Goal: Task Accomplishment & Management: Manage account settings

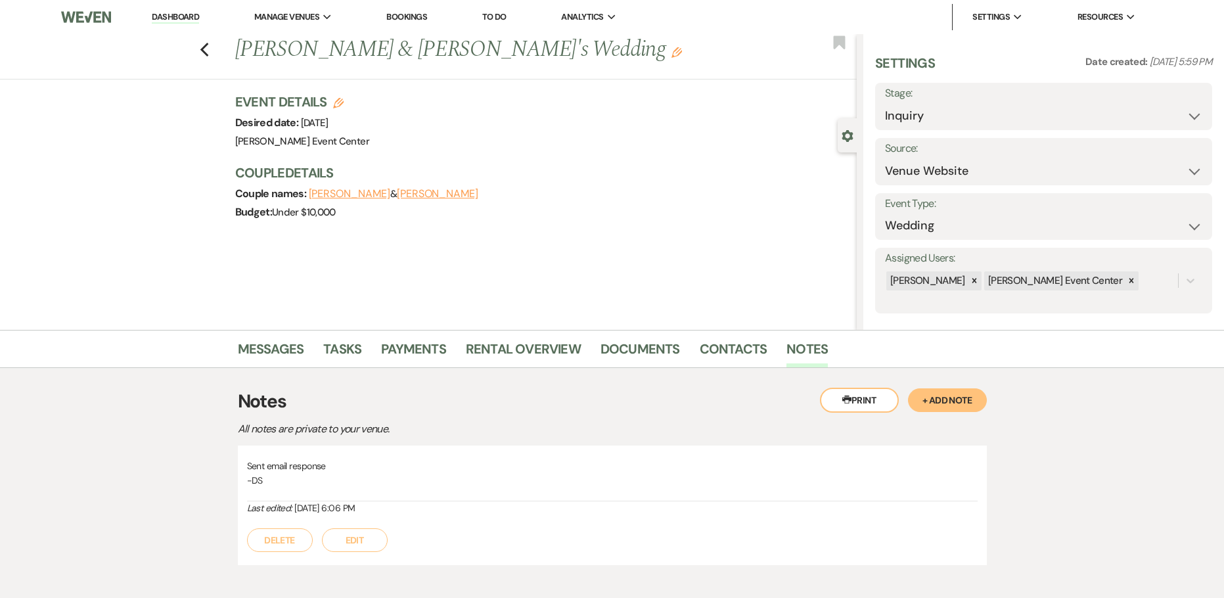
select select "5"
click at [208, 48] on use "button" at bounding box center [204, 50] width 9 height 14
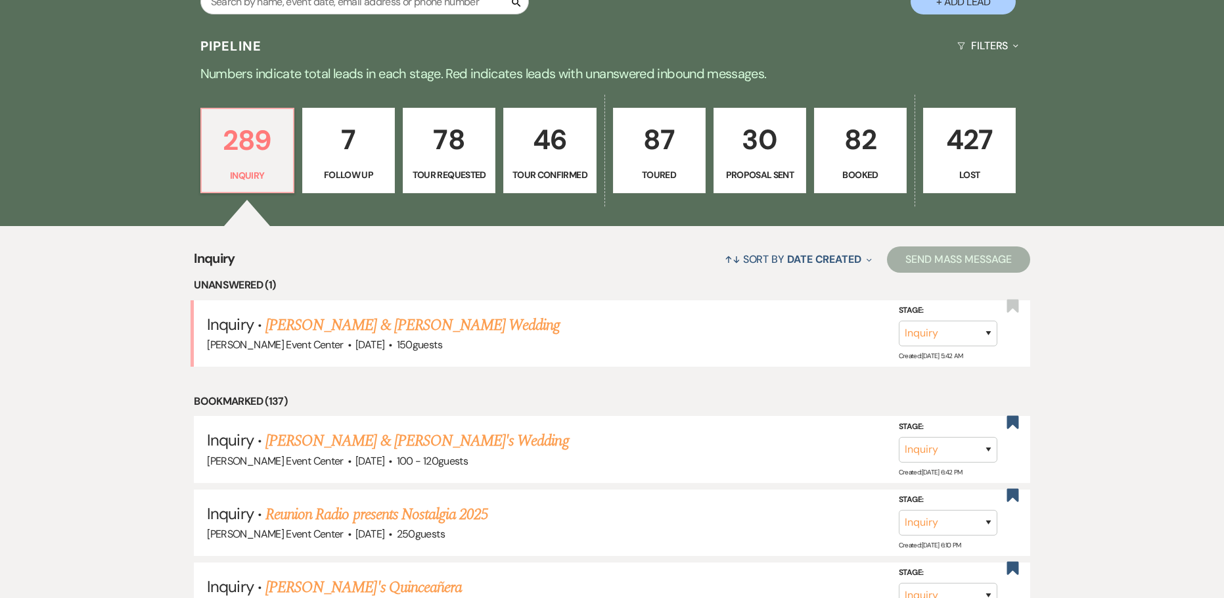
scroll to position [197, 0]
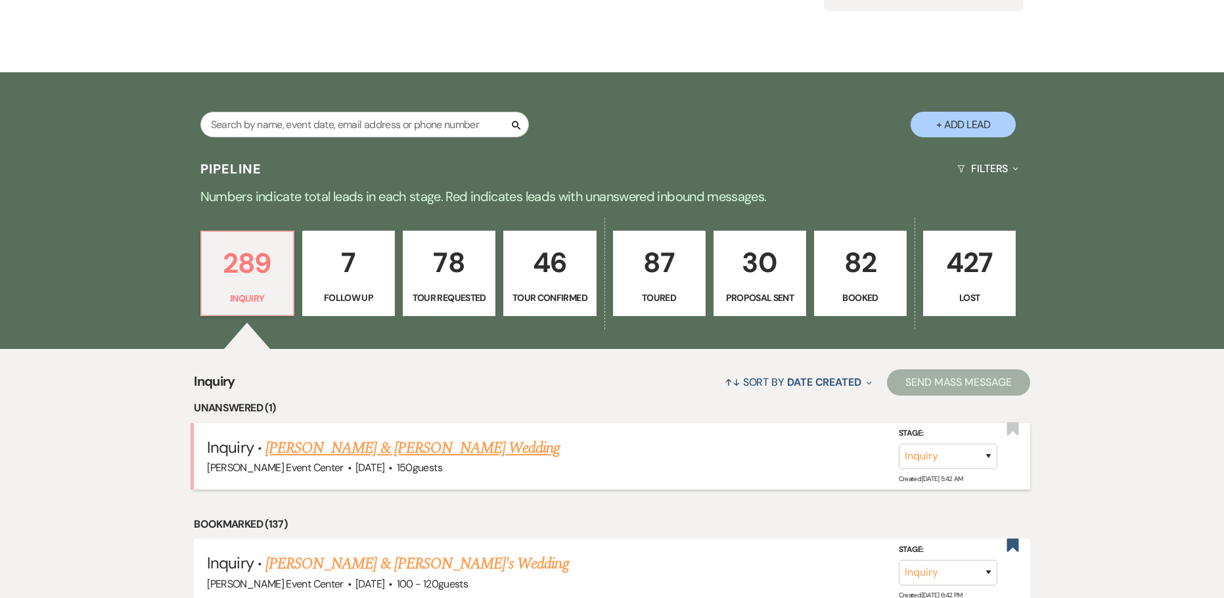
click at [302, 436] on link "[PERSON_NAME] & [PERSON_NAME] Wedding" at bounding box center [412, 448] width 294 height 24
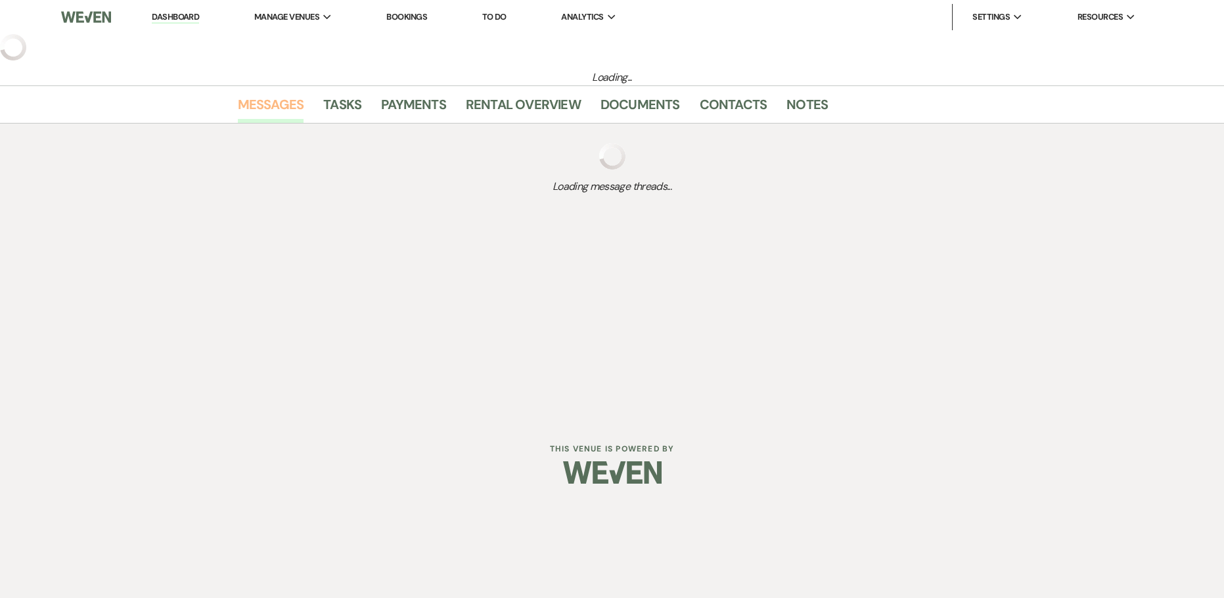
select select "5"
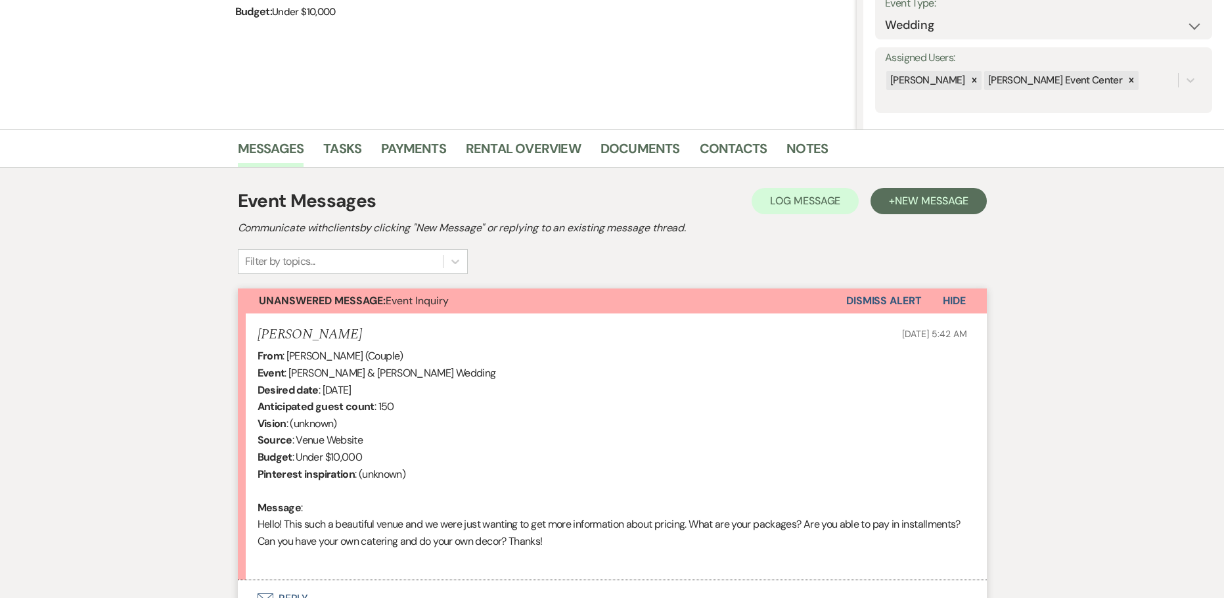
scroll to position [324, 0]
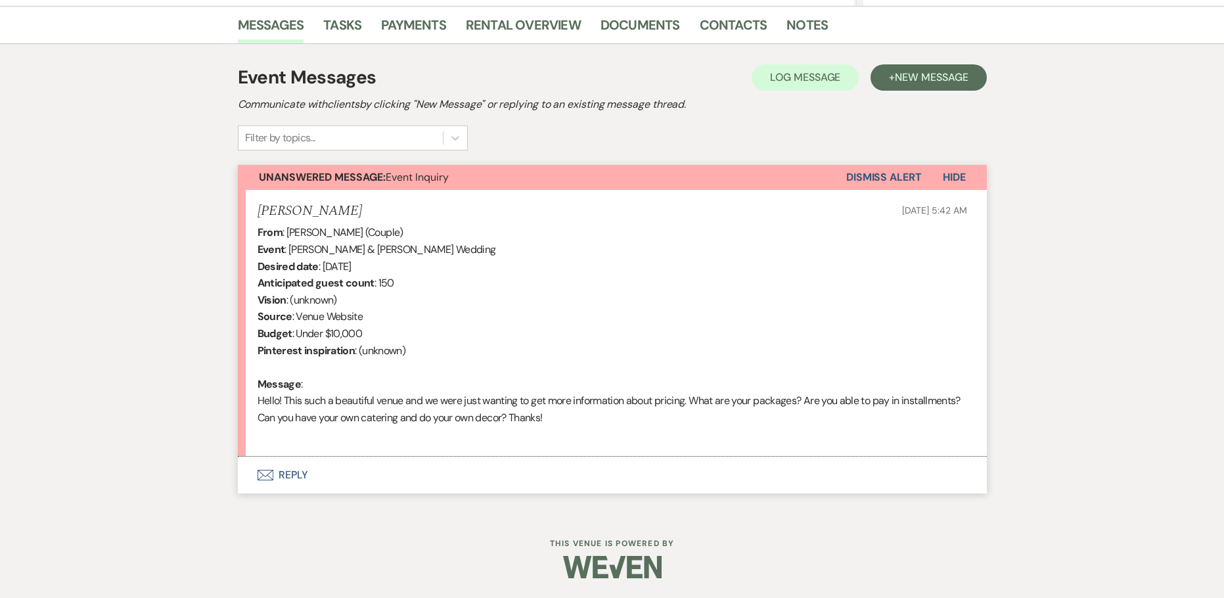
click at [290, 471] on button "Envelope Reply" at bounding box center [612, 475] width 749 height 37
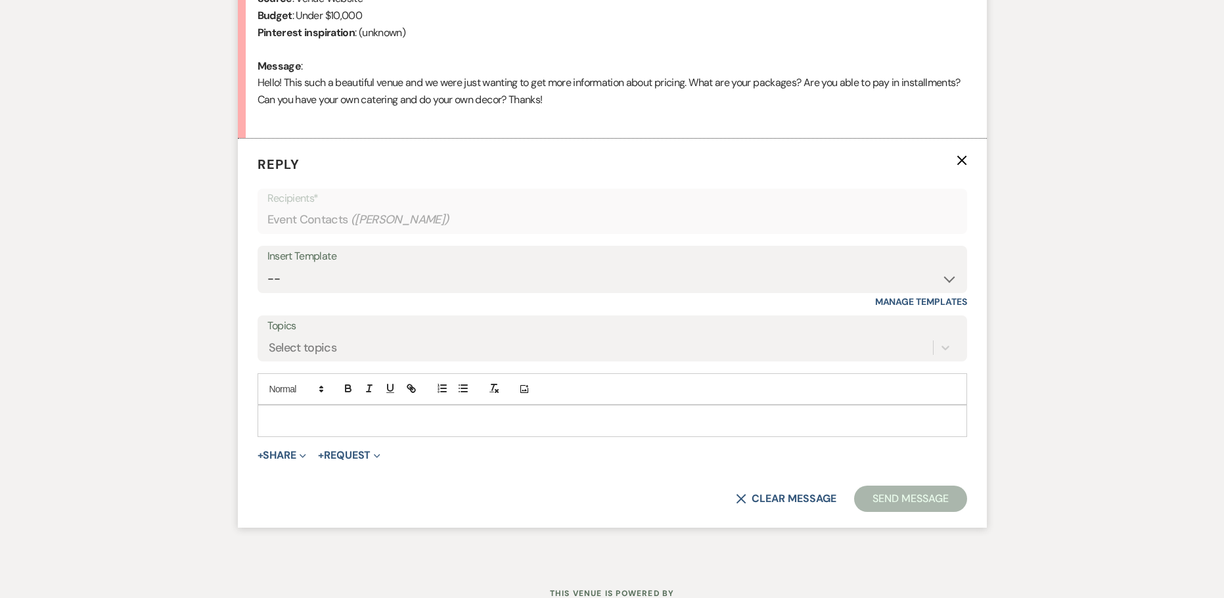
scroll to position [677, 0]
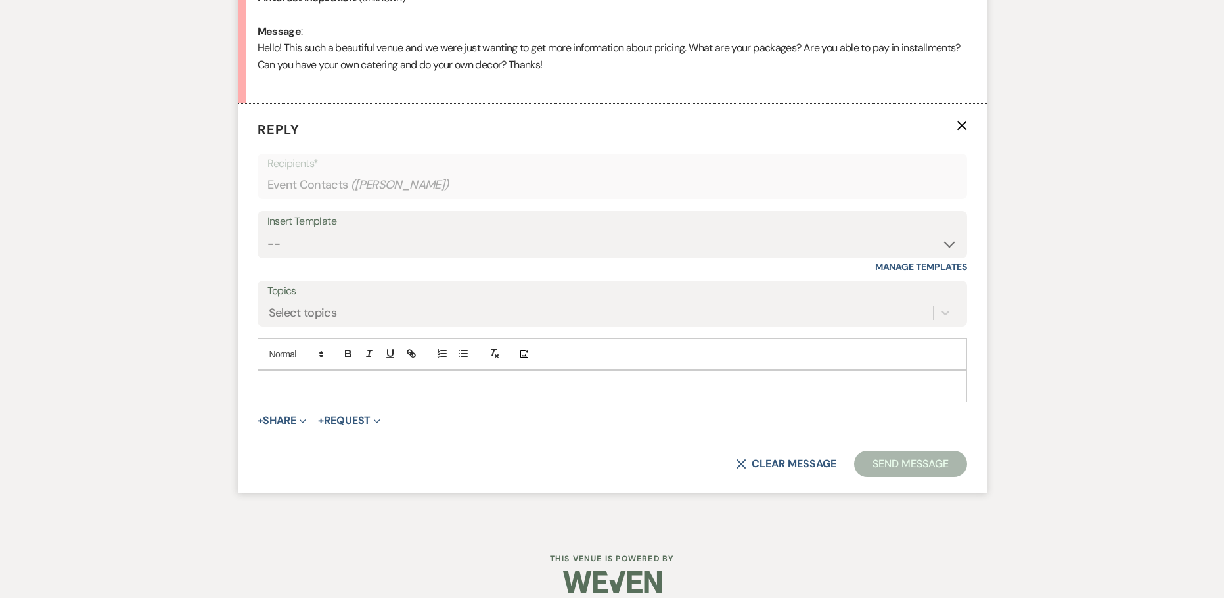
click at [419, 227] on div "Insert Template" at bounding box center [612, 221] width 690 height 19
click at [417, 237] on select "-- Weven Planning Portal Introduction (Booked Events) Initial Inquiry Response …" at bounding box center [612, 244] width 690 height 26
select select "2982"
click at [267, 231] on select "-- Weven Planning Portal Introduction (Booked Events) Initial Inquiry Response …" at bounding box center [612, 244] width 690 height 26
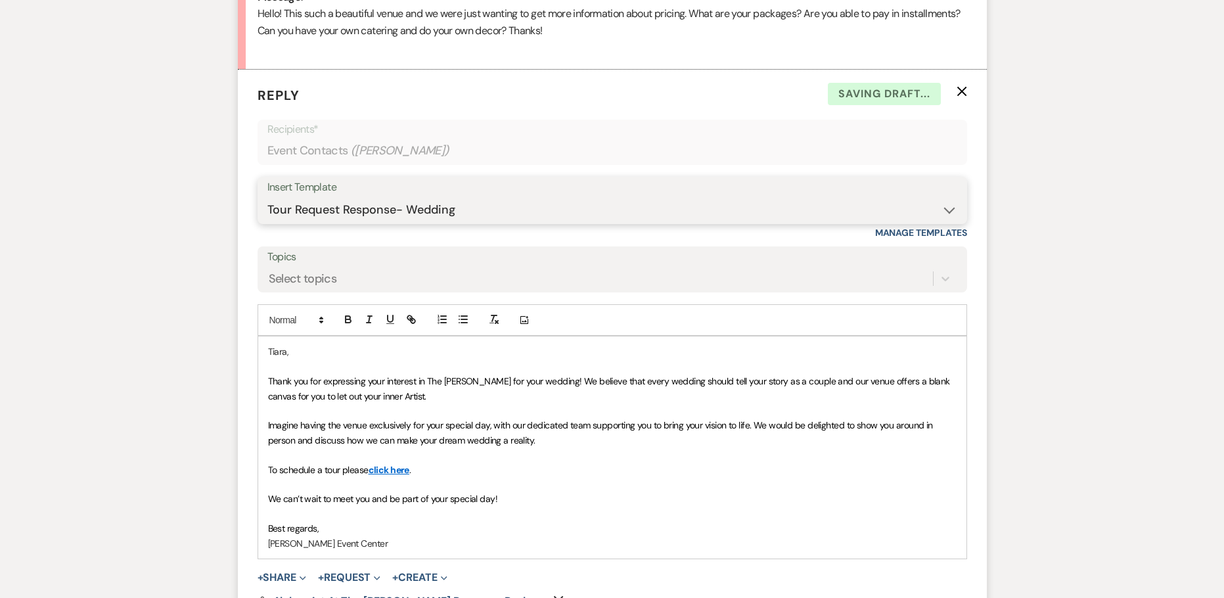
scroll to position [743, 0]
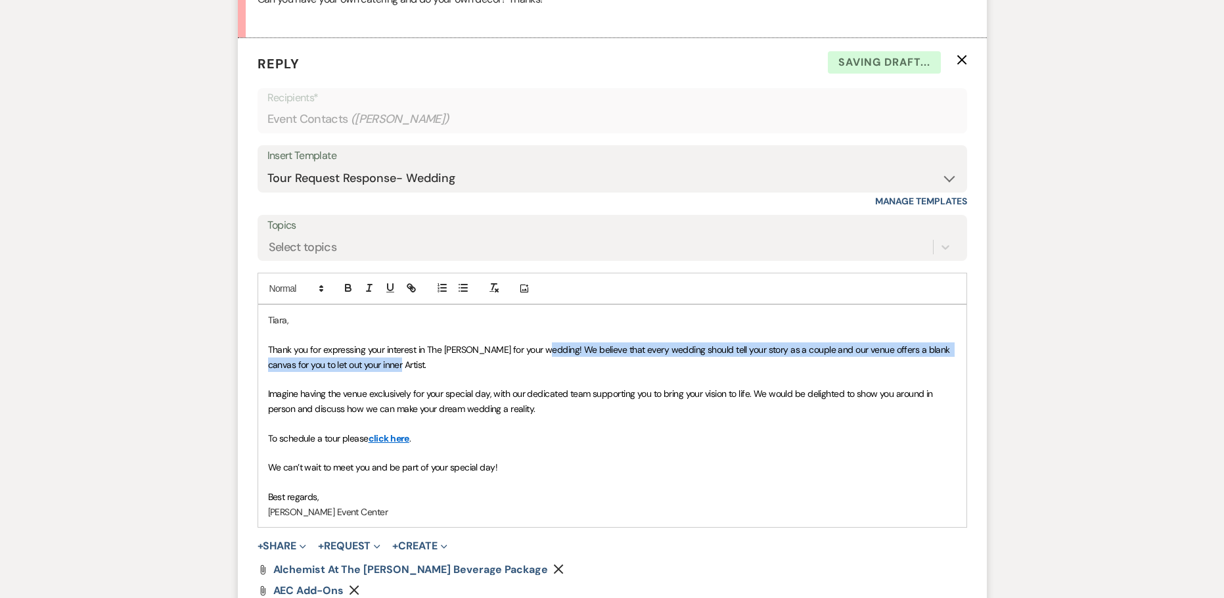
drag, startPoint x: 534, startPoint y: 346, endPoint x: 564, endPoint y: 371, distance: 38.7
click at [564, 371] on p "Thank you for expressing your interest in The [PERSON_NAME] for your wedding! W…" at bounding box center [612, 357] width 689 height 30
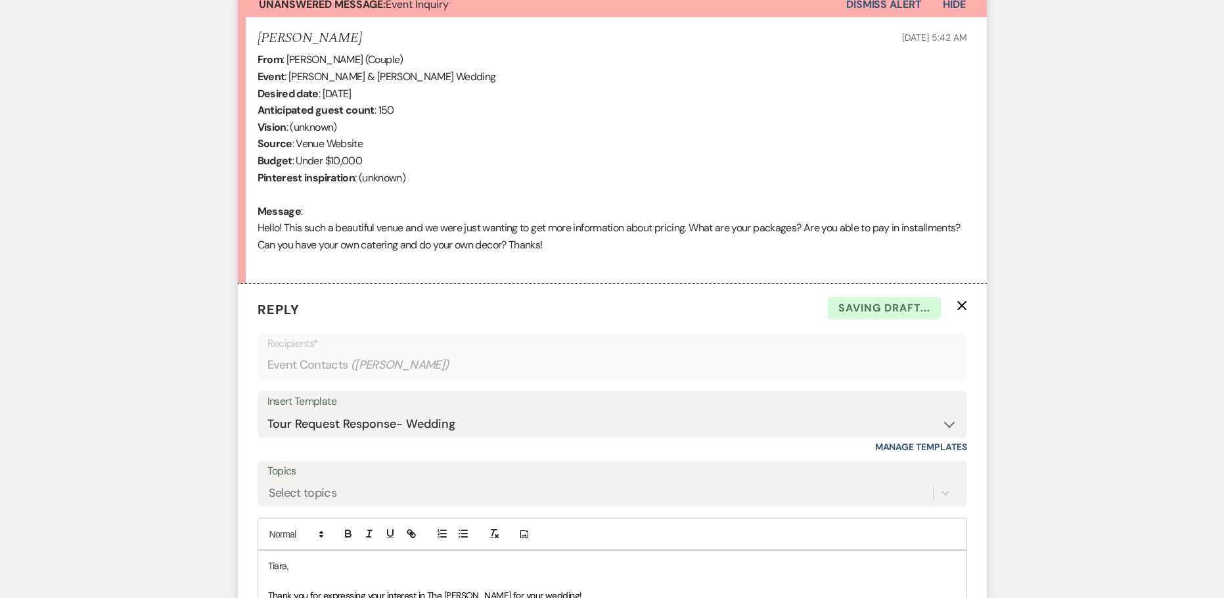
scroll to position [480, 0]
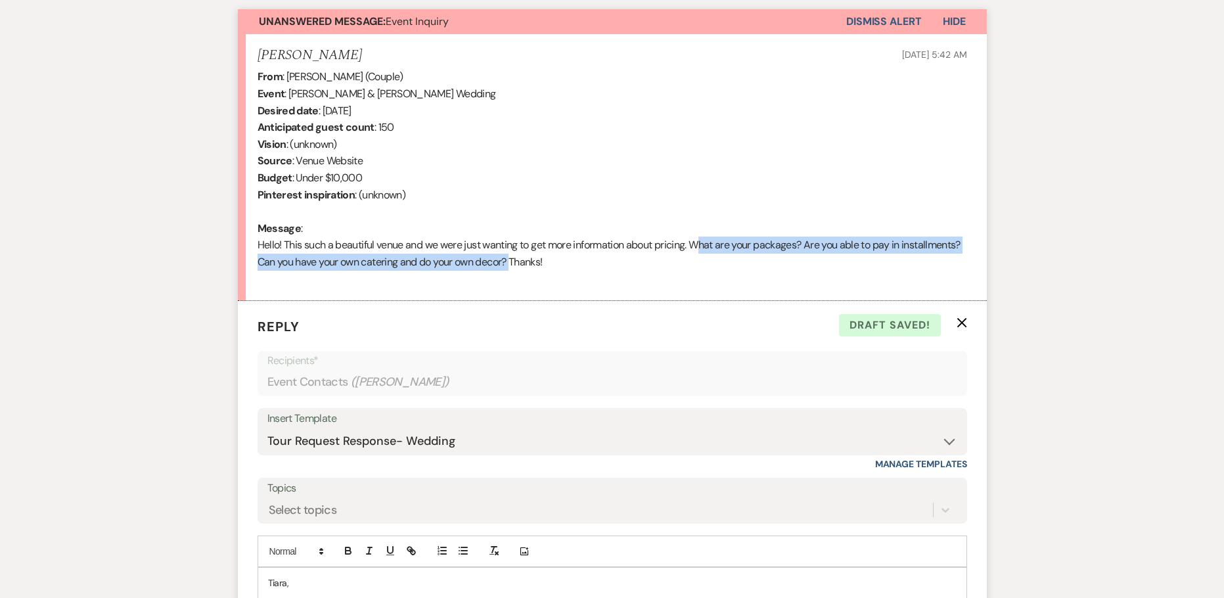
drag, startPoint x: 702, startPoint y: 244, endPoint x: 509, endPoint y: 264, distance: 194.2
click at [509, 264] on div "From : [PERSON_NAME] (Couple) Event : [PERSON_NAME] & [PERSON_NAME] Wedding Des…" at bounding box center [613, 177] width 710 height 219
copy div "What are your packages? Are you able to pay in installments? Can you have your …"
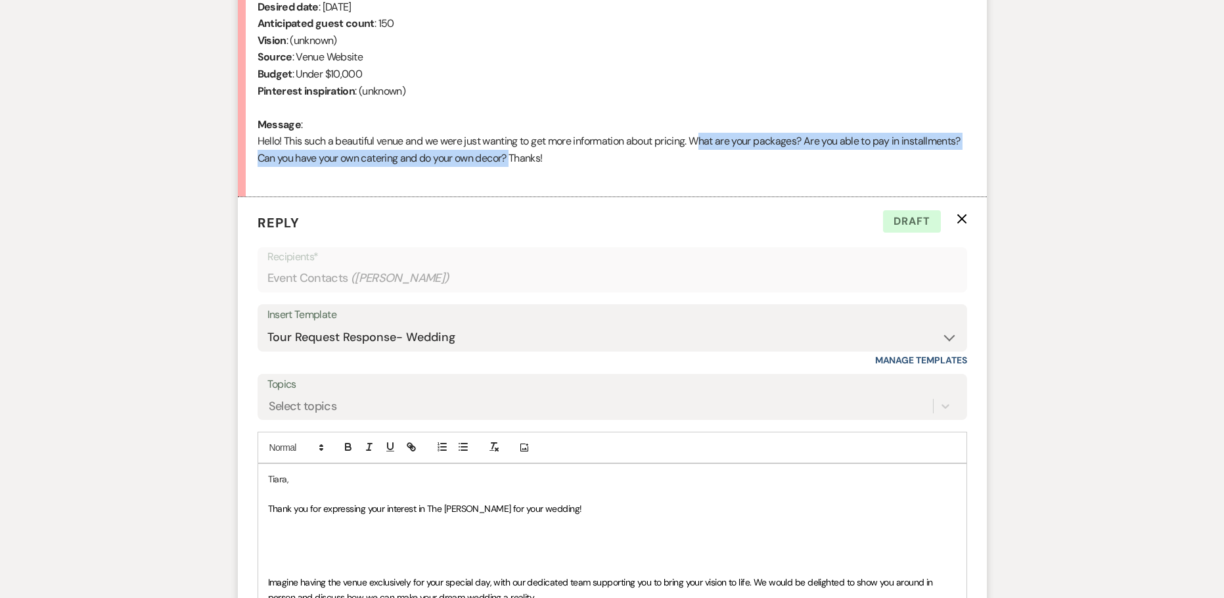
scroll to position [743, 0]
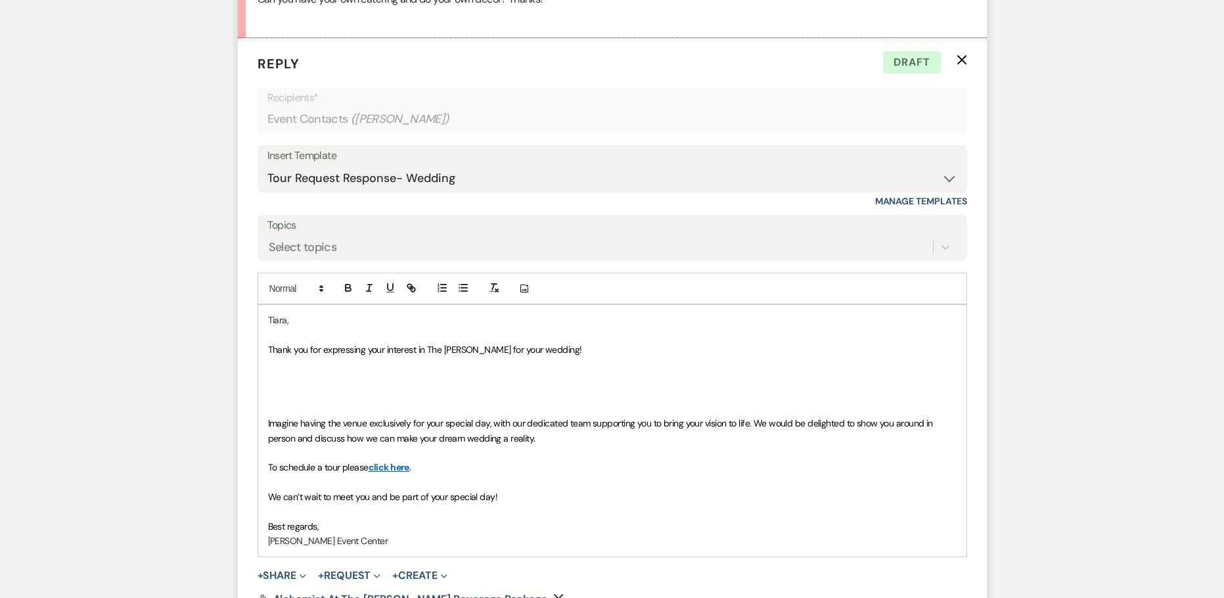
click at [286, 373] on p at bounding box center [612, 379] width 689 height 14
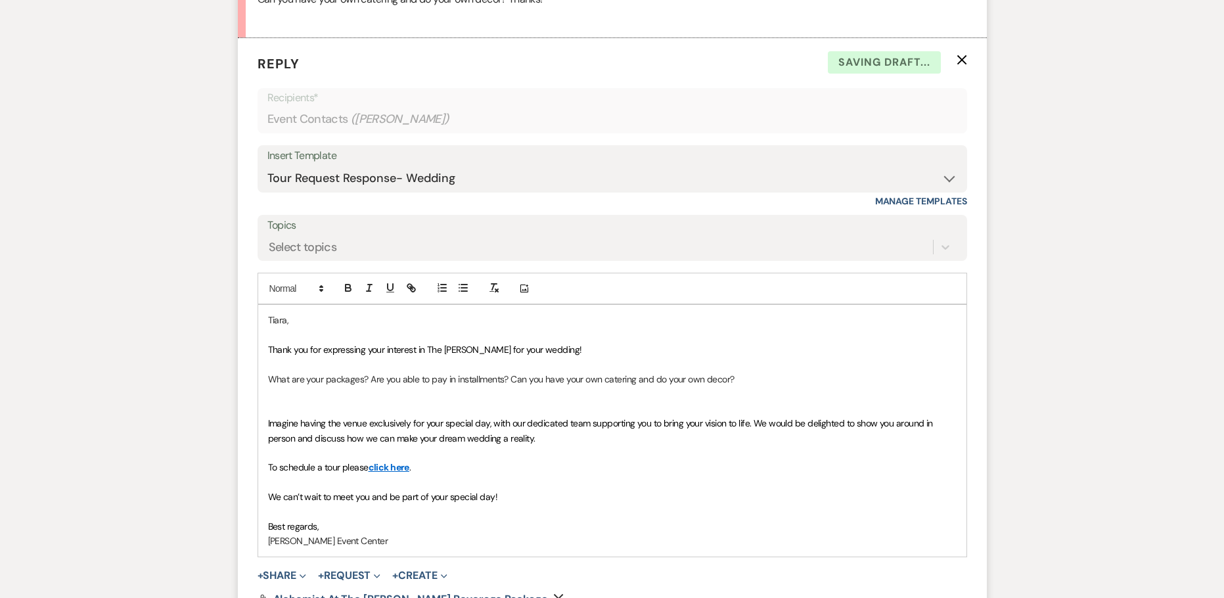
click at [371, 376] on span "What are your packages? Are you able to pay in installments? Can you have your …" at bounding box center [501, 379] width 467 height 12
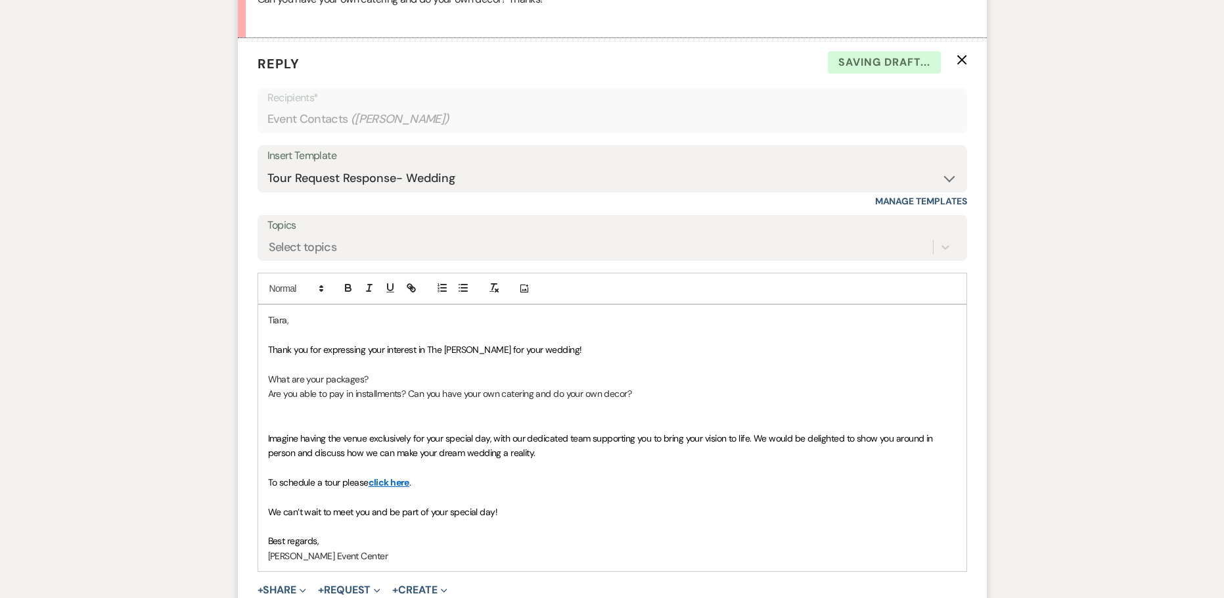
click at [410, 391] on span "﻿ Are you able to pay in installments? Can you have your own catering and do yo…" at bounding box center [450, 394] width 364 height 12
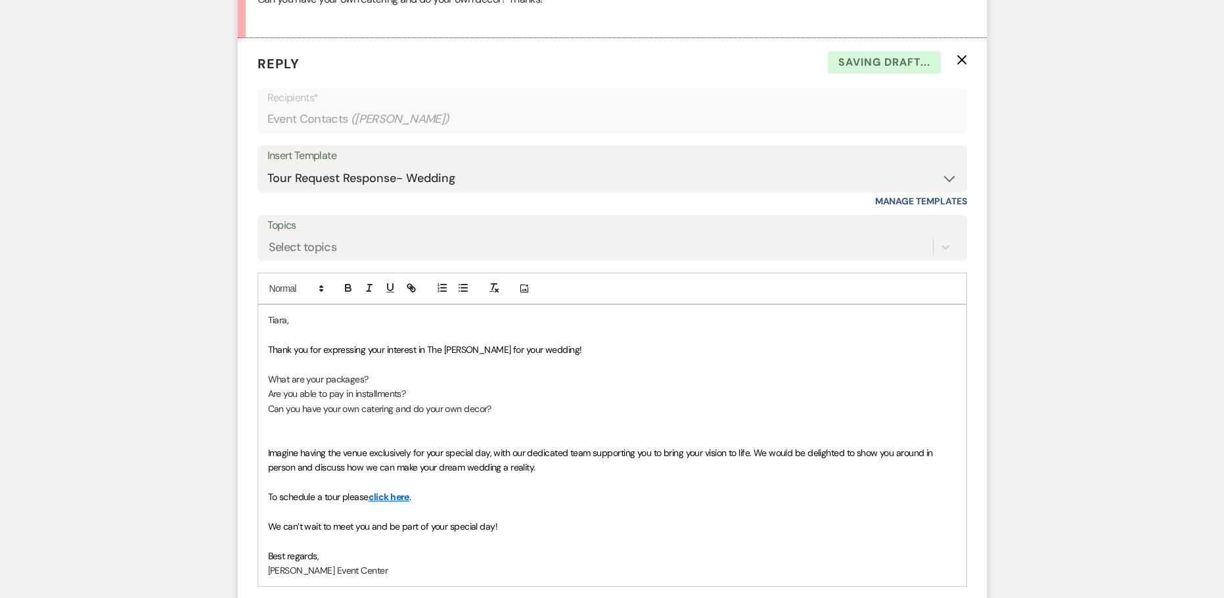
click at [441, 382] on p "What are your packages?" at bounding box center [612, 379] width 689 height 14
click at [421, 396] on p "Are you able to pay in installments?" at bounding box center [612, 393] width 689 height 14
click at [564, 409] on p "Can you have your own catering and do your own decor?" at bounding box center [612, 409] width 689 height 14
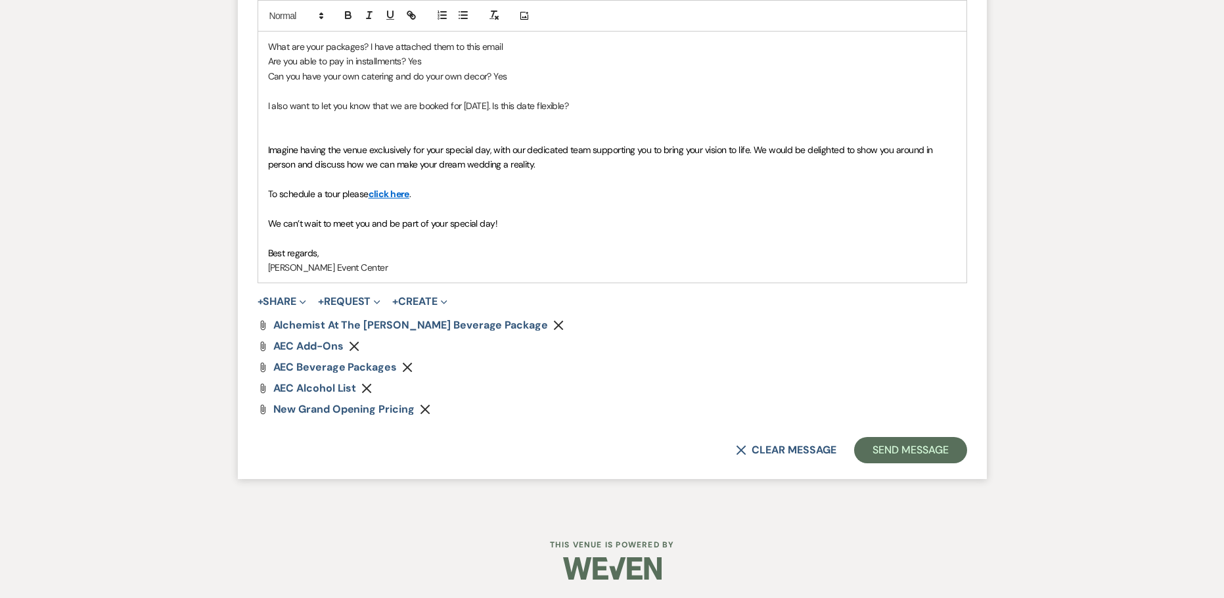
scroll to position [1076, 0]
click at [923, 458] on button "Send Message" at bounding box center [910, 449] width 112 height 26
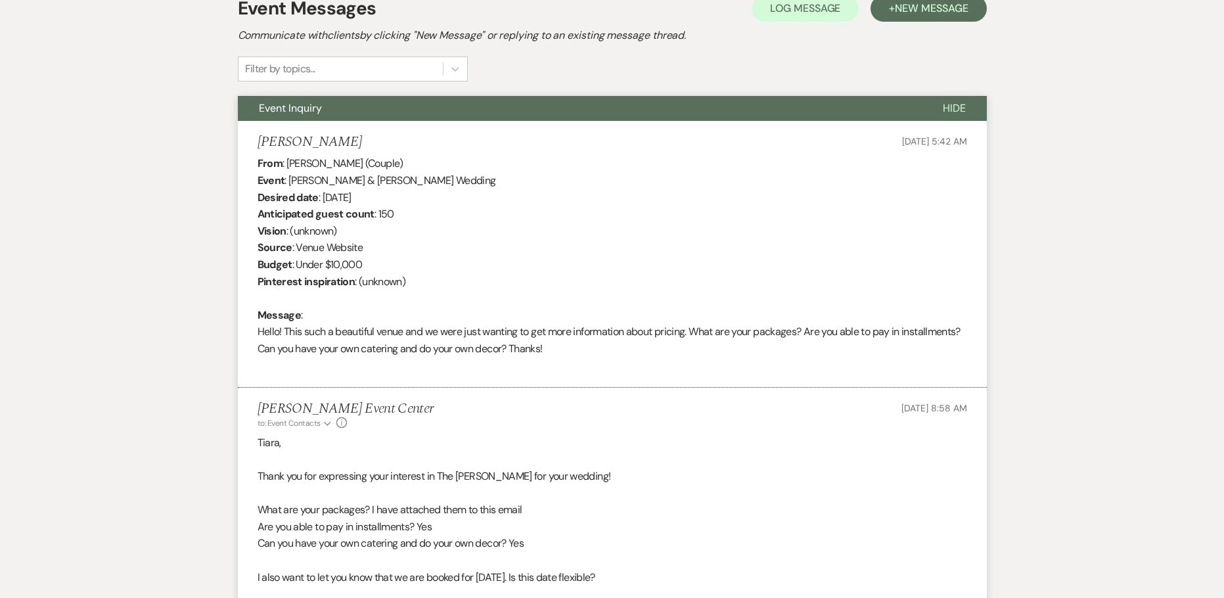
scroll to position [0, 0]
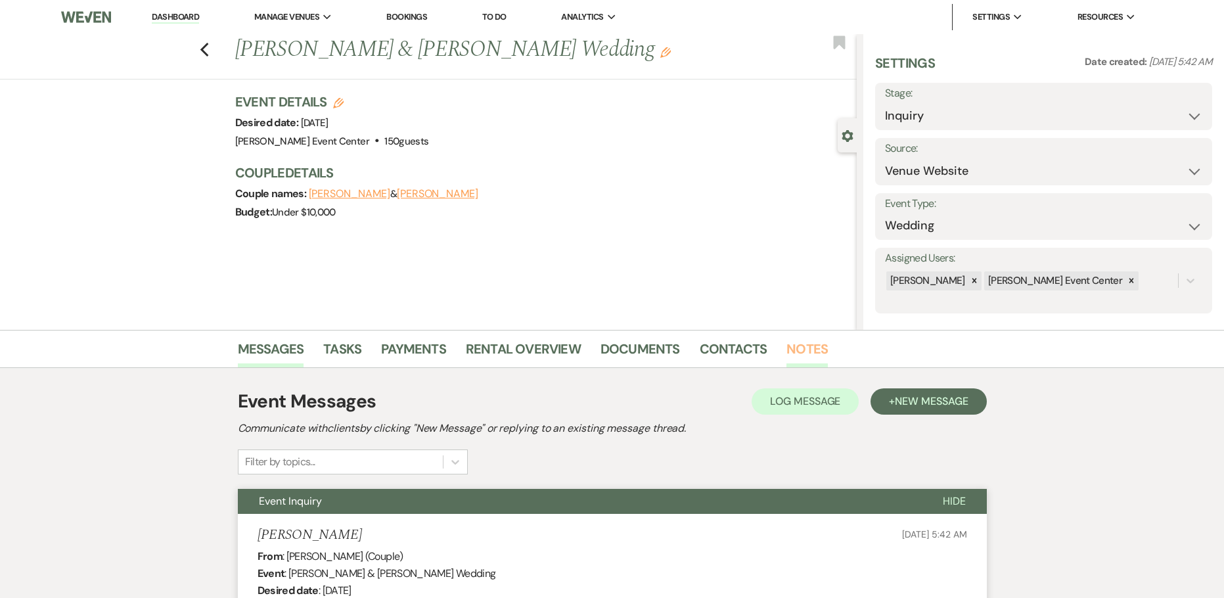
click at [810, 343] on link "Notes" at bounding box center [807, 352] width 41 height 29
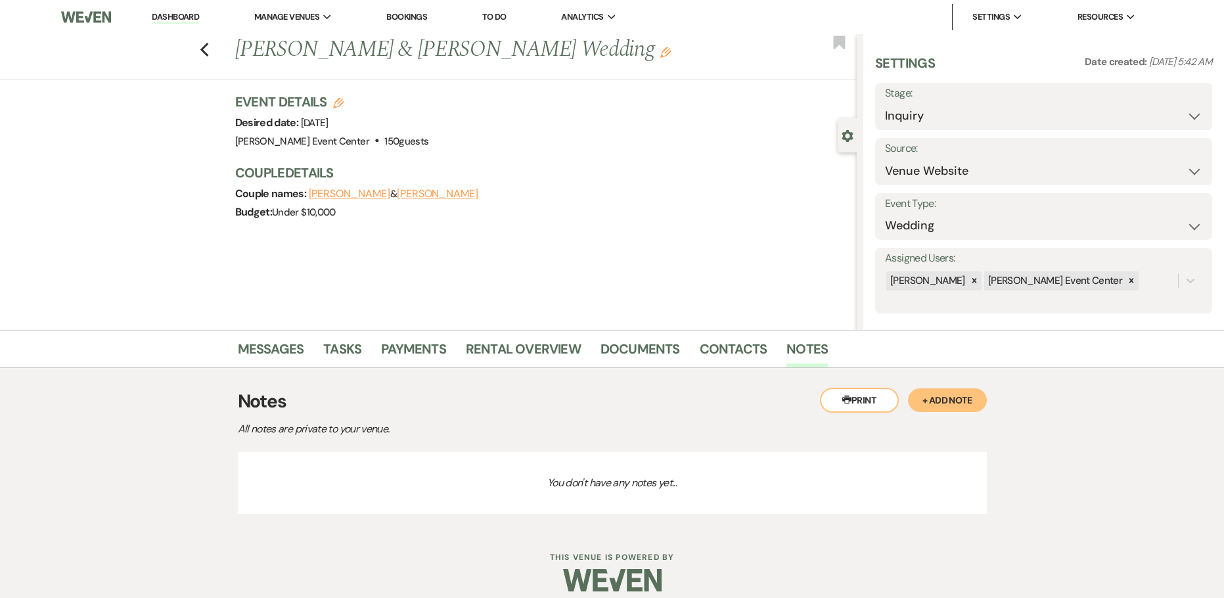
click at [920, 398] on button "+ Add Note" at bounding box center [947, 400] width 79 height 24
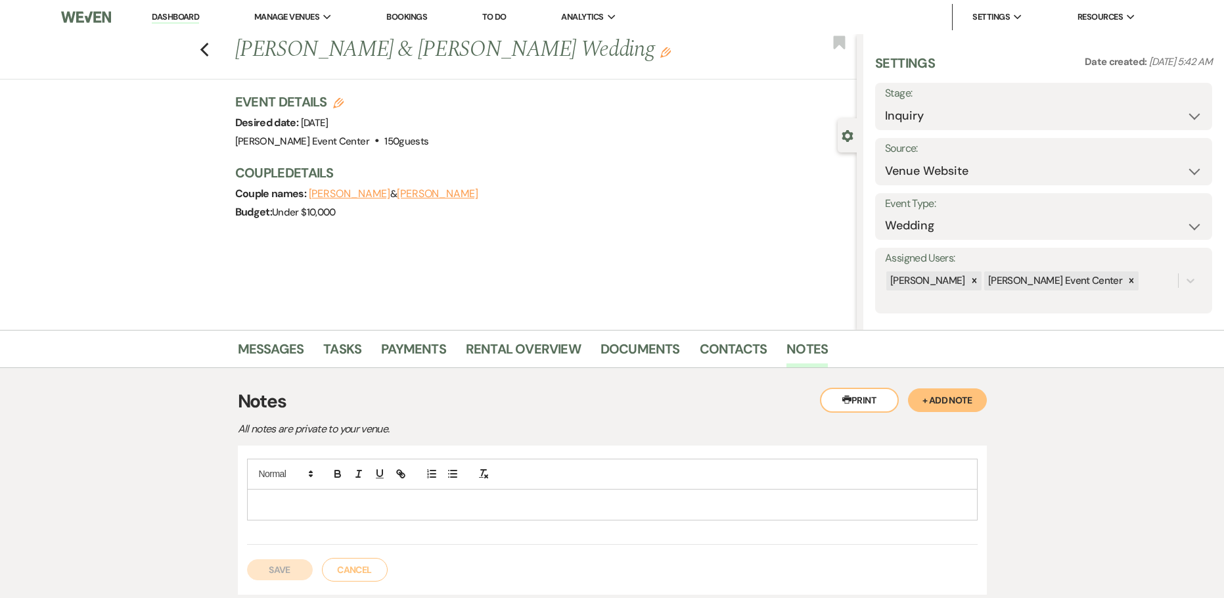
click at [399, 526] on div at bounding box center [612, 502] width 731 height 86
click at [401, 513] on div at bounding box center [612, 505] width 729 height 30
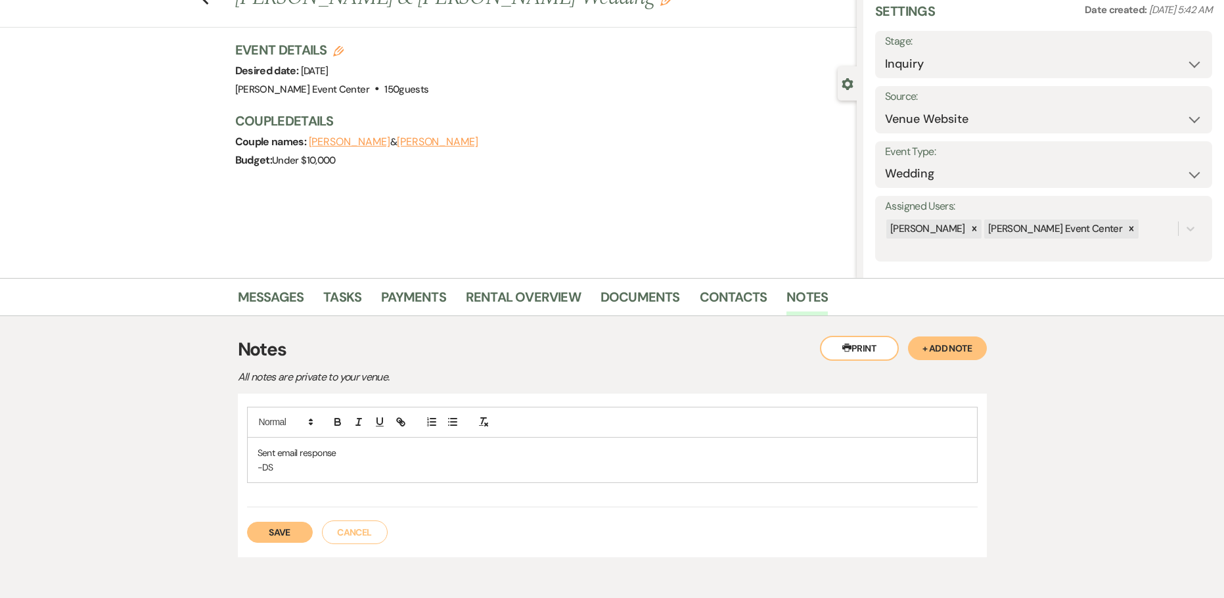
scroll to position [66, 0]
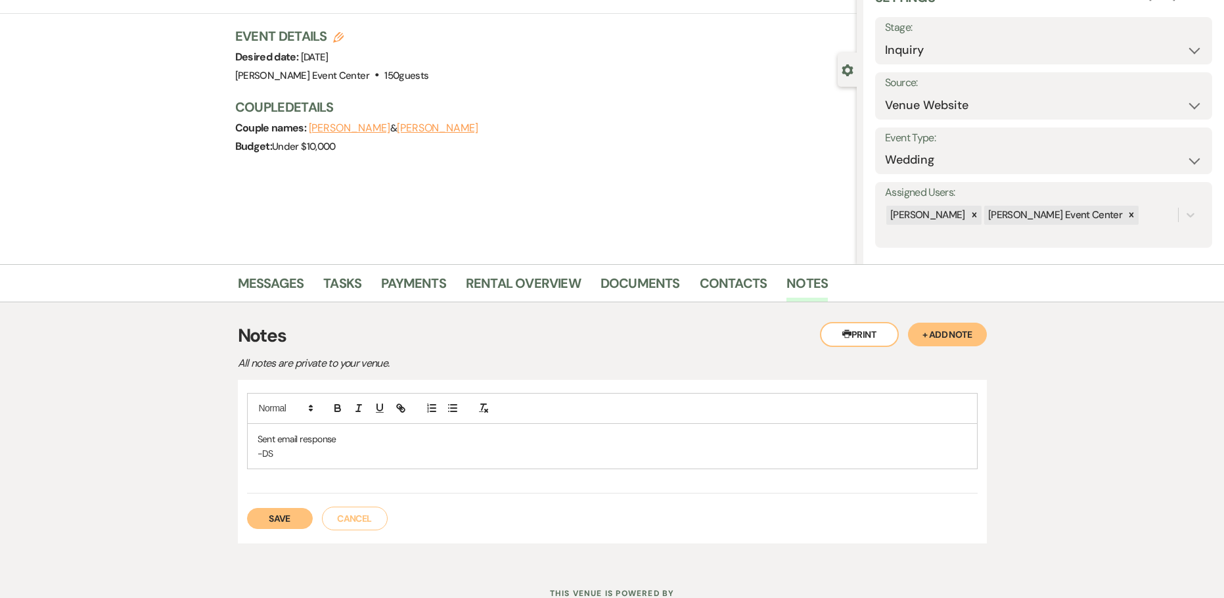
click at [273, 513] on button "Save" at bounding box center [280, 518] width 66 height 21
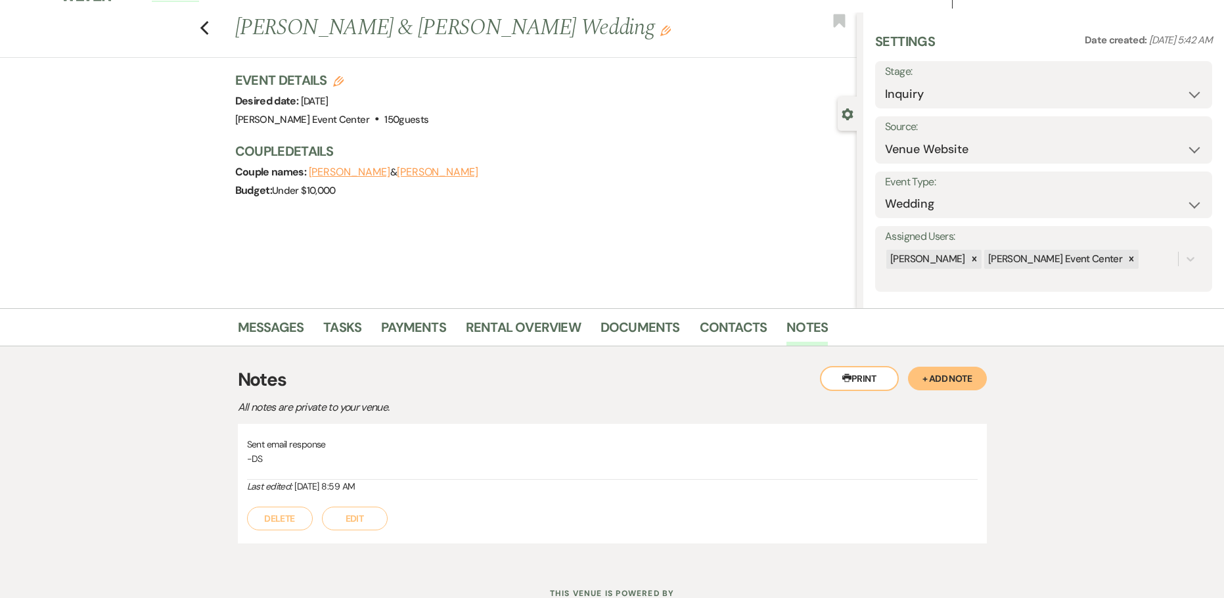
scroll to position [0, 0]
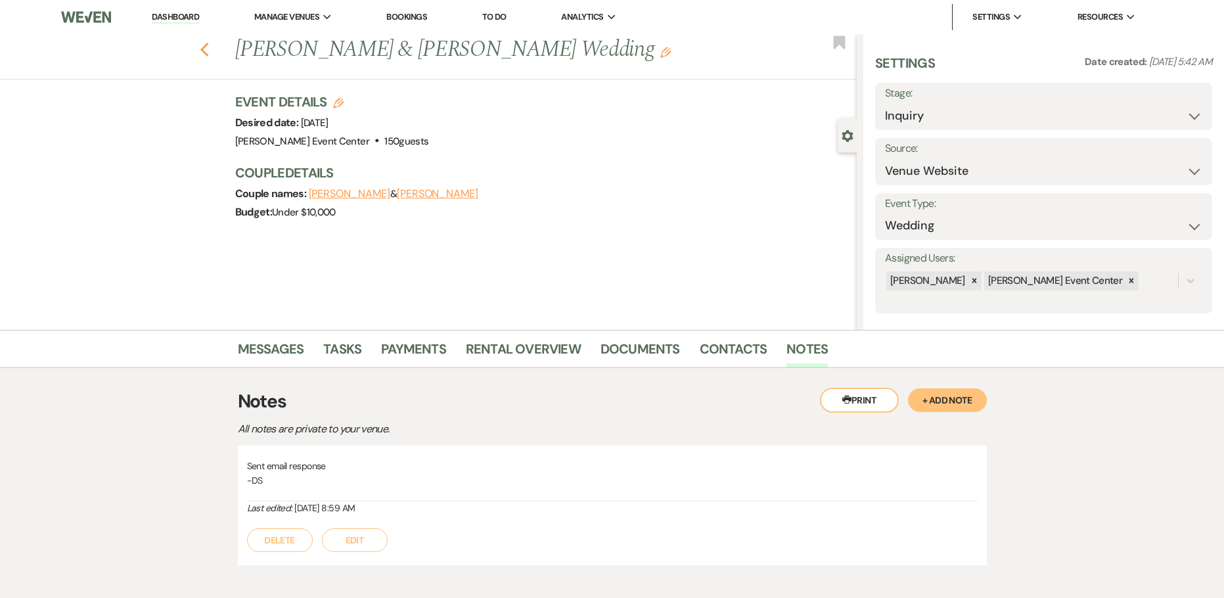
click at [210, 51] on icon "Previous" at bounding box center [205, 50] width 10 height 16
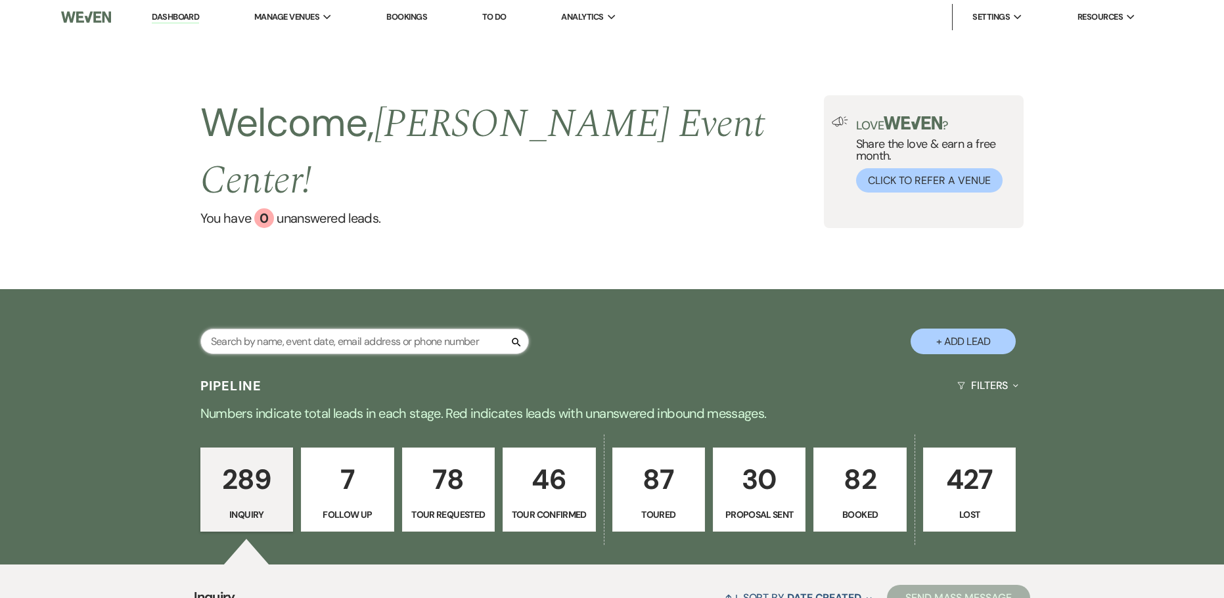
click at [433, 329] on input "text" at bounding box center [364, 342] width 329 height 26
type input "[PERSON_NAME]"
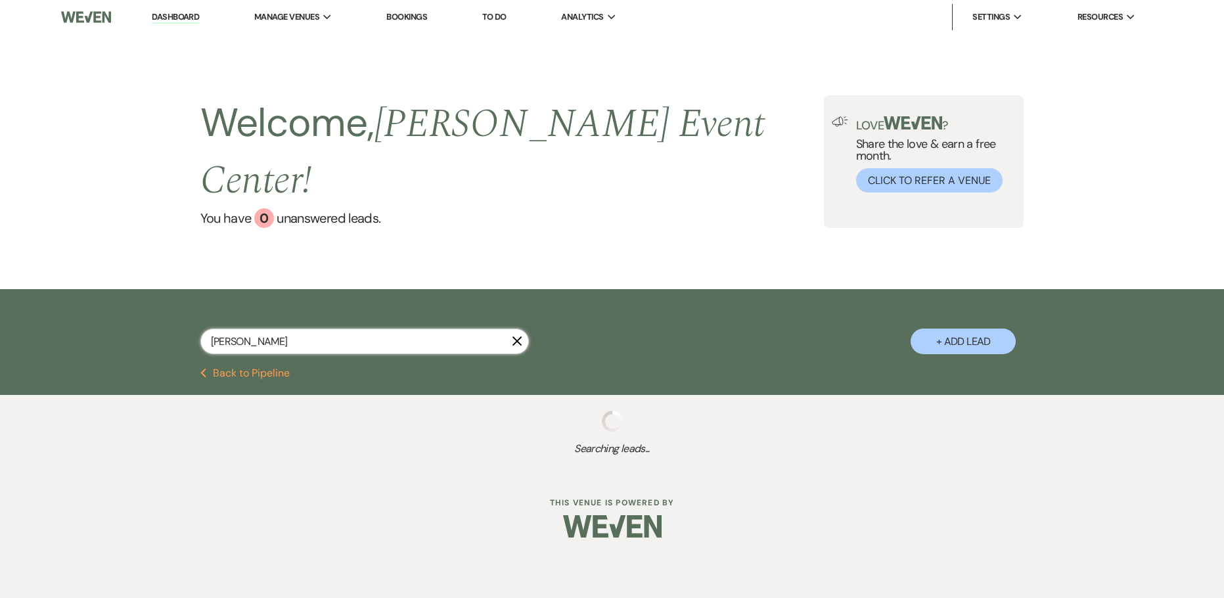
select select "8"
select select "4"
select select "8"
select select "4"
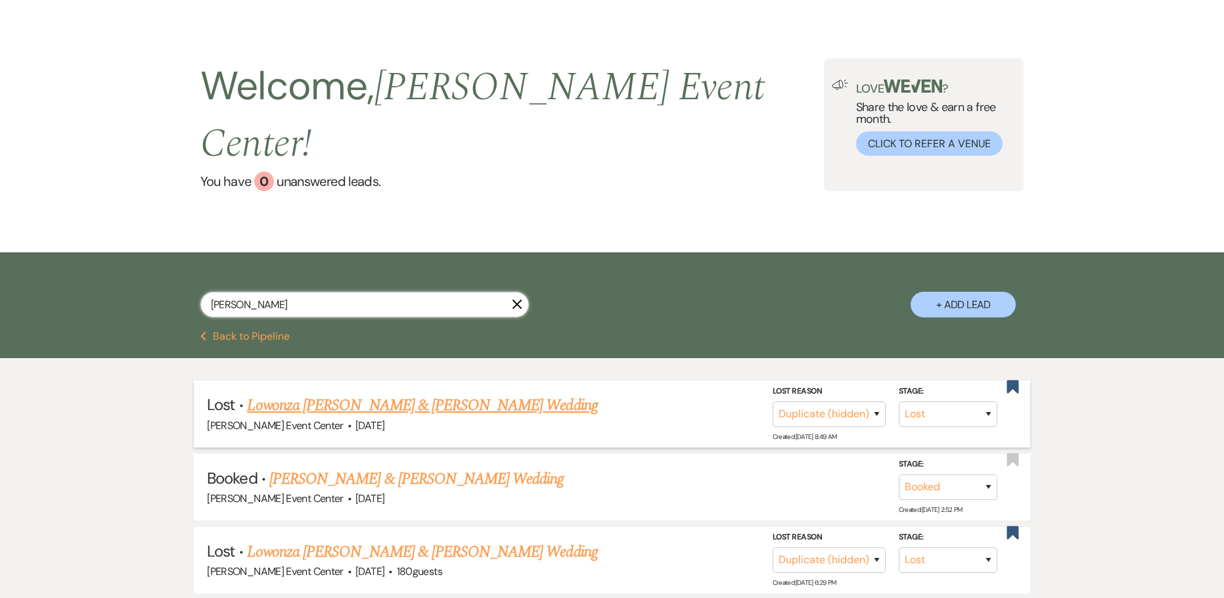
scroll to position [66, 0]
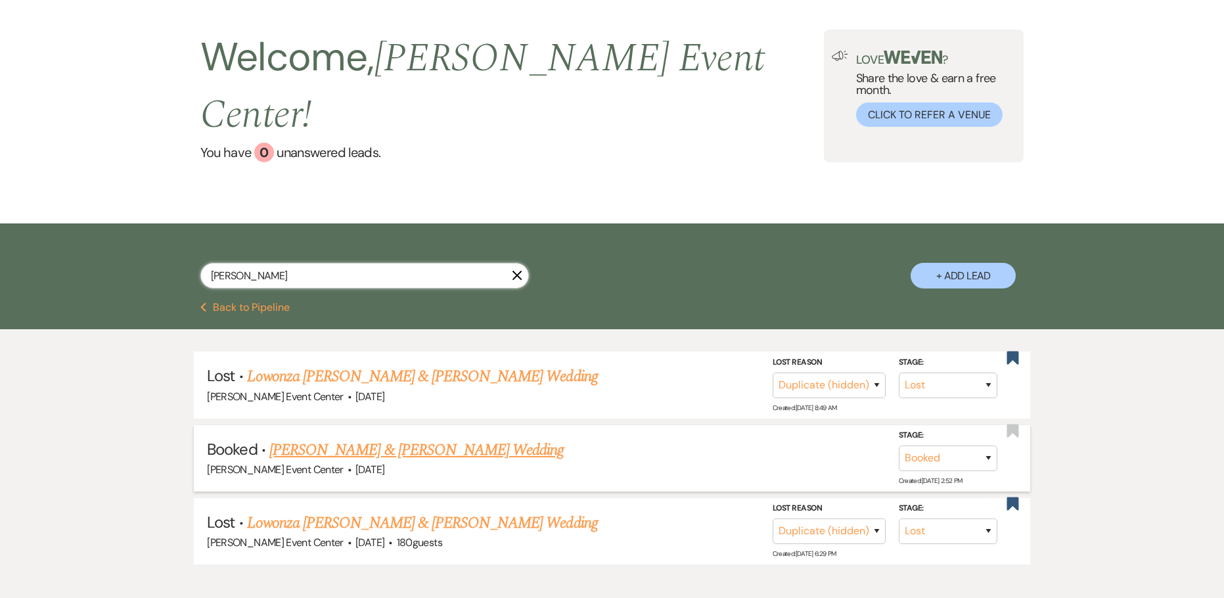
type input "[PERSON_NAME]"
click at [287, 438] on link "[PERSON_NAME] & [PERSON_NAME] Wedding" at bounding box center [416, 450] width 294 height 24
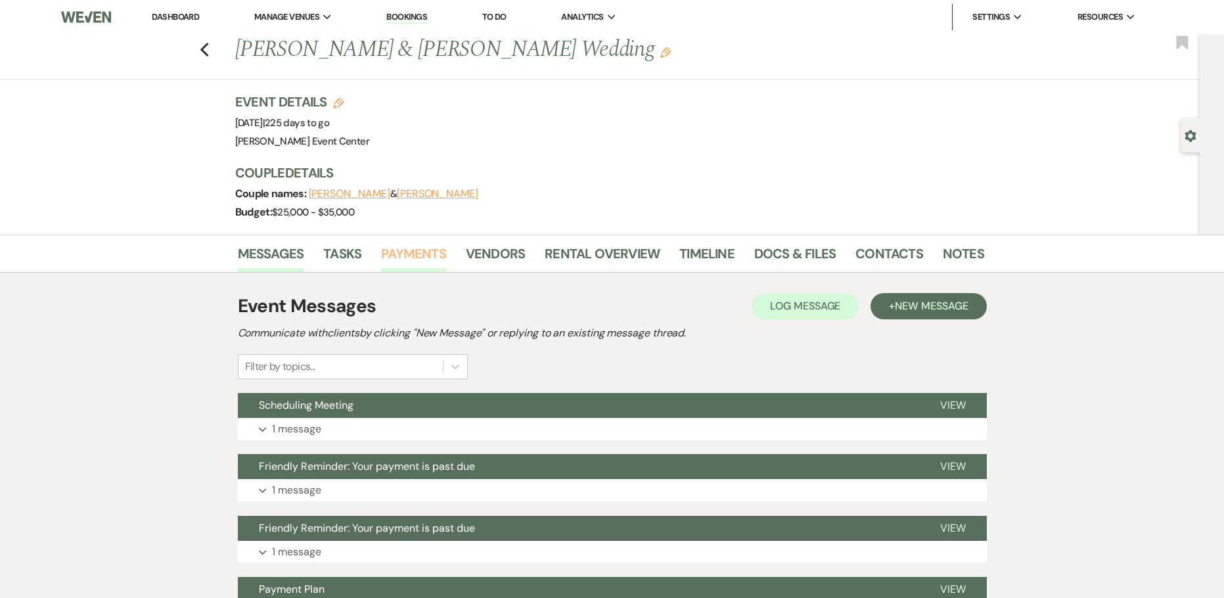
click at [397, 250] on link "Payments" at bounding box center [413, 257] width 65 height 29
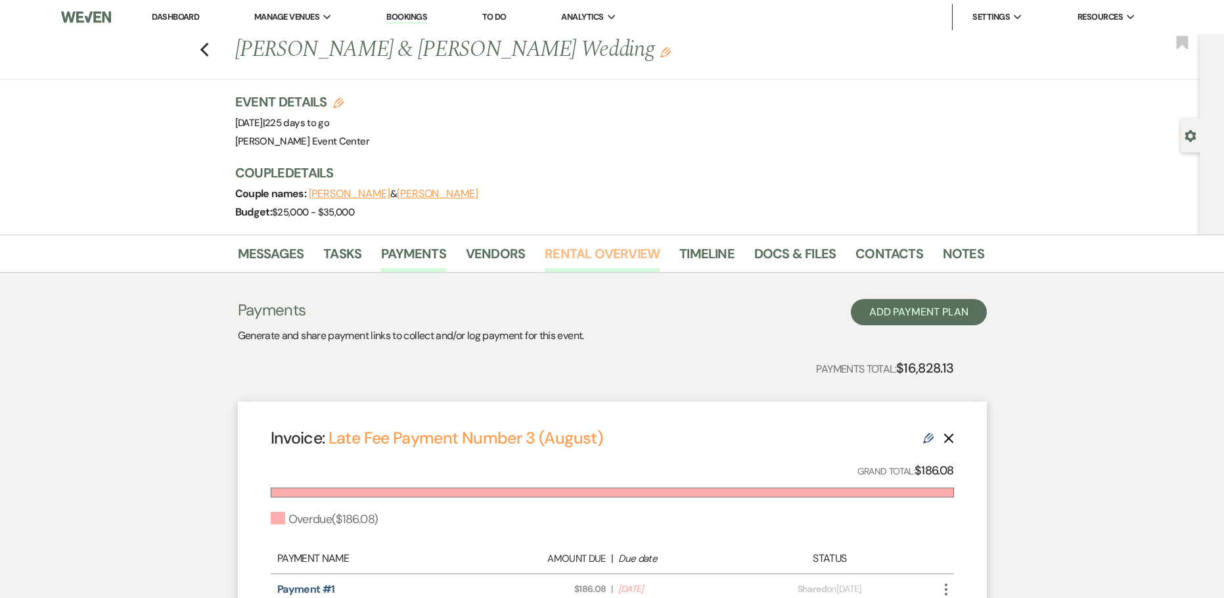
click at [630, 252] on link "Rental Overview" at bounding box center [602, 257] width 115 height 29
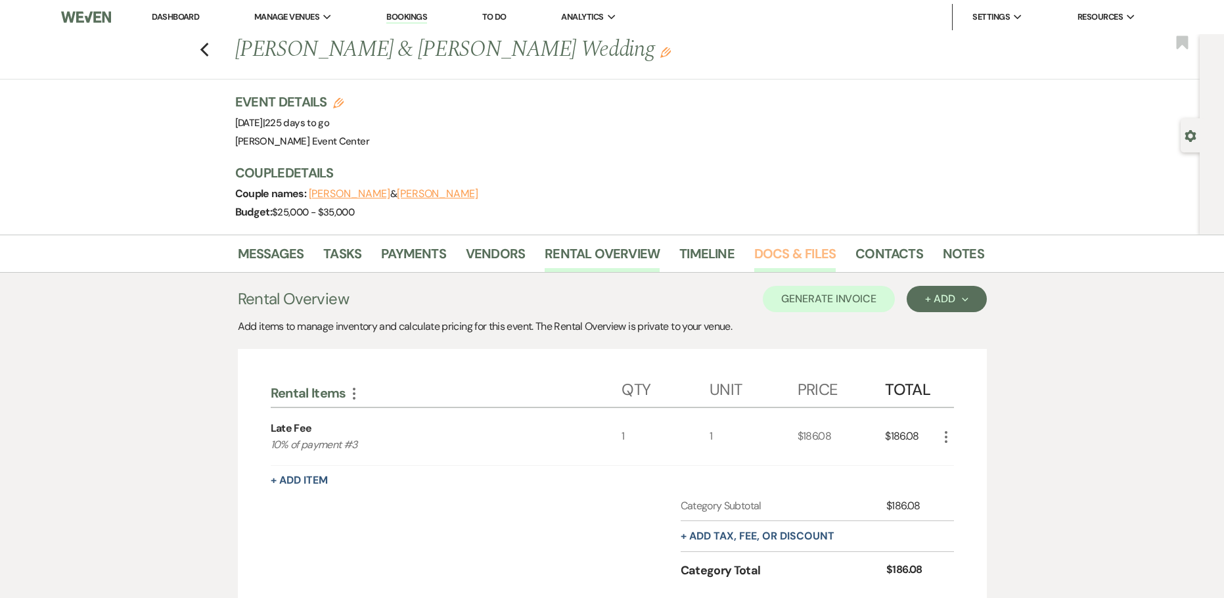
click at [773, 258] on link "Docs & Files" at bounding box center [794, 257] width 81 height 29
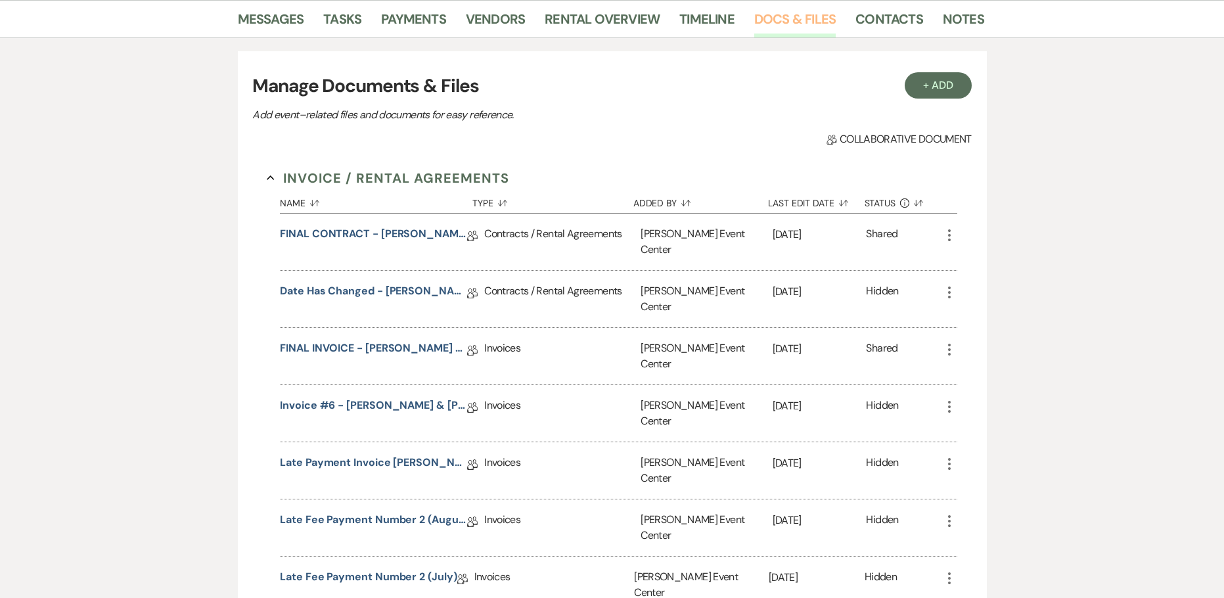
scroll to position [263, 0]
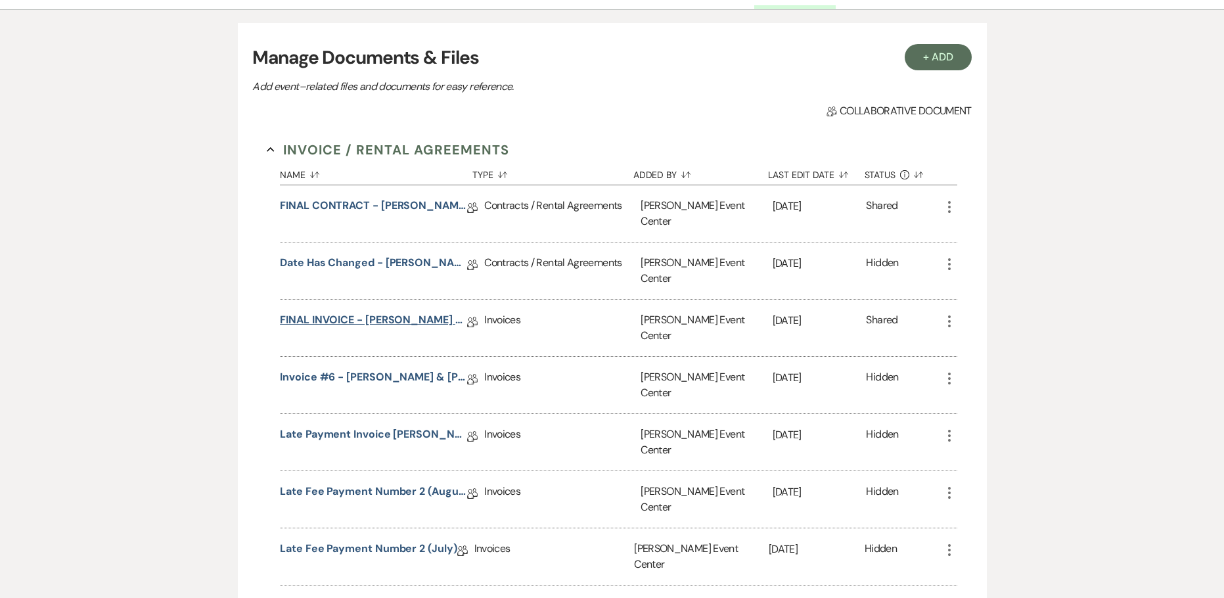
click at [348, 312] on link "FINAL INVOICE - [PERSON_NAME] - Platinum - [DATE]" at bounding box center [373, 322] width 187 height 20
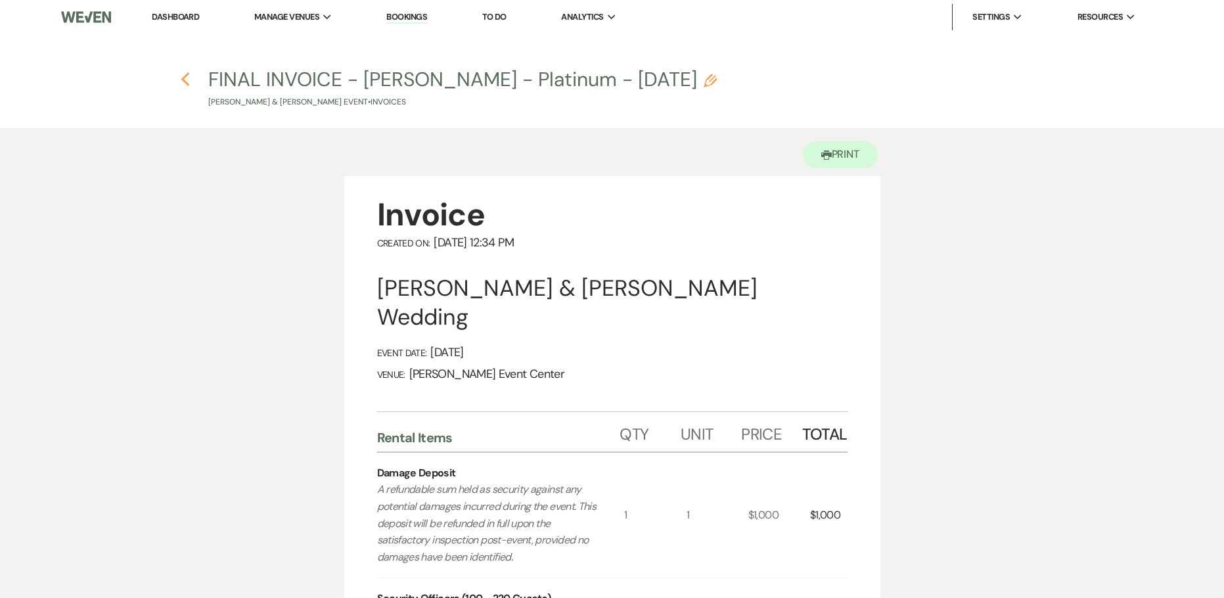
click at [182, 85] on icon "Previous" at bounding box center [186, 80] width 10 height 16
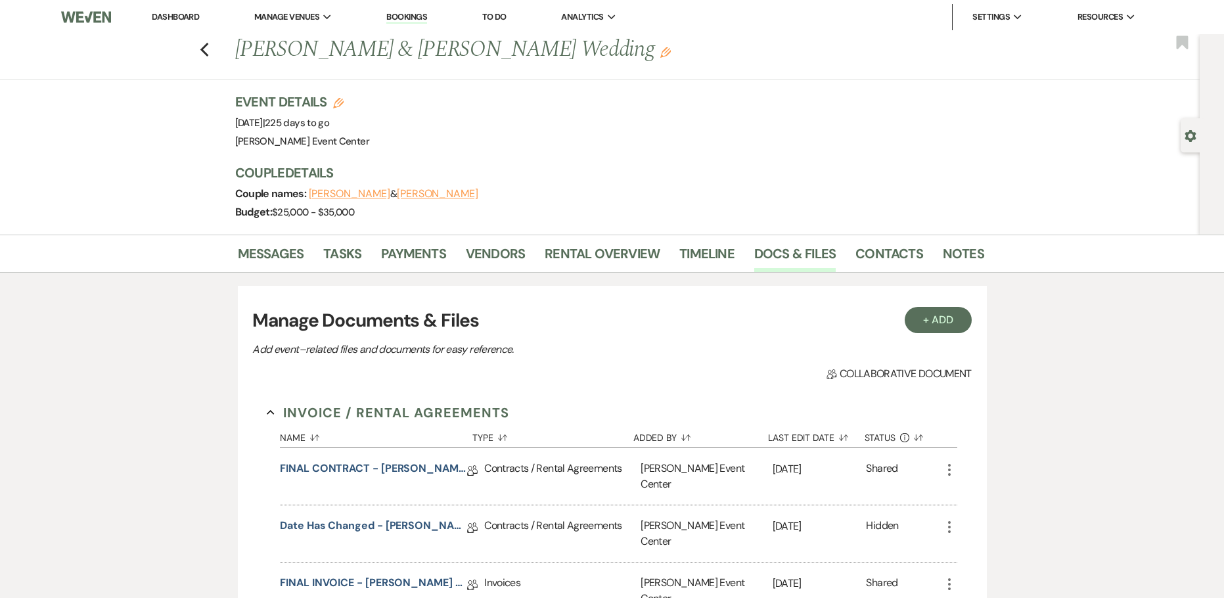
scroll to position [263, 0]
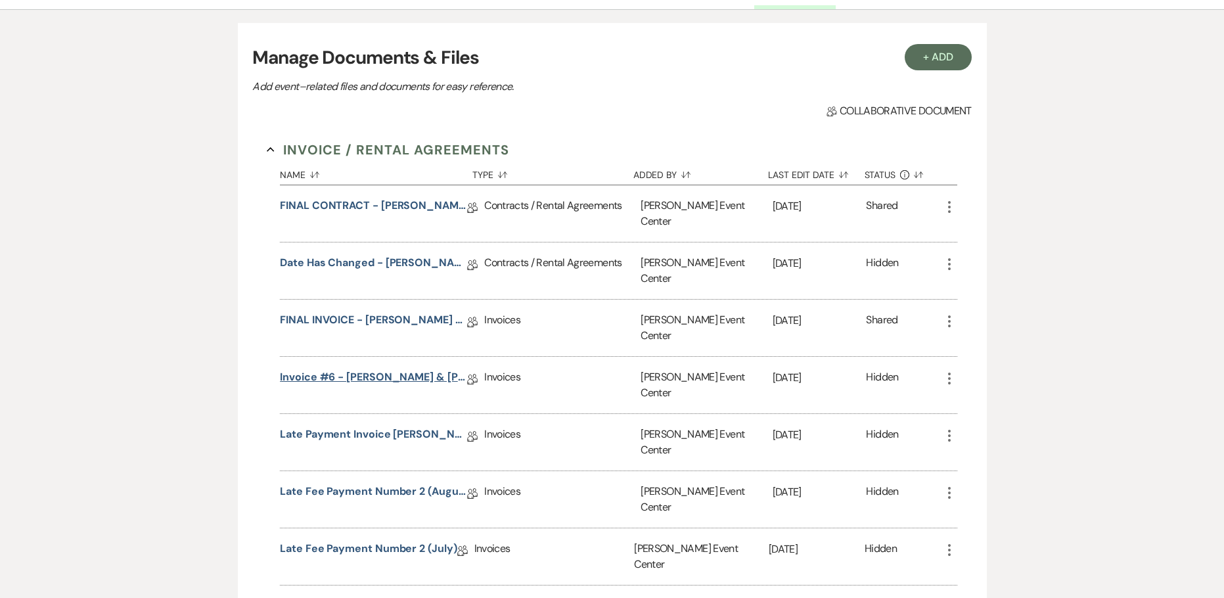
click at [352, 369] on link "Invoice #6 - [PERSON_NAME] & [PERSON_NAME] Wedding - Change of Date / Upgrade -…" at bounding box center [373, 379] width 187 height 20
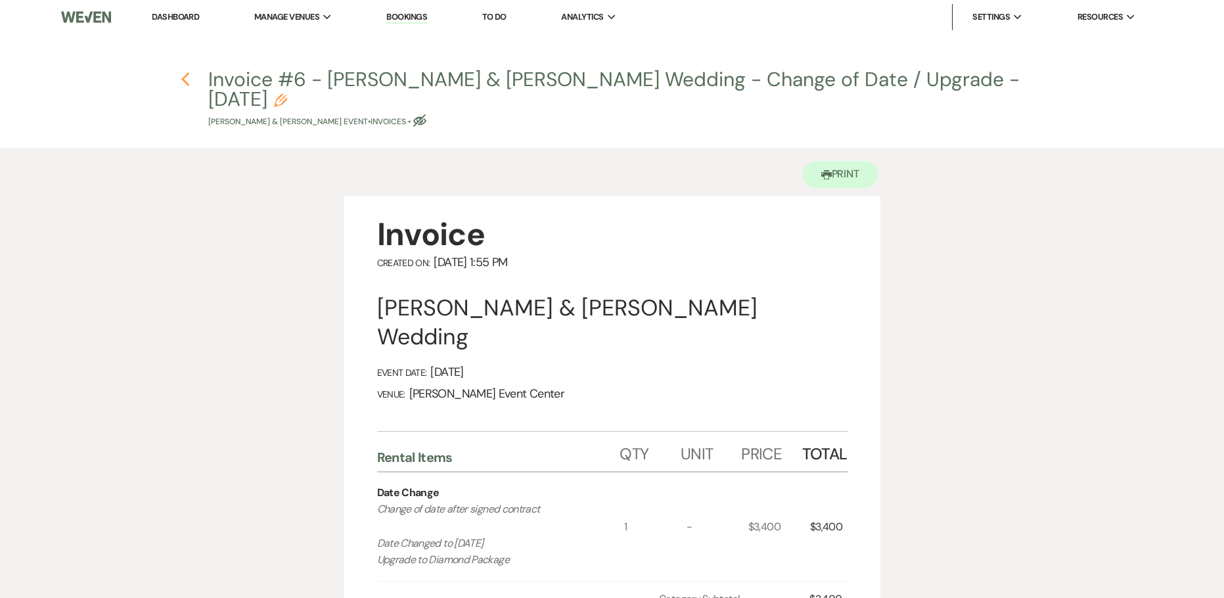
click at [187, 76] on use "button" at bounding box center [185, 79] width 9 height 14
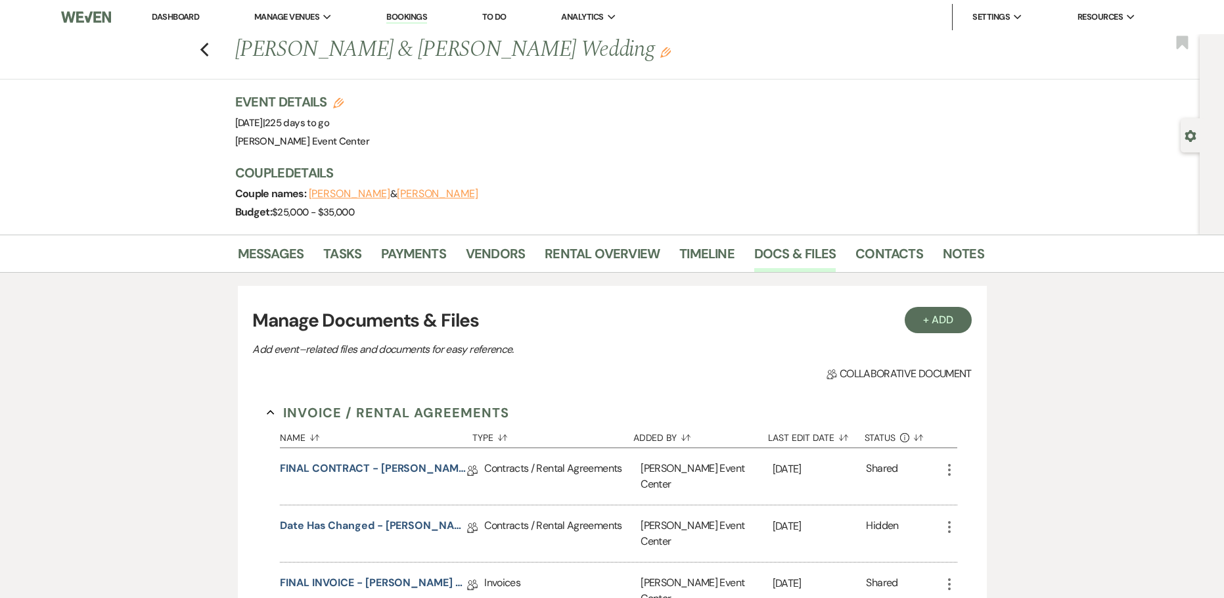
scroll to position [263, 0]
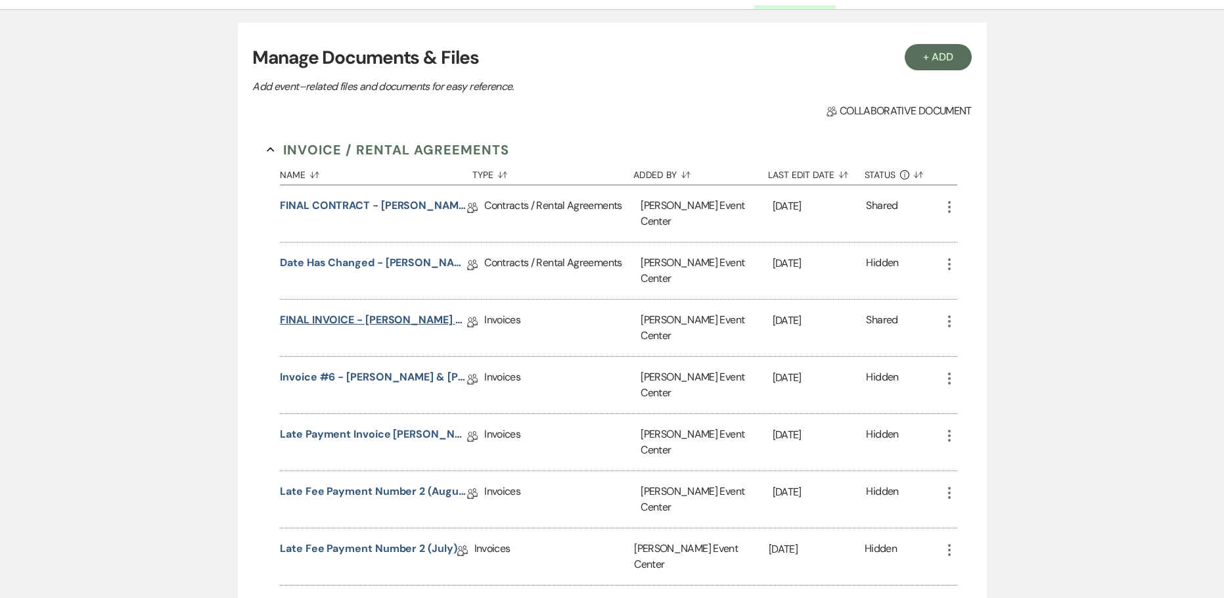
click at [373, 312] on link "FINAL INVOICE - [PERSON_NAME] - Platinum - [DATE]" at bounding box center [373, 322] width 187 height 20
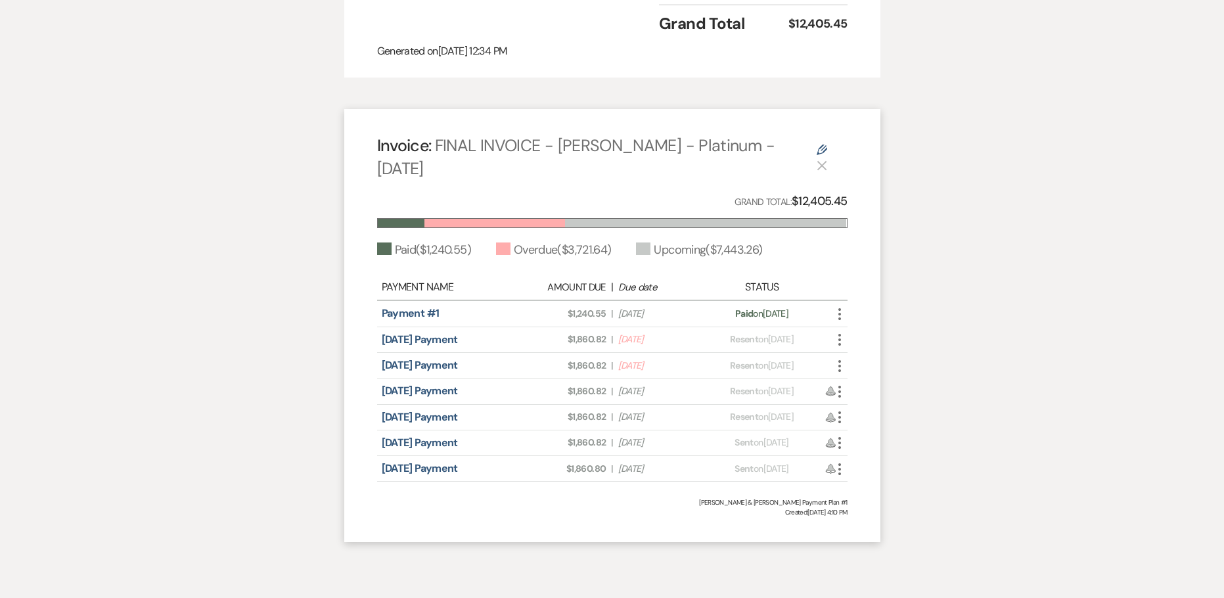
scroll to position [1148, 0]
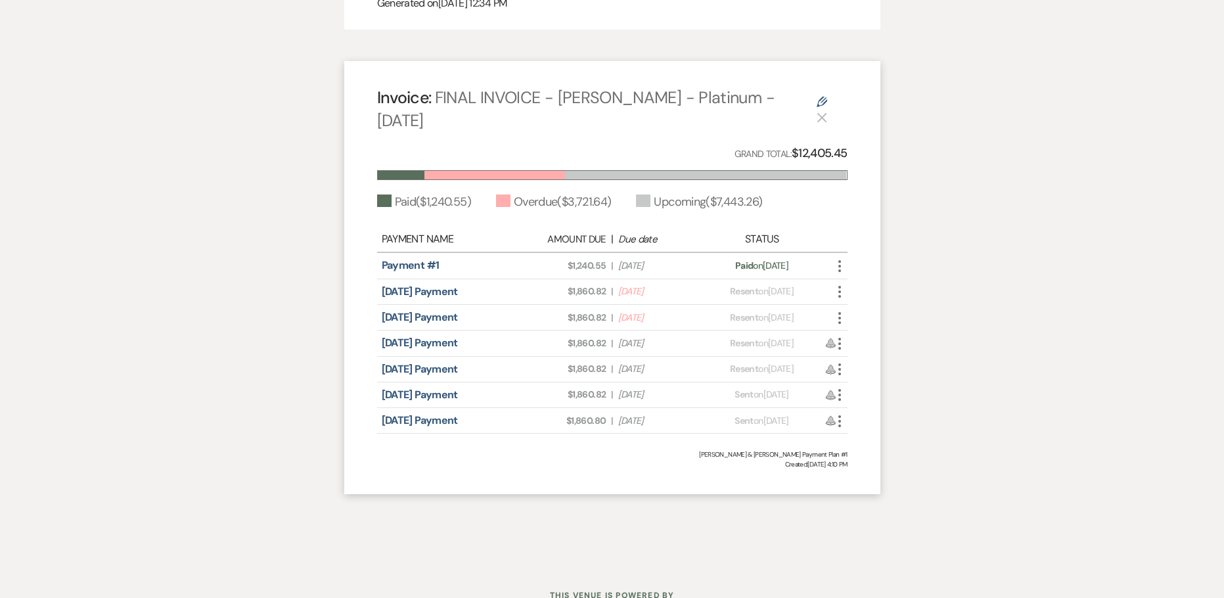
click at [844, 284] on icon "More" at bounding box center [840, 292] width 16 height 16
click at [860, 352] on link "Pencil Edit" at bounding box center [898, 363] width 133 height 22
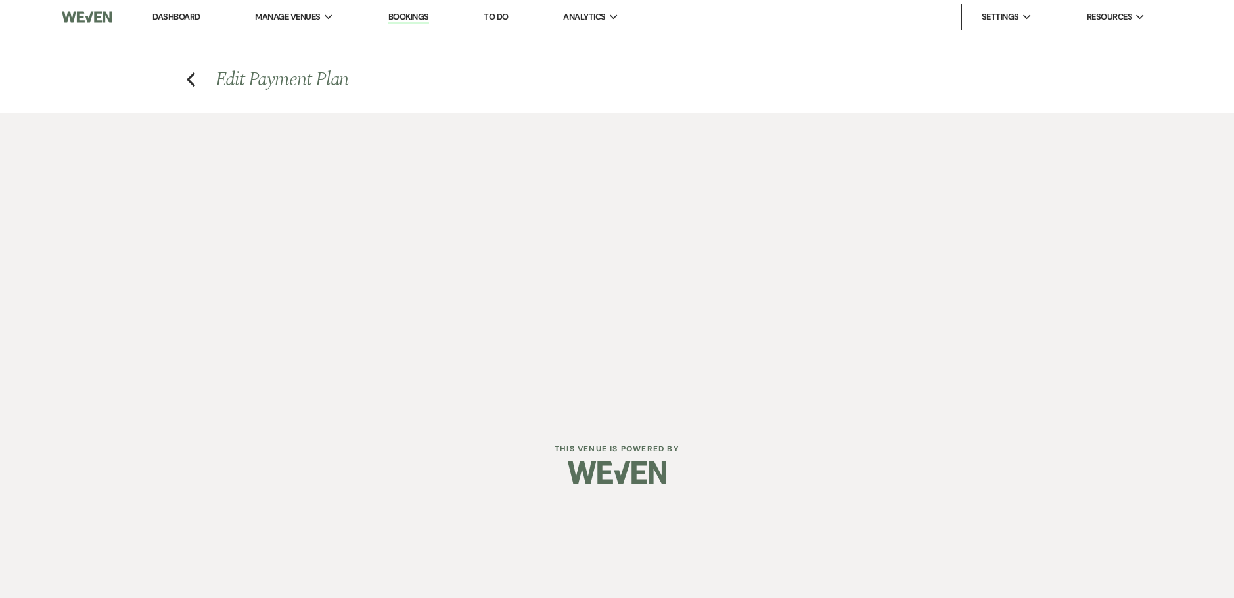
select select "19524"
select select "1"
select select "2"
select select "percentage"
select select "2"
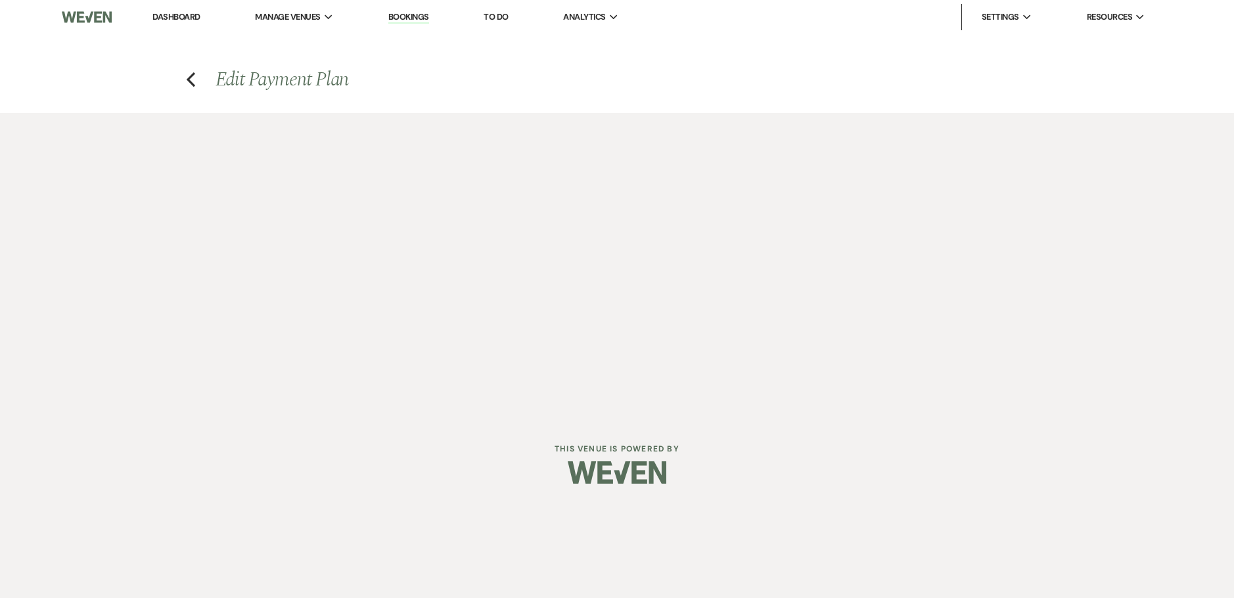
select select "percentage"
select select "2"
select select "percentage"
select select "client"
select select "weeks"
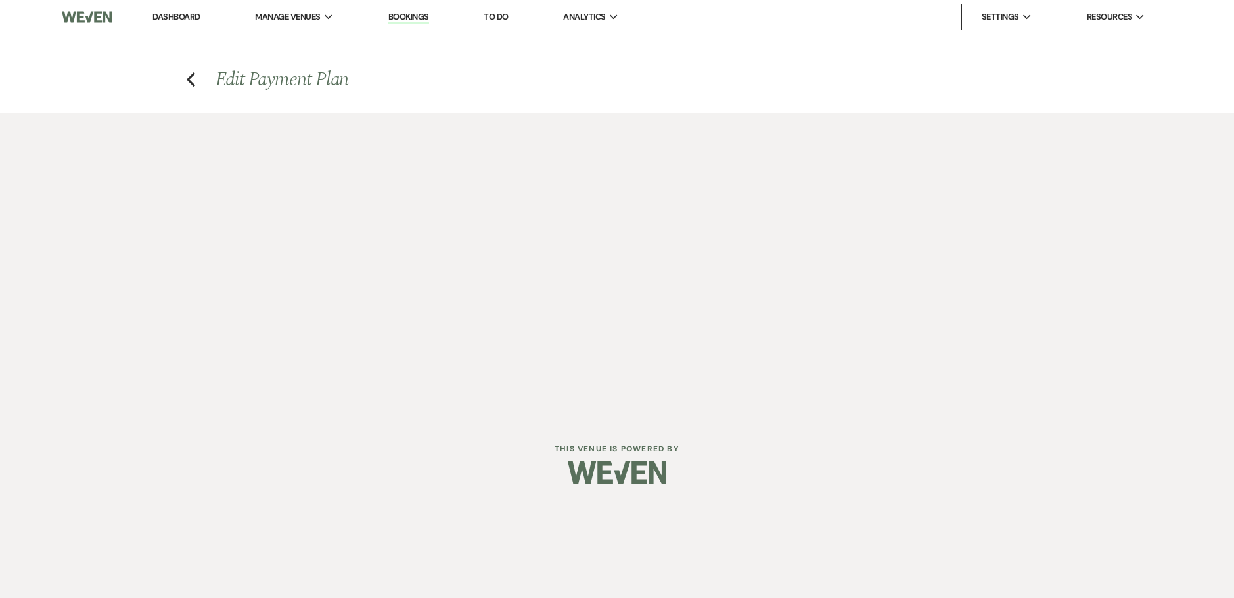
select select "both"
select select "onDueDate"
select select "host"
select select "days"
select select "afterDueDate"
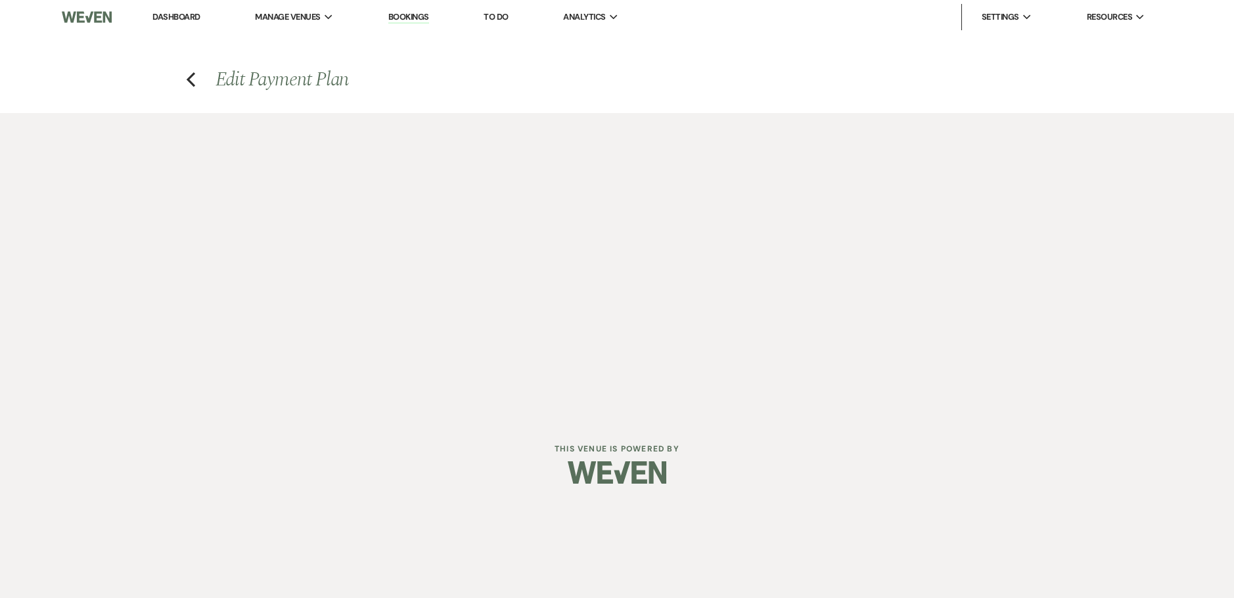
select select "2"
select select "percentage"
select select "client"
select select "weeks"
select select "both"
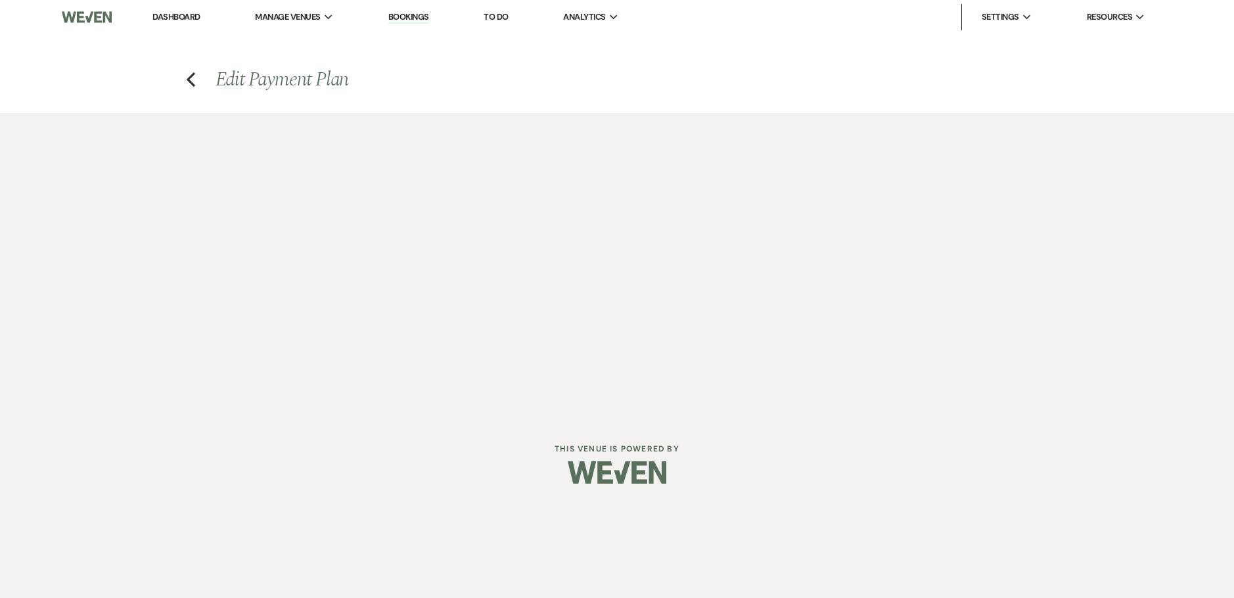
select select "onDueDate"
select select "host"
select select "days"
select select "afterDueDate"
select select "2"
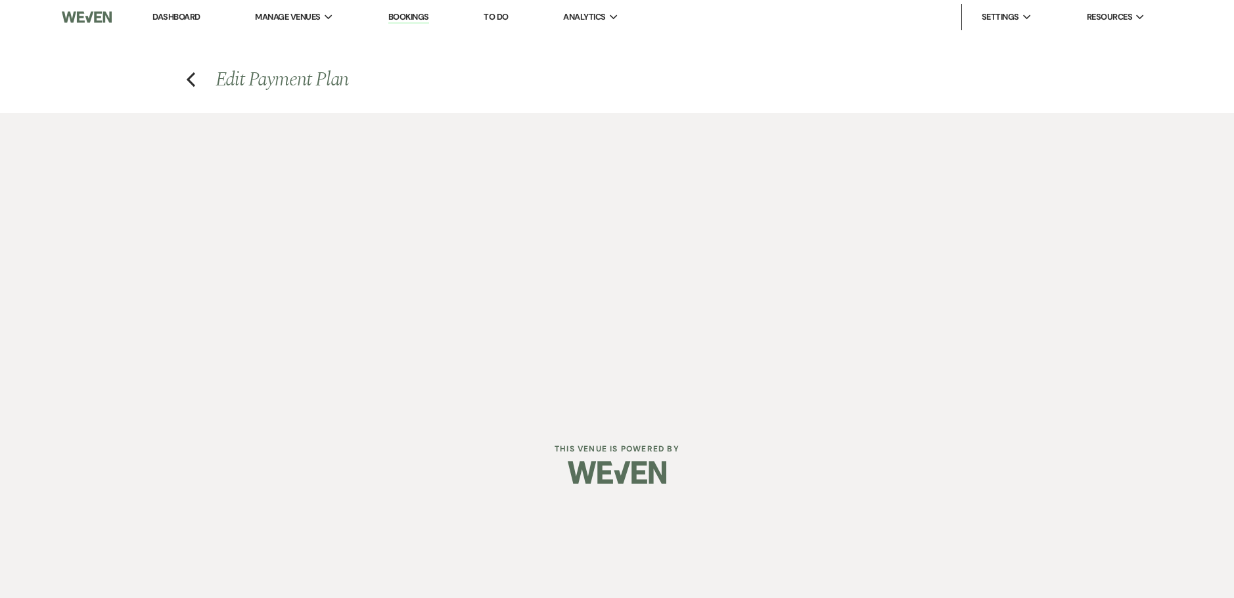
select select "percentage"
select select "client"
select select "weeks"
select select "both"
select select "onDueDate"
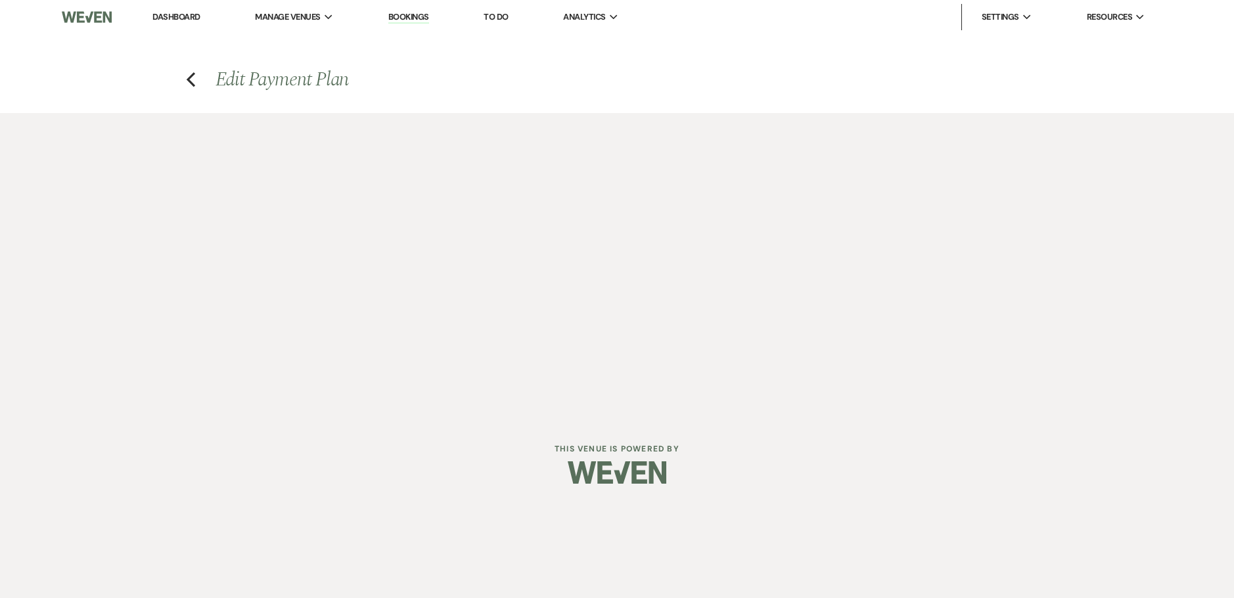
select select "host"
select select "days"
select select "afterDueDate"
select select "2"
select select "flat"
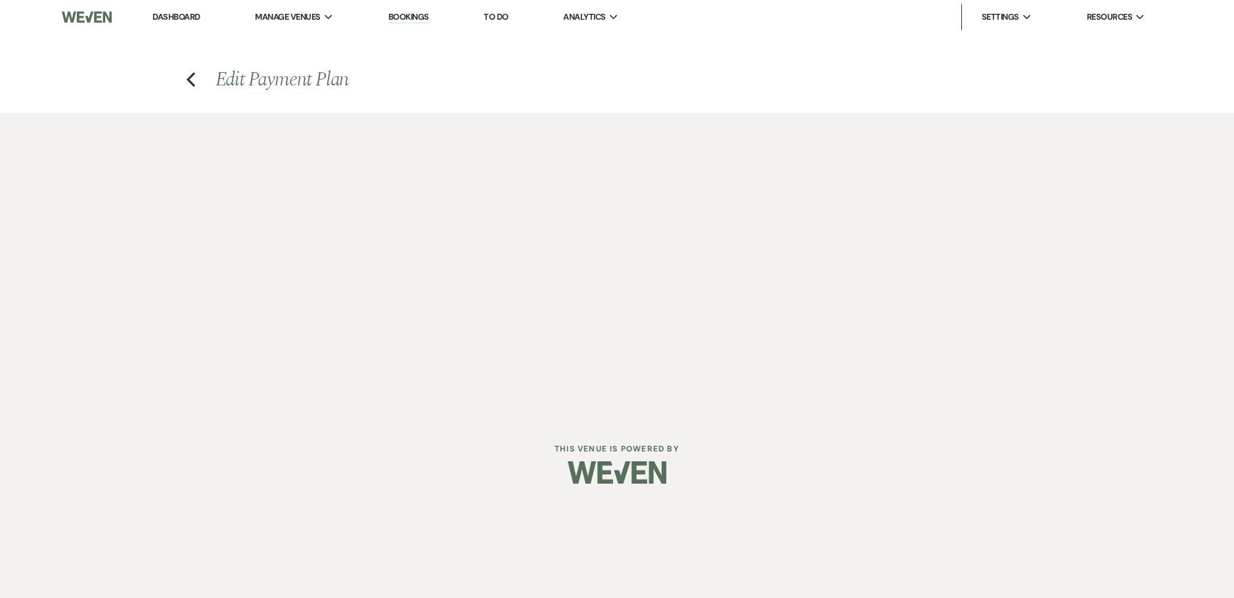
select select "client"
select select "weeks"
select select "both"
select select "onDueDate"
select select "host"
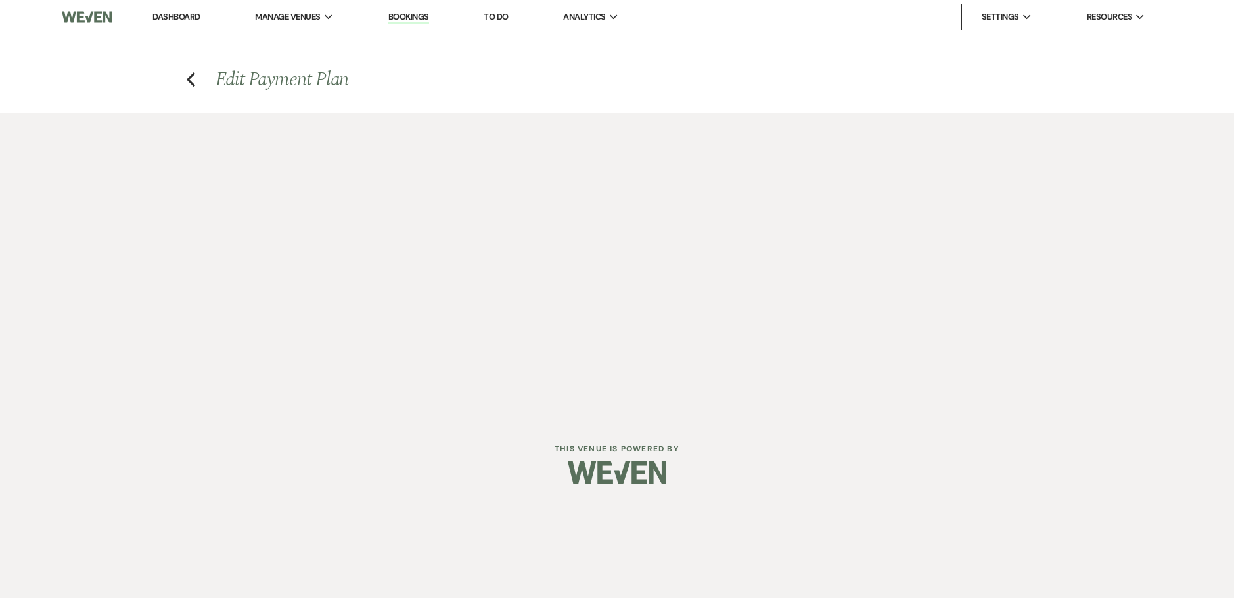
select select "days"
select select "afterDueDate"
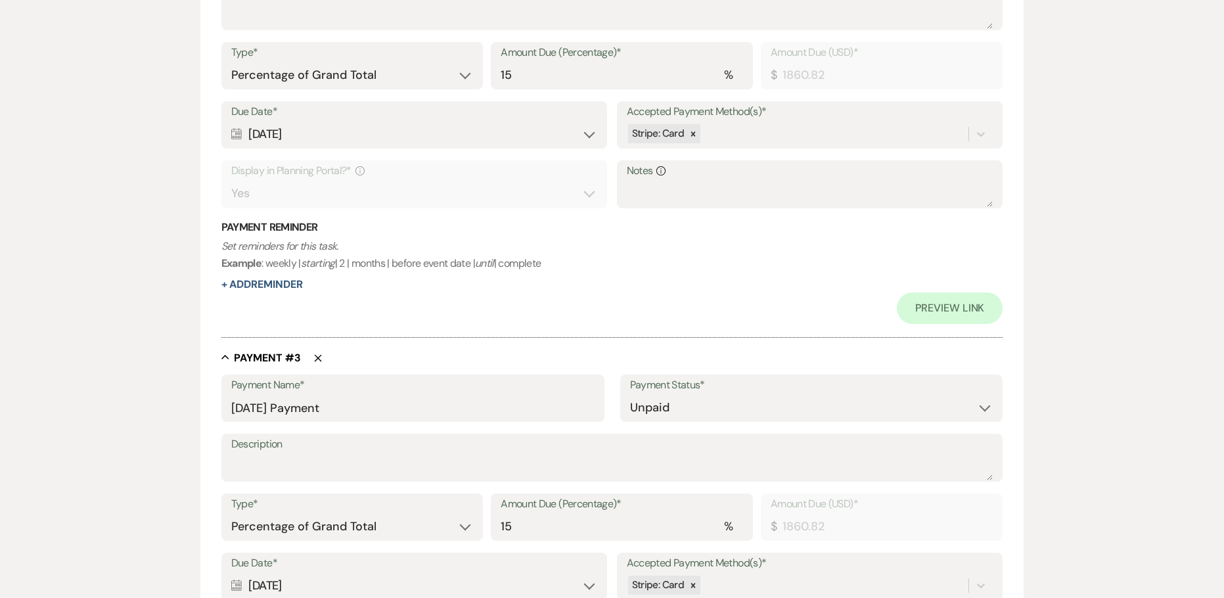
scroll to position [920, 0]
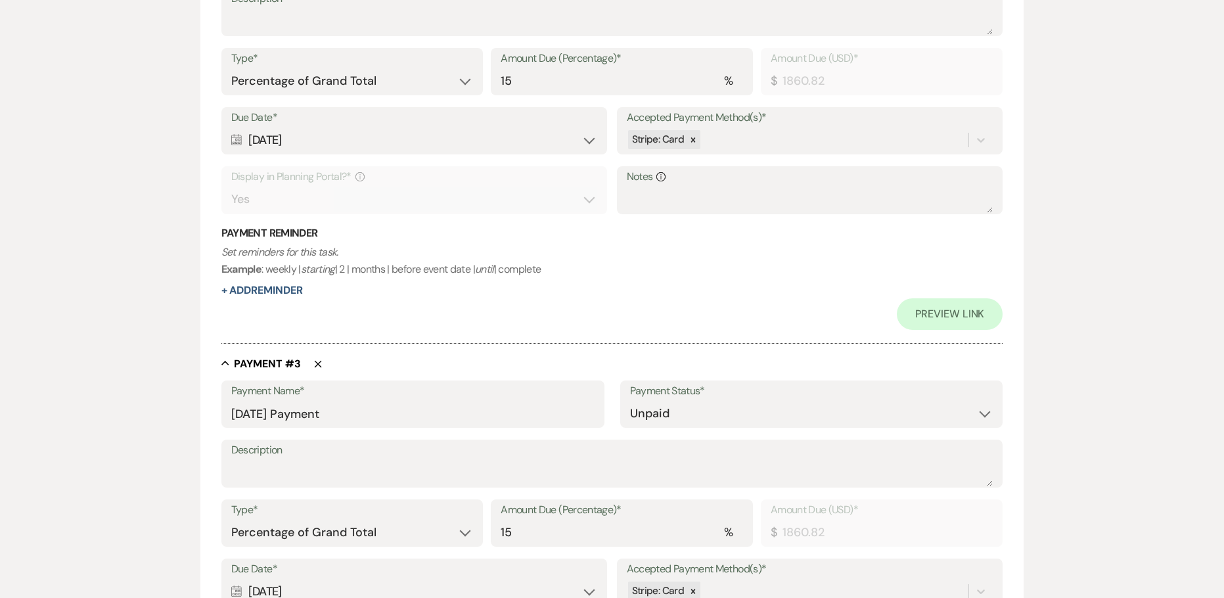
click at [593, 136] on div "Calendar [DATE] Expand" at bounding box center [414, 140] width 367 height 26
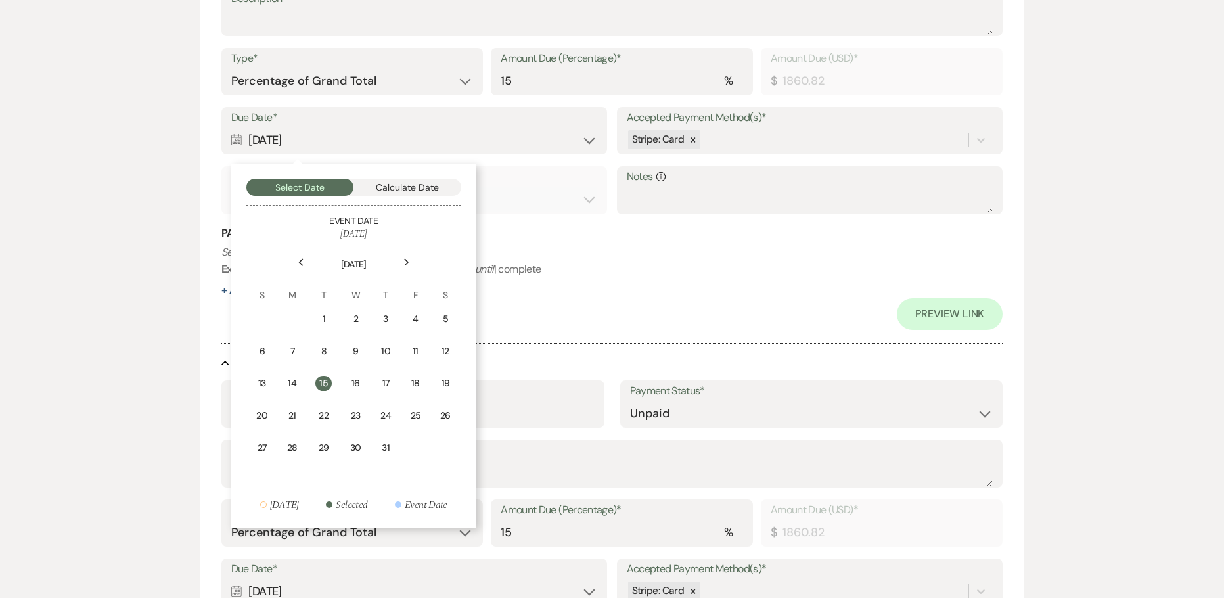
click at [505, 131] on div "Calendar [DATE] Collapse" at bounding box center [414, 140] width 367 height 26
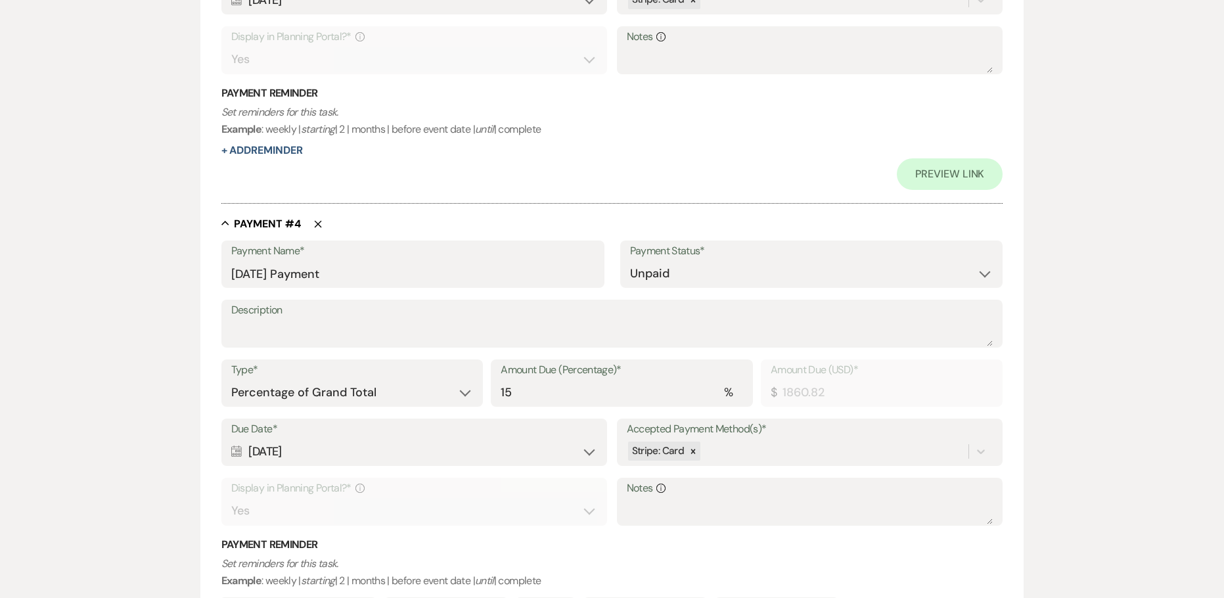
scroll to position [1577, 0]
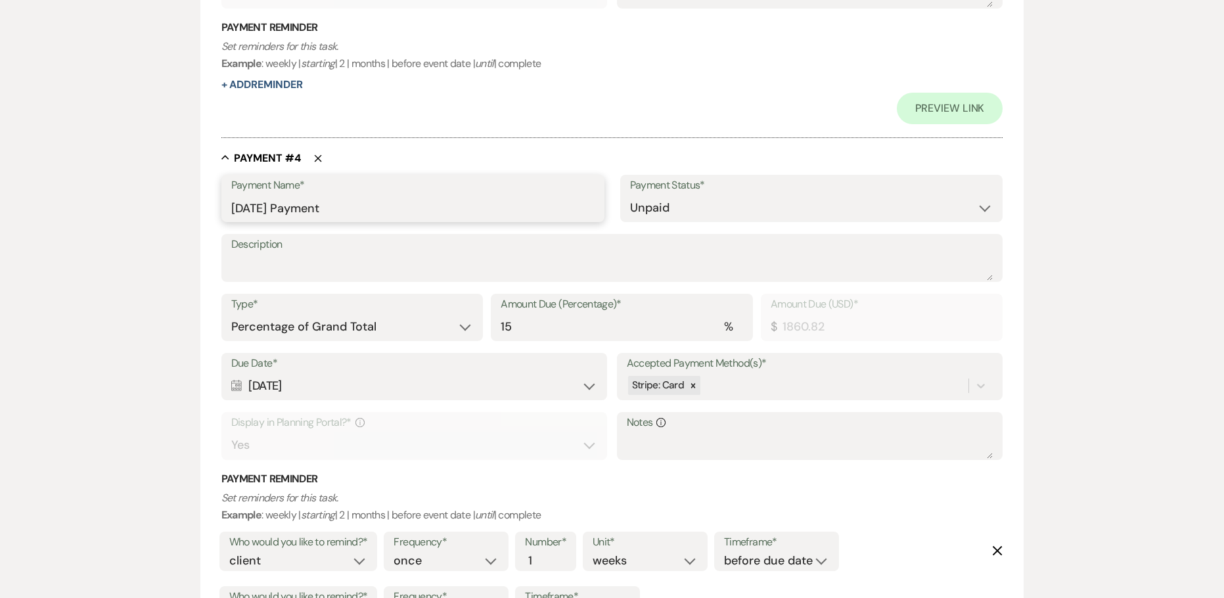
drag, startPoint x: 250, startPoint y: 208, endPoint x: 199, endPoint y: 198, distance: 52.2
click at [199, 198] on div "Edit Payment Plan Create link(s) to collect and/or log payments for this event:…" at bounding box center [612, 604] width 946 height 4137
click at [260, 395] on div "Calendar [DATE] Expand" at bounding box center [414, 386] width 367 height 26
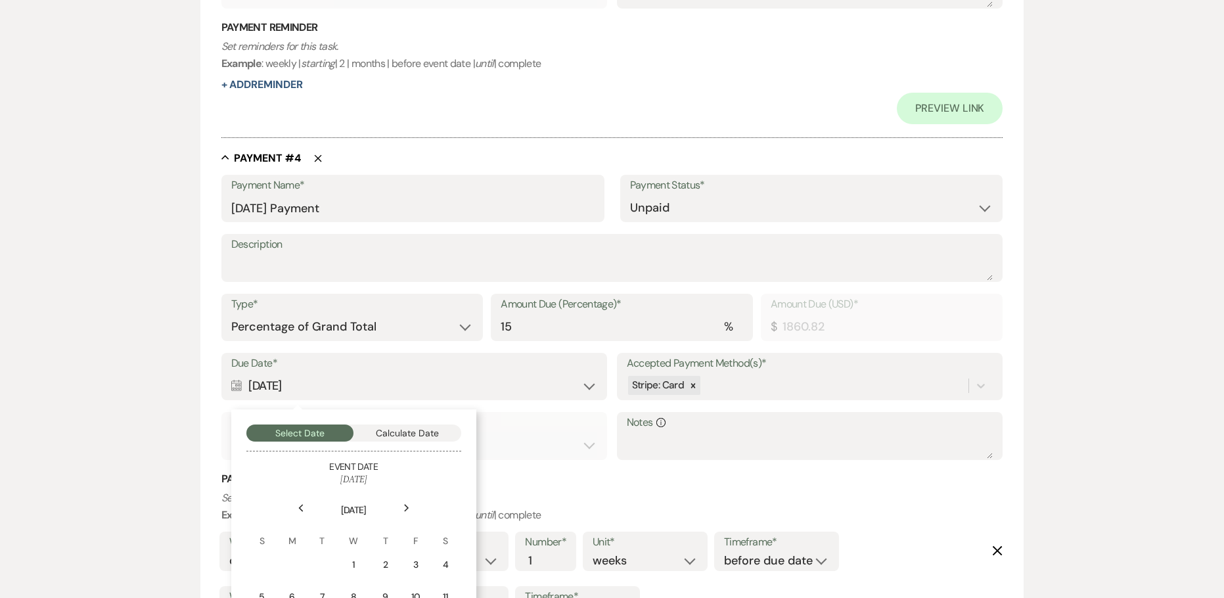
click at [302, 511] on icon "Previous" at bounding box center [301, 508] width 7 height 8
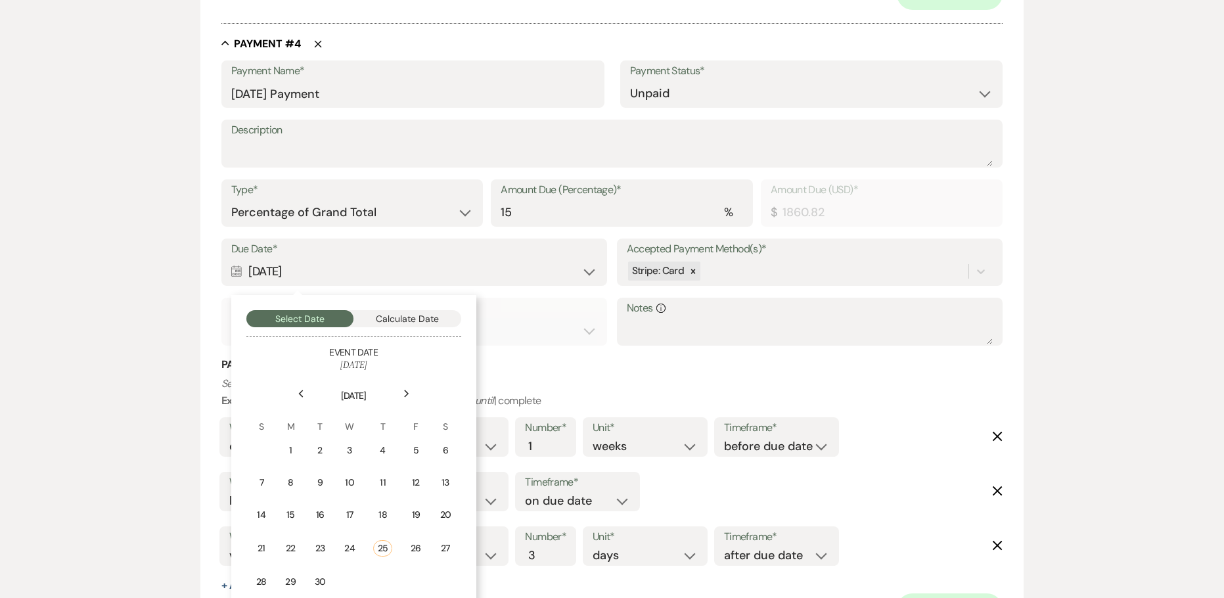
scroll to position [1709, 0]
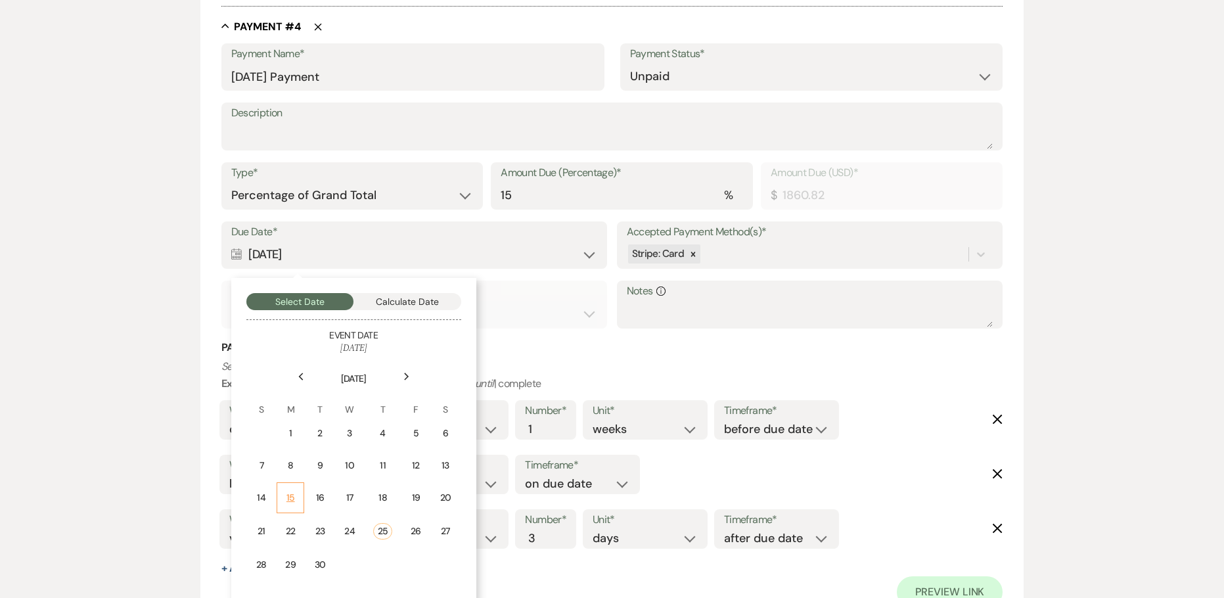
click at [287, 495] on div "15" at bounding box center [290, 498] width 11 height 14
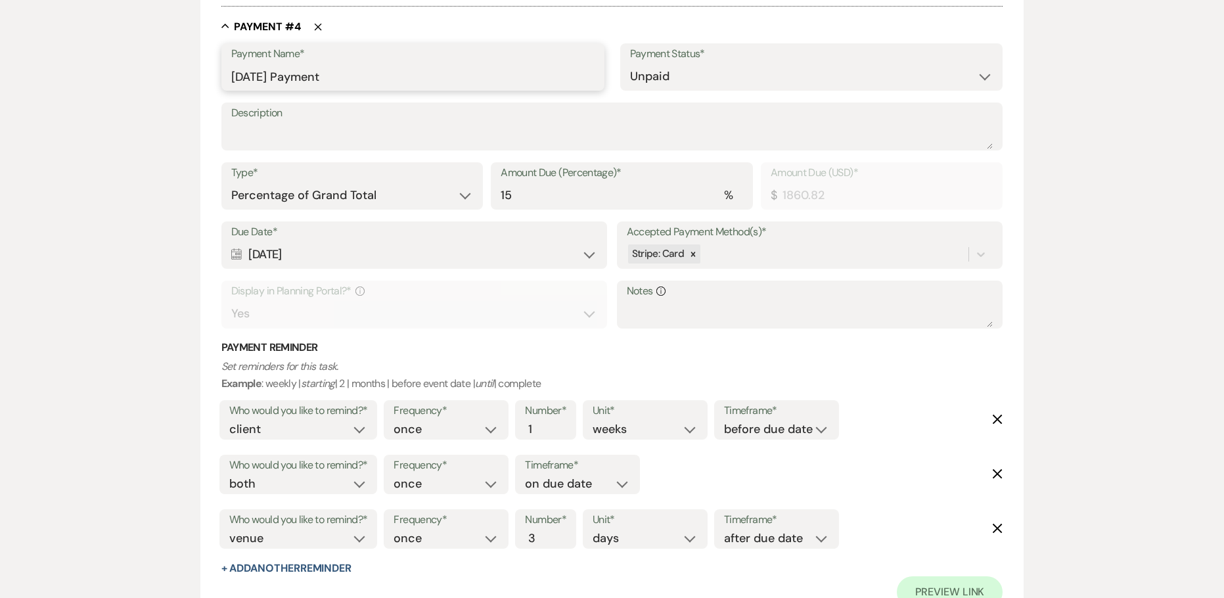
click at [255, 80] on input "[DATE] Payment" at bounding box center [412, 77] width 363 height 26
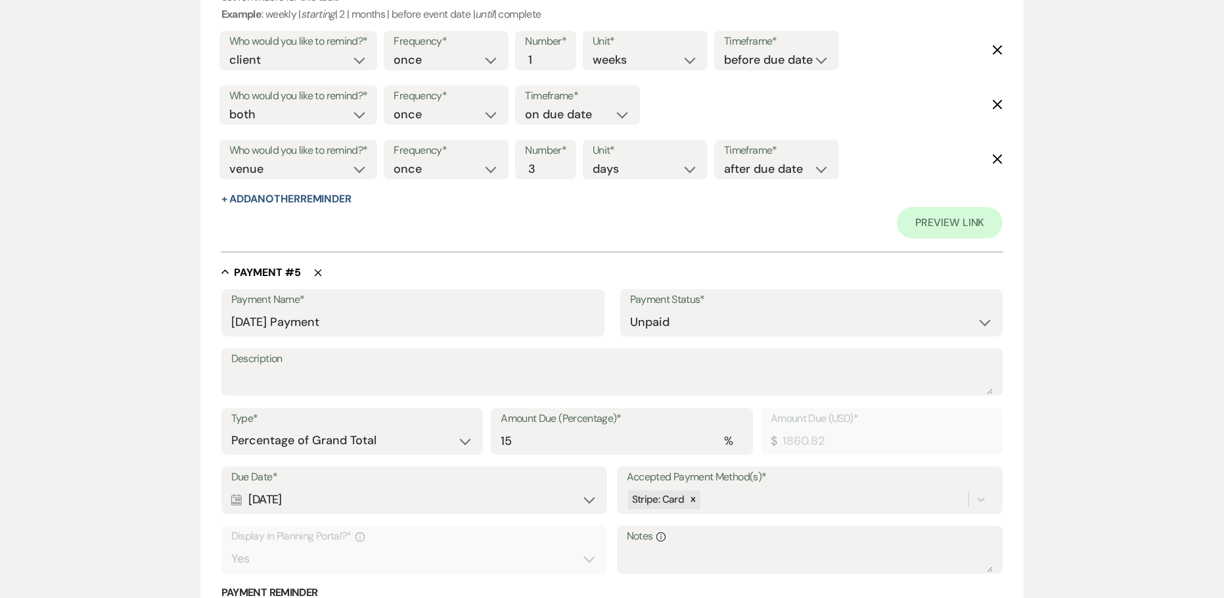
scroll to position [2169, 0]
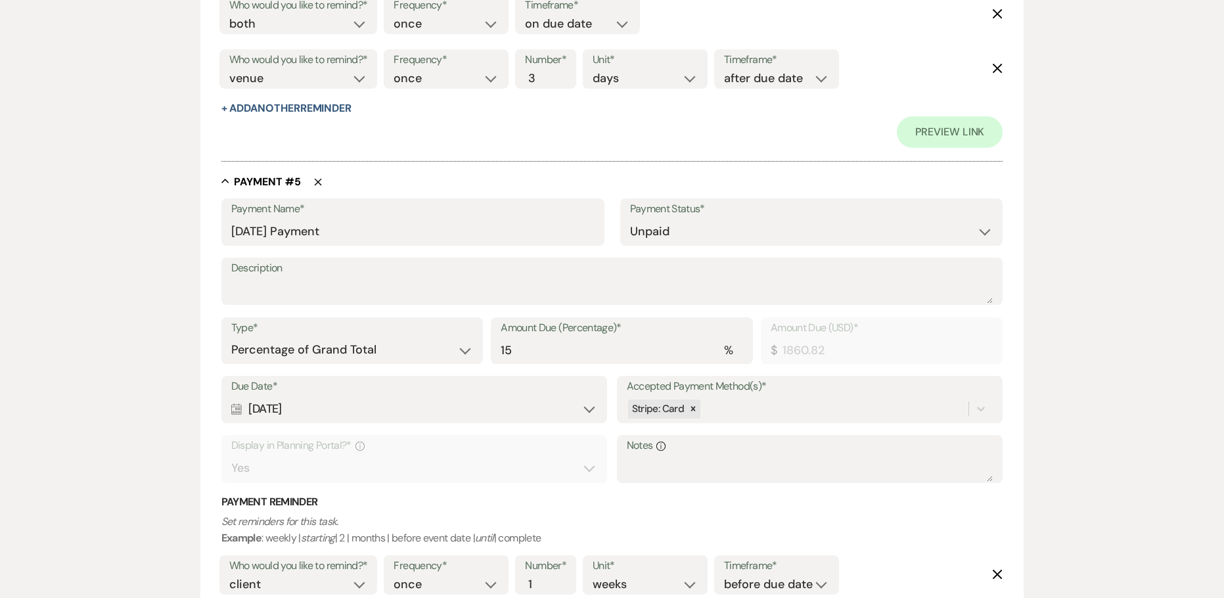
type input "[DATE] Payment"
drag, startPoint x: 252, startPoint y: 230, endPoint x: 209, endPoint y: 230, distance: 42.7
click at [209, 230] on form "Edit Payment Plan Create link(s) to collect and/or log payments for this event:…" at bounding box center [612, 20] width 824 height 4122
type input "[DATE] Payment"
click at [271, 409] on div "Calendar [DATE] Expand" at bounding box center [414, 409] width 367 height 26
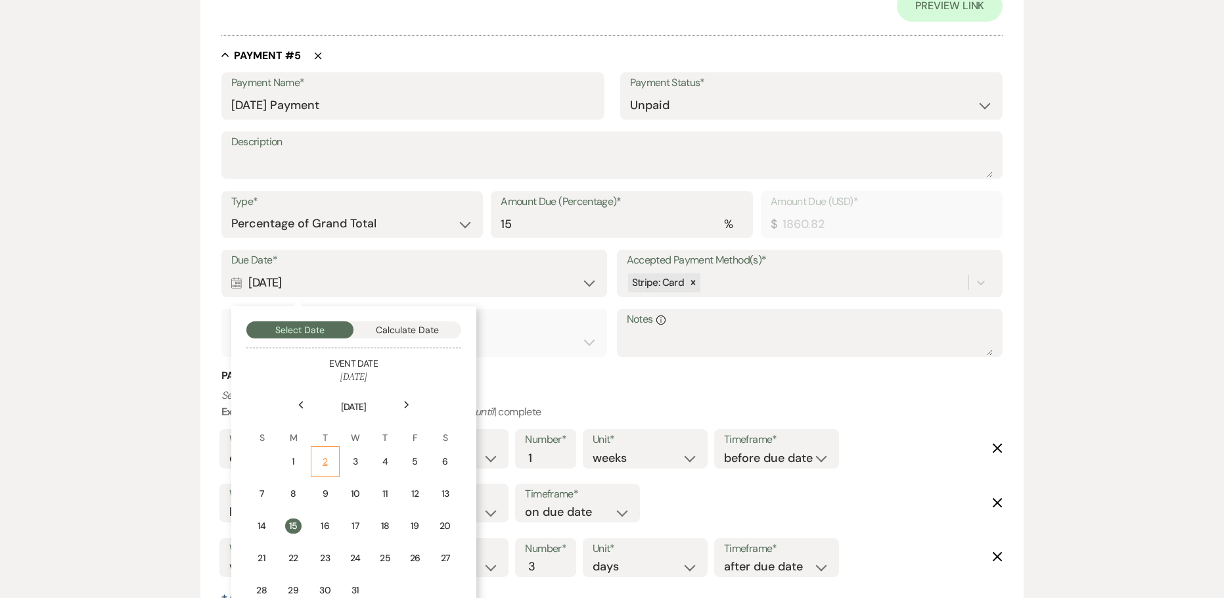
scroll to position [2300, 0]
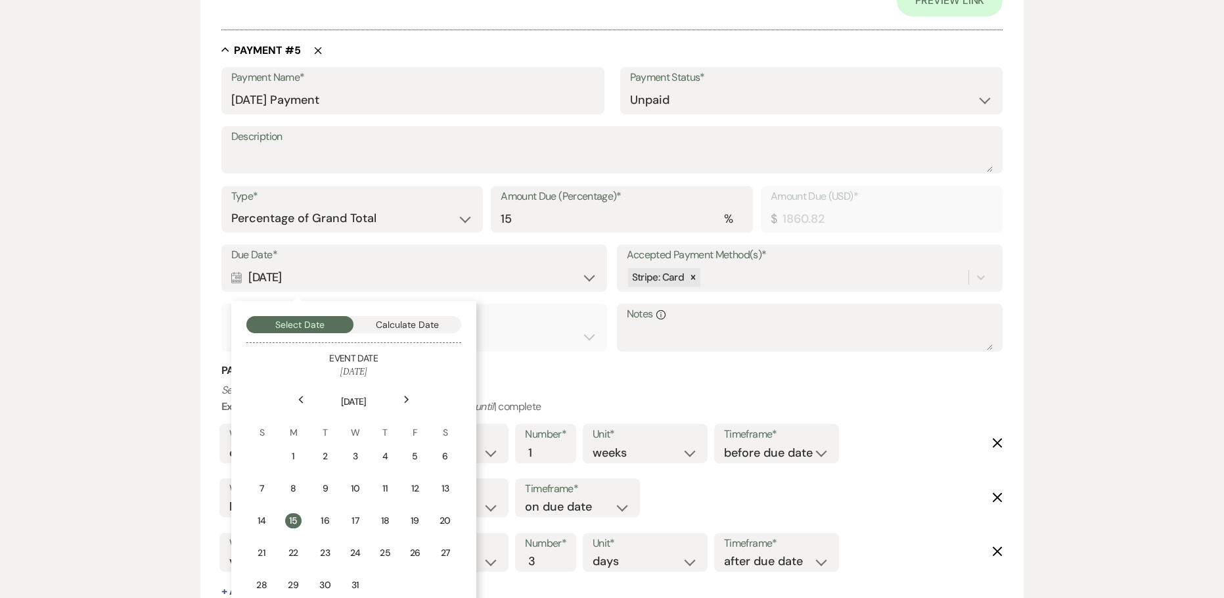
click at [300, 400] on use at bounding box center [300, 399] width 5 height 7
click at [354, 523] on div "15" at bounding box center [354, 521] width 12 height 14
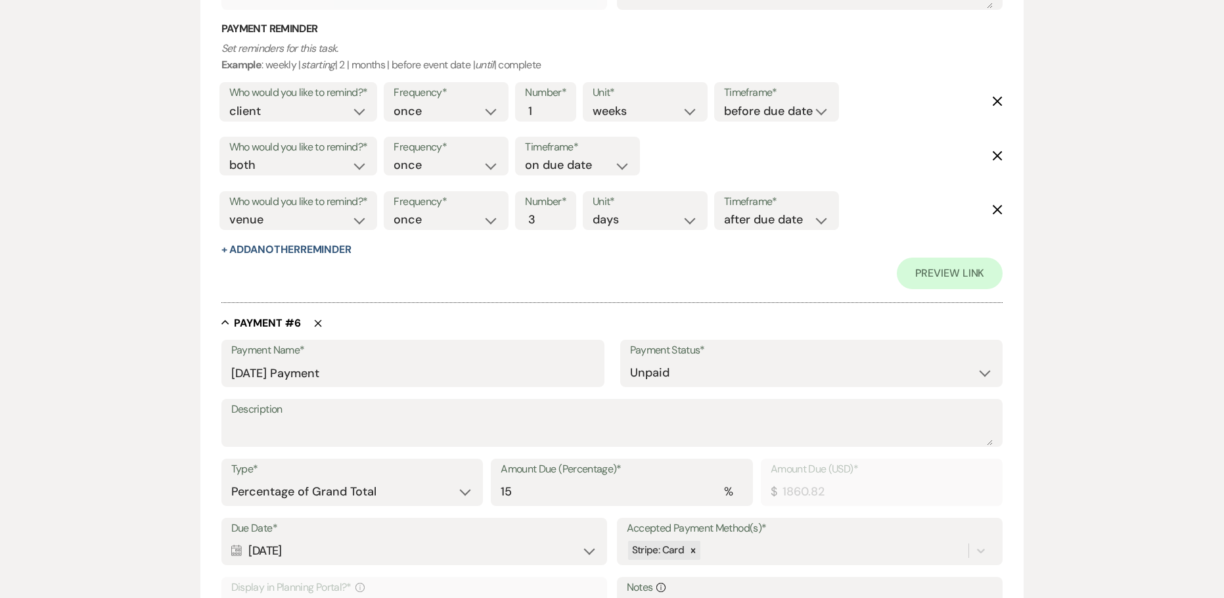
scroll to position [2694, 0]
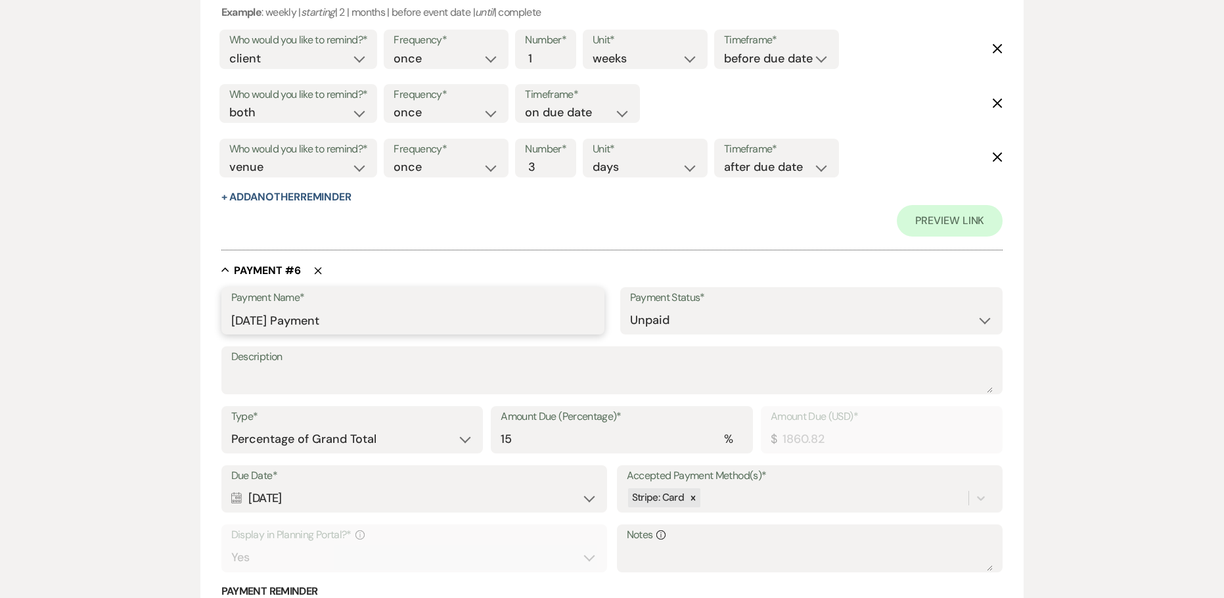
click at [242, 333] on input "[DATE] Payment" at bounding box center [412, 321] width 363 height 26
drag, startPoint x: 248, startPoint y: 320, endPoint x: 203, endPoint y: 312, distance: 46.0
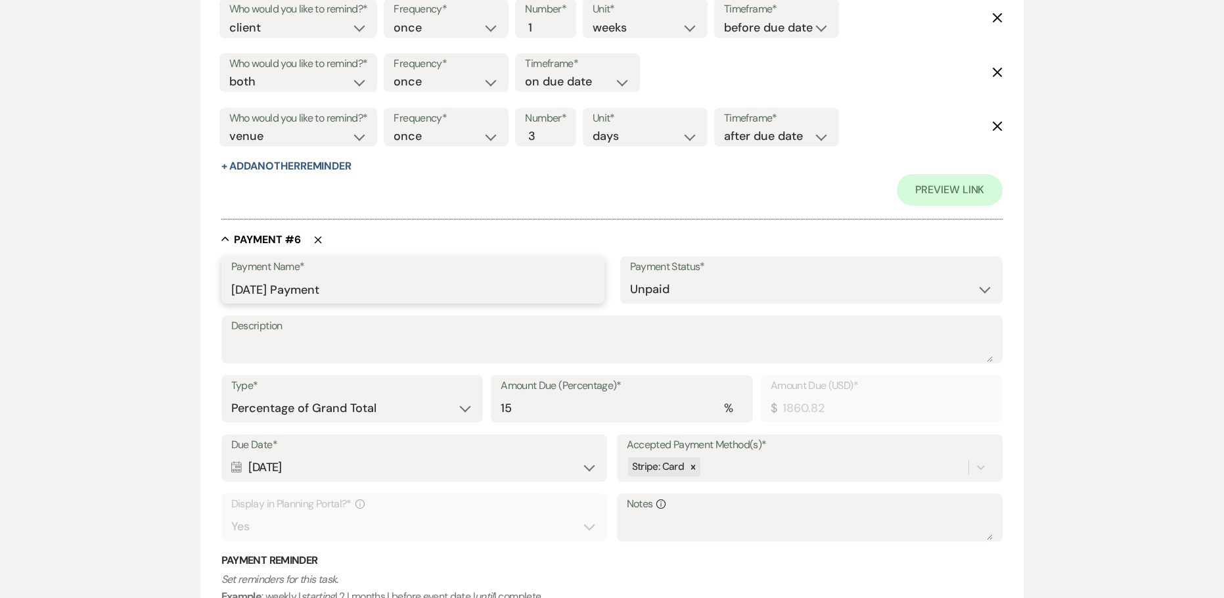
scroll to position [2760, 0]
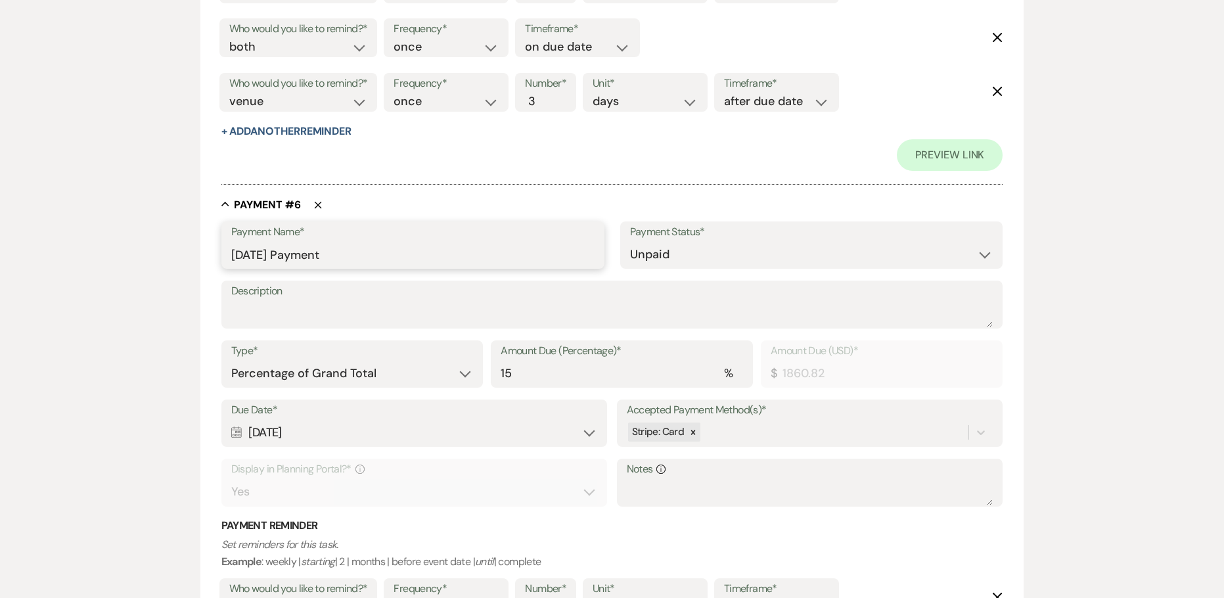
type input "[DATE] Payment"
click at [273, 430] on div "Calendar [DATE] Expand" at bounding box center [414, 433] width 367 height 26
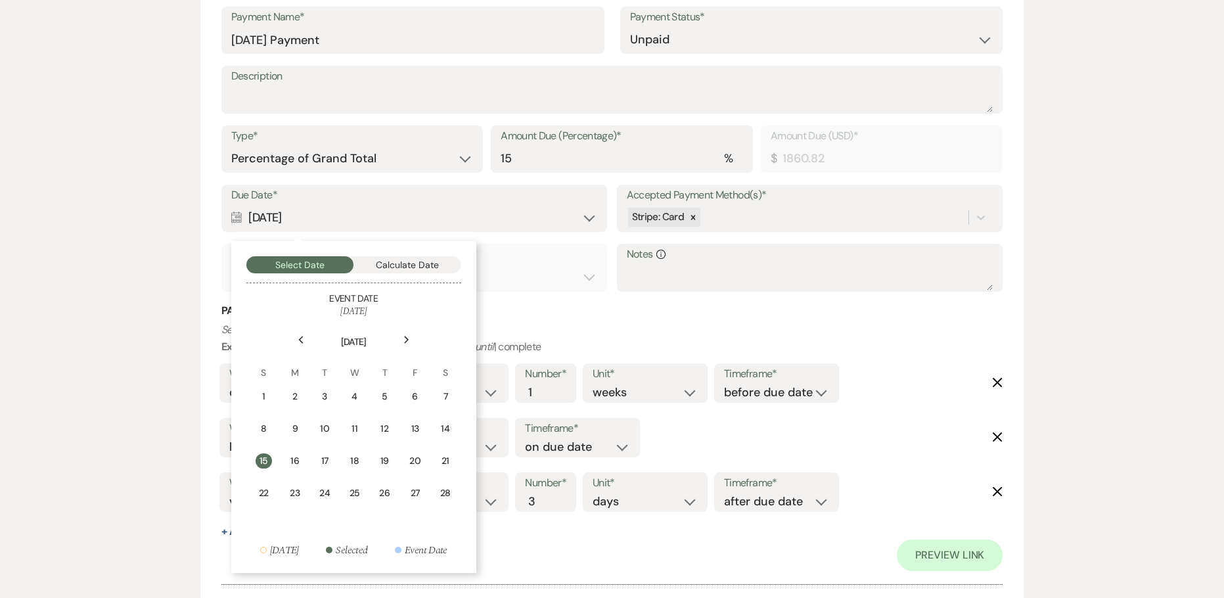
scroll to position [3088, 0]
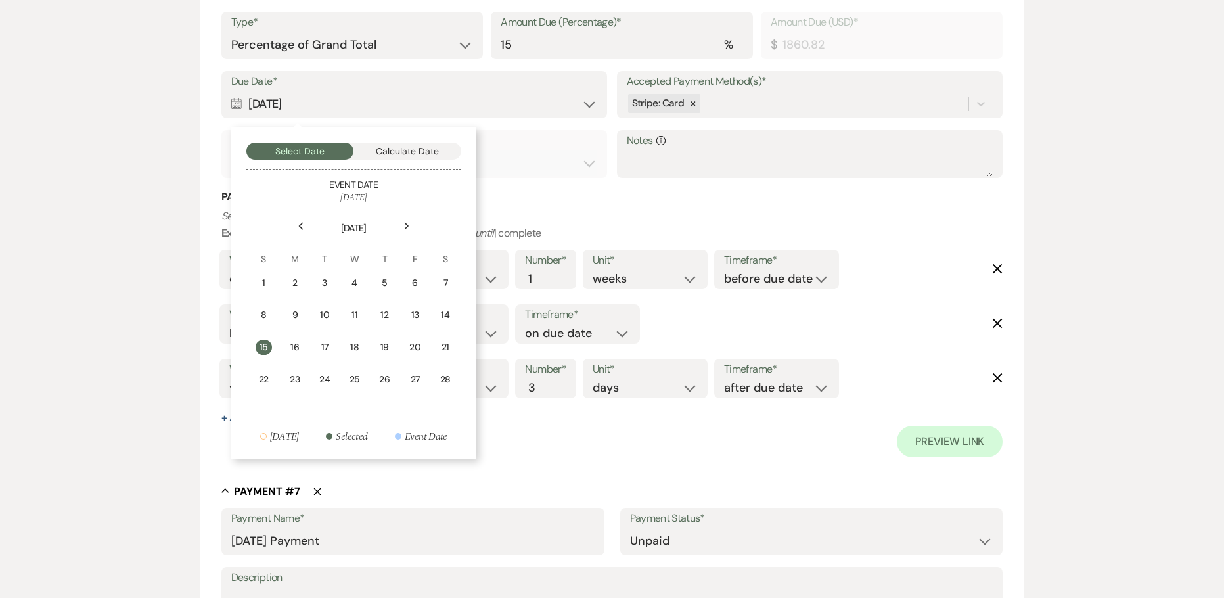
click at [298, 223] on icon "Previous" at bounding box center [301, 226] width 7 height 8
click at [298, 227] on icon "Previous" at bounding box center [301, 226] width 7 height 8
click at [449, 348] on div "15" at bounding box center [445, 347] width 12 height 14
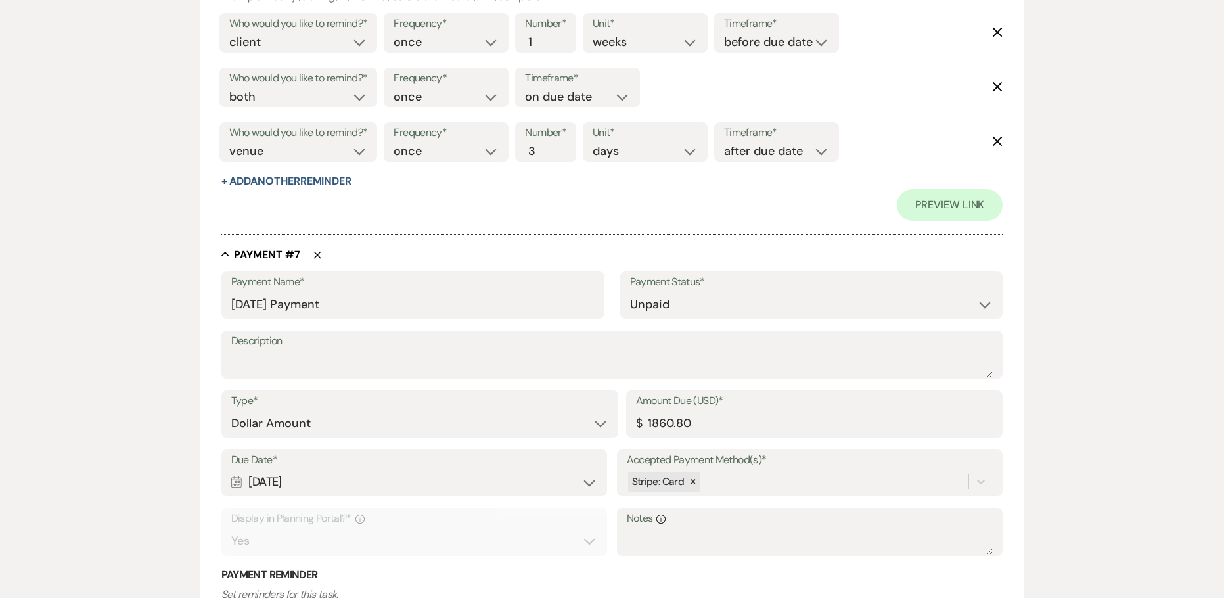
scroll to position [3351, 0]
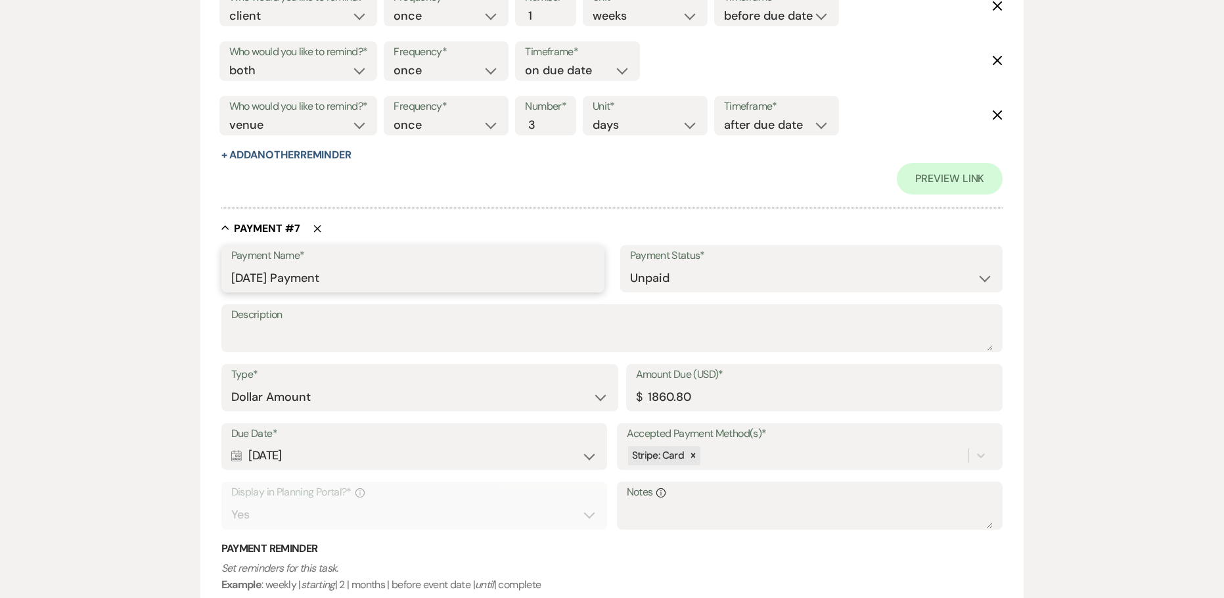
click at [265, 277] on input "[DATE] Payment" at bounding box center [412, 278] width 363 height 26
drag, startPoint x: 250, startPoint y: 281, endPoint x: 191, endPoint y: 269, distance: 60.3
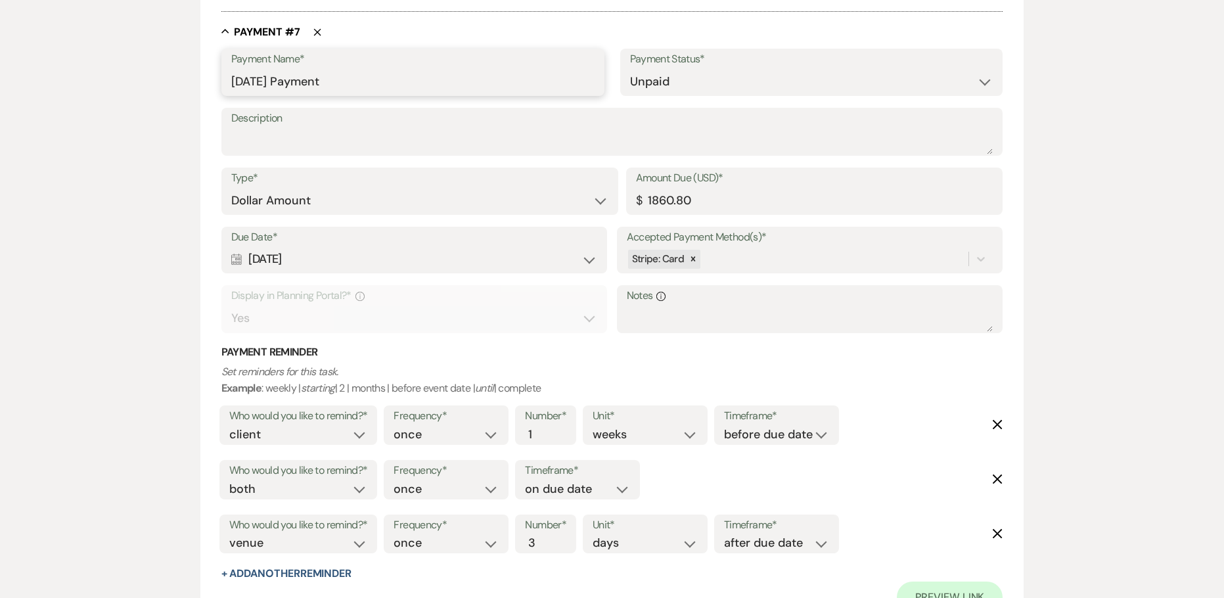
scroll to position [3548, 0]
click at [301, 79] on input "[DATE] Payment" at bounding box center [412, 81] width 363 height 26
type input "[DATE] Payment"
click at [240, 256] on icon "Calendar" at bounding box center [236, 259] width 11 height 12
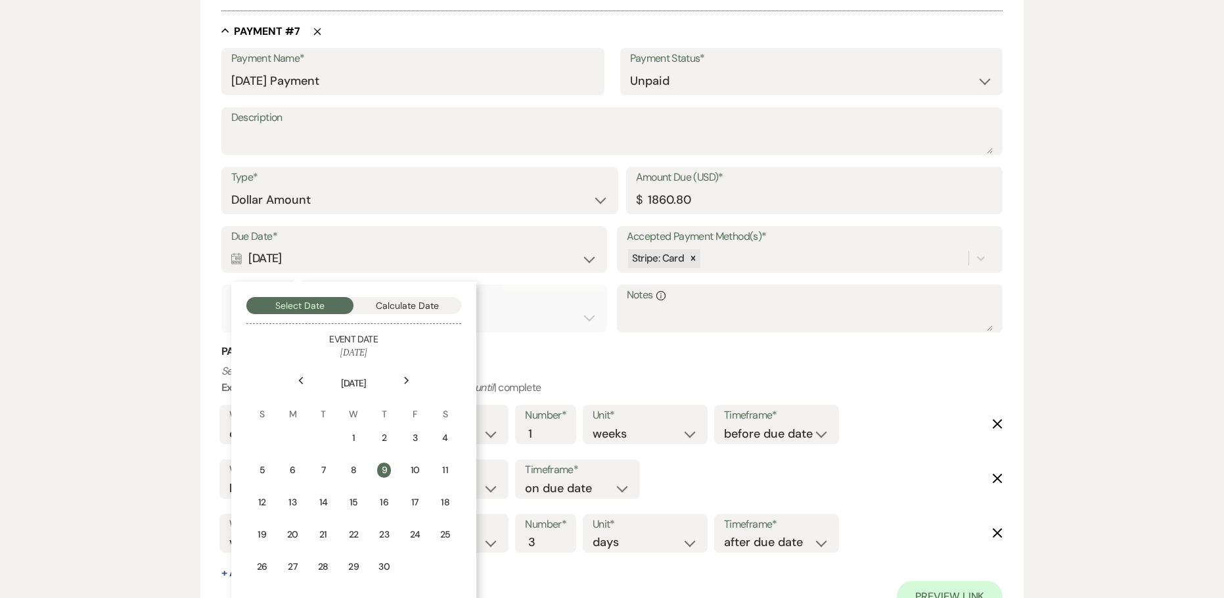
click at [300, 381] on use at bounding box center [300, 380] width 5 height 7
click at [300, 380] on use at bounding box center [300, 380] width 5 height 7
click at [300, 503] on td "15" at bounding box center [292, 502] width 29 height 31
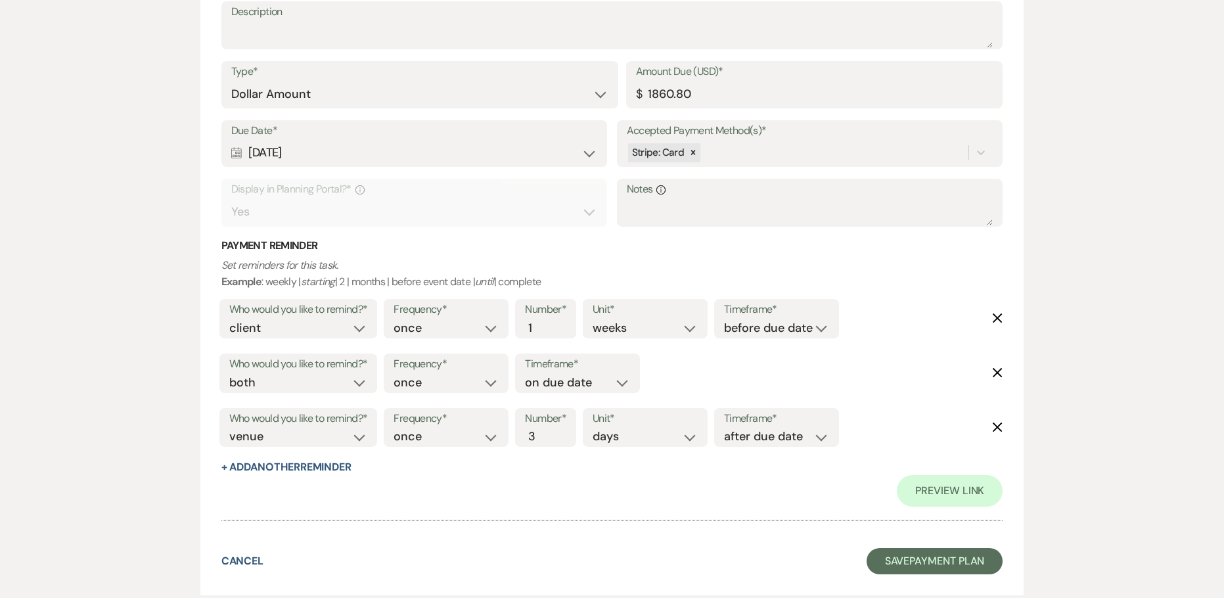
scroll to position [3736, 0]
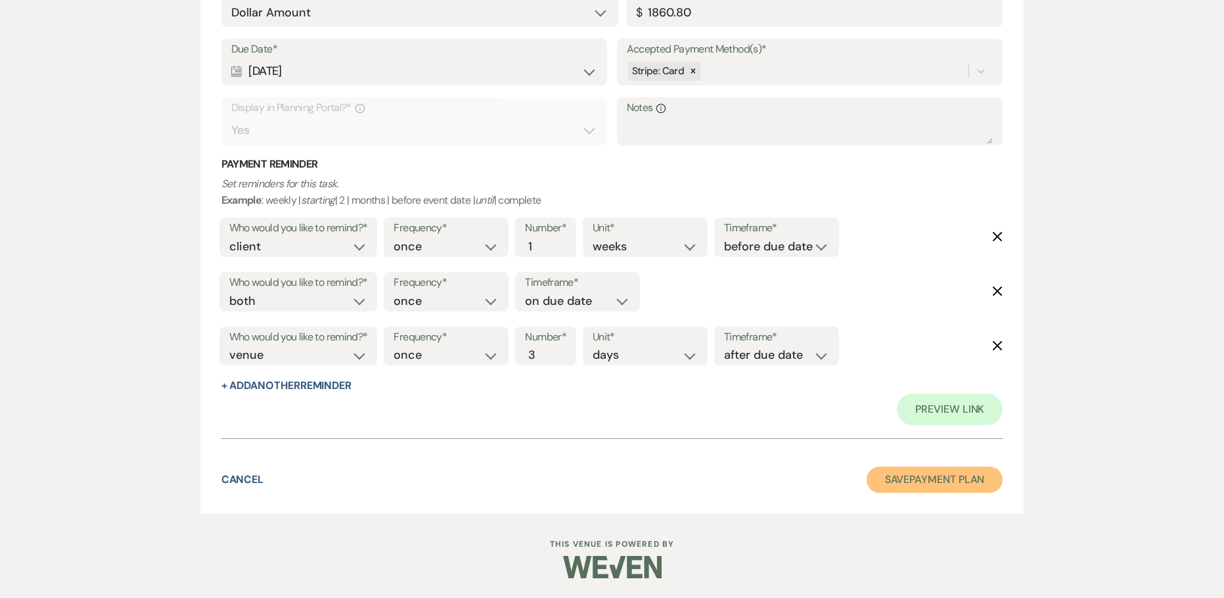
click at [953, 488] on button "Save Payment Plan" at bounding box center [935, 480] width 137 height 26
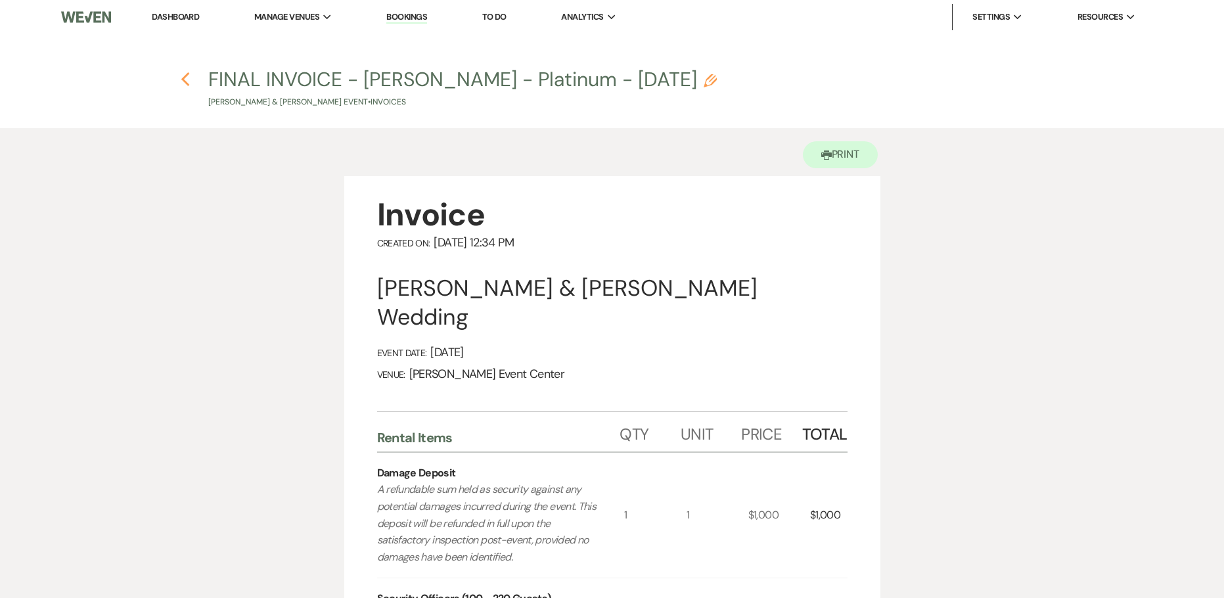
click at [185, 75] on icon "Previous" at bounding box center [186, 80] width 10 height 16
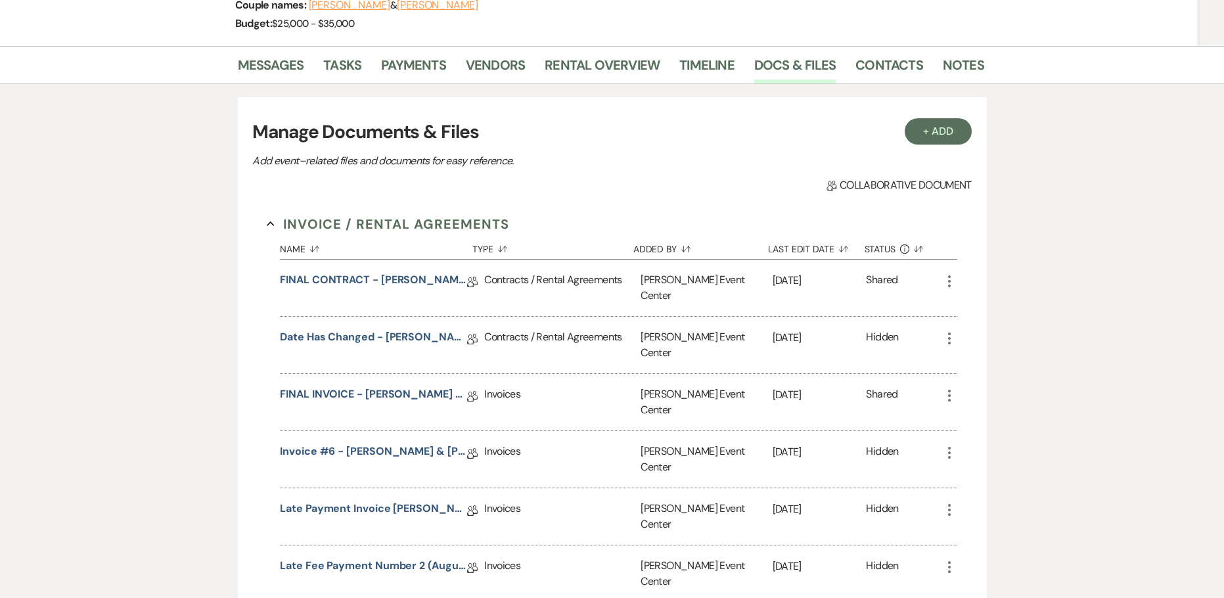
scroll to position [263, 0]
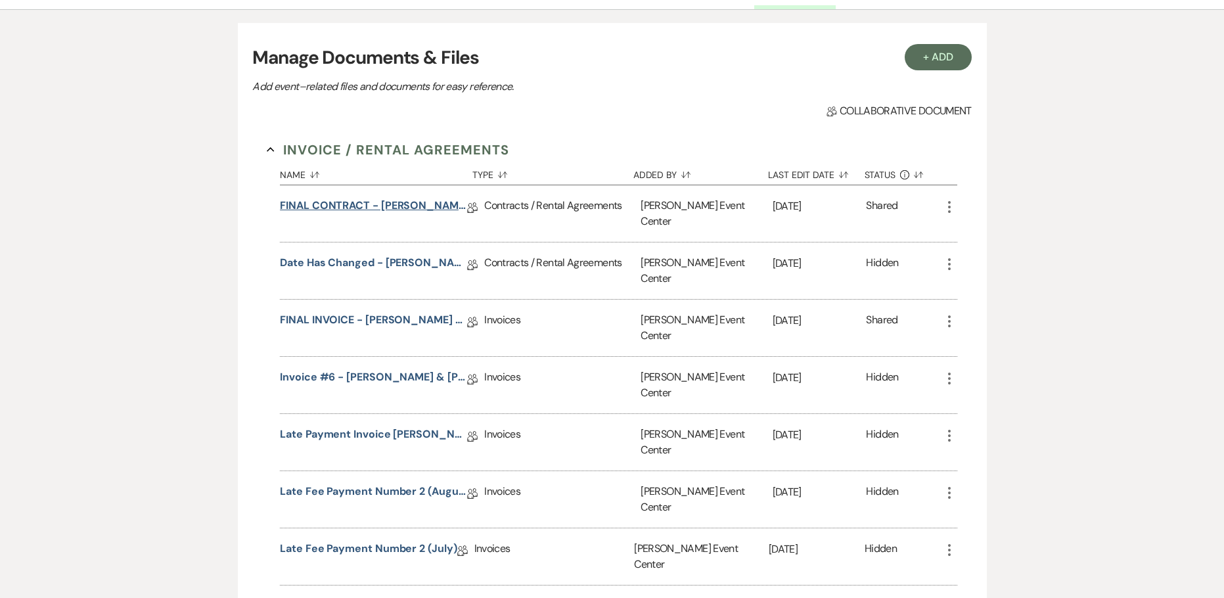
click at [385, 204] on link "FINAL CONTRACT - [PERSON_NAME] - Platinum - [DATE]" at bounding box center [373, 208] width 187 height 20
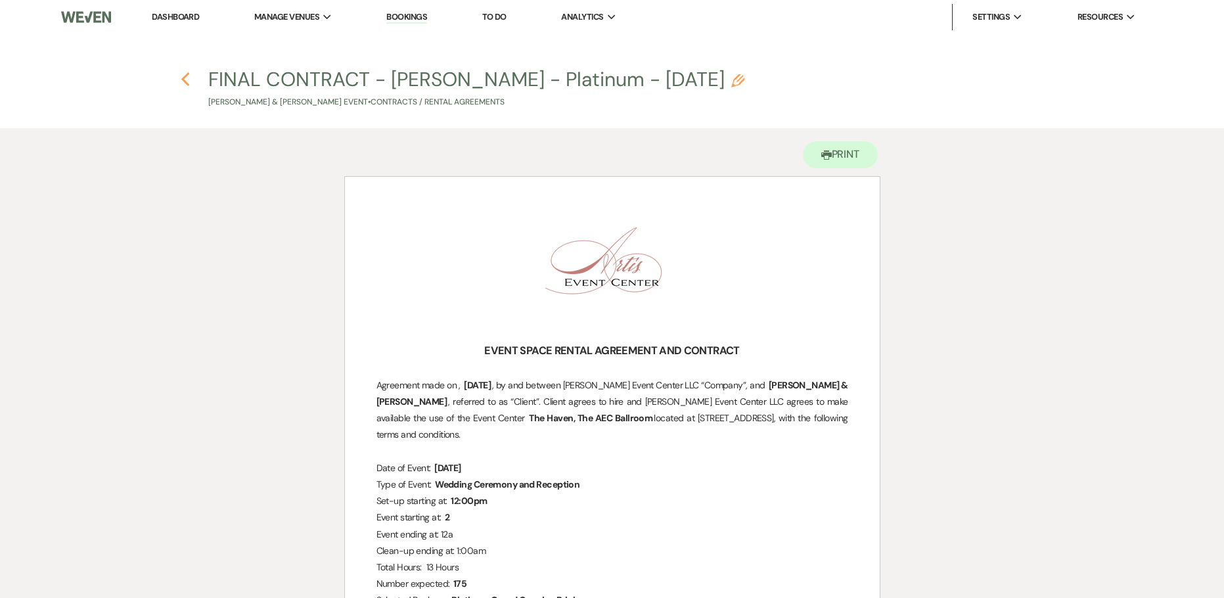
click at [182, 73] on icon "Previous" at bounding box center [186, 80] width 10 height 16
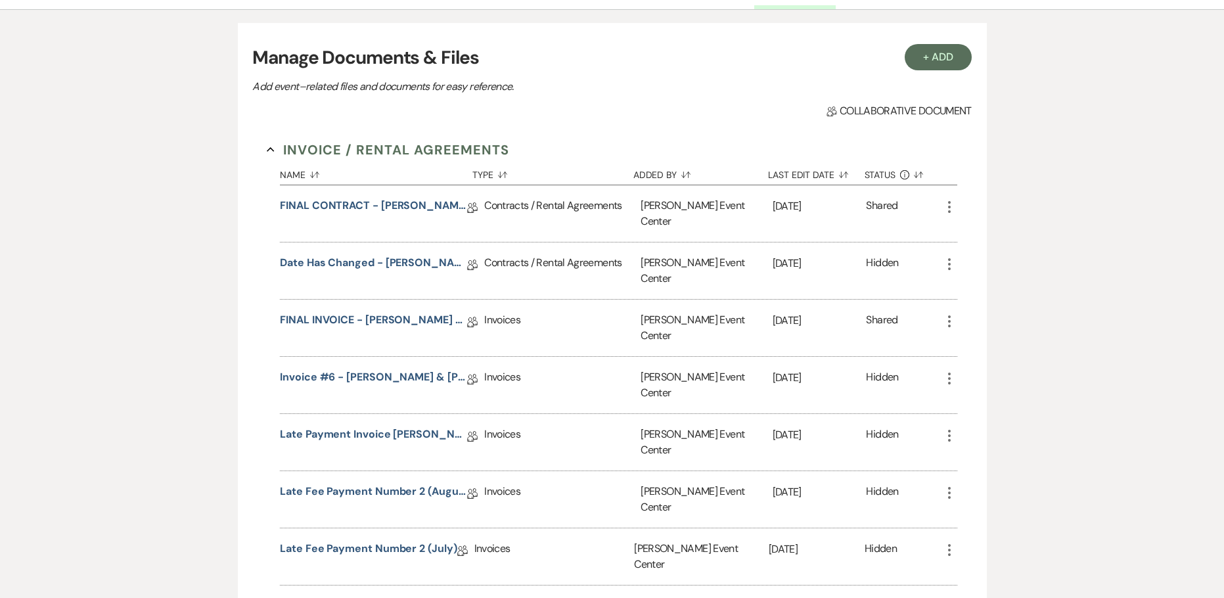
click at [947, 256] on icon "More" at bounding box center [950, 264] width 16 height 16
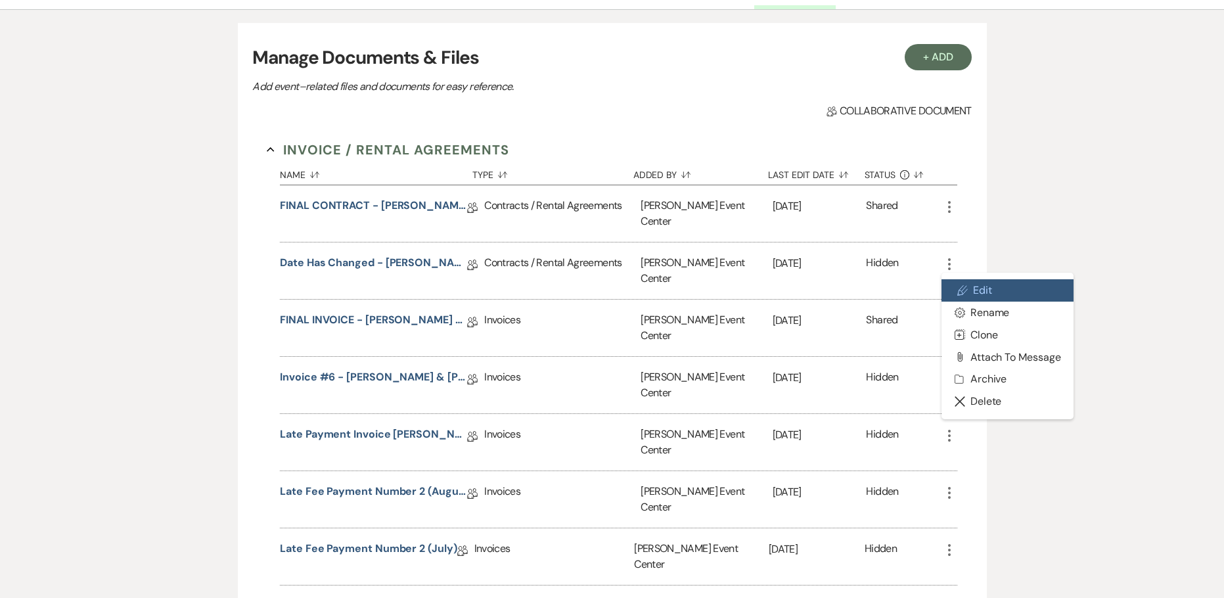
click at [955, 280] on link "Pencil Edit" at bounding box center [1008, 290] width 133 height 22
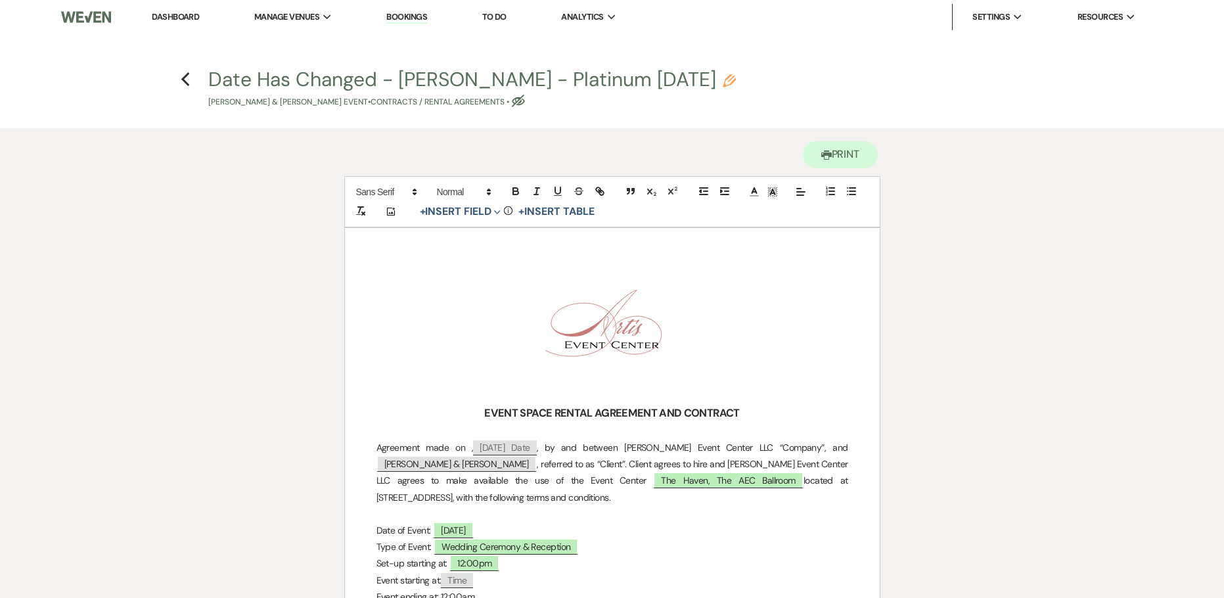
click at [723, 75] on icon "Pencil" at bounding box center [729, 80] width 13 height 13
select select "10"
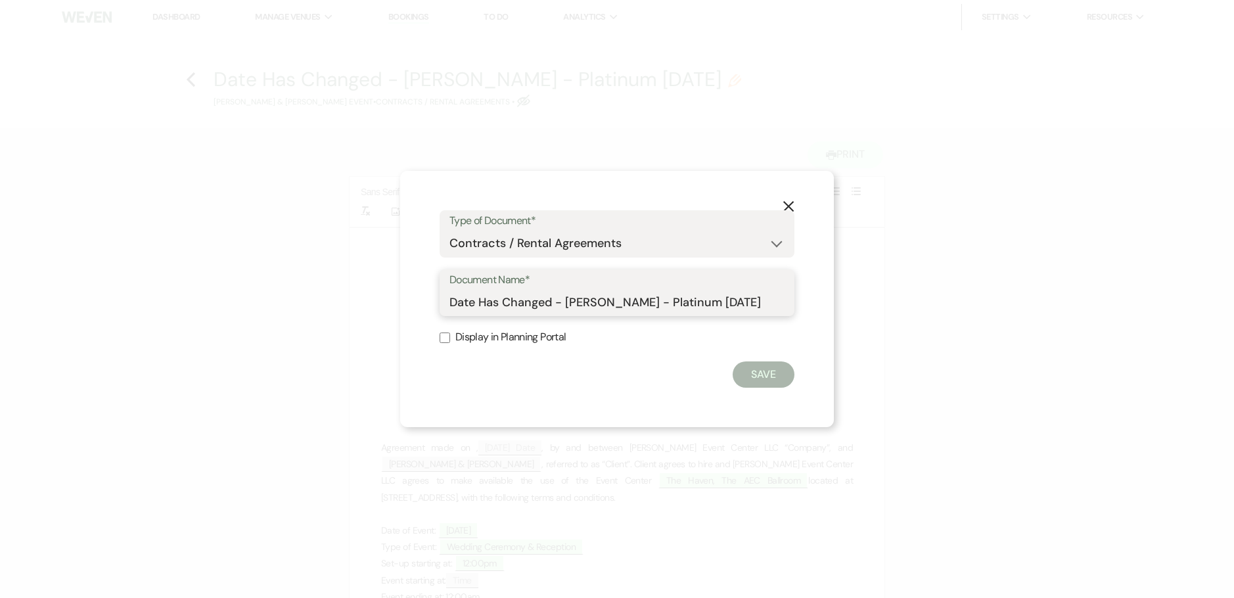
drag, startPoint x: 505, startPoint y: 297, endPoint x: 354, endPoint y: 288, distance: 151.4
click at [356, 288] on div "X Type of Document* Special Event Insurance Vendor Certificate of Insurance Con…" at bounding box center [617, 299] width 1234 height 598
click at [497, 303] on input "Changed - [PERSON_NAME] - Platinum [DATE]" at bounding box center [616, 302] width 335 height 26
click at [603, 298] on input "Change Date-[PERSON_NAME] - Platinum [DATE]" at bounding box center [616, 302] width 335 height 26
click at [664, 304] on input "Change Date-[PERSON_NAME]-Platinum [DATE]" at bounding box center [616, 302] width 335 height 26
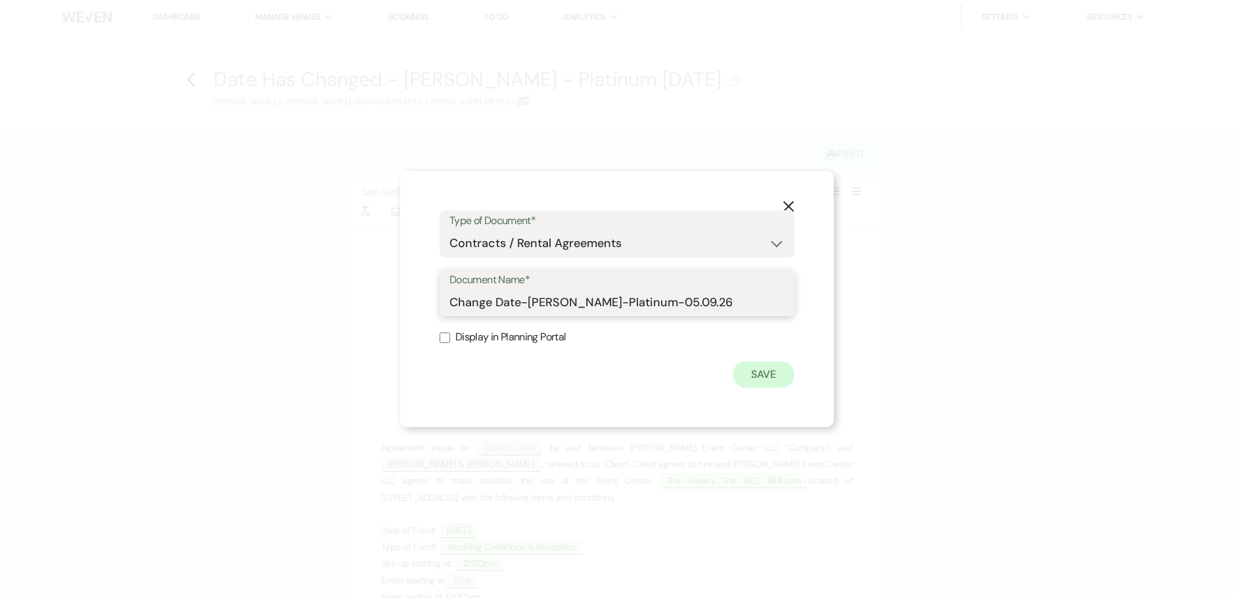
type input "Change Date-[PERSON_NAME]-Platinum-05.09.26"
click at [754, 373] on button "Save" at bounding box center [764, 374] width 62 height 26
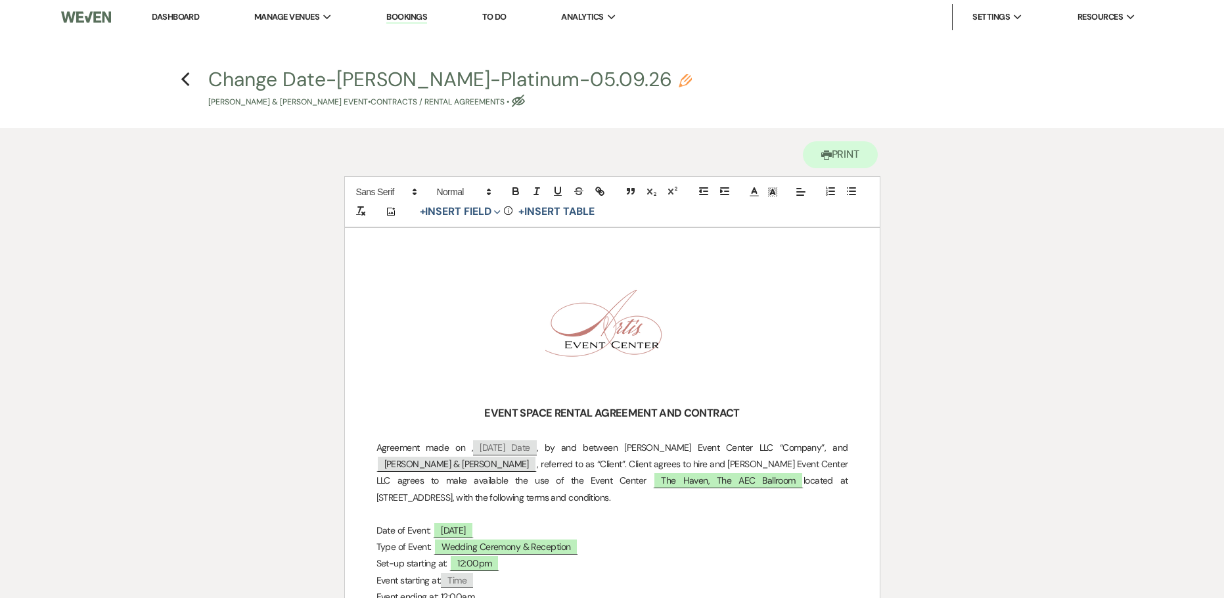
click at [679, 76] on use "button" at bounding box center [685, 80] width 13 height 13
select select "10"
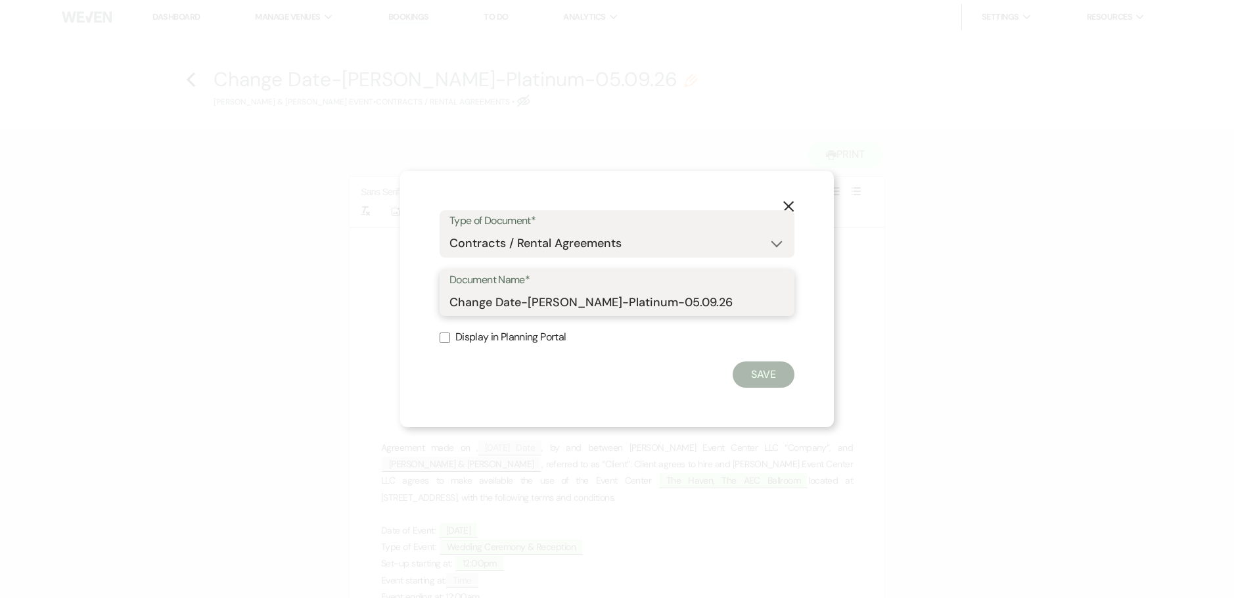
click at [520, 302] on input "Change Date-[PERSON_NAME]-Platinum-05.09.26" at bounding box center [616, 302] width 335 height 26
type input "Change Date Rental Agreement-[PERSON_NAME]-Platinum-05.09.26"
click at [758, 370] on button "Save" at bounding box center [764, 374] width 62 height 26
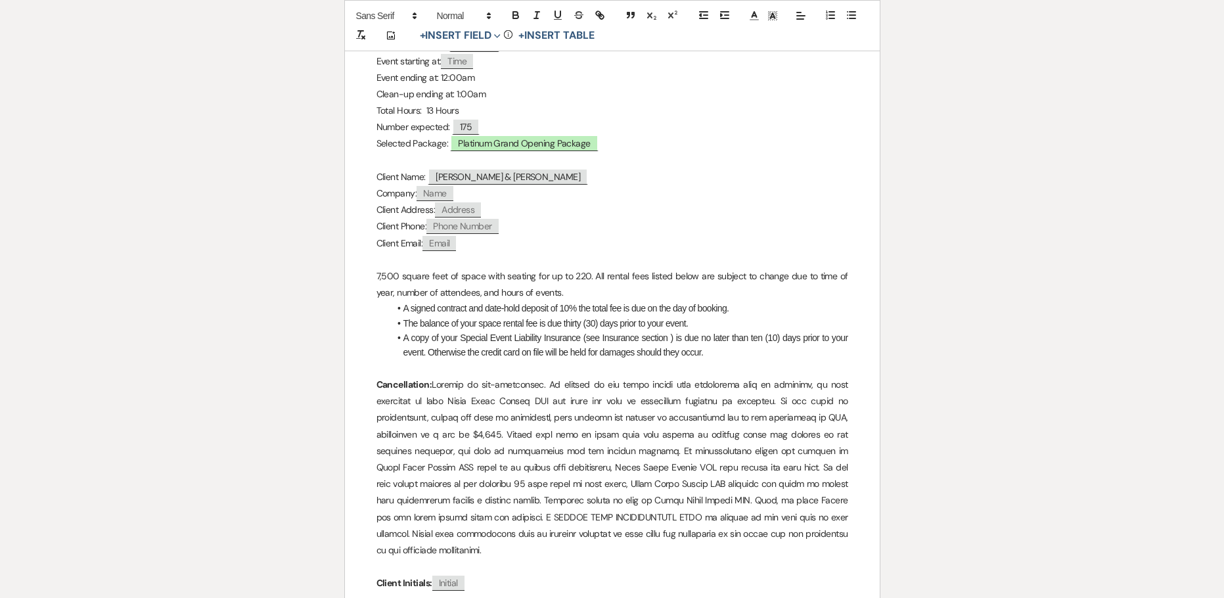
scroll to position [526, 0]
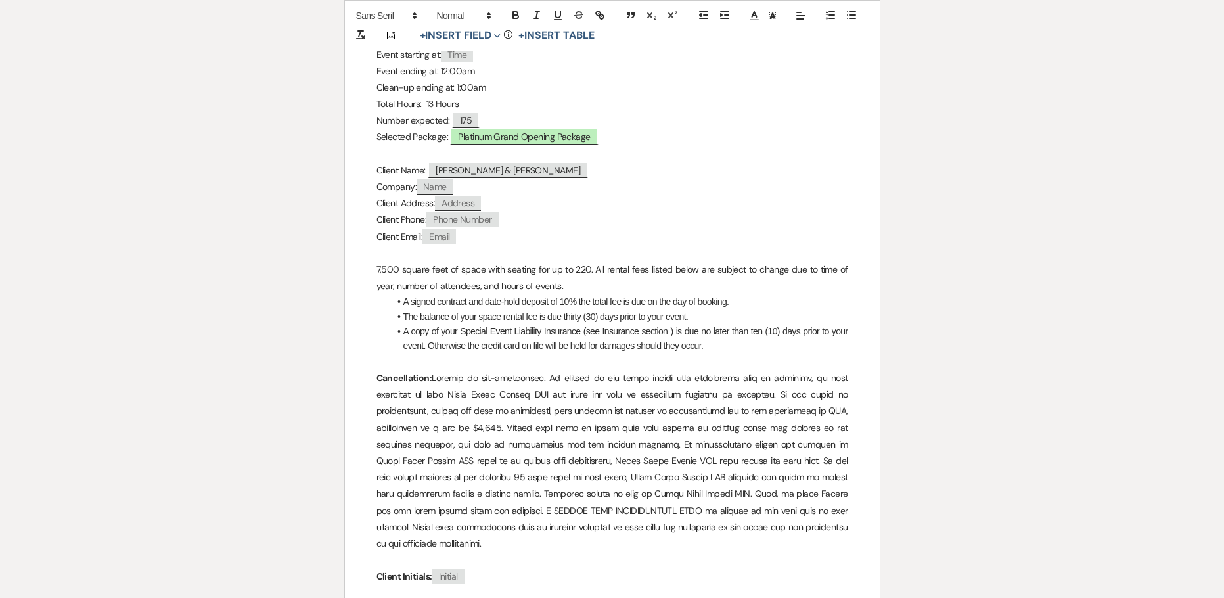
click at [582, 277] on p "7,500 square feet of space with seating for up to 220. All rental fees listed b…" at bounding box center [613, 278] width 472 height 33
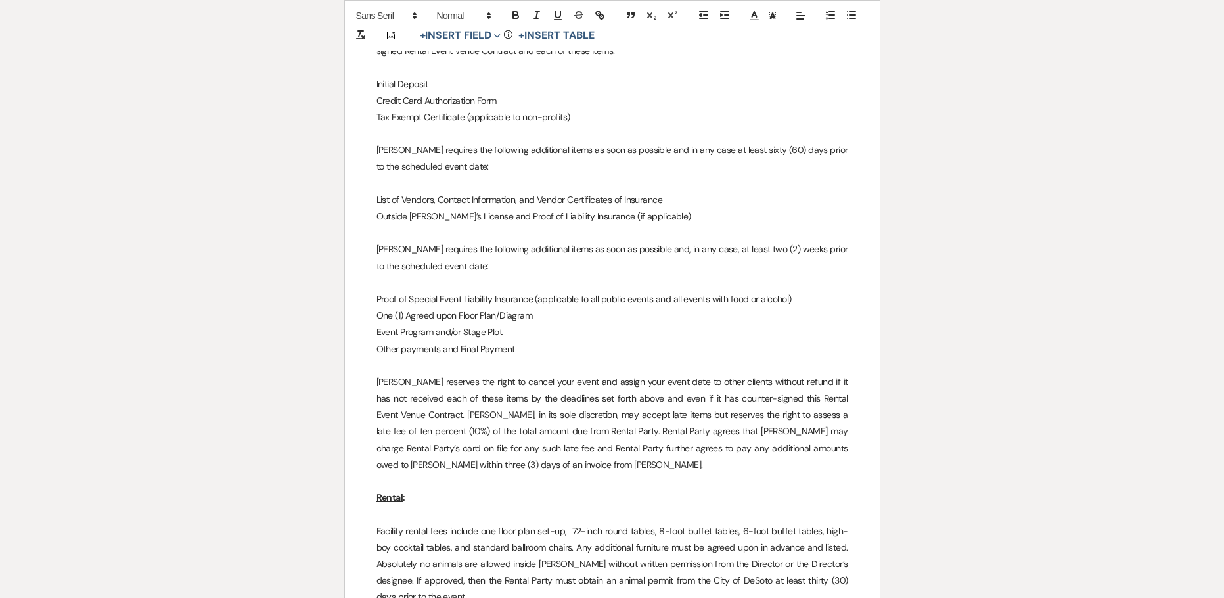
scroll to position [9153, 0]
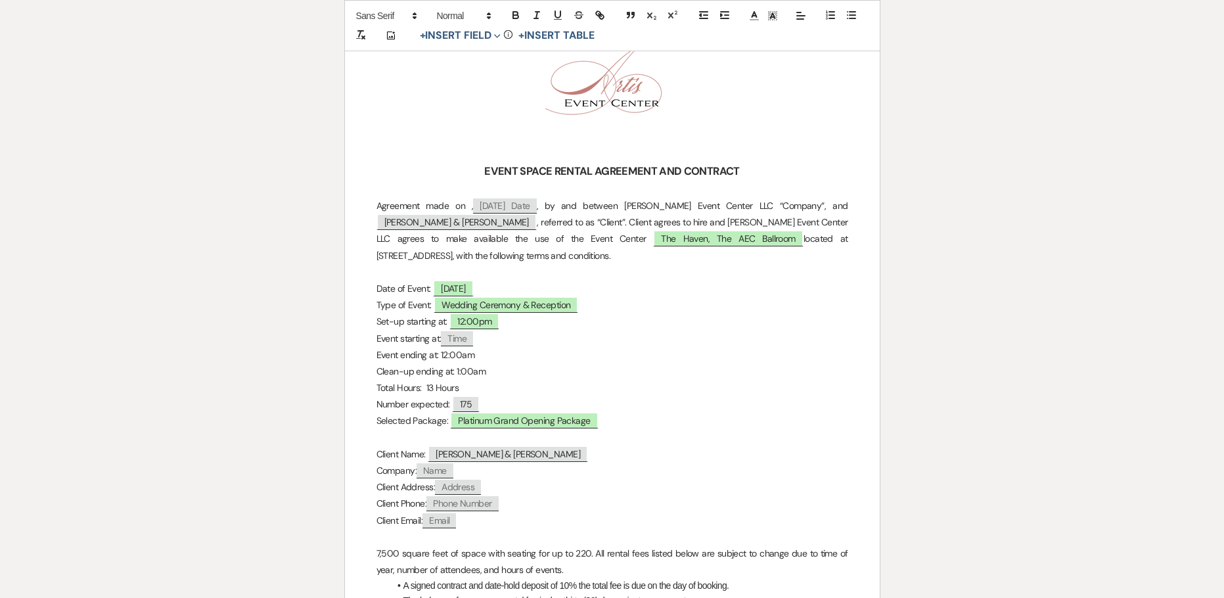
scroll to position [0, 0]
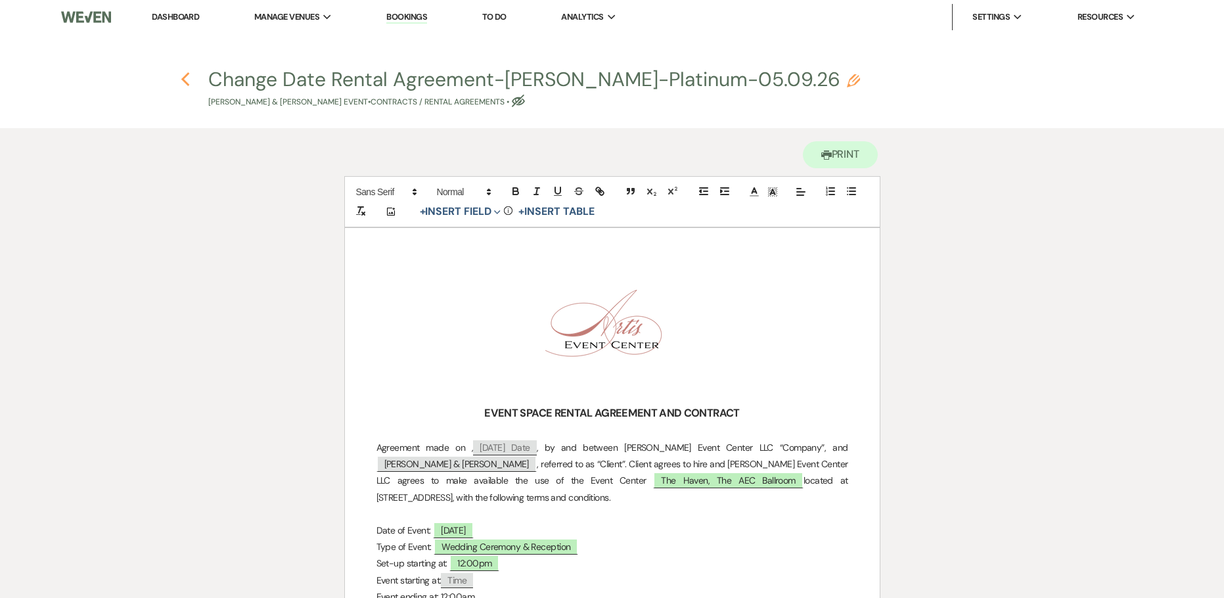
click at [185, 81] on use "button" at bounding box center [185, 79] width 9 height 14
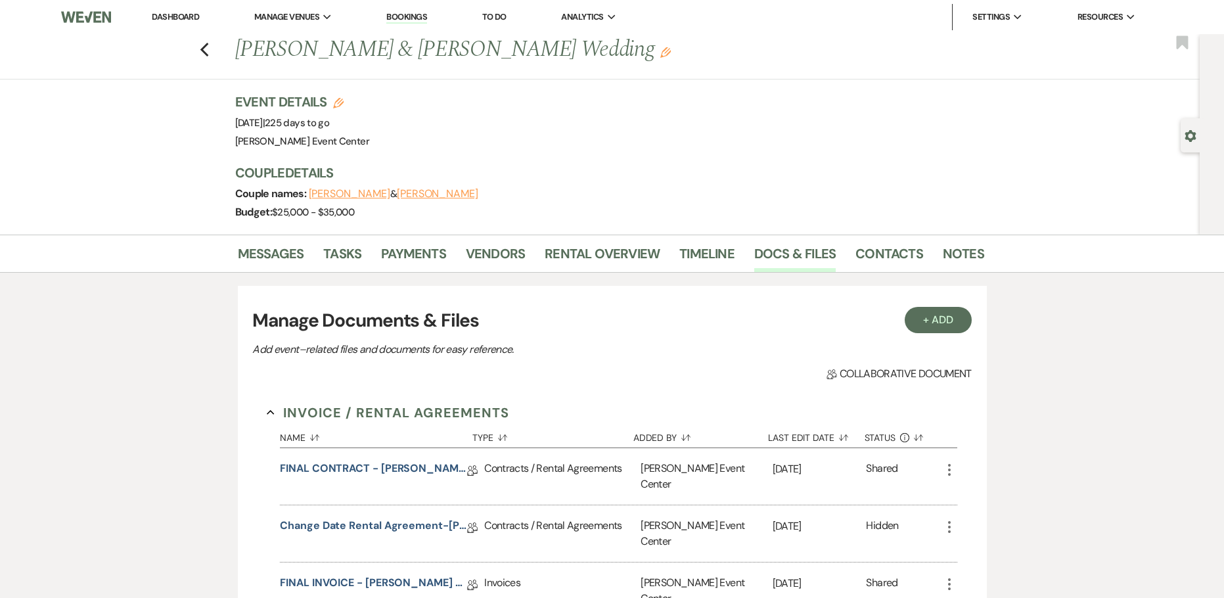
scroll to position [263, 0]
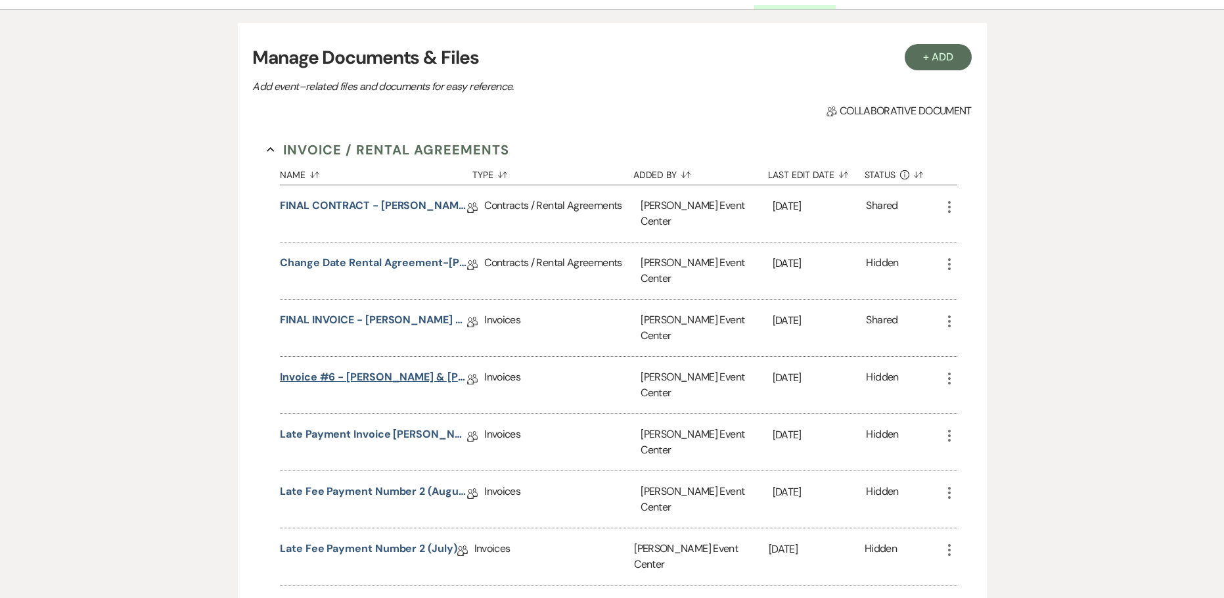
click at [361, 369] on link "Invoice #6 - [PERSON_NAME] & [PERSON_NAME] Wedding - Change of Date / Upgrade -…" at bounding box center [373, 379] width 187 height 20
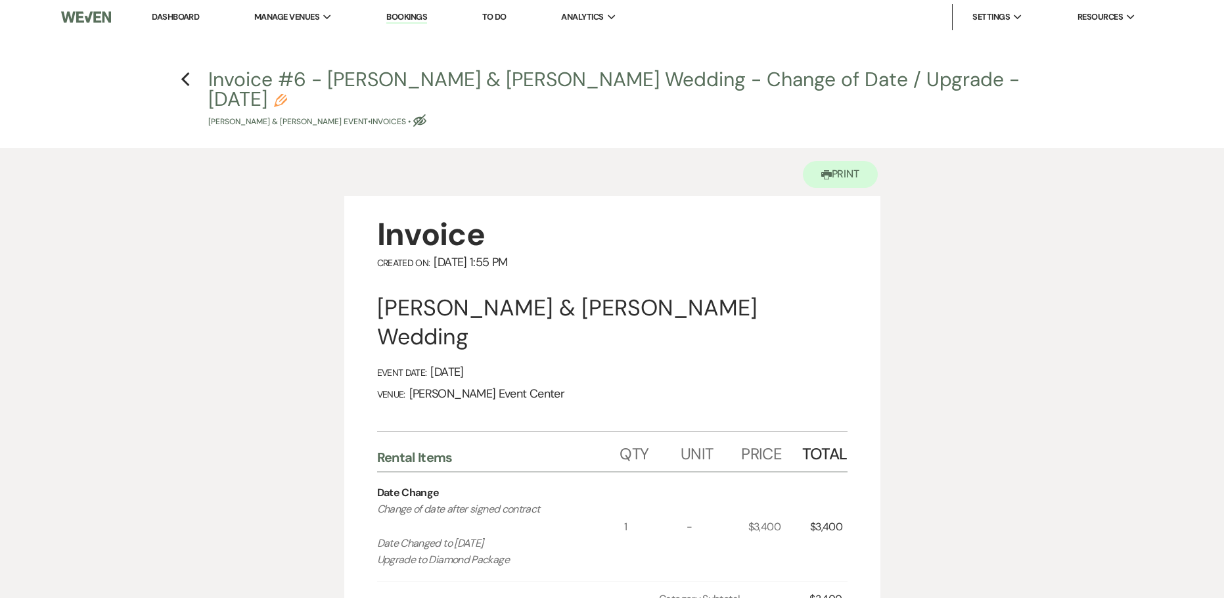
click at [287, 106] on icon "Pencil" at bounding box center [280, 100] width 13 height 13
select select "22"
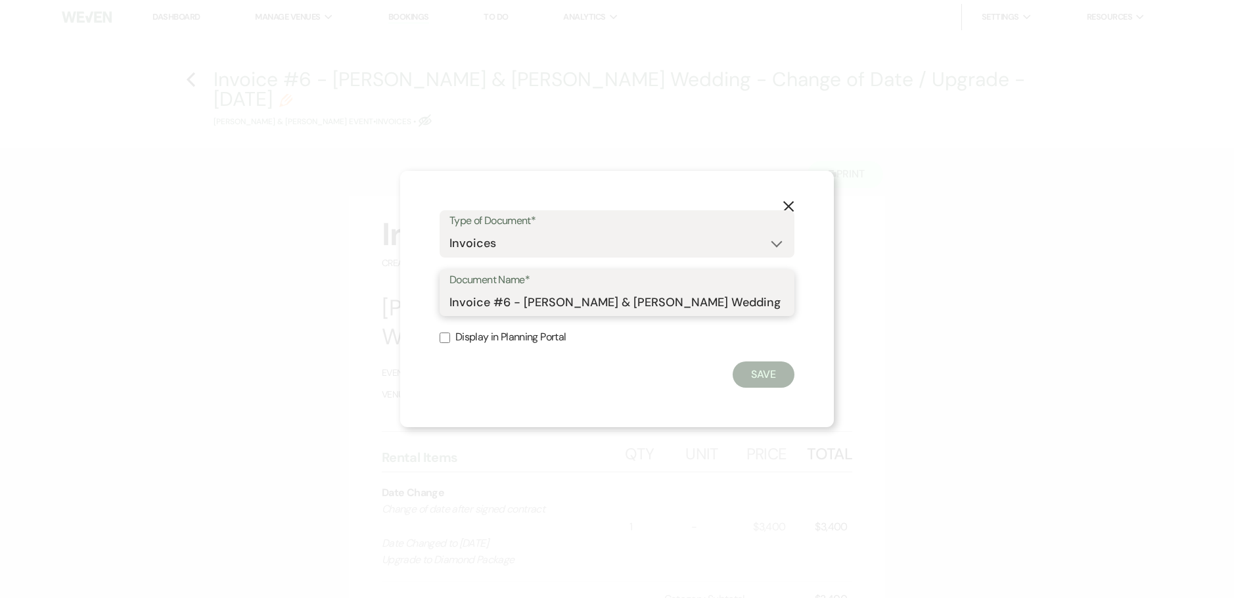
click at [520, 304] on input "Invoice #6 - [PERSON_NAME] & [PERSON_NAME] Wedding - Change of Date / Upgrade -…" at bounding box center [616, 302] width 335 height 26
click at [591, 306] on input "Invoice-[PERSON_NAME] & [PERSON_NAME] Wedding - Change of Date / Upgrade - [DAT…" at bounding box center [616, 302] width 335 height 26
click at [572, 300] on input "Invoice-[PERSON_NAME] Wedding - Change of Date / Upgrade - [DATE]" at bounding box center [616, 302] width 335 height 26
click at [670, 304] on input "Invoice-[PERSON_NAME]- Change of Date / Upgrade - [DATE]" at bounding box center [616, 302] width 335 height 26
click at [720, 302] on input "Invoice-[PERSON_NAME]- Change of Date/Upgrade - [DATE]" at bounding box center [616, 302] width 335 height 26
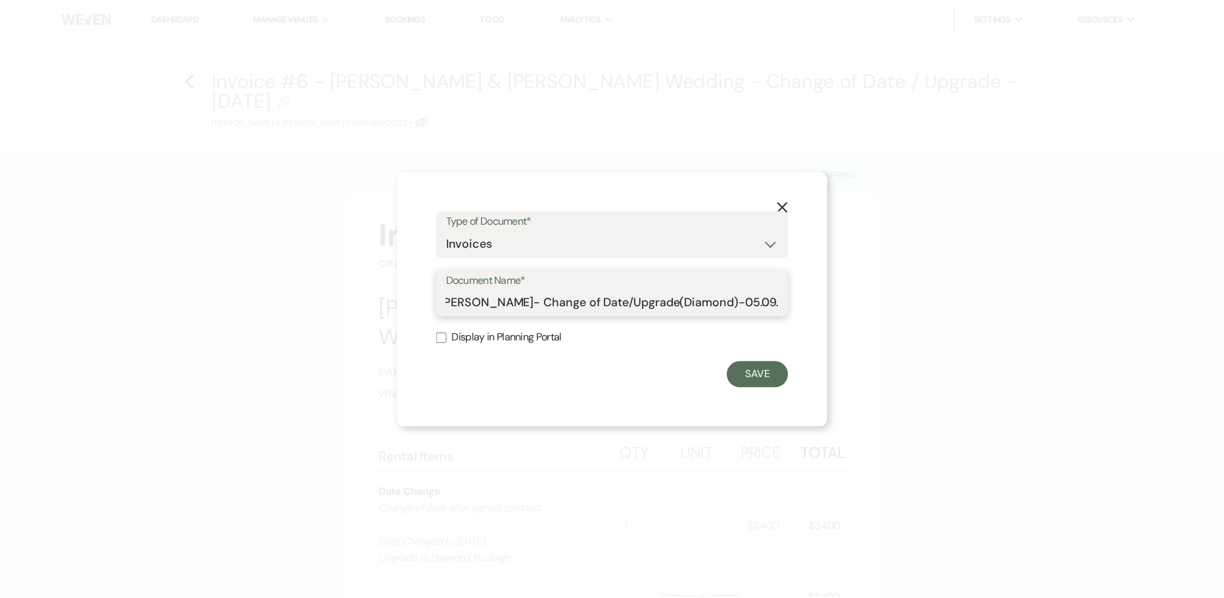
scroll to position [0, 51]
type input "Invoice-[PERSON_NAME]- Change of Date/Upgrade(Diamond)-05.09.25"
click at [774, 385] on button "Save" at bounding box center [764, 374] width 62 height 26
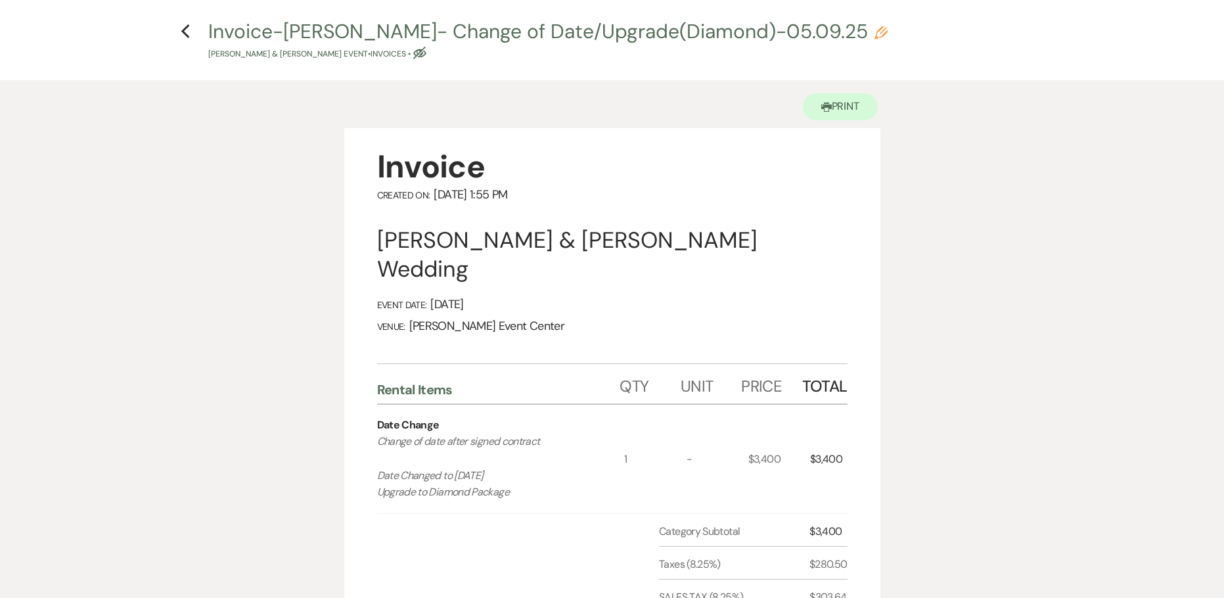
scroll to position [0, 0]
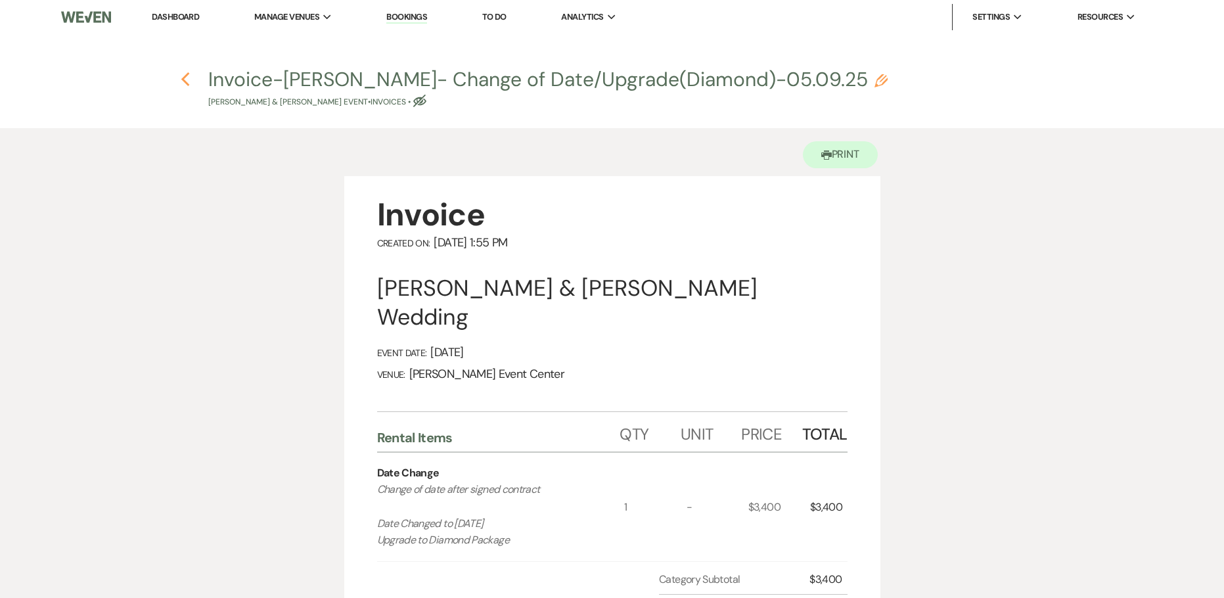
click at [185, 81] on icon "Previous" at bounding box center [186, 80] width 10 height 16
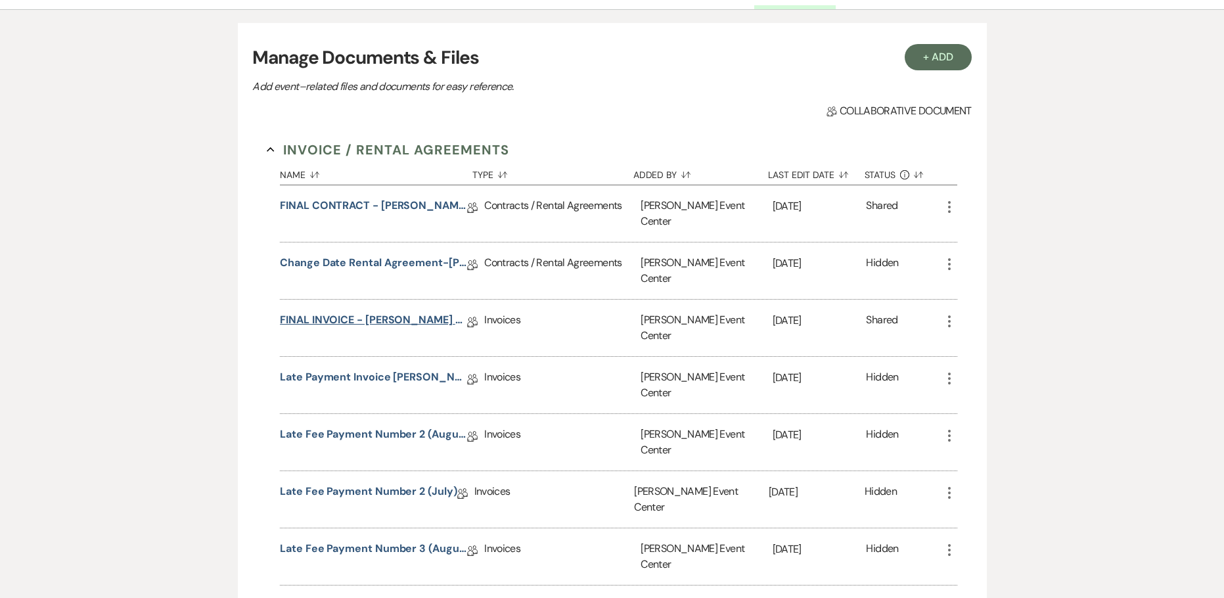
click at [373, 312] on link "FINAL INVOICE - [PERSON_NAME] - Platinum - [DATE]" at bounding box center [373, 322] width 187 height 20
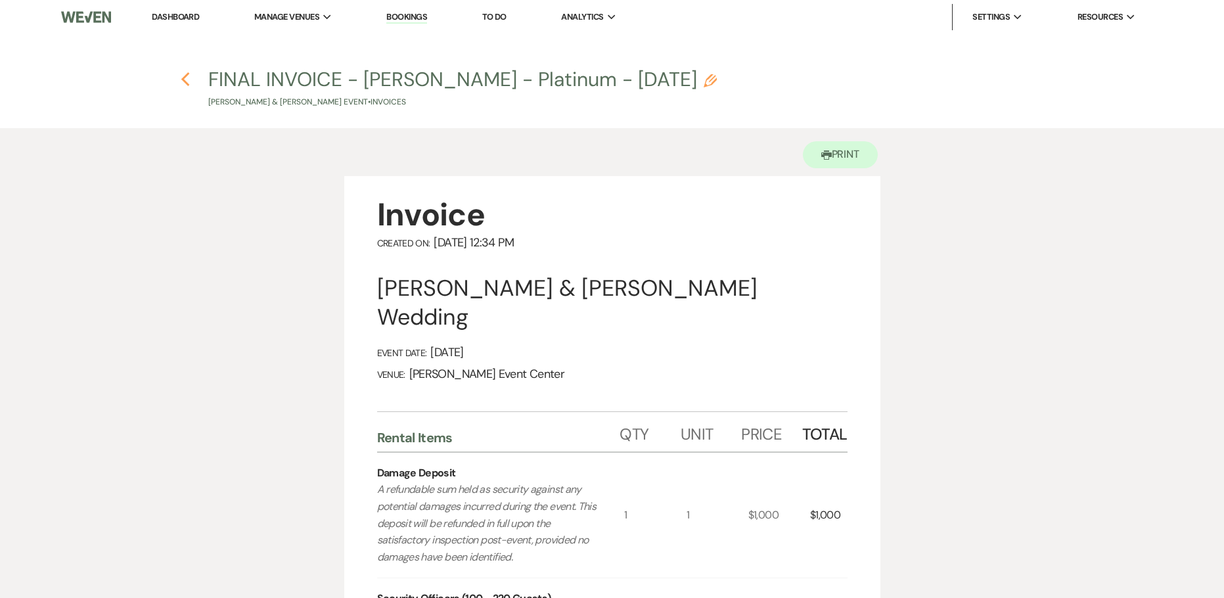
click at [187, 81] on icon "Previous" at bounding box center [186, 80] width 10 height 16
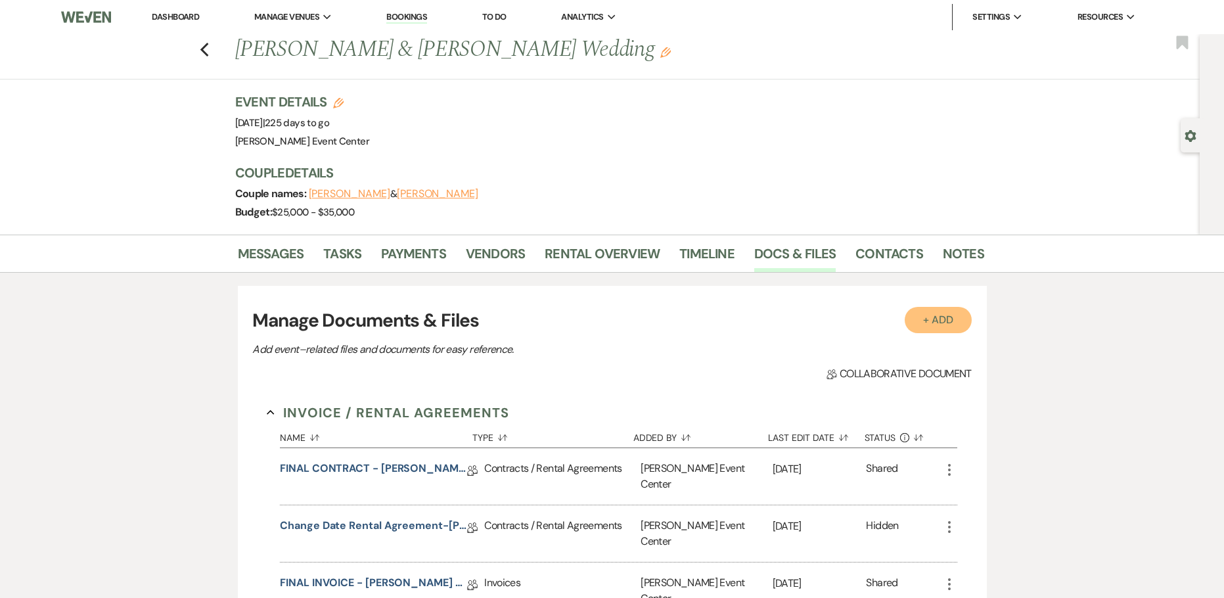
click at [946, 316] on button "+ Add" at bounding box center [938, 320] width 67 height 26
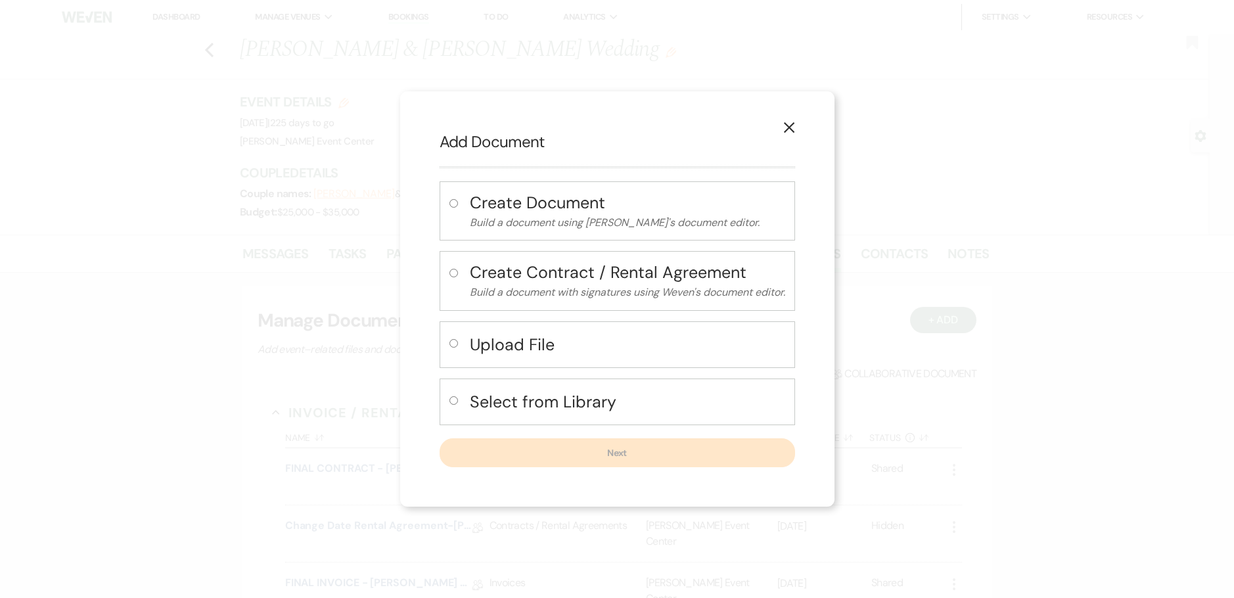
click at [584, 390] on h4 "Select from Library" at bounding box center [627, 401] width 315 height 23
radio input "true"
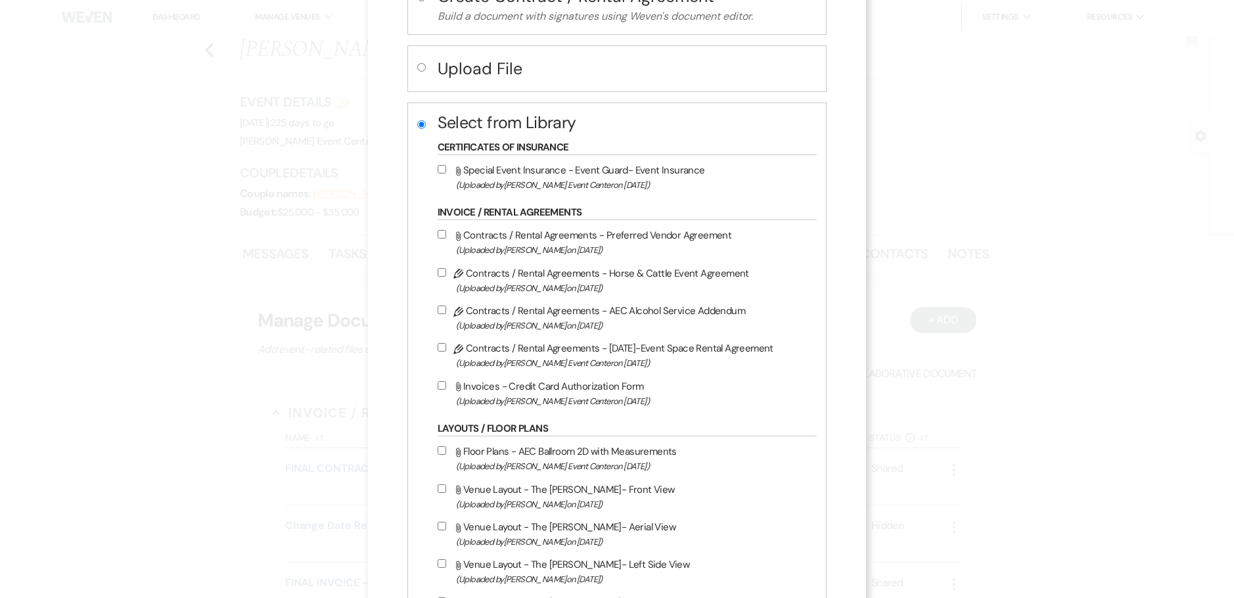
scroll to position [197, 0]
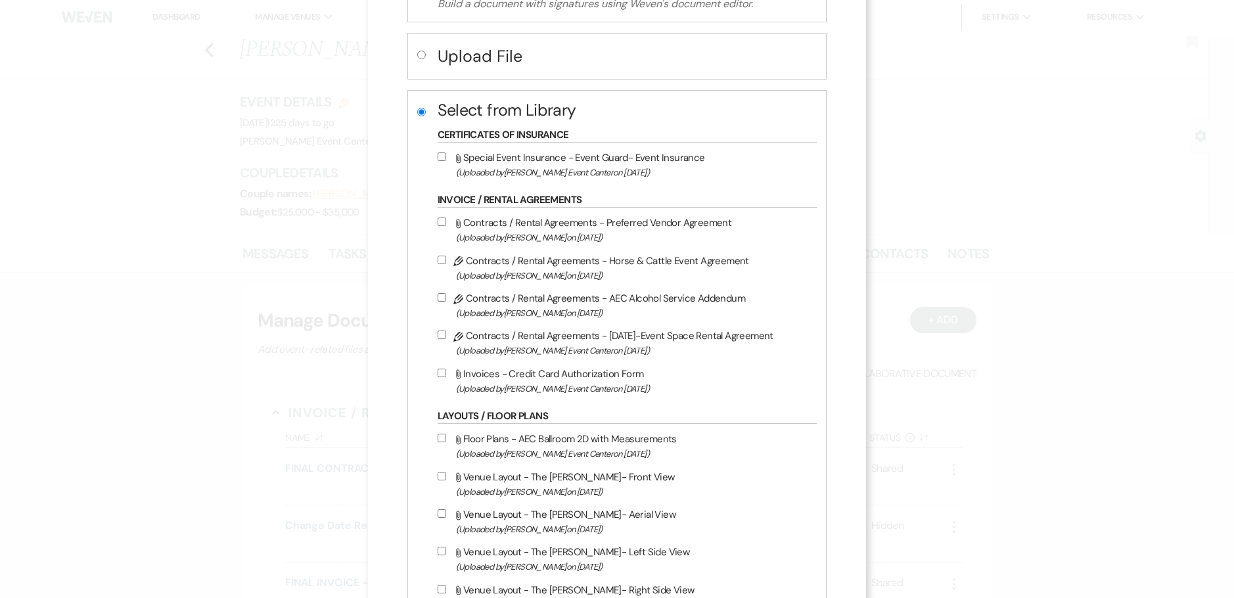
click at [446, 335] on input "Pencil Contracts / Rental Agreements - [DATE]-Event Space Rental Agreement (Upl…" at bounding box center [442, 335] width 9 height 9
checkbox input "true"
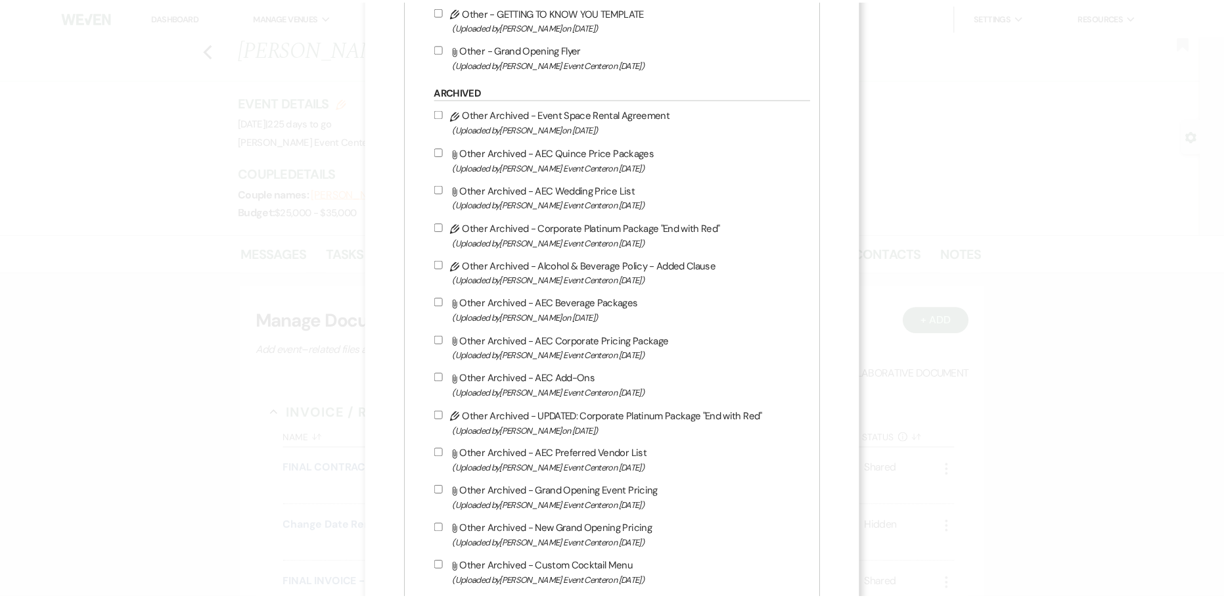
scroll to position [2935, 0]
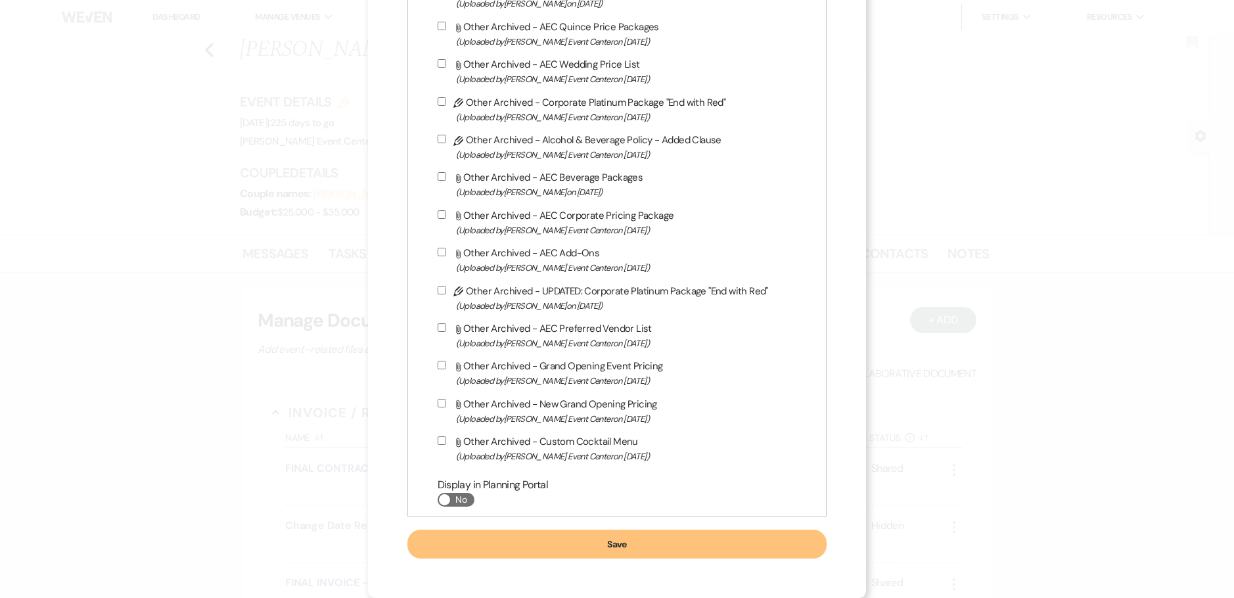
click at [540, 550] on button "Save" at bounding box center [617, 544] width 420 height 29
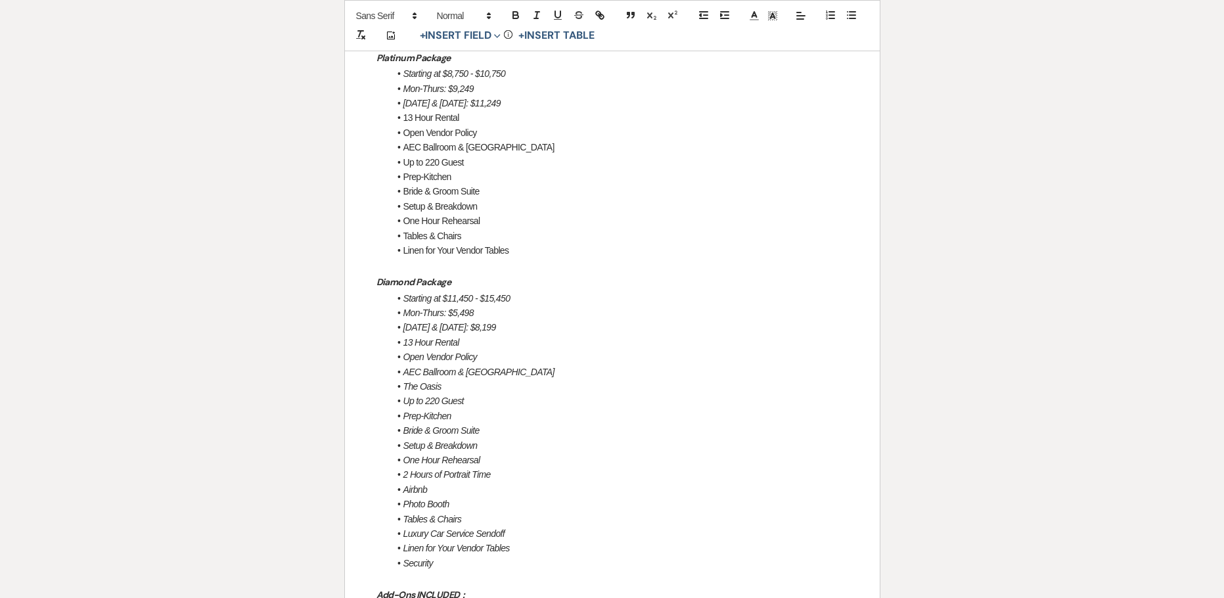
scroll to position [1577, 0]
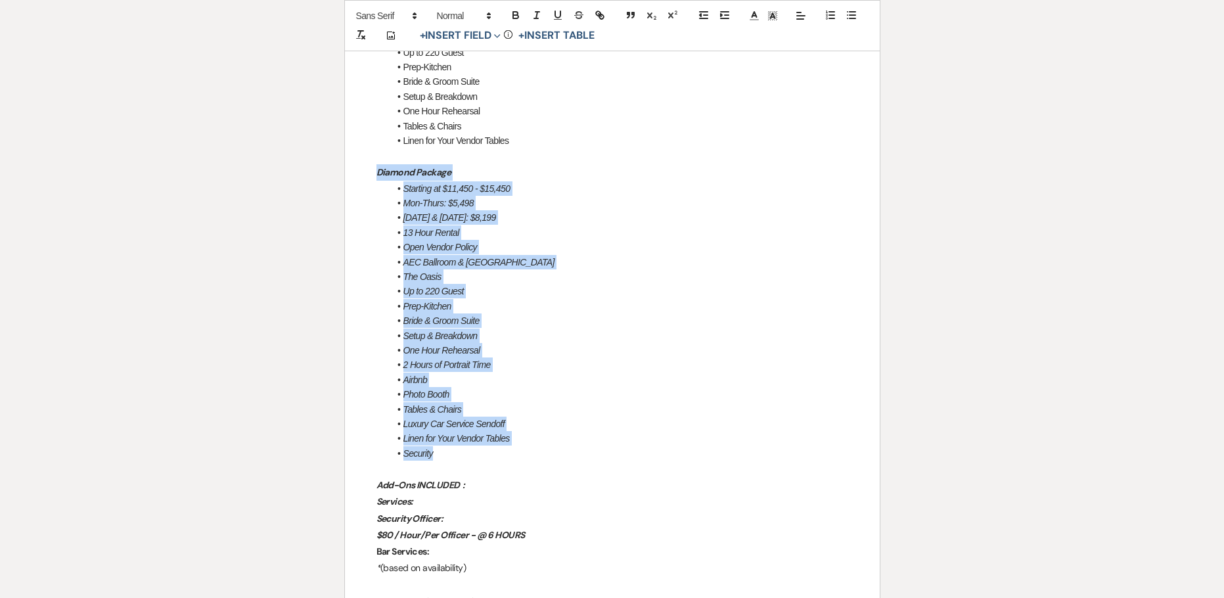
drag, startPoint x: 450, startPoint y: 423, endPoint x: 373, endPoint y: 139, distance: 294.7
copy div "Diamond Package Starting at $11,450 - $15,450 Mon-Thurs: $5,498 [DATE] & [DATE]…"
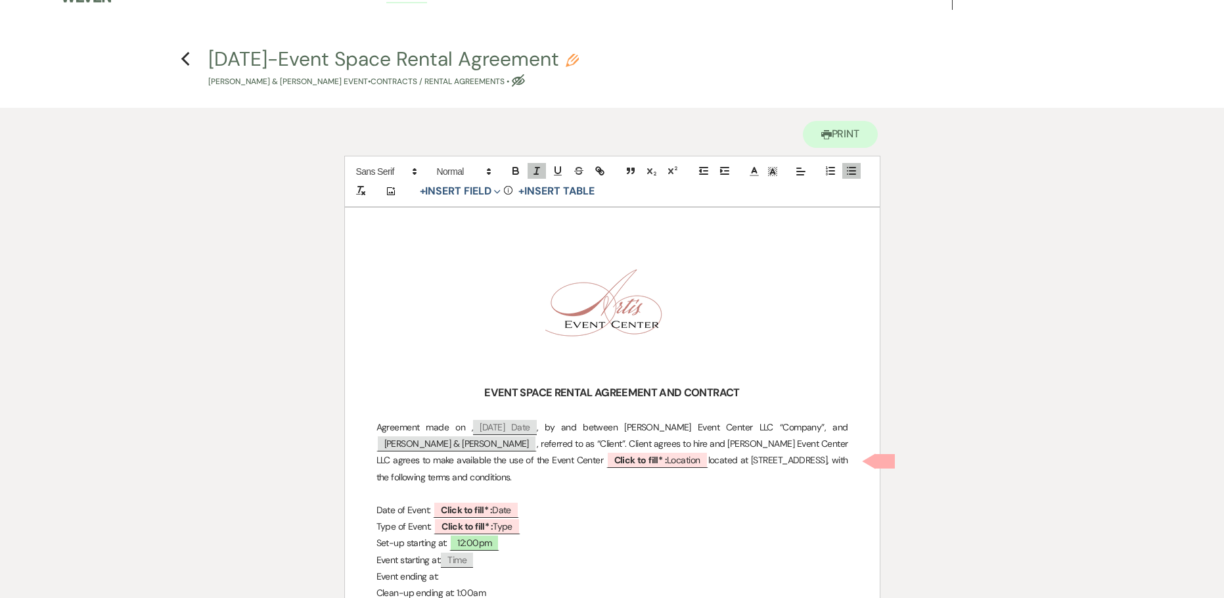
scroll to position [0, 0]
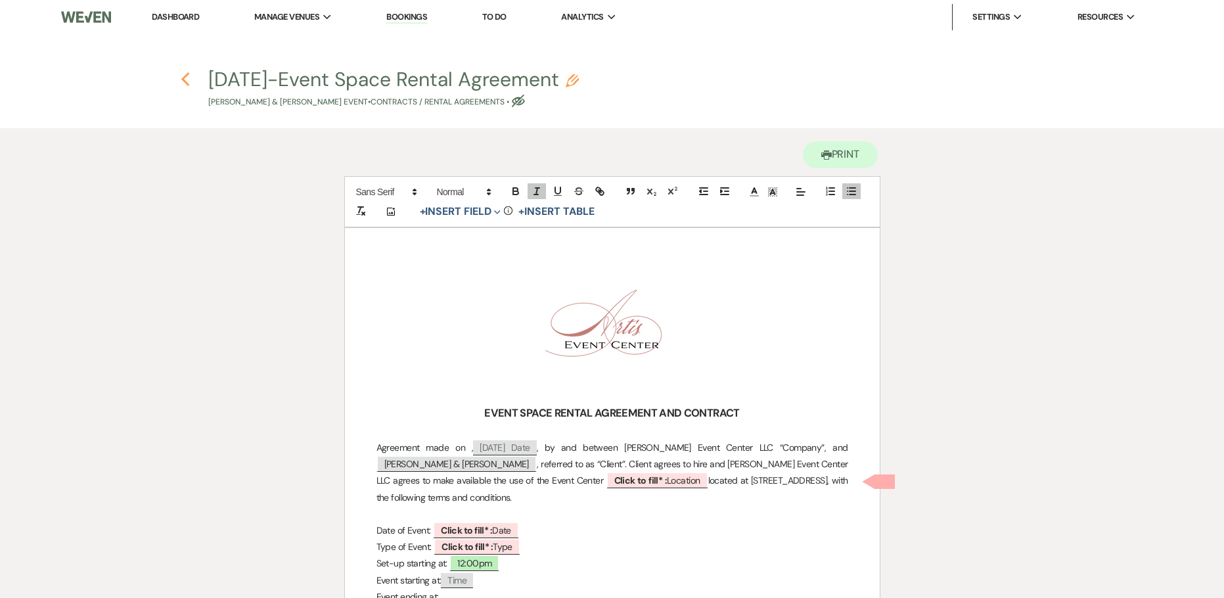
click at [186, 78] on icon "Previous" at bounding box center [186, 80] width 10 height 16
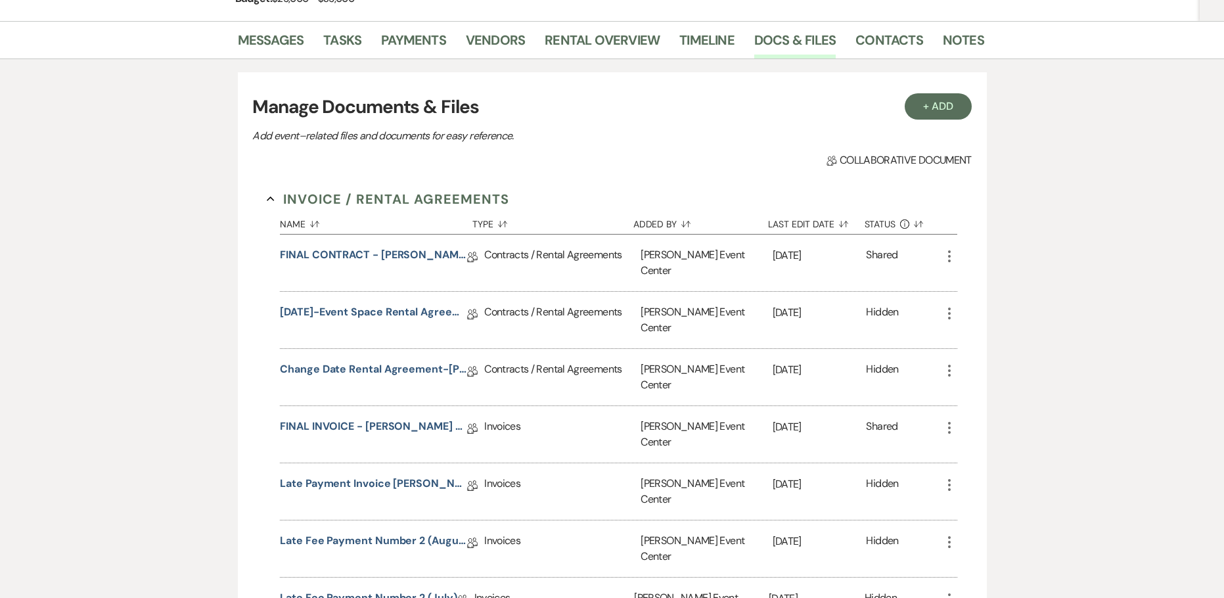
scroll to position [329, 0]
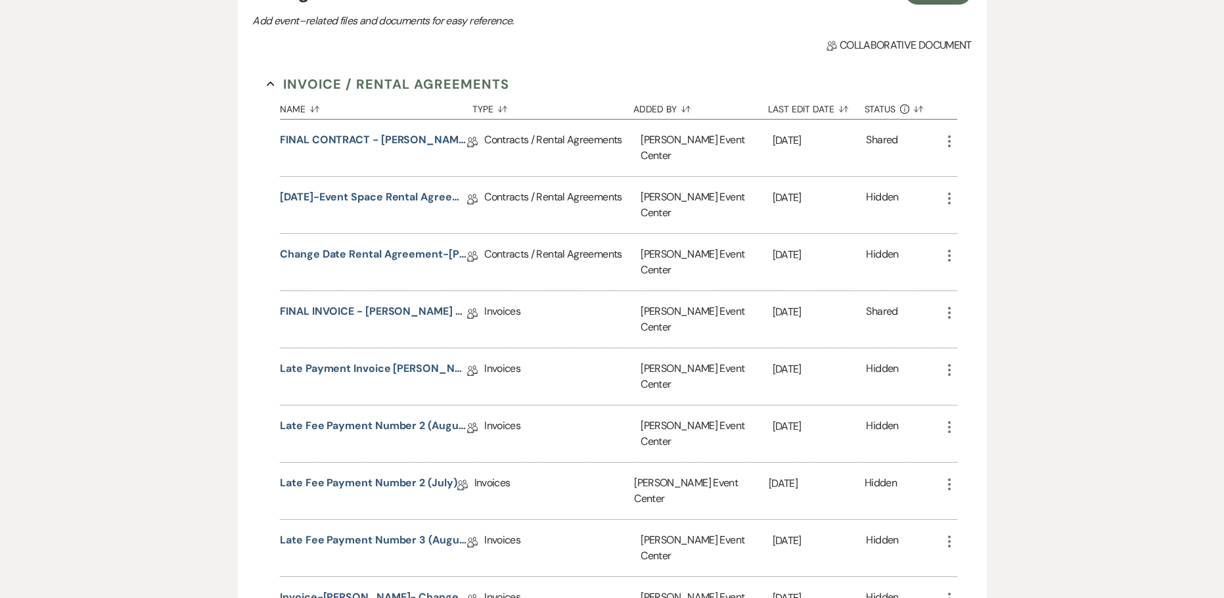
click at [948, 591] on icon "More" at bounding box center [950, 599] width 16 height 16
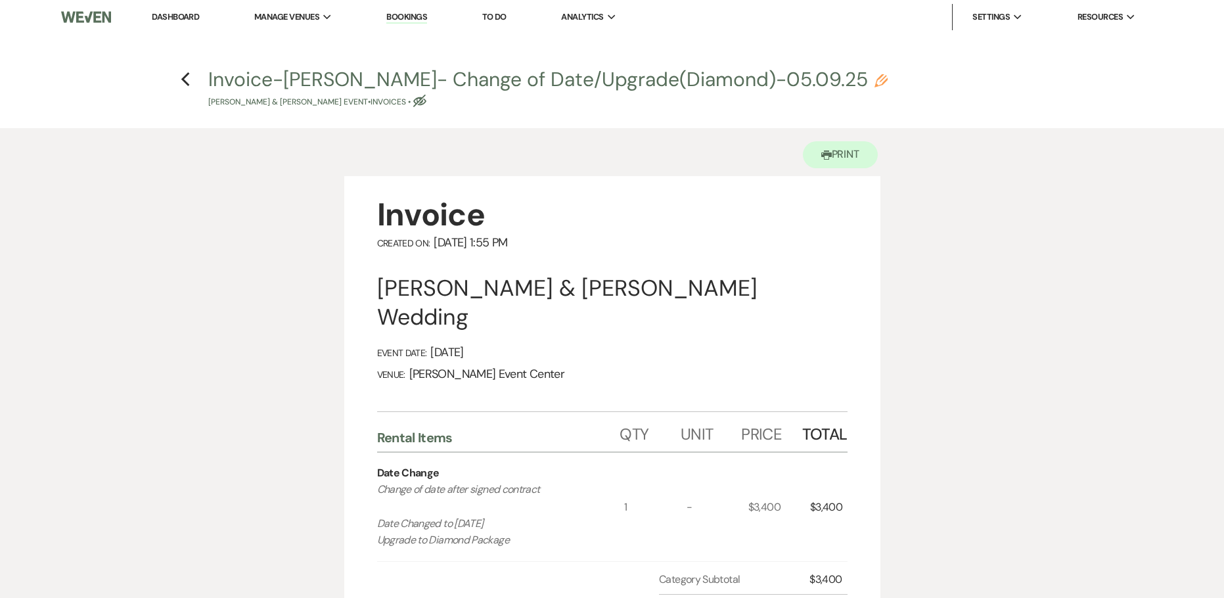
click at [875, 78] on use "button" at bounding box center [881, 80] width 13 height 13
select select "22"
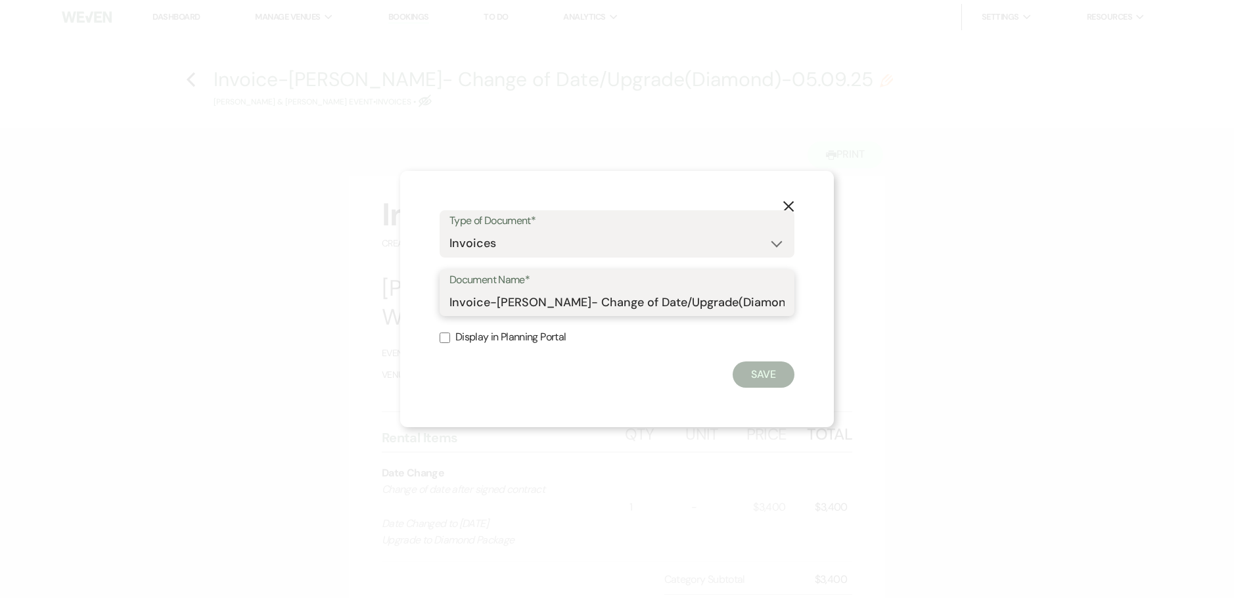
drag, startPoint x: 667, startPoint y: 303, endPoint x: 582, endPoint y: 308, distance: 84.9
click at [582, 308] on input "Invoice-[PERSON_NAME]- Change of Date/Upgrade(Diamond)-05.09.25" at bounding box center [616, 302] width 335 height 26
click at [490, 304] on input "Invoice-[PERSON_NAME]- ([PERSON_NAME])-05.09.25" at bounding box center [616, 302] width 335 height 26
paste input "Change of Date/Upgrade"
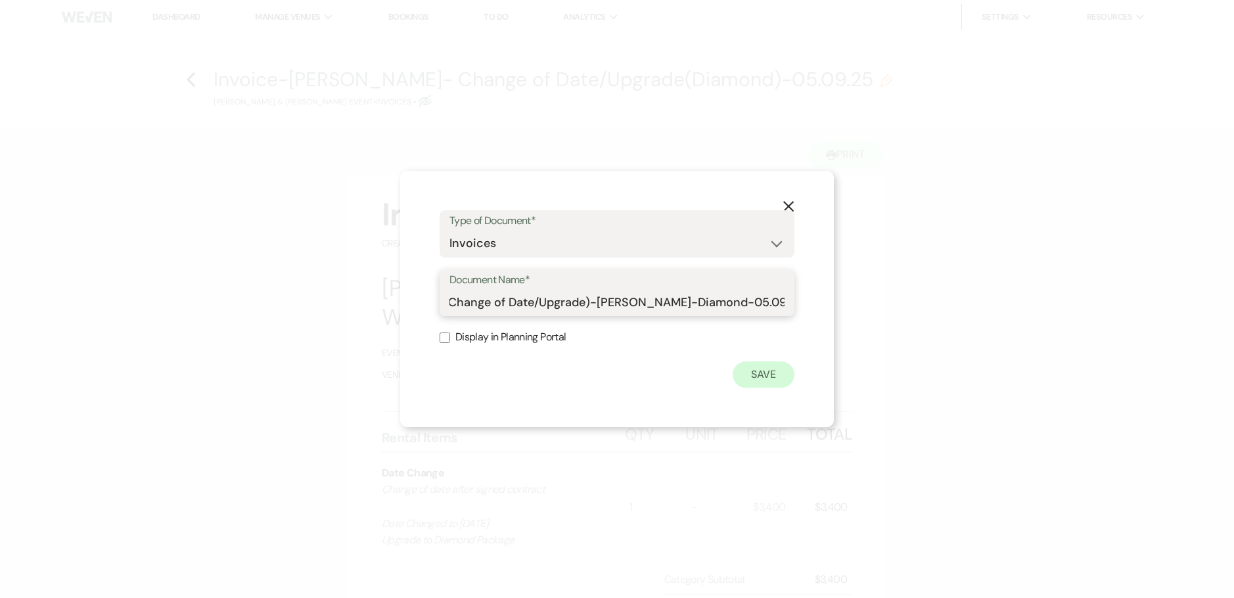
type input "Invoice(Change of Date/Upgrade)-[PERSON_NAME]-Diamond-05.09.25"
click at [753, 376] on button "Save" at bounding box center [764, 374] width 62 height 26
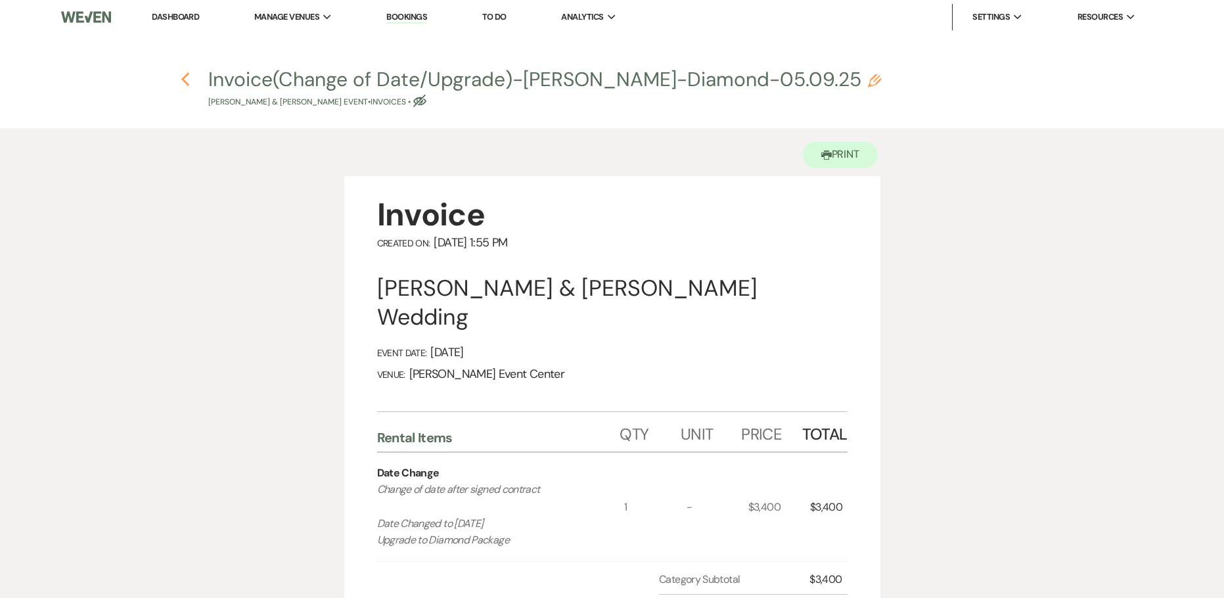
click at [183, 78] on use "button" at bounding box center [185, 79] width 9 height 14
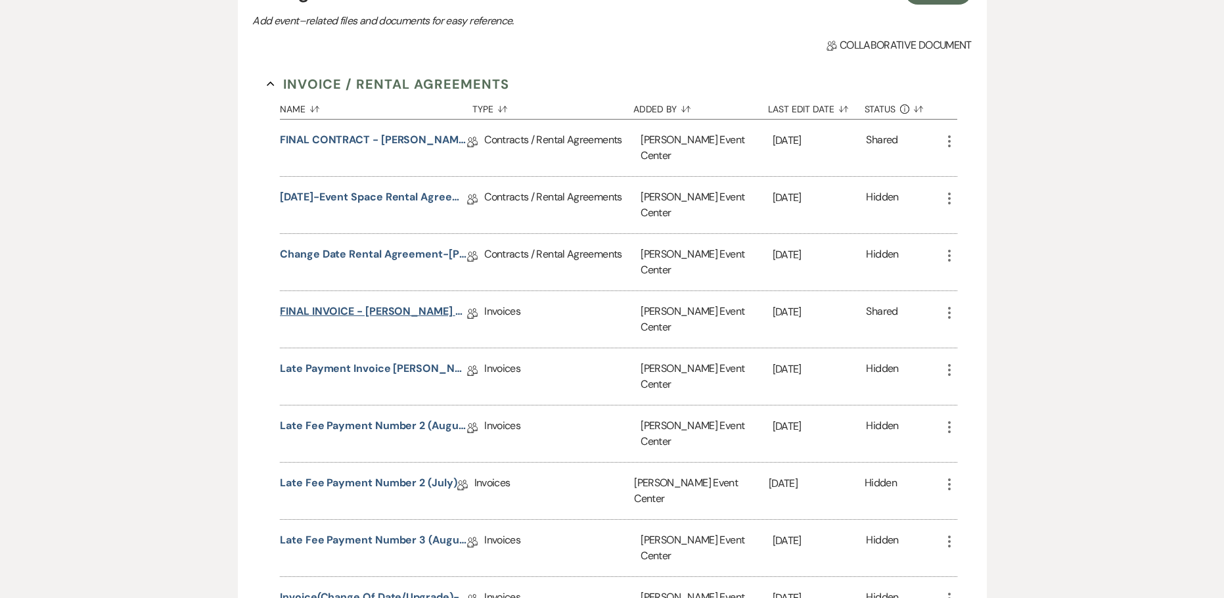
click at [396, 304] on link "FINAL INVOICE - [PERSON_NAME] - Platinum - [DATE]" at bounding box center [373, 314] width 187 height 20
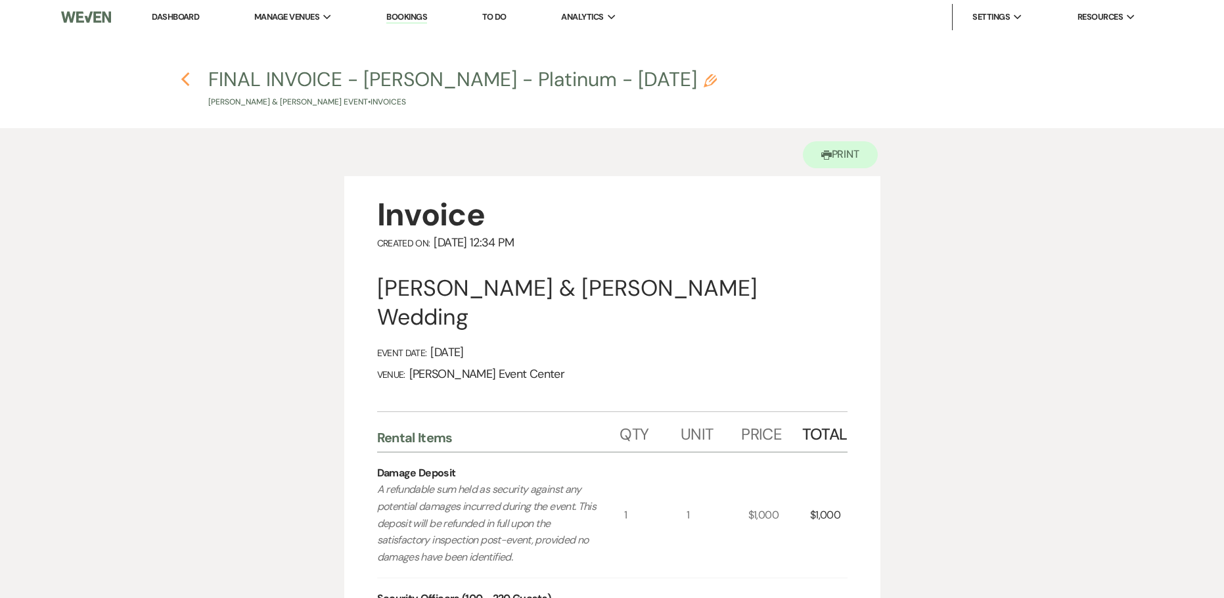
click at [183, 78] on icon "Previous" at bounding box center [186, 80] width 10 height 16
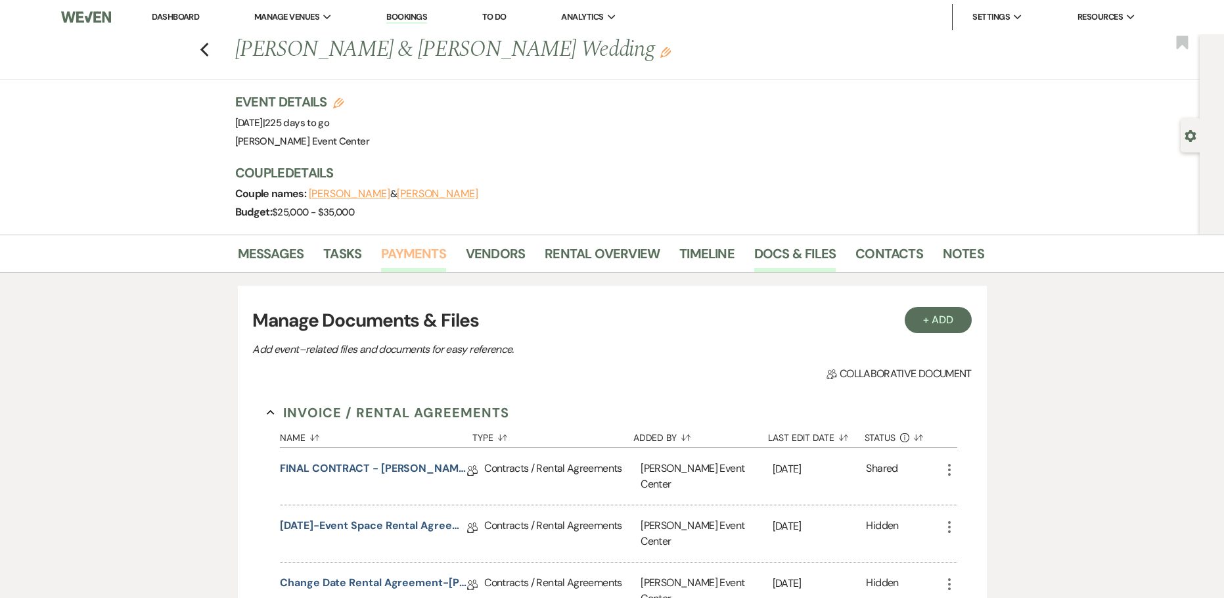
click at [407, 250] on link "Payments" at bounding box center [413, 257] width 65 height 29
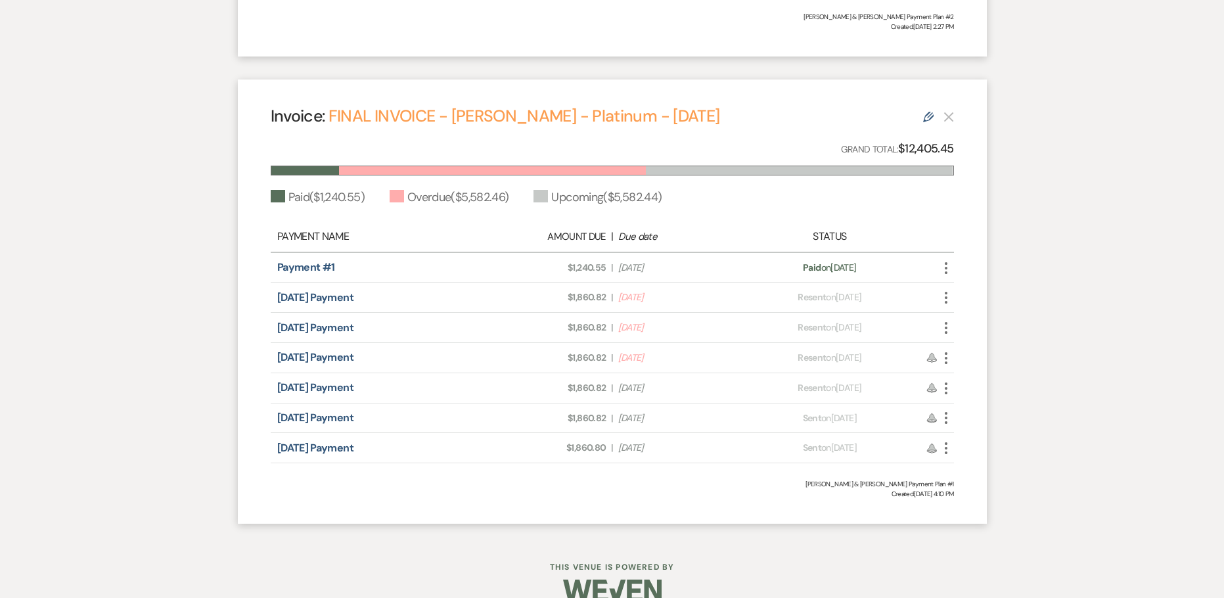
scroll to position [1643, 0]
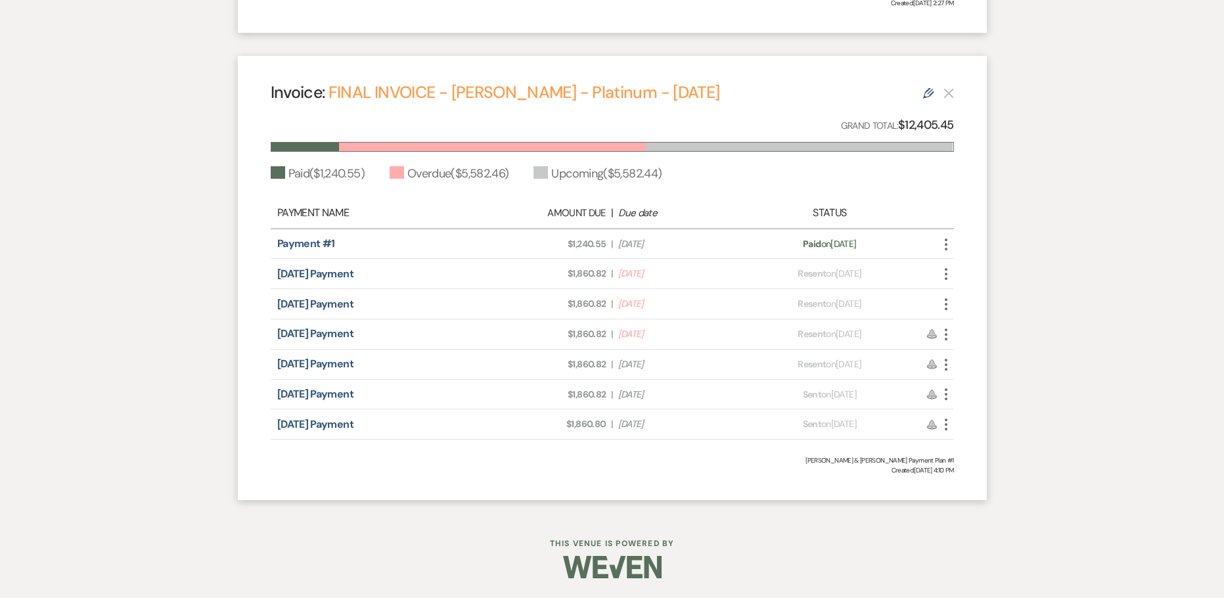
click at [950, 426] on icon "More" at bounding box center [946, 425] width 16 height 16
click at [955, 495] on icon "Pencil" at bounding box center [959, 495] width 11 height 11
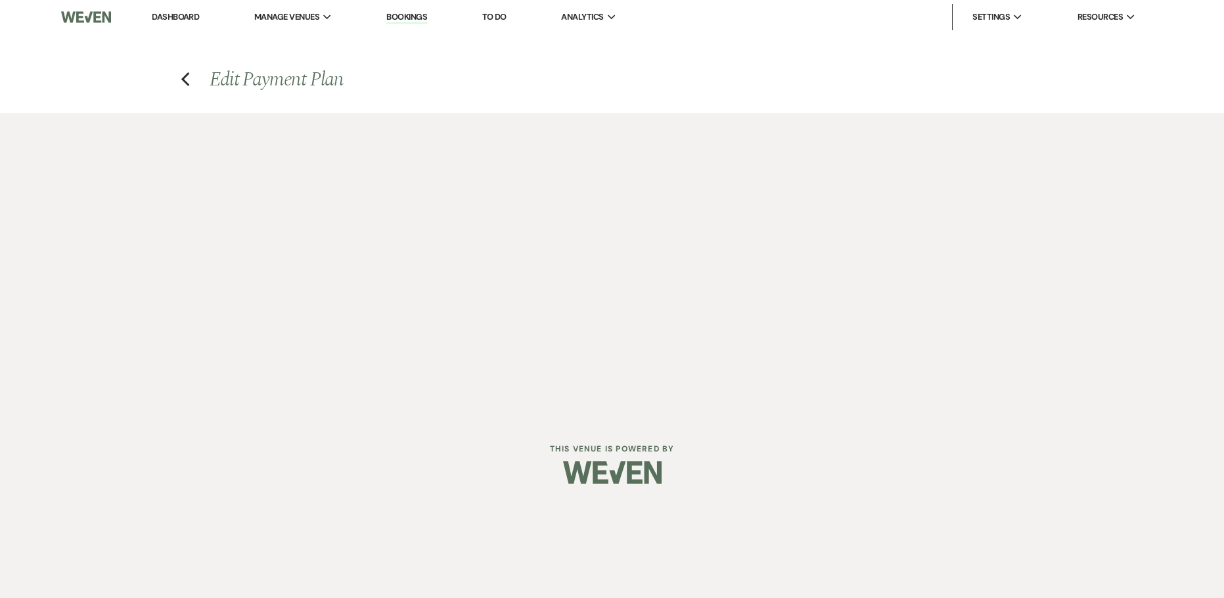
select select "19524"
select select "1"
select select "2"
select select "percentage"
select select "2"
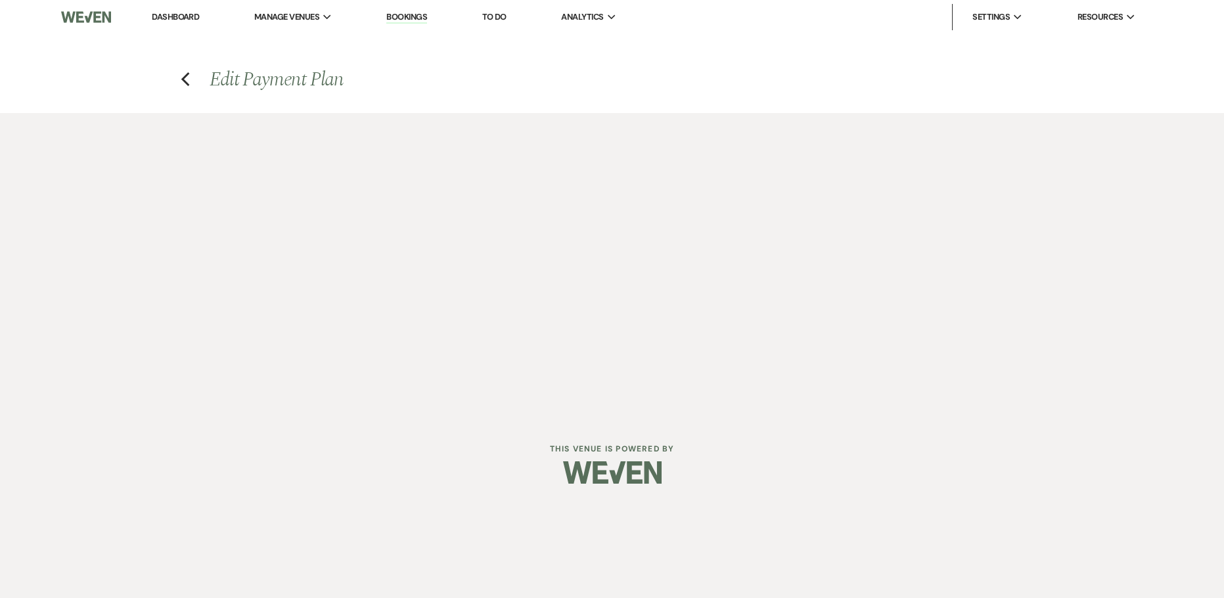
select select "percentage"
select select "2"
select select "percentage"
select select "client"
select select "weeks"
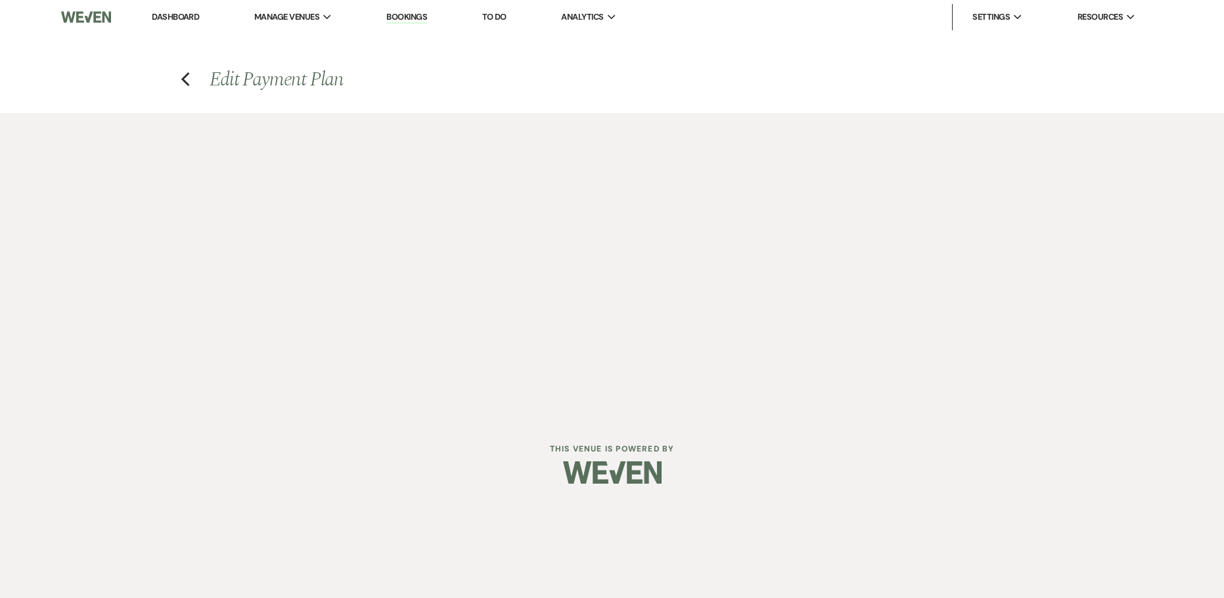
select select "both"
select select "onDueDate"
select select "host"
select select "days"
select select "afterDueDate"
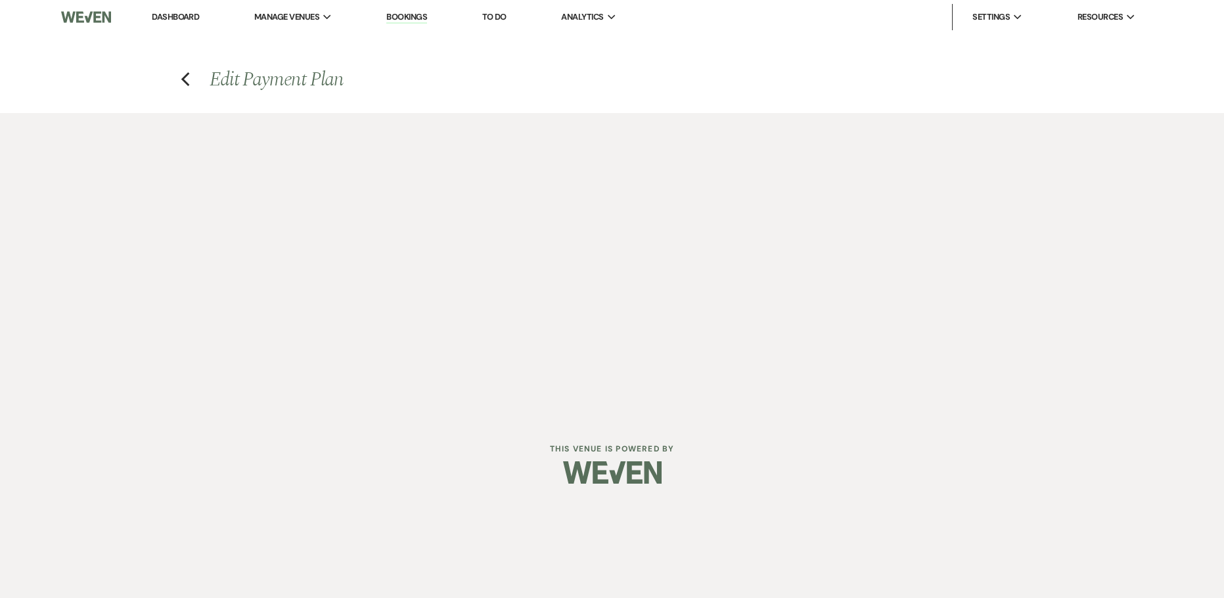
select select "2"
select select "percentage"
select select "client"
select select "weeks"
select select "both"
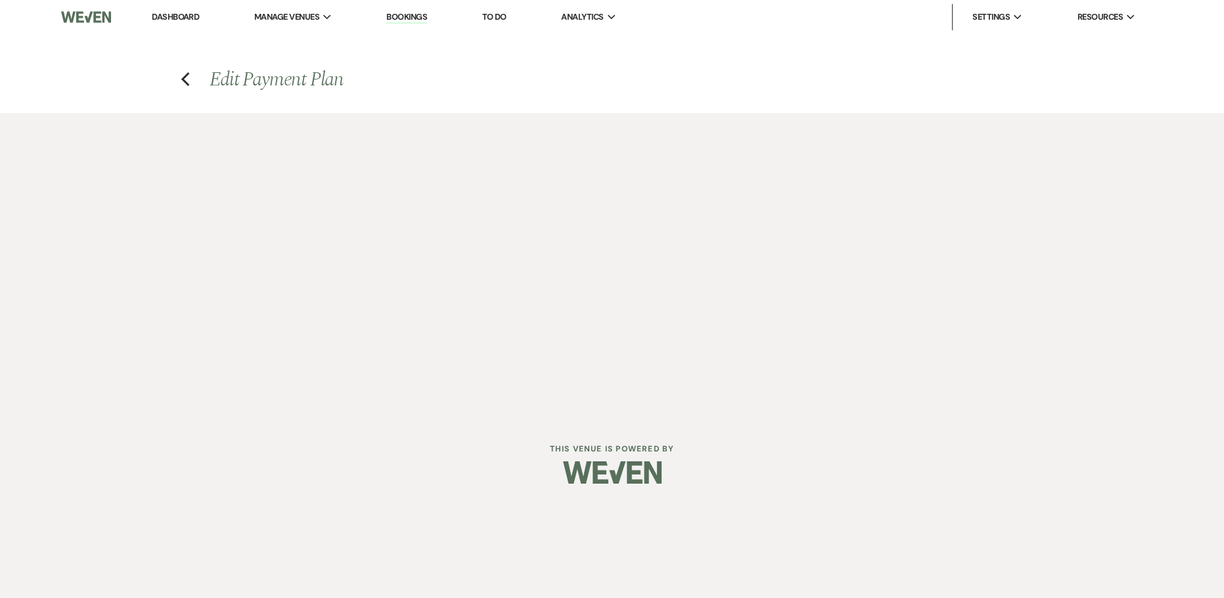
select select "onDueDate"
select select "host"
select select "days"
select select "afterDueDate"
select select "2"
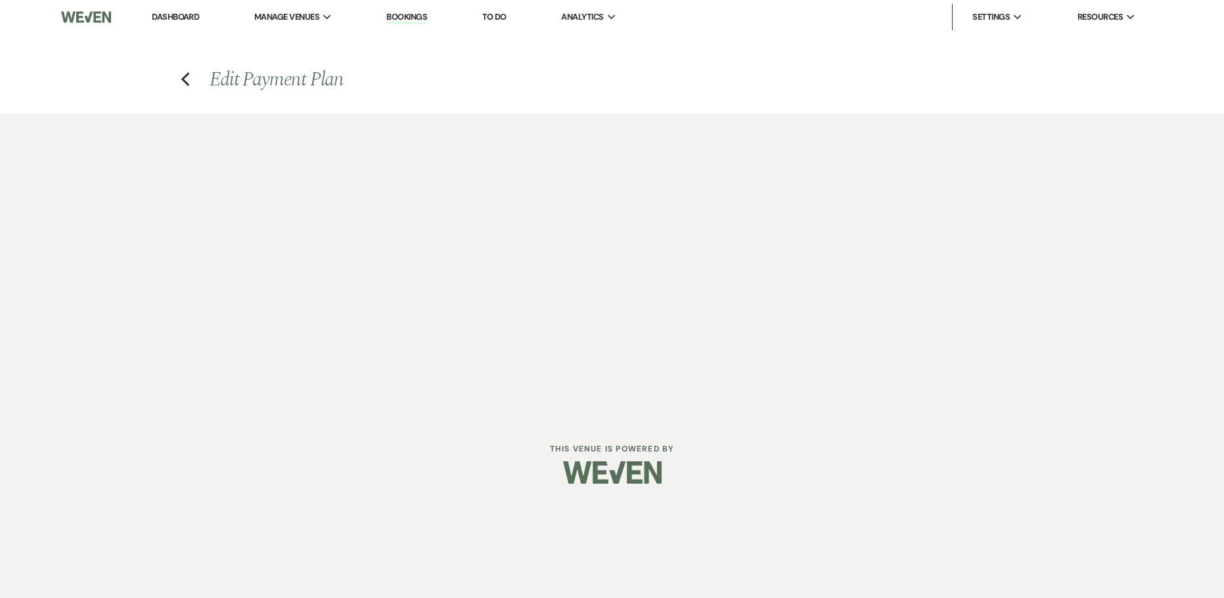
select select "percentage"
select select "client"
select select "weeks"
select select "both"
select select "onDueDate"
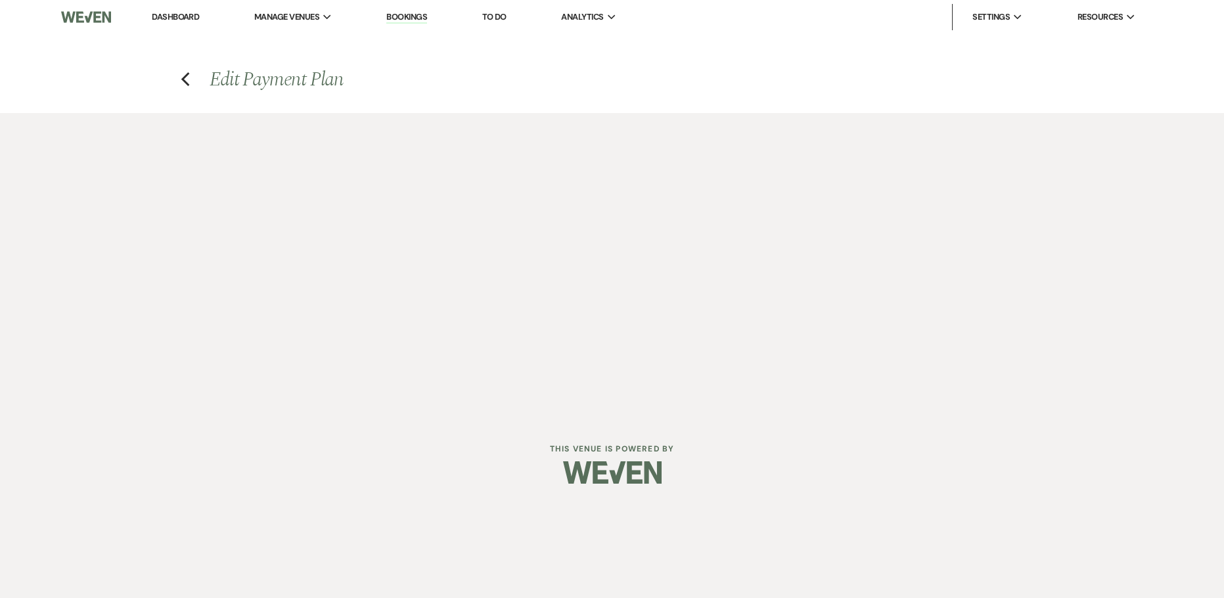
select select "host"
select select "days"
select select "afterDueDate"
select select "2"
select select "flat"
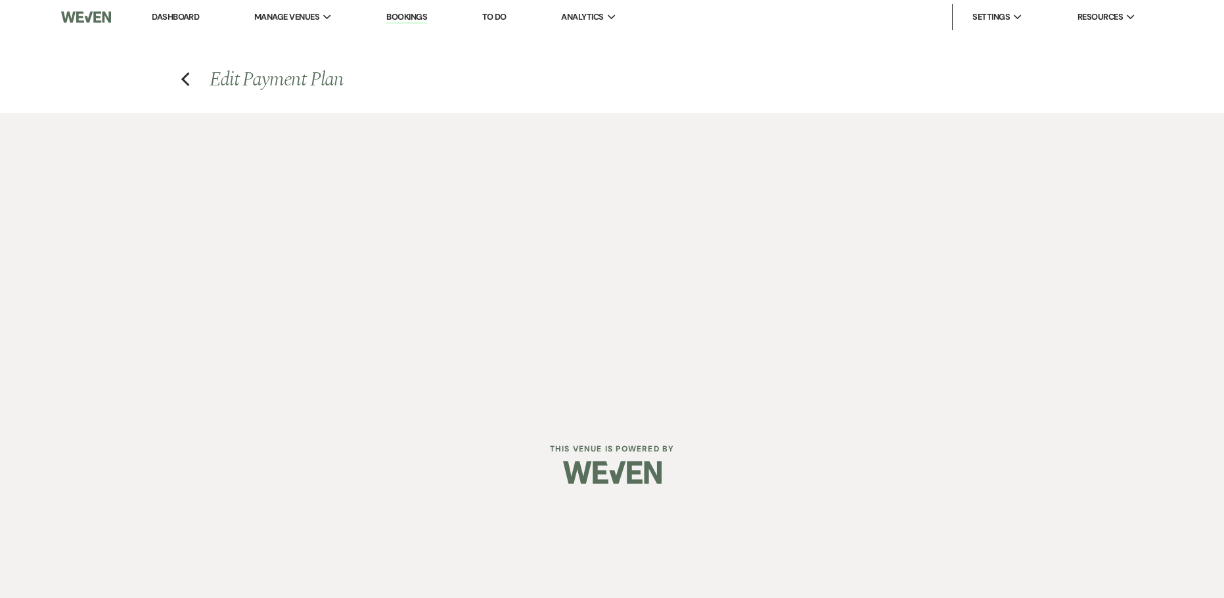
select select "client"
select select "weeks"
select select "both"
select select "onDueDate"
select select "host"
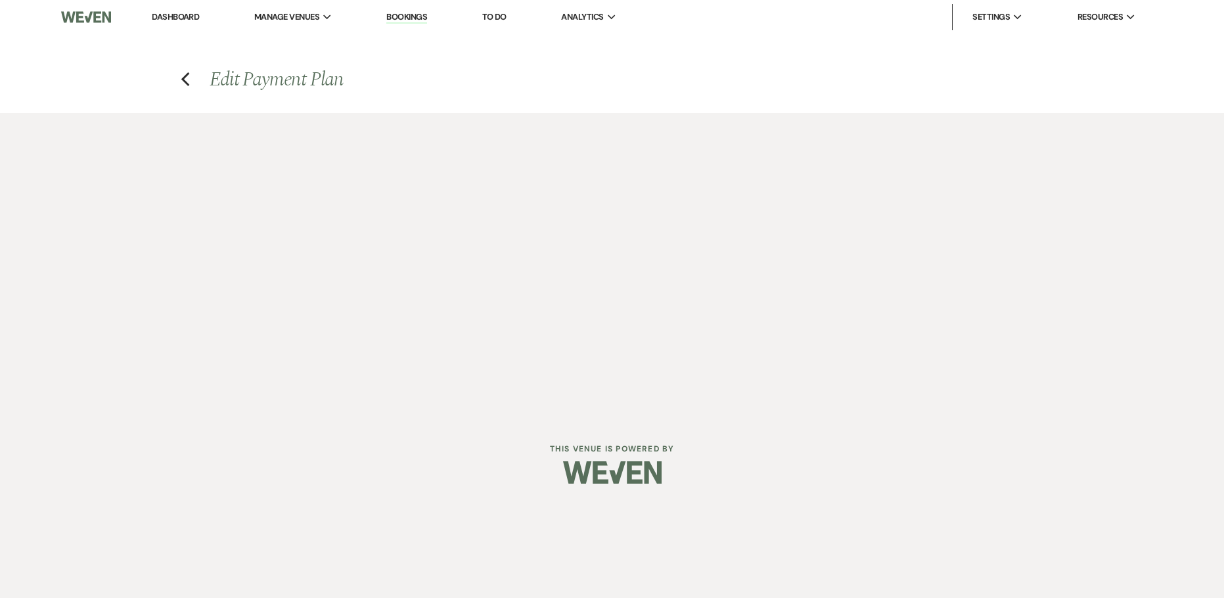
select select "days"
select select "afterDueDate"
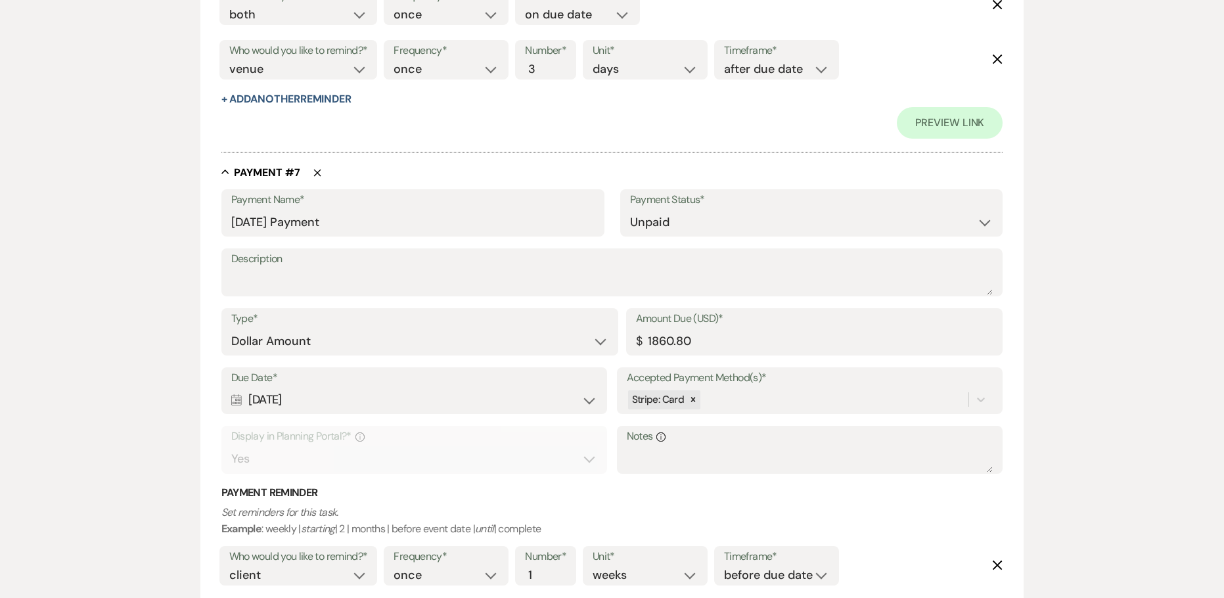
scroll to position [3736, 0]
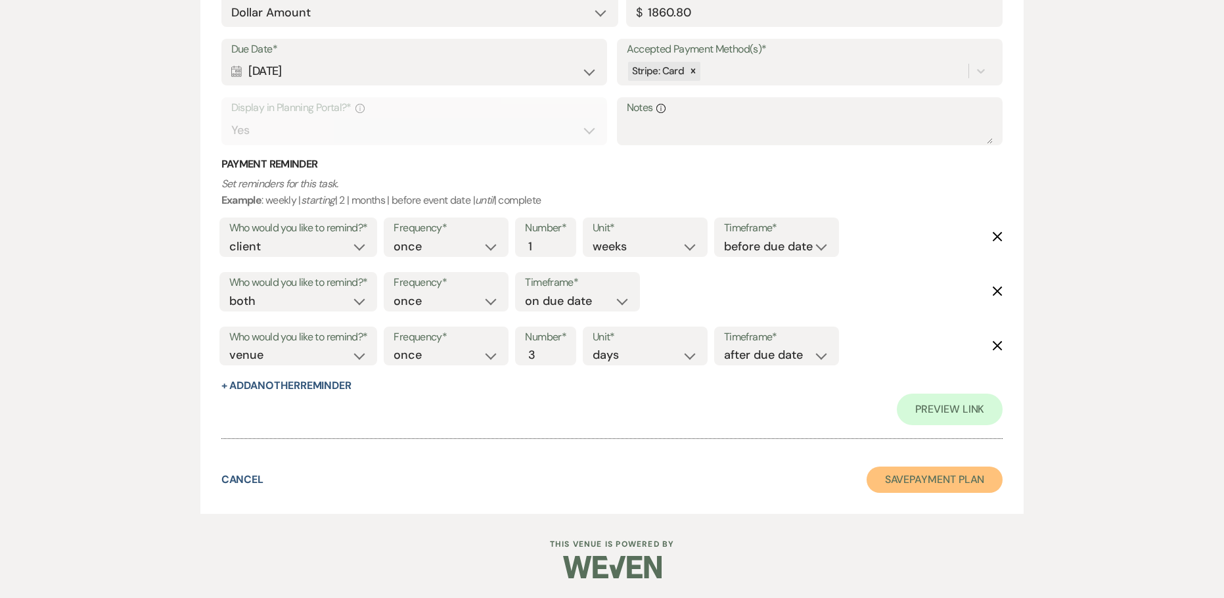
click at [886, 485] on button "Save Payment Plan" at bounding box center [935, 480] width 137 height 26
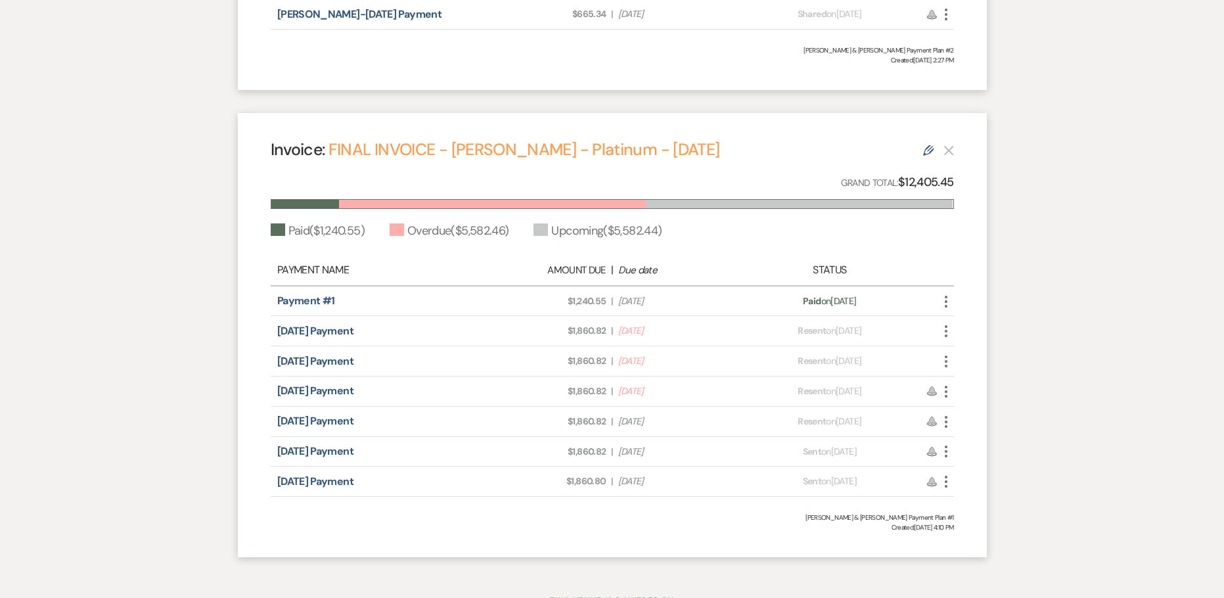
scroll to position [1643, 0]
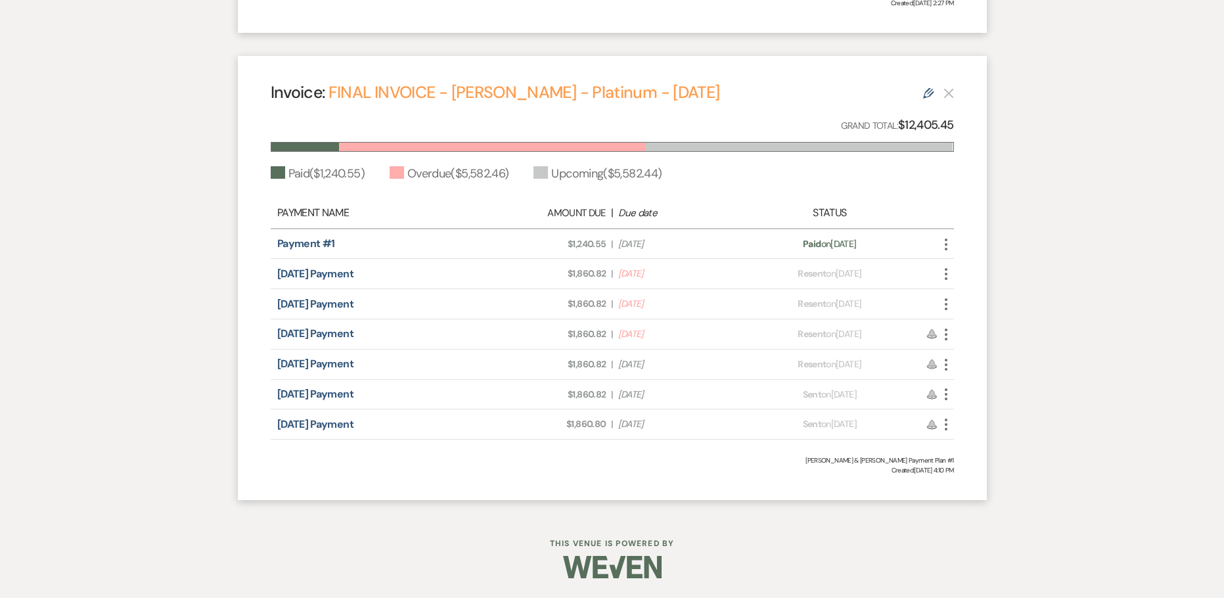
click at [948, 425] on icon "More" at bounding box center [946, 425] width 16 height 16
click at [985, 492] on link "Pencil Edit" at bounding box center [1004, 495] width 133 height 22
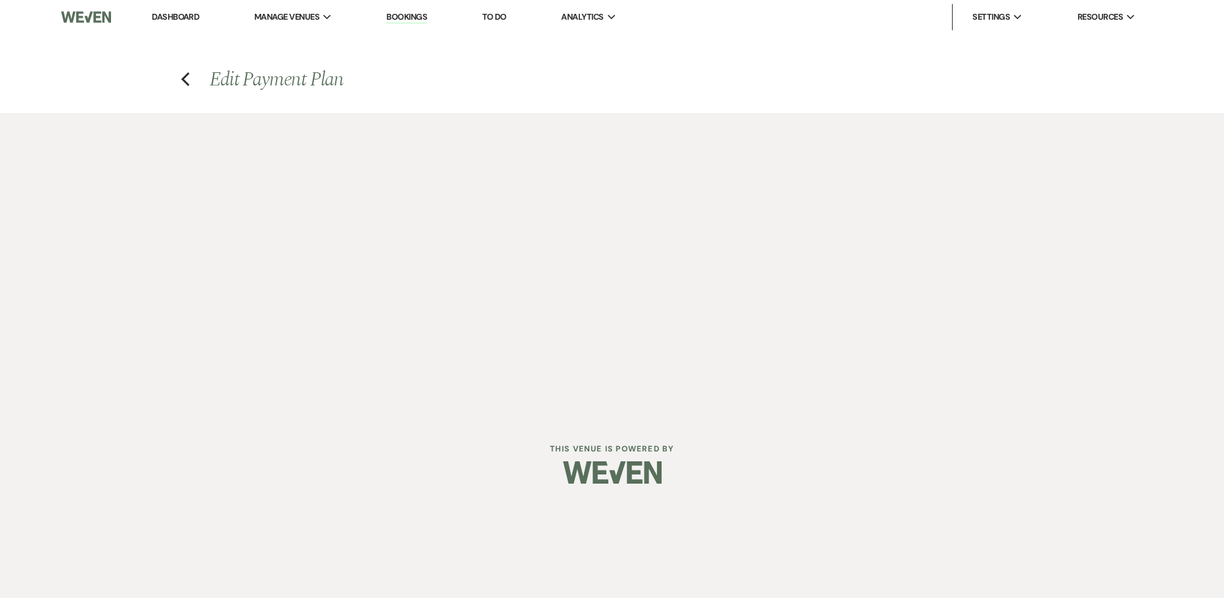
select select "19524"
select select "1"
select select "2"
select select "percentage"
select select "2"
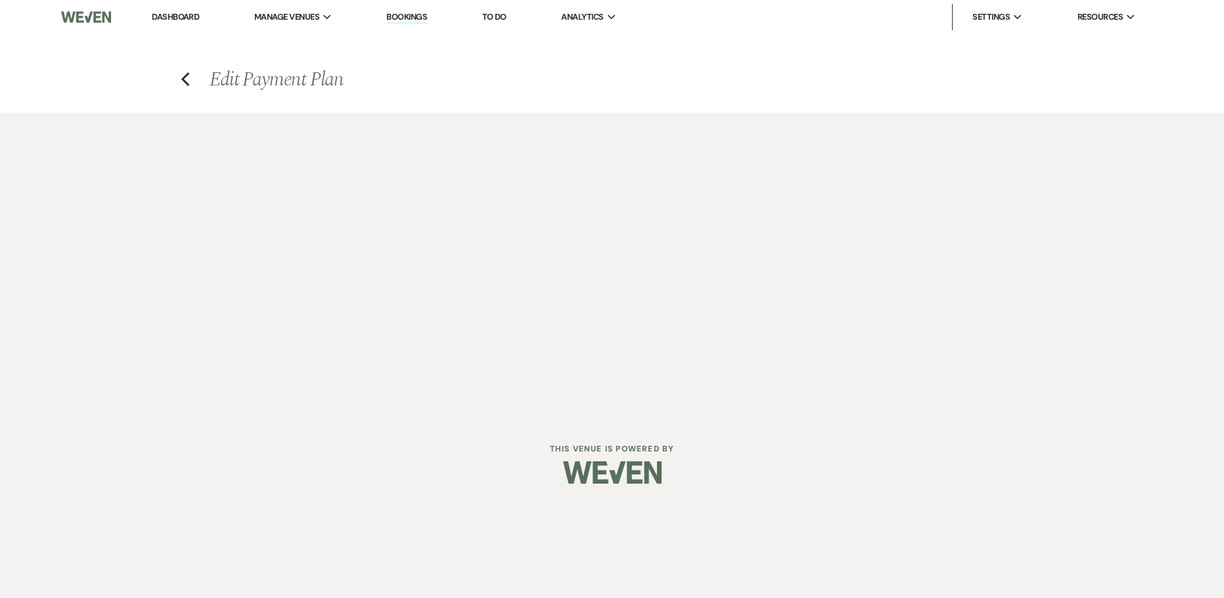
select select "percentage"
select select "2"
select select "percentage"
select select "client"
select select "weeks"
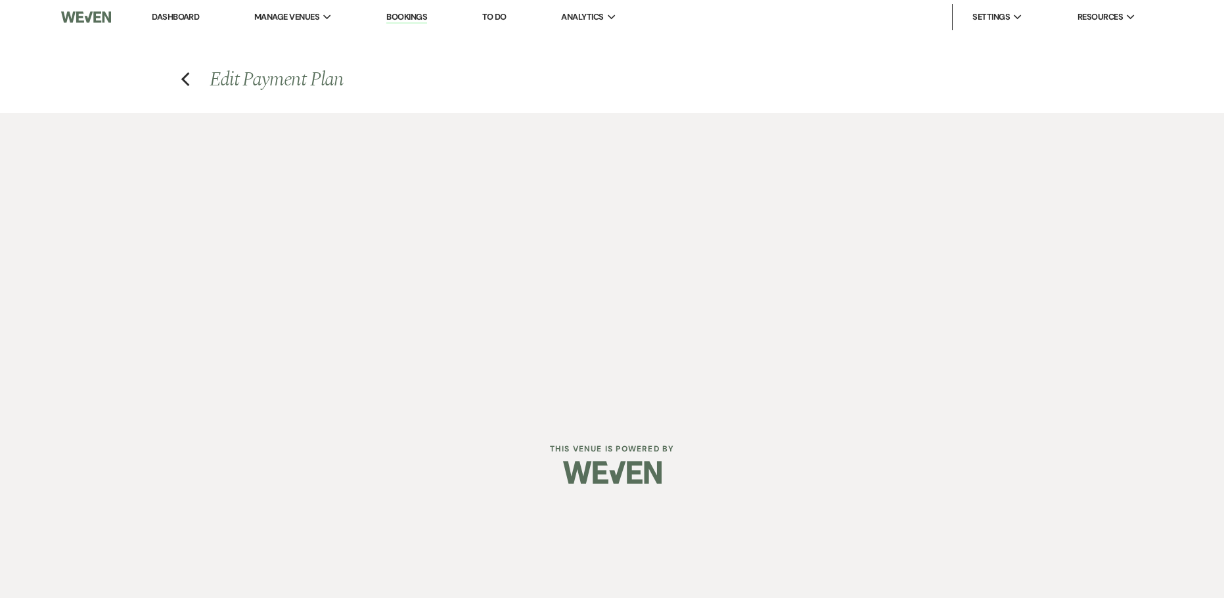
select select "both"
select select "onDueDate"
select select "host"
select select "days"
select select "afterDueDate"
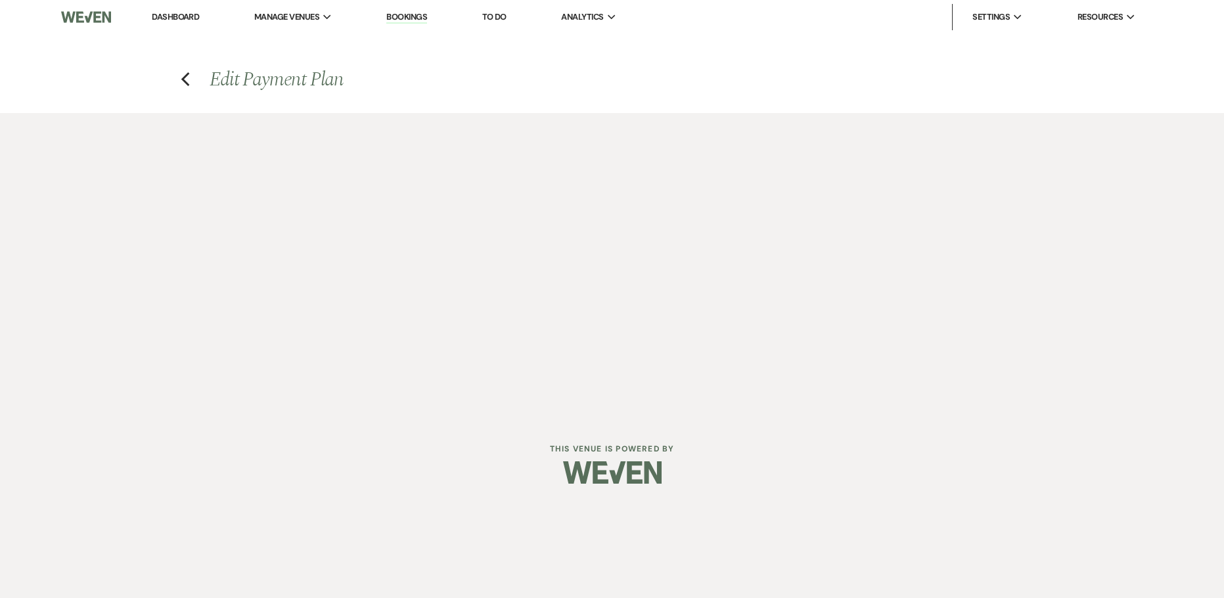
select select "2"
select select "percentage"
select select "client"
select select "weeks"
select select "both"
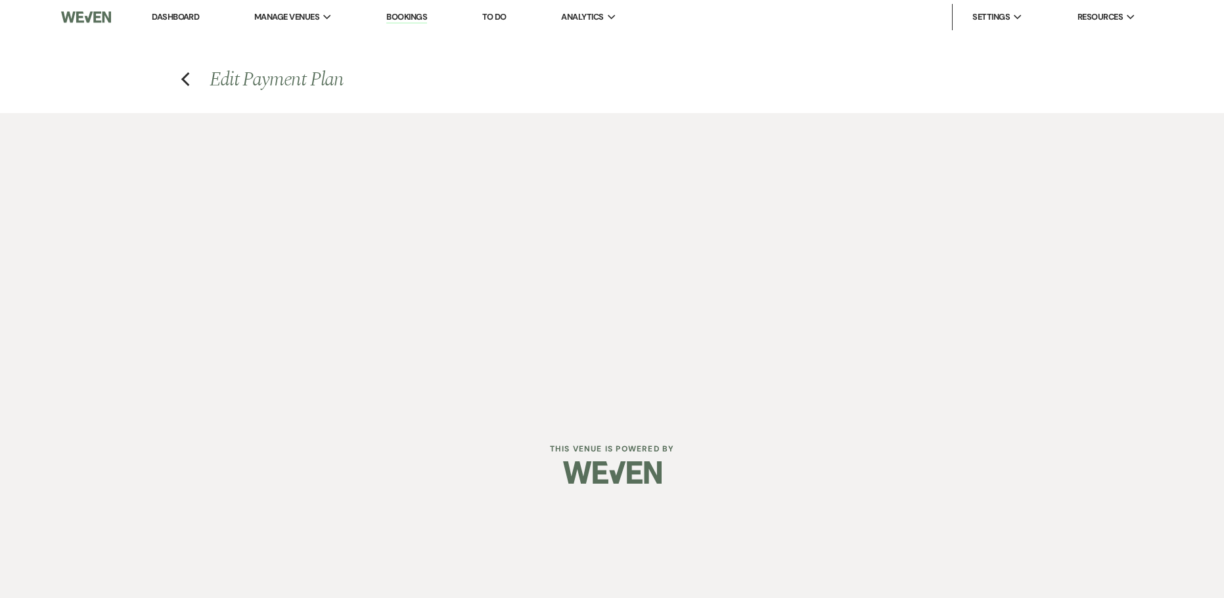
select select "onDueDate"
select select "host"
select select "days"
select select "afterDueDate"
select select "2"
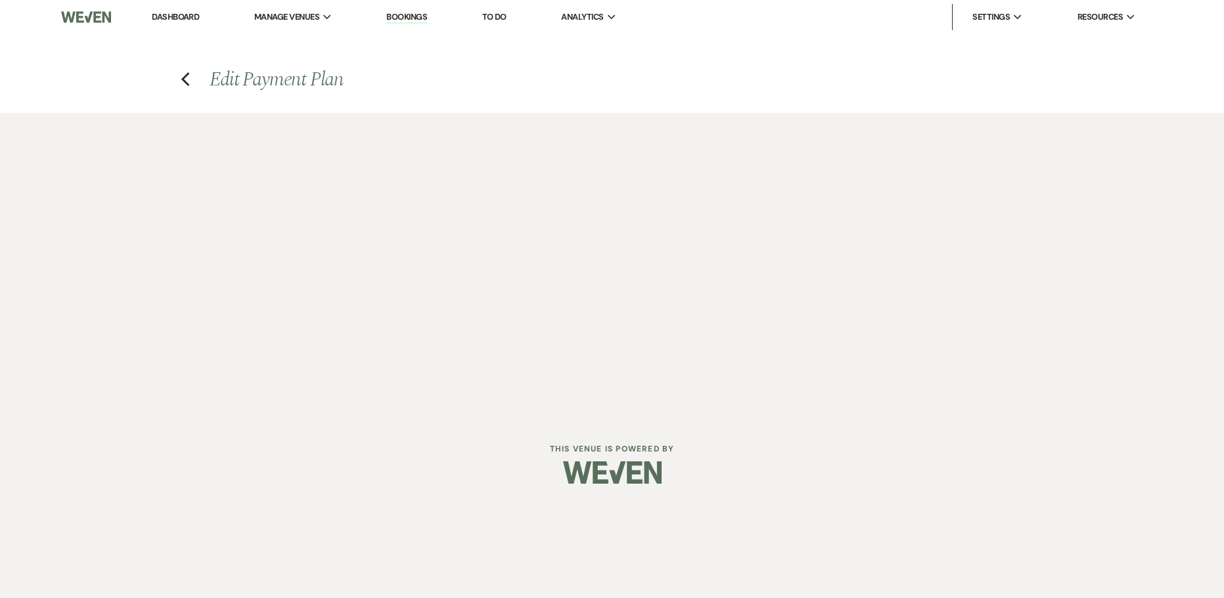
select select "percentage"
select select "client"
select select "weeks"
select select "both"
select select "onDueDate"
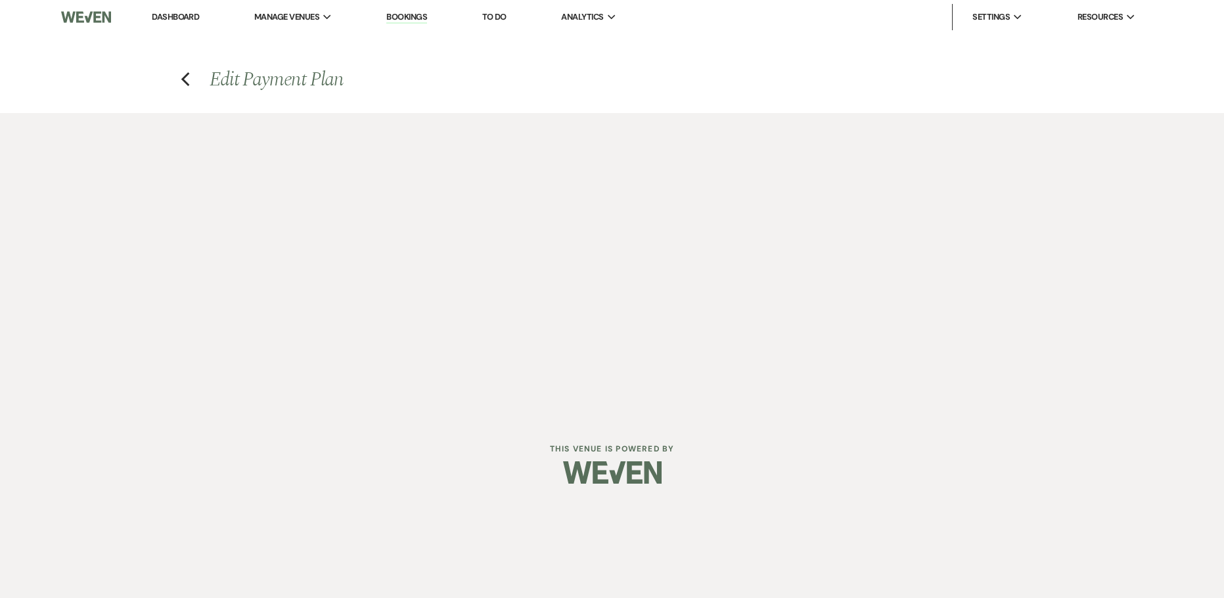
select select "host"
select select "days"
select select "afterDueDate"
select select "2"
select select "flat"
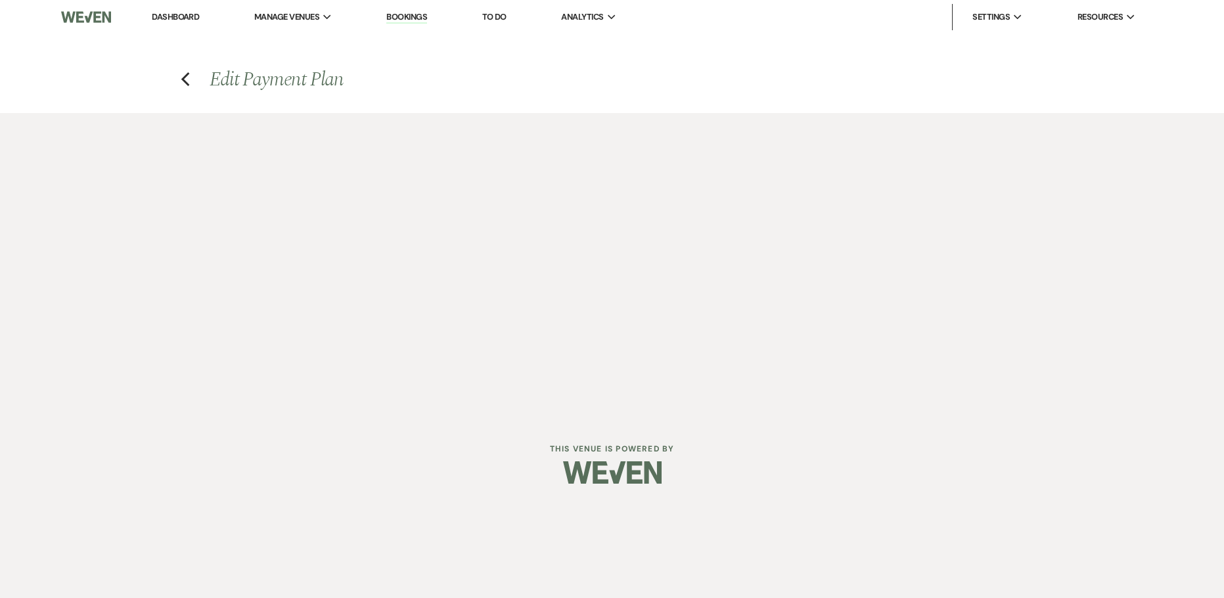
select select "client"
select select "weeks"
select select "both"
select select "onDueDate"
select select "host"
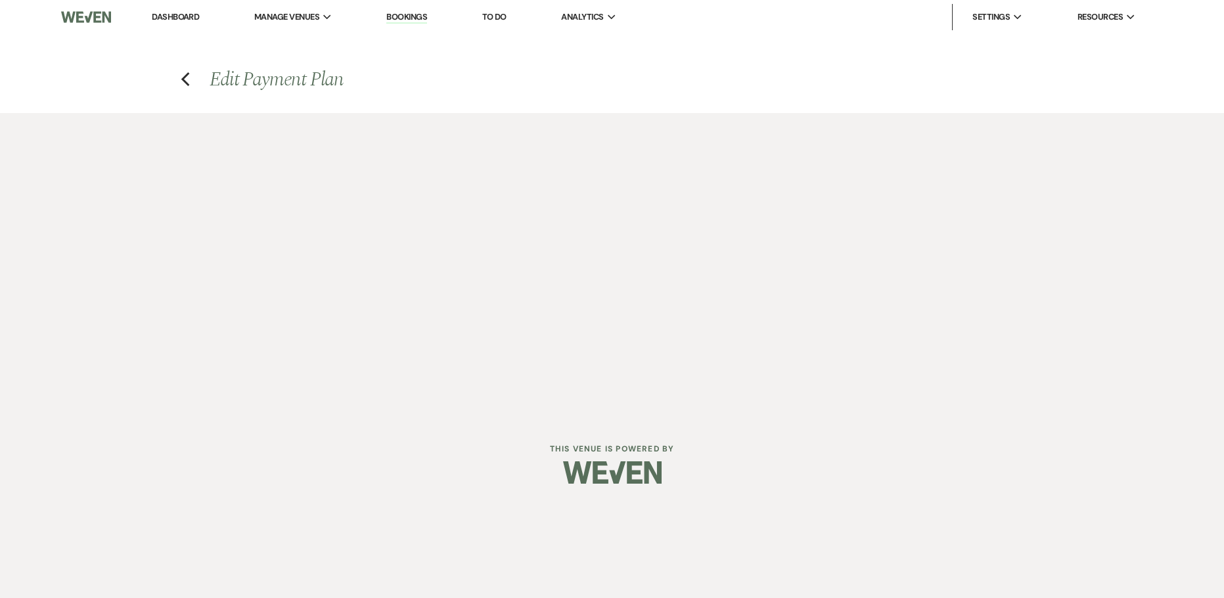
select select "days"
select select "afterDueDate"
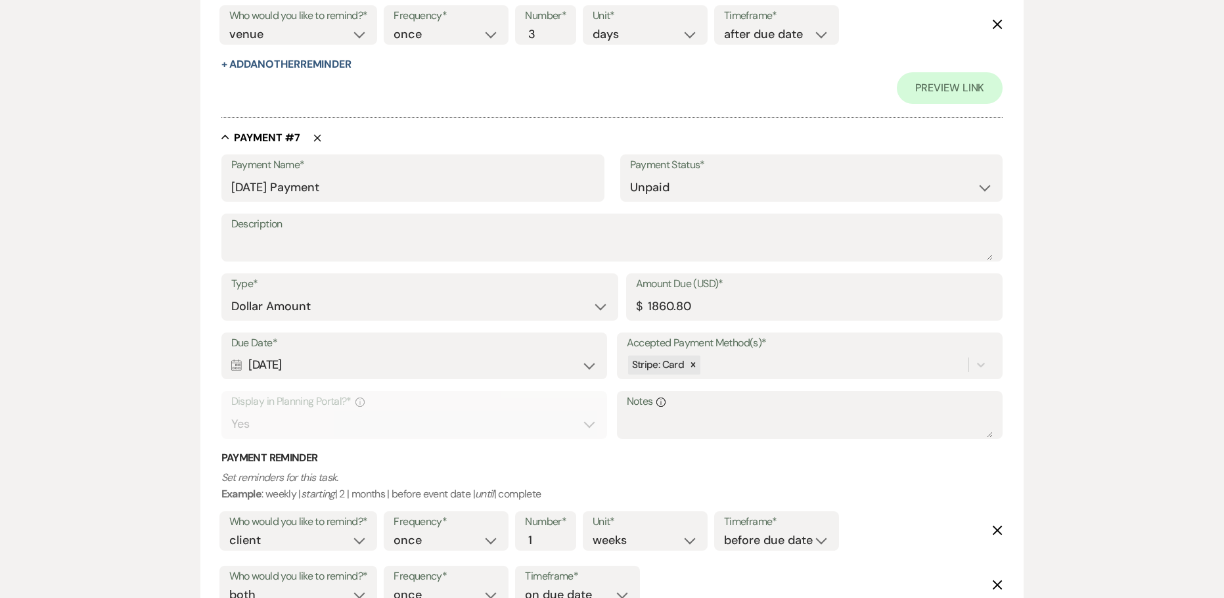
scroll to position [3483, 0]
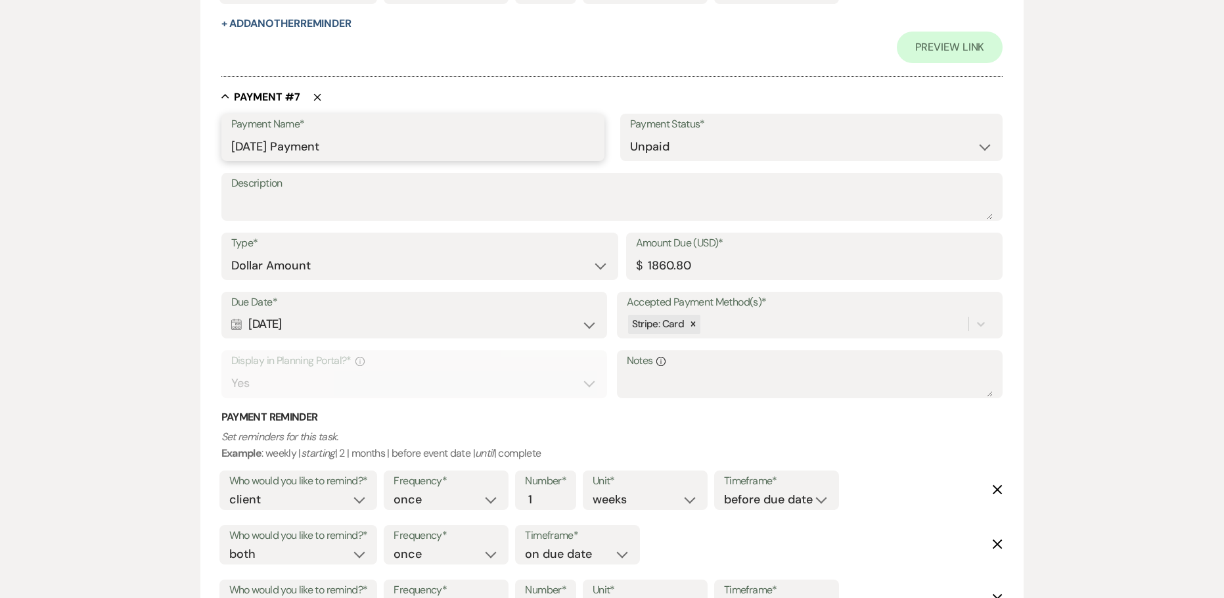
click at [281, 151] on input "[DATE] Payment" at bounding box center [412, 147] width 363 height 26
click at [320, 322] on div "Calendar [DATE] Expand" at bounding box center [414, 324] width 367 height 26
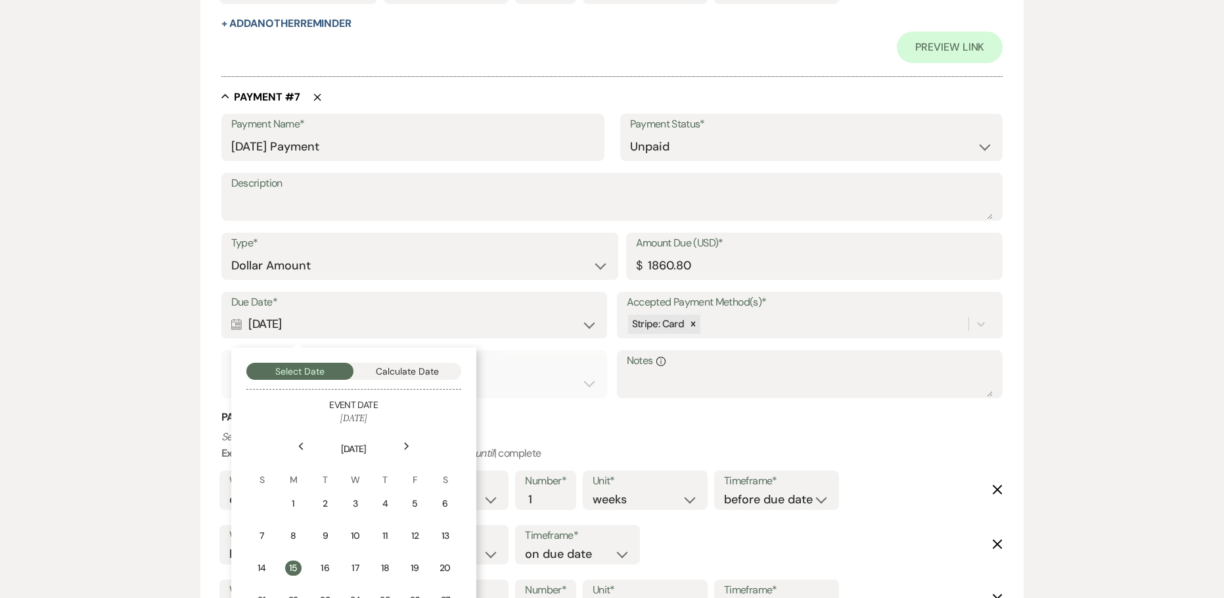
drag, startPoint x: 320, startPoint y: 322, endPoint x: 201, endPoint y: 316, distance: 119.1
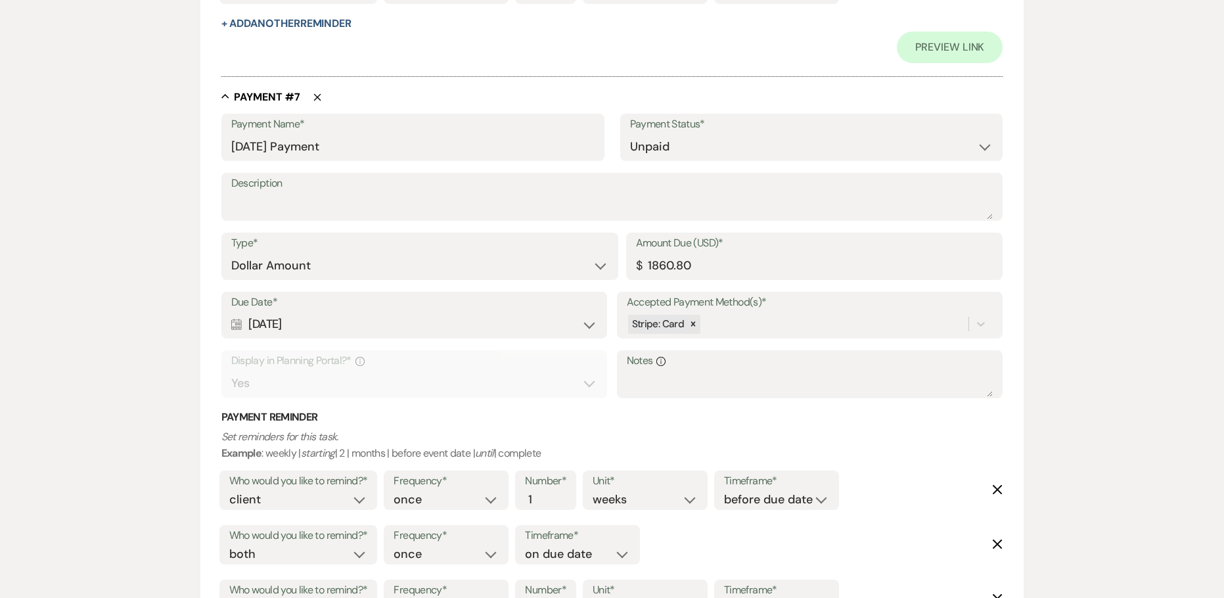
copy div "[DATE]"
click at [250, 144] on input "[DATE] Payment" at bounding box center [412, 147] width 363 height 26
click at [267, 144] on input "[DATE] Payment" at bounding box center [412, 147] width 363 height 26
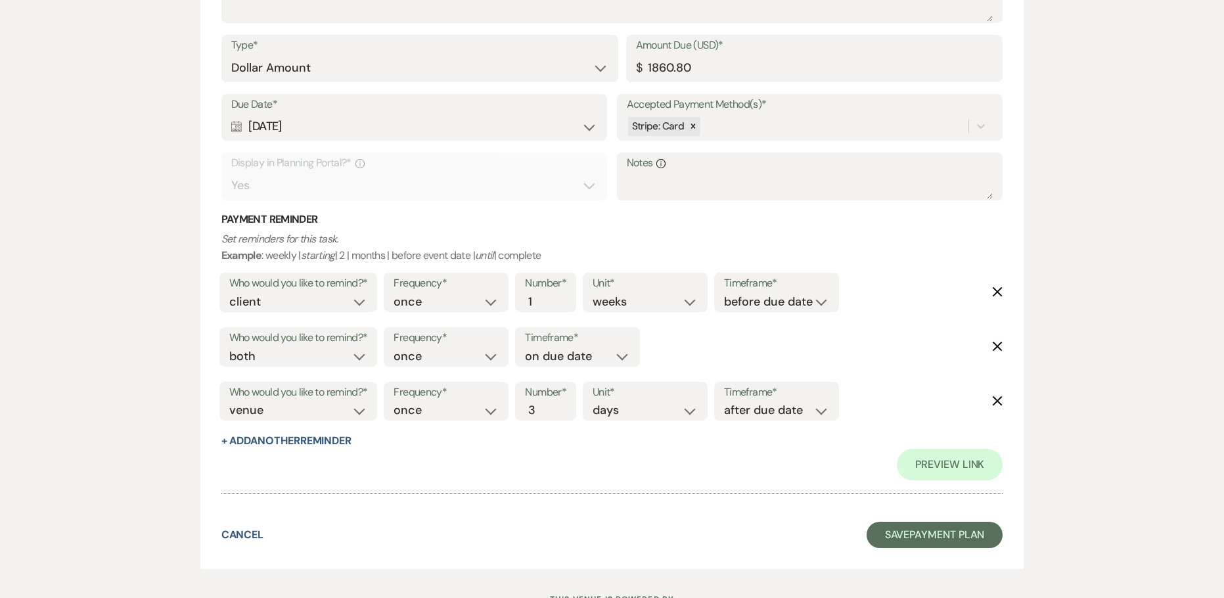
scroll to position [3736, 0]
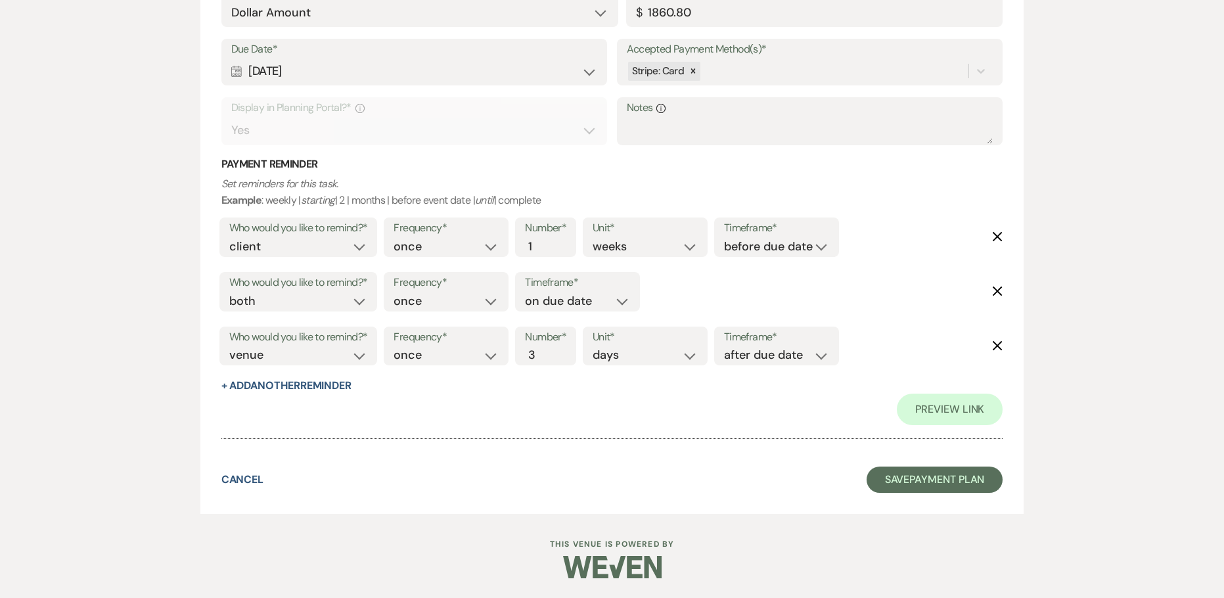
type input "[DATE] Payment"
click at [925, 486] on button "Save Payment Plan" at bounding box center [935, 480] width 137 height 26
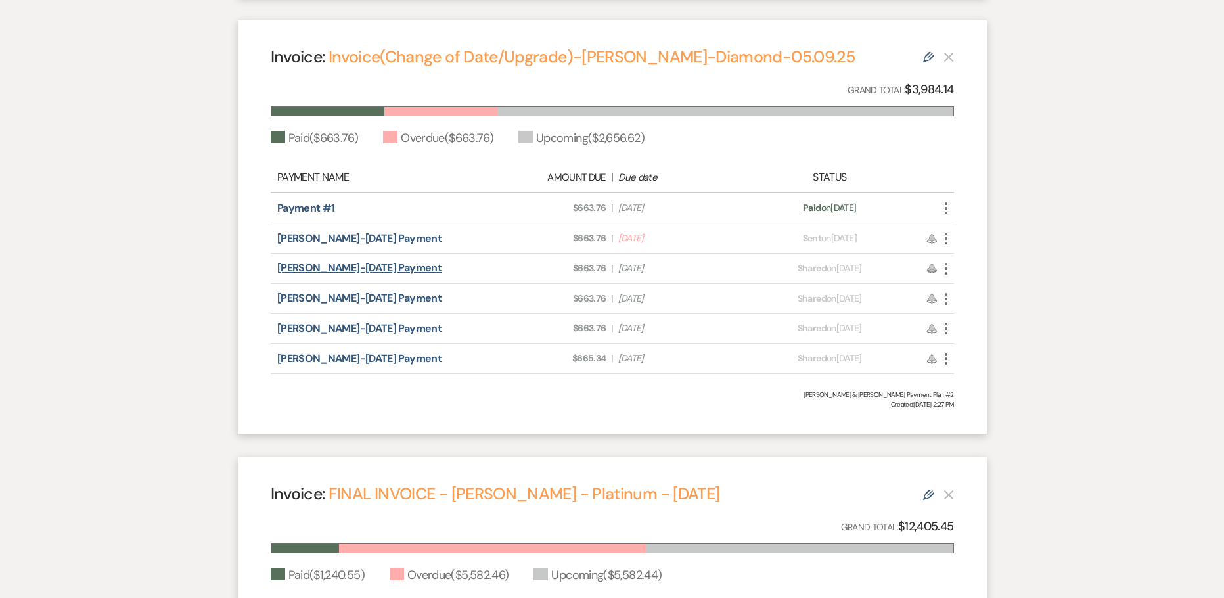
scroll to position [1249, 0]
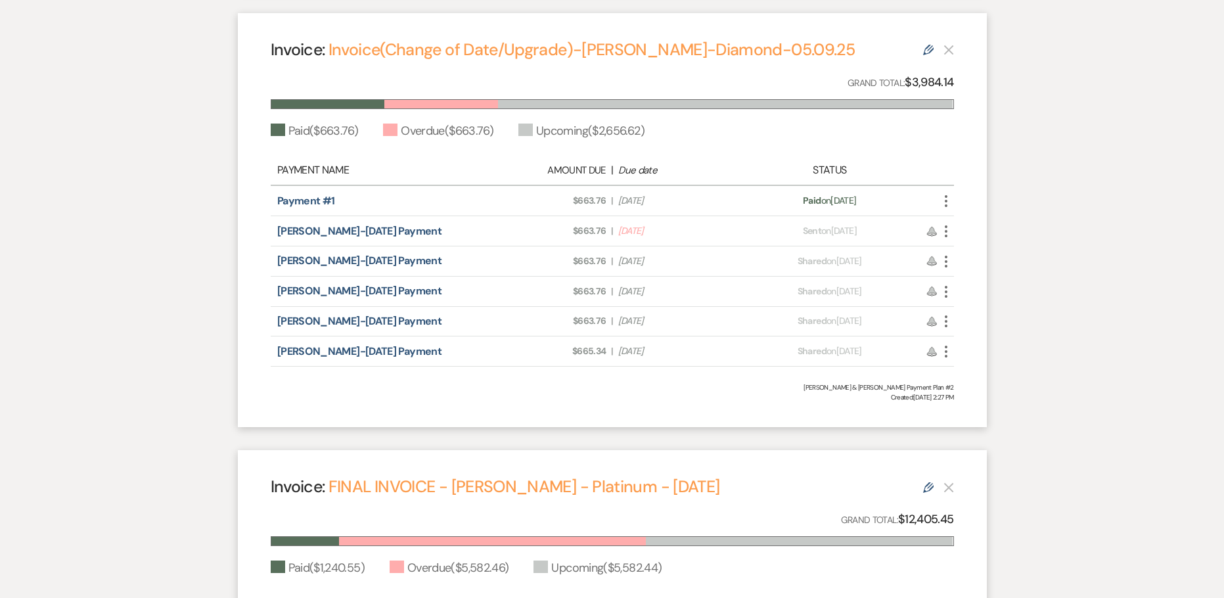
click at [944, 221] on div "[PERSON_NAME]-[DATE] Payment Amount Due: $663.76 | Due Date [DATE] Payment stat…" at bounding box center [612, 231] width 683 height 30
click at [948, 229] on icon "More" at bounding box center [946, 231] width 16 height 16
click at [997, 305] on link "Pencil Edit" at bounding box center [1004, 302] width 133 height 22
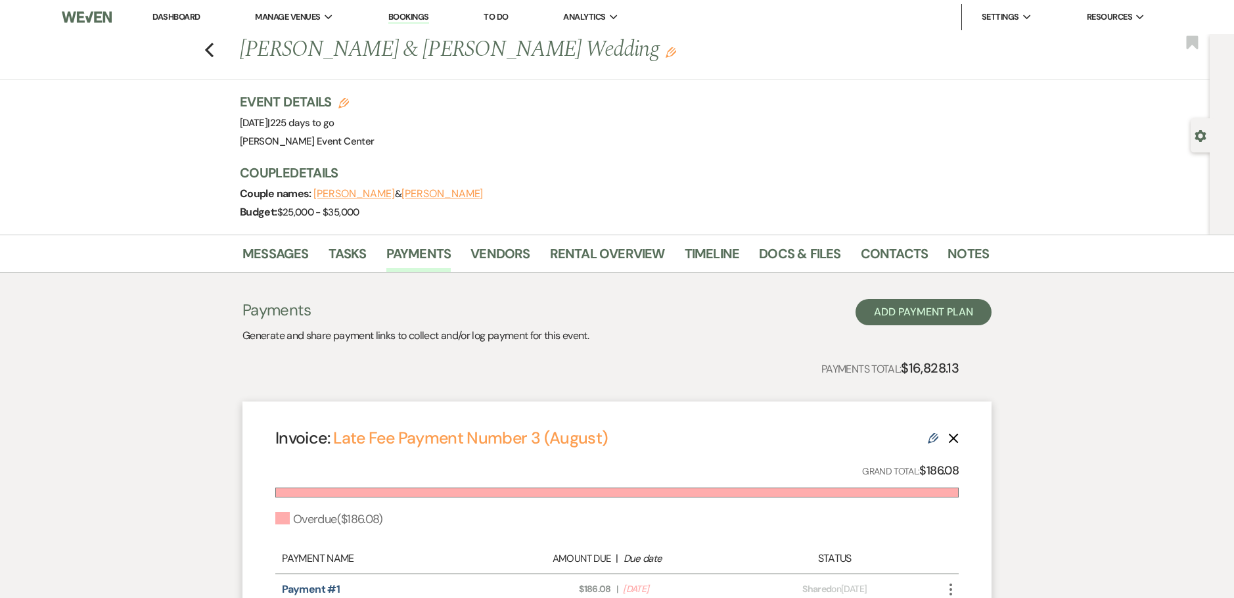
select select "21810"
select select "1"
select select "2"
select select "percentage"
select select "client"
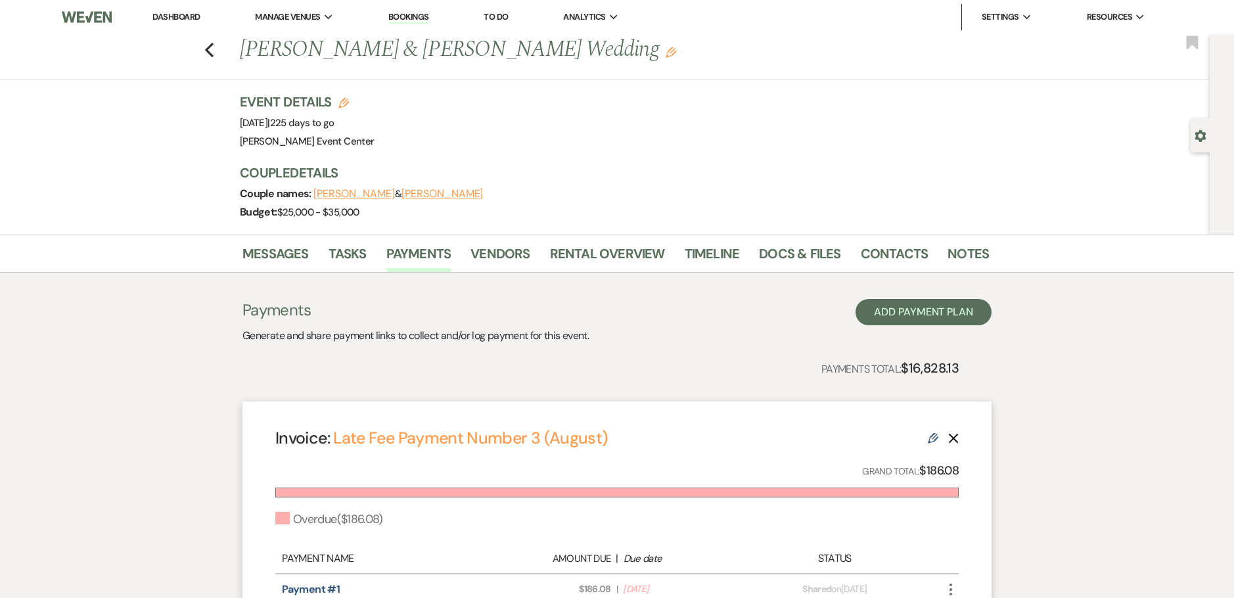
select select "weeks"
select select "afterDueDate"
select select "2"
select select "percentage"
select select "true"
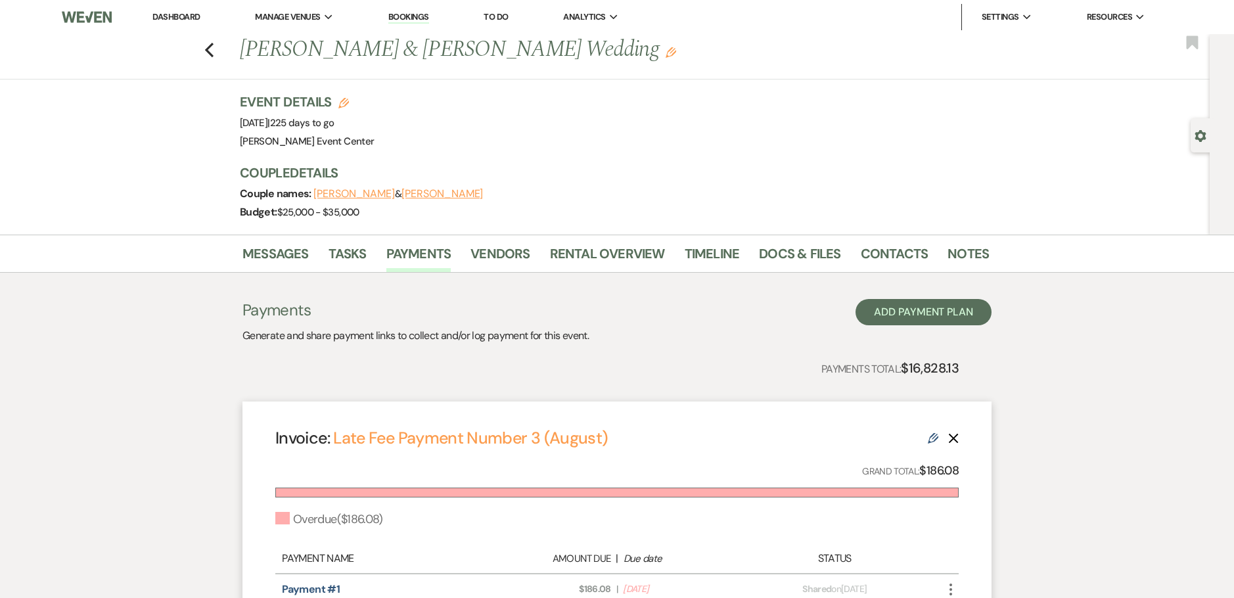
select select "client"
select select "weeks"
select select "both"
select select "onDueDate"
select select "host"
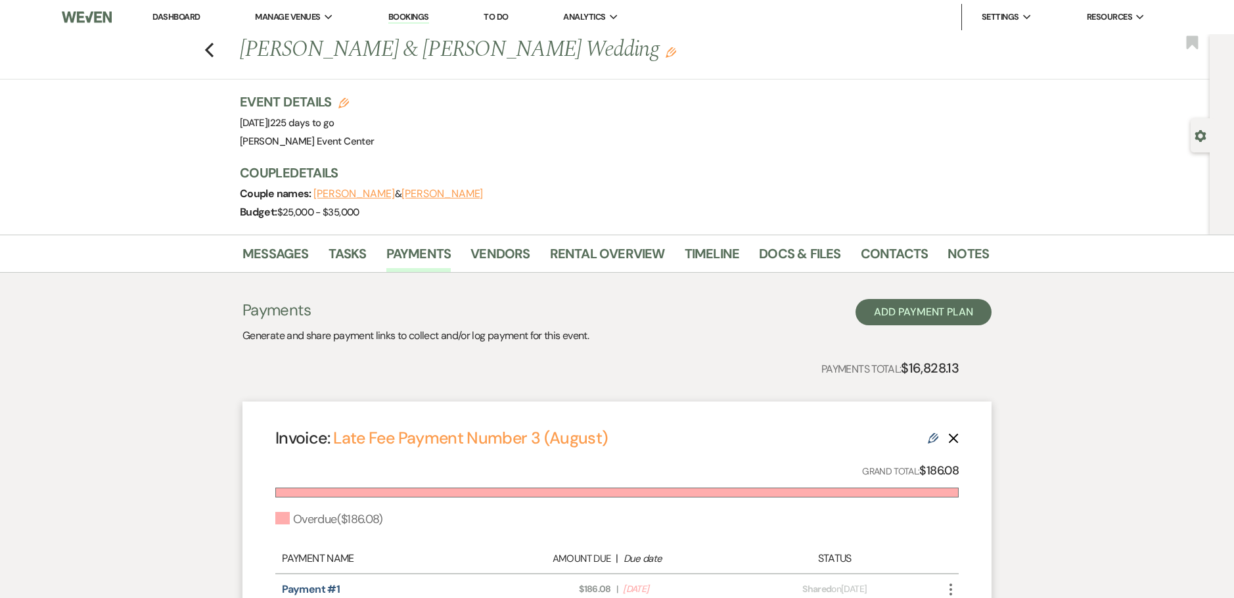
select select "days"
select select "afterDueDate"
select select "2"
select select "percentage"
select select "true"
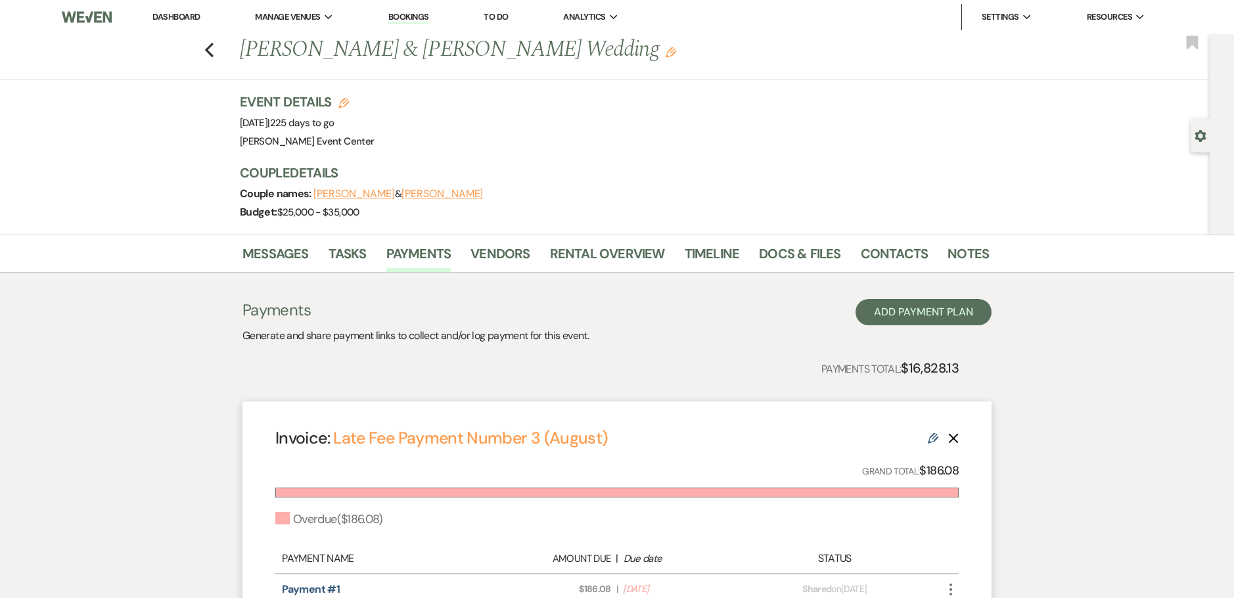
select select "client"
select select "weeks"
select select "both"
select select "onDueDate"
select select "host"
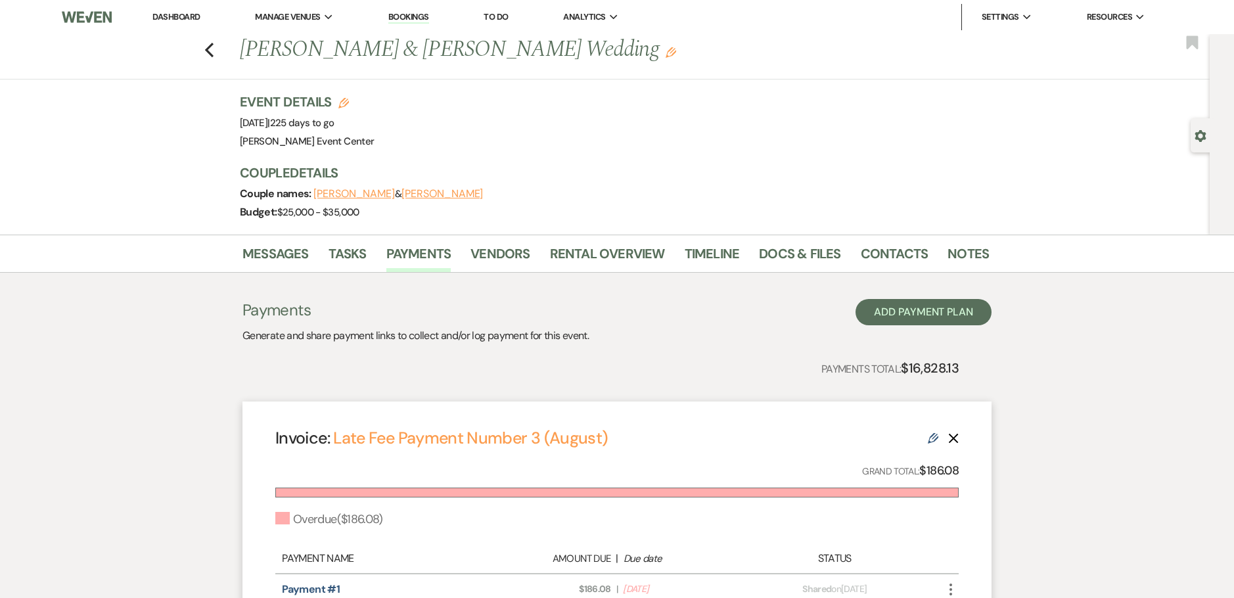
select select "days"
select select "afterDueDate"
select select "2"
select select "percentage"
select select "true"
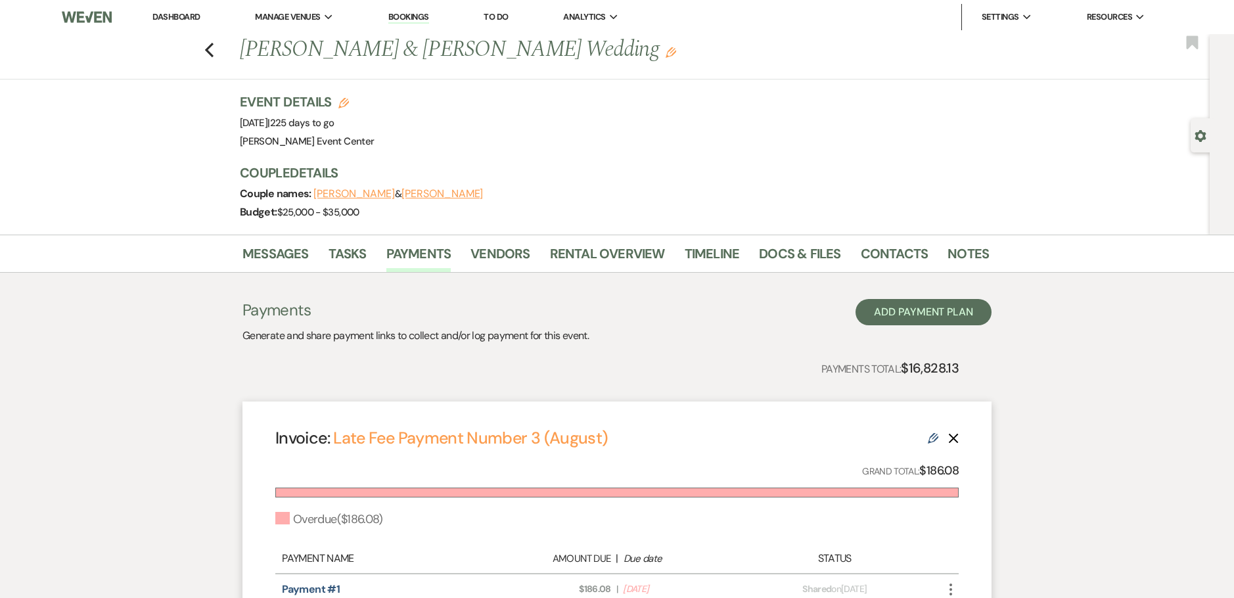
select select "client"
select select "weeks"
select select "both"
select select "onDueDate"
select select "host"
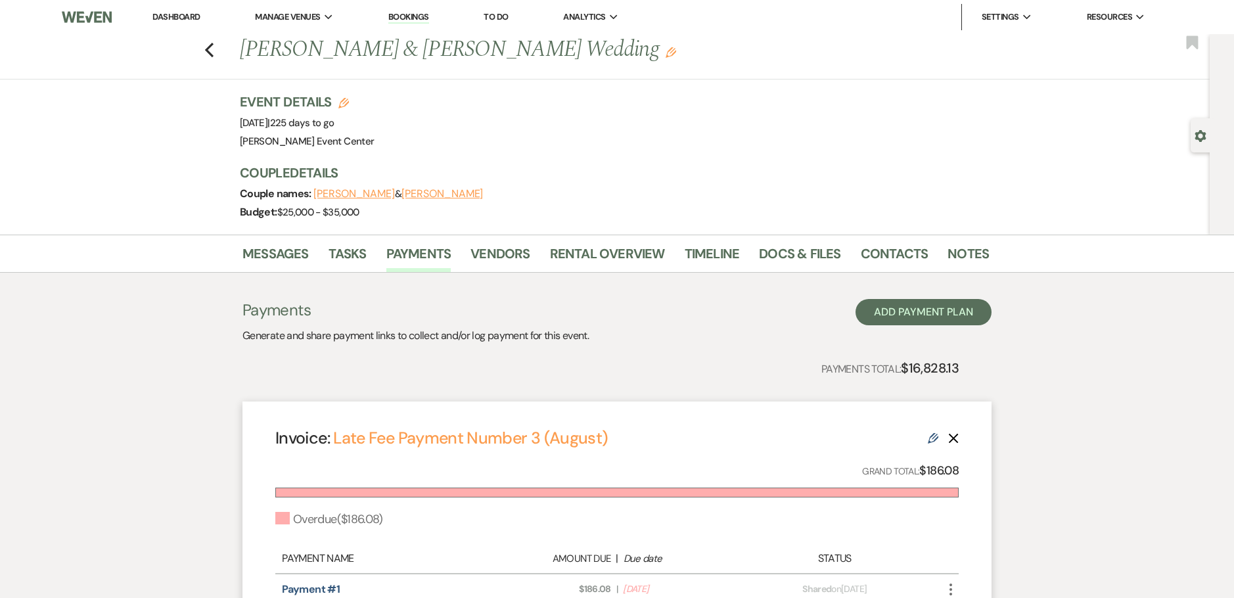
select select "days"
select select "afterDueDate"
select select "2"
select select "flat"
select select "true"
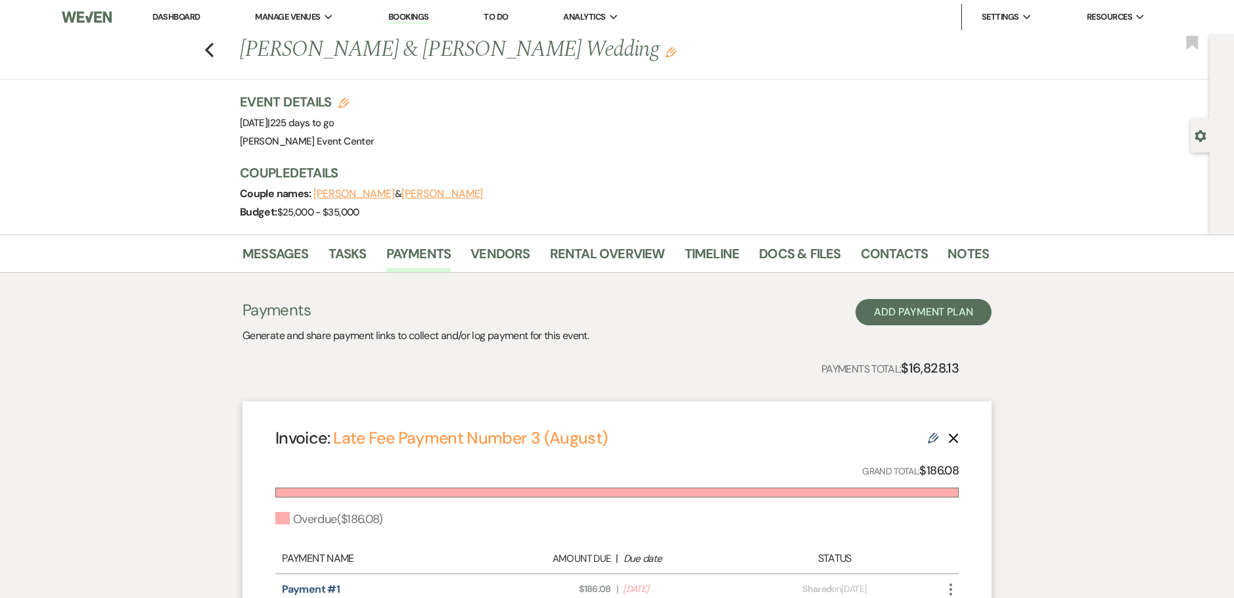
select select "client"
select select "weeks"
select select "client"
select select "days"
select select "afterDueDate"
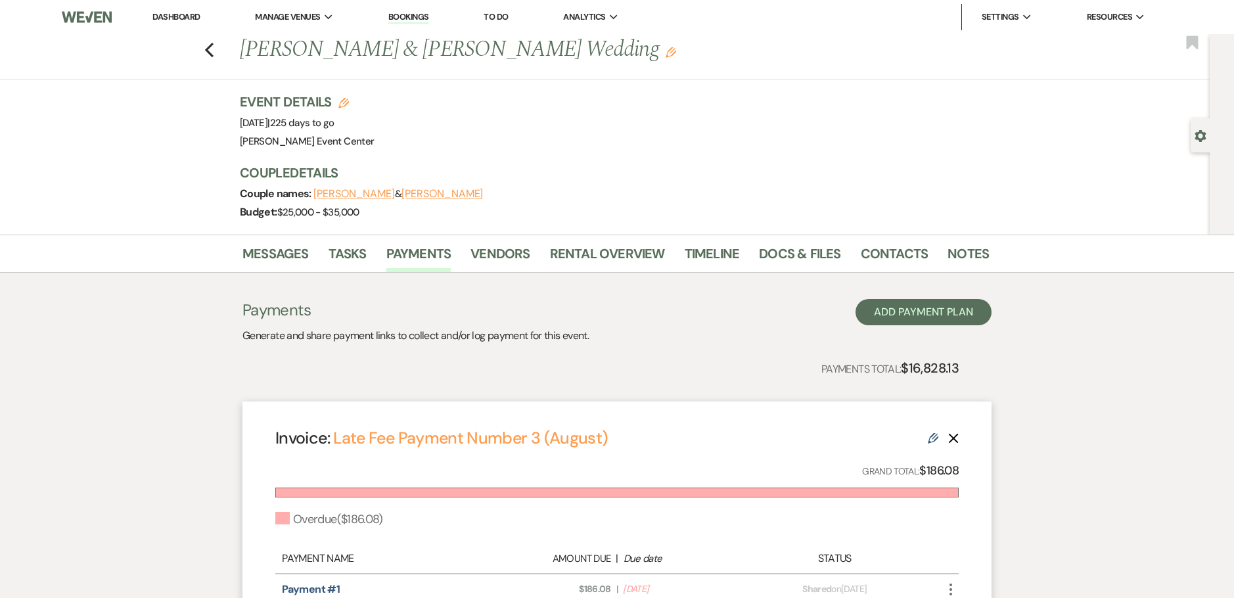
select select "client"
select select "days"
select select "afterDueDate"
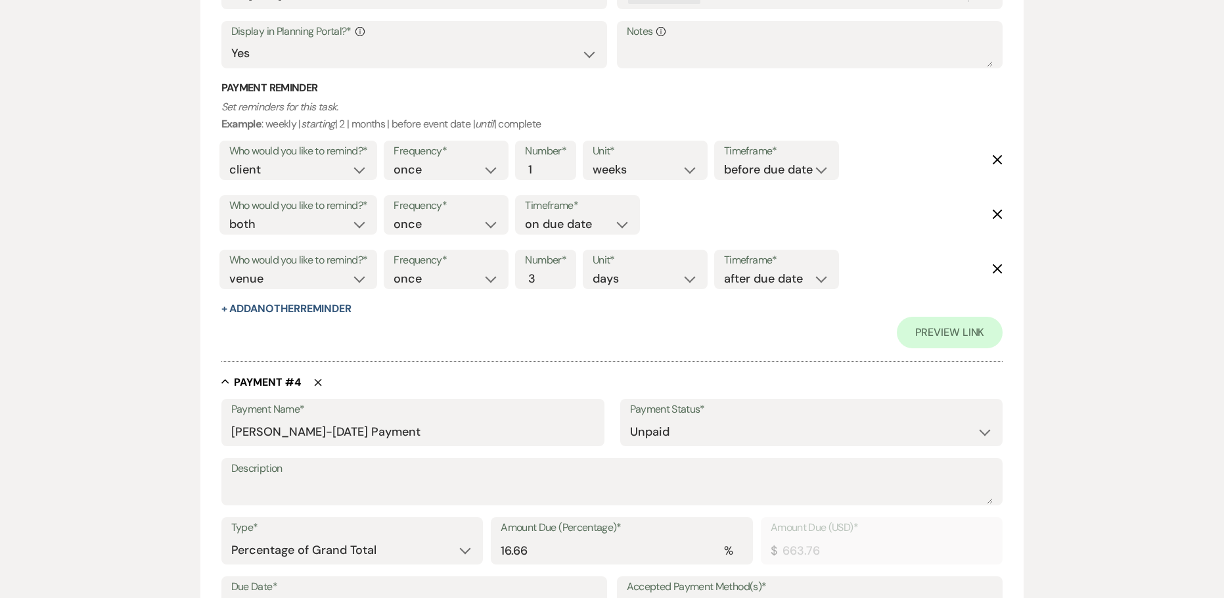
scroll to position [1709, 0]
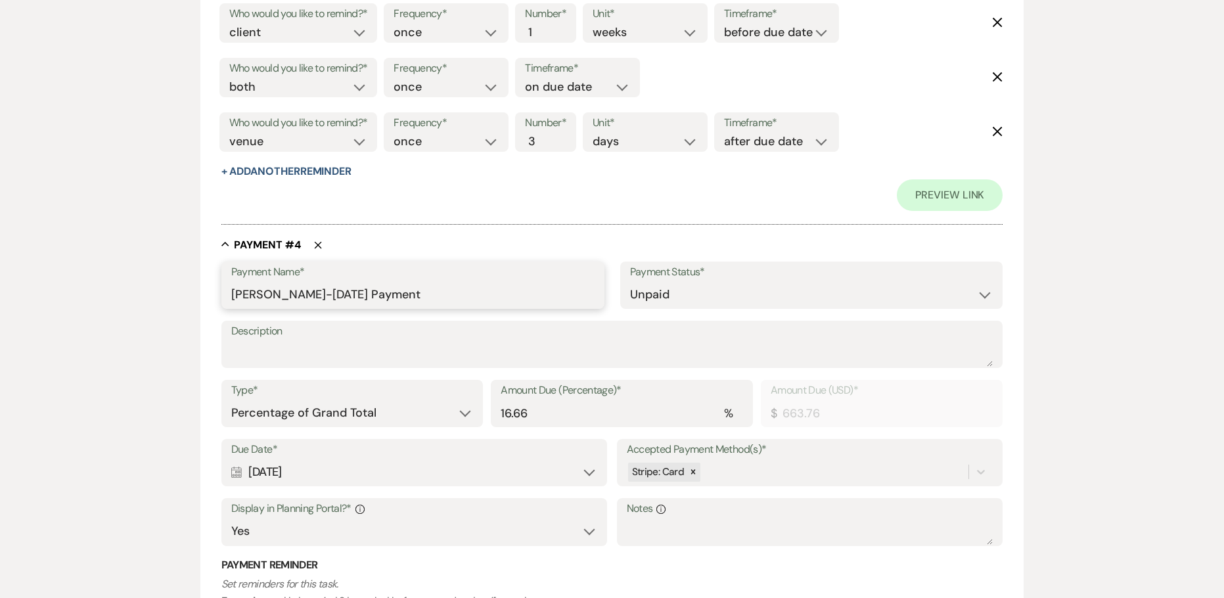
click at [275, 294] on input "[PERSON_NAME]-[DATE] Payment" at bounding box center [412, 295] width 363 height 26
click at [298, 293] on input "[PERSON_NAME]-[DATE] Payment" at bounding box center [412, 295] width 363 height 26
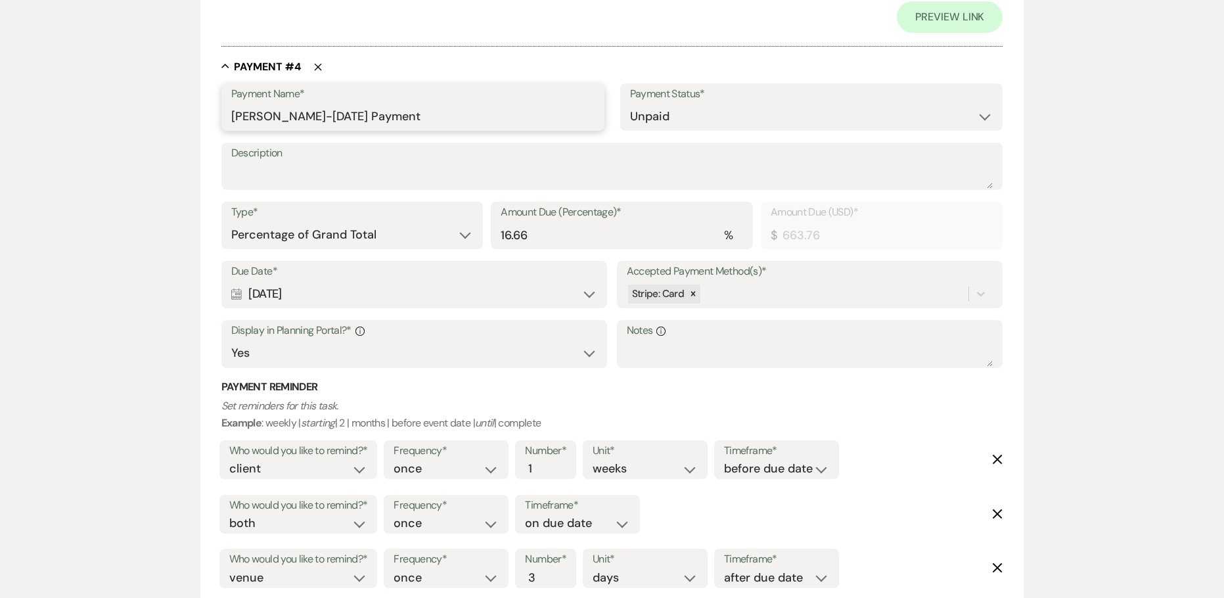
scroll to position [1906, 0]
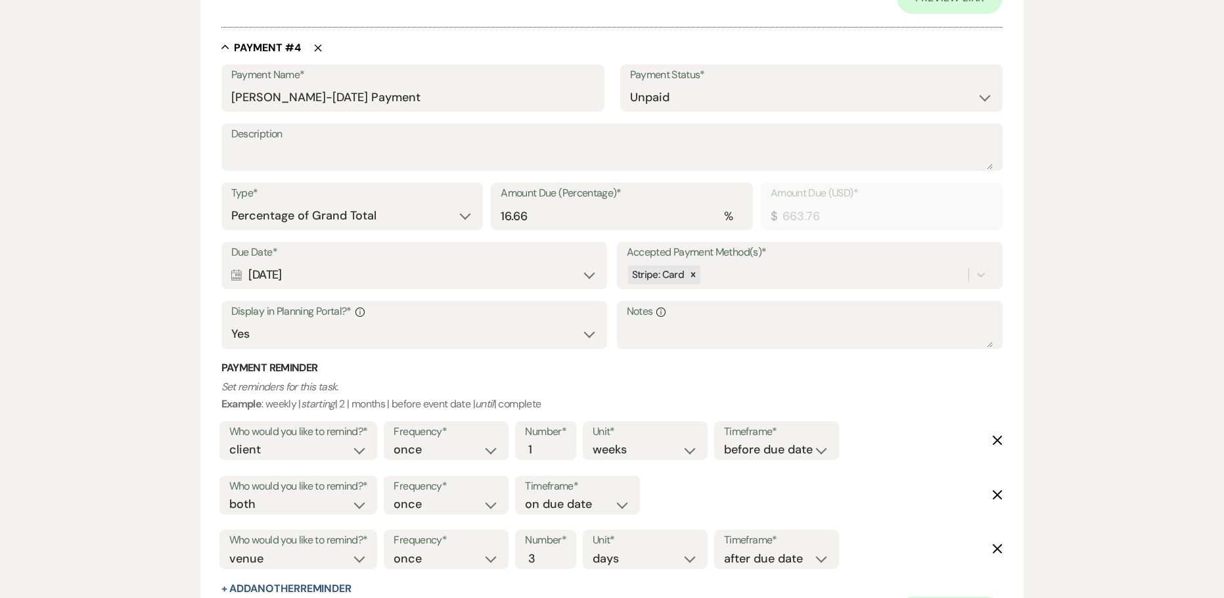
click at [294, 281] on div "Calendar [DATE] Expand" at bounding box center [414, 275] width 367 height 26
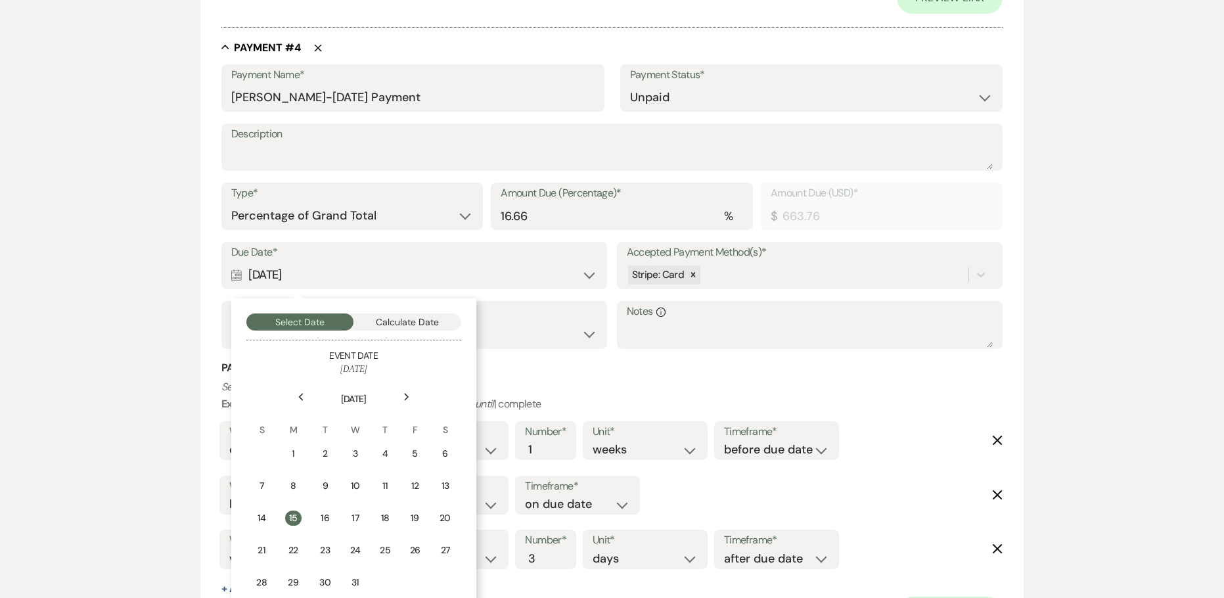
click at [310, 398] on div "Previous" at bounding box center [300, 396] width 21 height 21
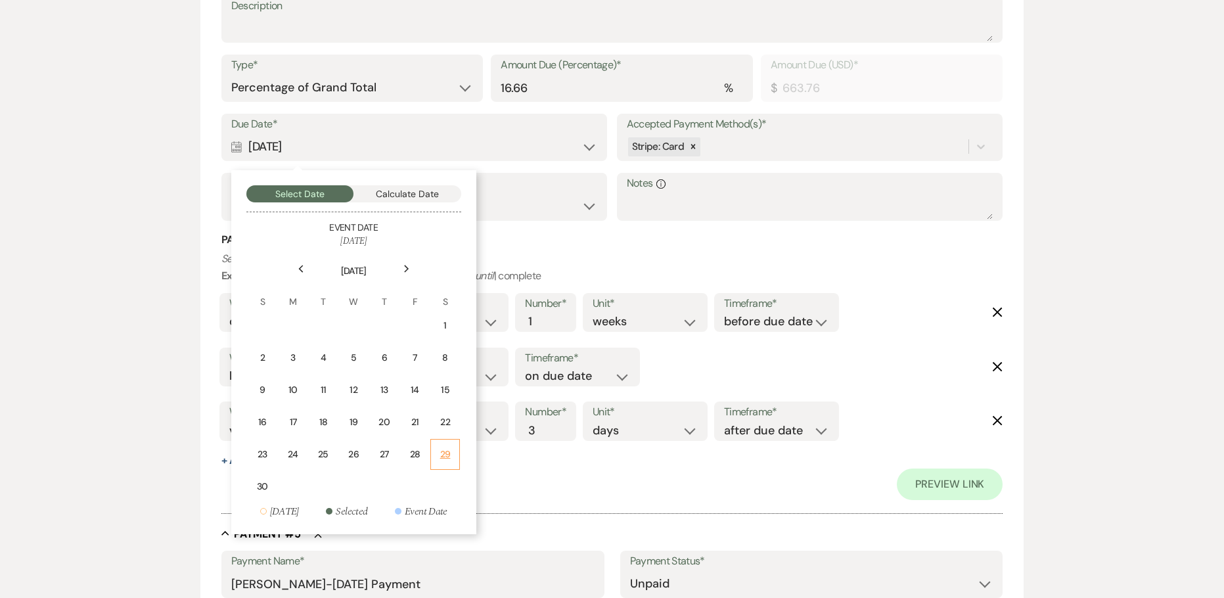
scroll to position [2037, 0]
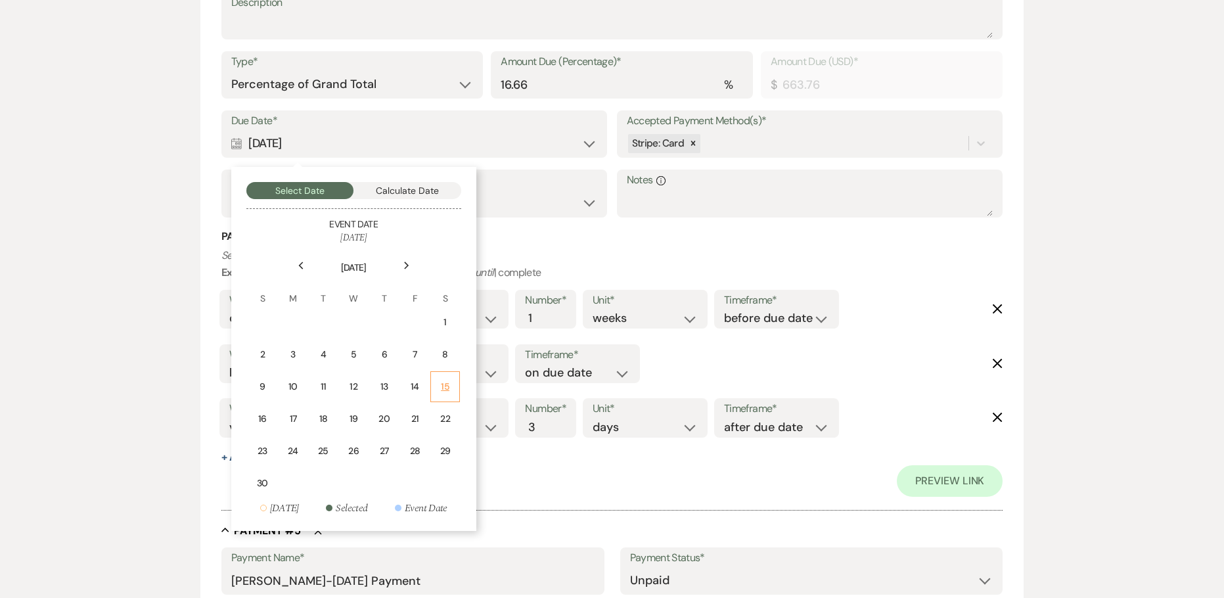
click at [449, 386] on div "15" at bounding box center [445, 387] width 12 height 14
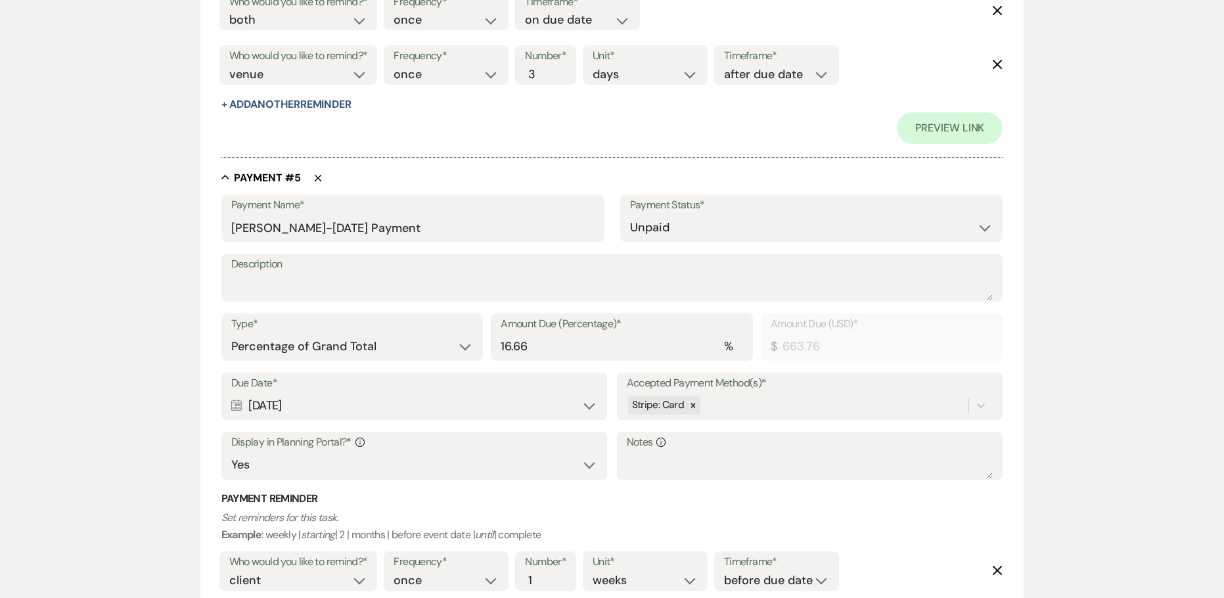
scroll to position [2431, 0]
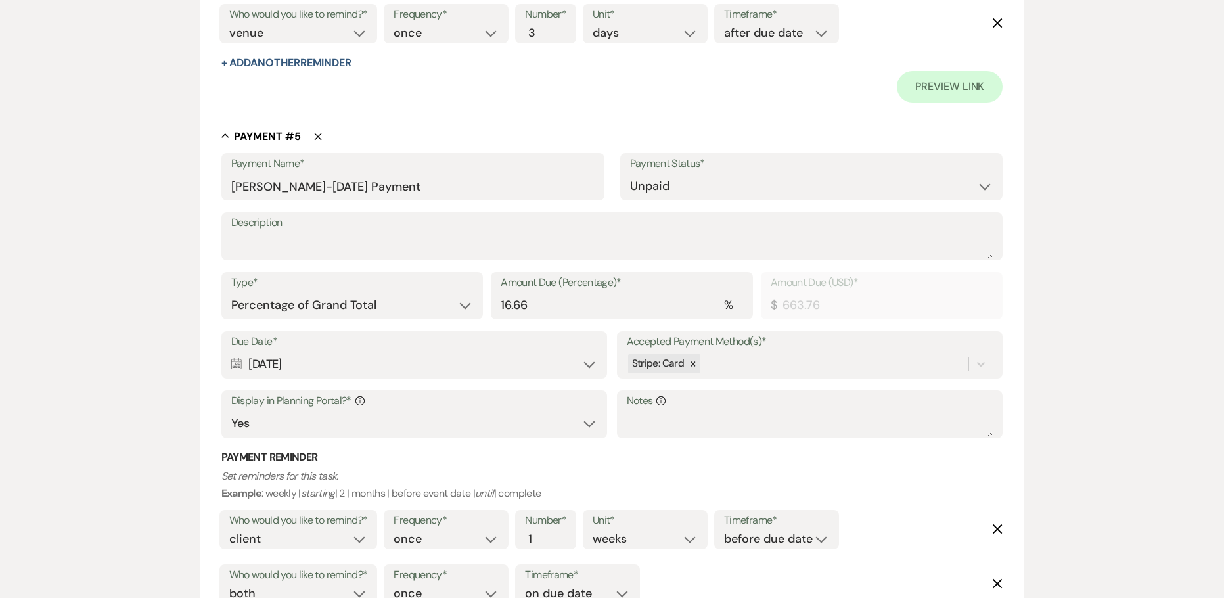
click at [268, 365] on div "Calendar [DATE] Expand" at bounding box center [414, 365] width 367 height 26
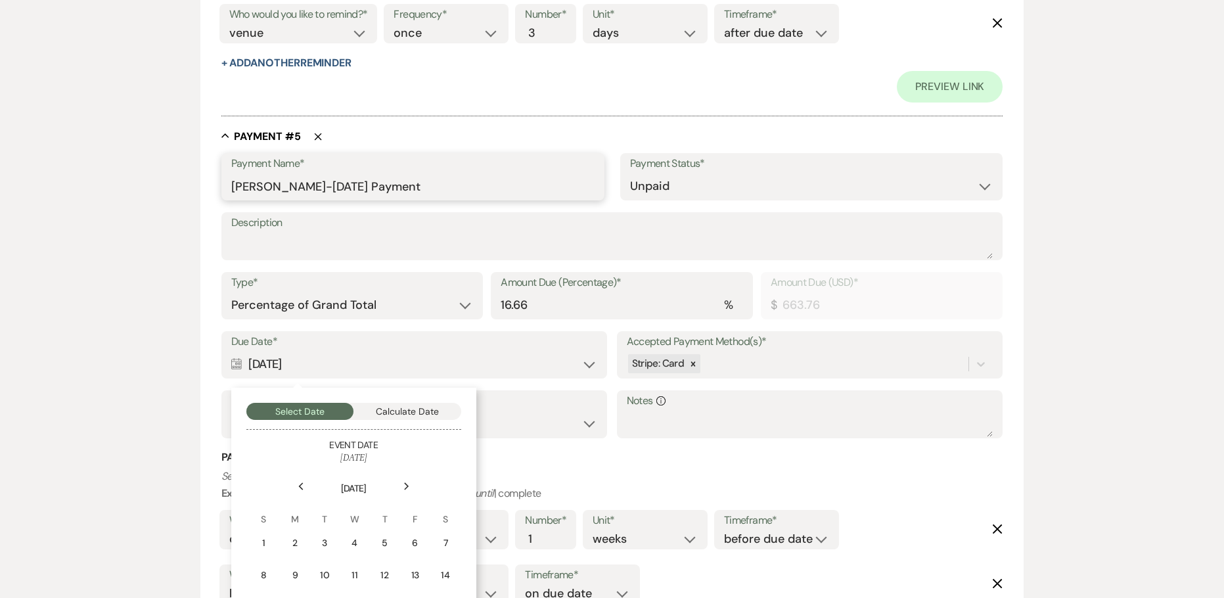
click at [296, 184] on input "[PERSON_NAME]-[DATE] Payment" at bounding box center [412, 186] width 363 height 26
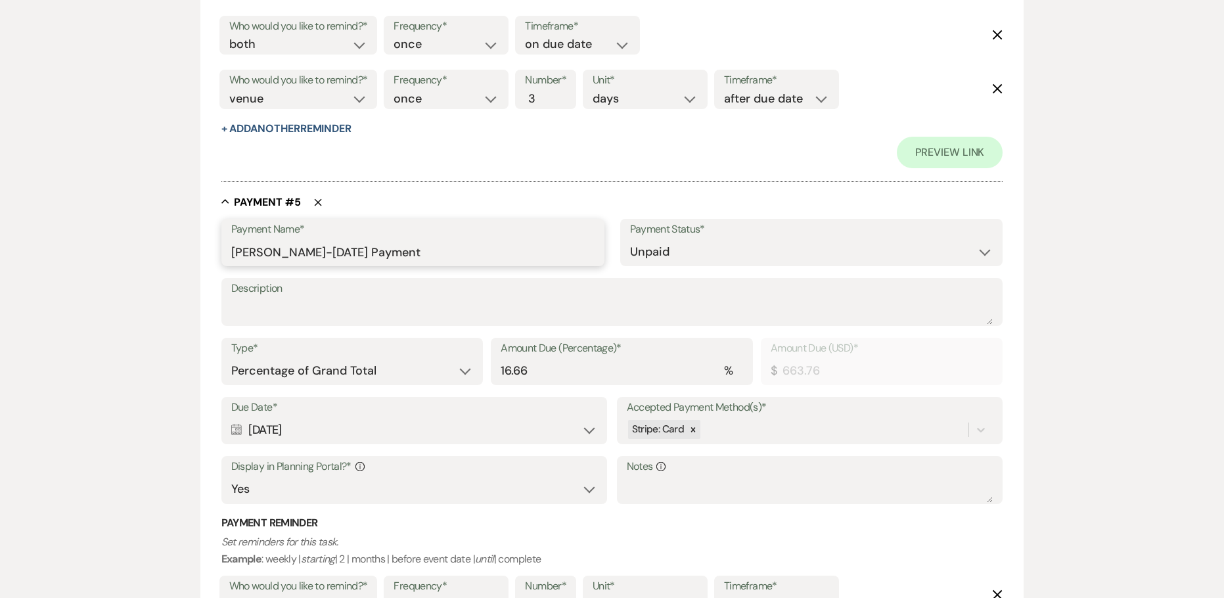
scroll to position [2497, 0]
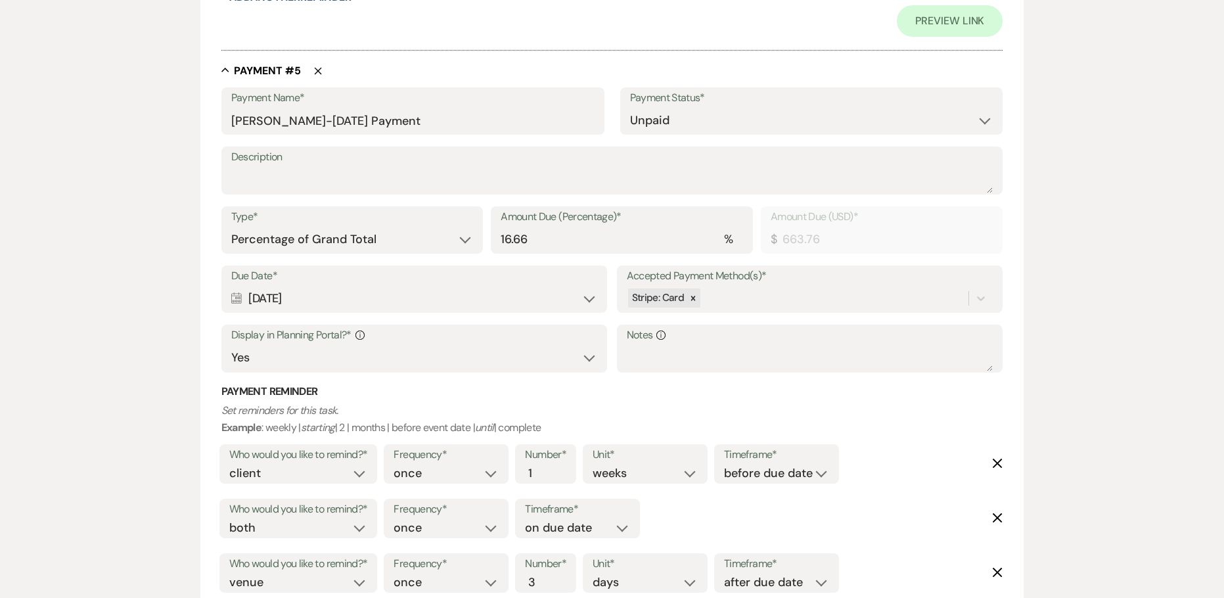
click at [266, 296] on div "Calendar [DATE] Expand" at bounding box center [414, 299] width 367 height 26
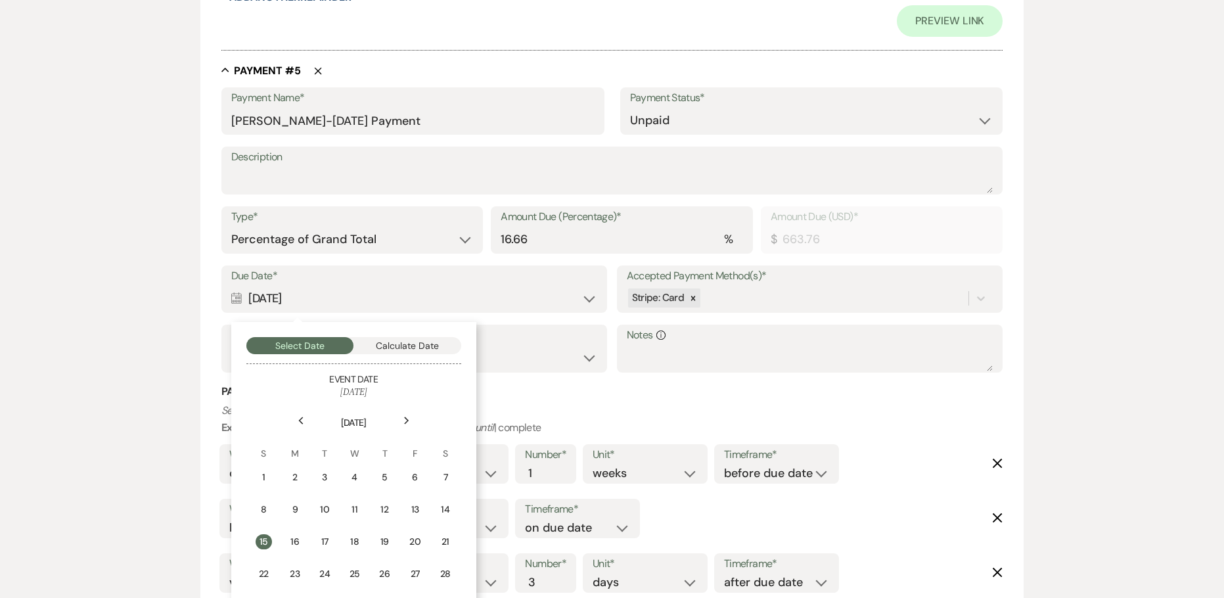
click at [307, 425] on div "Previous" at bounding box center [300, 420] width 21 height 21
click at [290, 545] on div "15" at bounding box center [293, 542] width 12 height 14
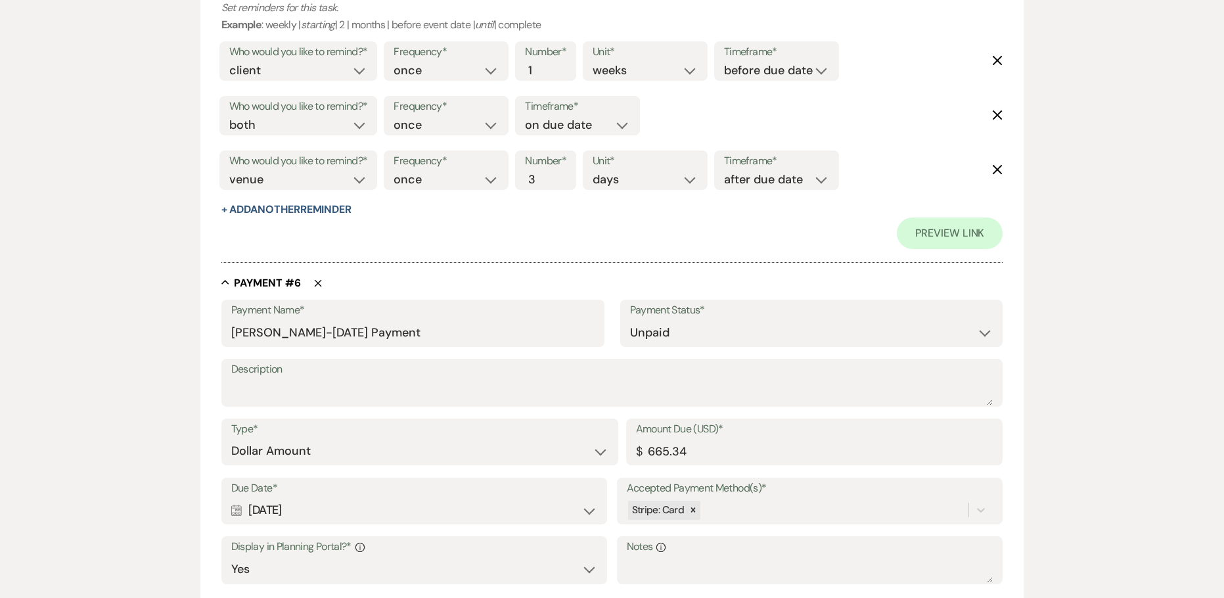
scroll to position [2957, 0]
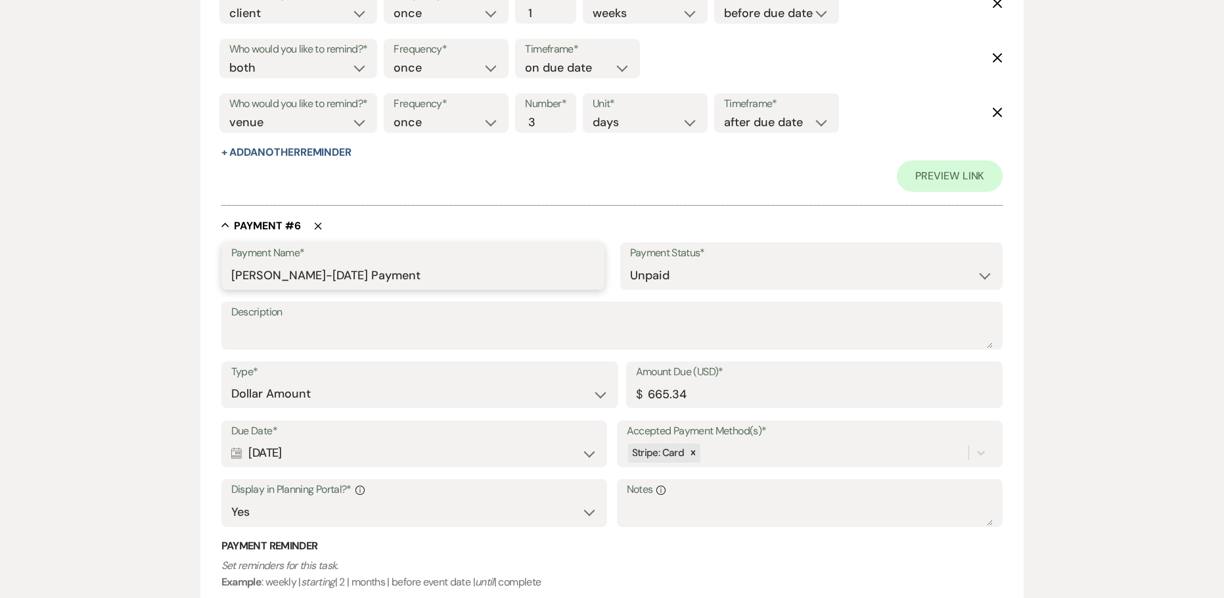
click at [296, 277] on input "[PERSON_NAME]-[DATE] Payment" at bounding box center [412, 276] width 363 height 26
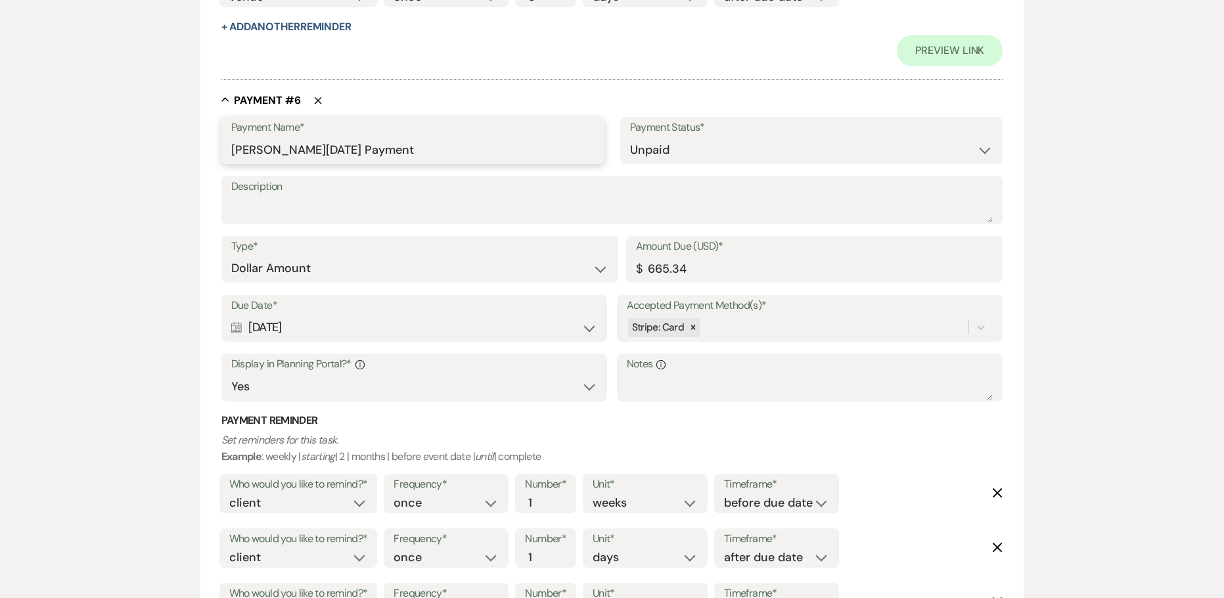
scroll to position [3088, 0]
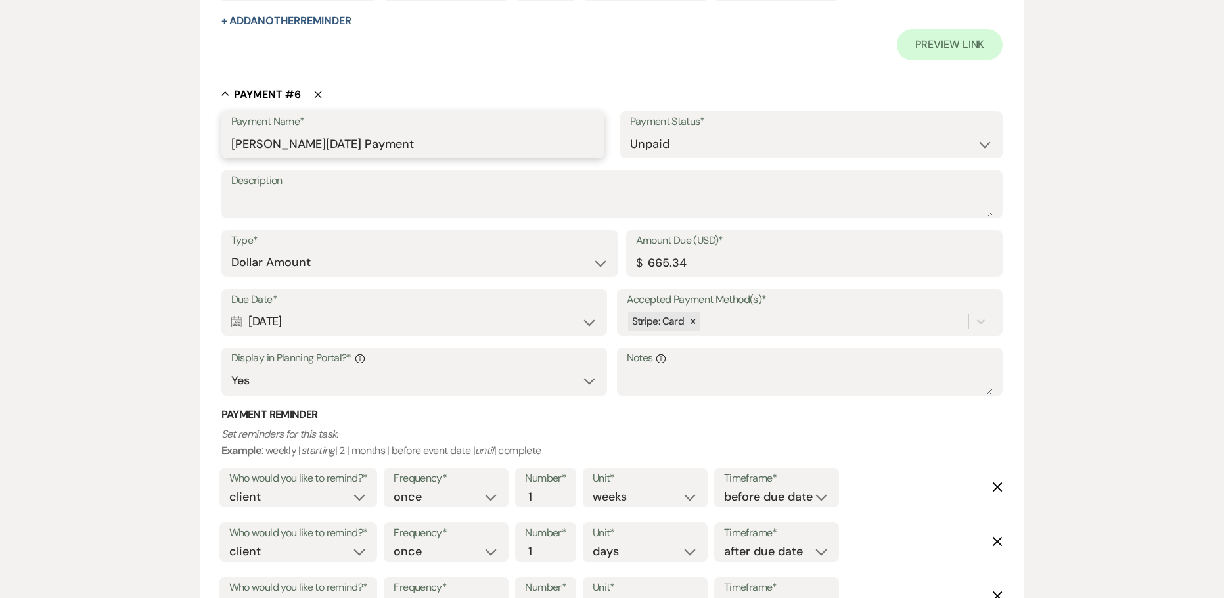
click at [318, 145] on input "[PERSON_NAME][DATE] Payment" at bounding box center [412, 144] width 363 height 26
click at [276, 323] on div "Calendar [DATE] Expand" at bounding box center [414, 322] width 367 height 26
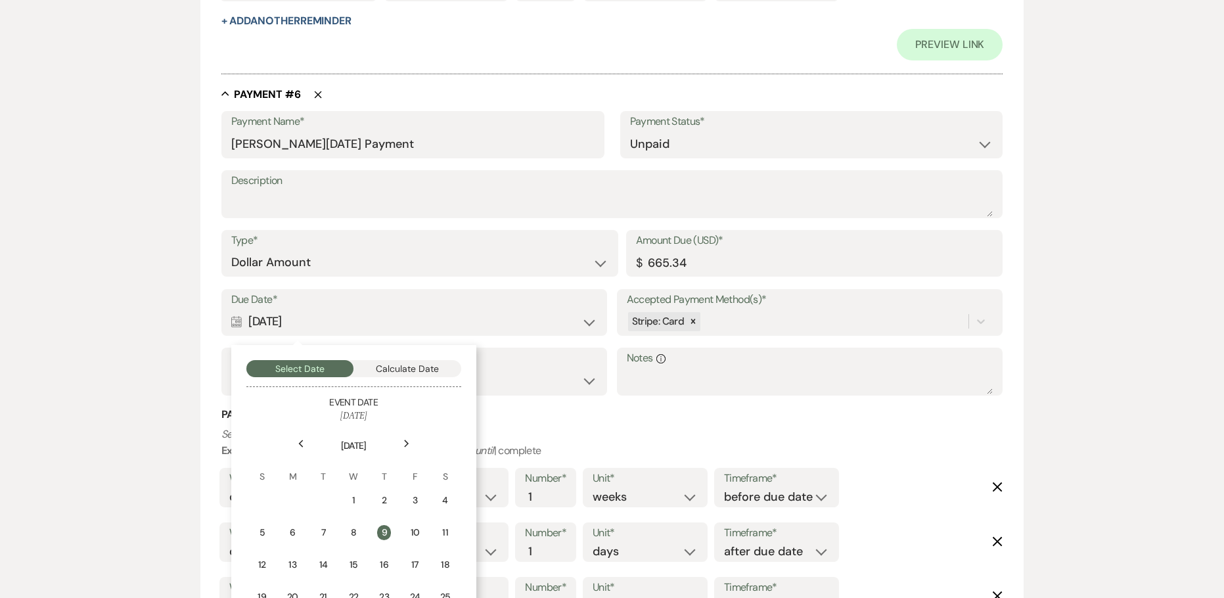
click at [417, 444] on th "[DATE]" at bounding box center [354, 438] width 212 height 30
click at [409, 442] on icon "Next" at bounding box center [406, 444] width 7 height 8
click at [300, 442] on icon "Previous" at bounding box center [301, 444] width 7 height 8
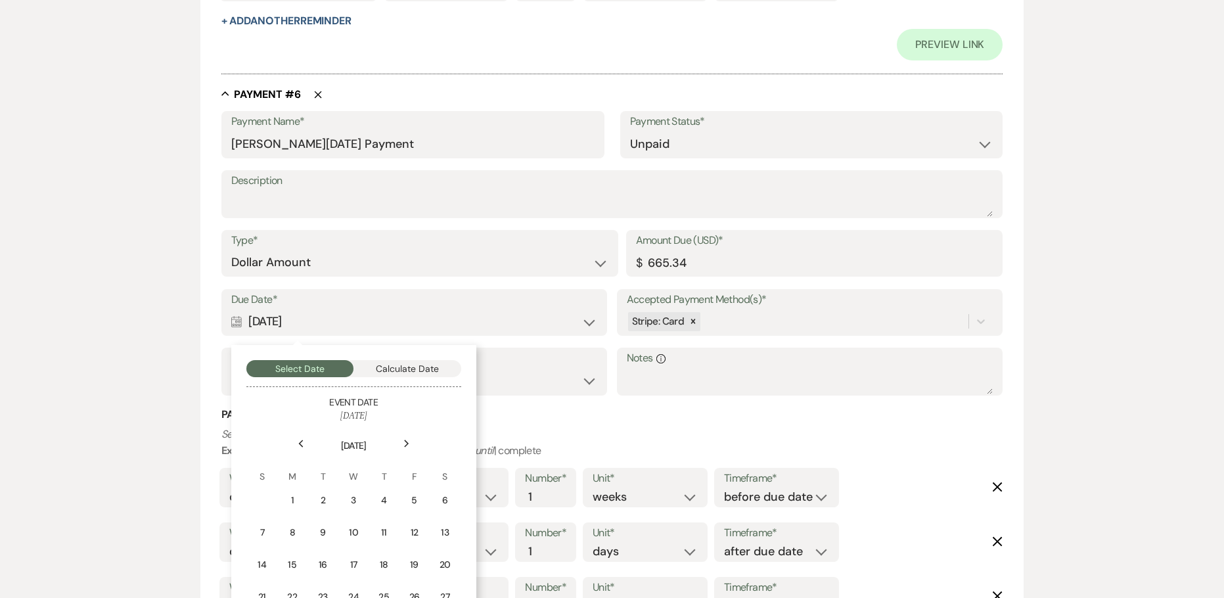
click at [300, 442] on icon "Previous" at bounding box center [301, 444] width 7 height 8
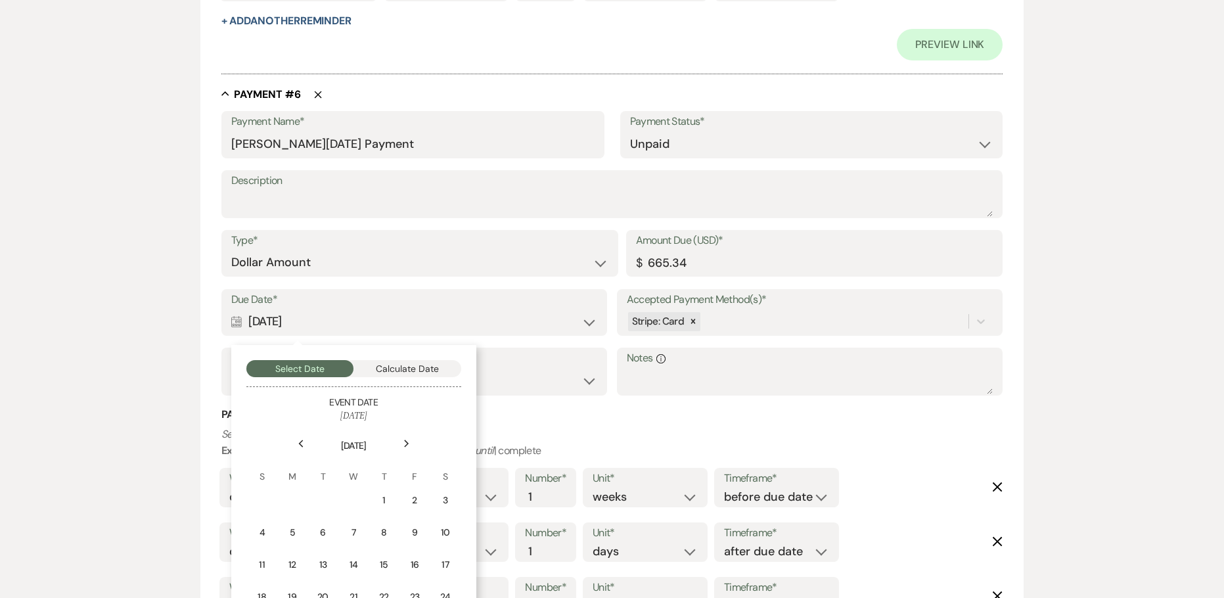
click at [300, 442] on icon "Previous" at bounding box center [301, 444] width 7 height 8
click at [407, 444] on use at bounding box center [406, 443] width 5 height 7
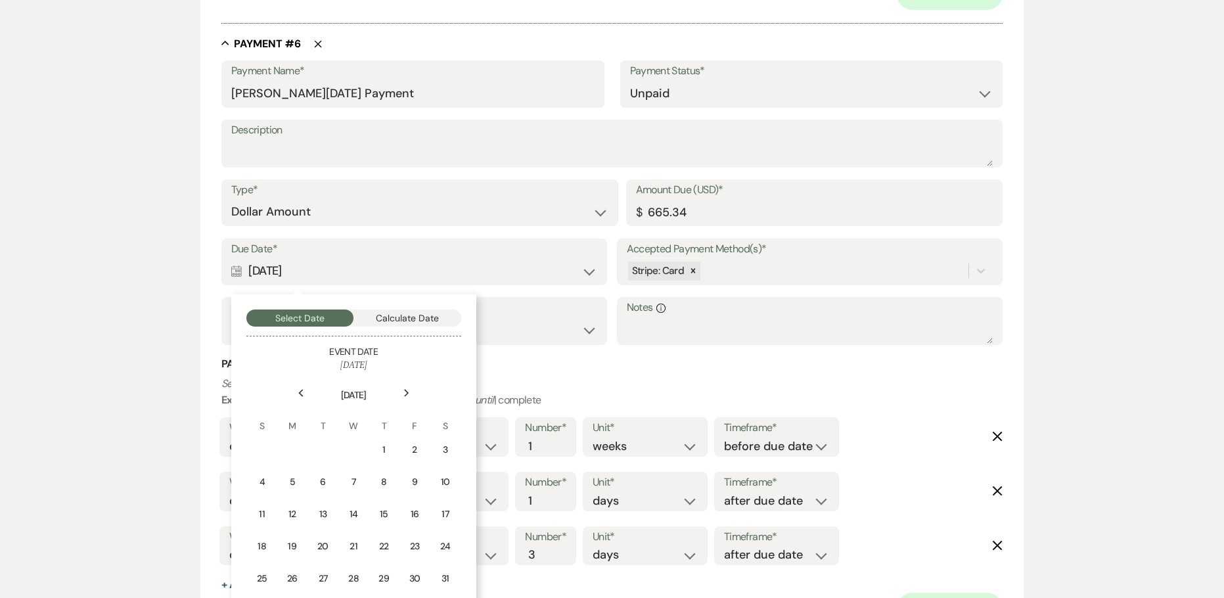
scroll to position [3220, 0]
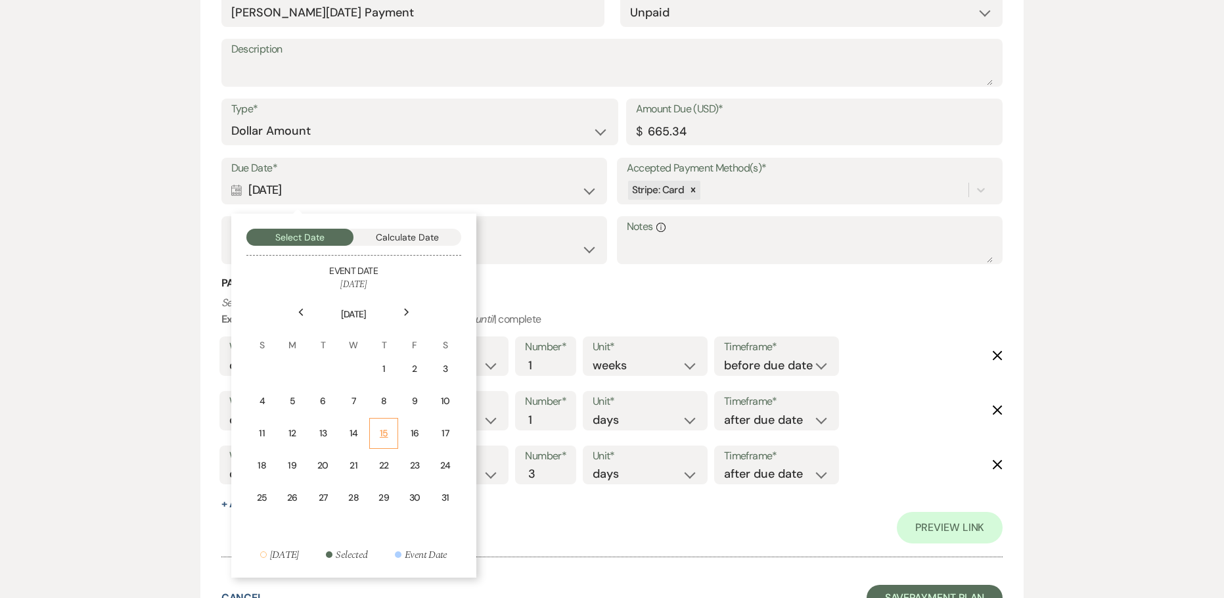
click at [382, 442] on td "15" at bounding box center [383, 433] width 29 height 31
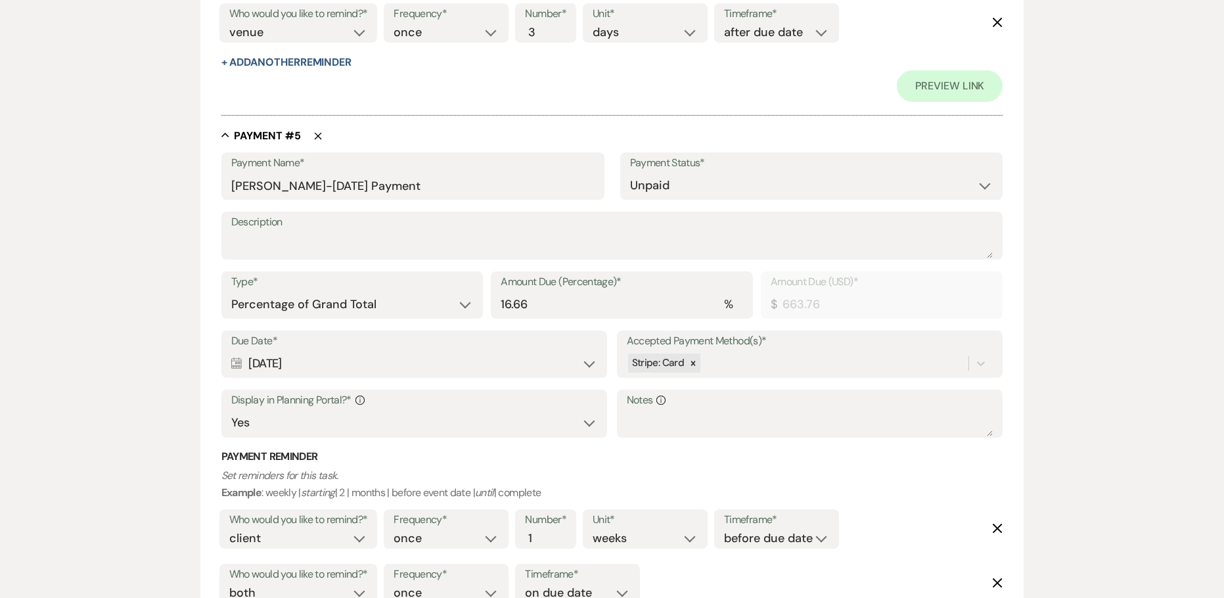
scroll to position [2431, 0]
click at [346, 182] on input "[PERSON_NAME]-[DATE] Payment" at bounding box center [412, 186] width 363 height 26
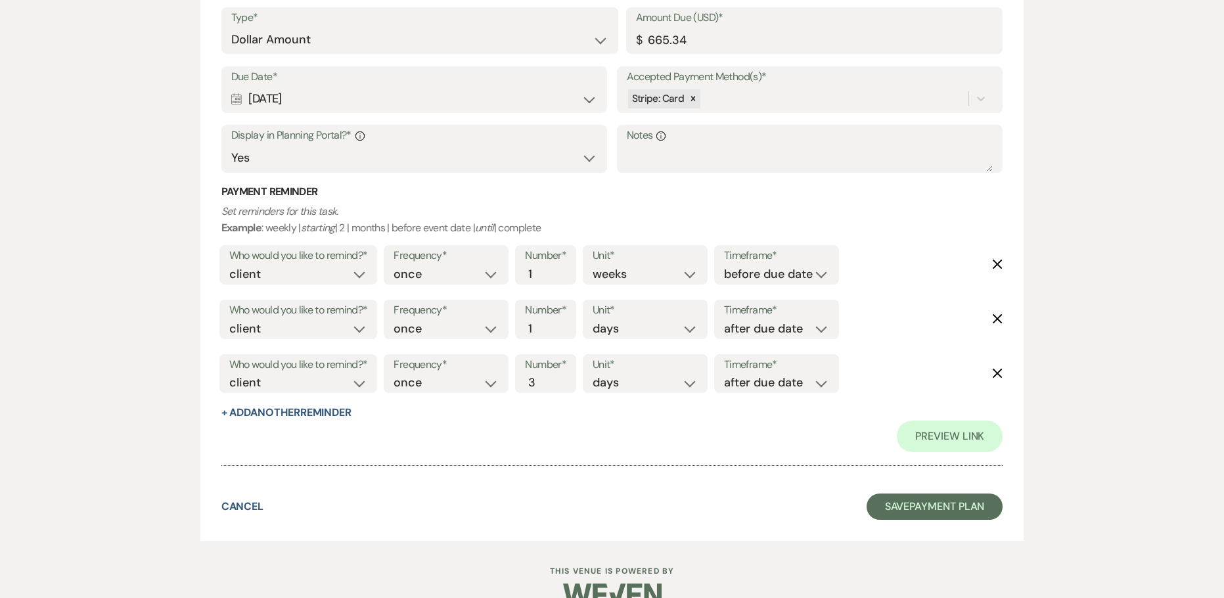
scroll to position [3339, 0]
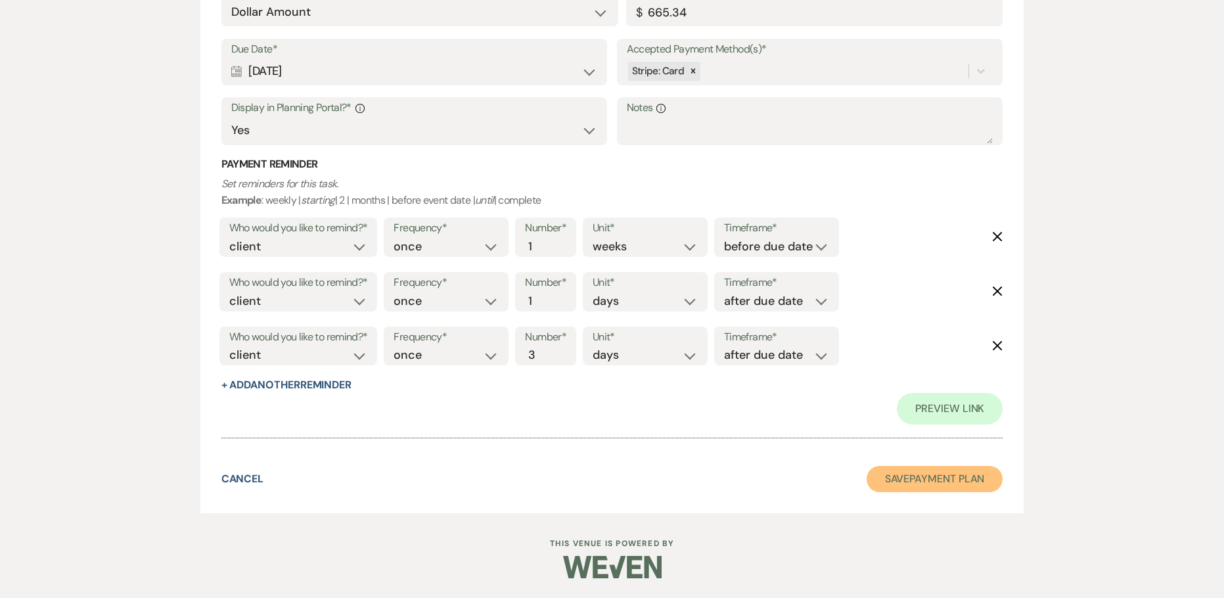
click at [969, 484] on button "Save Payment Plan" at bounding box center [935, 479] width 137 height 26
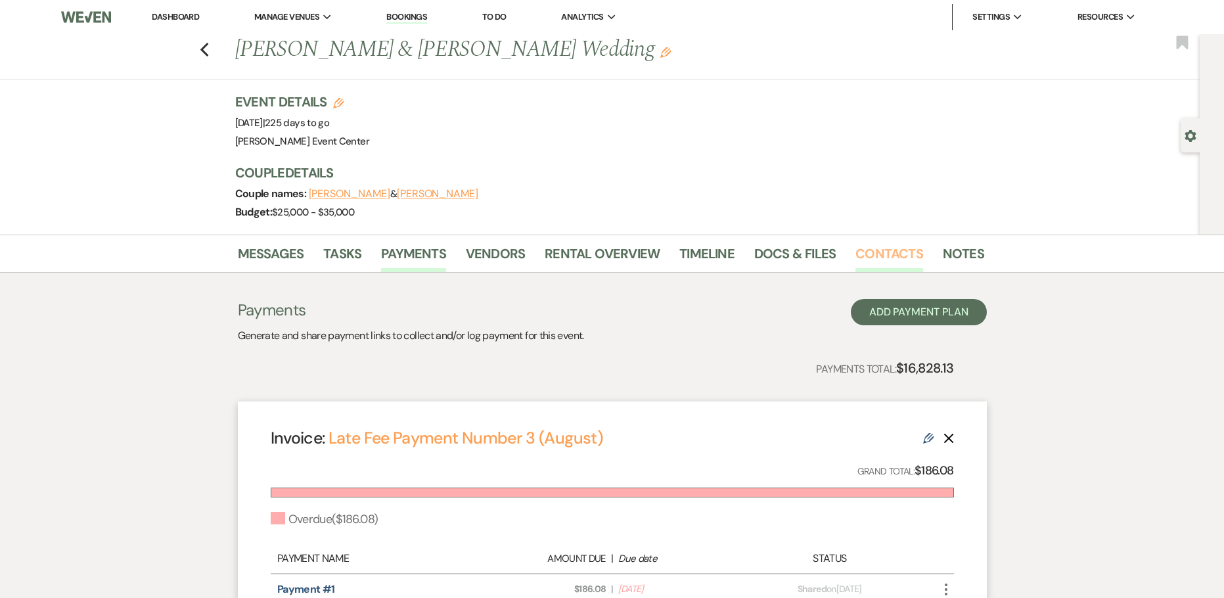
click at [886, 248] on link "Contacts" at bounding box center [890, 257] width 68 height 29
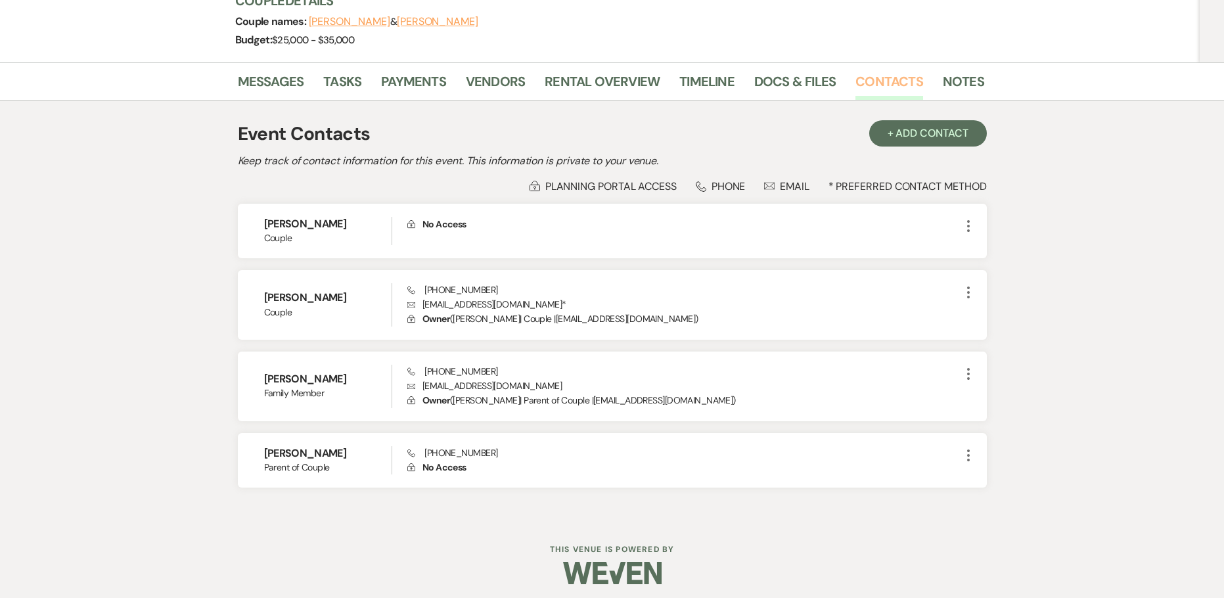
scroll to position [178, 0]
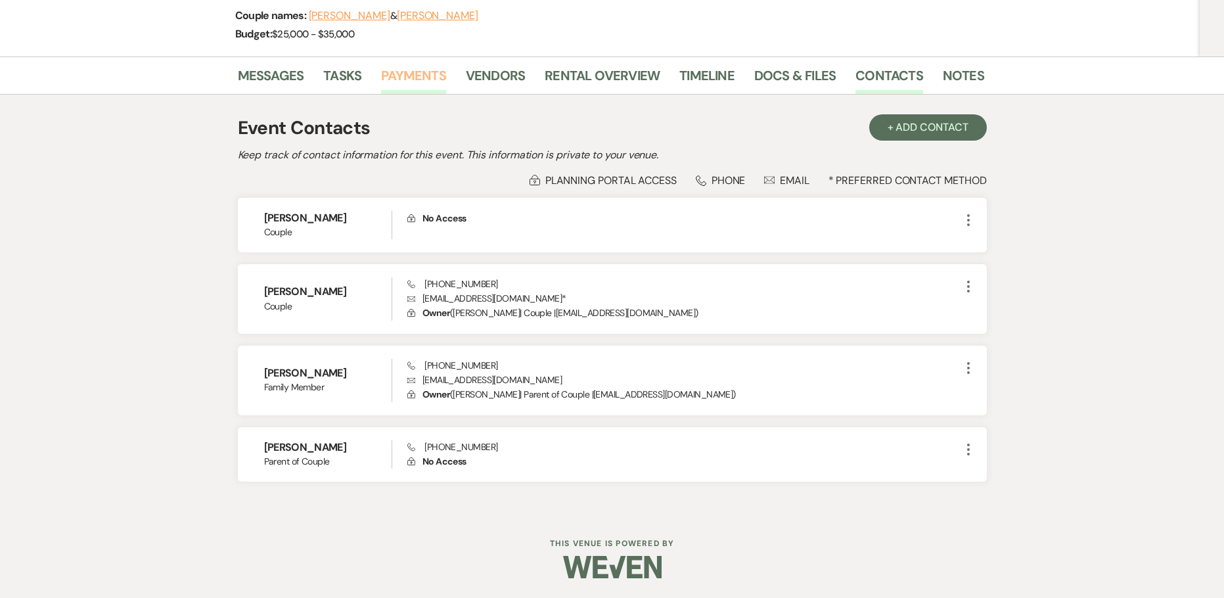
click at [405, 74] on link "Payments" at bounding box center [413, 79] width 65 height 29
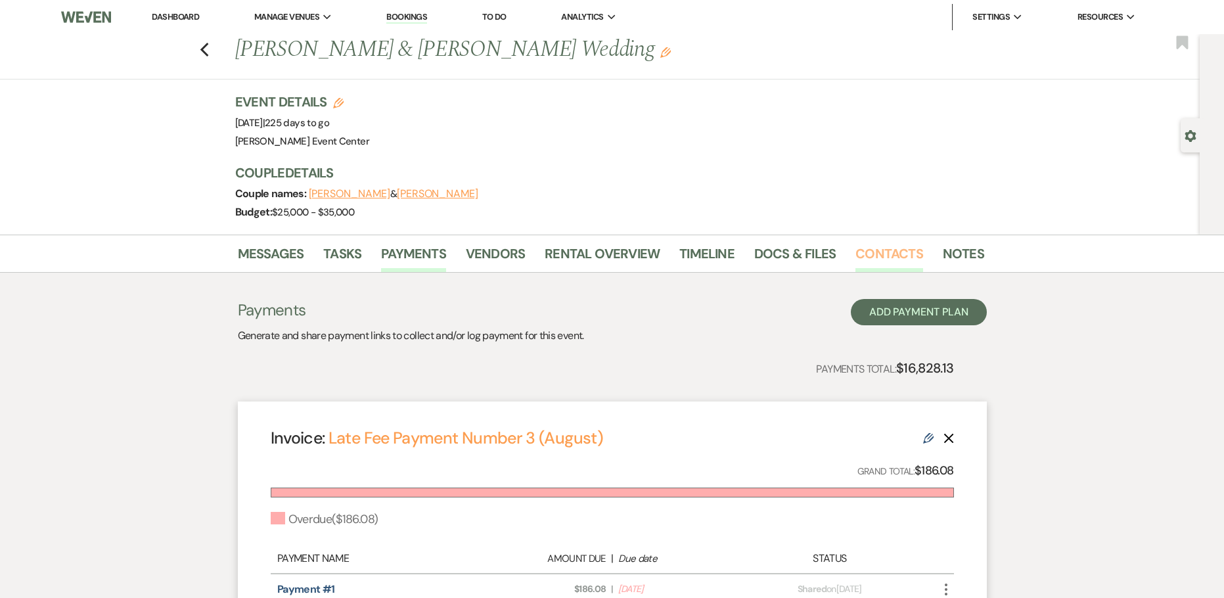
click at [886, 256] on link "Contacts" at bounding box center [890, 257] width 68 height 29
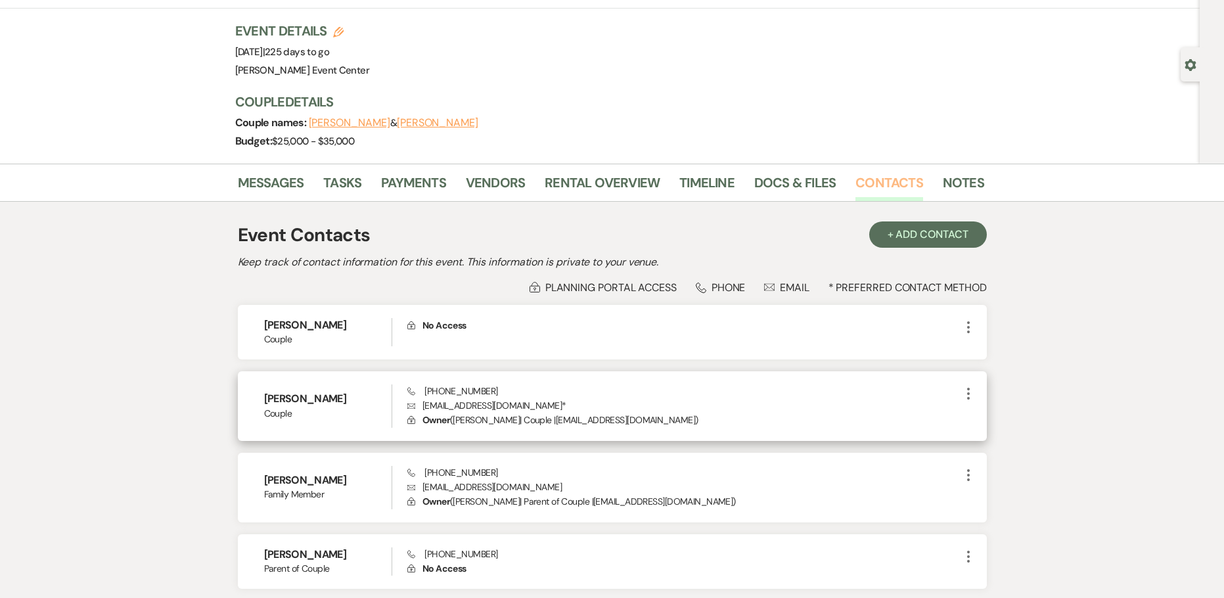
scroll to position [178, 0]
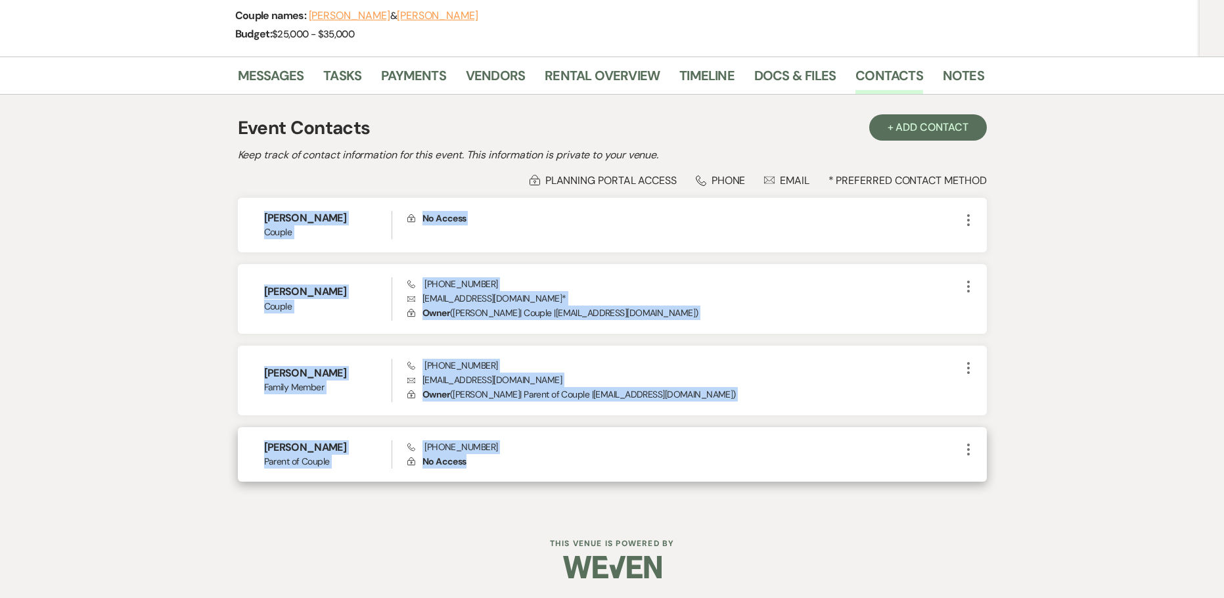
drag, startPoint x: 262, startPoint y: 224, endPoint x: 749, endPoint y: 477, distance: 548.7
click at [749, 477] on div "Lo Hawthorne Couple Lock No Access More [PERSON_NAME] Couple Phone [PHONE_NUMBE…" at bounding box center [612, 340] width 749 height 284
click at [501, 465] on p "Lock No Access" at bounding box center [683, 461] width 553 height 14
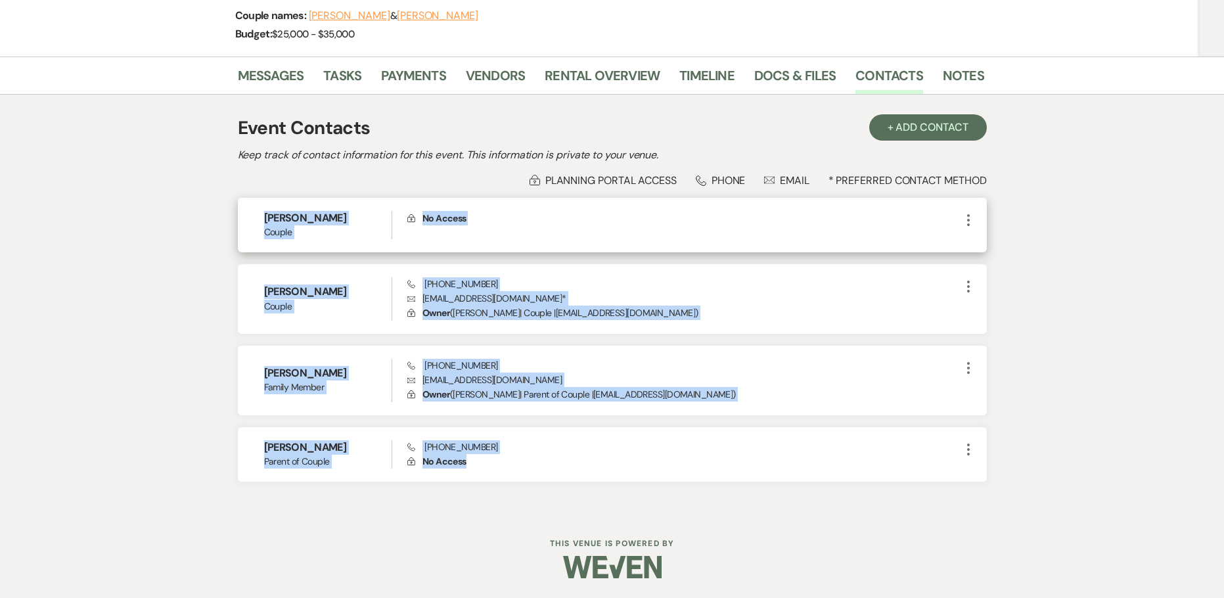
drag, startPoint x: 476, startPoint y: 467, endPoint x: 248, endPoint y: 219, distance: 336.2
click at [248, 219] on div "Lo Hawthorne Couple Lock No Access More [PERSON_NAME] Couple Phone [PHONE_NUMBE…" at bounding box center [612, 340] width 749 height 284
click at [304, 227] on span "Couple" at bounding box center [328, 232] width 128 height 14
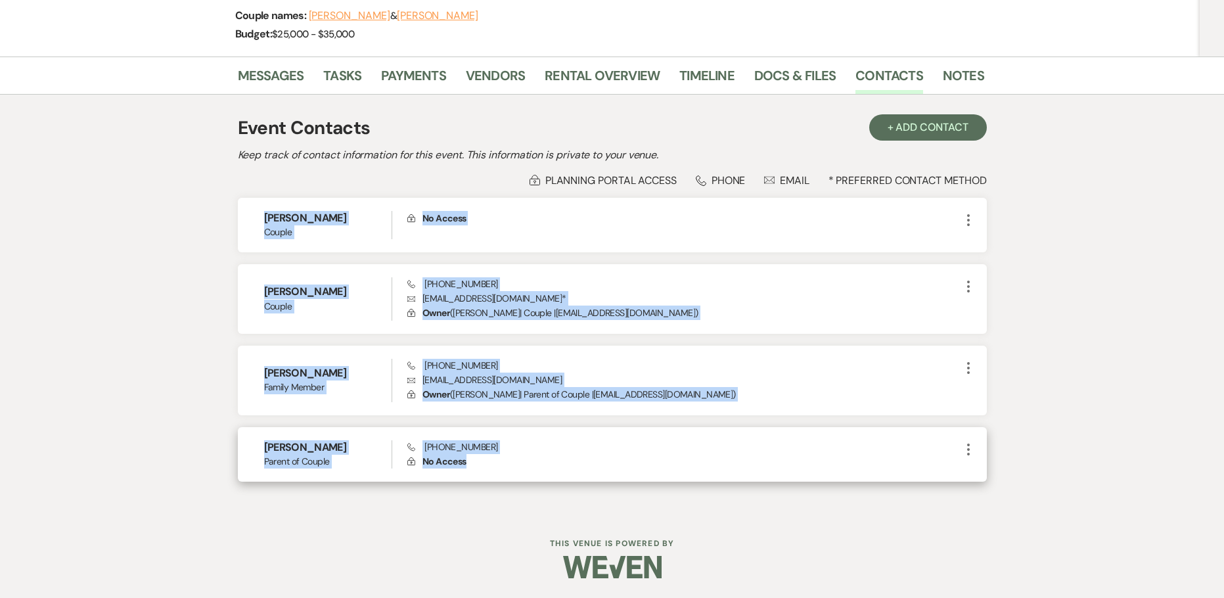
drag, startPoint x: 255, startPoint y: 219, endPoint x: 721, endPoint y: 473, distance: 530.8
click at [721, 473] on div "Lo Hawthorne Couple Lock No Access More [PERSON_NAME] Couple Phone [PHONE_NUMBE…" at bounding box center [612, 340] width 749 height 284
click at [512, 466] on p "Lock No Access" at bounding box center [683, 461] width 553 height 14
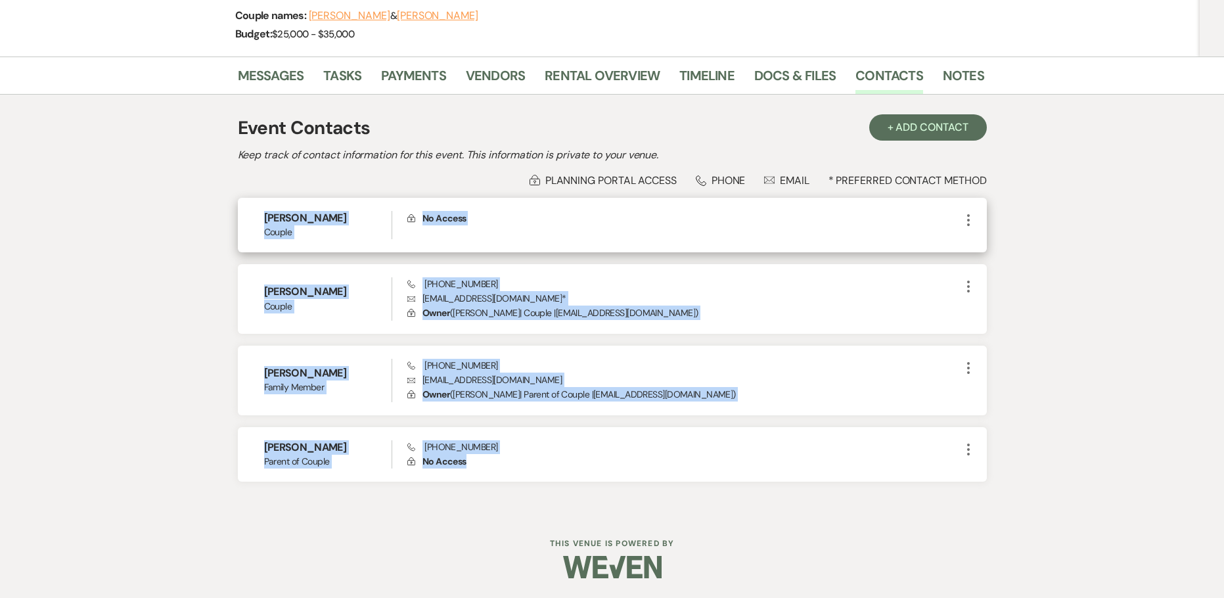
drag, startPoint x: 484, startPoint y: 469, endPoint x: 244, endPoint y: 221, distance: 344.8
click at [244, 221] on div "Lo Hawthorne Couple Lock No Access More [PERSON_NAME] Couple Phone [PHONE_NUMBE…" at bounding box center [612, 340] width 749 height 284
click at [565, 218] on p "Lock No Access" at bounding box center [683, 218] width 553 height 14
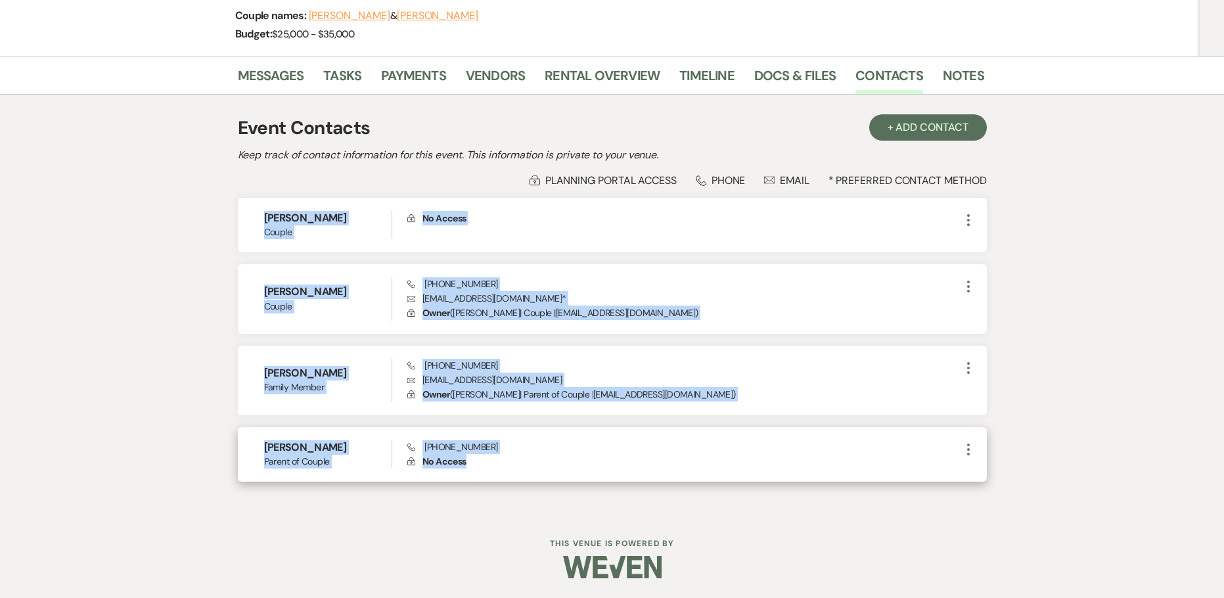
drag, startPoint x: 260, startPoint y: 215, endPoint x: 654, endPoint y: 475, distance: 471.9
click at [654, 475] on div "Lo Hawthorne Couple Lock No Access More [PERSON_NAME] Couple Phone [PHONE_NUMBE…" at bounding box center [612, 340] width 749 height 284
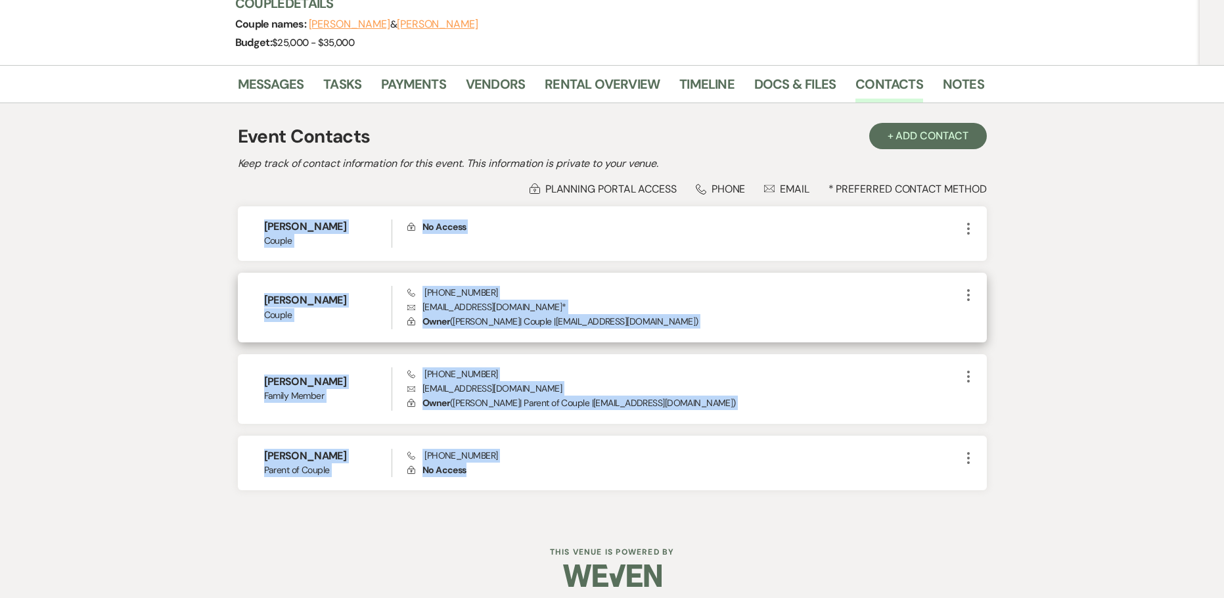
scroll to position [112, 0]
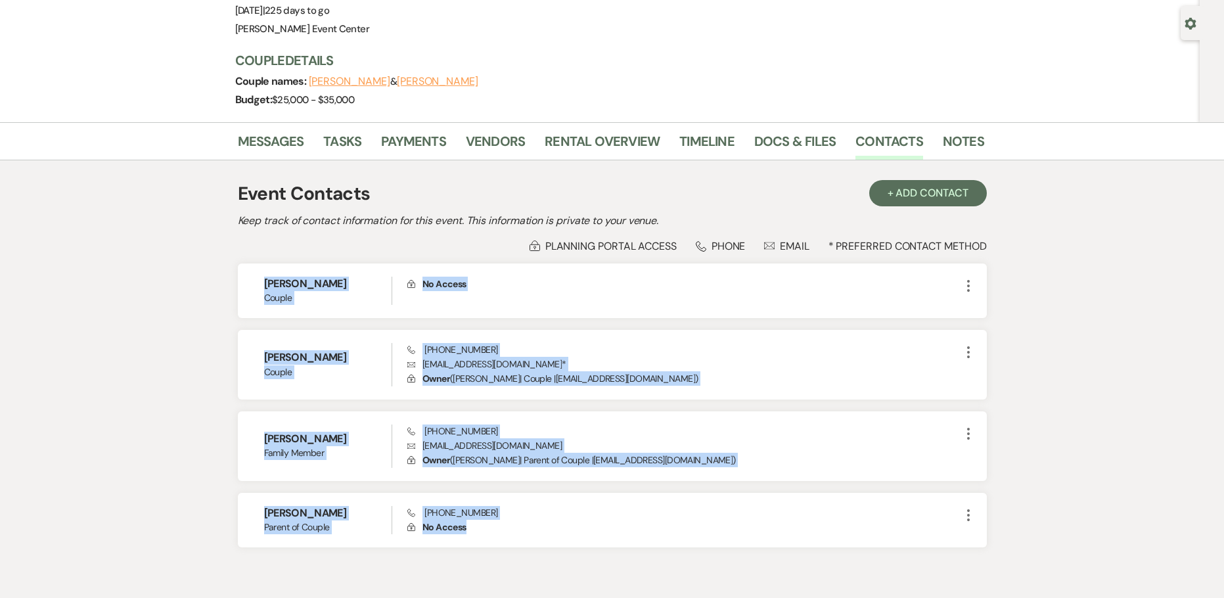
click at [171, 432] on div "Messages Tasks Payments Vendors Rental Overview Timeline Docs & Files Contacts …" at bounding box center [612, 350] width 1224 height 457
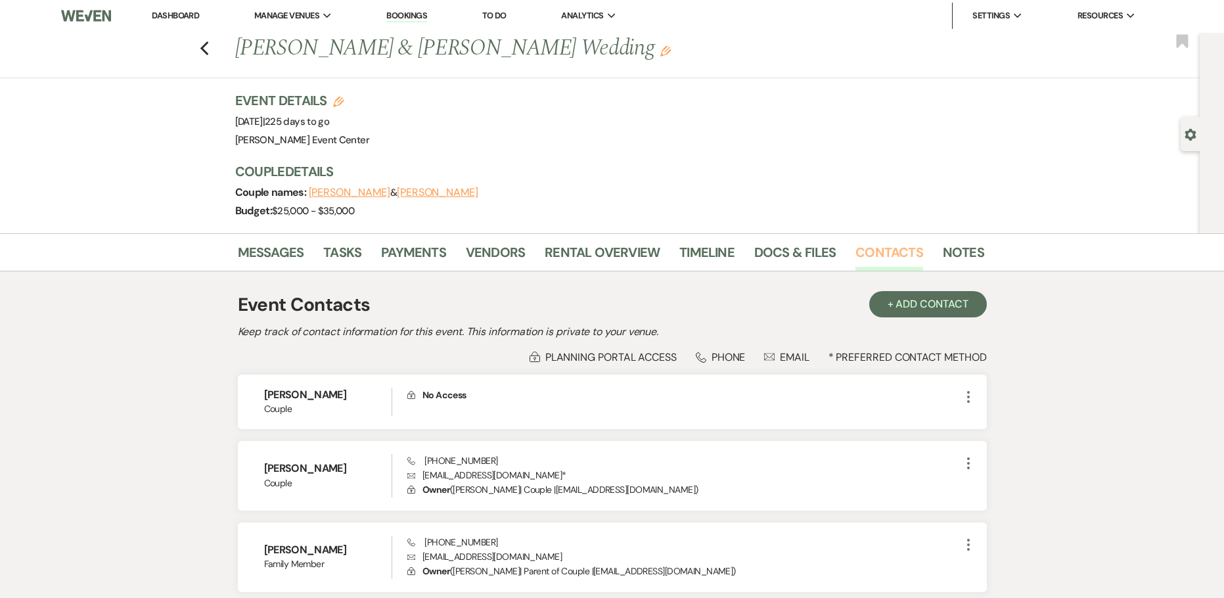
scroll to position [0, 0]
click at [967, 252] on link "Notes" at bounding box center [963, 257] width 41 height 29
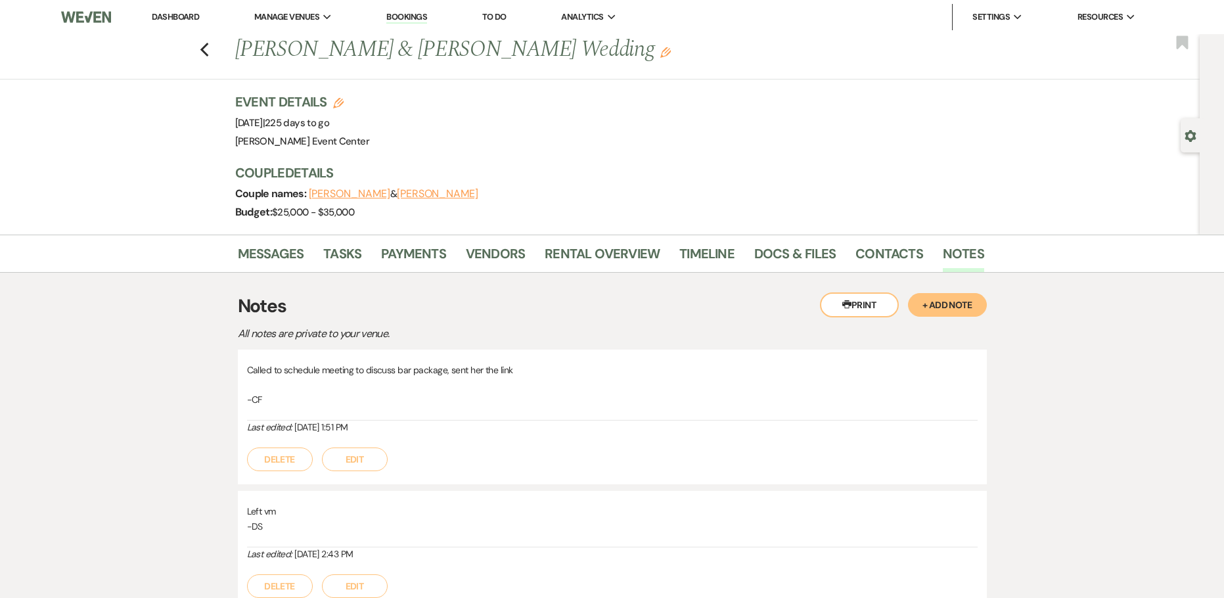
click at [959, 306] on button "+ Add Note" at bounding box center [947, 305] width 79 height 24
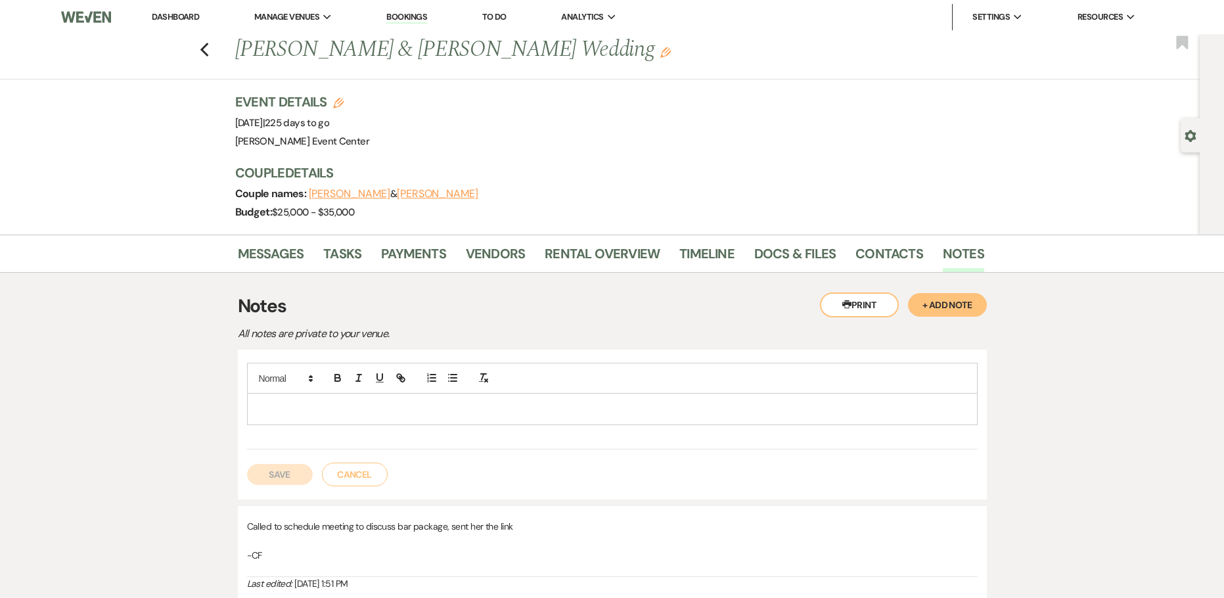
click at [359, 423] on div at bounding box center [612, 409] width 729 height 30
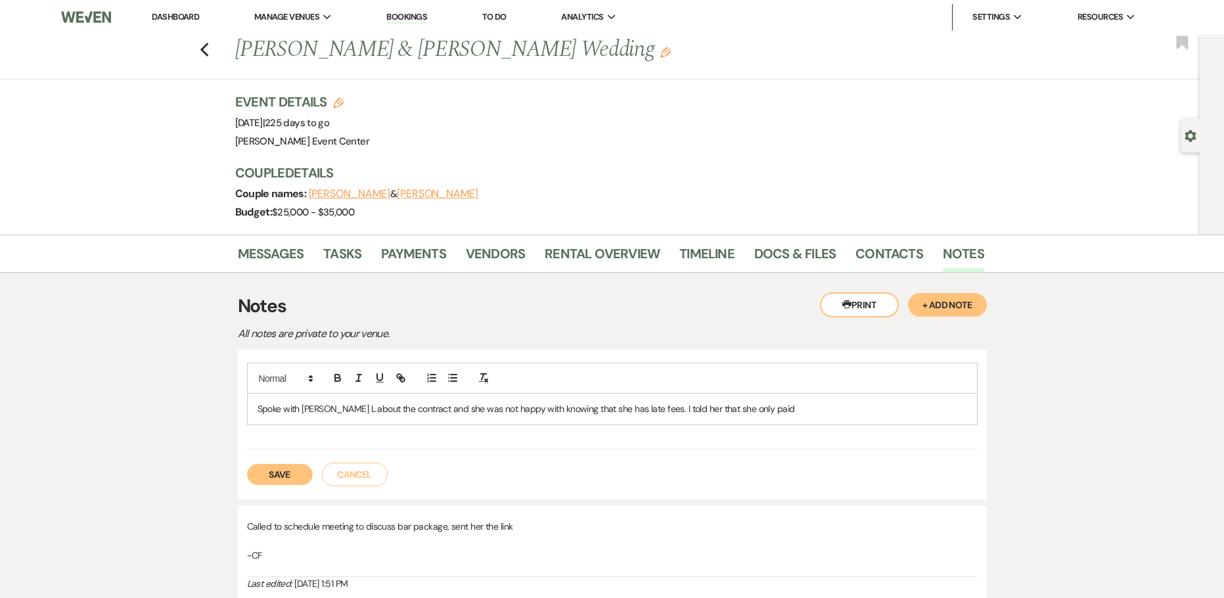
click at [645, 411] on p "Spoke with [PERSON_NAME] L about the contract and she was not happy with knowin…" at bounding box center [613, 409] width 710 height 14
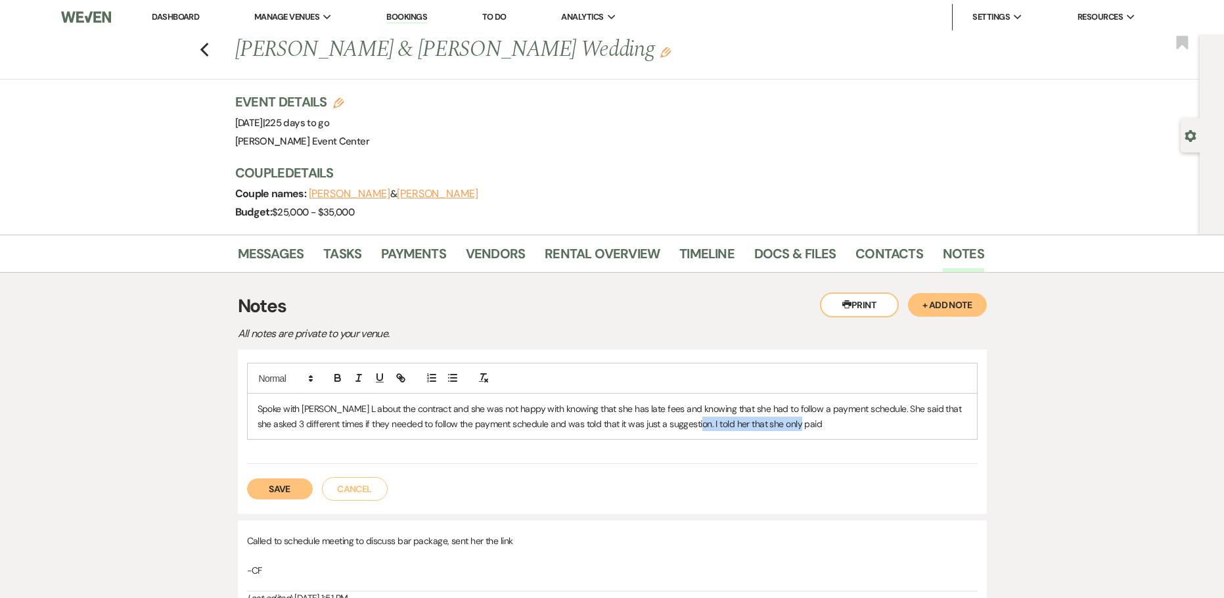
drag, startPoint x: 831, startPoint y: 425, endPoint x: 676, endPoint y: 426, distance: 155.1
click at [676, 426] on p "Spoke with [PERSON_NAME] L about the contract and she was not happy with knowin…" at bounding box center [613, 417] width 710 height 30
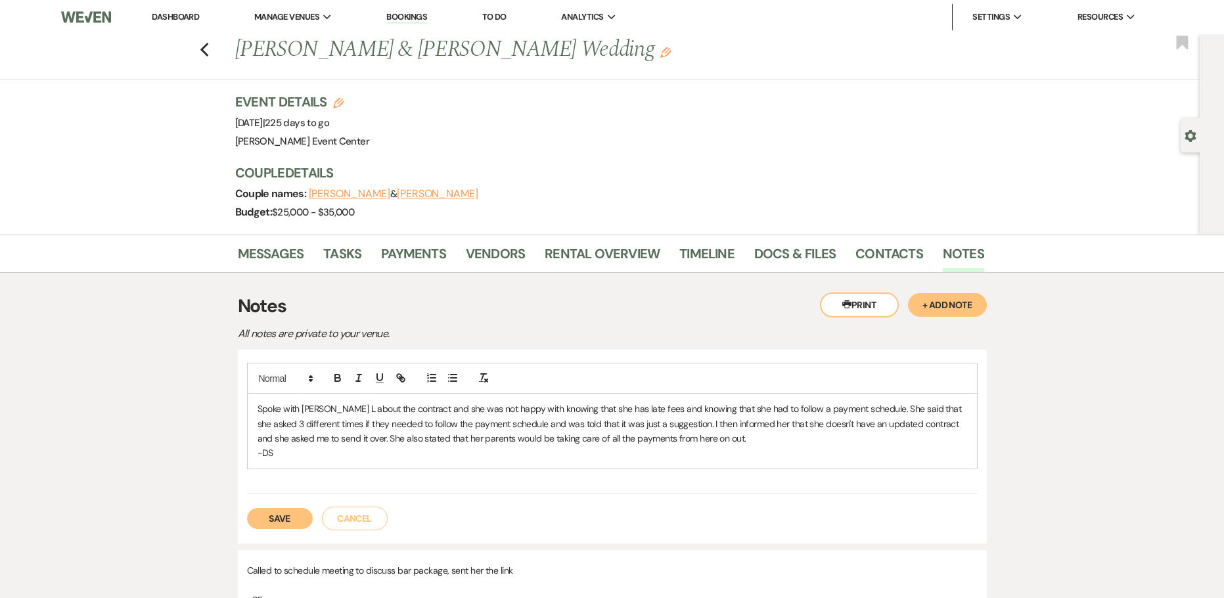
click at [288, 511] on button "Save" at bounding box center [280, 518] width 66 height 21
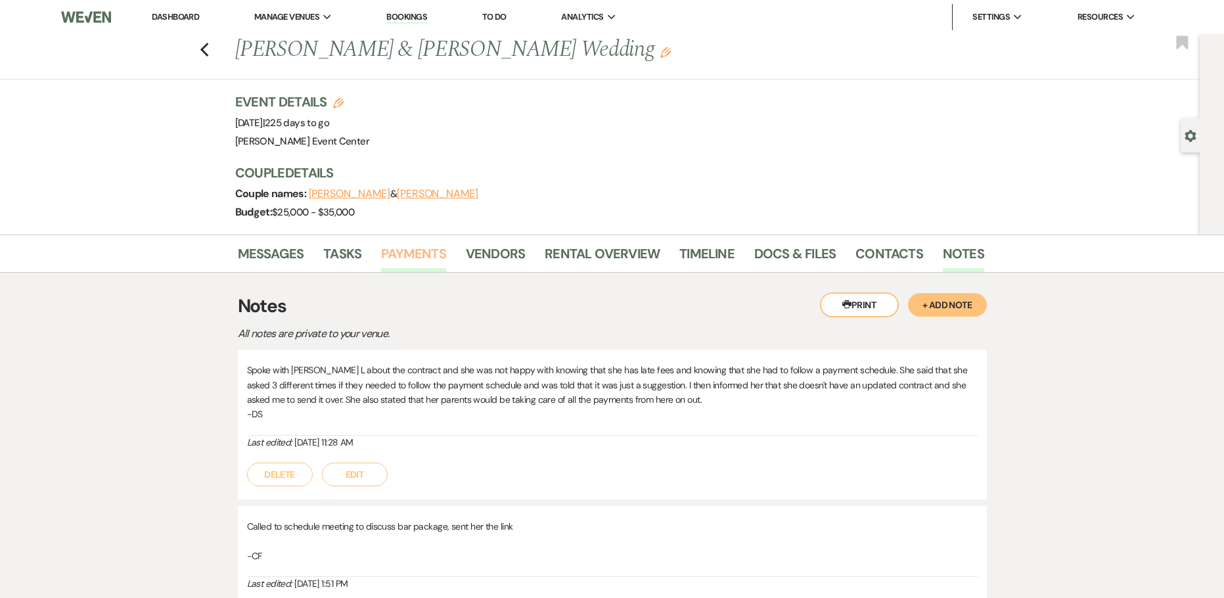
click at [411, 264] on link "Payments" at bounding box center [413, 257] width 65 height 29
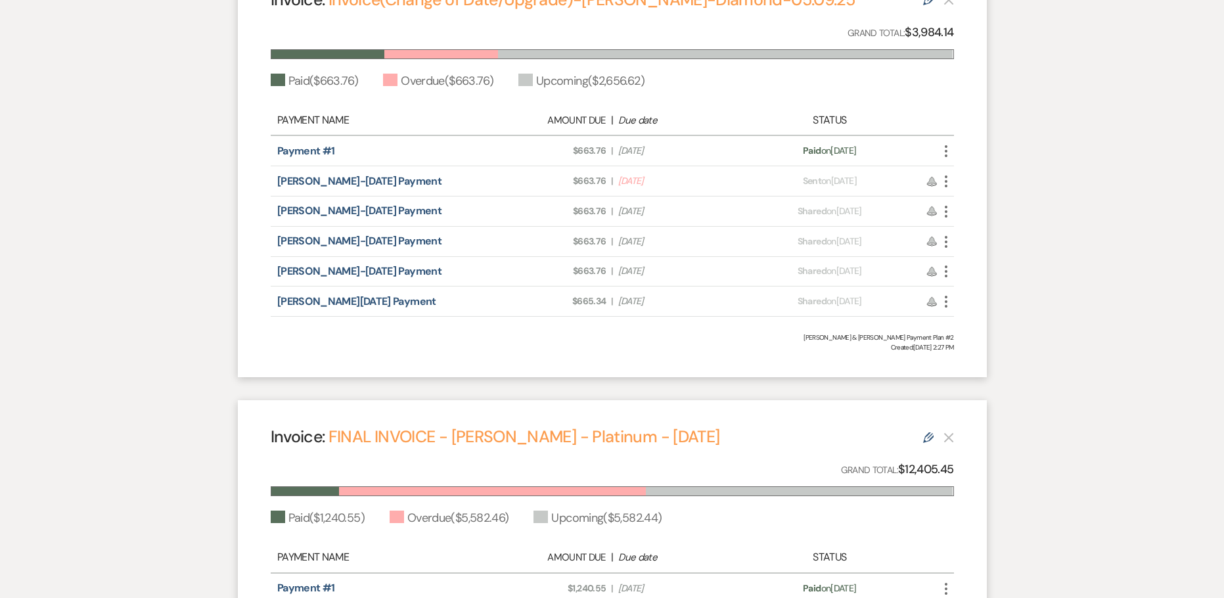
scroll to position [1446, 0]
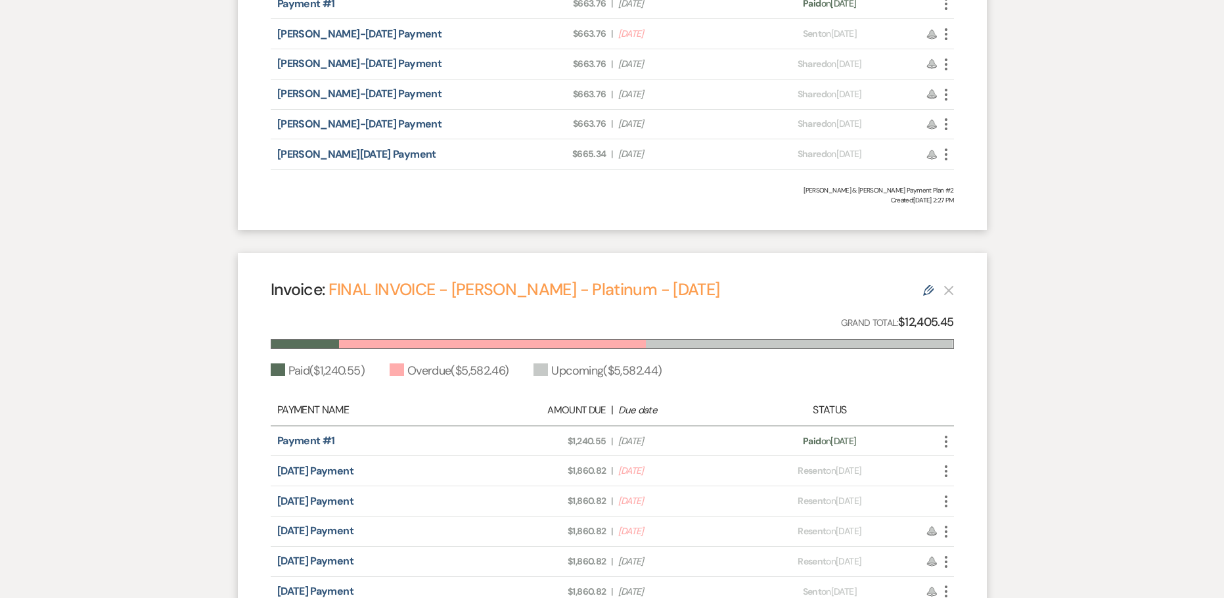
drag, startPoint x: 888, startPoint y: 442, endPoint x: 779, endPoint y: 436, distance: 109.9
click at [779, 436] on div "Payment status: Paid on [DATE]" at bounding box center [830, 441] width 168 height 14
click at [776, 437] on div "Payment status: Paid on [DATE]" at bounding box center [830, 441] width 168 height 14
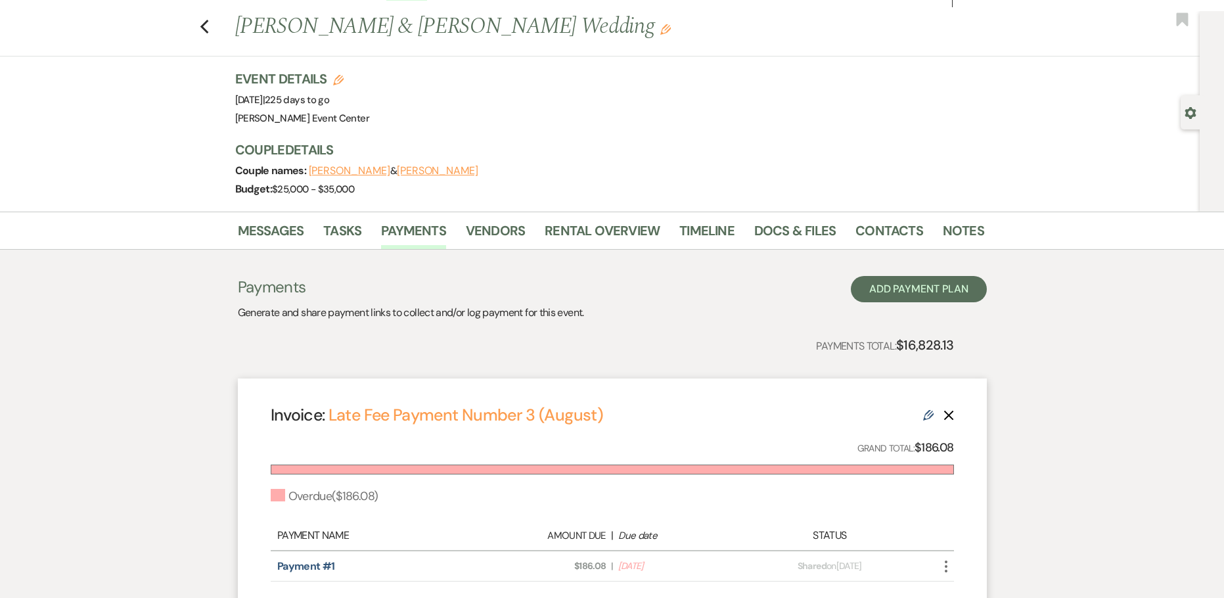
scroll to position [0, 0]
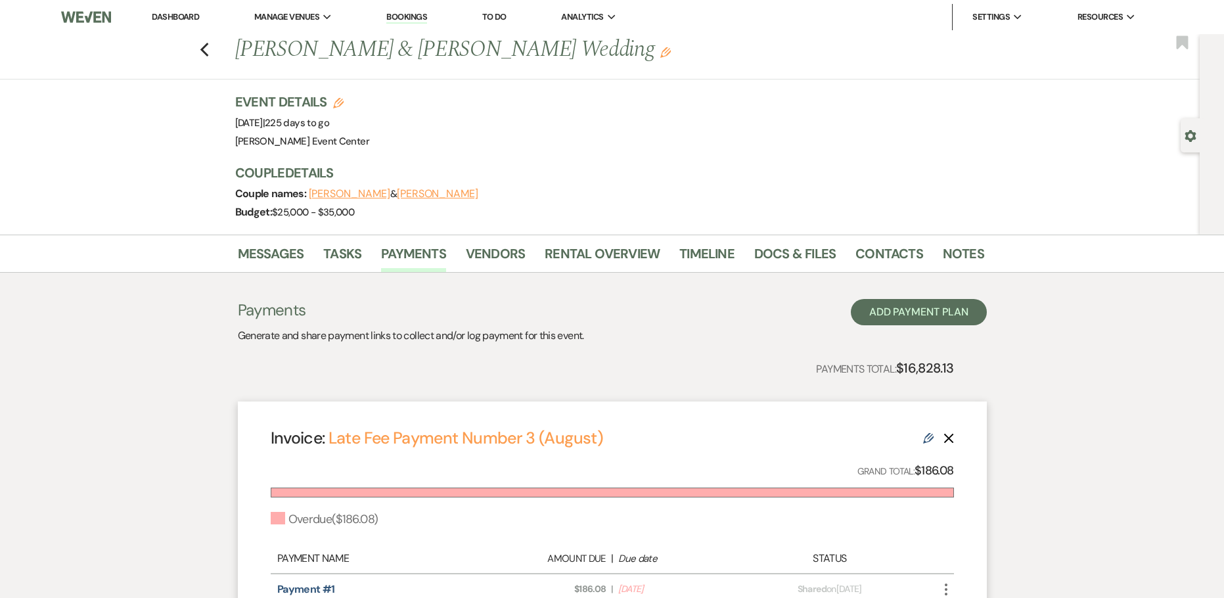
click at [657, 256] on li "Rental Overview" at bounding box center [612, 257] width 135 height 32
click at [956, 254] on link "Notes" at bounding box center [963, 257] width 41 height 29
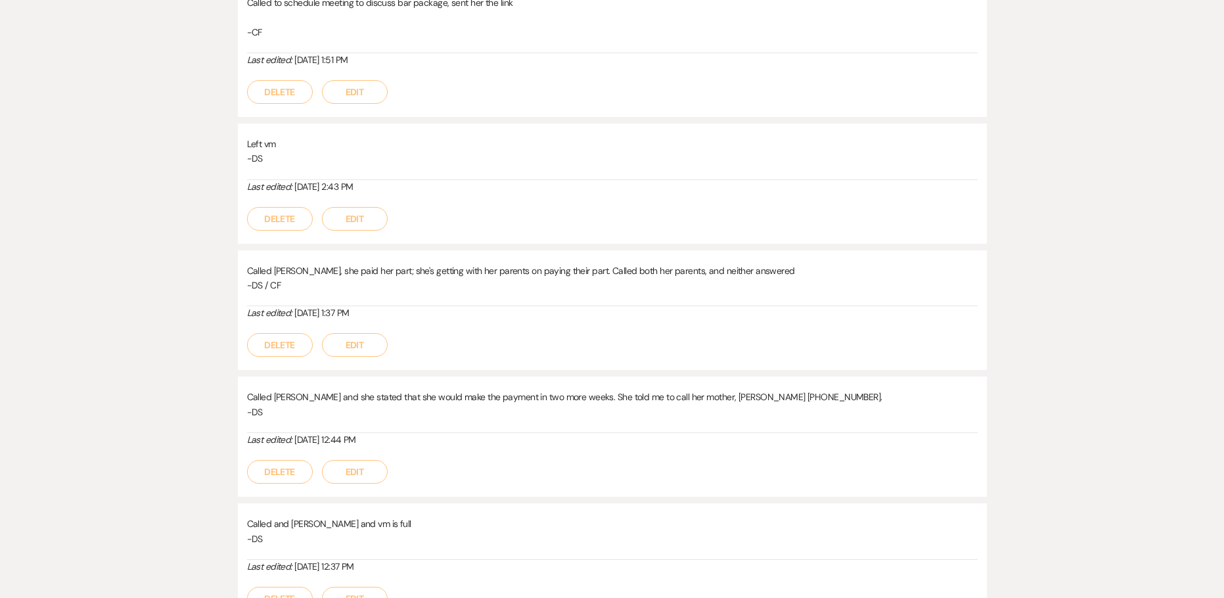
scroll to position [526, 0]
drag, startPoint x: 390, startPoint y: 442, endPoint x: 237, endPoint y: 398, distance: 159.1
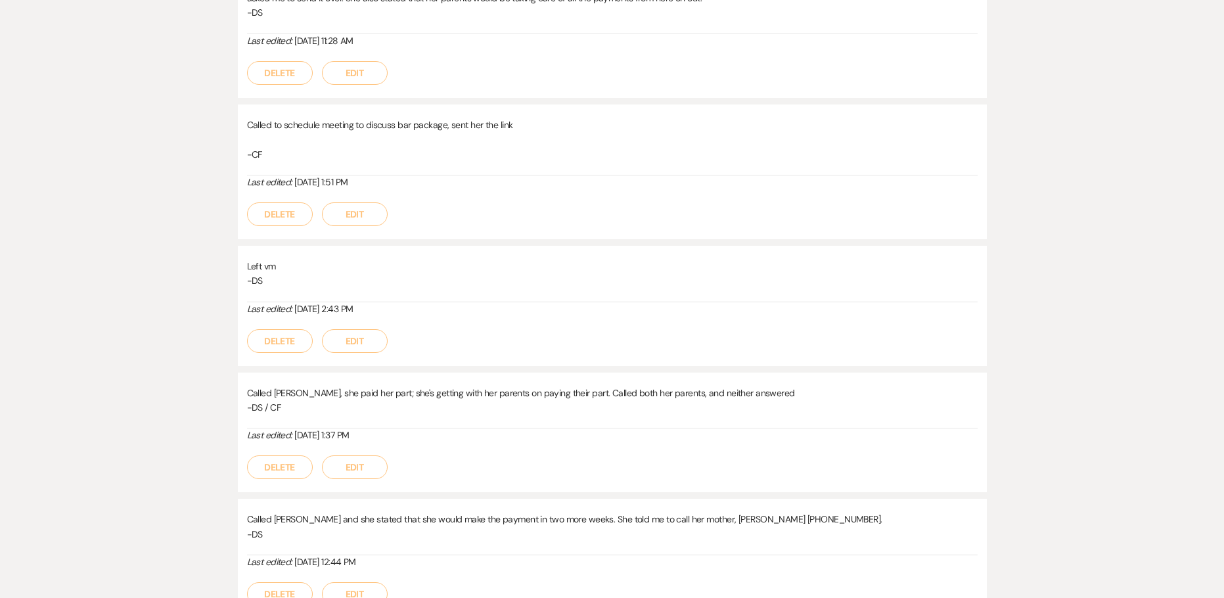
scroll to position [329, 0]
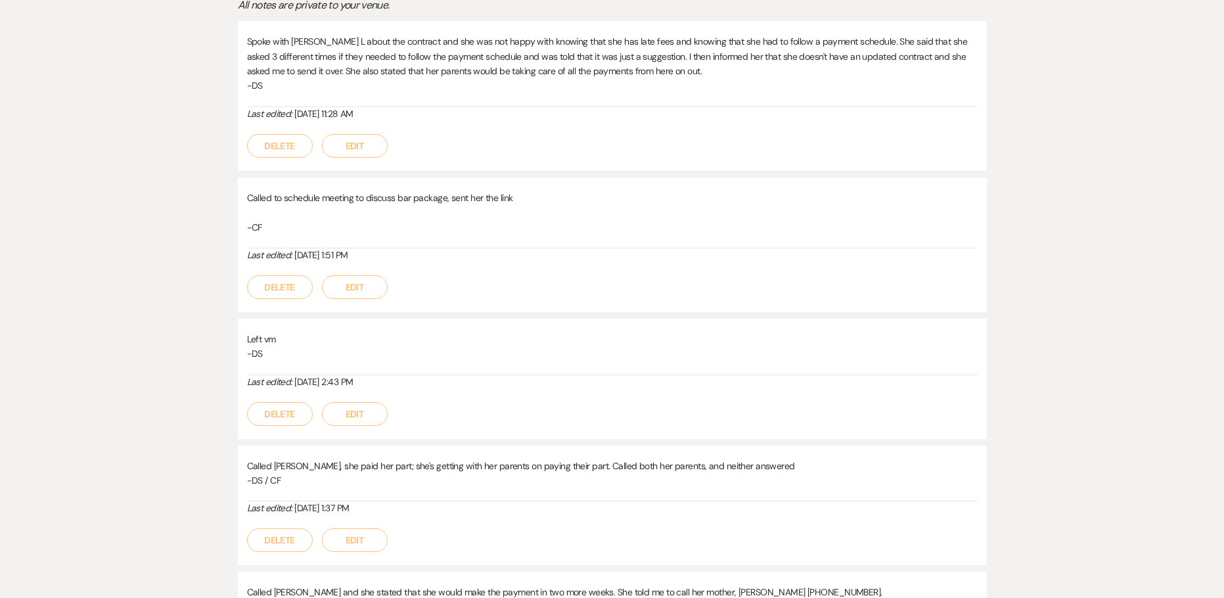
drag, startPoint x: 372, startPoint y: 508, endPoint x: 218, endPoint y: 465, distance: 159.6
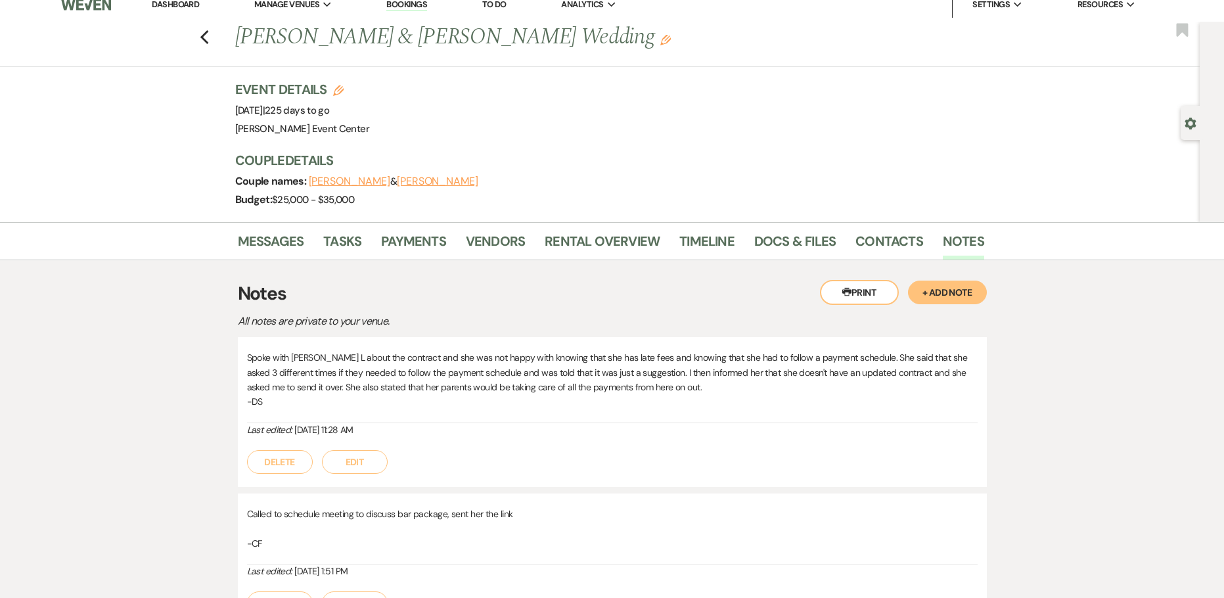
scroll to position [0, 0]
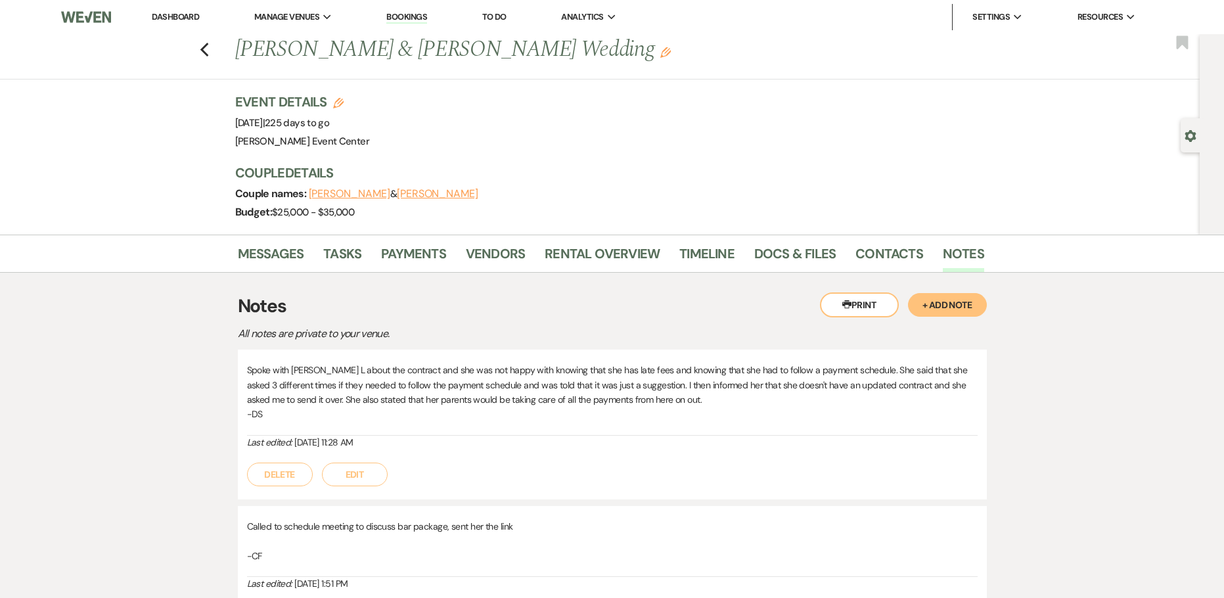
drag, startPoint x: 388, startPoint y: 440, endPoint x: 229, endPoint y: 333, distance: 191.9
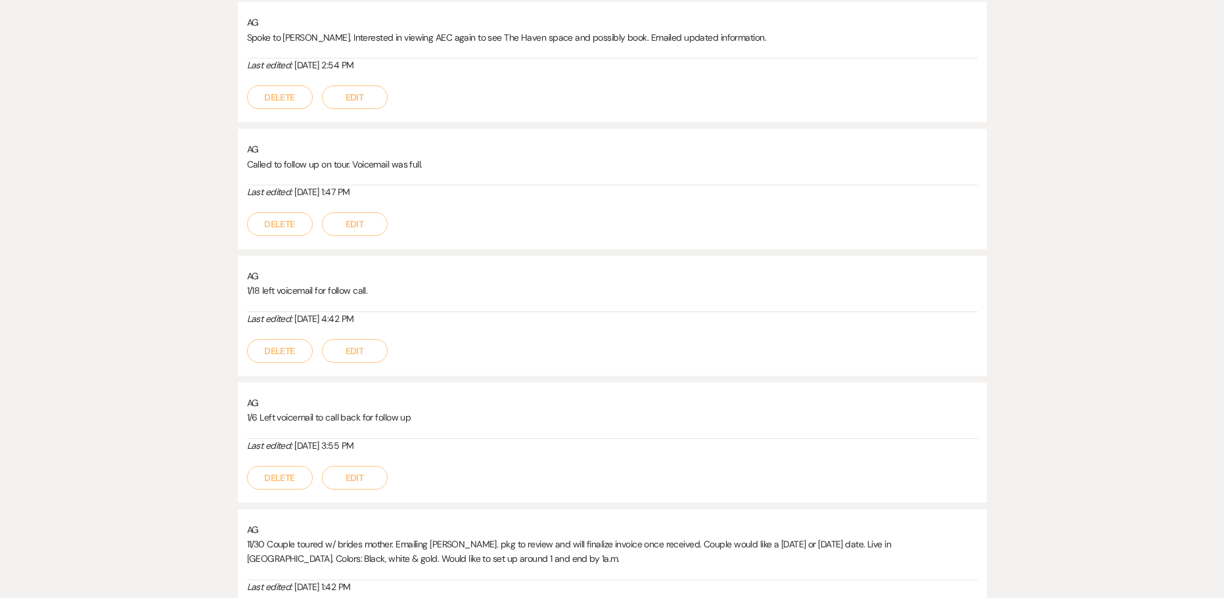
scroll to position [2990, 0]
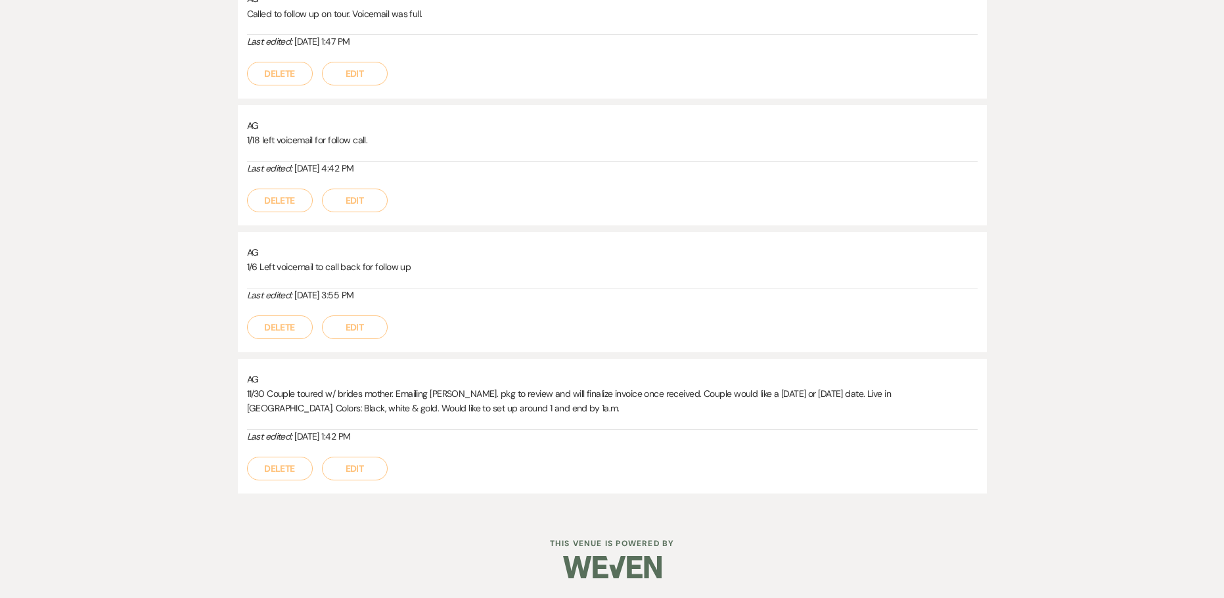
drag, startPoint x: 400, startPoint y: 305, endPoint x: 440, endPoint y: 237, distance: 79.0
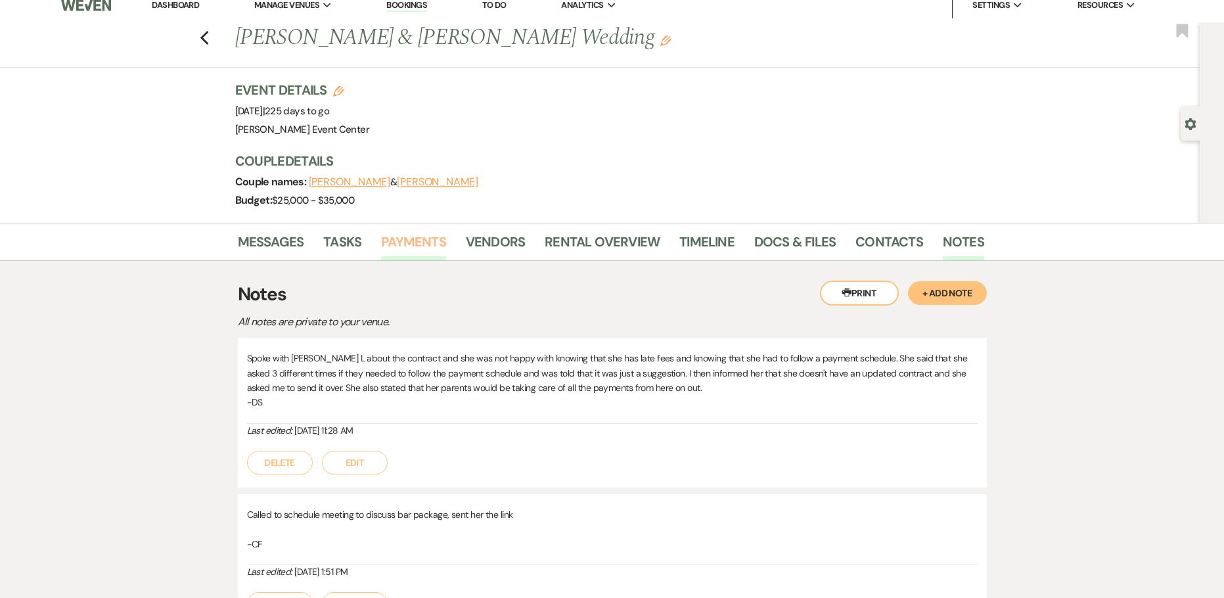
scroll to position [0, 0]
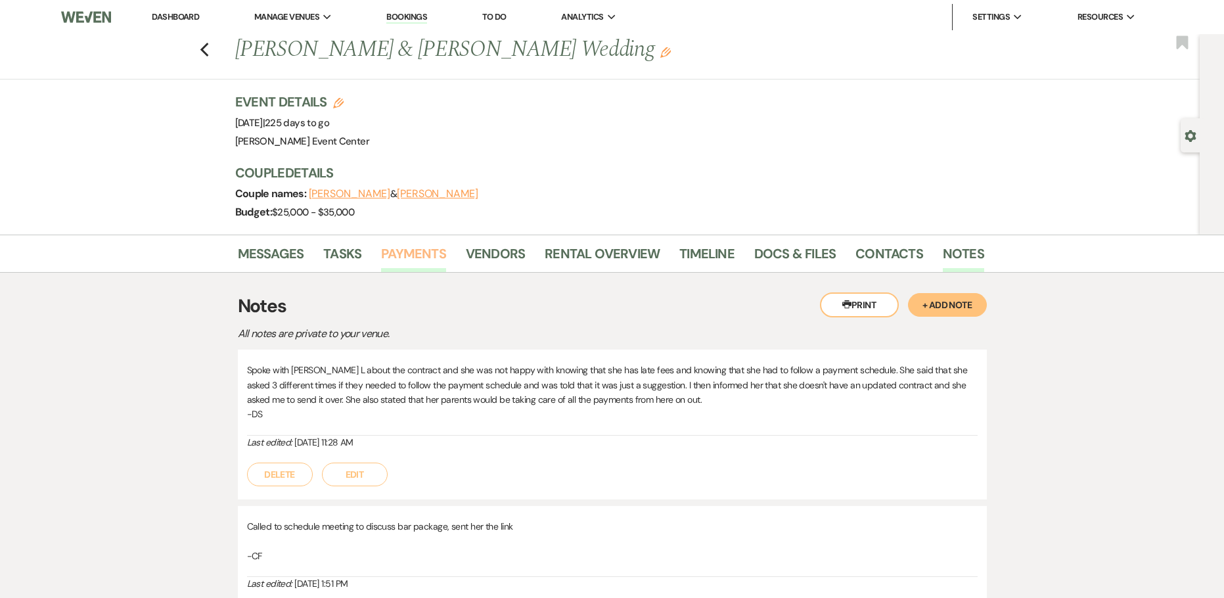
click at [416, 254] on link "Payments" at bounding box center [413, 257] width 65 height 29
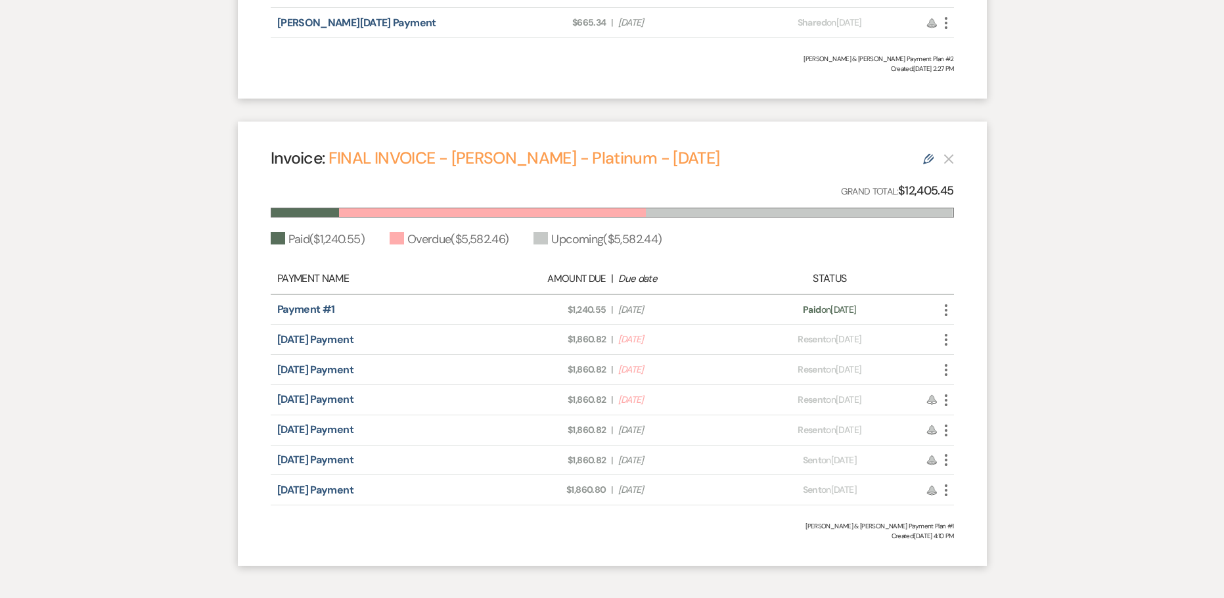
scroll to position [1643, 0]
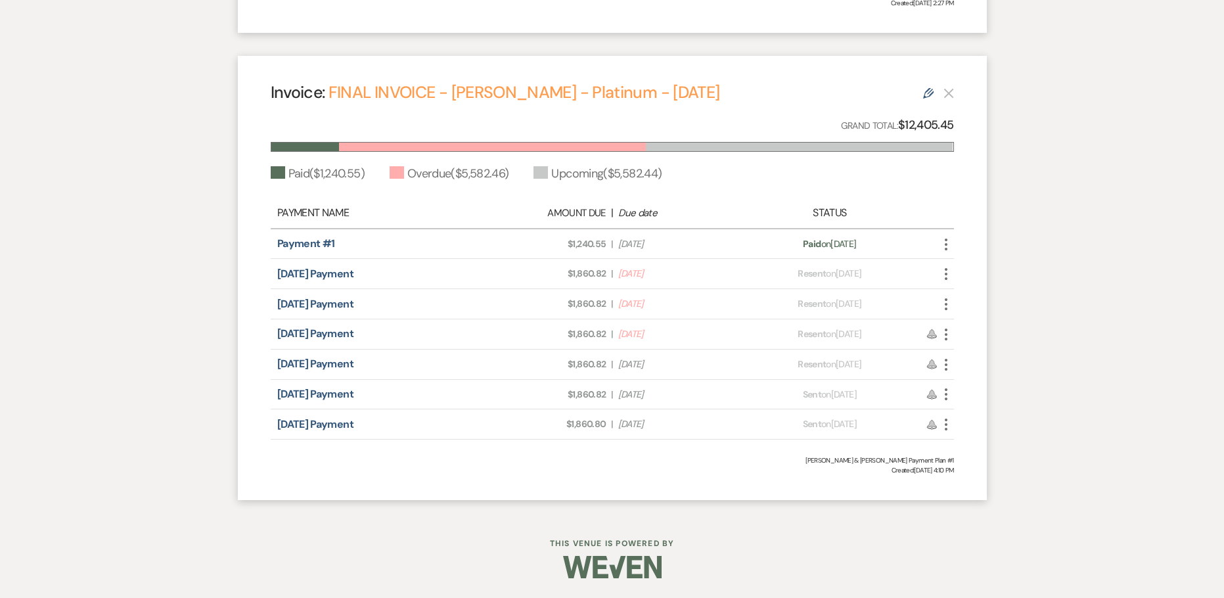
click at [942, 274] on icon "More" at bounding box center [946, 274] width 16 height 16
click at [974, 350] on link "Pencil Edit" at bounding box center [1004, 345] width 133 height 22
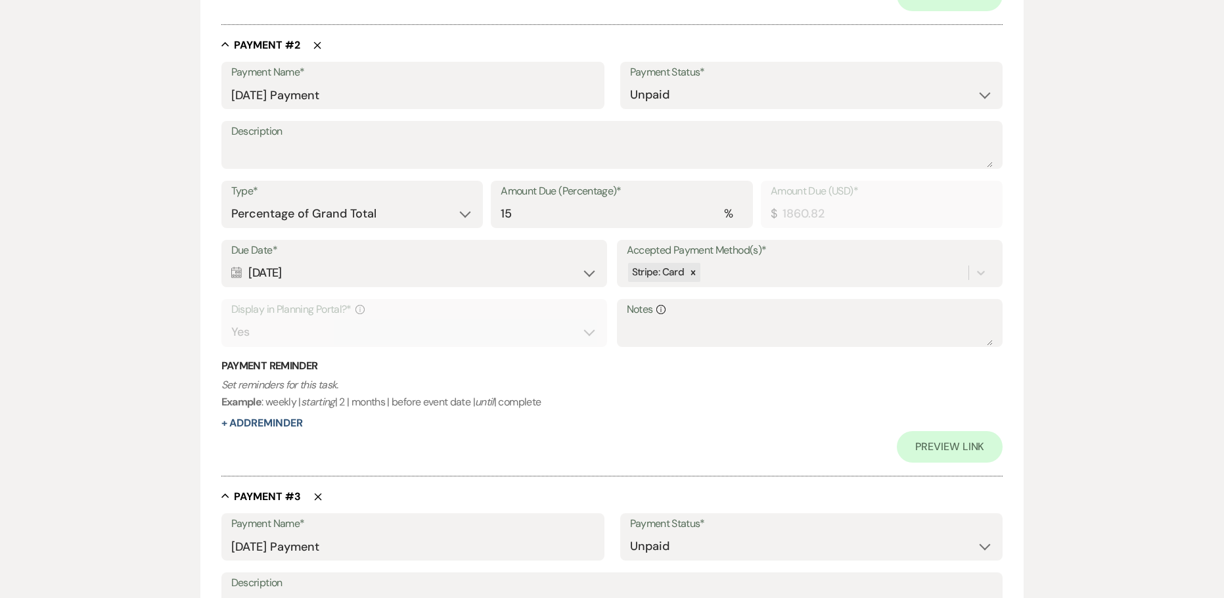
scroll to position [789, 0]
click at [295, 221] on select "Dollar Amount Percentage of Grand Total" at bounding box center [352, 213] width 242 height 26
click at [231, 200] on select "Dollar Amount Percentage of Grand Total" at bounding box center [352, 213] width 242 height 26
click at [300, 274] on div "Calendar [DATE] Expand" at bounding box center [414, 272] width 367 height 26
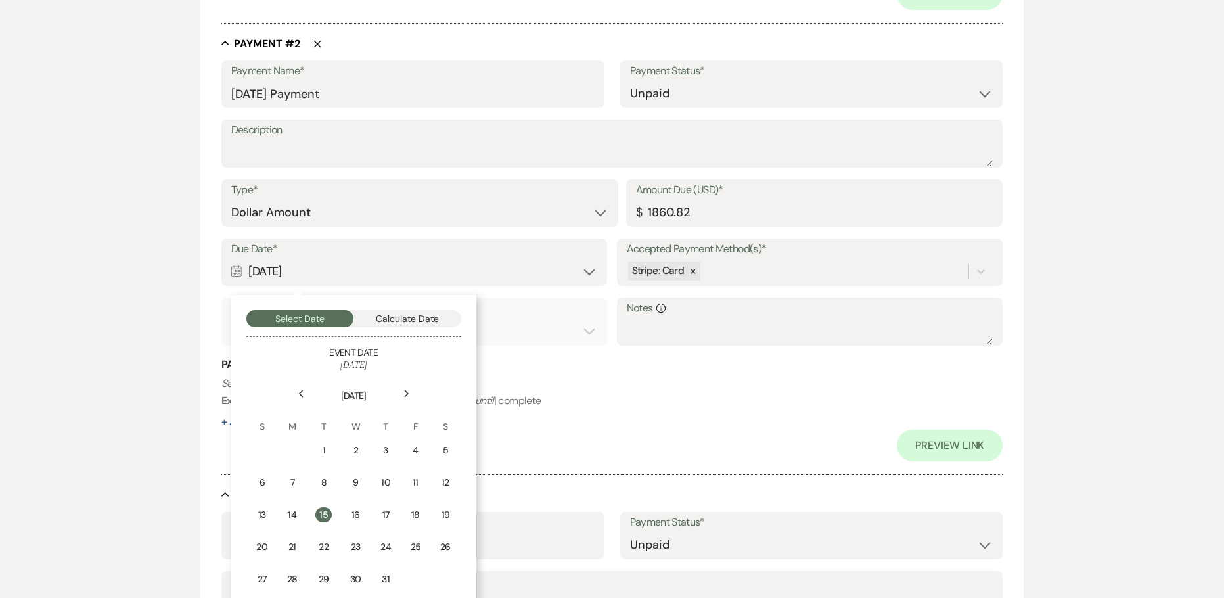
click at [301, 394] on icon "Previous" at bounding box center [301, 394] width 7 height 8
click at [405, 390] on use at bounding box center [406, 393] width 5 height 7
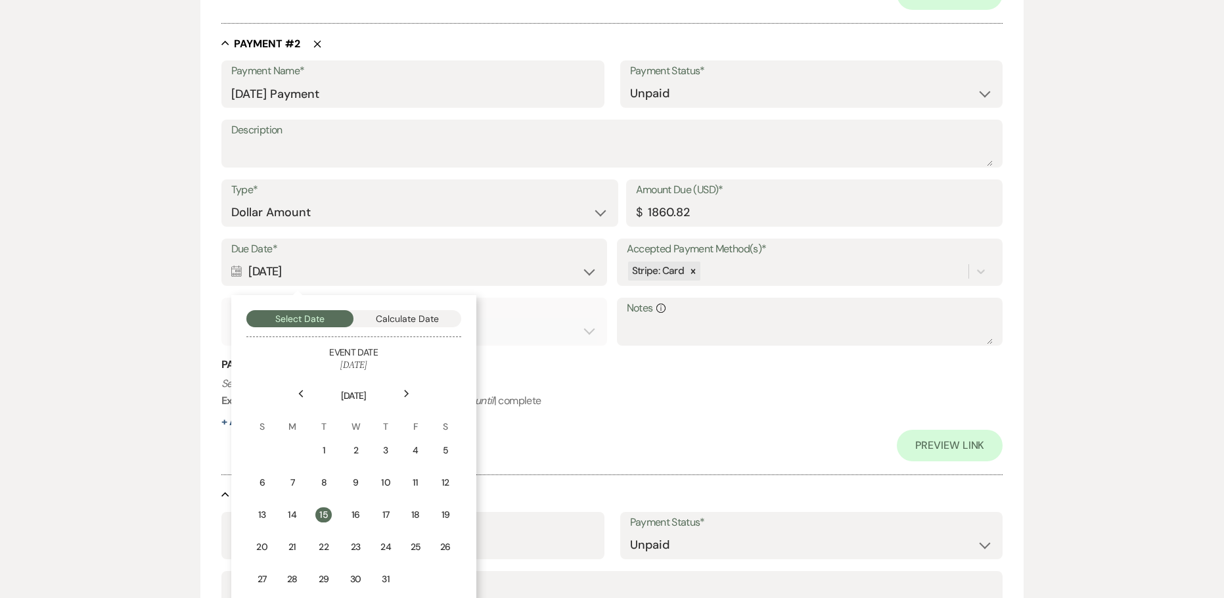
click at [405, 390] on use at bounding box center [406, 393] width 5 height 7
click at [350, 447] on div "1" at bounding box center [354, 451] width 12 height 14
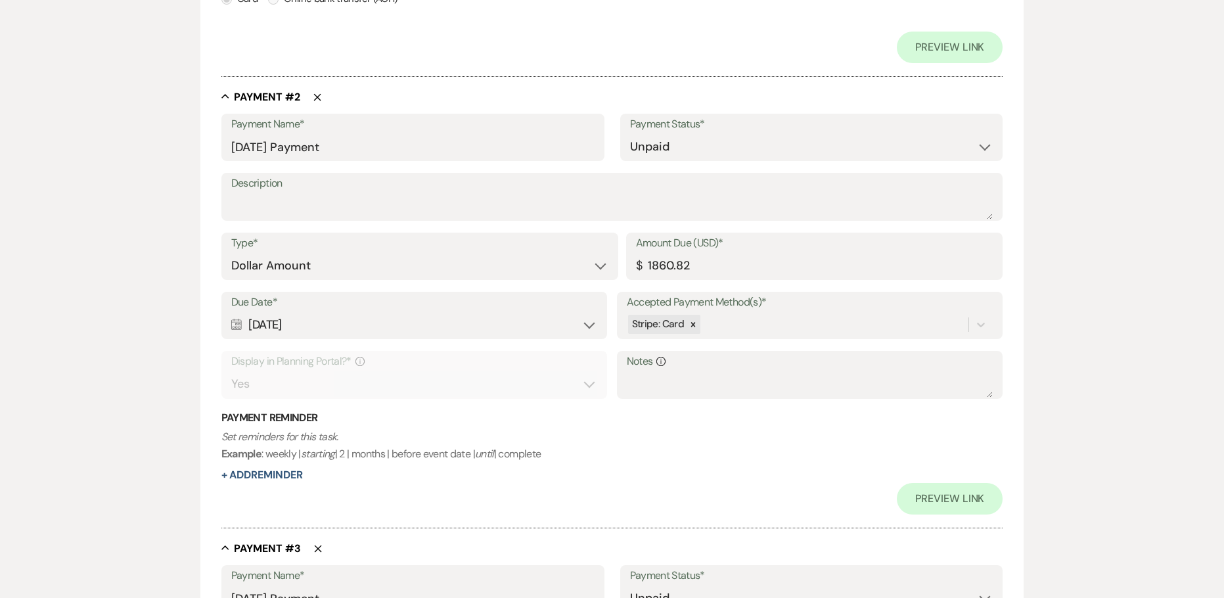
scroll to position [657, 0]
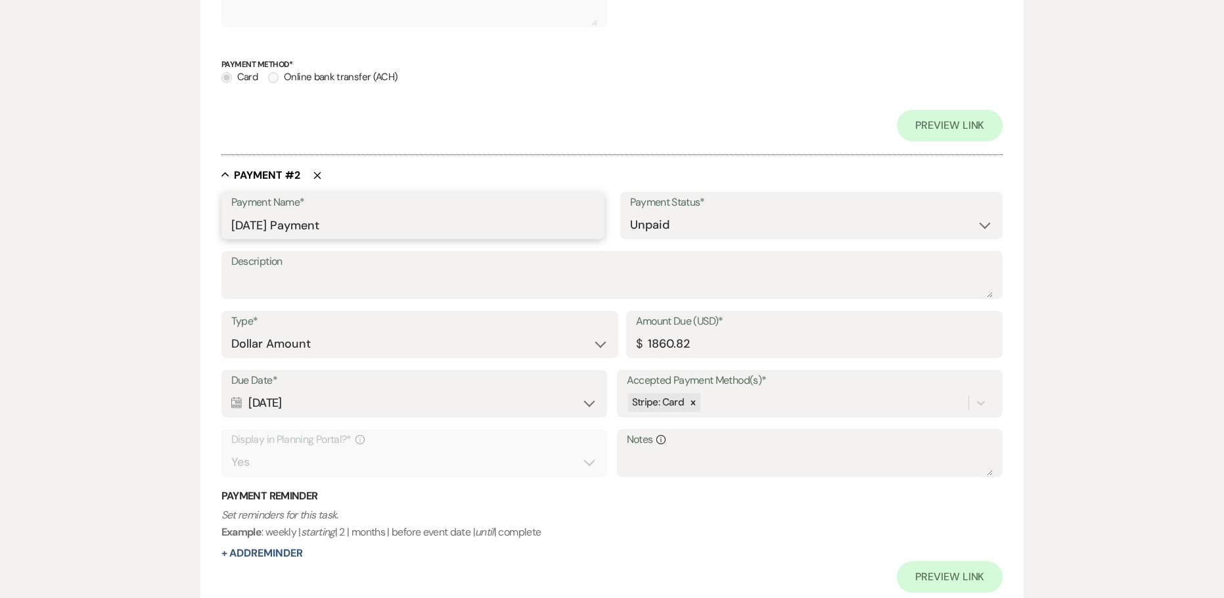
drag, startPoint x: 260, startPoint y: 223, endPoint x: 186, endPoint y: 232, distance: 74.1
click at [702, 338] on input "1860.82" at bounding box center [814, 344] width 357 height 26
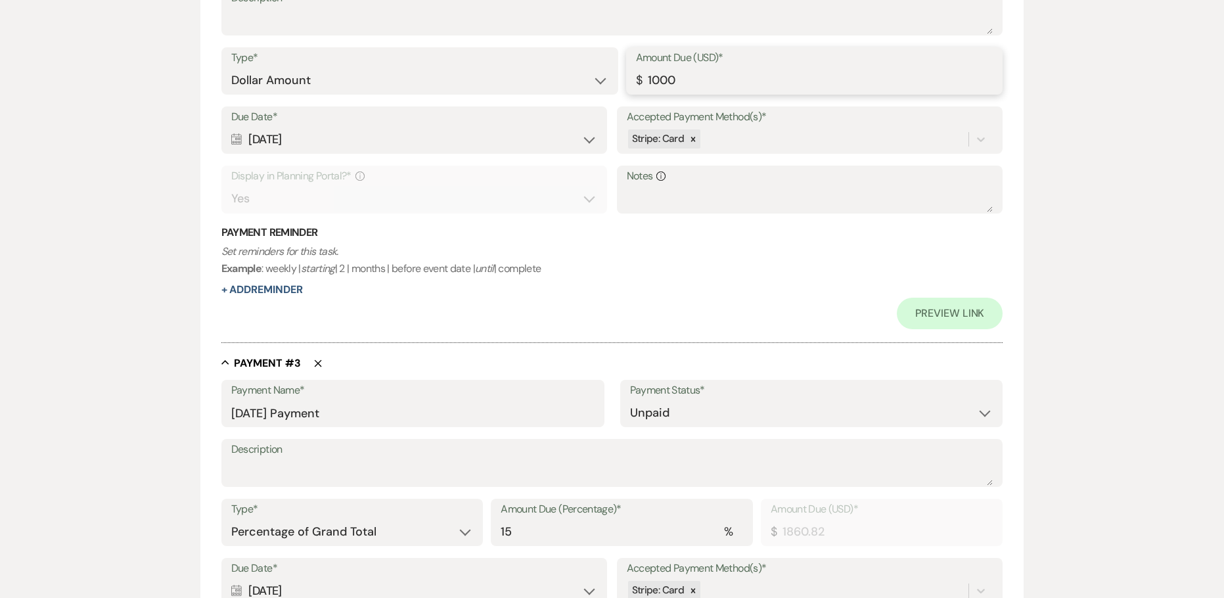
scroll to position [920, 0]
click at [278, 293] on button "+ Add Reminder" at bounding box center [261, 290] width 81 height 11
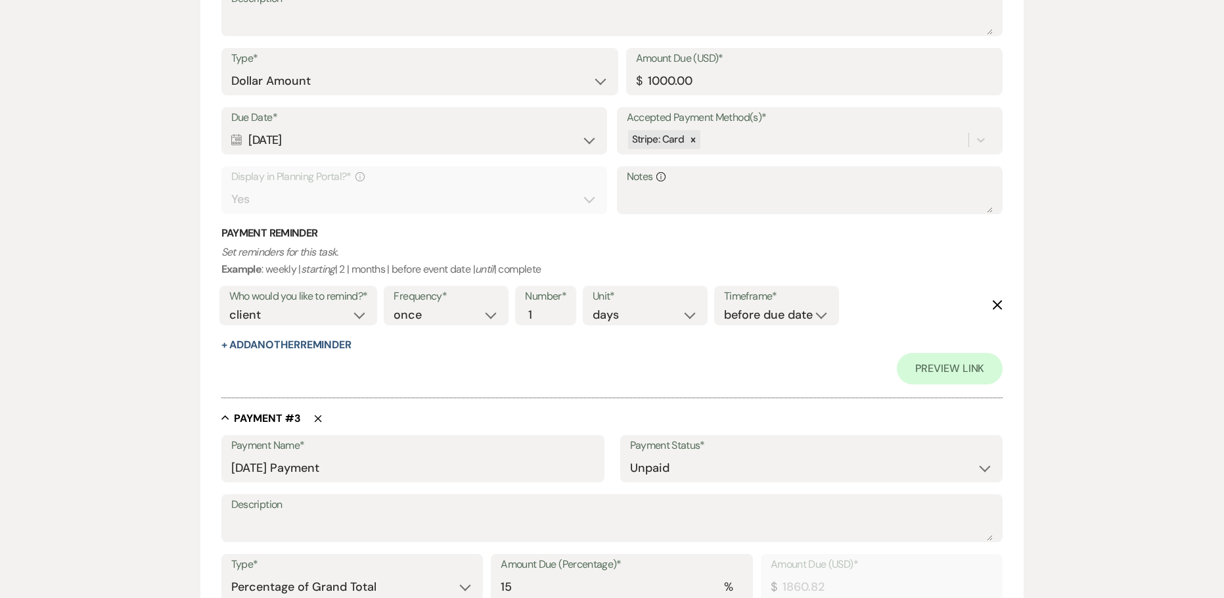
click at [282, 354] on div "Preview Link" at bounding box center [612, 369] width 782 height 32
click at [282, 350] on button "+ Add Another Reminder" at bounding box center [286, 345] width 130 height 11
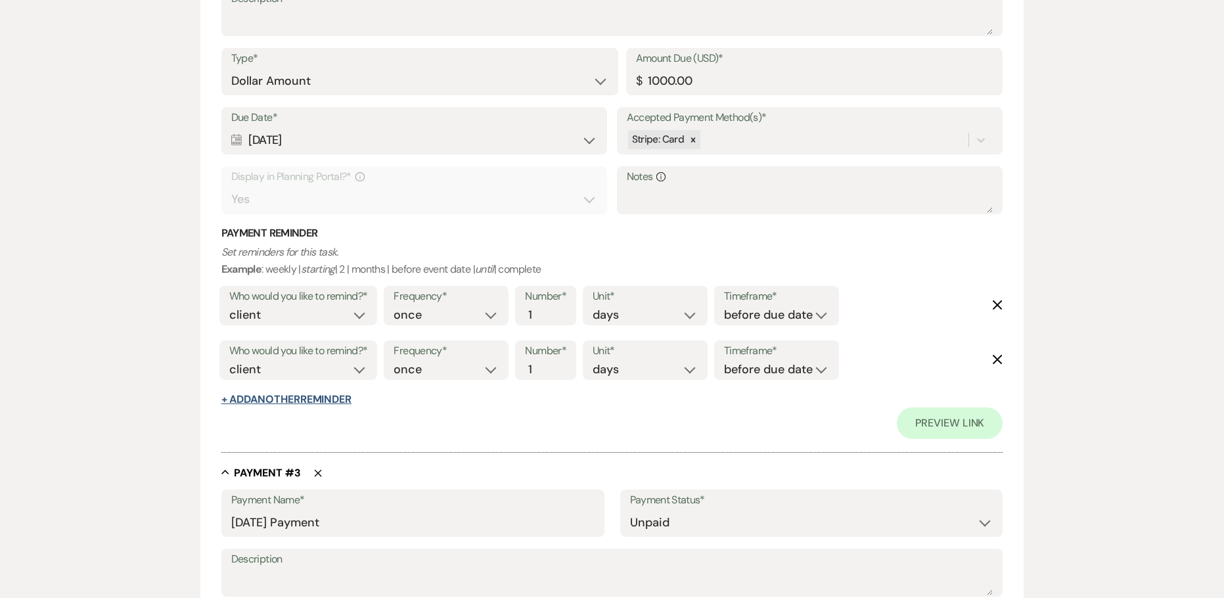
click at [290, 402] on button "+ Add Another Reminder" at bounding box center [286, 399] width 130 height 11
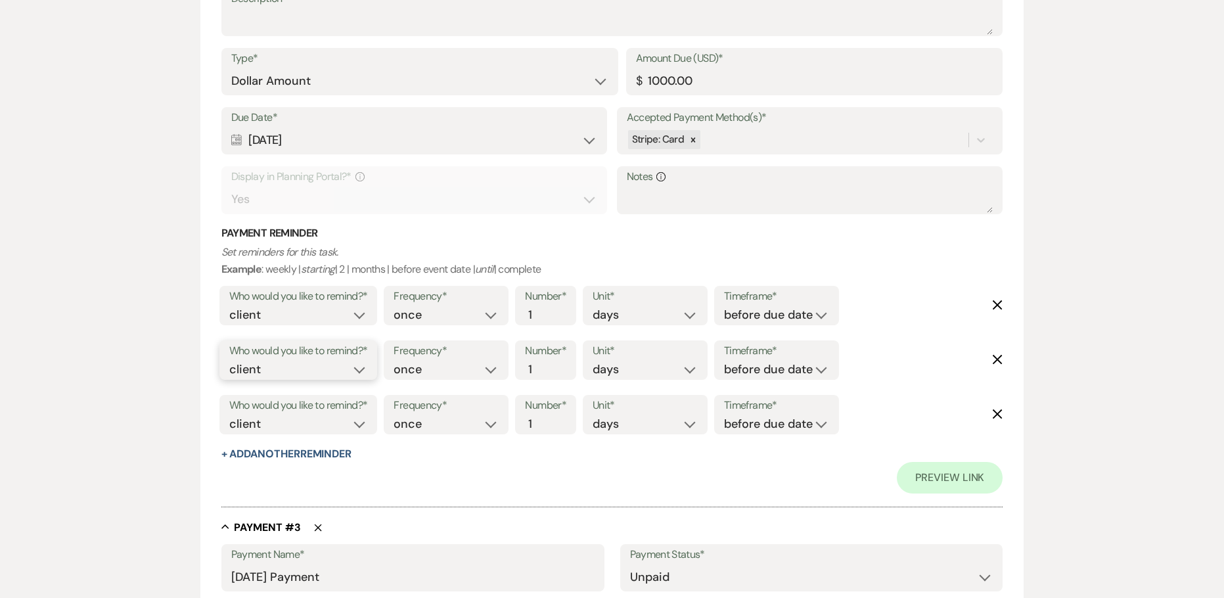
click at [245, 366] on select "client venue both" at bounding box center [298, 370] width 139 height 18
click at [229, 361] on select "client venue both" at bounding box center [298, 370] width 139 height 18
click at [775, 373] on select "before due date after due date on due date on custom date" at bounding box center [776, 370] width 105 height 18
click at [724, 361] on select "before due date after due date on due date on custom date" at bounding box center [776, 370] width 105 height 18
click at [256, 428] on select "client venue both" at bounding box center [298, 424] width 139 height 18
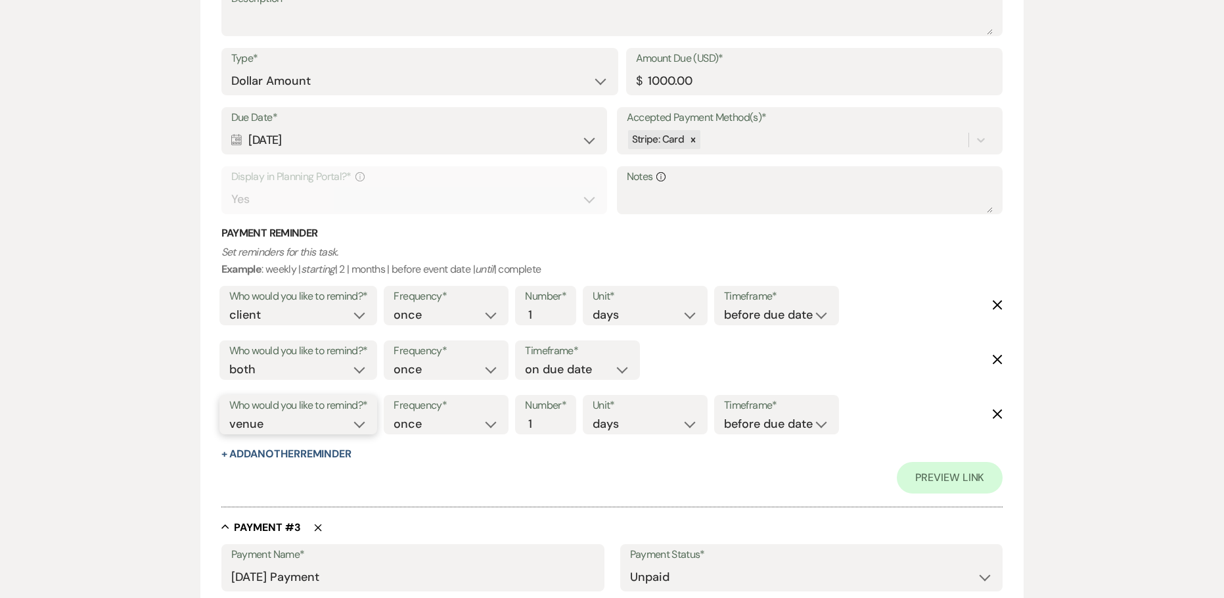
click at [229, 415] on select "client venue both" at bounding box center [298, 424] width 139 height 18
click at [547, 419] on input "2" at bounding box center [539, 424] width 28 height 18
click at [547, 419] on input "3" at bounding box center [539, 424] width 28 height 18
click at [750, 423] on select "before due date after due date on due date on custom date" at bounding box center [776, 424] width 105 height 18
click at [727, 415] on select "before due date after due date on due date on custom date" at bounding box center [776, 424] width 105 height 18
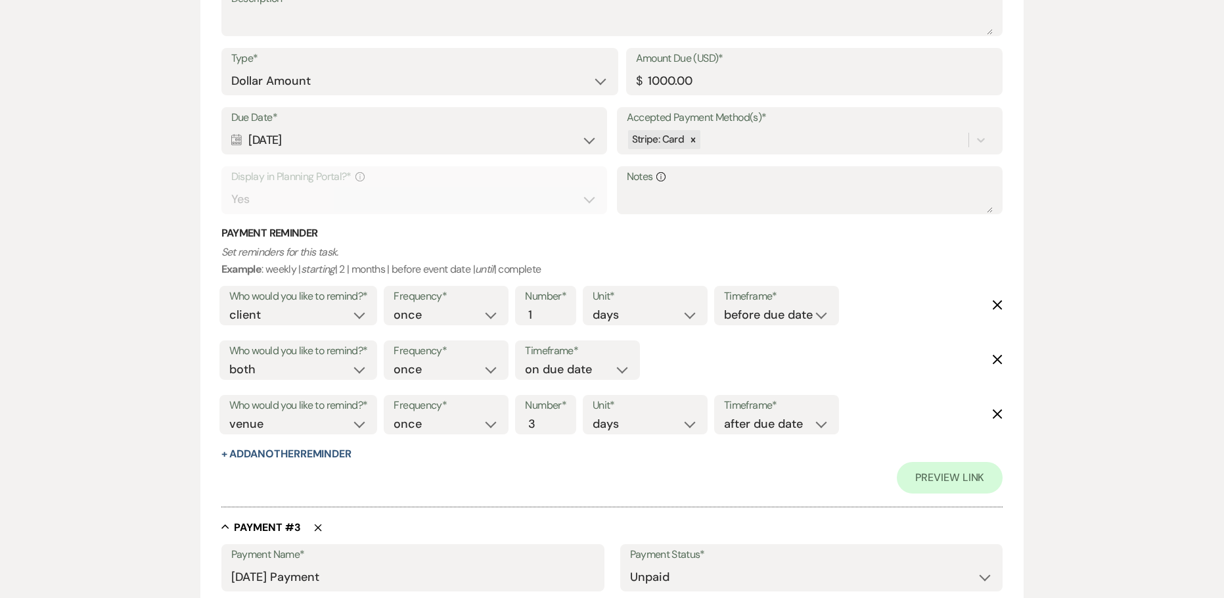
click at [650, 475] on div "Preview Link" at bounding box center [612, 478] width 782 height 32
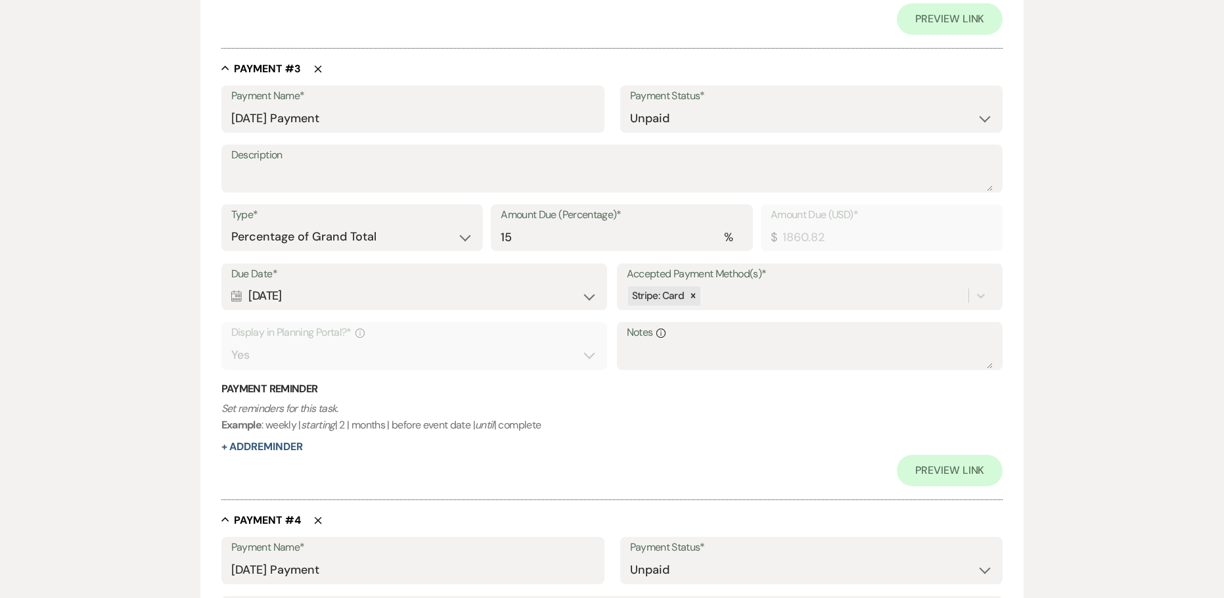
scroll to position [1380, 0]
click at [301, 300] on div "Calendar [DATE] Expand" at bounding box center [414, 295] width 367 height 26
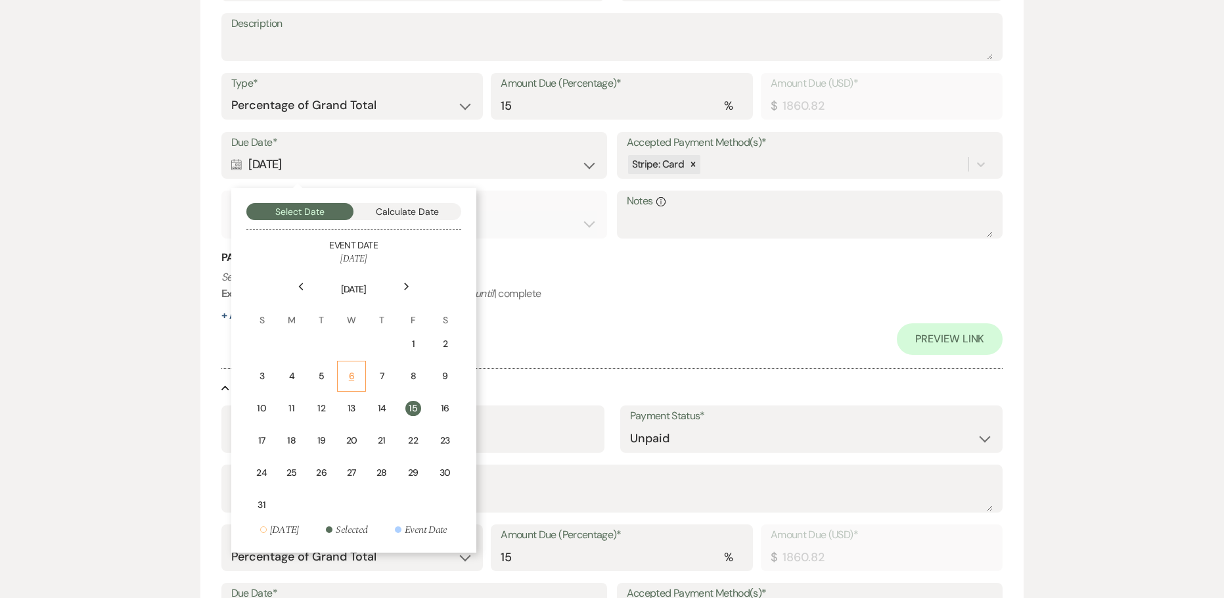
scroll to position [1511, 0]
click at [405, 285] on icon "Next" at bounding box center [406, 285] width 7 height 8
click at [422, 375] on td "10" at bounding box center [414, 374] width 29 height 31
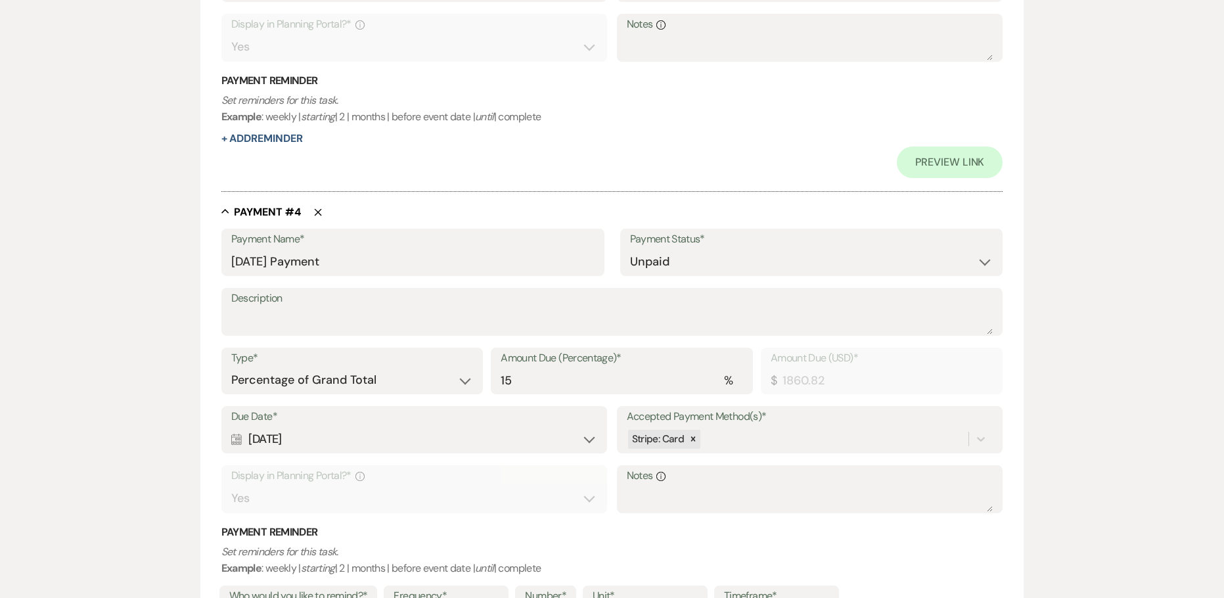
scroll to position [1709, 0]
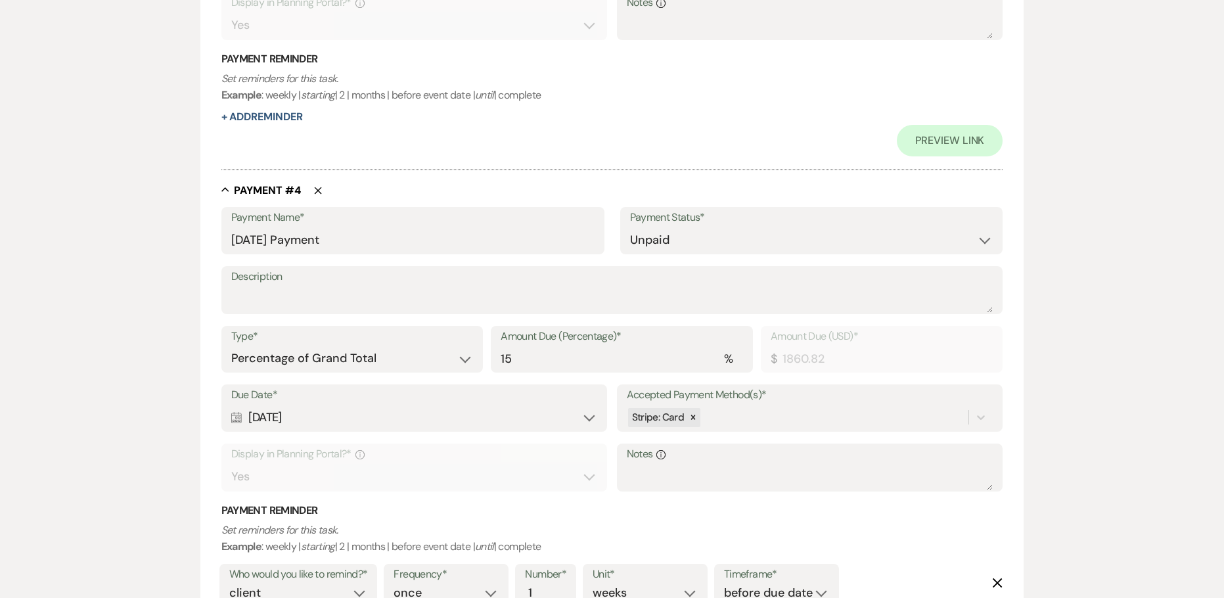
click at [308, 419] on div "Calendar [DATE] Expand" at bounding box center [414, 418] width 367 height 26
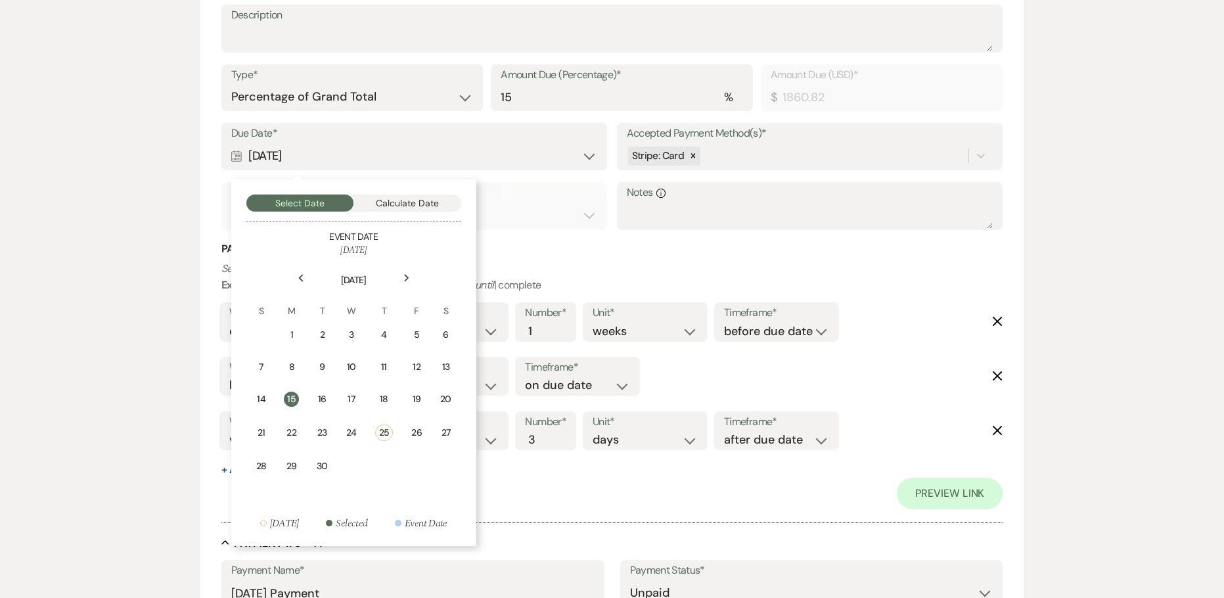
scroll to position [1971, 0]
click at [402, 277] on div "Next" at bounding box center [406, 276] width 21 height 21
click at [416, 399] on div "17" at bounding box center [415, 398] width 12 height 14
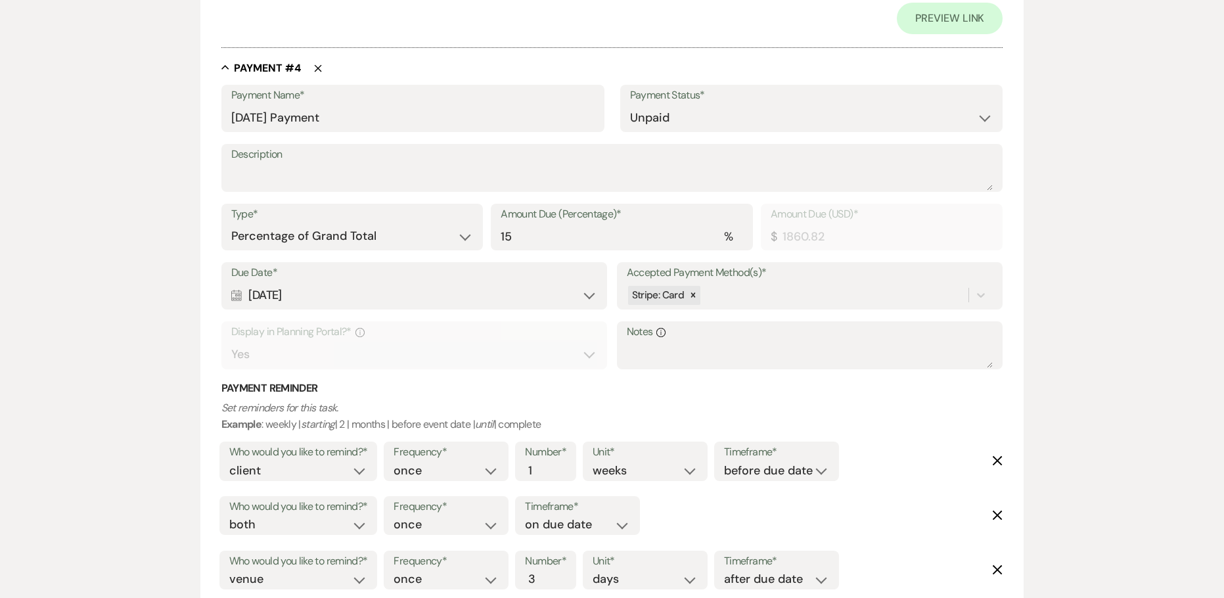
scroll to position [1840, 0]
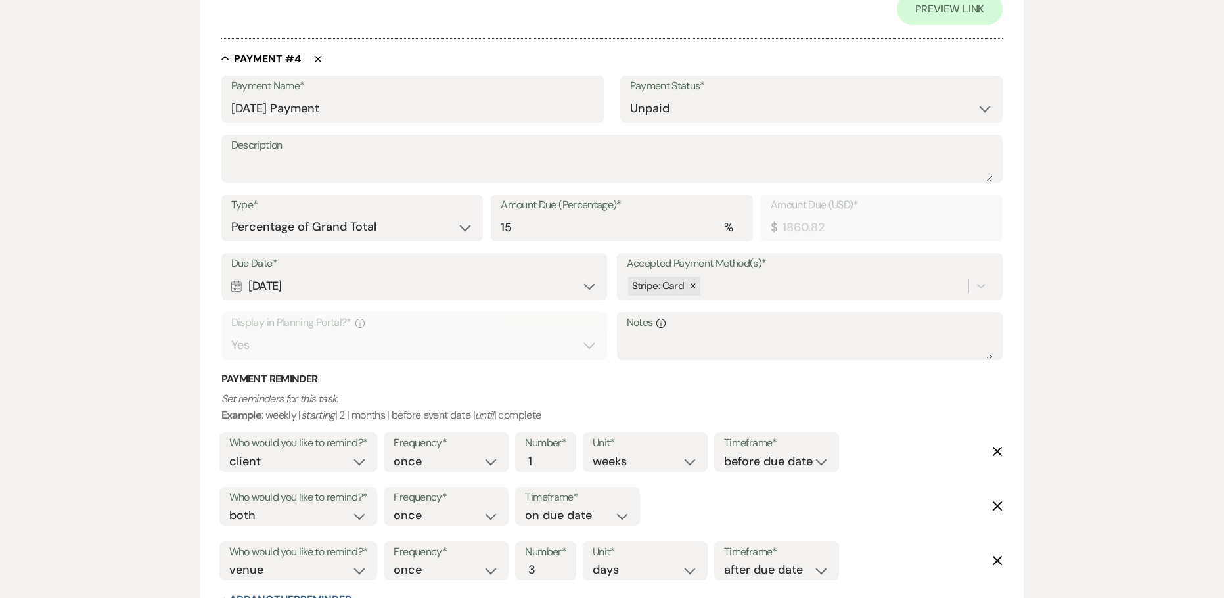
drag, startPoint x: 321, startPoint y: 287, endPoint x: 244, endPoint y: 280, distance: 76.6
click at [244, 280] on div "Calendar [DATE] Expand" at bounding box center [414, 286] width 367 height 26
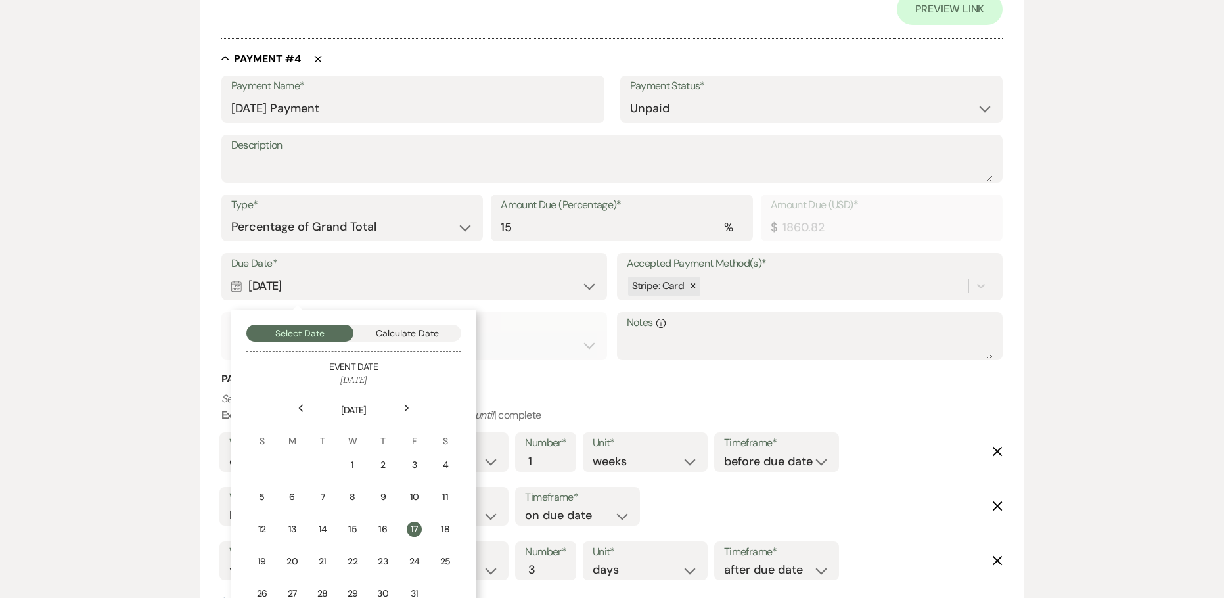
copy div "[DATE]"
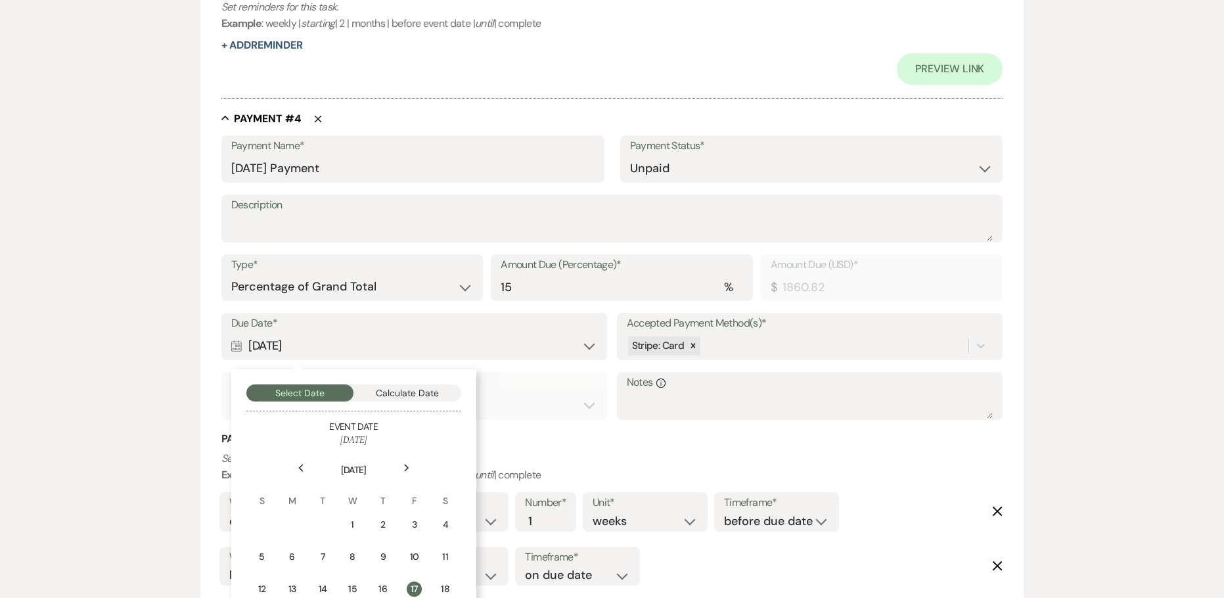
scroll to position [1709, 0]
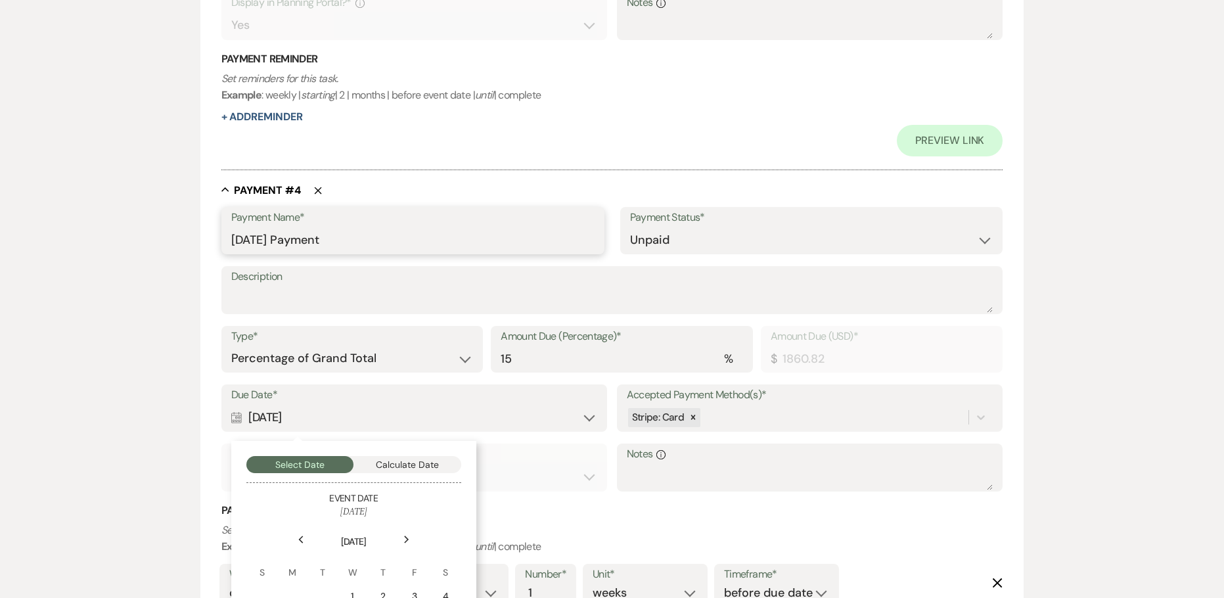
drag, startPoint x: 298, startPoint y: 238, endPoint x: 207, endPoint y: 239, distance: 91.3
click at [207, 239] on form "Edit Payment Plan Create link(s) to collect and/or log payments for this event:…" at bounding box center [612, 599] width 824 height 4360
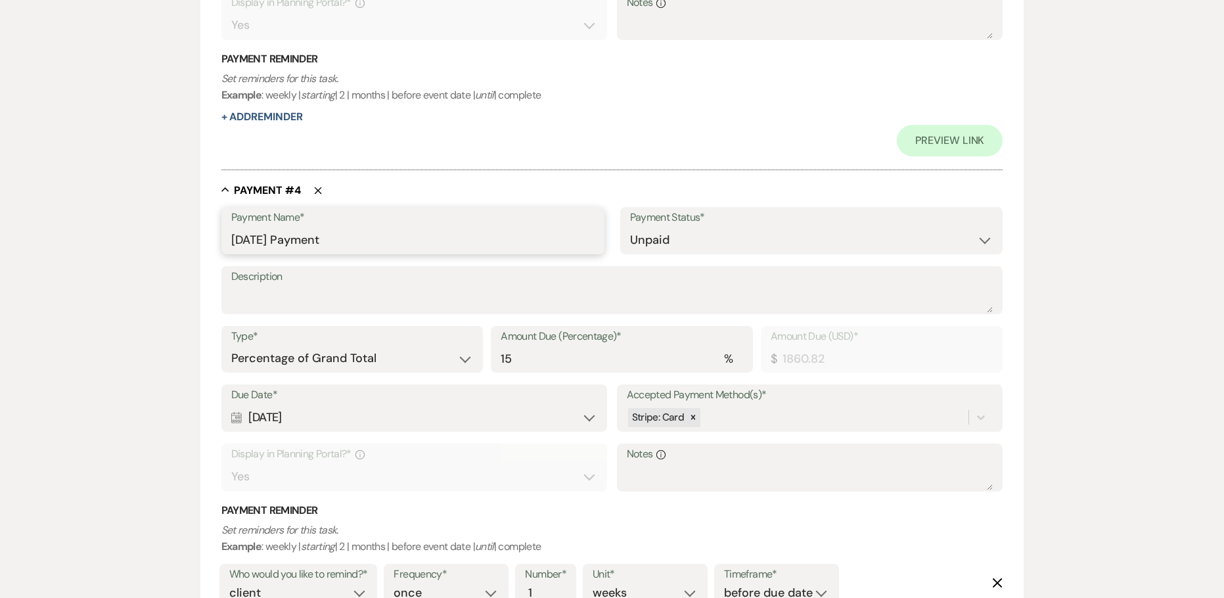
paste input "[DATE]"
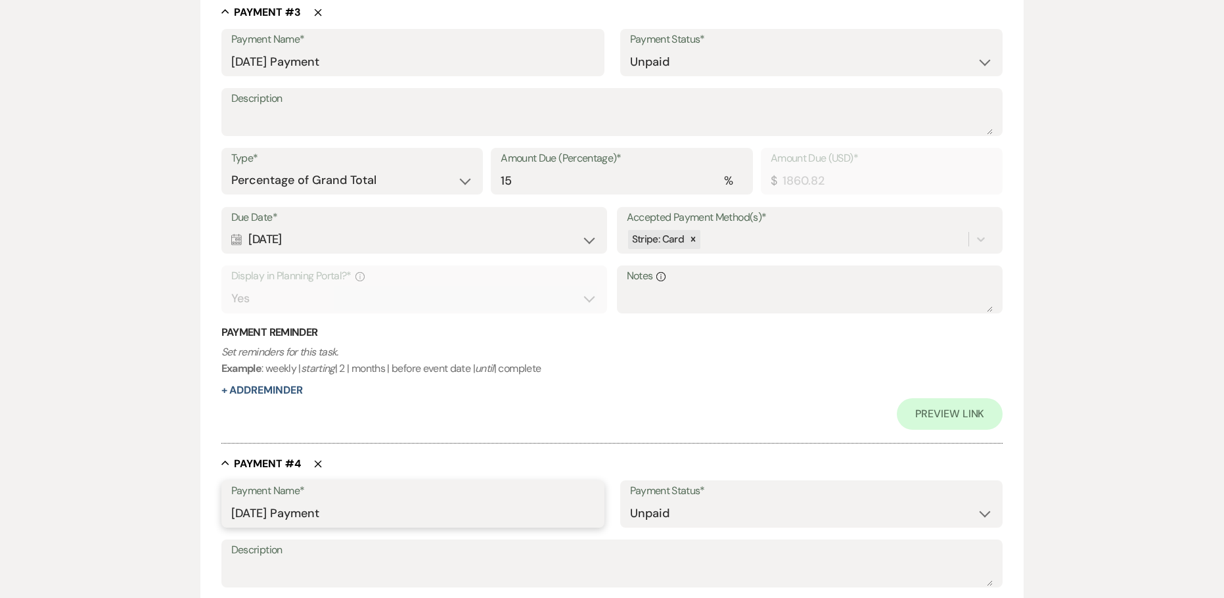
scroll to position [1380, 0]
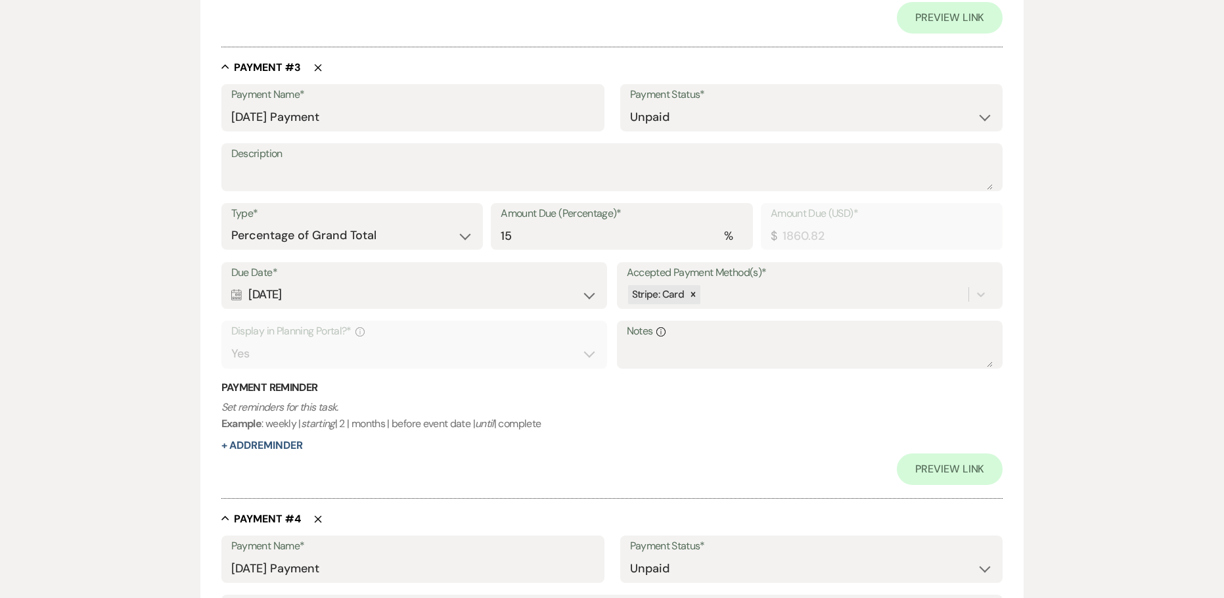
drag, startPoint x: 319, startPoint y: 296, endPoint x: 233, endPoint y: 290, distance: 85.6
click at [234, 290] on div "Calendar [DATE] Expand" at bounding box center [414, 295] width 367 height 26
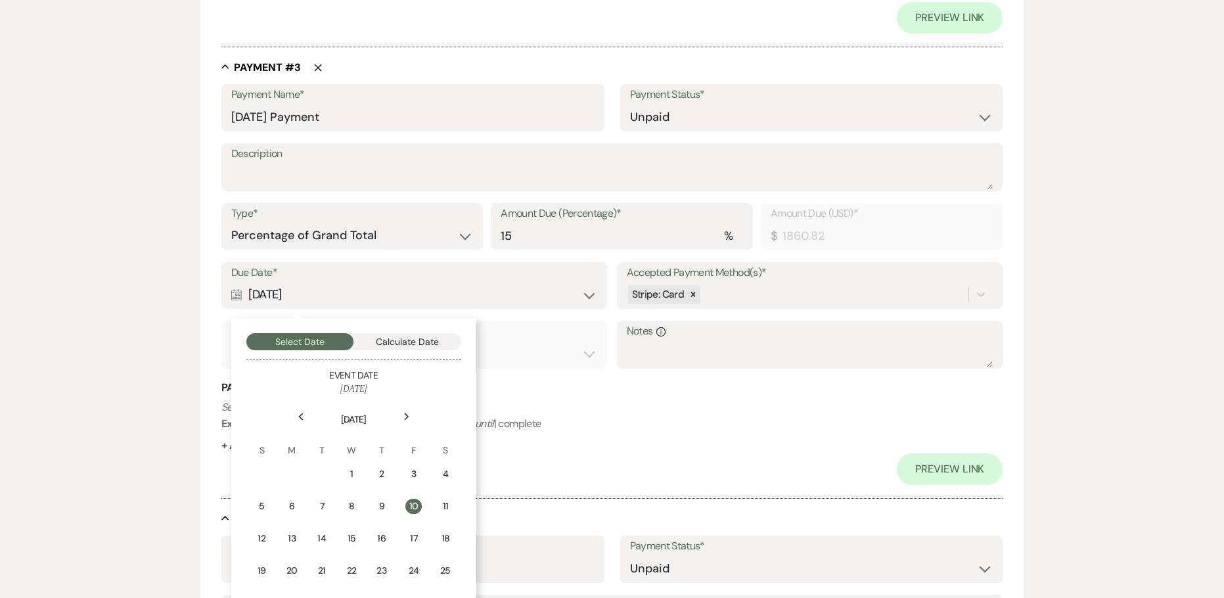
copy div "[DATE]"
drag, startPoint x: 299, startPoint y: 114, endPoint x: 228, endPoint y: 114, distance: 71.0
click at [228, 114] on div "Payment Name* [DATE] Payment" at bounding box center [412, 107] width 383 height 47
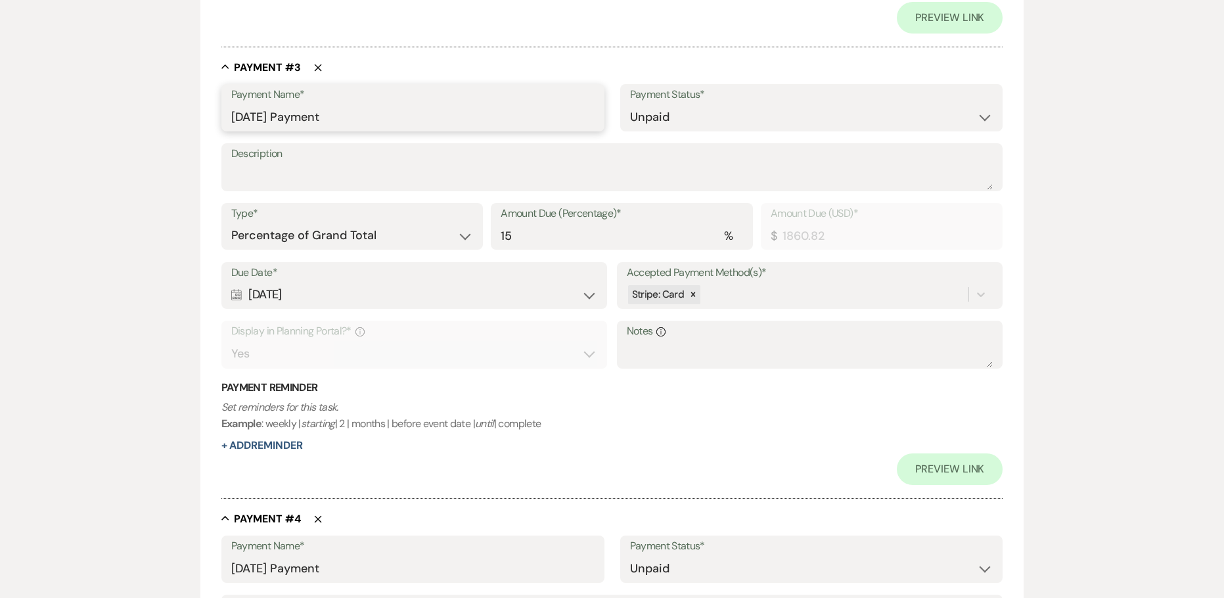
paste input "[DATE]"
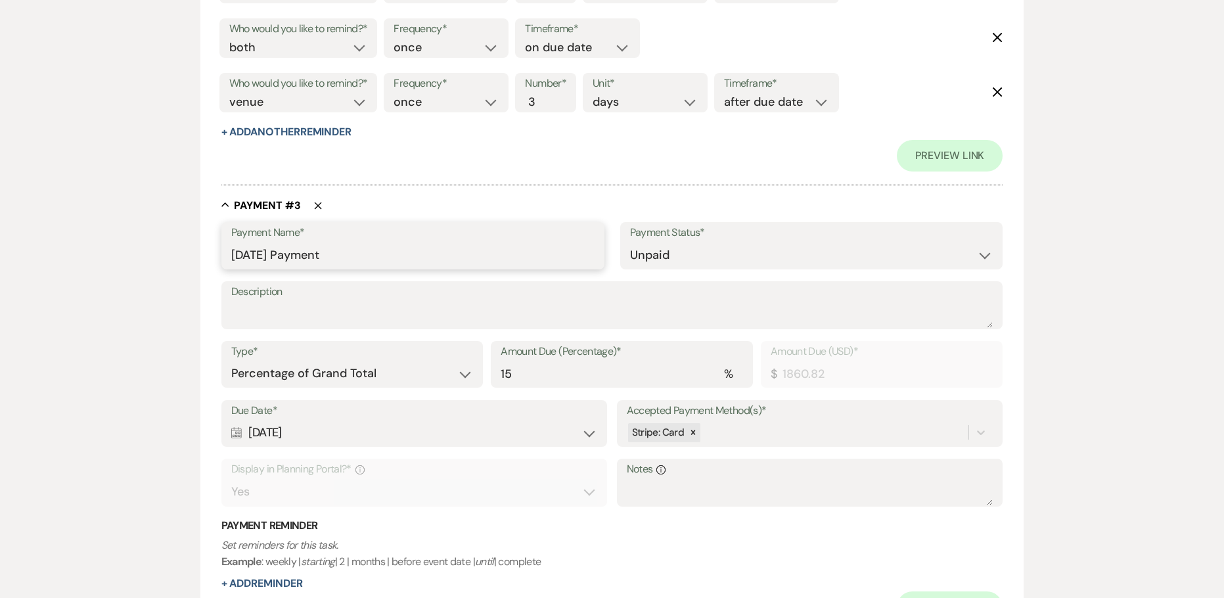
scroll to position [1314, 0]
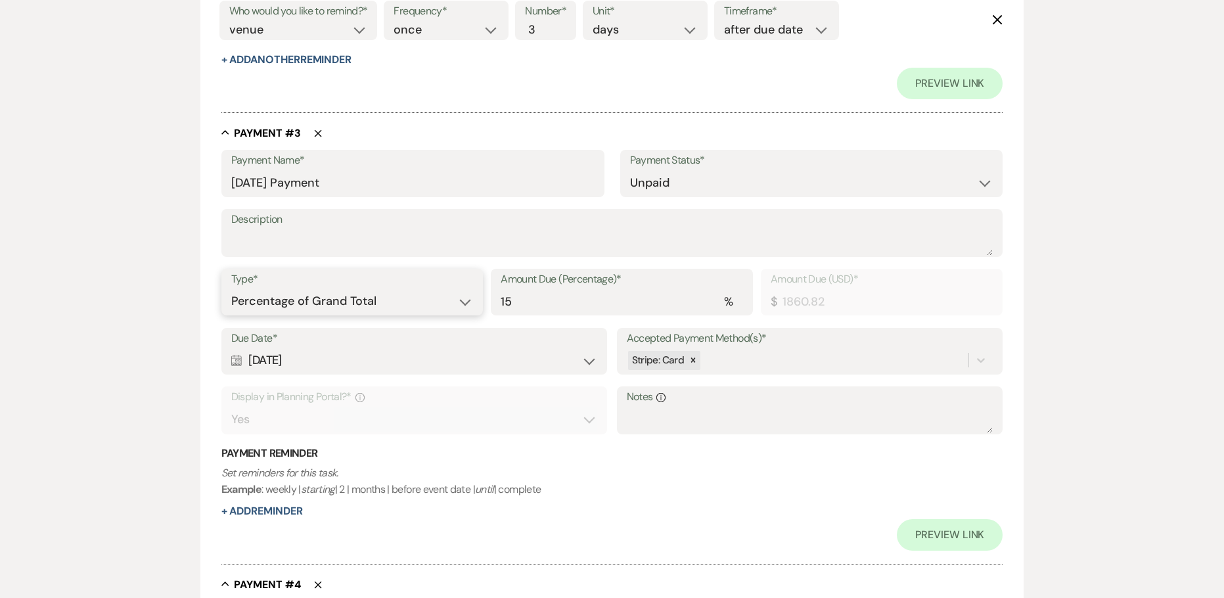
click at [352, 302] on select "Dollar Amount Percentage of Grand Total" at bounding box center [352, 301] width 242 height 26
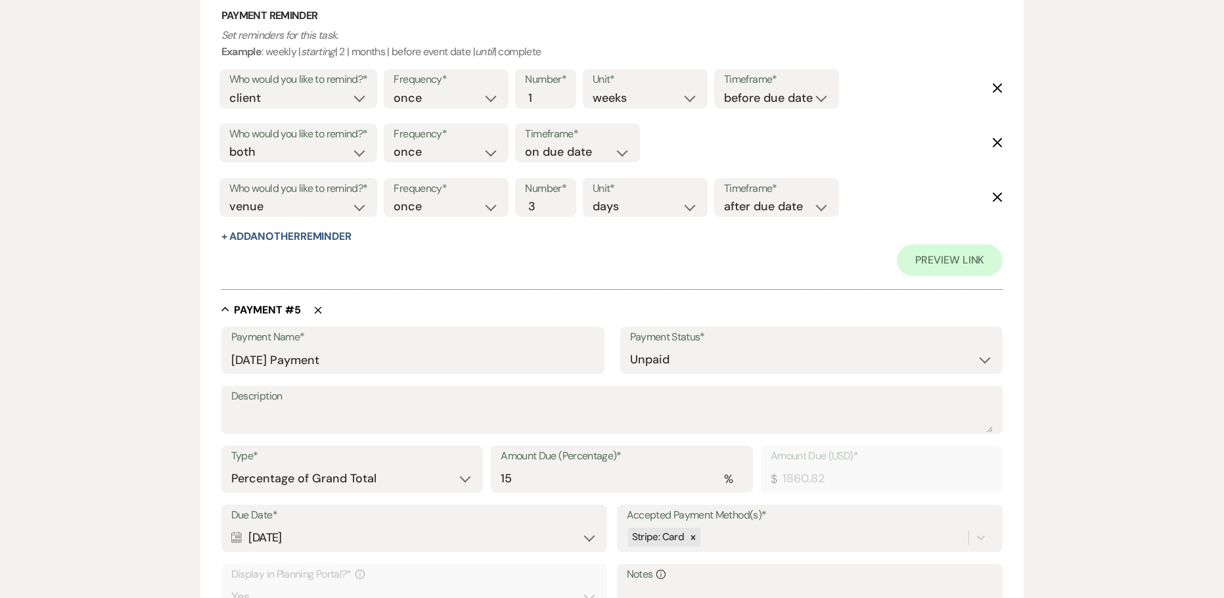
scroll to position [2300, 0]
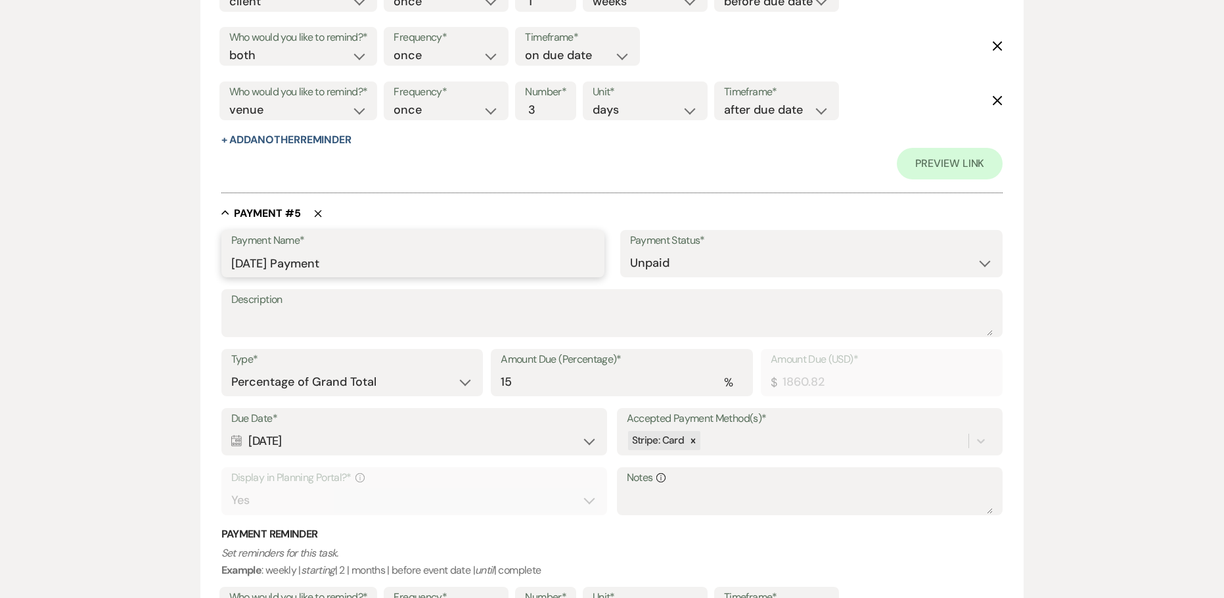
click at [264, 269] on input "[DATE] Payment" at bounding box center [412, 263] width 363 height 26
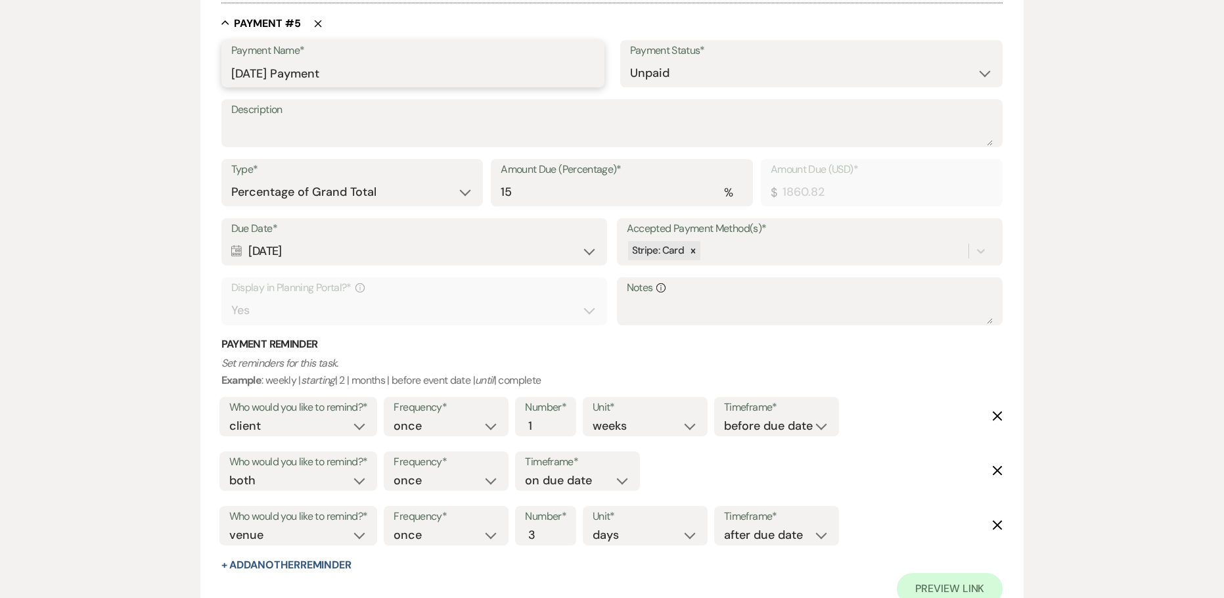
scroll to position [2497, 0]
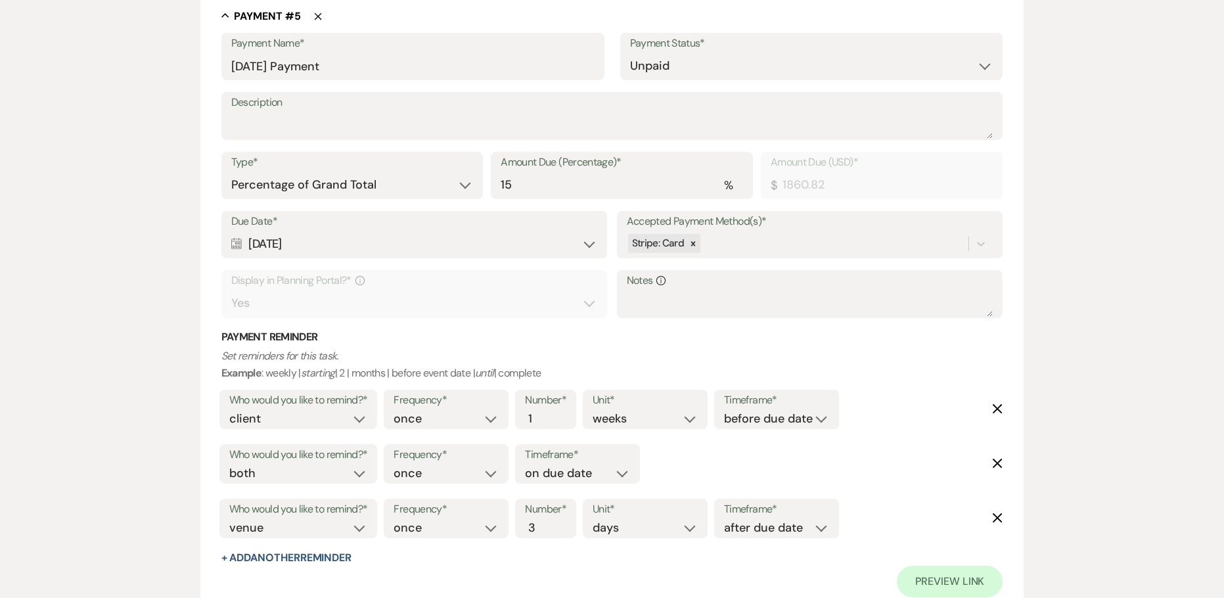
click at [271, 243] on div "Calendar [DATE] Expand" at bounding box center [414, 244] width 367 height 26
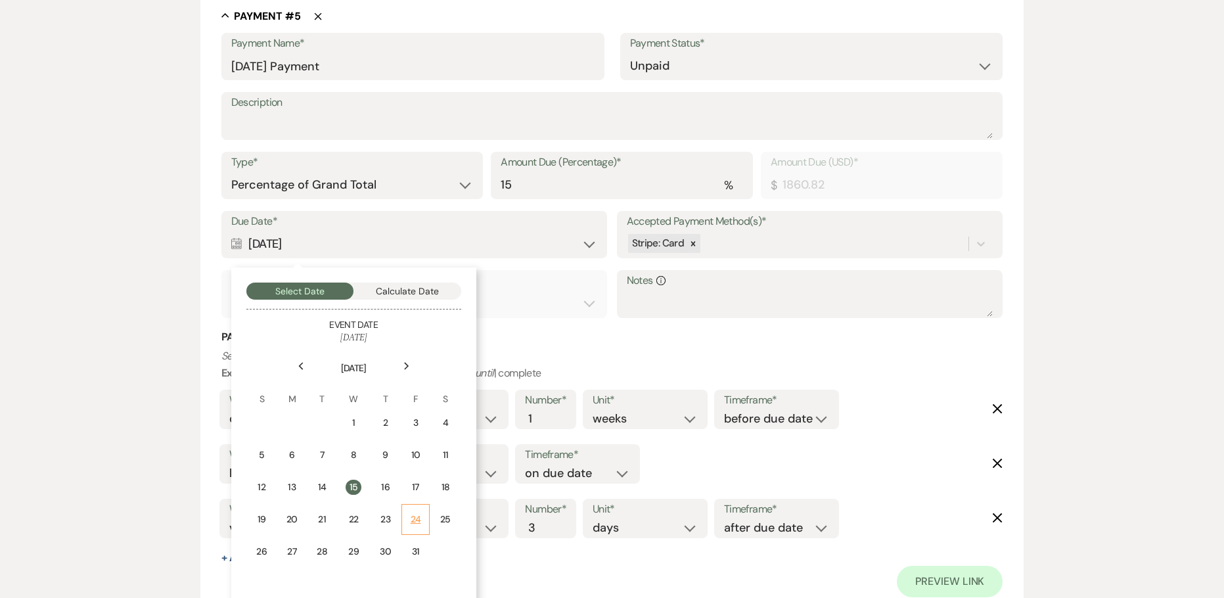
click at [415, 528] on td "24" at bounding box center [416, 519] width 28 height 31
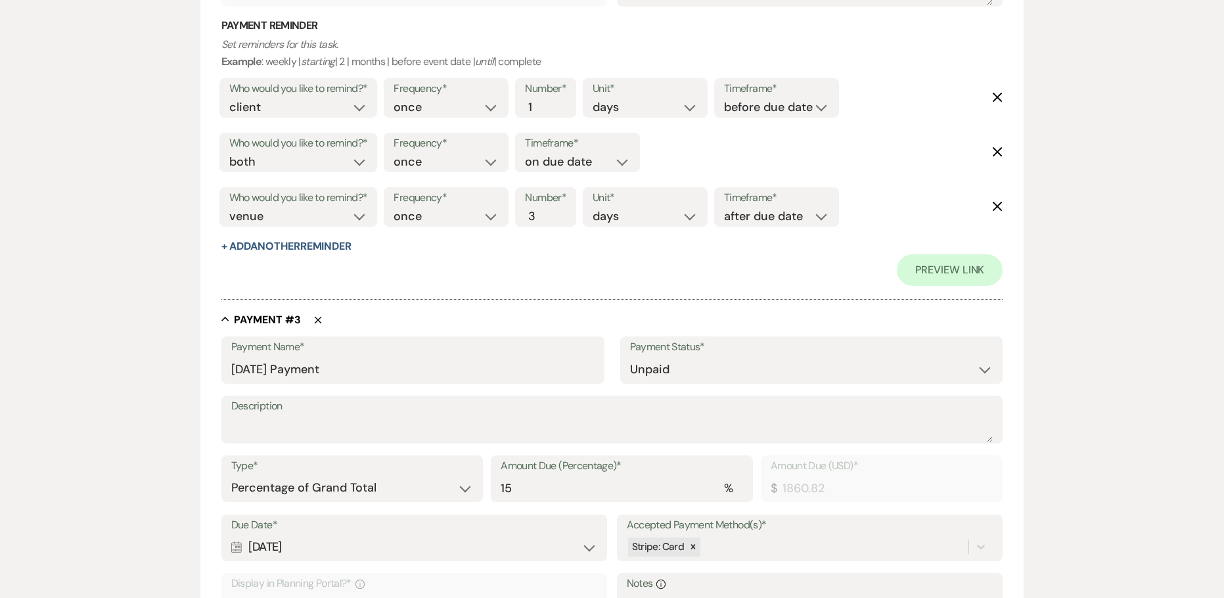
scroll to position [1314, 0]
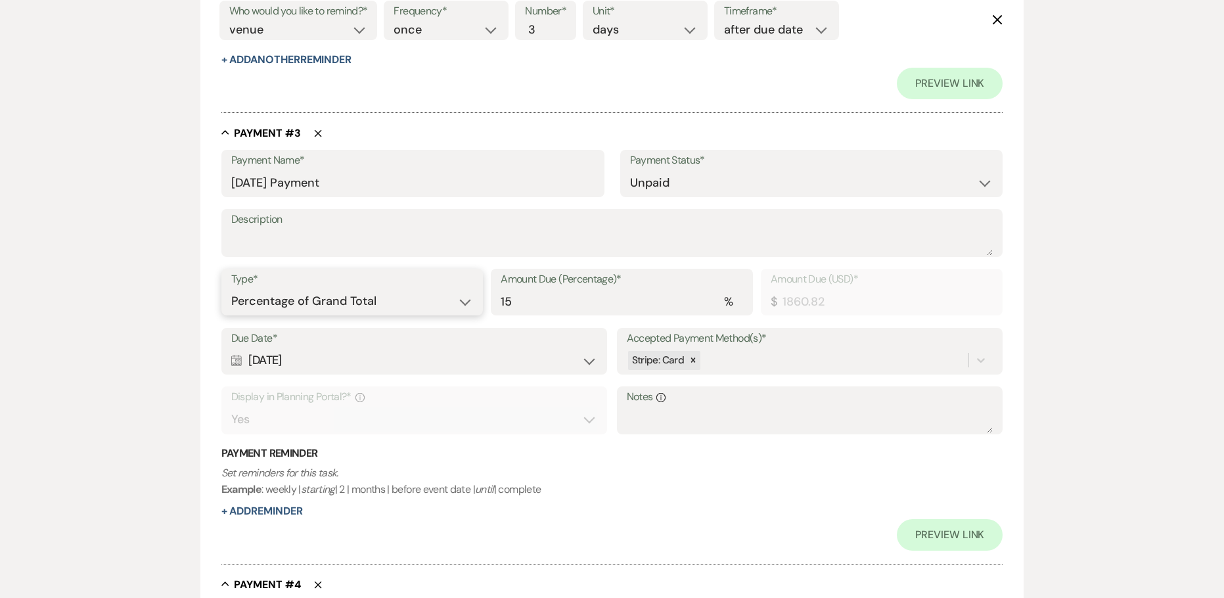
click at [293, 297] on select "Dollar Amount Percentage of Grand Total" at bounding box center [352, 301] width 242 height 26
click at [231, 288] on select "Dollar Amount Percentage of Grand Total" at bounding box center [352, 301] width 242 height 26
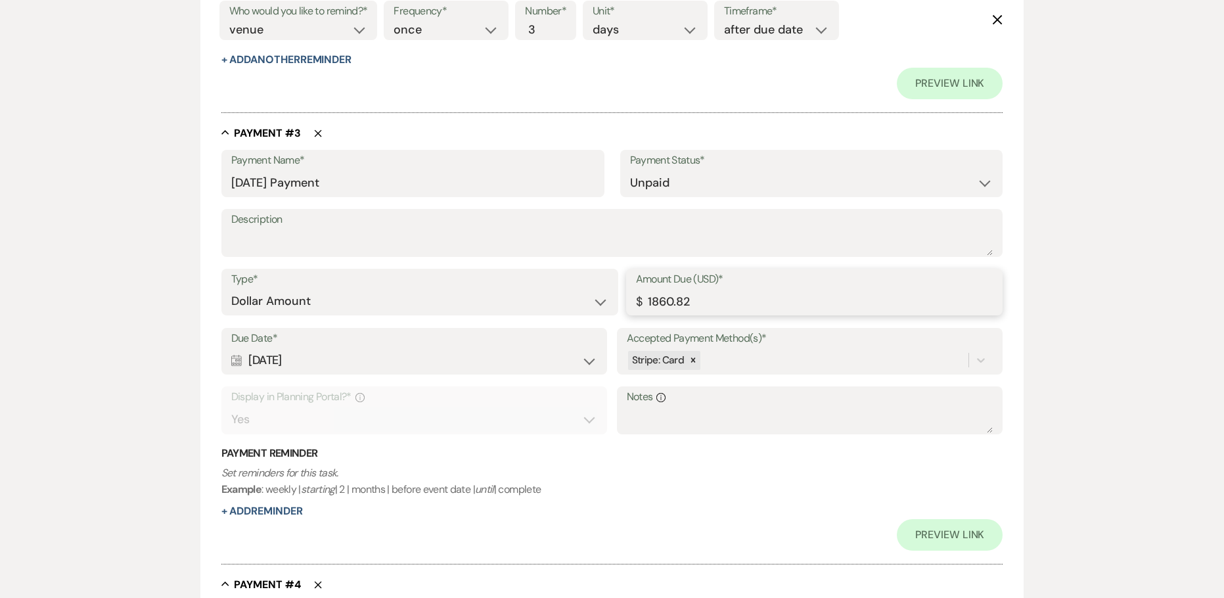
drag, startPoint x: 639, startPoint y: 299, endPoint x: 558, endPoint y: 283, distance: 82.4
click at [634, 299] on div "Amount Due (USD)* $ 1860.82" at bounding box center [814, 292] width 377 height 47
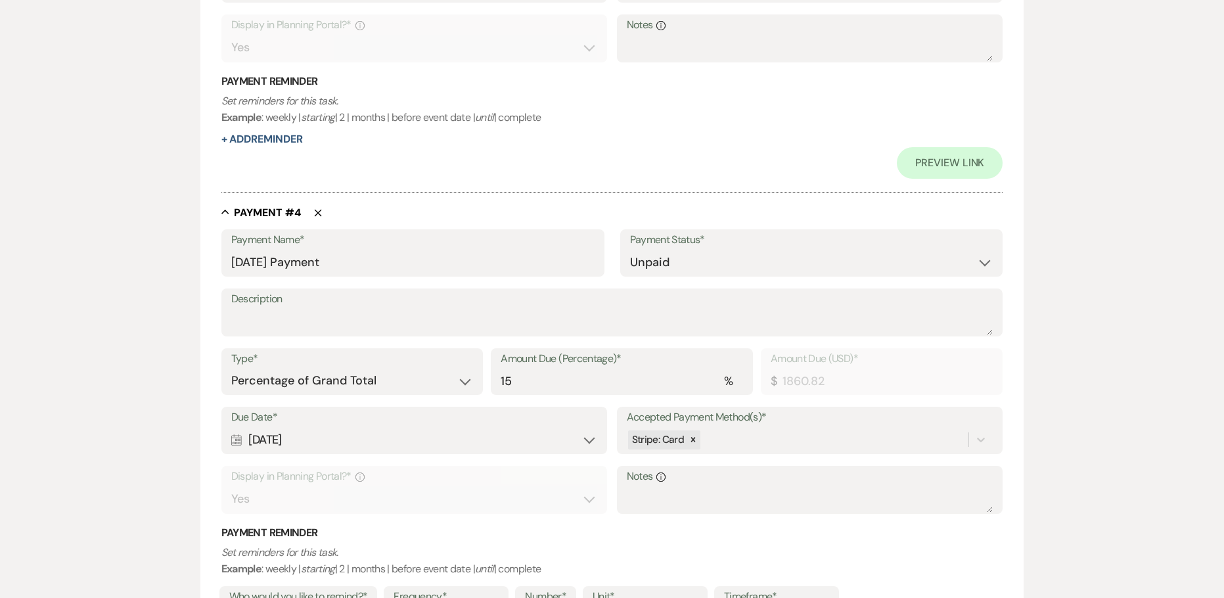
scroll to position [1774, 0]
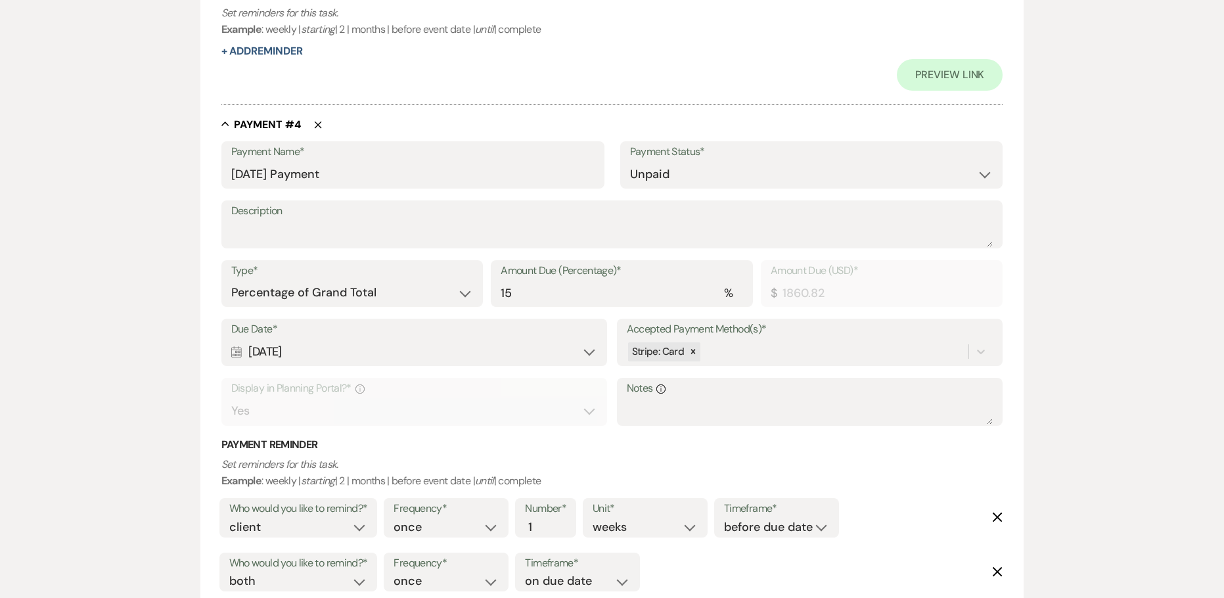
click at [321, 351] on div "Calendar [DATE] Expand" at bounding box center [414, 352] width 367 height 26
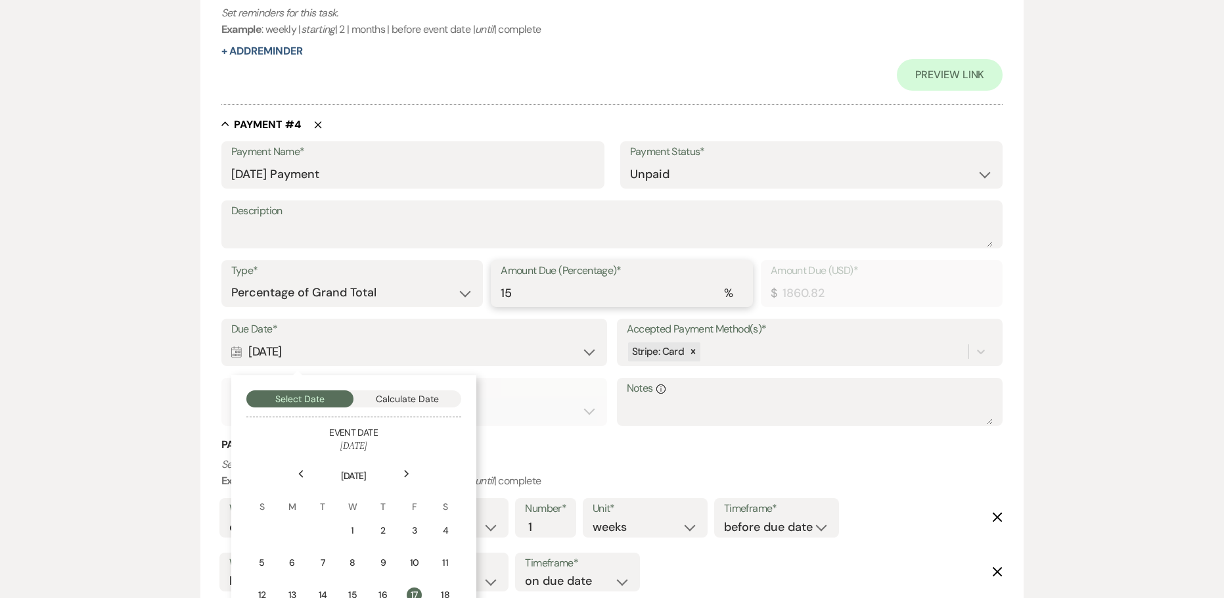
click at [509, 294] on input "15" at bounding box center [622, 293] width 242 height 26
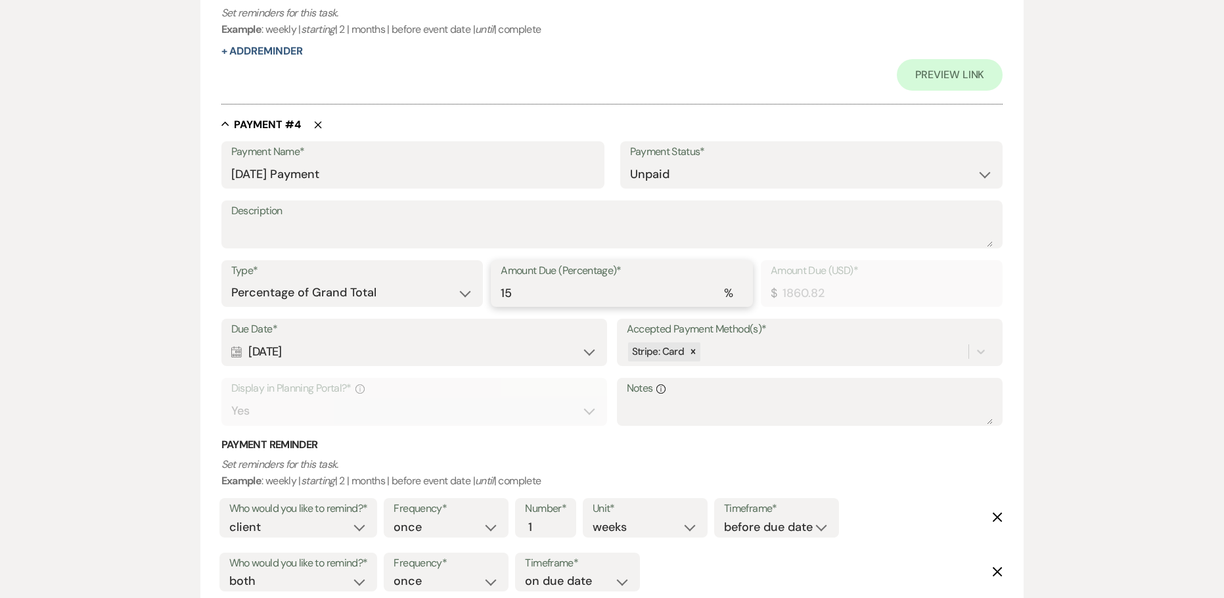
drag, startPoint x: 481, startPoint y: 293, endPoint x: 393, endPoint y: 292, distance: 88.1
click at [397, 292] on div "Type* Dollar Amount Percentage of Grand Total Amount Due (Percentage)* % 15 Amo…" at bounding box center [612, 289] width 782 height 59
click at [260, 292] on select "Dollar Amount Percentage of Grand Total" at bounding box center [352, 293] width 242 height 26
click at [231, 280] on select "Dollar Amount Percentage of Grand Total" at bounding box center [352, 293] width 242 height 26
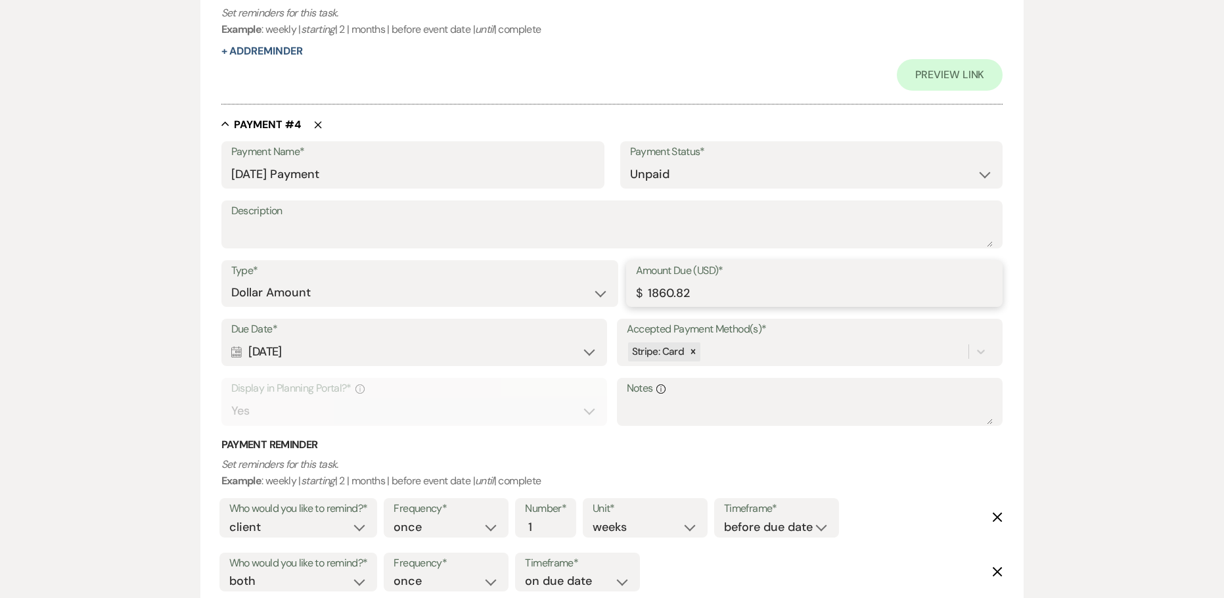
drag, startPoint x: 718, startPoint y: 293, endPoint x: 619, endPoint y: 296, distance: 99.3
click at [626, 296] on div "Amount Due (USD)* $ 1860.82" at bounding box center [814, 283] width 377 height 47
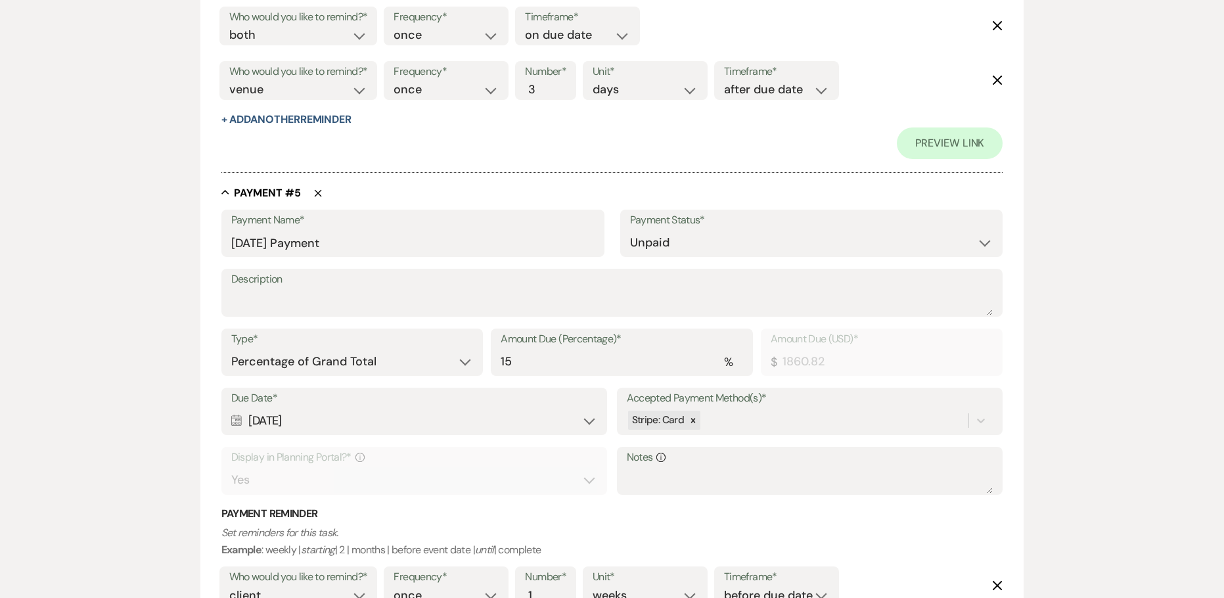
scroll to position [2366, 0]
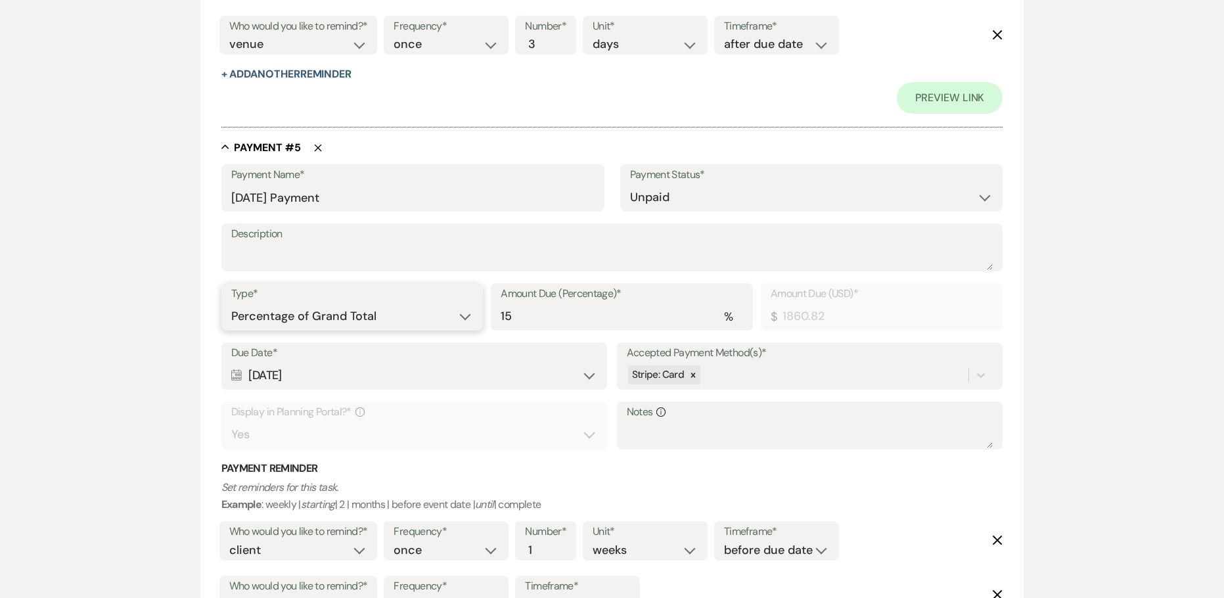
click at [344, 313] on select "Dollar Amount Percentage of Grand Total" at bounding box center [352, 317] width 242 height 26
click at [231, 304] on select "Dollar Amount Percentage of Grand Total" at bounding box center [352, 317] width 242 height 26
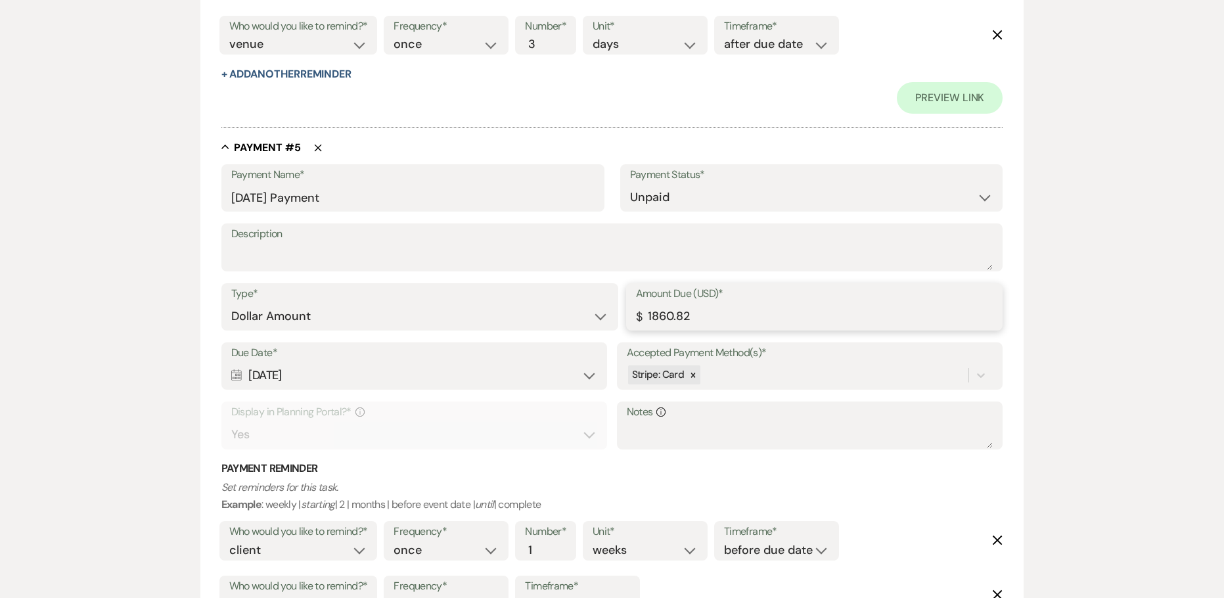
drag, startPoint x: 729, startPoint y: 317, endPoint x: 488, endPoint y: 292, distance: 243.1
click at [540, 302] on div "Type* Dollar Amount Percentage of Grand Total Amount Due (USD)* $ 1860.82" at bounding box center [612, 312] width 782 height 59
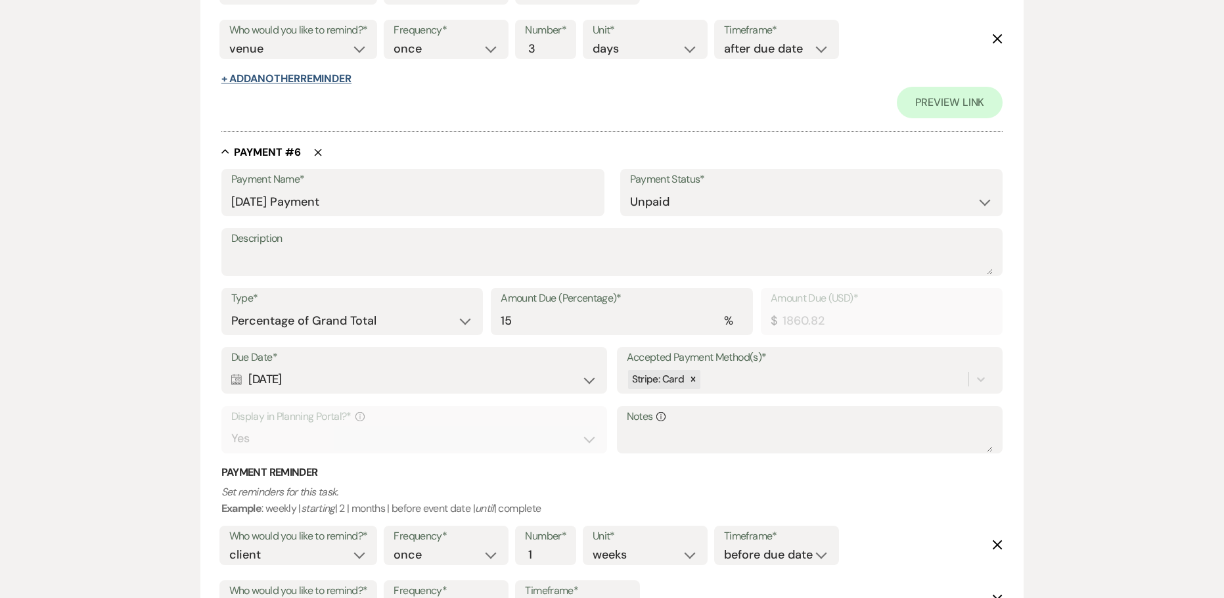
scroll to position [3023, 0]
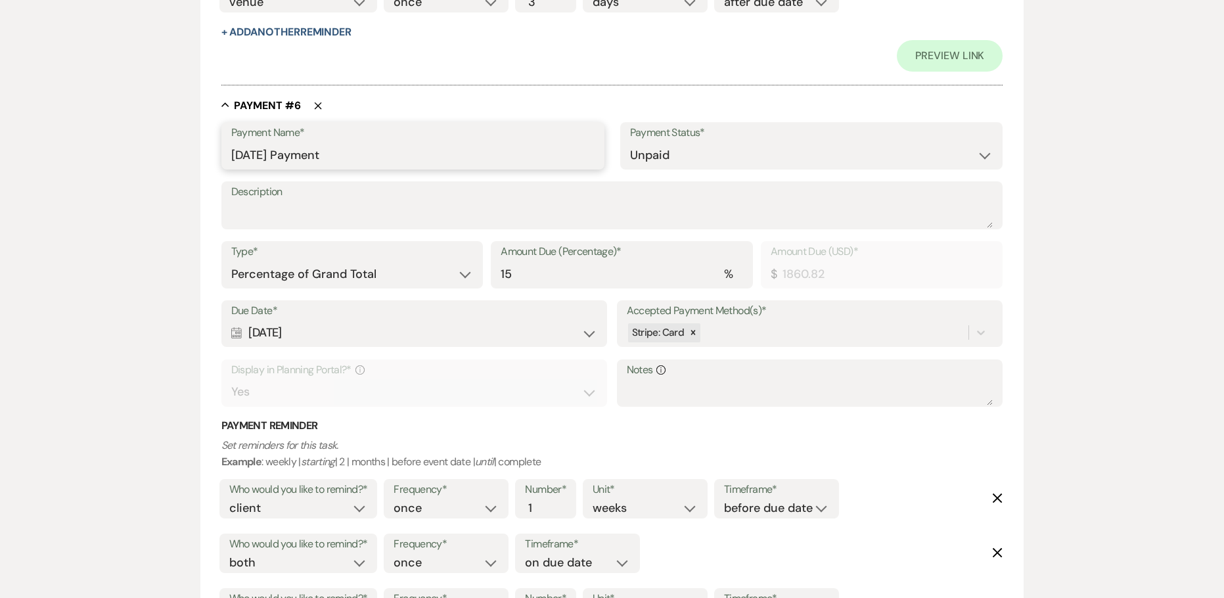
click at [279, 154] on input "[DATE] Payment" at bounding box center [412, 156] width 363 height 26
drag, startPoint x: 264, startPoint y: 154, endPoint x: 225, endPoint y: 154, distance: 38.1
click at [233, 153] on input "[DATE] Payment" at bounding box center [412, 156] width 363 height 26
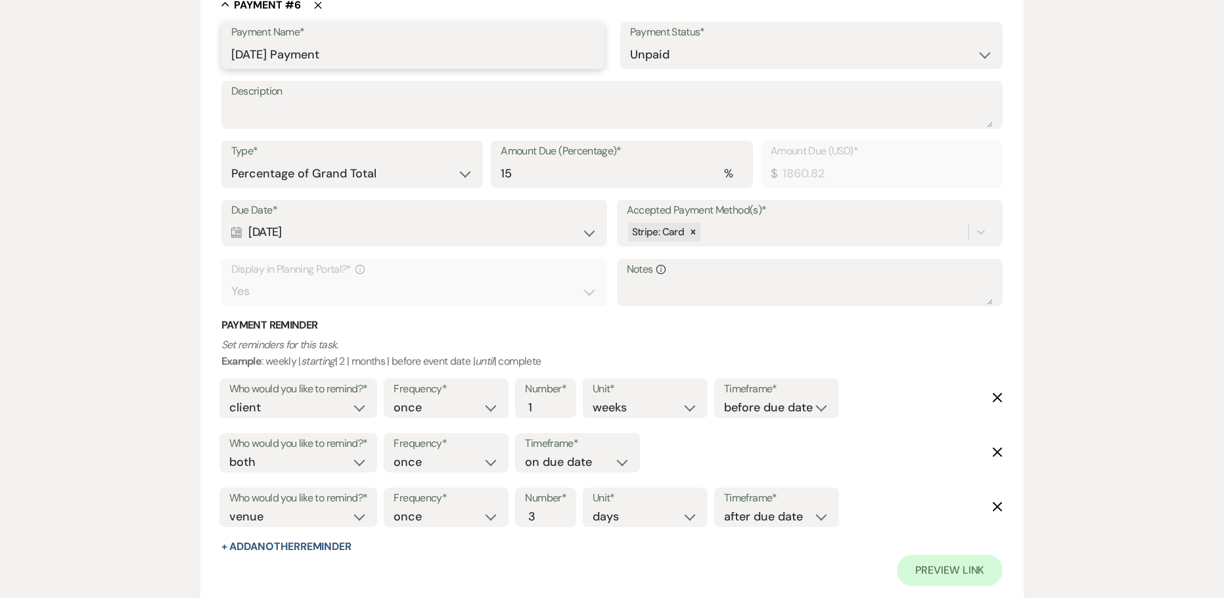
scroll to position [3154, 0]
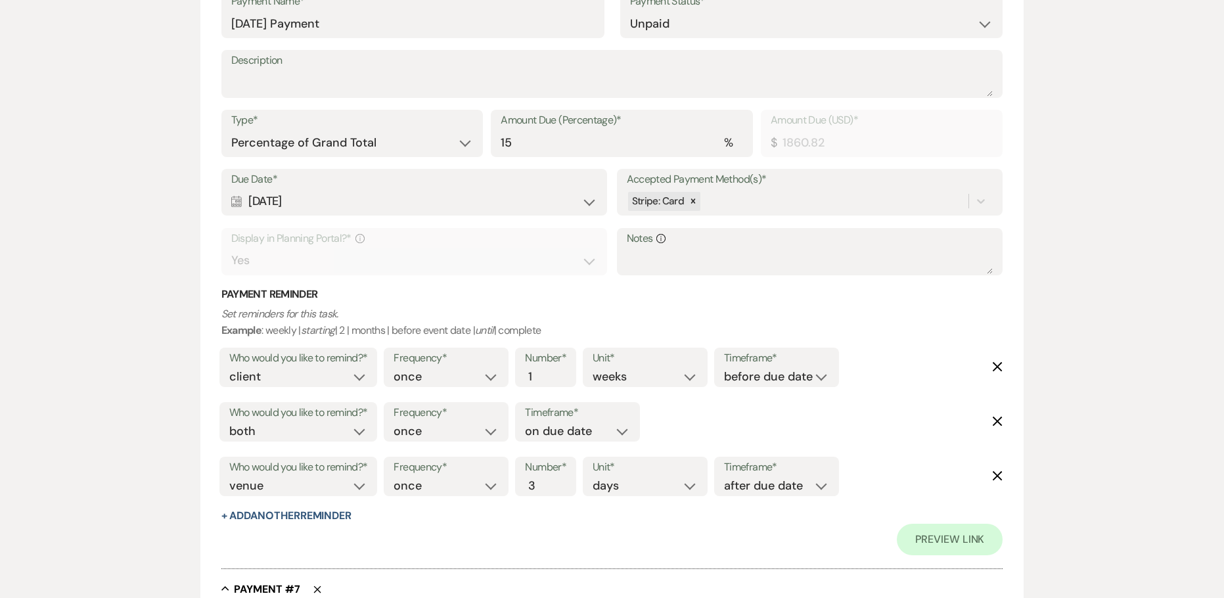
click at [288, 204] on div "Calendar [DATE] Expand" at bounding box center [414, 202] width 367 height 26
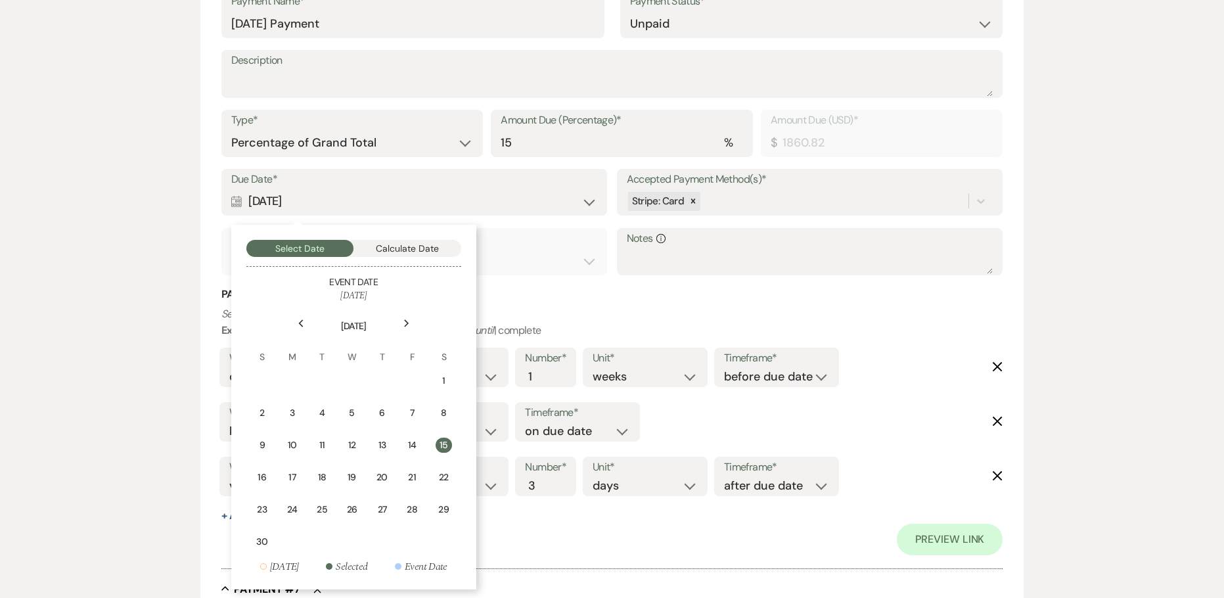
click at [305, 324] on div "Previous" at bounding box center [300, 323] width 21 height 21
click at [415, 514] on div "31" at bounding box center [415, 510] width 12 height 14
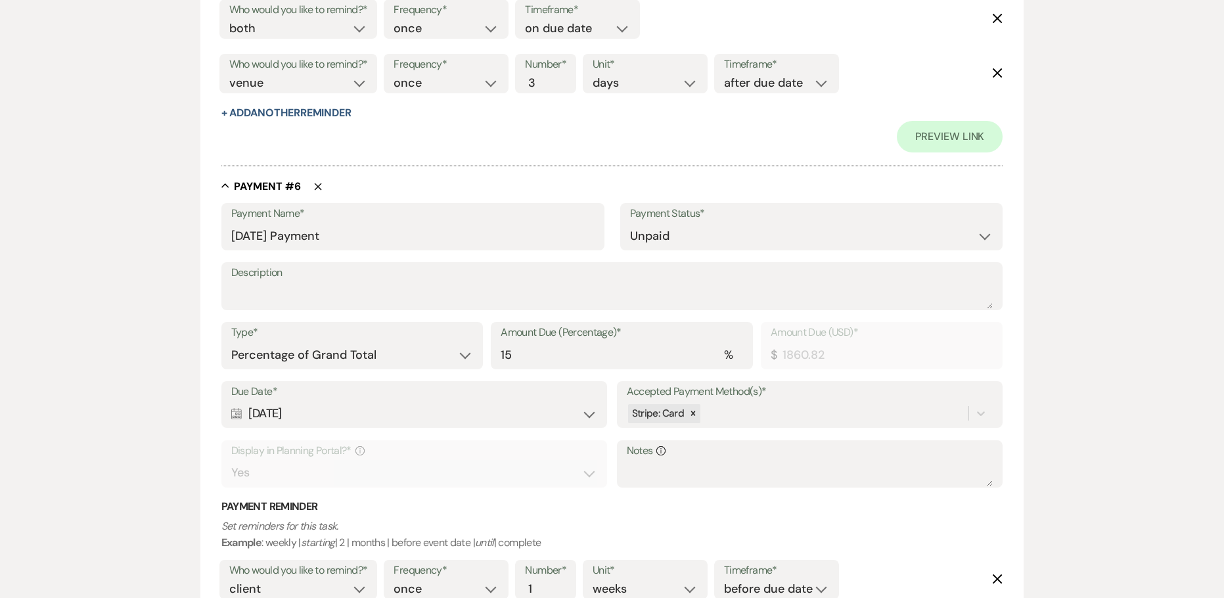
scroll to position [3088, 0]
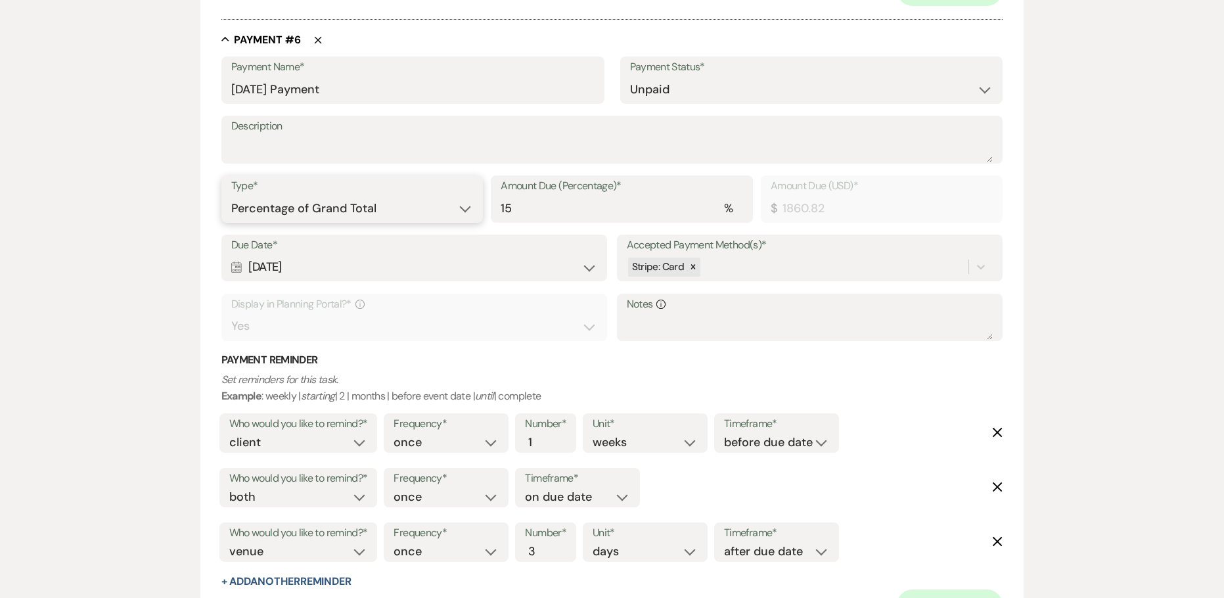
click at [381, 211] on select "Dollar Amount Percentage of Grand Total" at bounding box center [352, 209] width 242 height 26
click at [231, 196] on select "Dollar Amount Percentage of Grand Total" at bounding box center [352, 209] width 242 height 26
click at [567, 210] on div "Type* Dollar Amount Percentage of Grand Total Amount Due (USD)* $ 1860.82" at bounding box center [612, 204] width 782 height 59
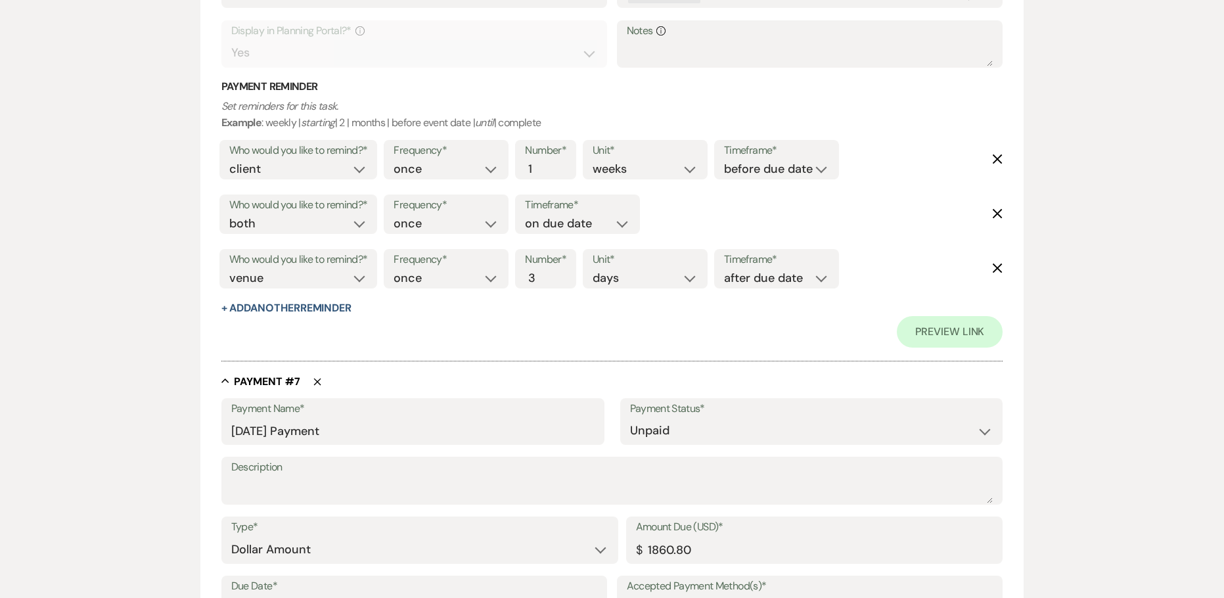
scroll to position [3548, 0]
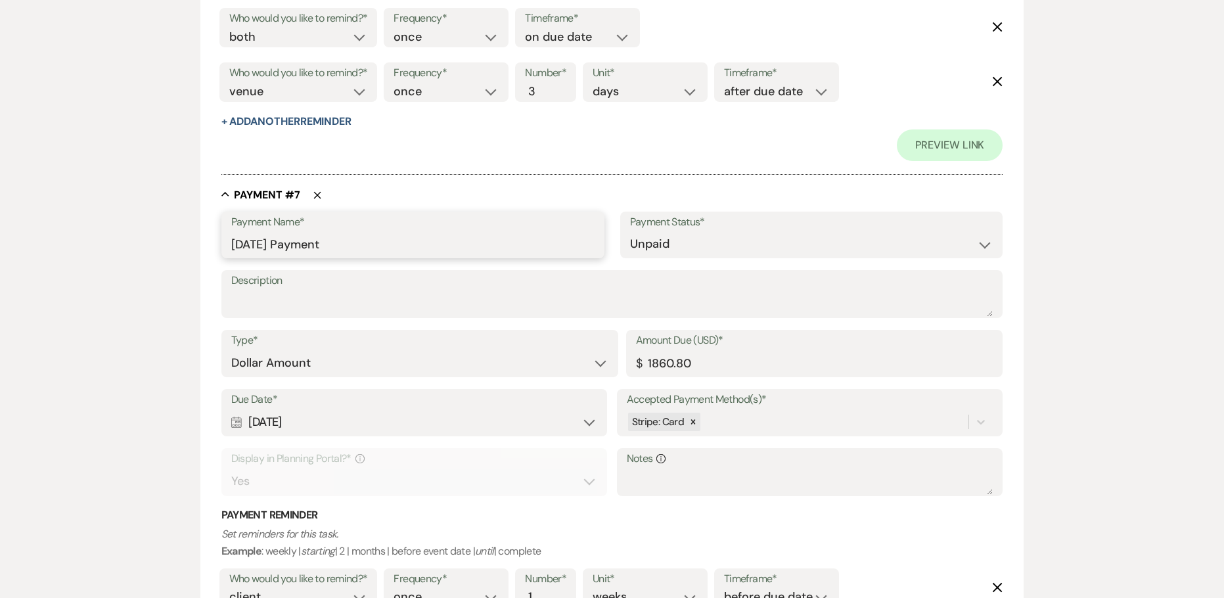
click at [287, 249] on input "[DATE] Payment" at bounding box center [412, 244] width 363 height 26
click at [258, 413] on div "Calendar [DATE] Expand" at bounding box center [414, 422] width 367 height 26
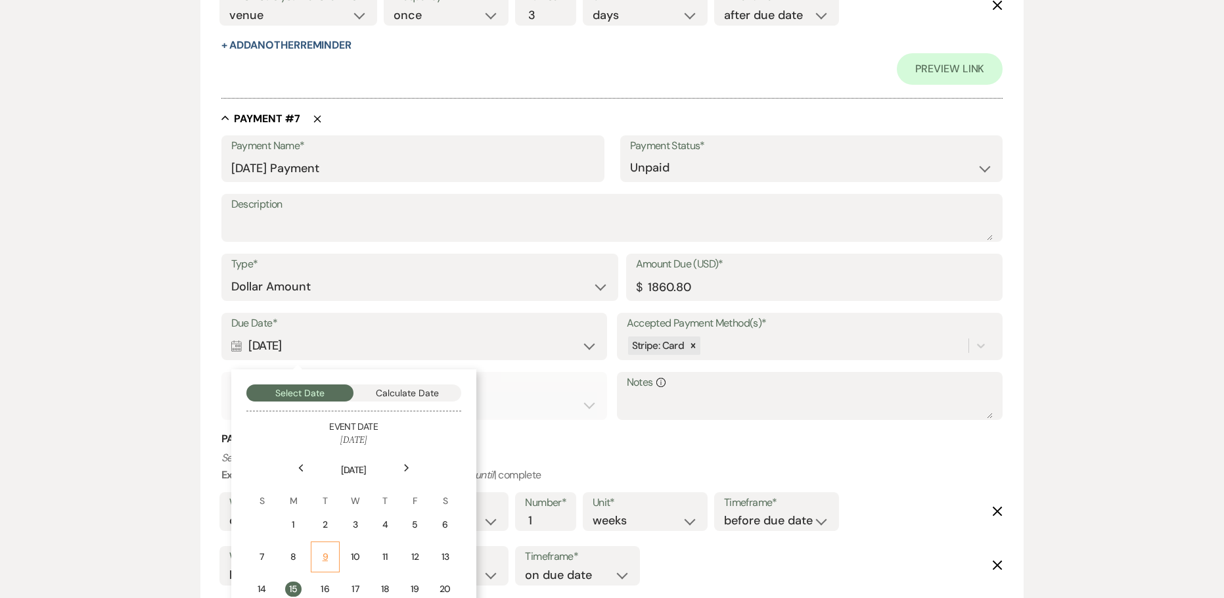
scroll to position [3746, 0]
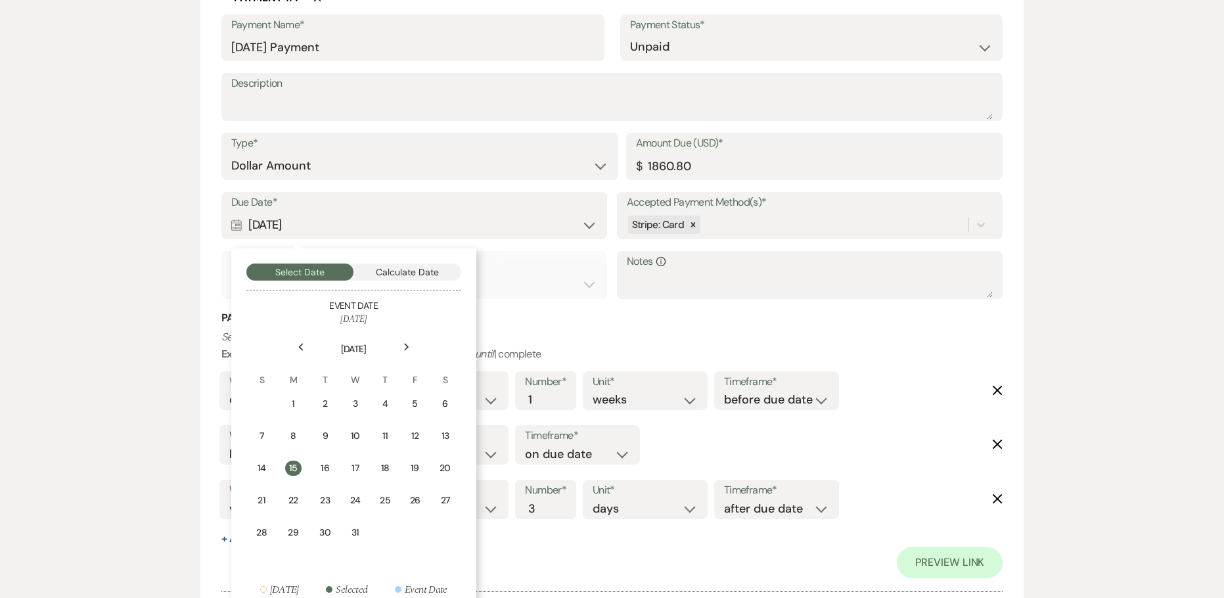
click at [304, 349] on div "Previous" at bounding box center [300, 346] width 21 height 21
click at [419, 434] on div "7" at bounding box center [415, 436] width 12 height 14
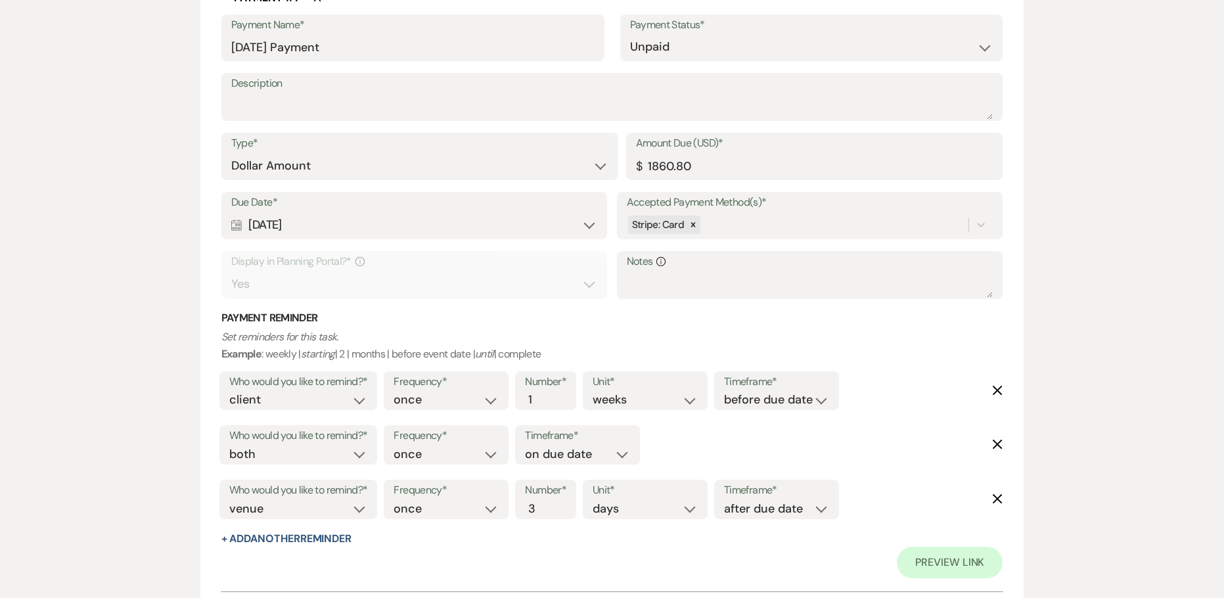
drag, startPoint x: 323, startPoint y: 223, endPoint x: 229, endPoint y: 227, distance: 94.0
click at [229, 227] on div "Due Date* Calendar [DATE] Expand" at bounding box center [414, 215] width 386 height 47
copy div "[DATE]"
drag, startPoint x: 300, startPoint y: 50, endPoint x: 190, endPoint y: 55, distance: 110.5
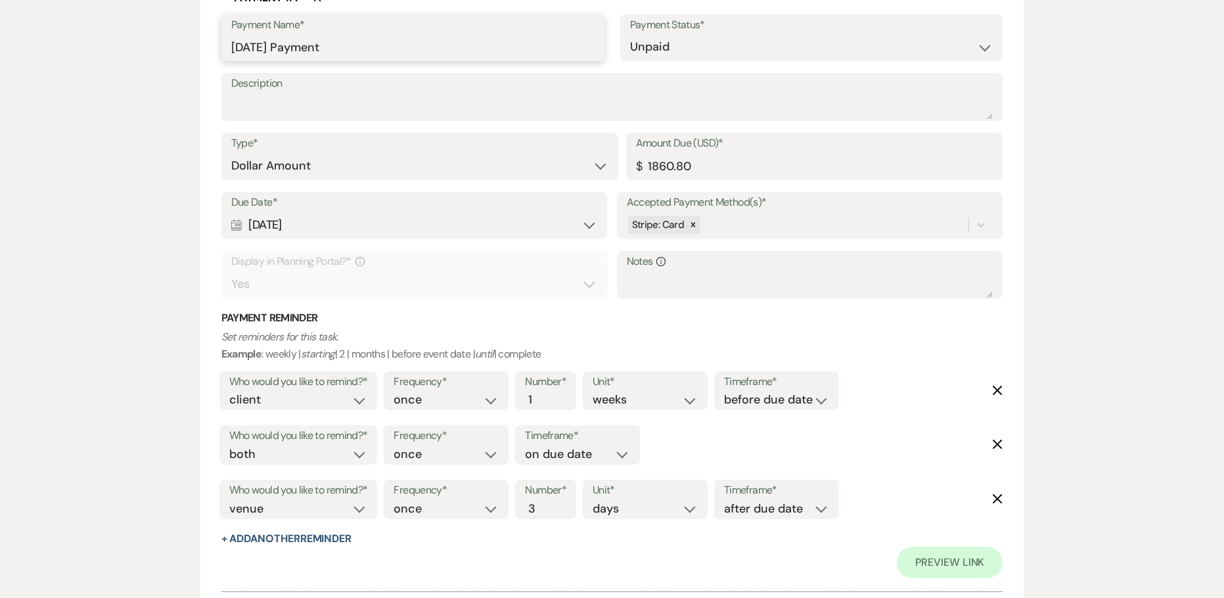
paste input "[DATE]"
click at [294, 159] on select "Dollar Amount Percentage of Grand Total" at bounding box center [419, 166] width 377 height 26
click at [231, 153] on select "Dollar Amount Percentage of Grand Total" at bounding box center [419, 166] width 377 height 26
click at [547, 155] on input "15" at bounding box center [622, 166] width 242 height 26
click at [375, 175] on select "Dollar Amount Percentage of Grand Total" at bounding box center [352, 166] width 242 height 26
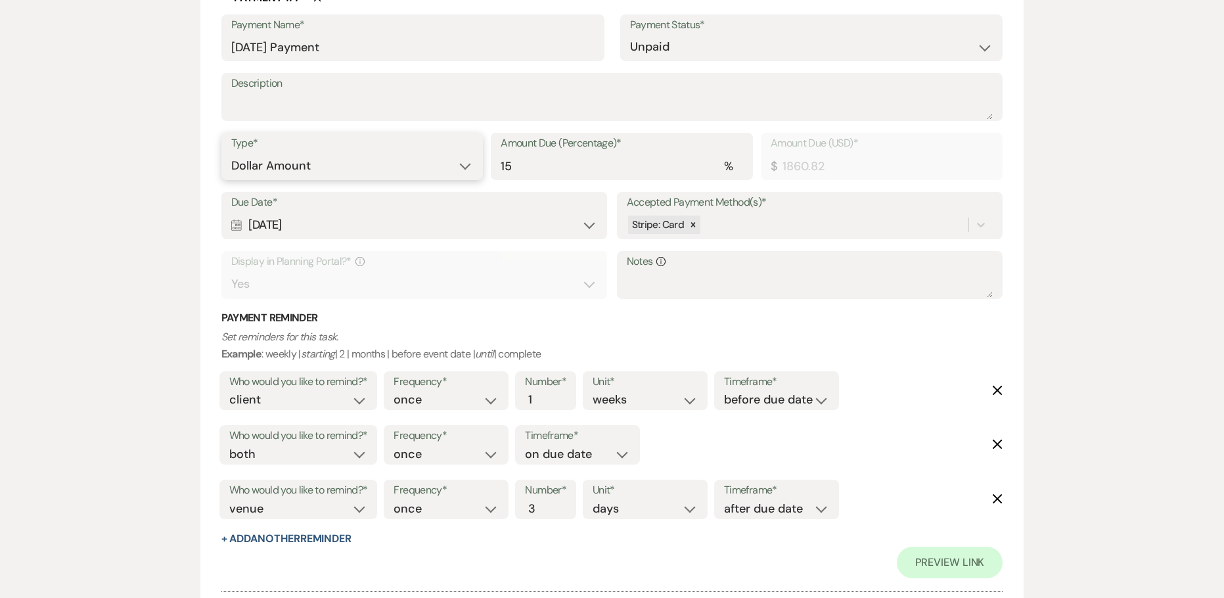
click at [231, 153] on select "Dollar Amount Percentage of Grand Total" at bounding box center [352, 166] width 242 height 26
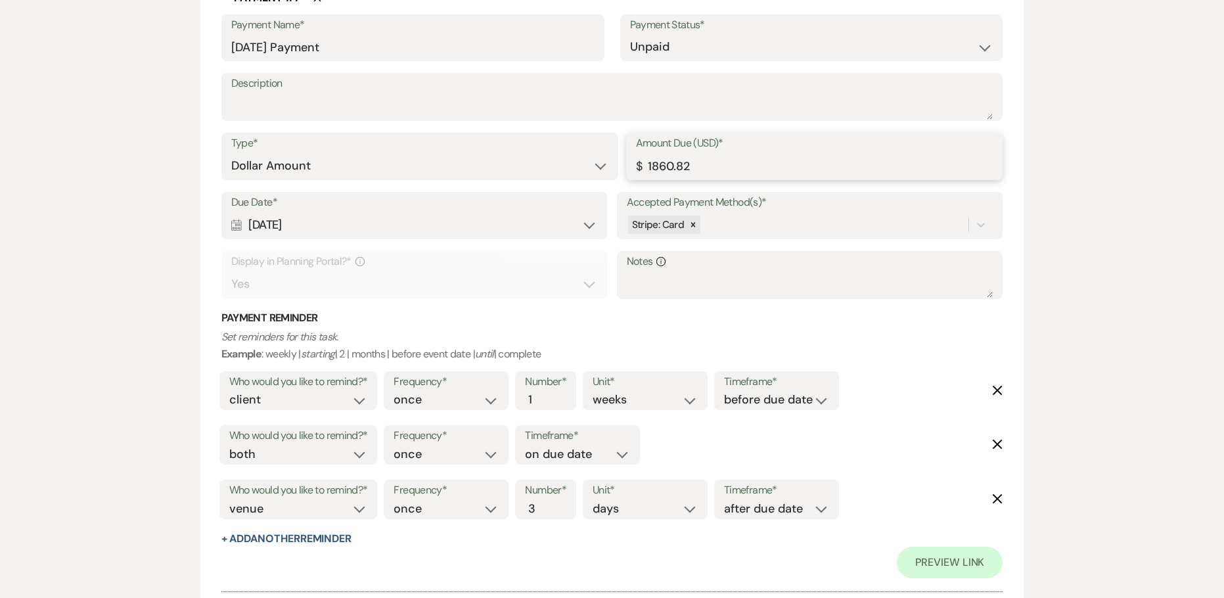
drag, startPoint x: 654, startPoint y: 168, endPoint x: 436, endPoint y: 169, distance: 218.2
click at [583, 171] on div "Type* Dollar Amount Percentage of Grand Total Amount Due (USD)* $ 1860.82" at bounding box center [612, 162] width 782 height 59
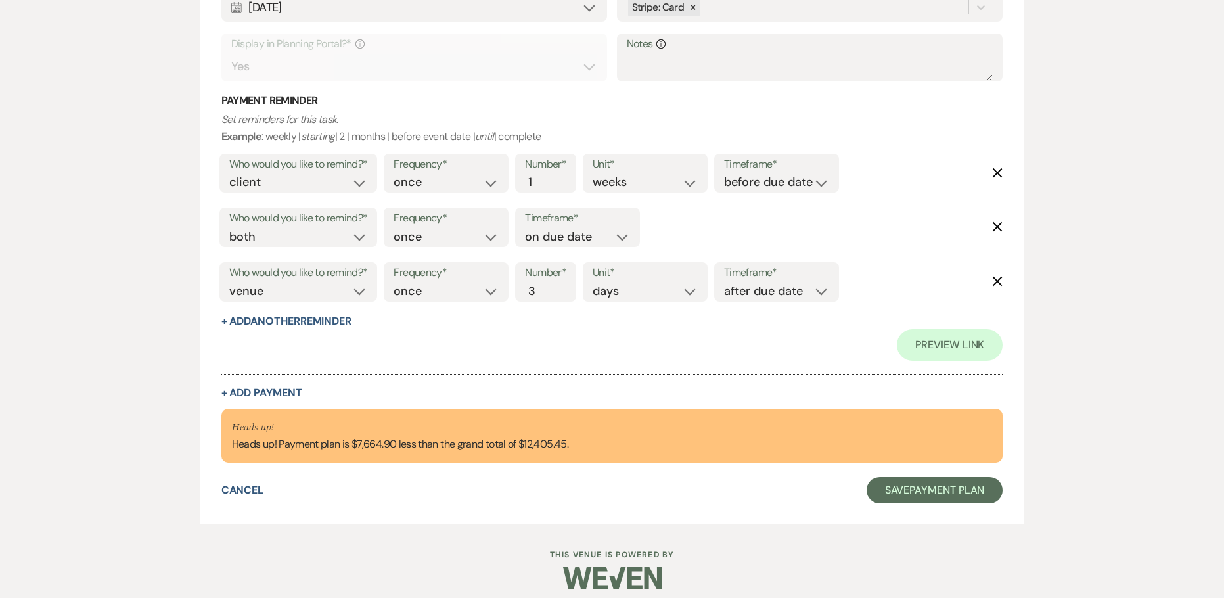
scroll to position [3974, 0]
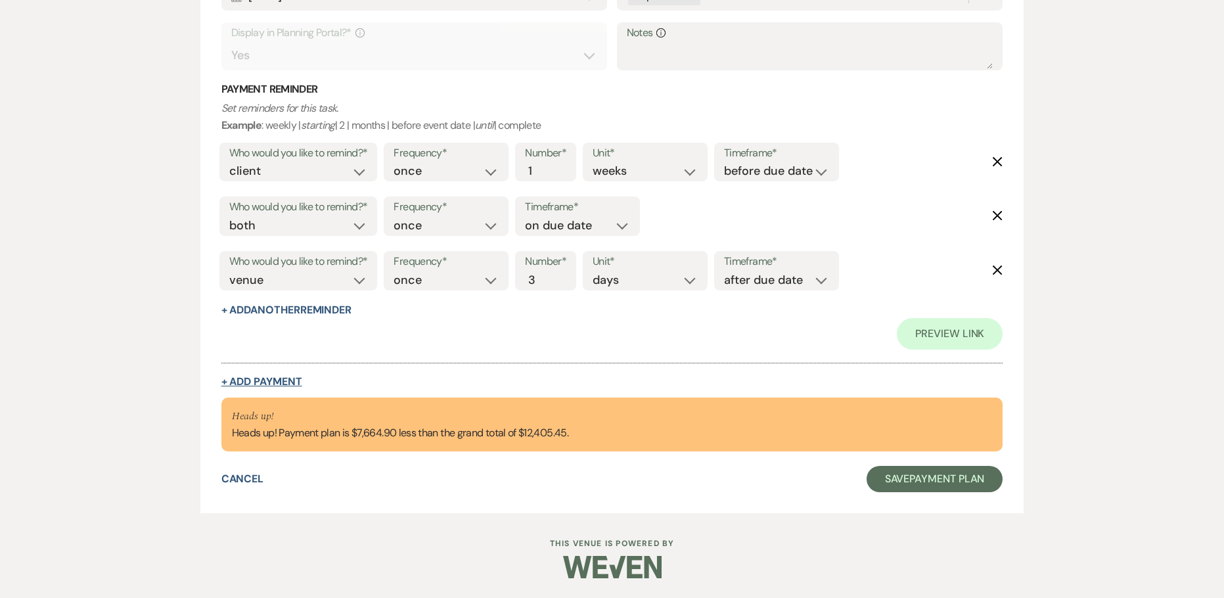
click at [279, 382] on button "+ Add Payment" at bounding box center [261, 382] width 81 height 11
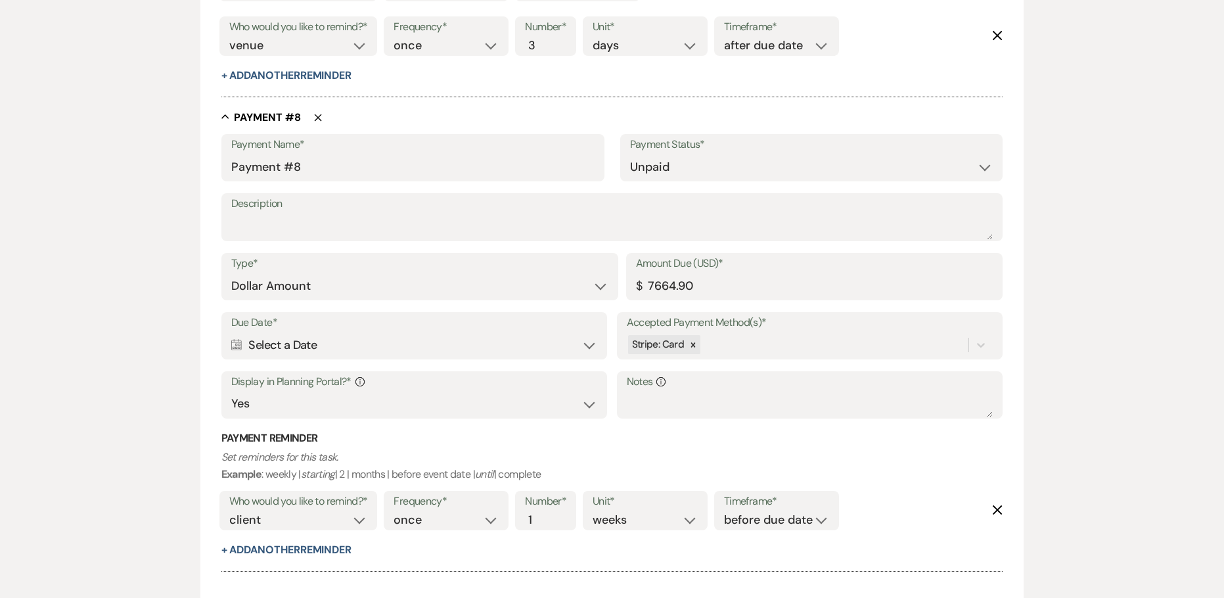
scroll to position [4048, 0]
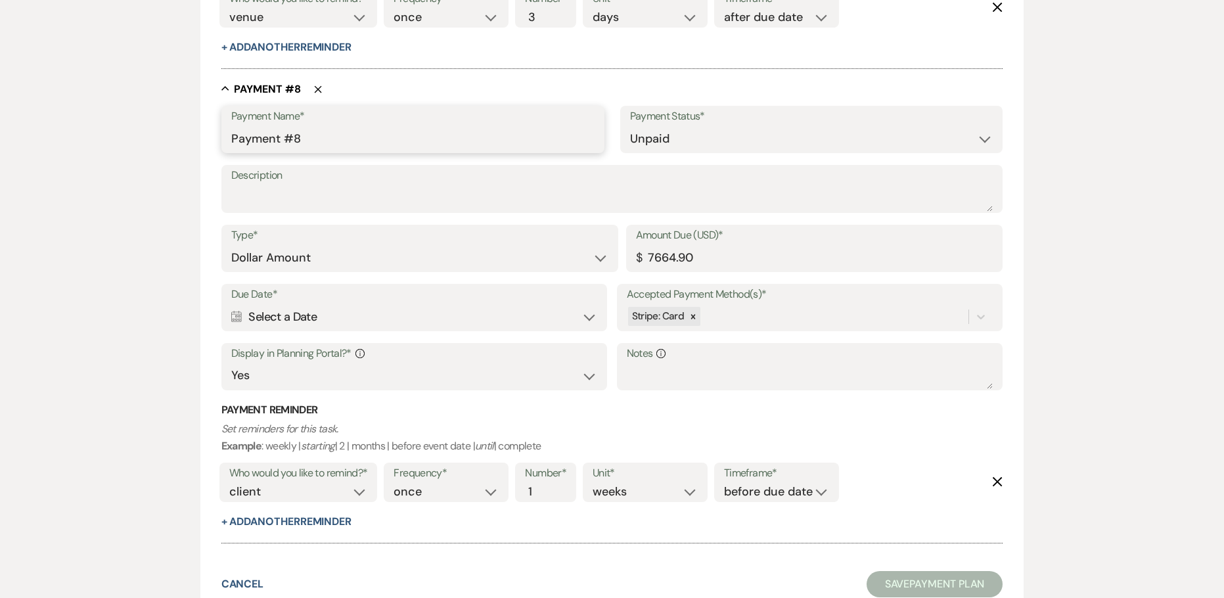
click at [324, 141] on input "Payment #8" at bounding box center [412, 139] width 363 height 26
click at [286, 319] on div "Calendar Select a Date Expand" at bounding box center [414, 317] width 367 height 26
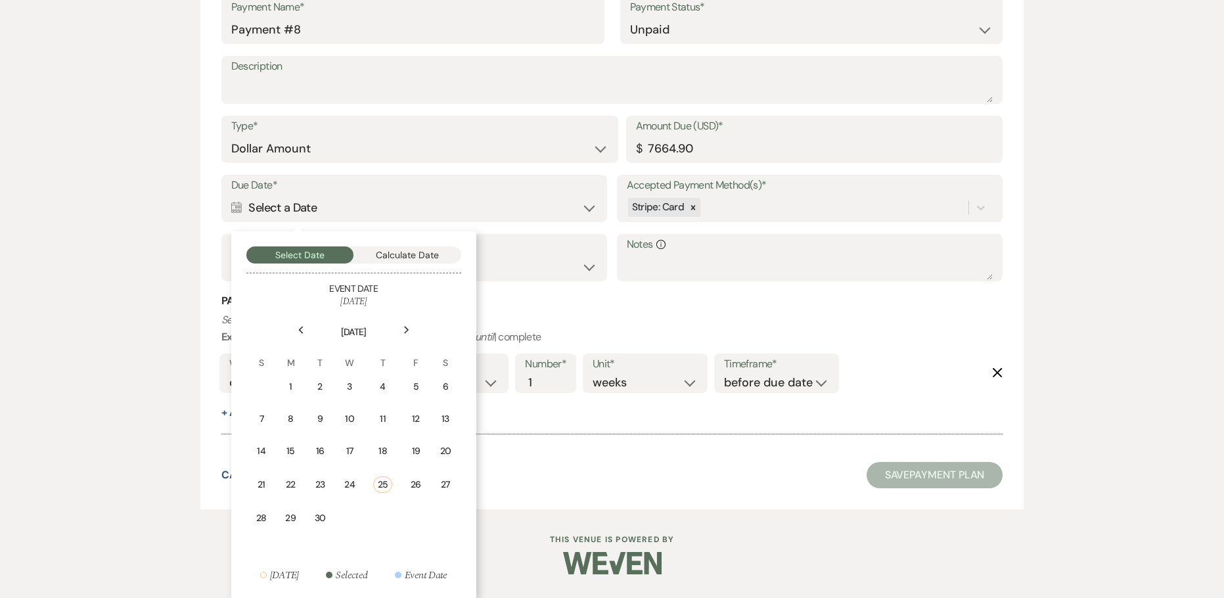
click at [410, 331] on div "Next" at bounding box center [406, 329] width 21 height 21
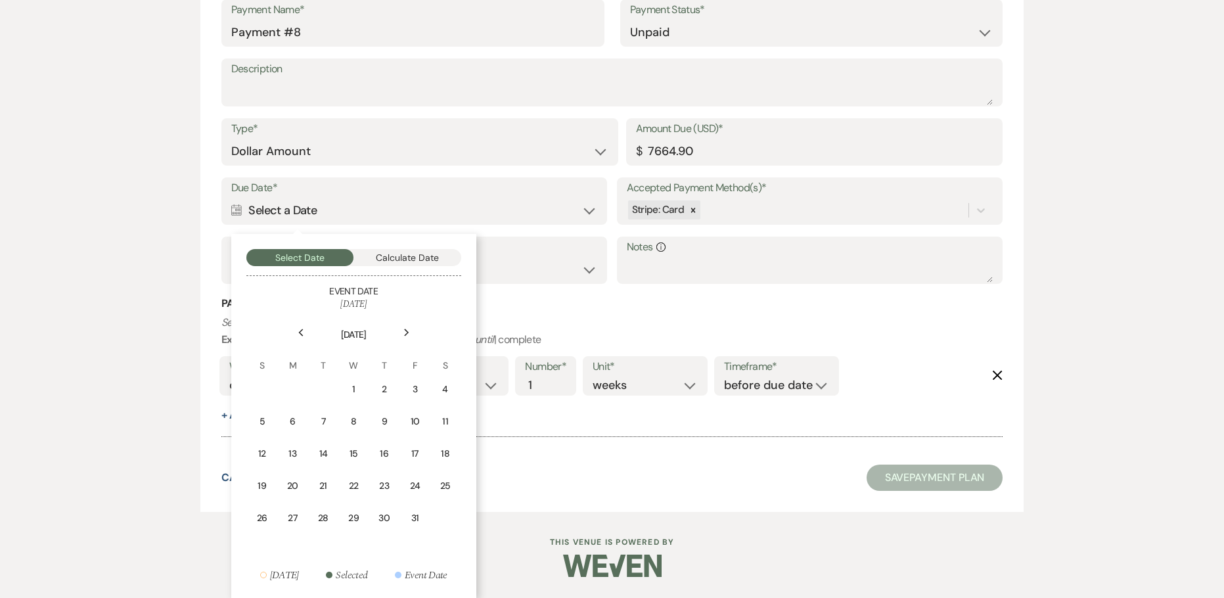
scroll to position [4154, 0]
click at [410, 331] on div "Next" at bounding box center [406, 332] width 21 height 21
click at [408, 450] on td "14" at bounding box center [414, 453] width 29 height 31
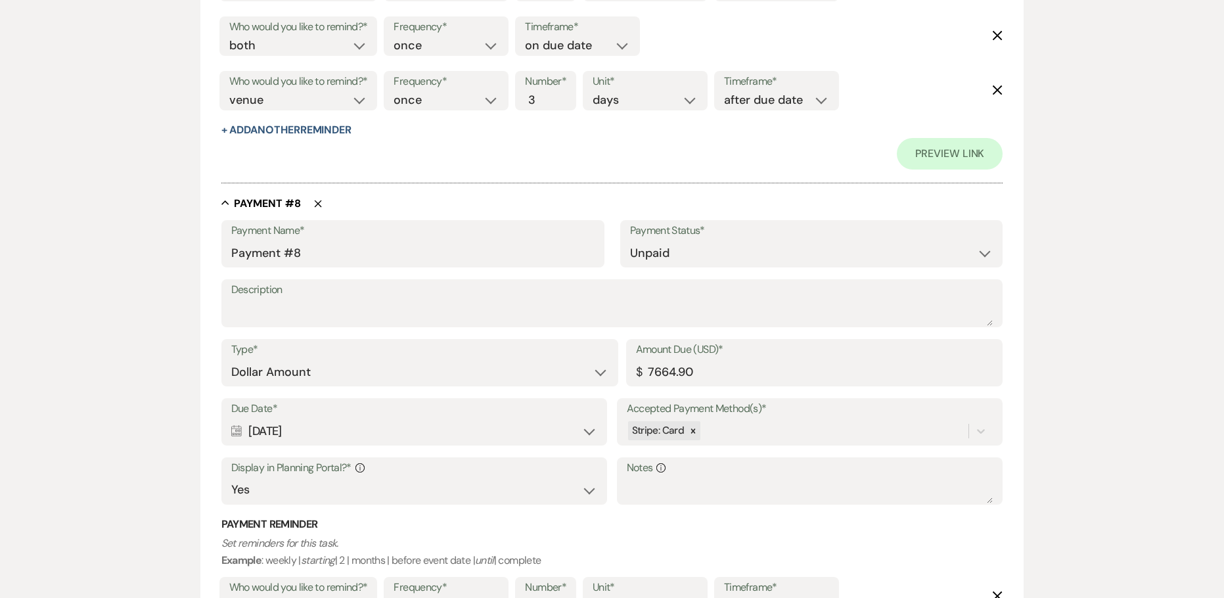
scroll to position [4378, 0]
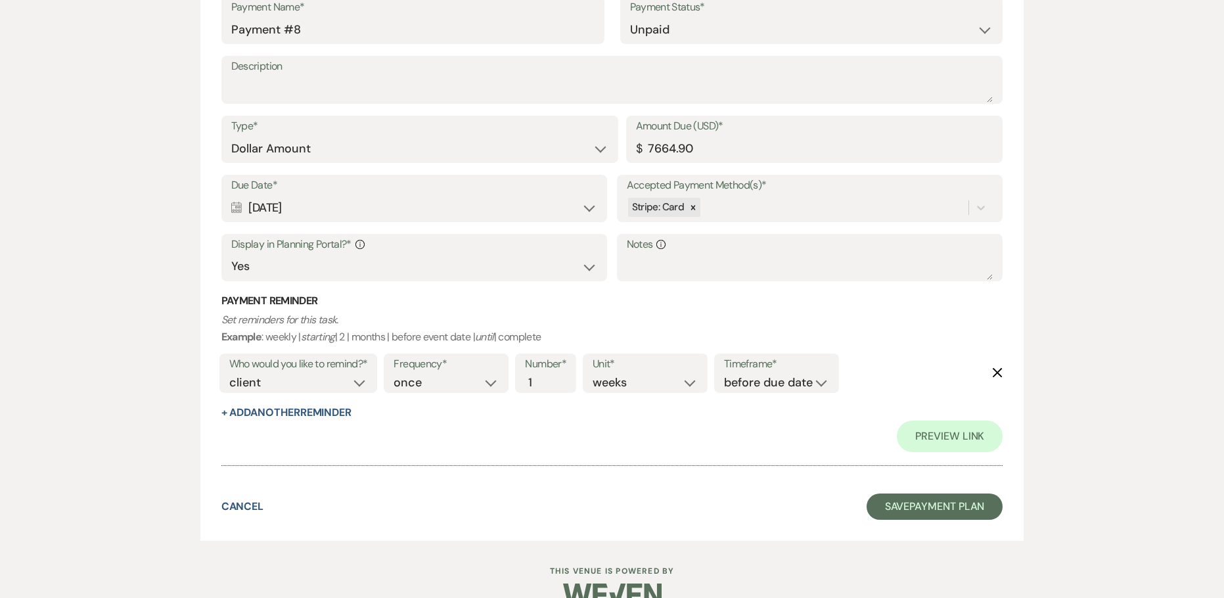
drag, startPoint x: 319, startPoint y: 207, endPoint x: 104, endPoint y: 214, distance: 215.0
copy div "[DATE]"
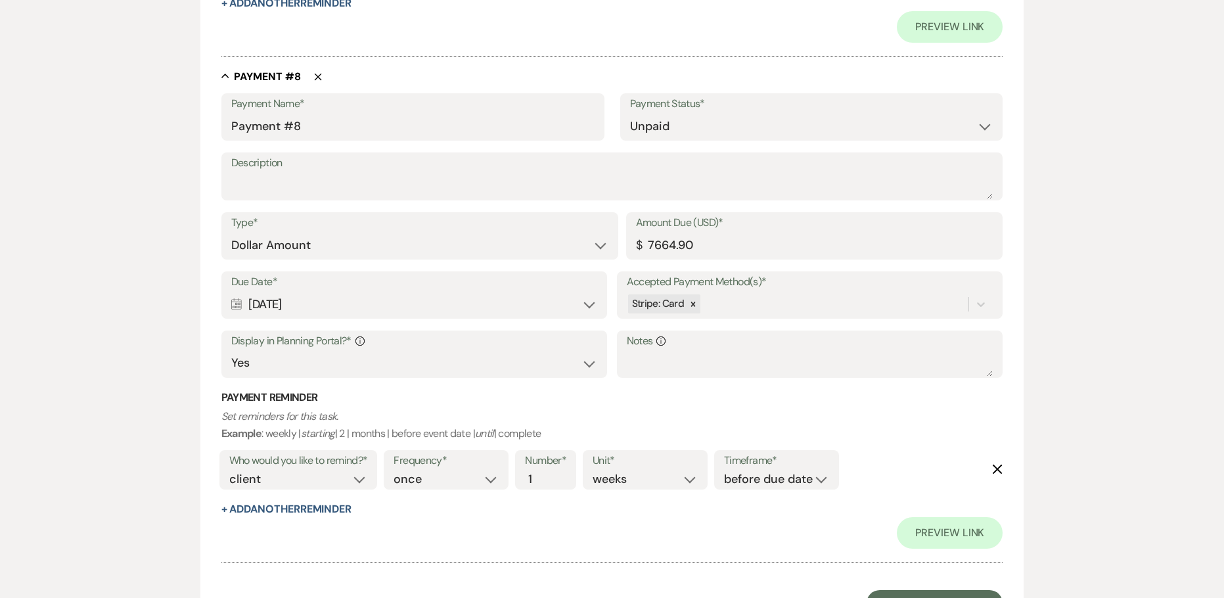
scroll to position [4181, 0]
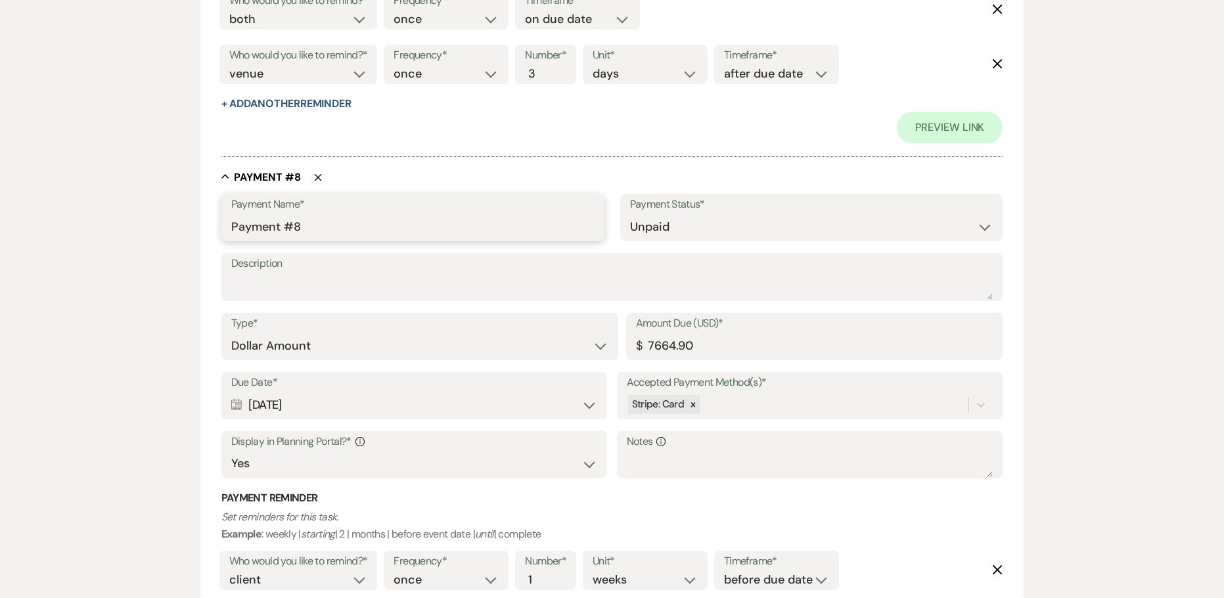
drag, startPoint x: 283, startPoint y: 234, endPoint x: 220, endPoint y: 224, distance: 63.2
click at [233, 221] on input "Payment #8" at bounding box center [412, 227] width 363 height 26
paste input "[DATE]"
drag, startPoint x: 379, startPoint y: 223, endPoint x: 356, endPoint y: 227, distance: 24.1
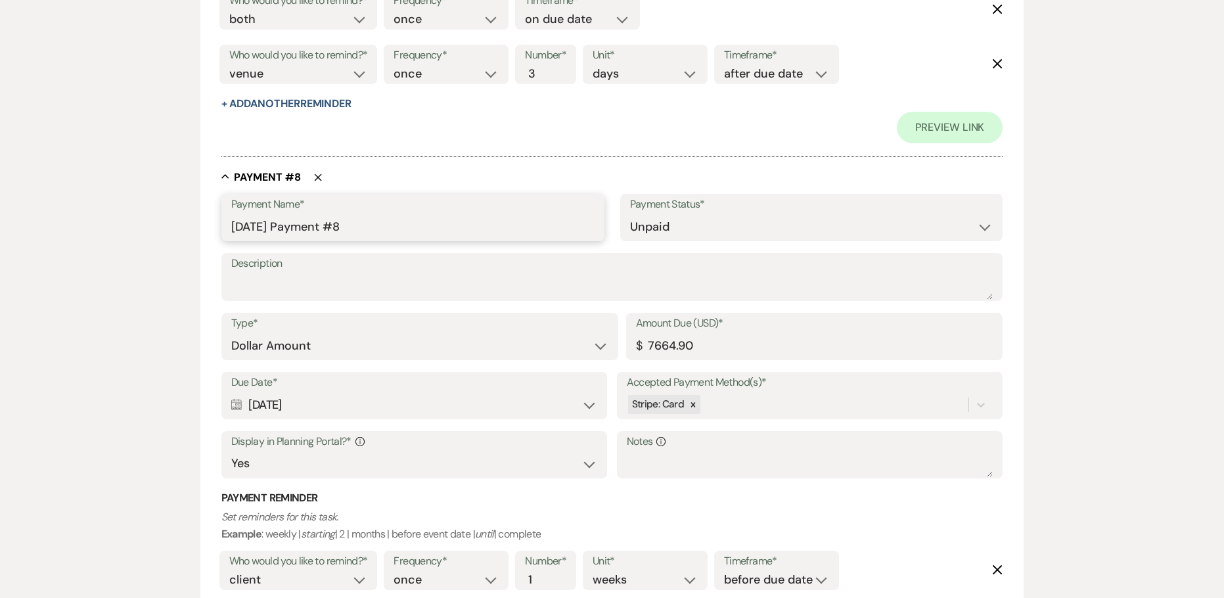
click at [356, 227] on input "[DATE] Payment #8" at bounding box center [412, 227] width 363 height 26
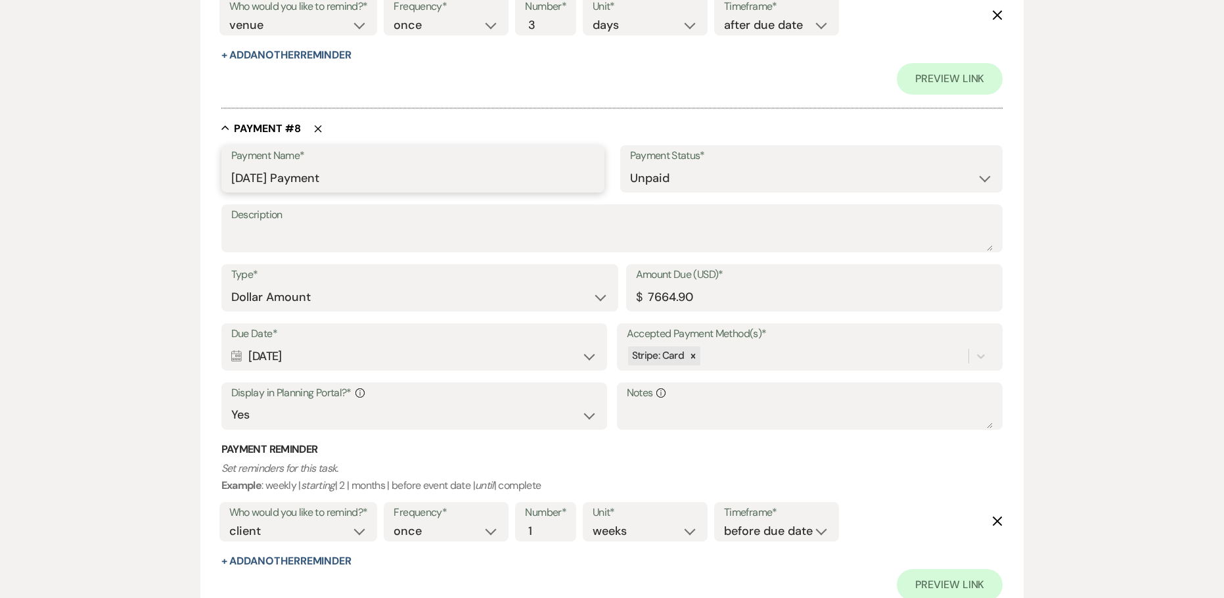
scroll to position [4312, 0]
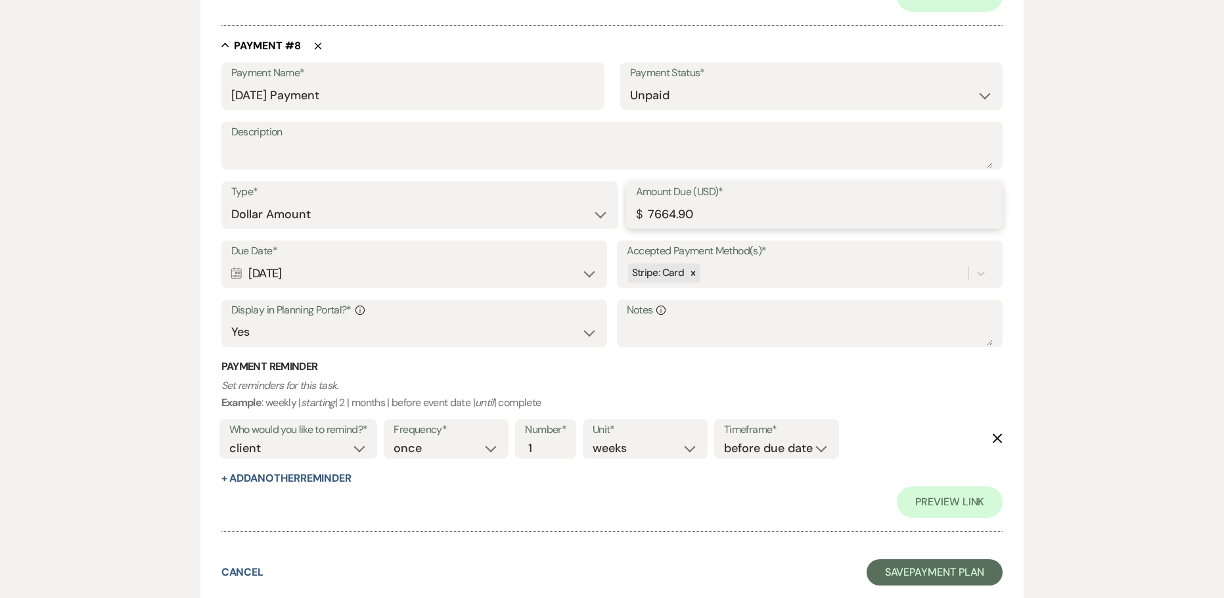
drag, startPoint x: 508, startPoint y: 217, endPoint x: 476, endPoint y: 216, distance: 32.2
click at [480, 217] on div "Type* Dollar Amount Percentage of Grand Total Amount Due (USD)* $ 7664.90" at bounding box center [612, 210] width 782 height 59
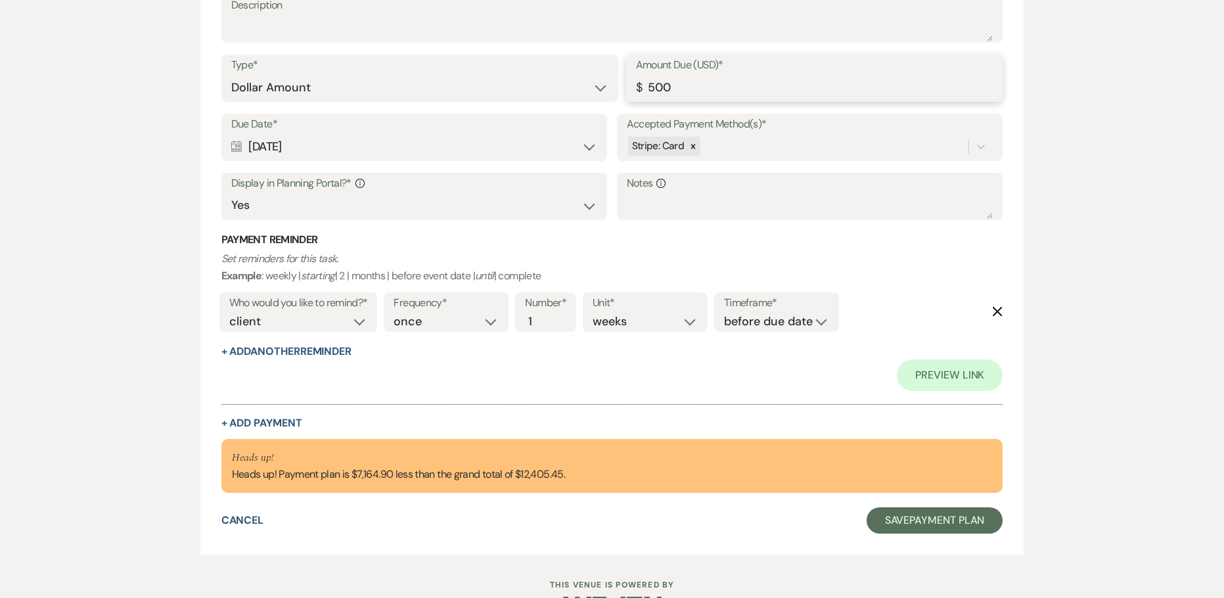
scroll to position [4480, 0]
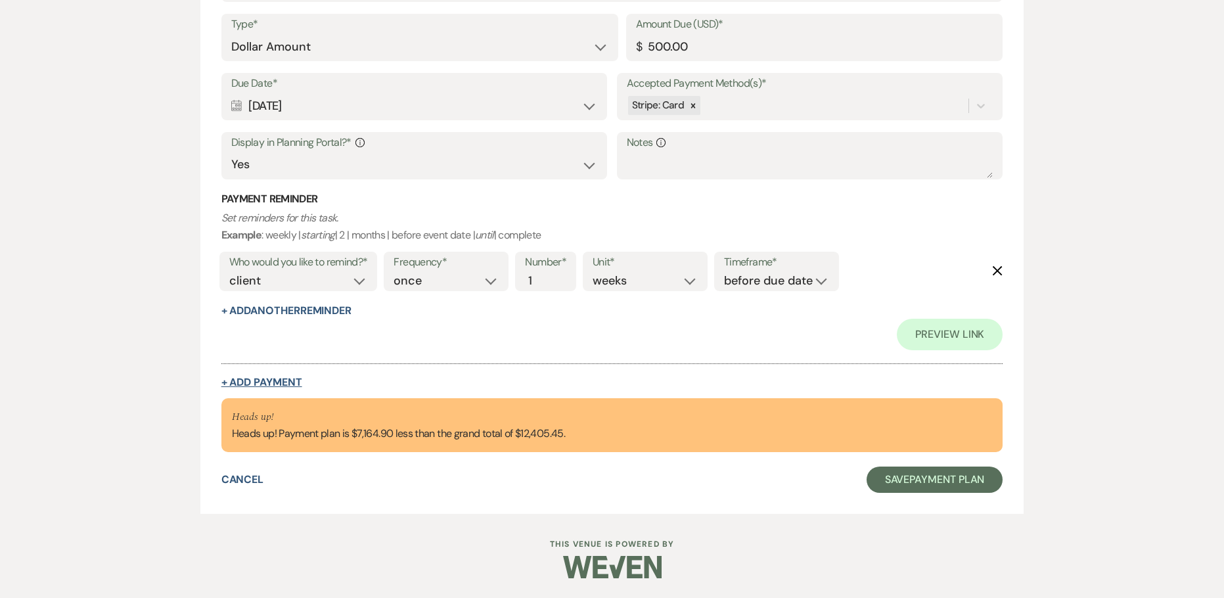
click at [258, 383] on button "+ Add Payment" at bounding box center [261, 382] width 81 height 11
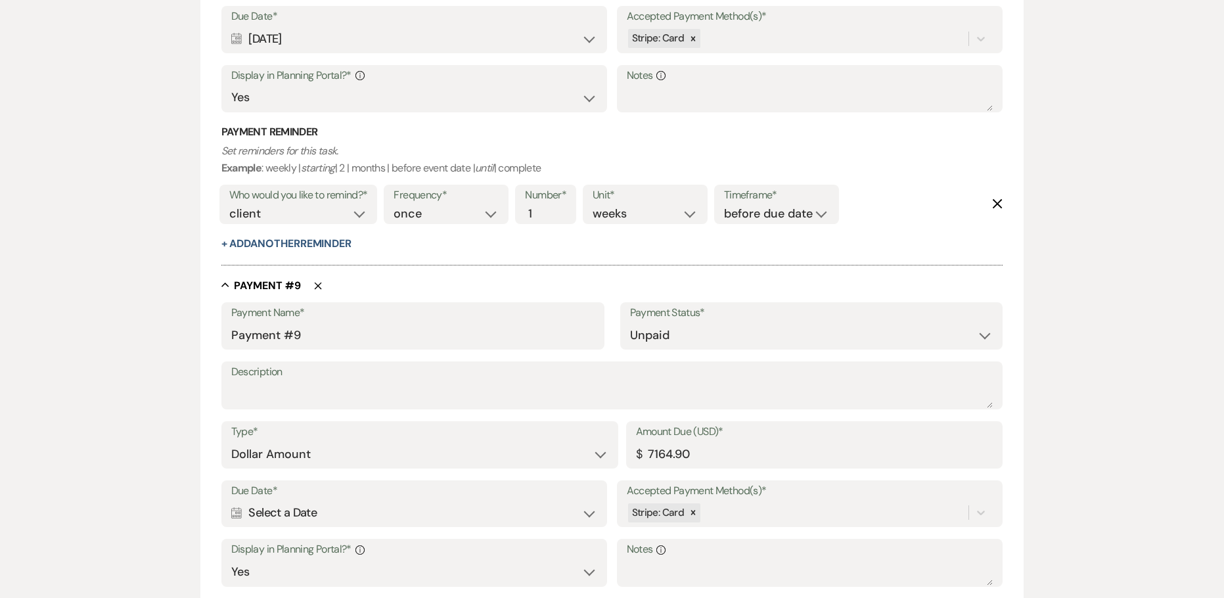
scroll to position [4456, 0]
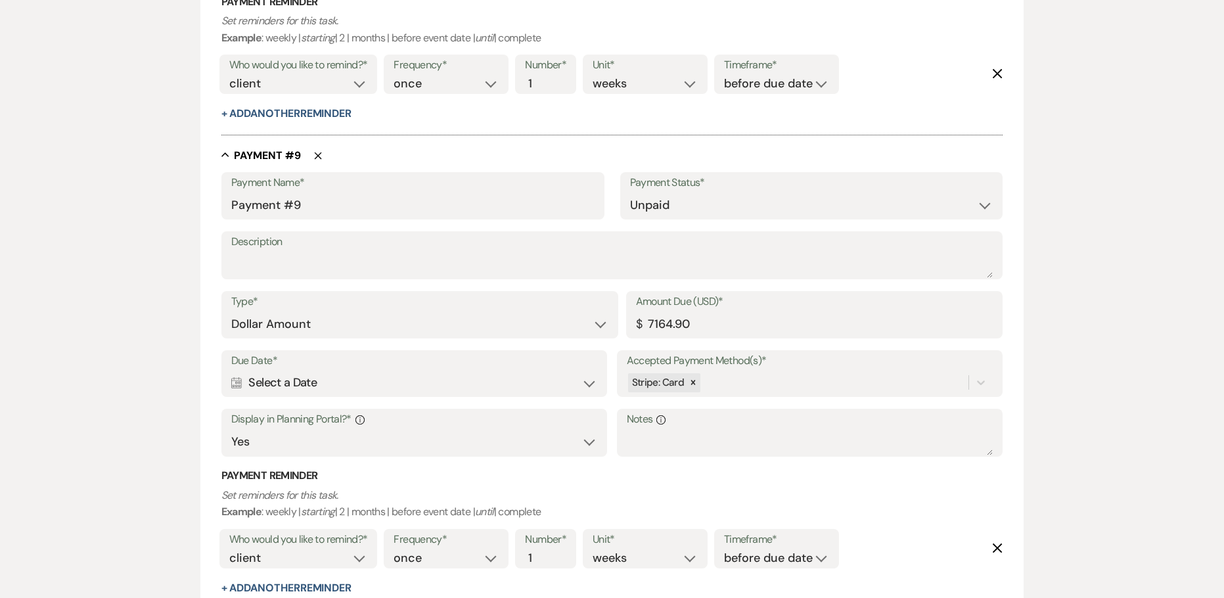
click at [291, 387] on div "Calendar Select a Date Expand" at bounding box center [414, 383] width 367 height 26
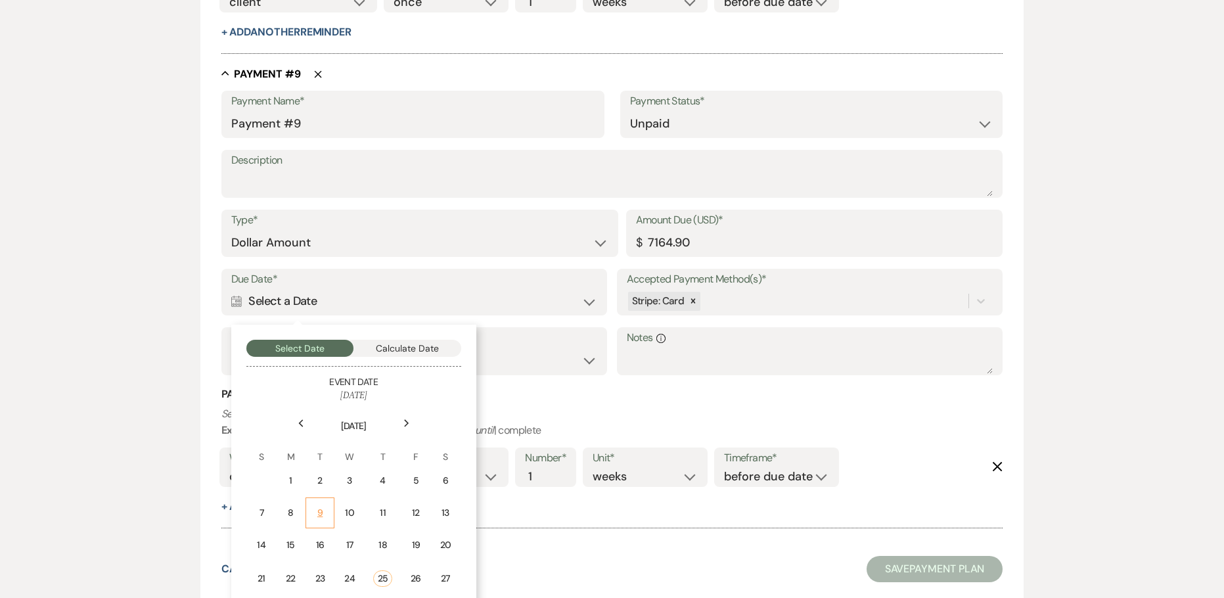
scroll to position [4631, 0]
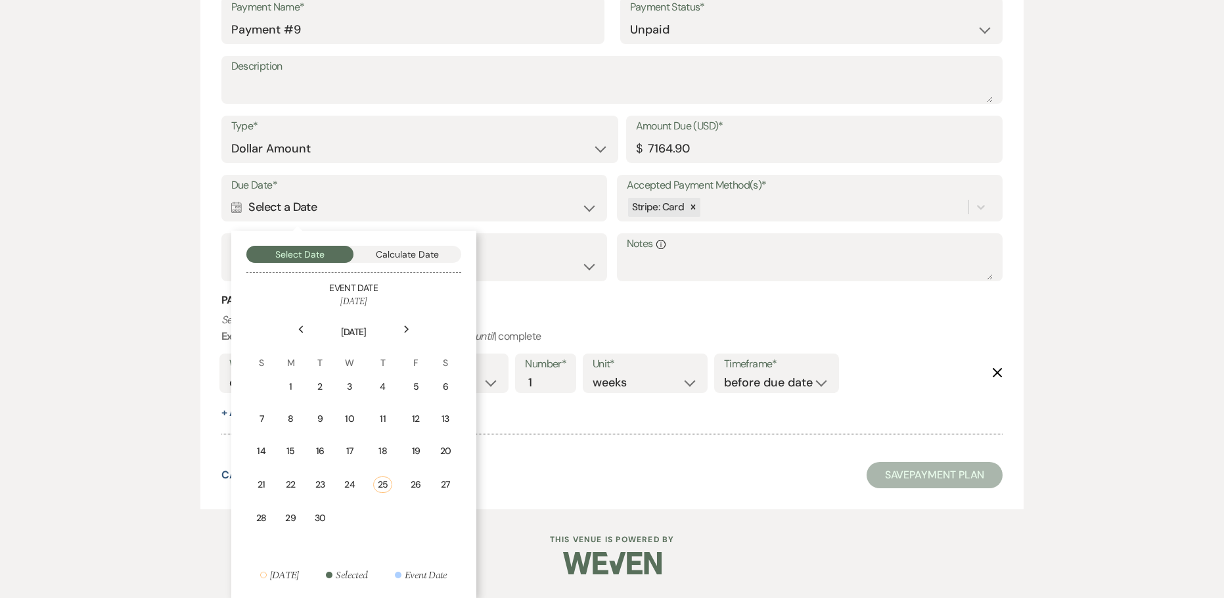
click at [405, 325] on icon "Next" at bounding box center [406, 329] width 7 height 8
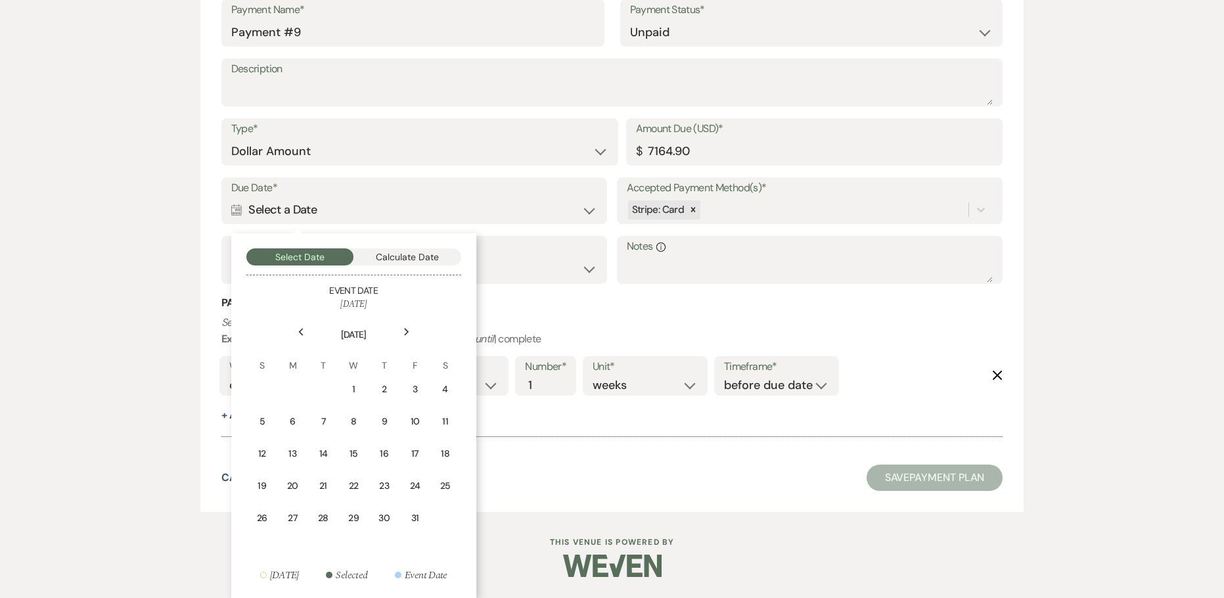
scroll to position [4629, 0]
click at [405, 325] on div "Next" at bounding box center [406, 331] width 21 height 21
click at [415, 484] on div "21" at bounding box center [415, 486] width 12 height 14
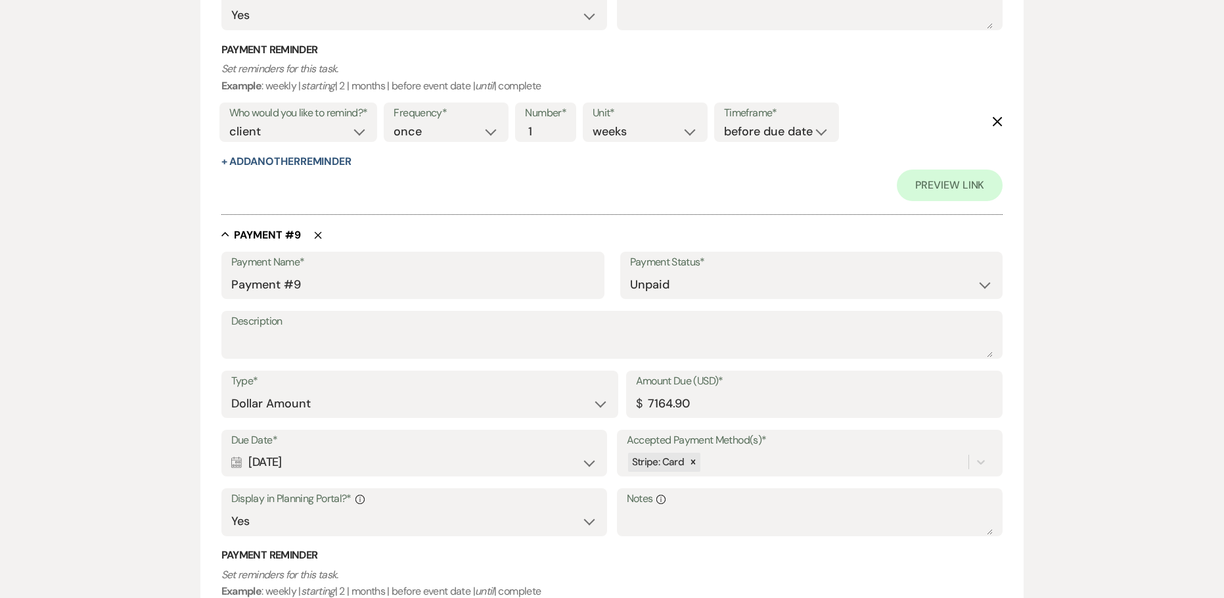
scroll to position [4884, 0]
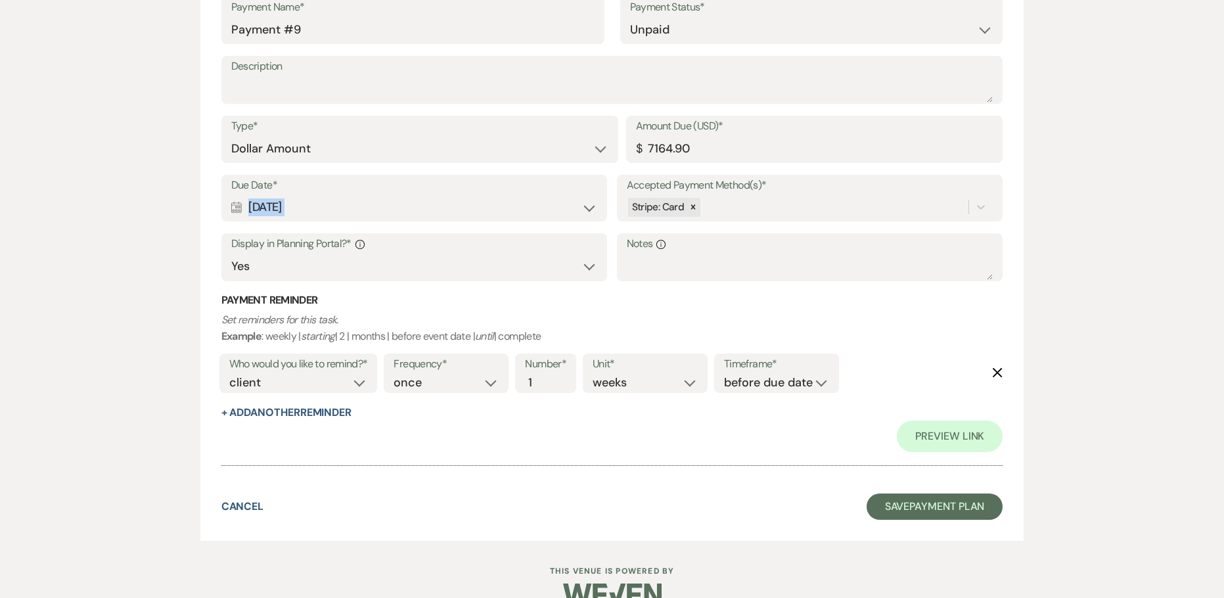
drag, startPoint x: 314, startPoint y: 206, endPoint x: 216, endPoint y: 210, distance: 98.6
copy div "[DATE] Expand"
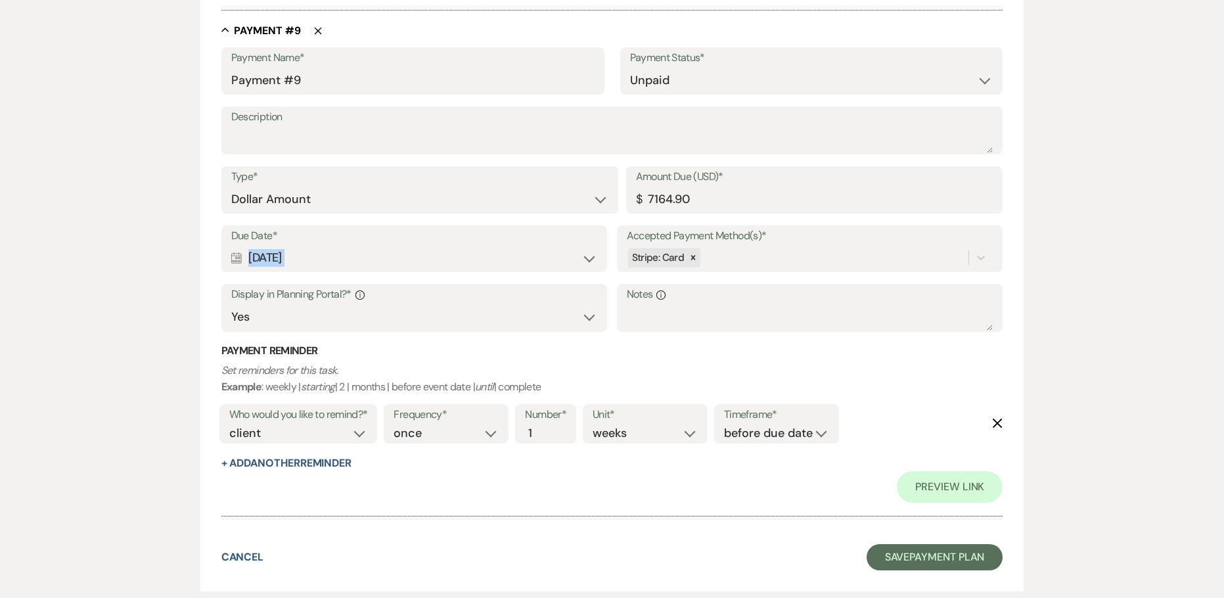
scroll to position [4752, 0]
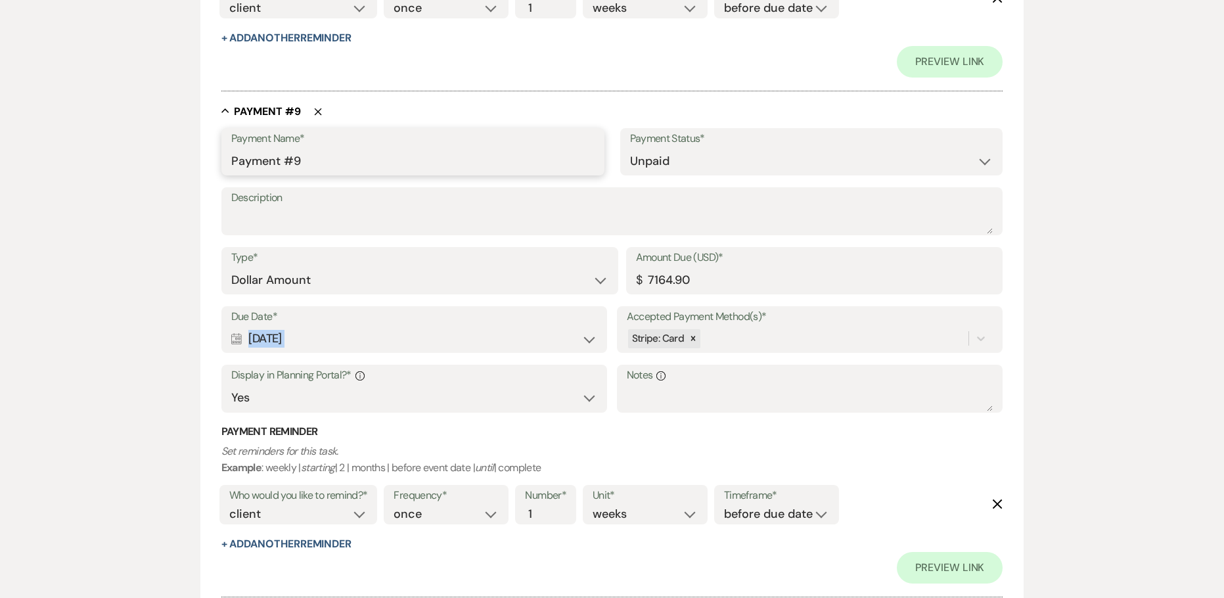
click at [318, 163] on input "Payment #9" at bounding box center [412, 162] width 363 height 26
click at [232, 160] on input "Payment" at bounding box center [412, 162] width 363 height 26
paste input "[DATE]"
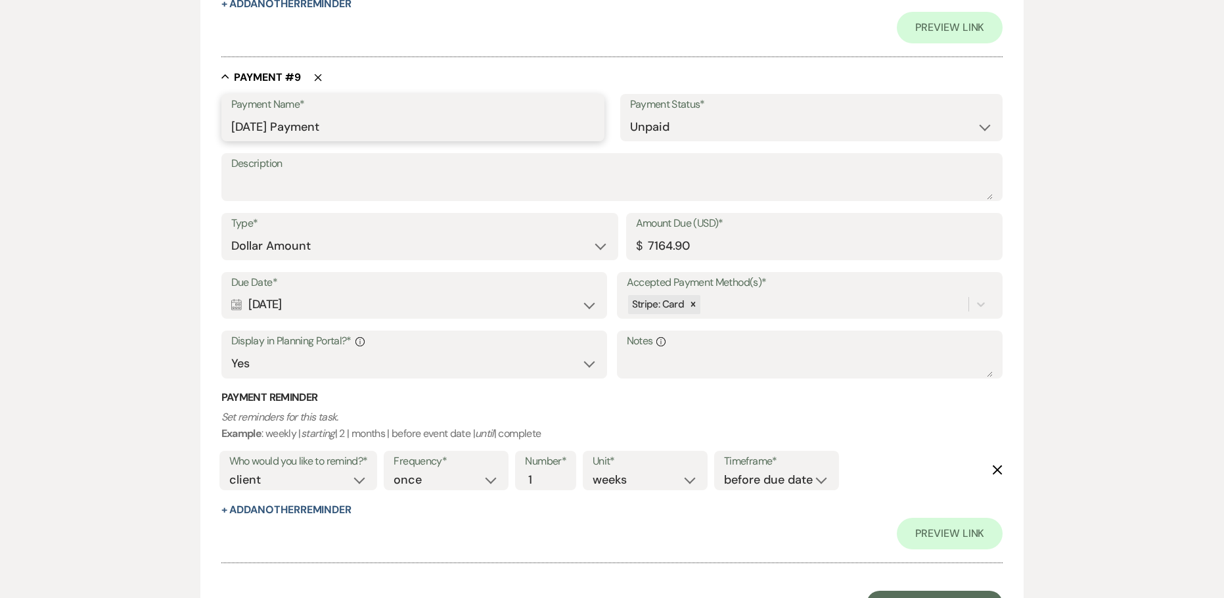
scroll to position [4818, 0]
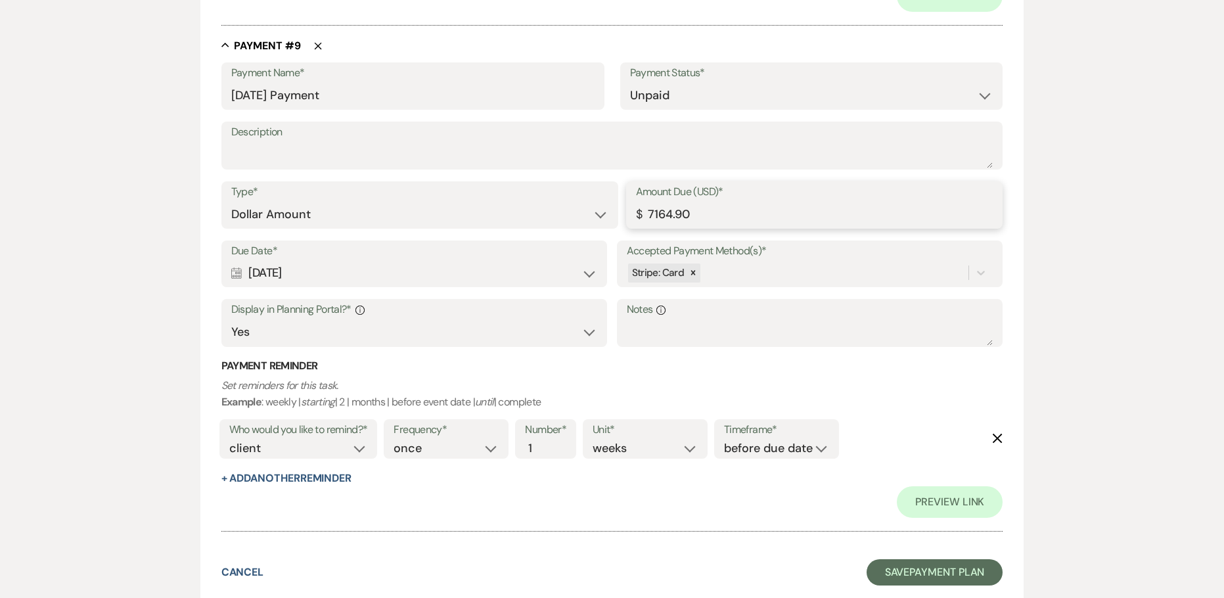
drag, startPoint x: 693, startPoint y: 214, endPoint x: 609, endPoint y: 216, distance: 84.1
click at [633, 216] on div "Amount Due (USD)* $ 7164.90" at bounding box center [814, 204] width 377 height 47
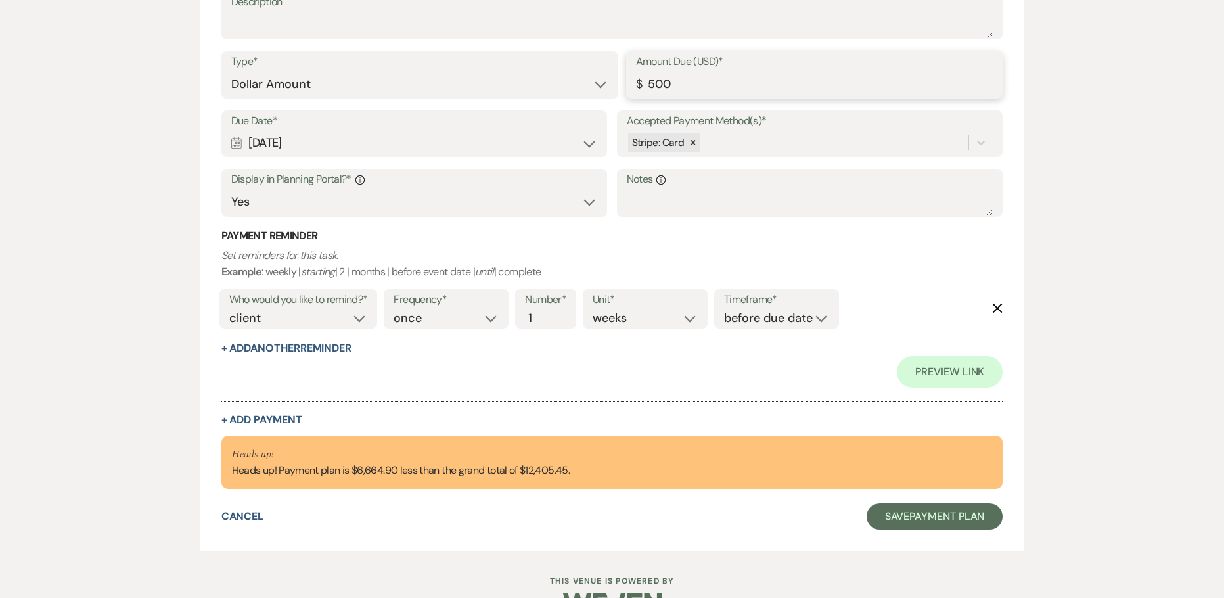
scroll to position [4986, 0]
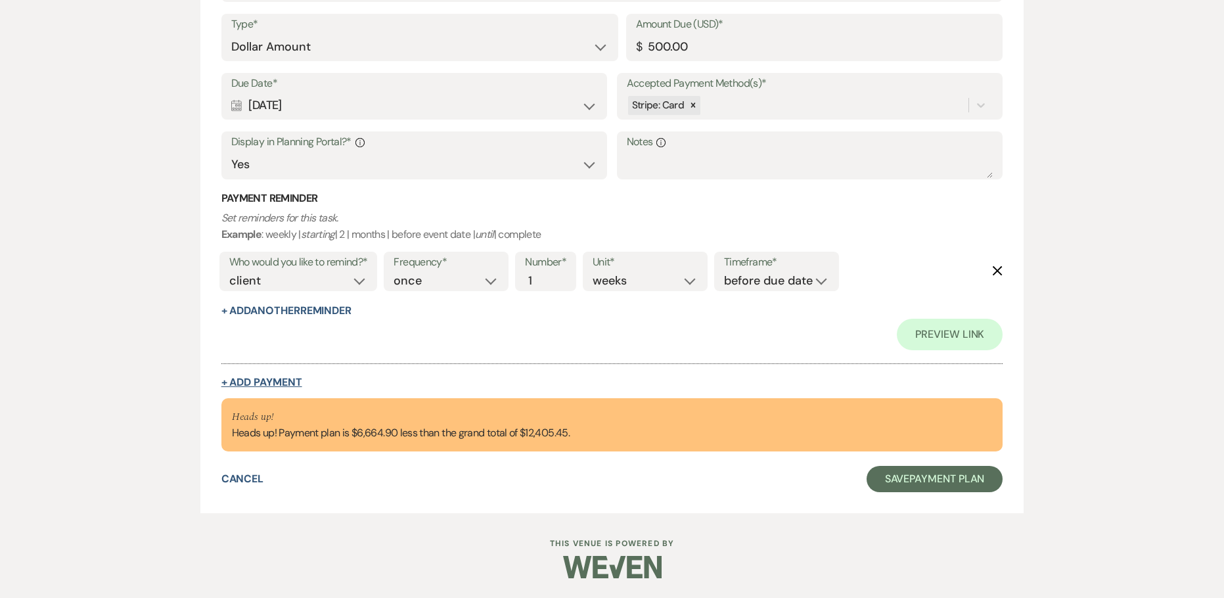
click at [273, 377] on button "+ Add Payment" at bounding box center [261, 382] width 81 height 11
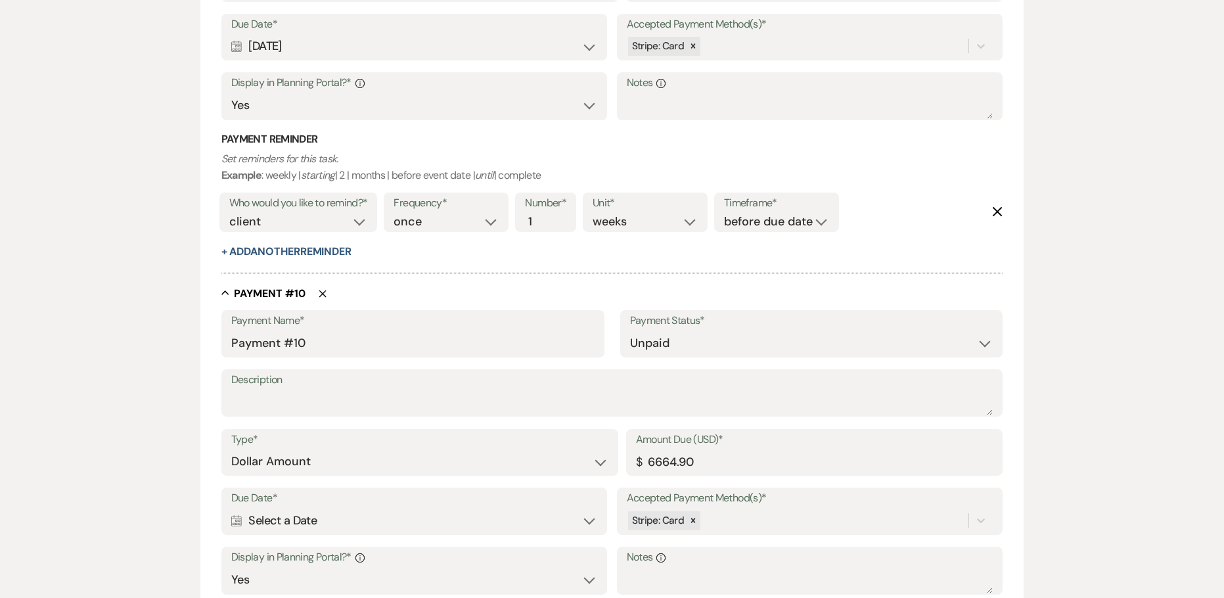
scroll to position [4930, 0]
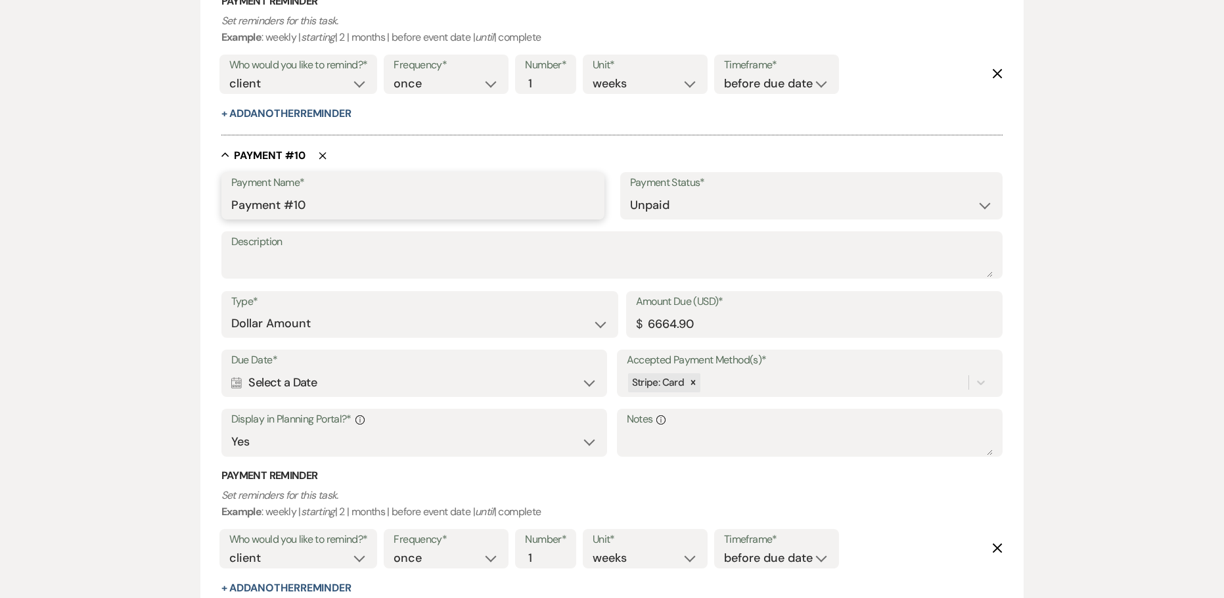
click at [335, 207] on input "Payment #10" at bounding box center [412, 206] width 363 height 26
click at [233, 209] on input "Payment" at bounding box center [412, 206] width 363 height 26
paste input "[DATE]"
click at [269, 201] on input "[DATE] Payment" at bounding box center [412, 206] width 363 height 26
click at [283, 383] on div "Calendar Select a Date Expand" at bounding box center [414, 383] width 367 height 26
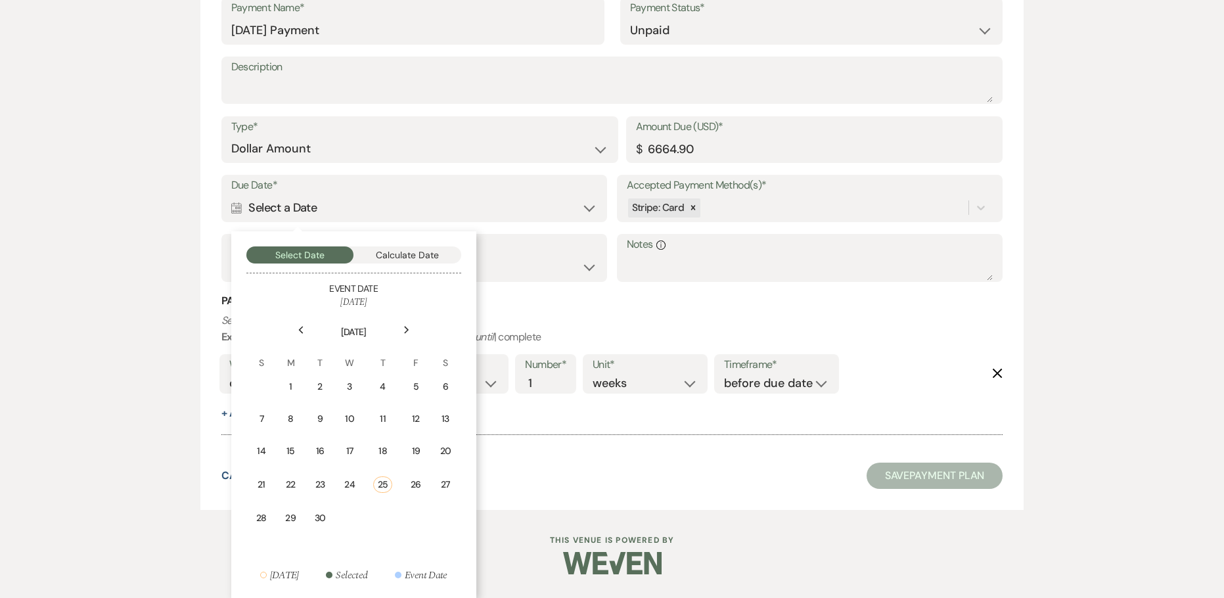
click at [404, 331] on icon "Next" at bounding box center [406, 330] width 7 height 8
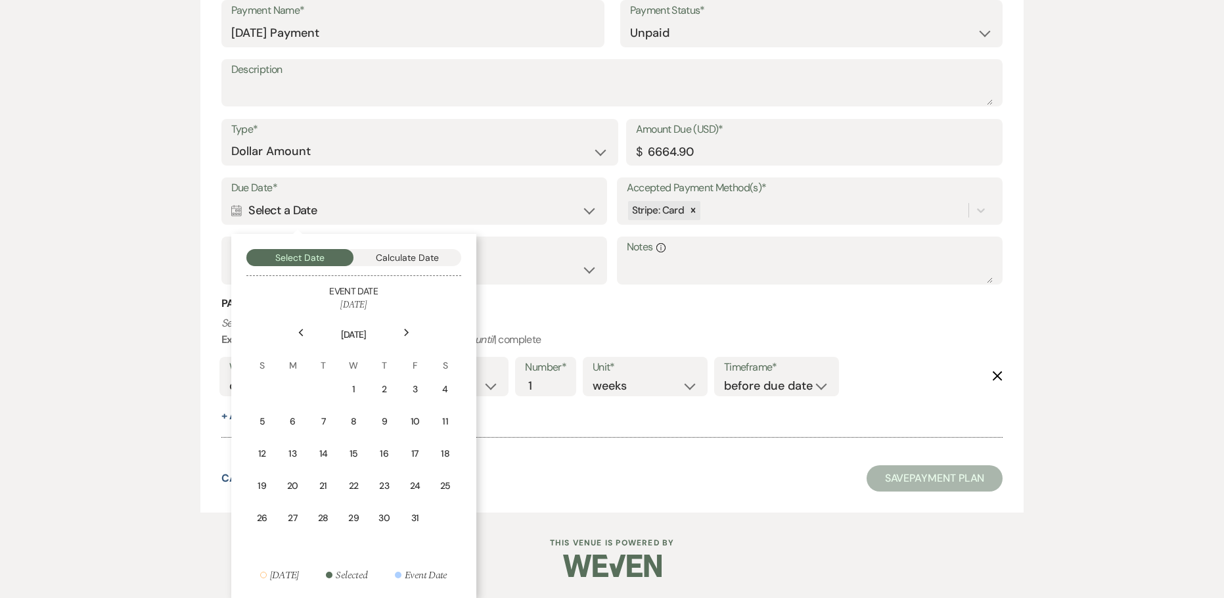
scroll to position [5103, 0]
click at [404, 331] on icon "Next" at bounding box center [406, 333] width 7 height 8
click at [421, 518] on td "28" at bounding box center [414, 518] width 29 height 31
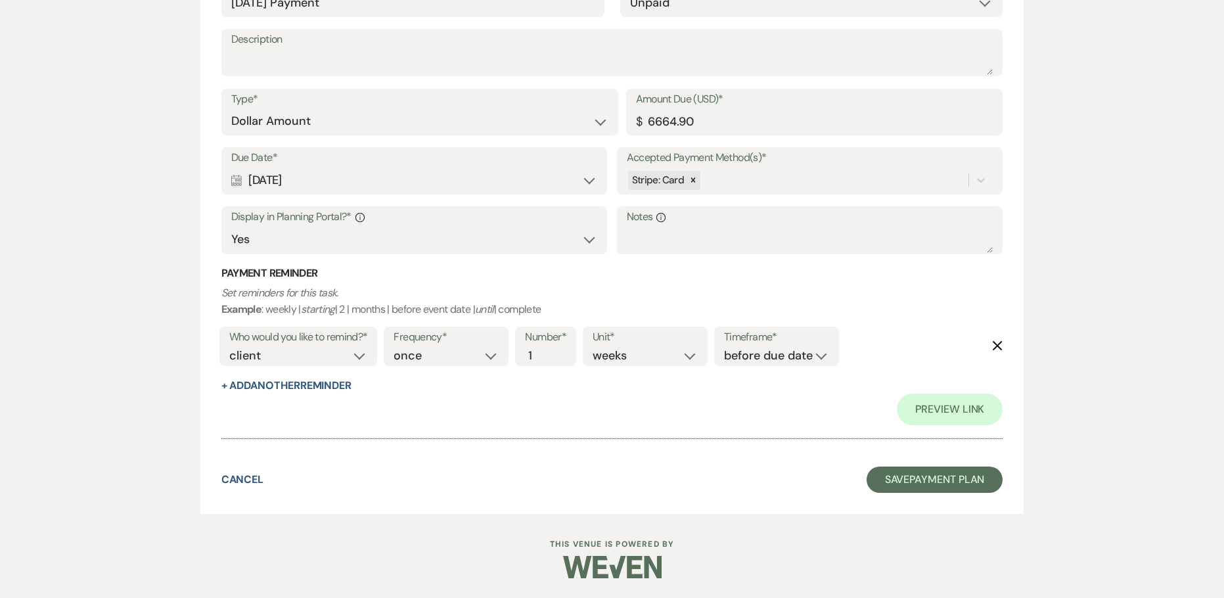
scroll to position [5285, 0]
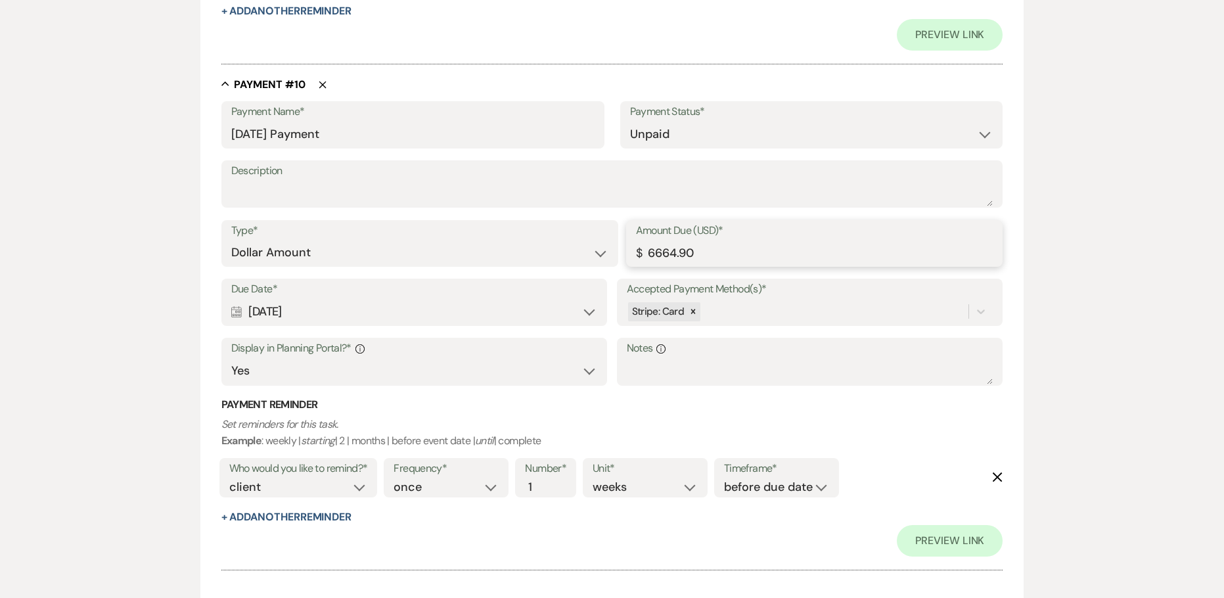
drag, startPoint x: 557, startPoint y: 250, endPoint x: 534, endPoint y: 255, distance: 24.1
click at [540, 253] on div "Type* Dollar Amount Percentage of Grand Total Amount Due (USD)* $ 6664.90" at bounding box center [612, 249] width 782 height 59
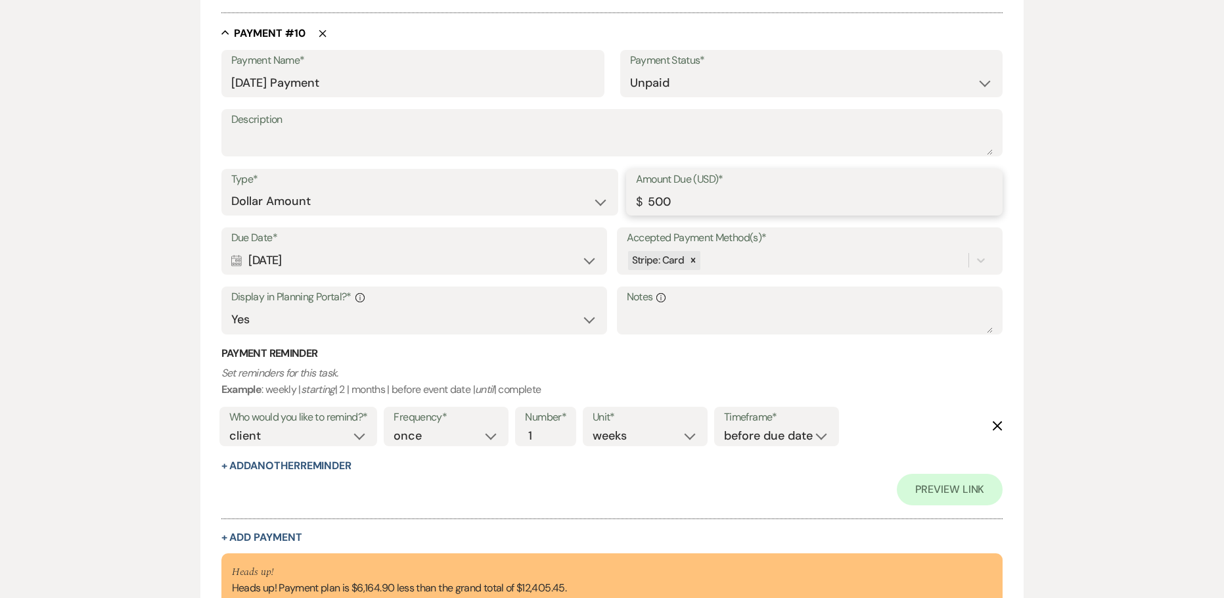
scroll to position [5492, 0]
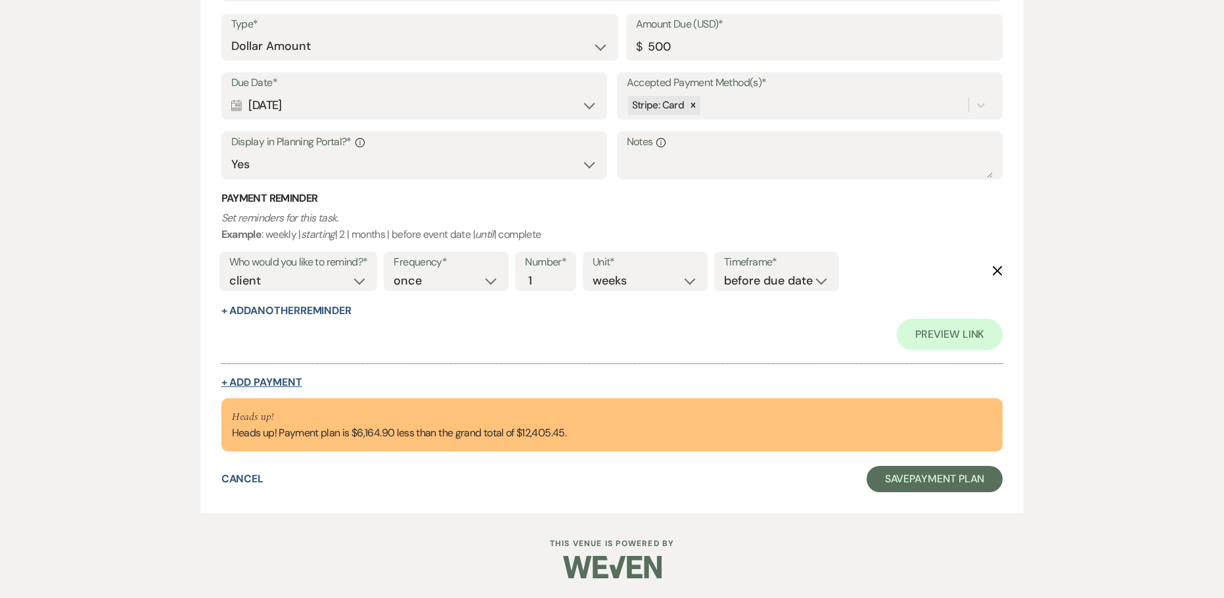
click at [281, 386] on button "+ Add Payment" at bounding box center [261, 382] width 81 height 11
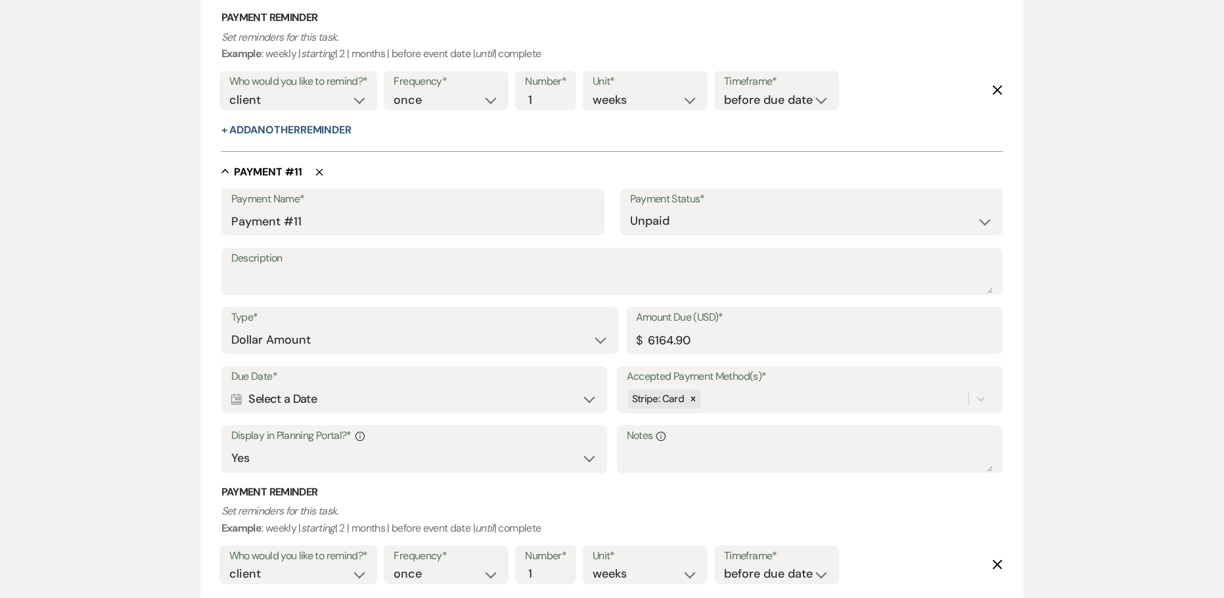
scroll to position [5405, 0]
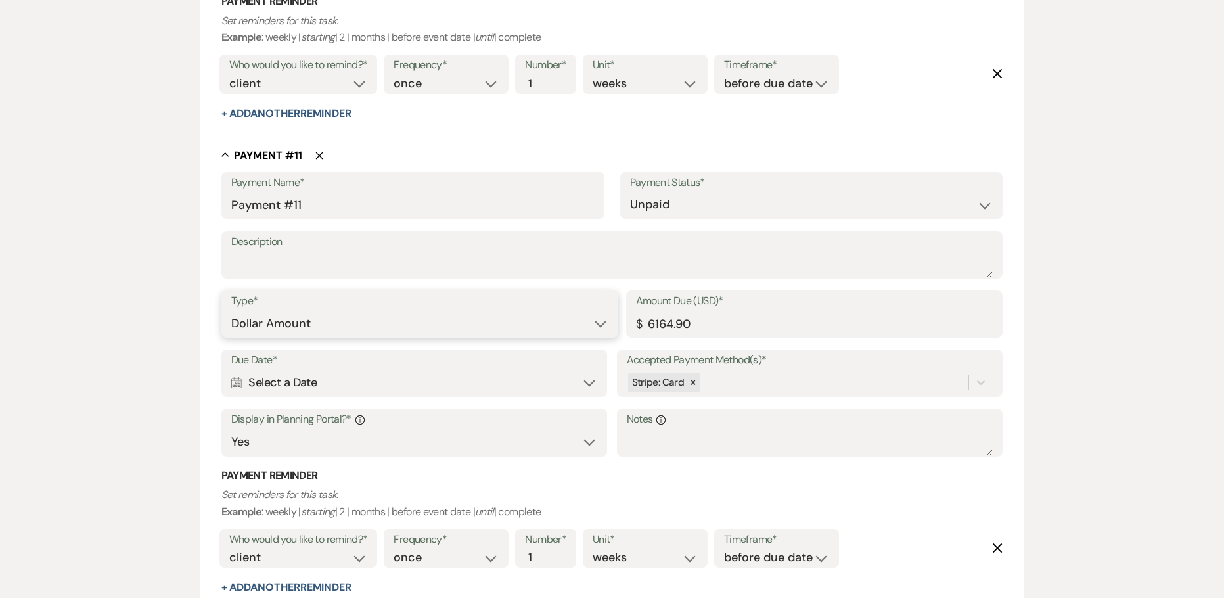
click at [259, 327] on select "Dollar Amount Percentage of Grand Total" at bounding box center [419, 324] width 377 height 26
drag, startPoint x: 799, startPoint y: 310, endPoint x: 793, endPoint y: 313, distance: 6.8
click at [795, 312] on div "Amount Due (USD)* $ 6164.90" at bounding box center [814, 313] width 377 height 47
drag, startPoint x: 434, startPoint y: 313, endPoint x: 293, endPoint y: 300, distance: 141.3
click at [371, 310] on div "Type* Dollar Amount Percentage of Grand Total Amount Due (USD)* $ 6164.90" at bounding box center [612, 319] width 782 height 59
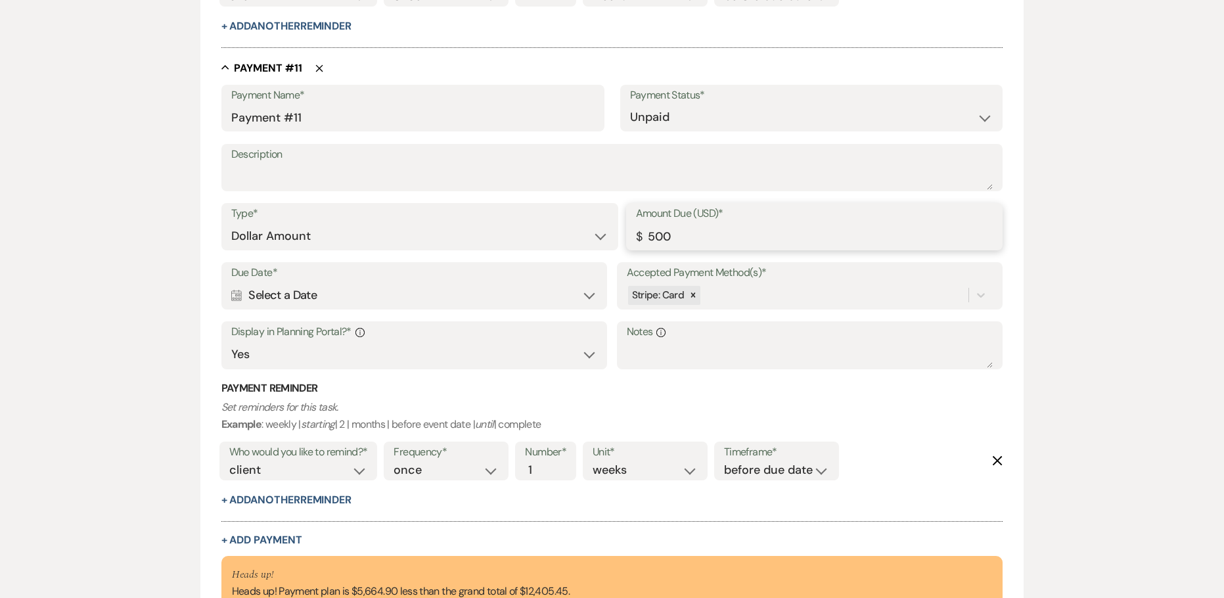
scroll to position [5536, 0]
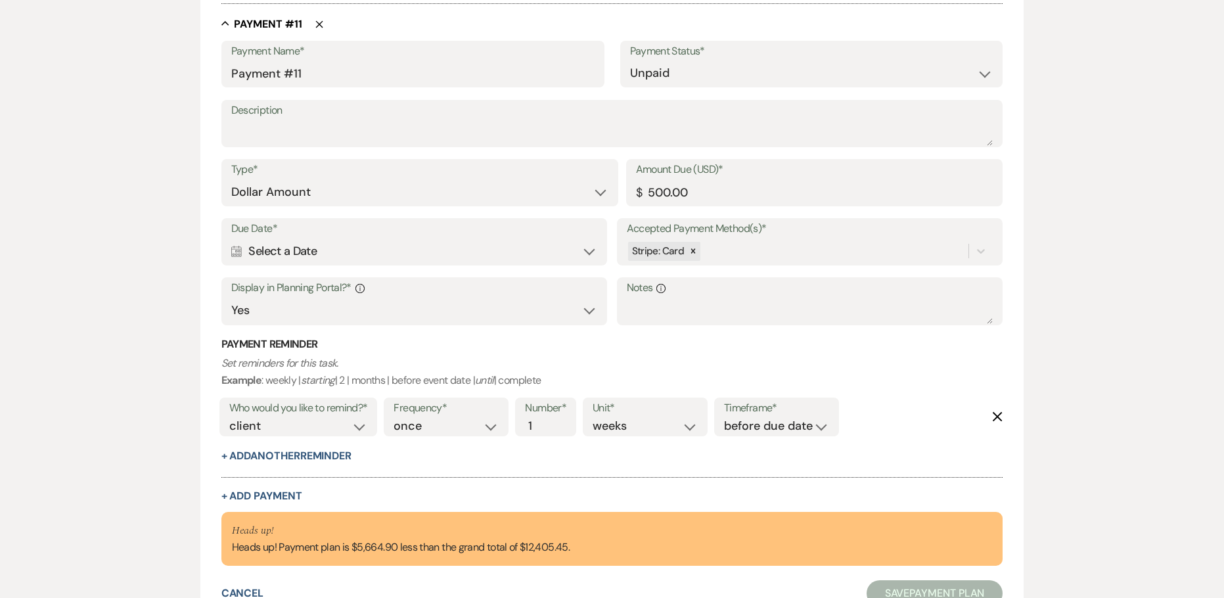
click at [266, 254] on div "Calendar Select a Date Expand" at bounding box center [414, 252] width 367 height 26
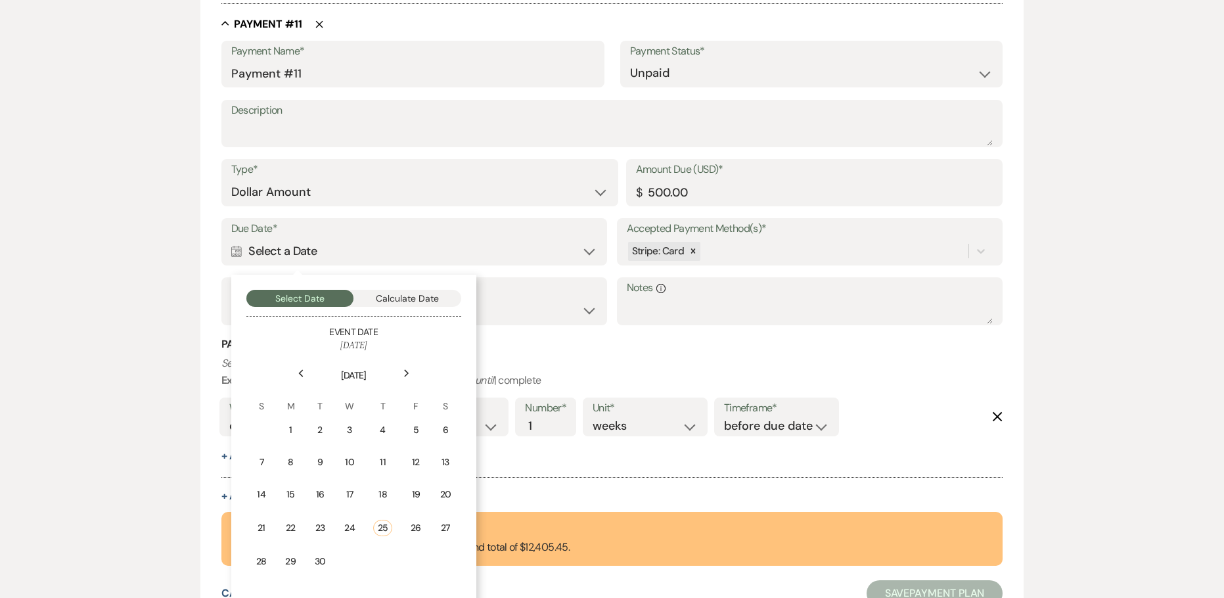
click at [406, 372] on use at bounding box center [406, 372] width 5 height 7
click at [418, 423] on div "5" at bounding box center [414, 430] width 12 height 14
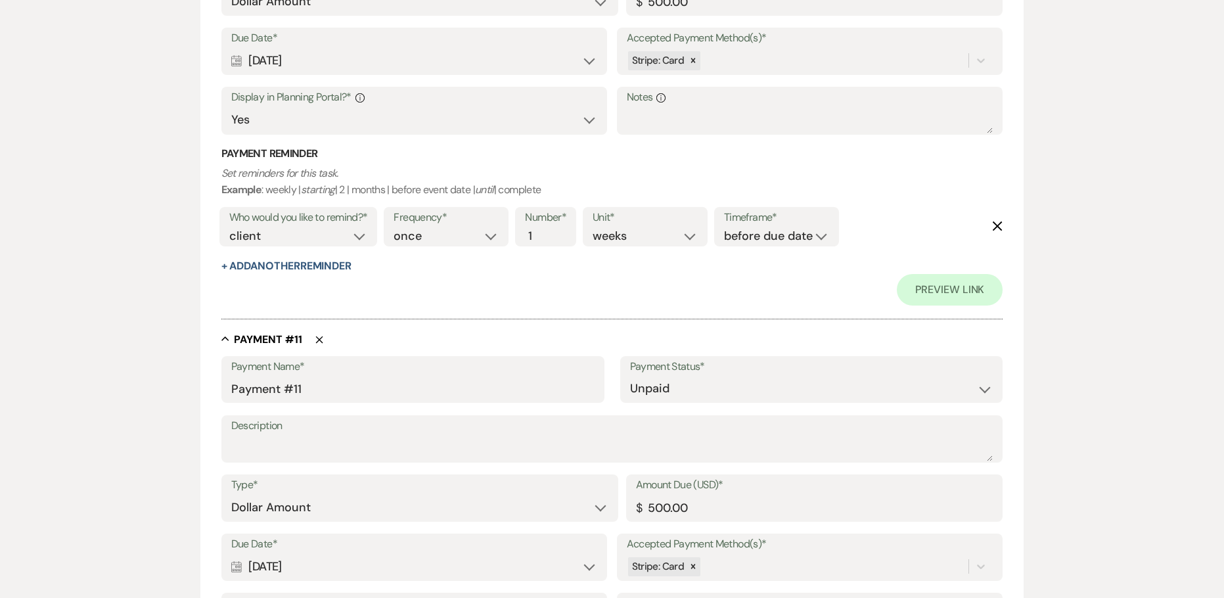
scroll to position [5852, 0]
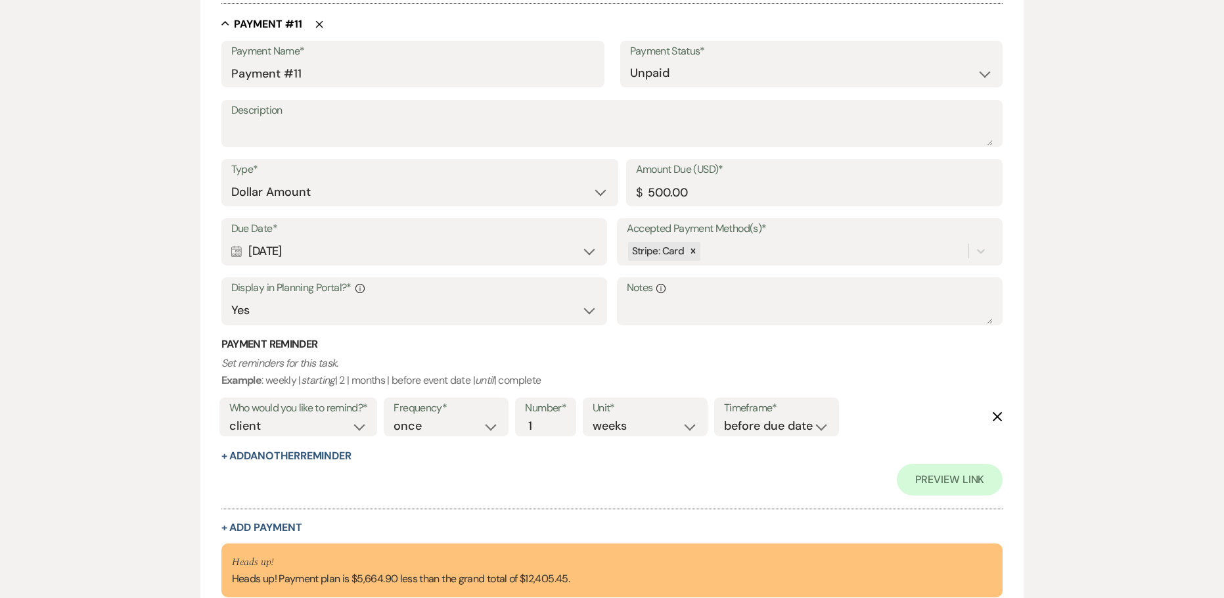
drag, startPoint x: 306, startPoint y: 250, endPoint x: 160, endPoint y: 249, distance: 145.9
copy div "[DATE]"
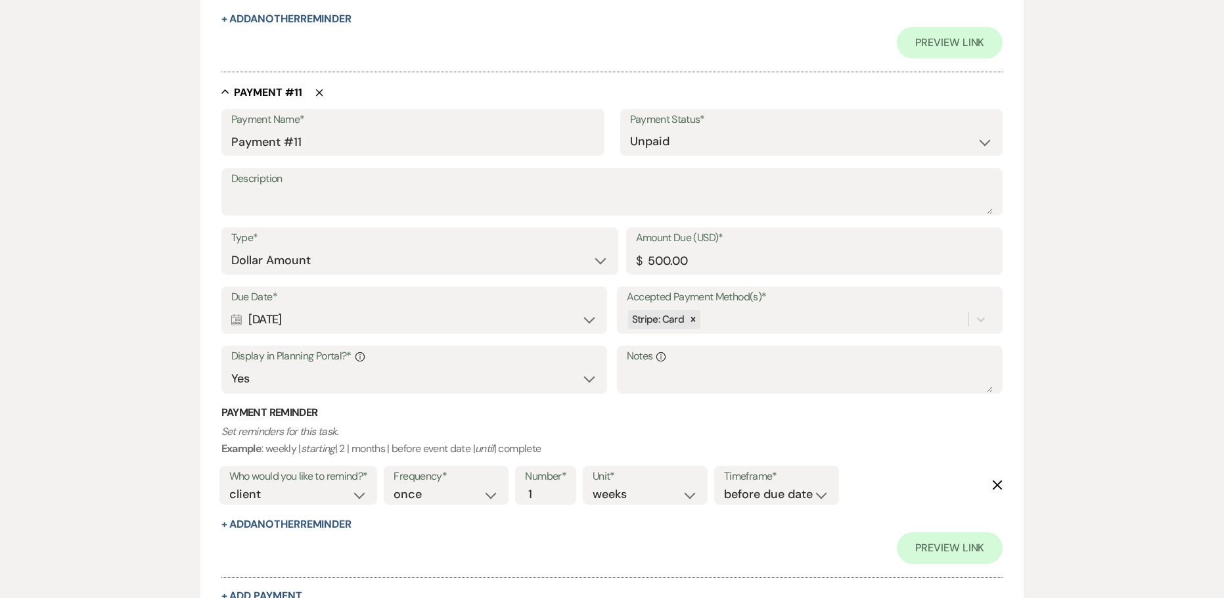
scroll to position [5720, 0]
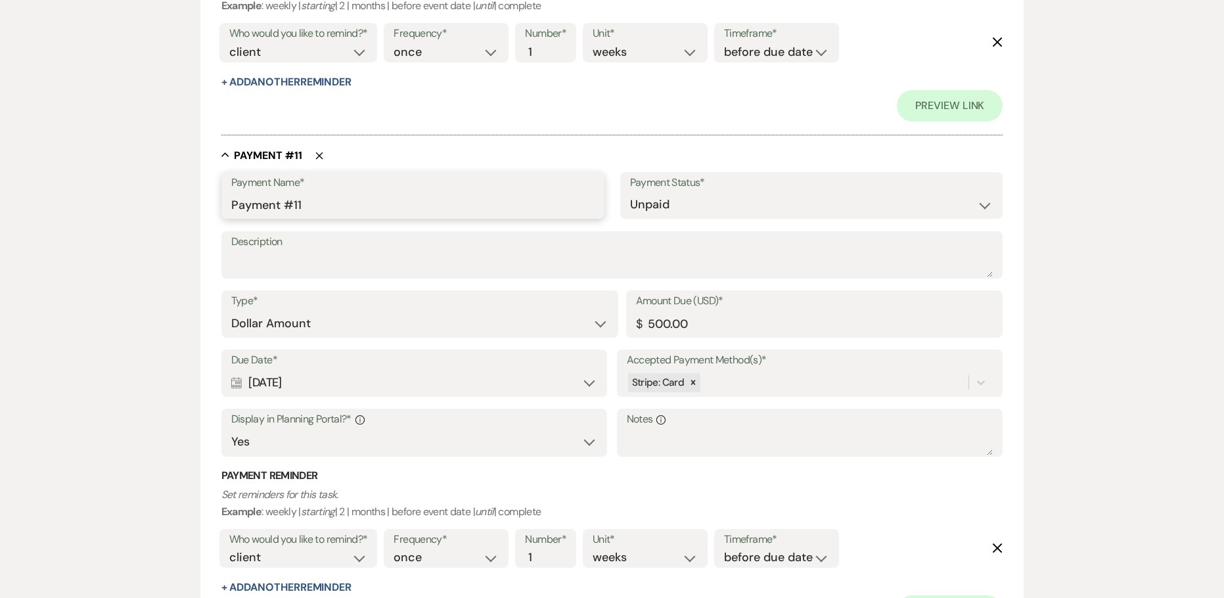
click at [231, 206] on input "Payment #11" at bounding box center [412, 205] width 363 height 26
paste input "[DATE]"
click at [407, 202] on input "[DATE] Payment #11" at bounding box center [412, 205] width 363 height 26
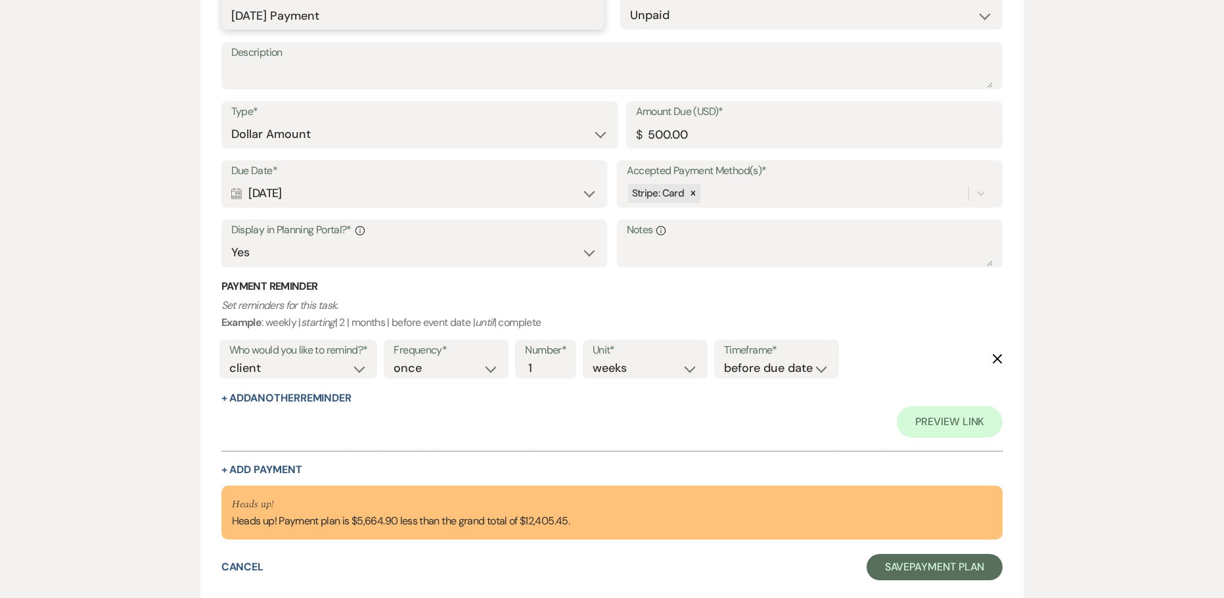
scroll to position [5917, 0]
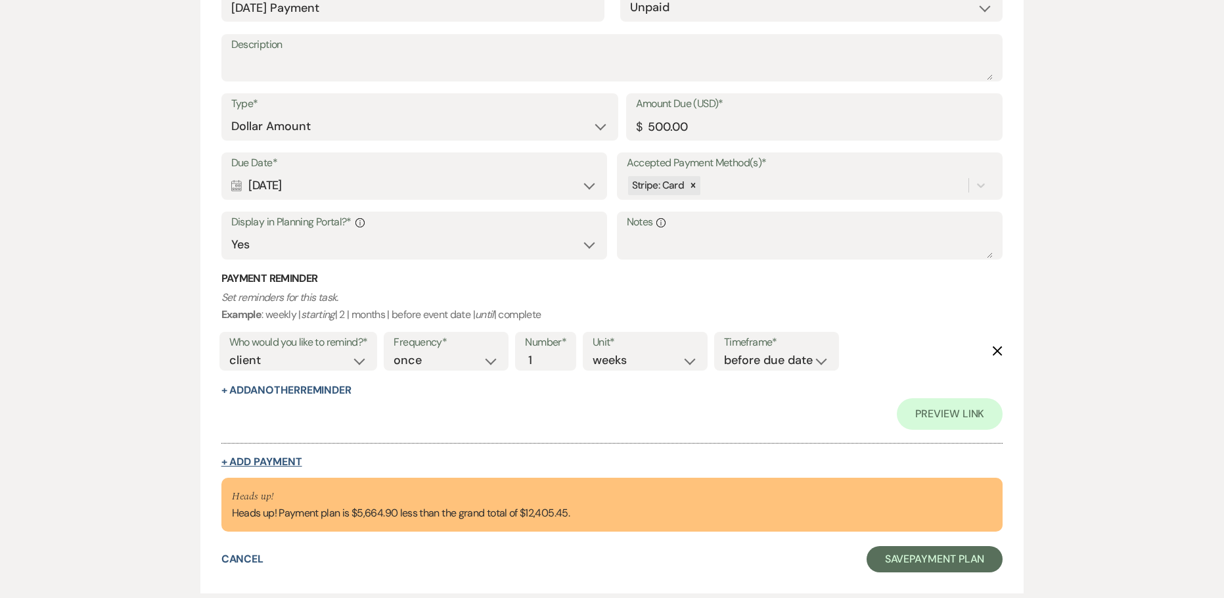
click at [262, 457] on button "+ Add Payment" at bounding box center [261, 462] width 81 height 11
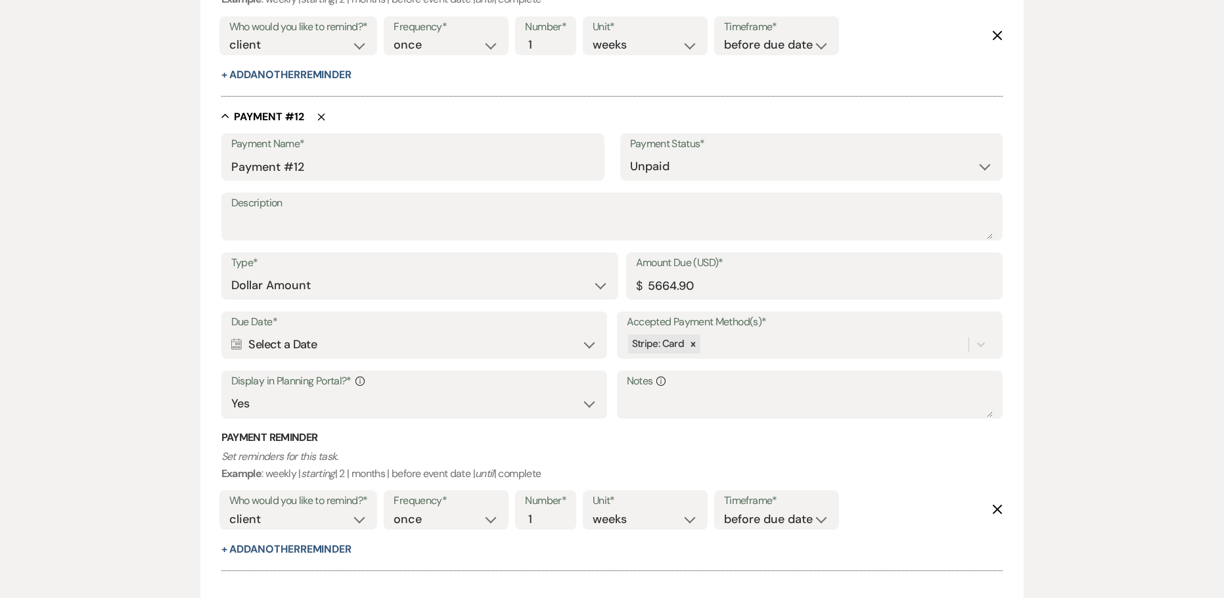
scroll to position [5602, 0]
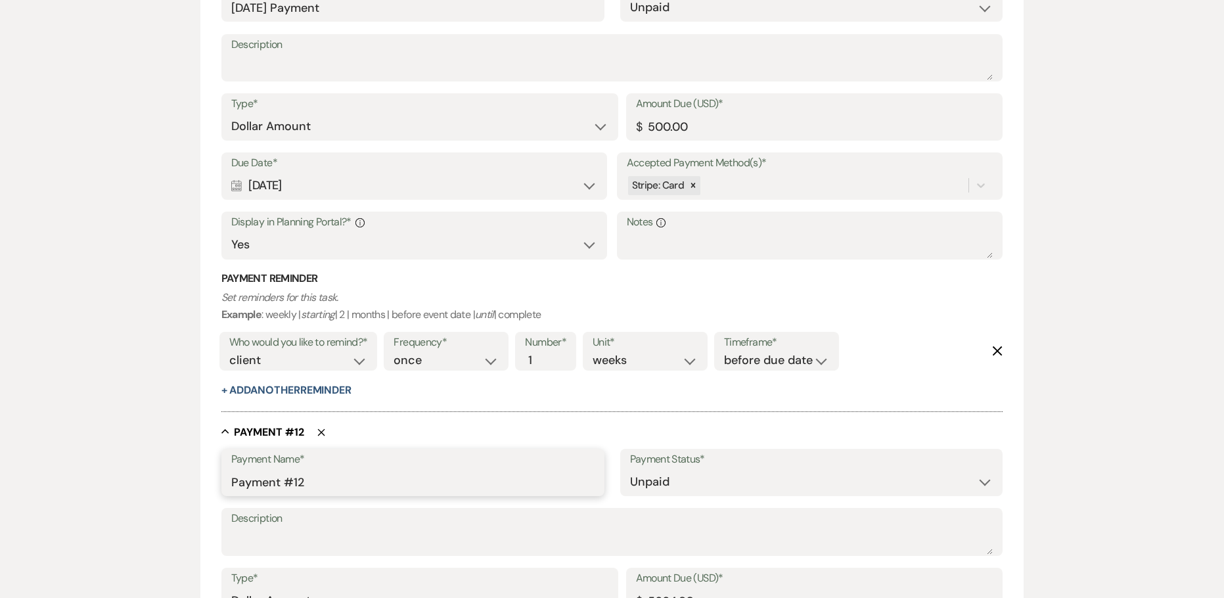
click at [238, 483] on input "Payment #12" at bounding box center [412, 482] width 363 height 26
click at [233, 481] on input "Payment #12" at bounding box center [412, 482] width 363 height 26
paste input "[DATE]"
click at [267, 482] on input "[DATE] Payment #12" at bounding box center [412, 482] width 363 height 26
click at [427, 486] on input "[DATE] Payment #12" at bounding box center [412, 482] width 363 height 26
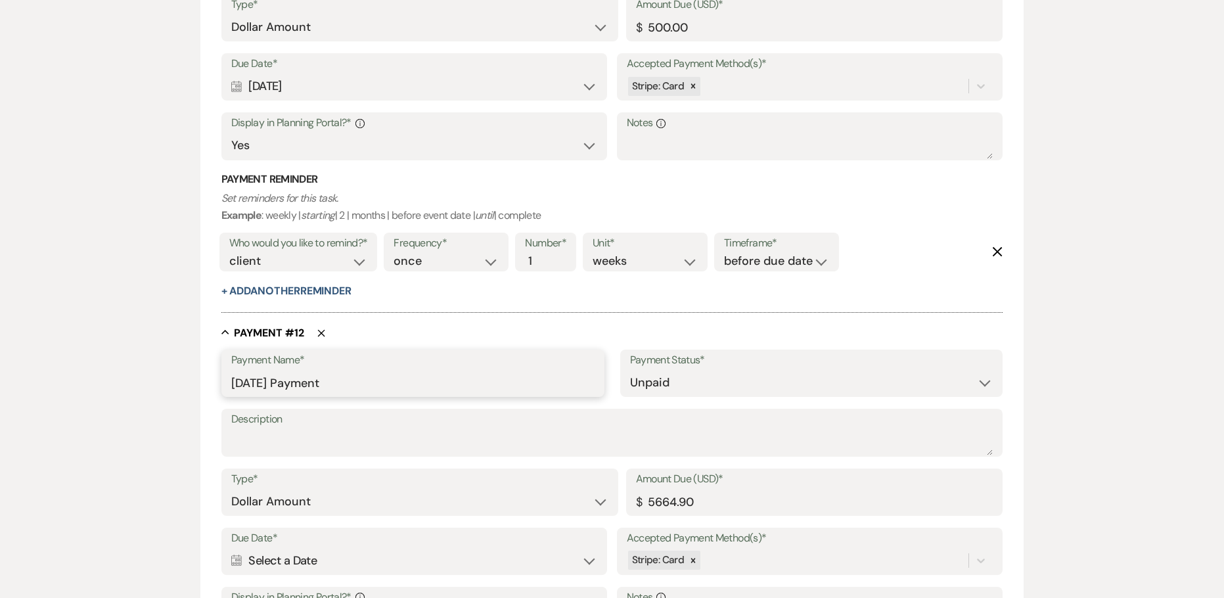
scroll to position [5865, 0]
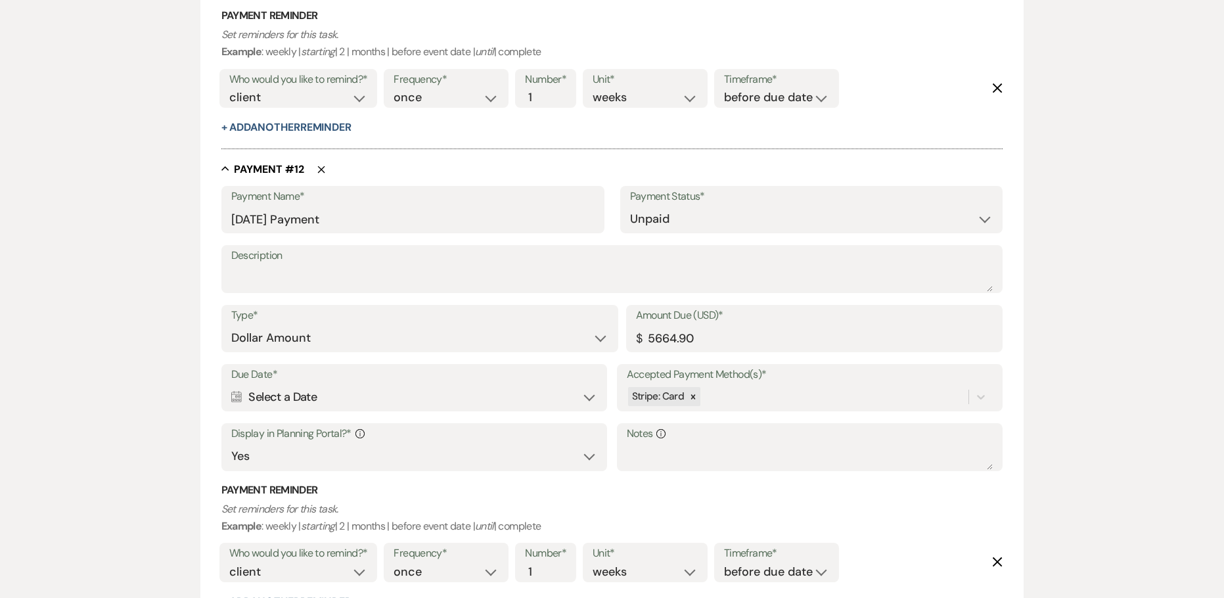
click at [263, 398] on div "Calendar Select a Date Expand" at bounding box center [414, 397] width 367 height 26
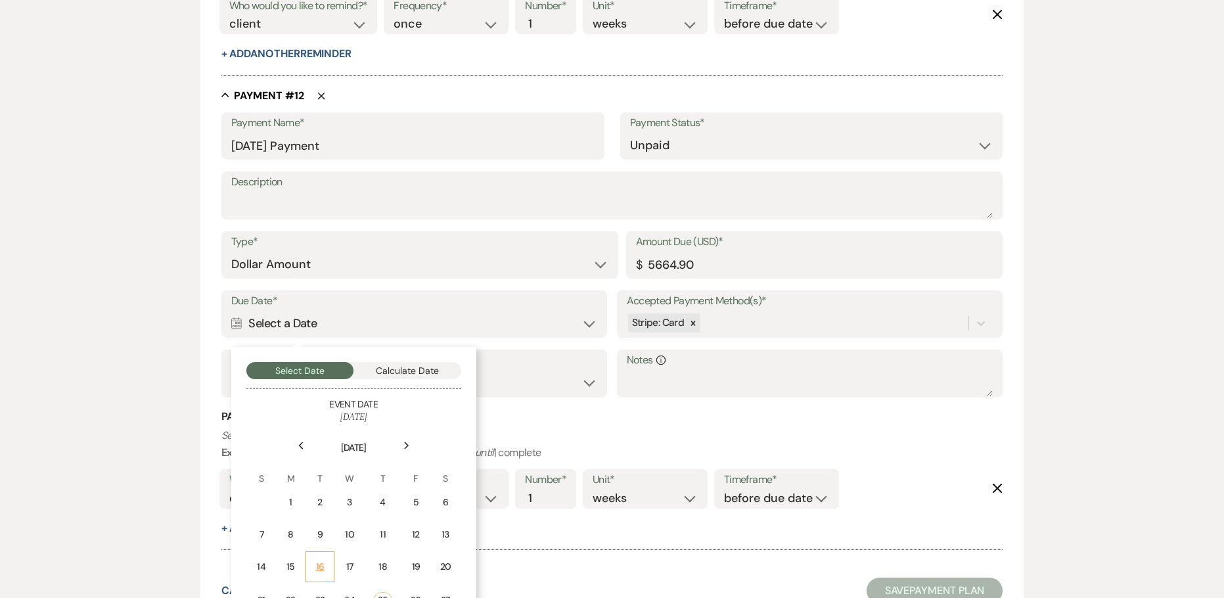
scroll to position [6054, 0]
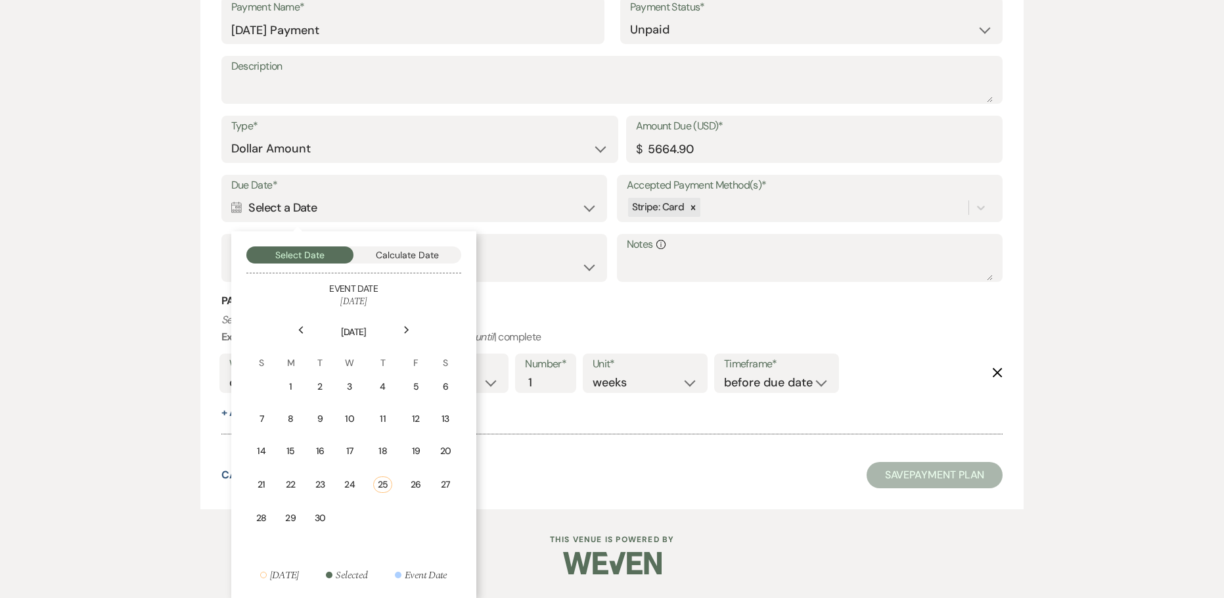
click at [406, 326] on icon "Next" at bounding box center [406, 330] width 7 height 8
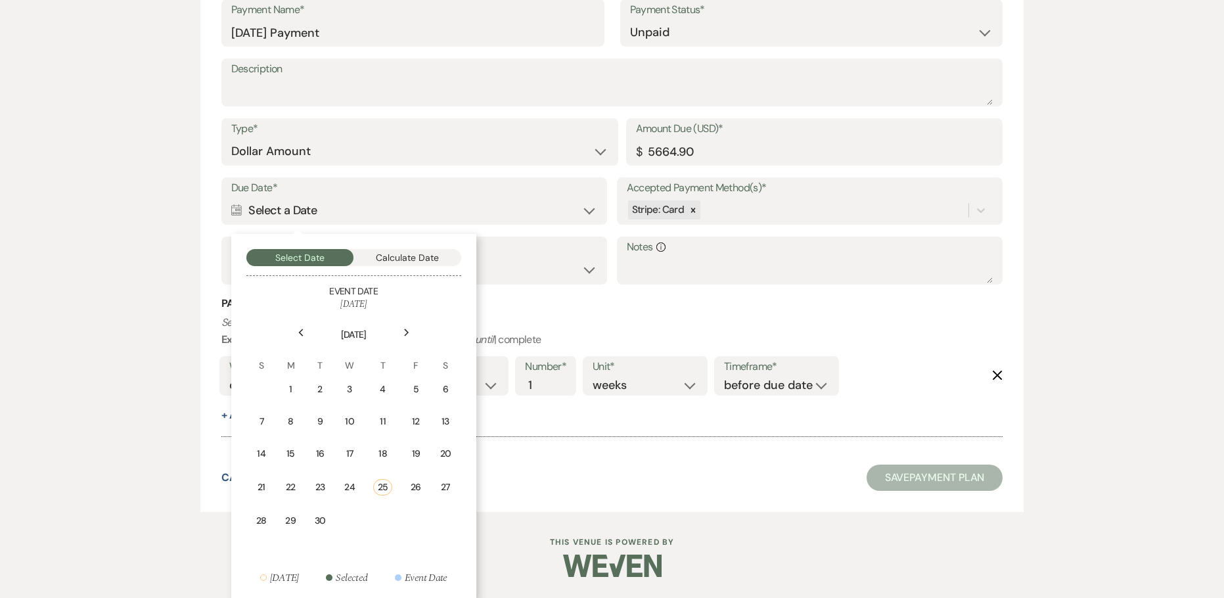
click at [406, 325] on div "Next" at bounding box center [406, 332] width 21 height 21
click at [419, 426] on div "12" at bounding box center [414, 422] width 12 height 14
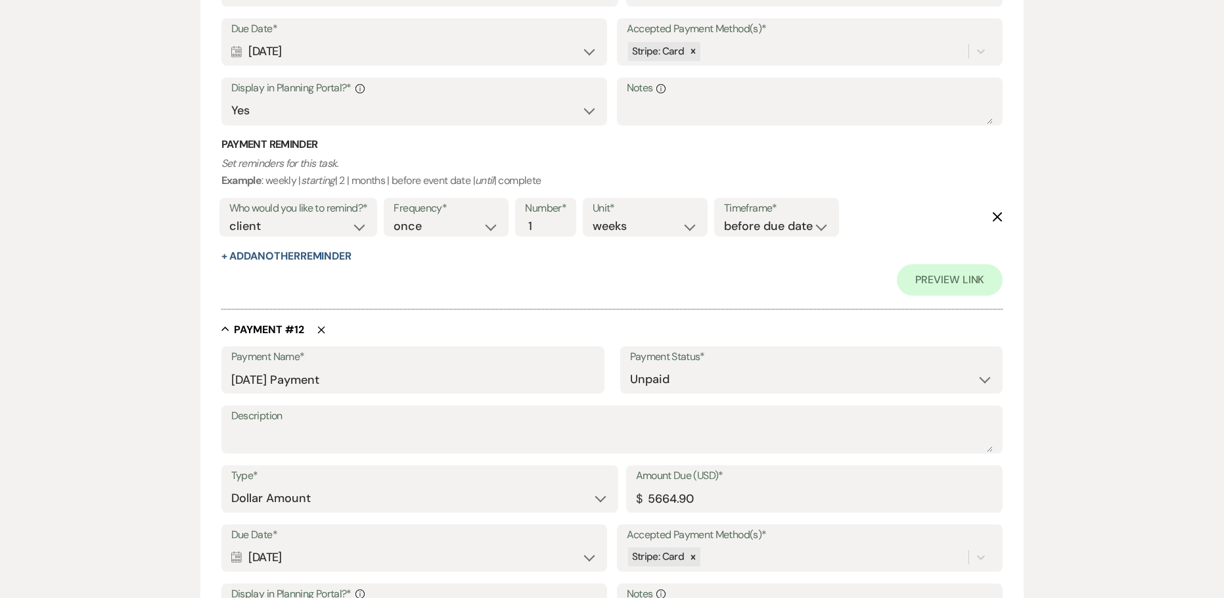
scroll to position [6401, 0]
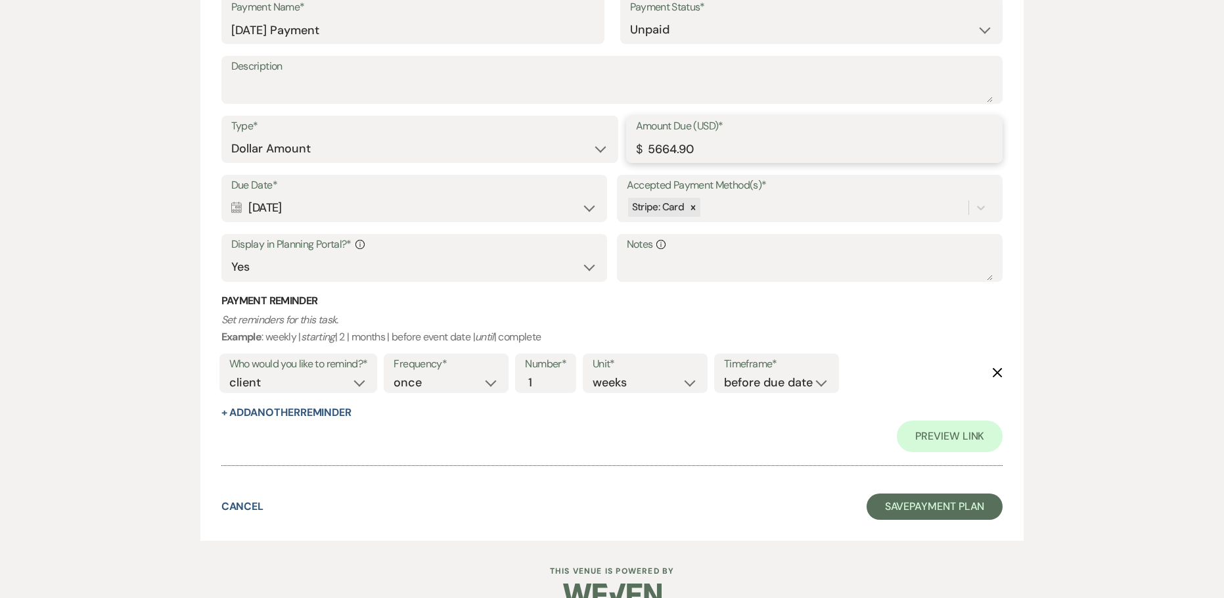
drag, startPoint x: 710, startPoint y: 145, endPoint x: 553, endPoint y: 156, distance: 158.1
click at [611, 154] on div "Type* Dollar Amount Percentage of Grand Total Amount Due (USD)* $ 5664.90" at bounding box center [612, 145] width 782 height 59
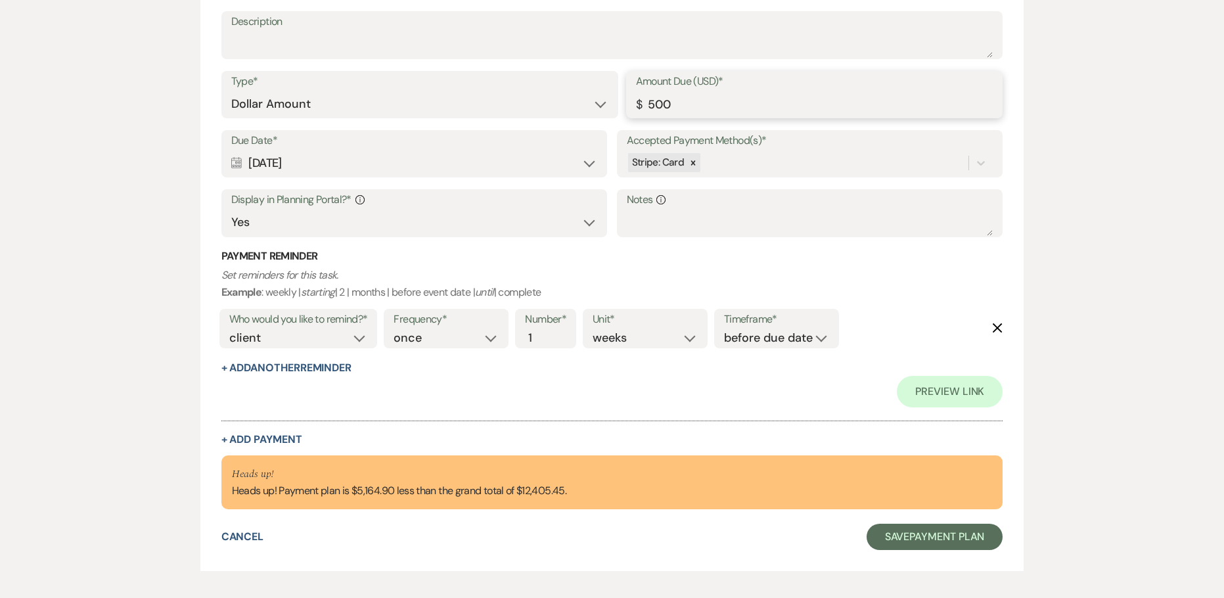
scroll to position [6504, 0]
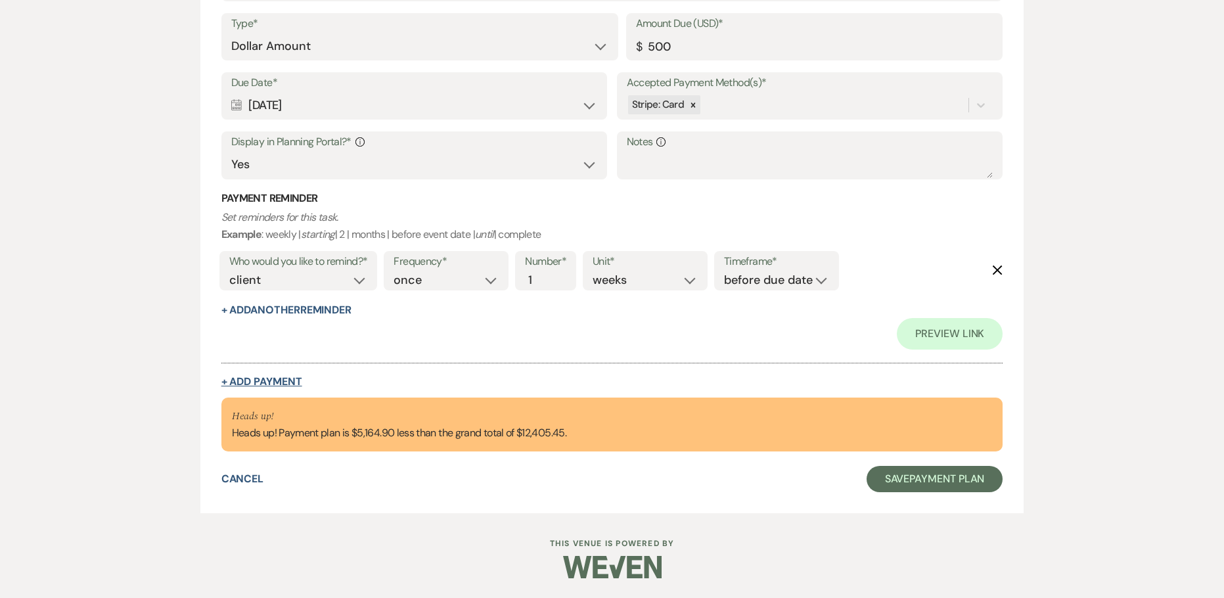
click at [261, 380] on button "+ Add Payment" at bounding box center [261, 382] width 81 height 11
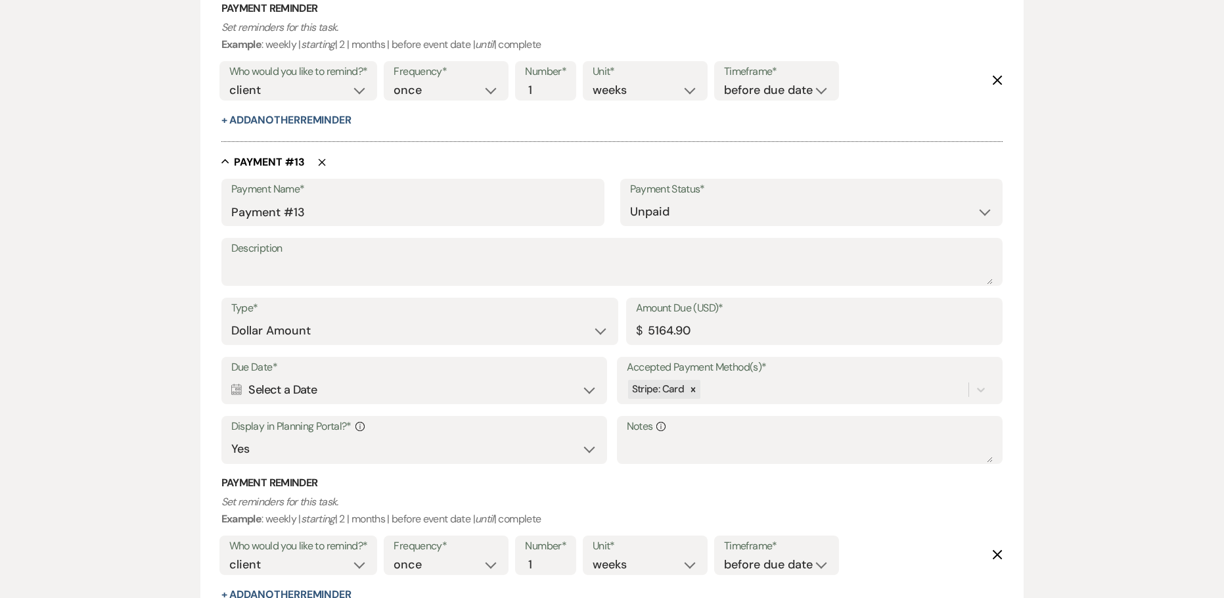
scroll to position [6354, 0]
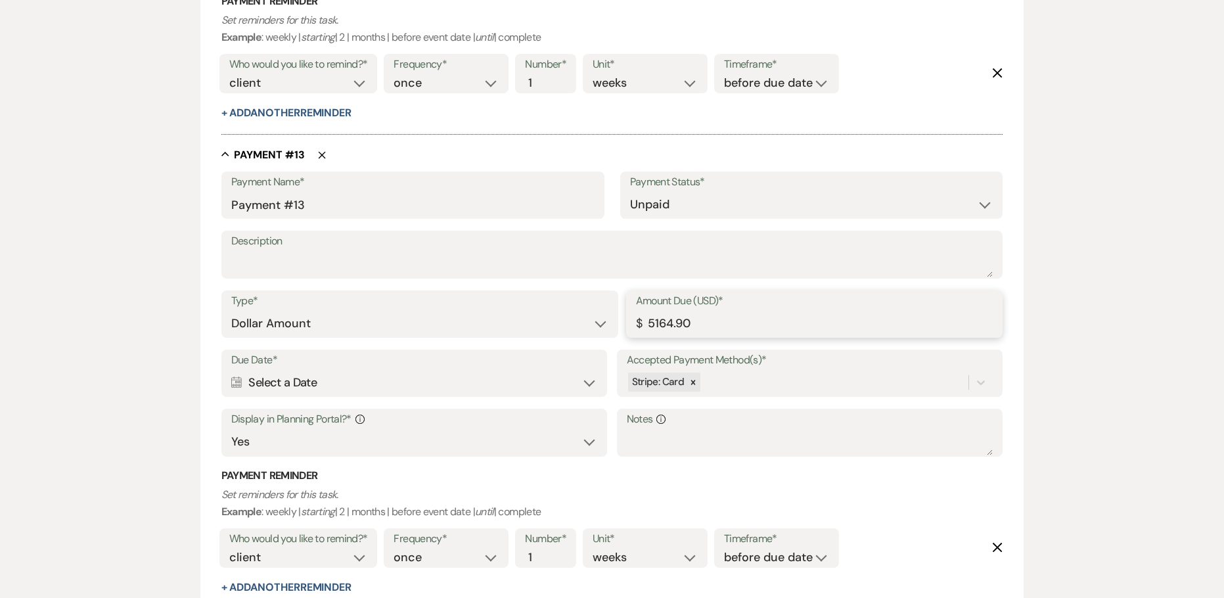
drag, startPoint x: 550, startPoint y: 308, endPoint x: 500, endPoint y: 308, distance: 49.9
click at [500, 308] on div "Type* Dollar Amount Percentage of Grand Total Amount Due (USD)* $ 5164.90" at bounding box center [612, 319] width 782 height 59
click at [234, 204] on input "Payment #13" at bounding box center [412, 205] width 363 height 26
paste input "[DATE]"
click at [269, 206] on input "[DATE]Payment #13" at bounding box center [412, 205] width 363 height 26
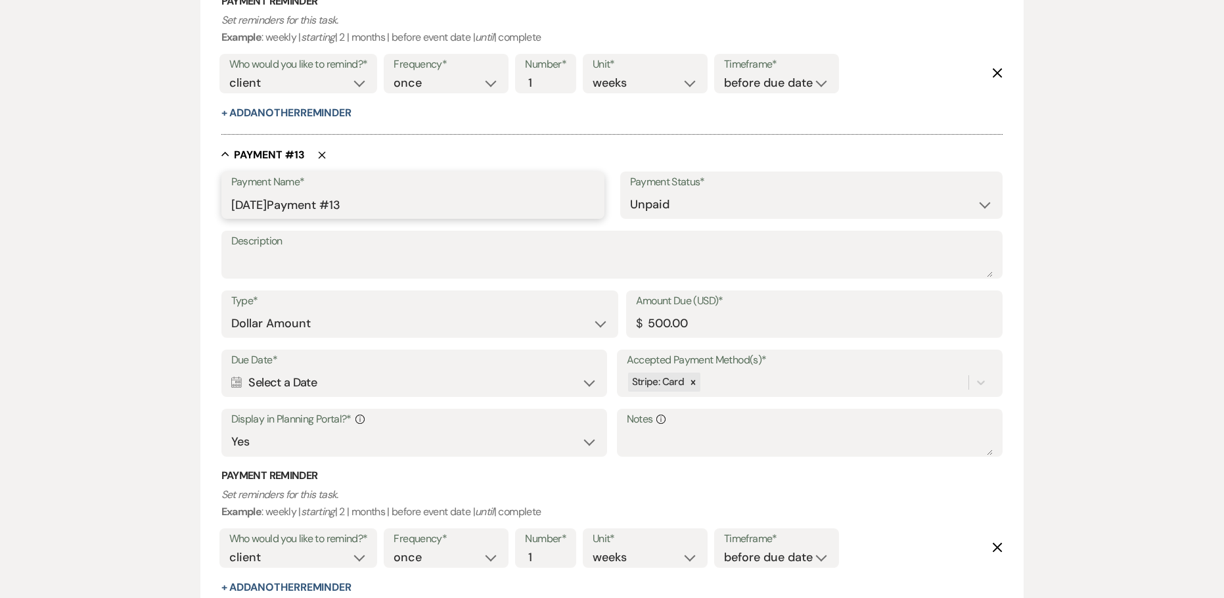
click at [388, 212] on input "[DATE]Payment #13" at bounding box center [412, 205] width 363 height 26
click at [296, 204] on input "[DATE]Payment" at bounding box center [412, 205] width 363 height 26
click at [301, 203] on input "[DATE]Payment" at bounding box center [412, 205] width 363 height 26
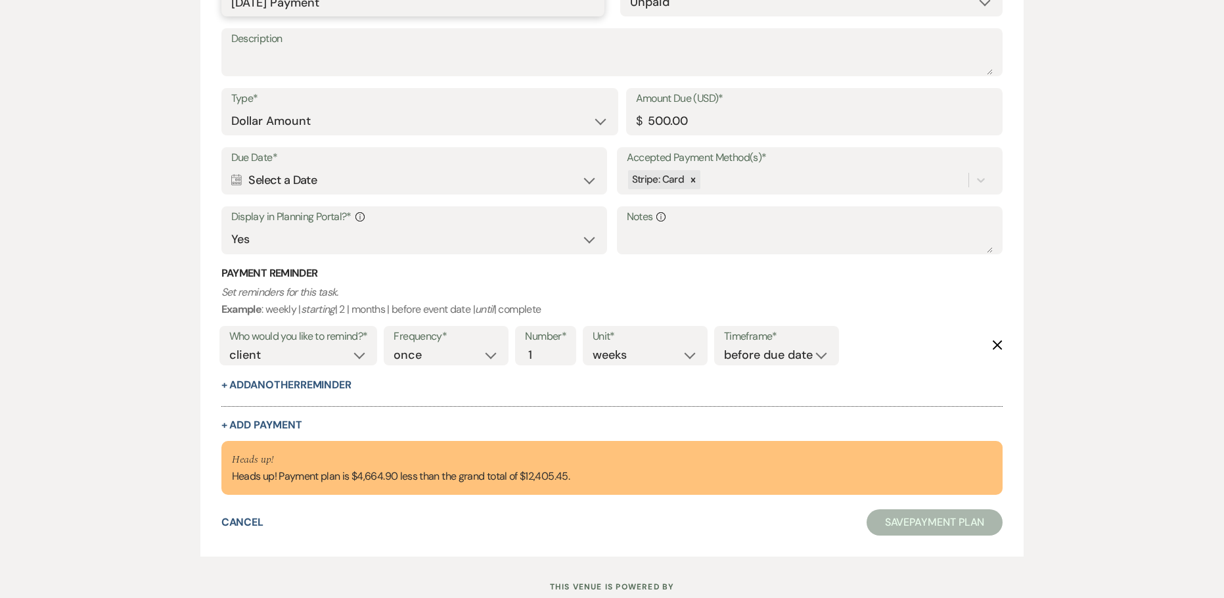
scroll to position [6599, 0]
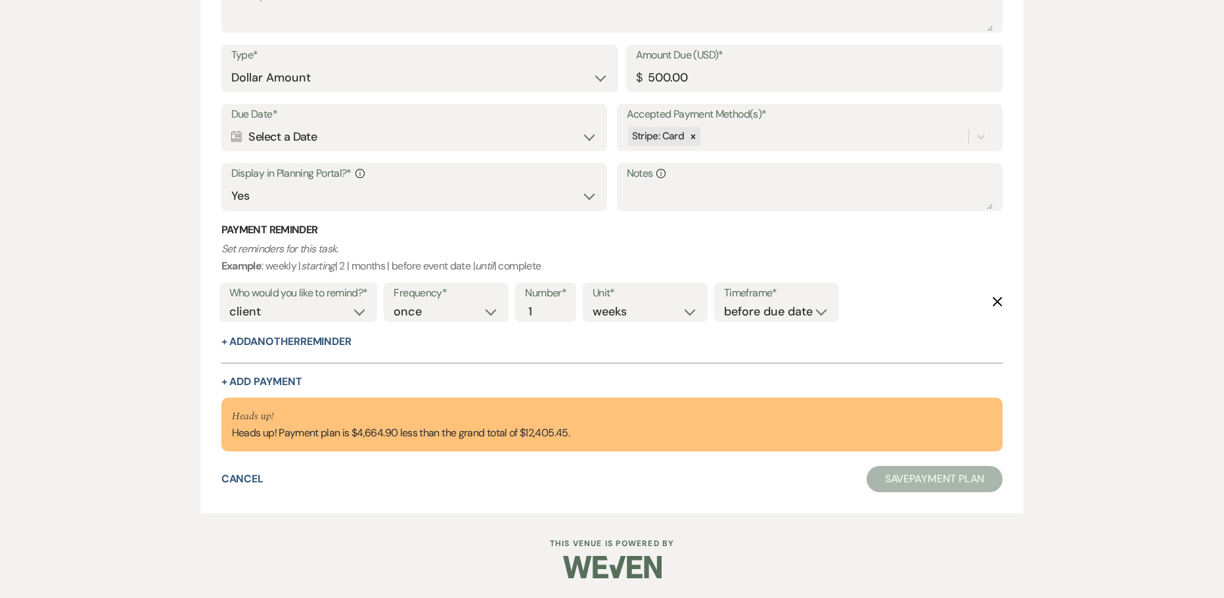
click at [290, 139] on div "Calendar Select a Date Expand" at bounding box center [414, 137] width 367 height 26
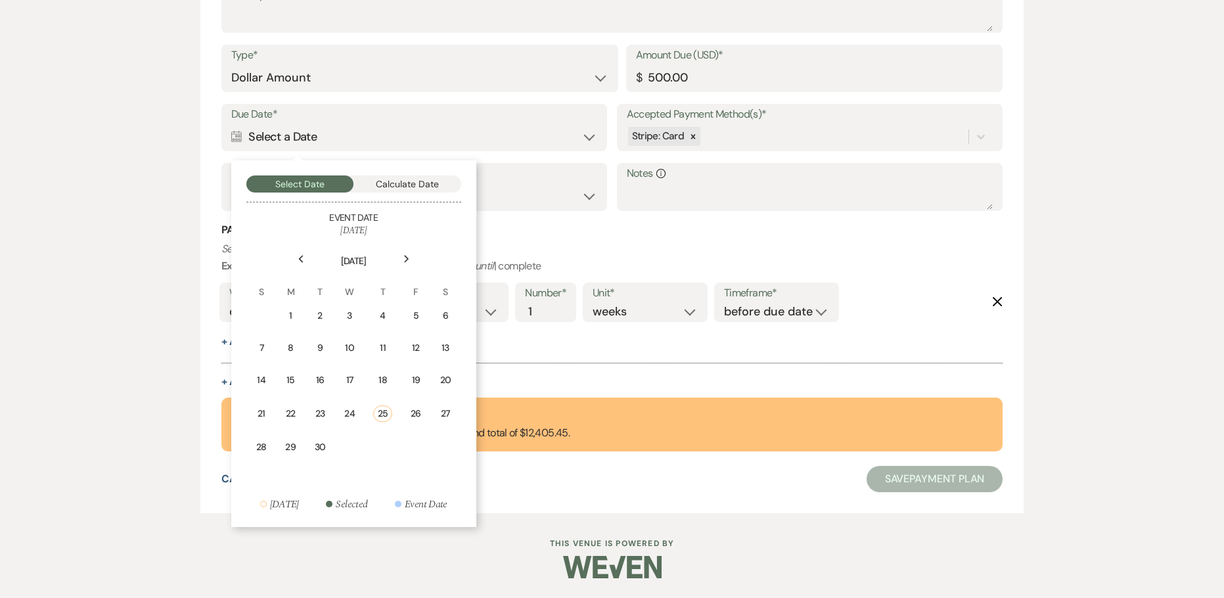
click at [396, 260] on div "Next" at bounding box center [406, 258] width 21 height 21
click at [400, 260] on div "Next" at bounding box center [406, 258] width 21 height 21
click at [305, 259] on div "Previous" at bounding box center [300, 258] width 21 height 21
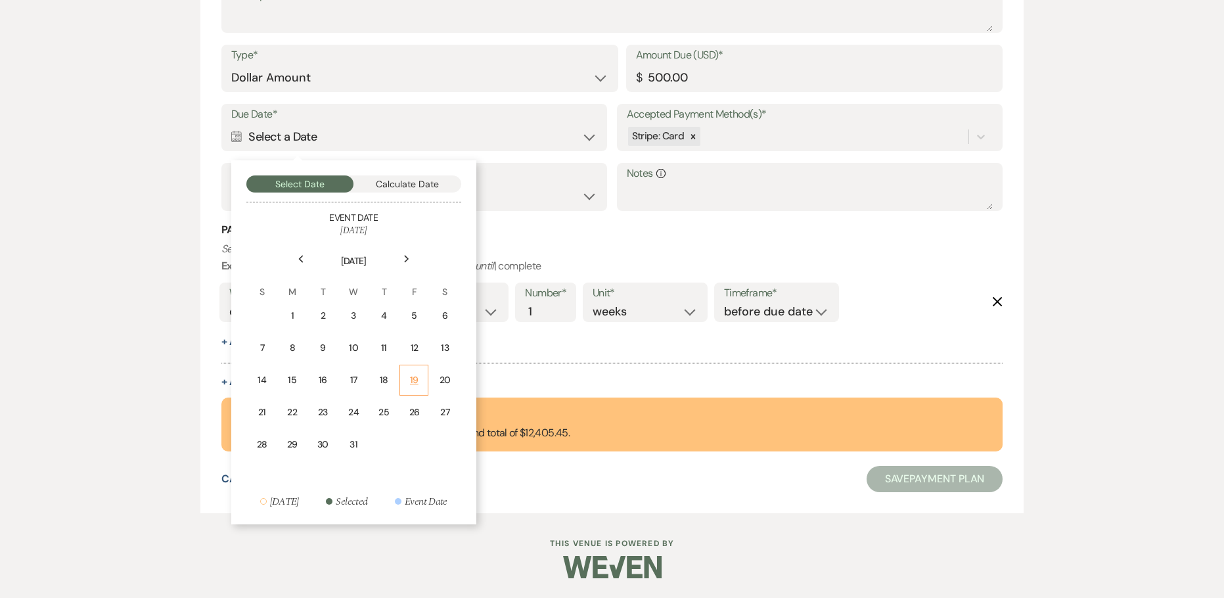
click at [409, 377] on div "19" at bounding box center [414, 380] width 12 height 14
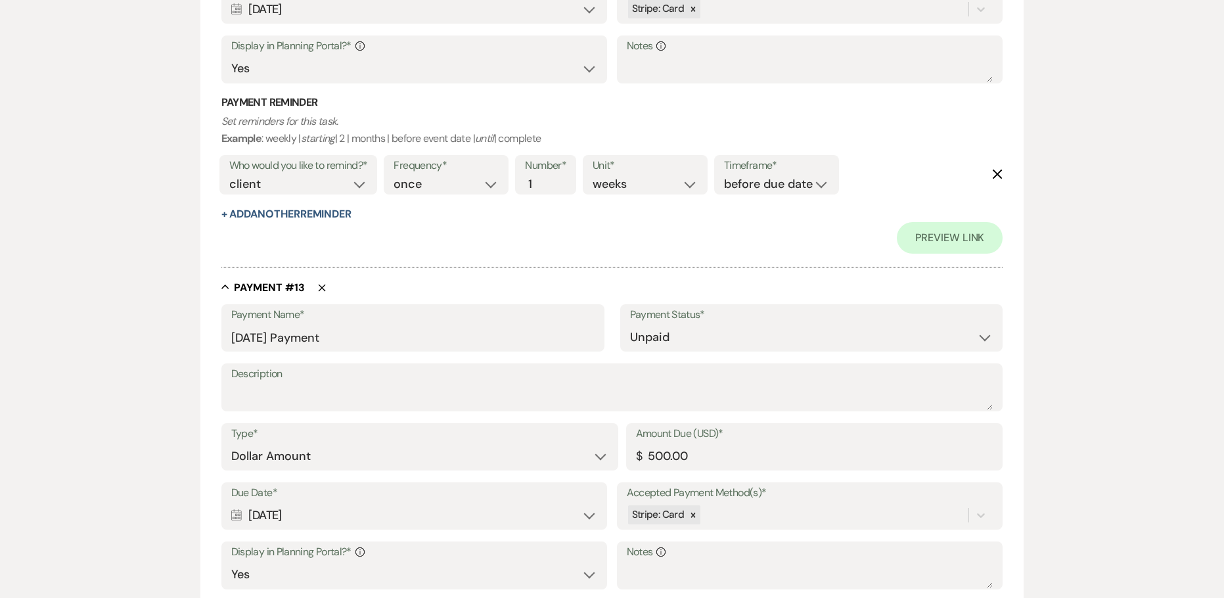
scroll to position [6978, 0]
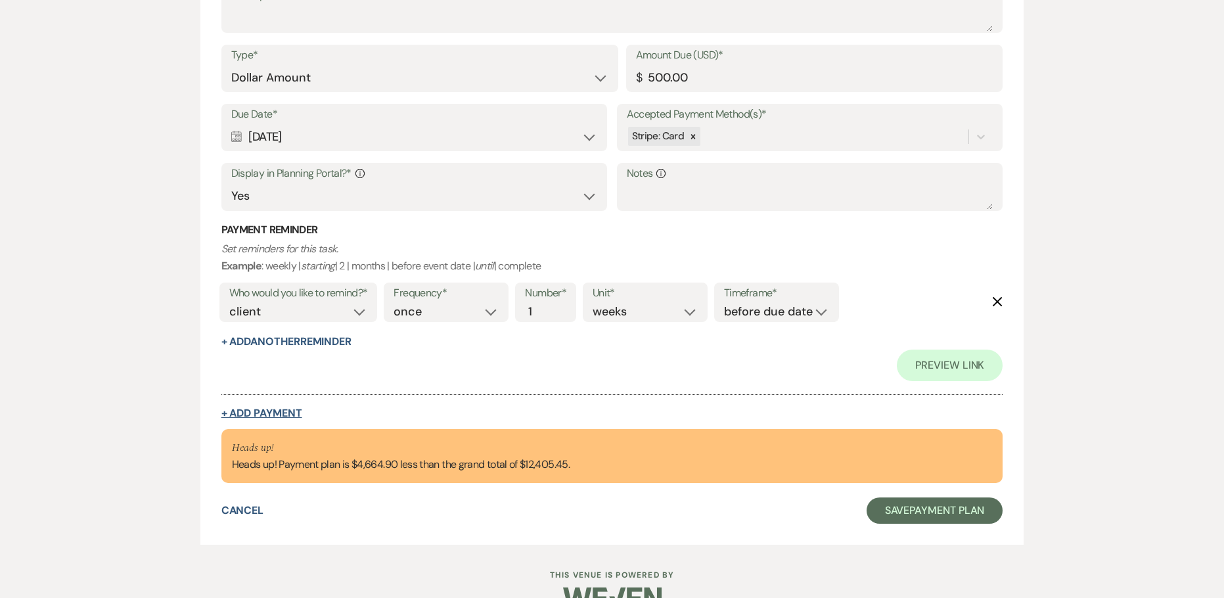
click at [259, 414] on button "+ Add Payment" at bounding box center [261, 413] width 81 height 11
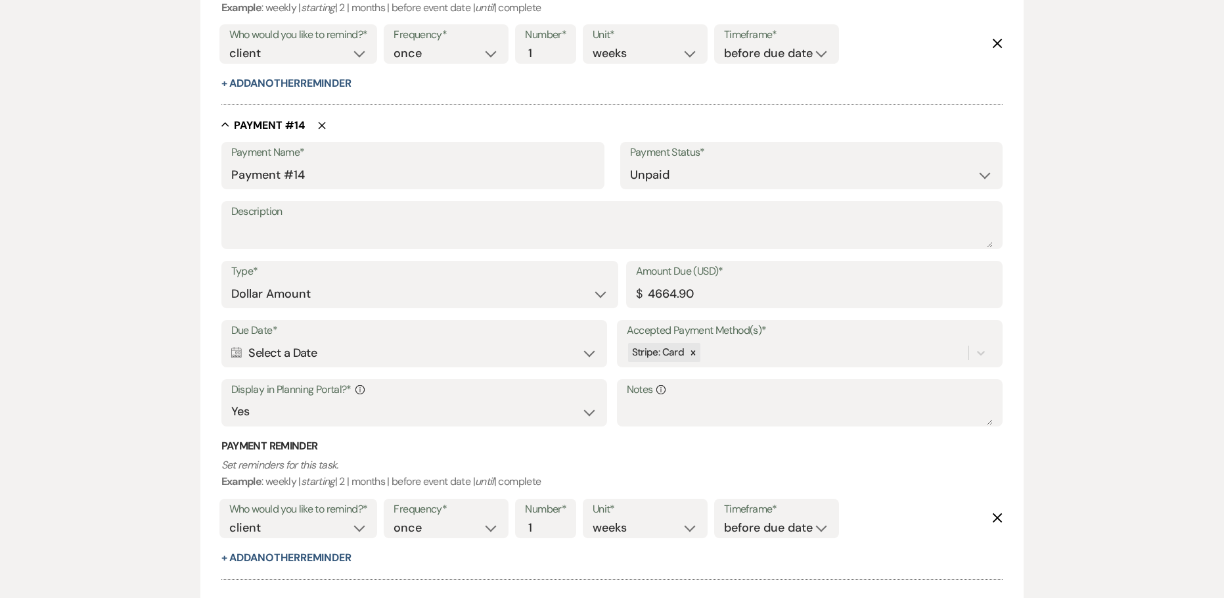
scroll to position [6862, 0]
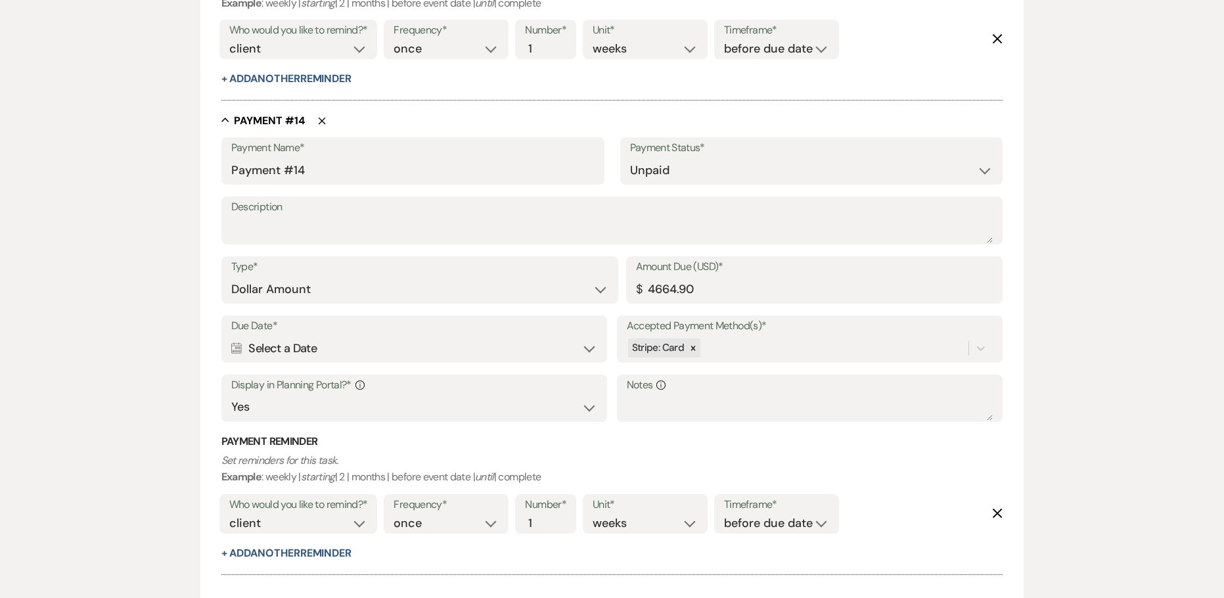
click at [299, 356] on div "Calendar Select a Date Expand" at bounding box center [414, 349] width 367 height 26
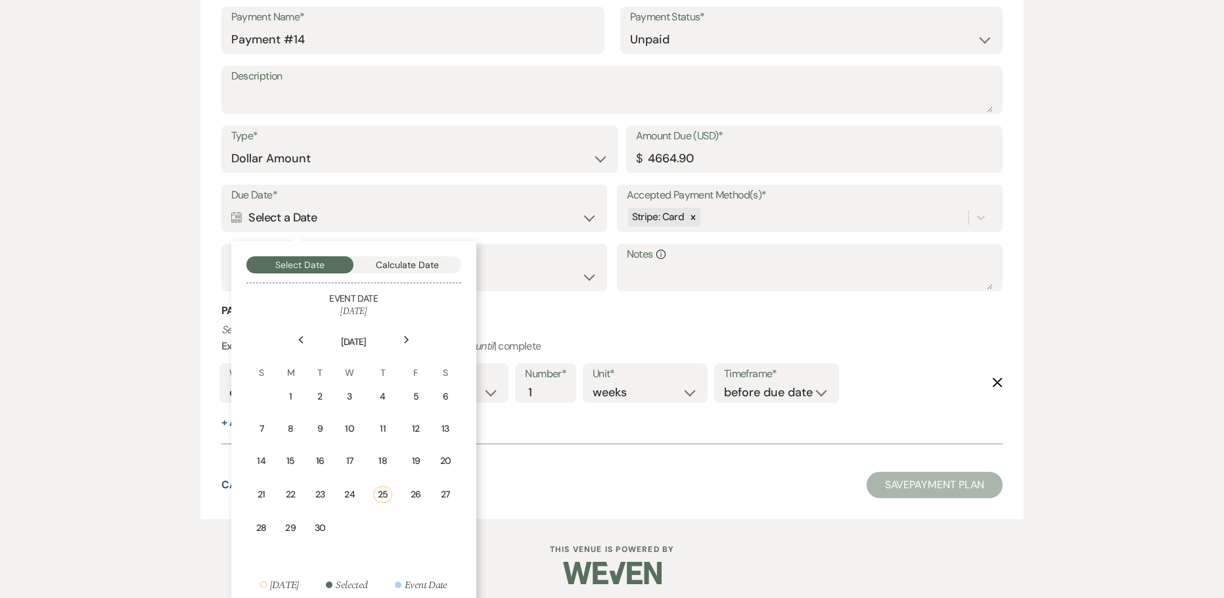
scroll to position [6994, 0]
click at [402, 340] on div "Next" at bounding box center [406, 339] width 21 height 21
click at [415, 485] on td "26" at bounding box center [414, 492] width 29 height 31
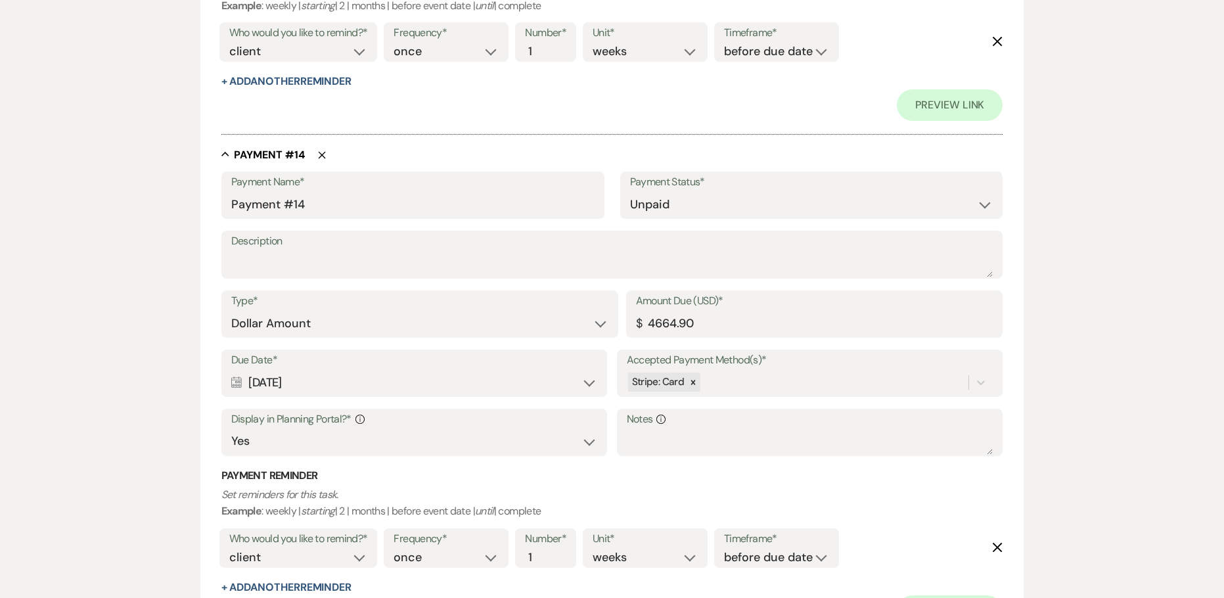
scroll to position [7207, 0]
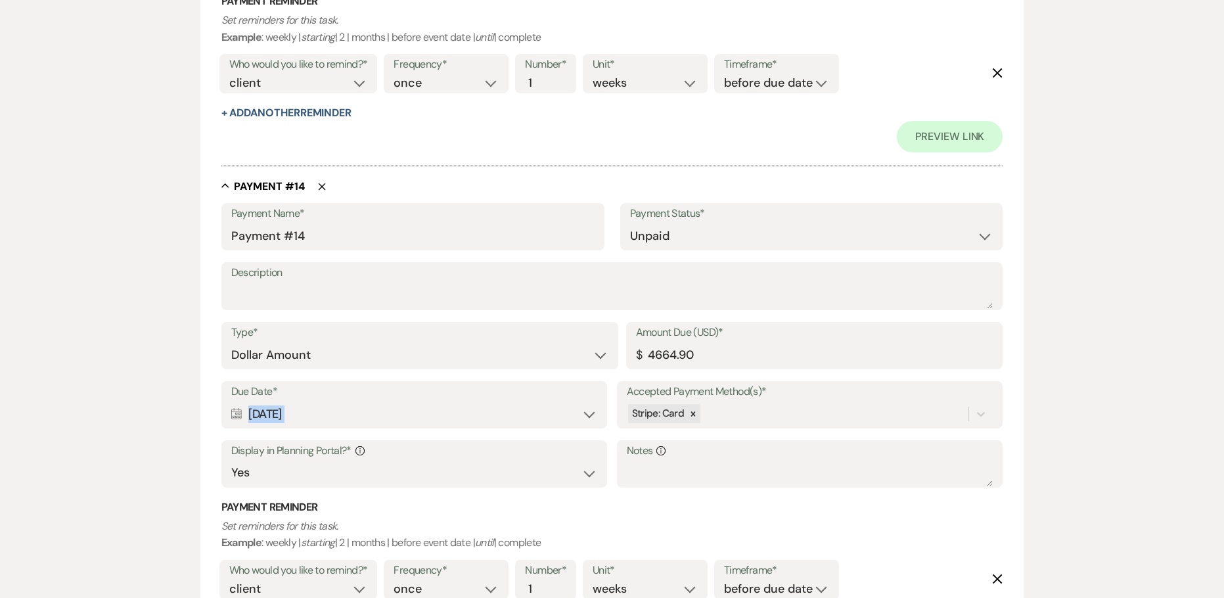
click at [256, 369] on div "Type* Dollar Amount Percentage of Grand Total Amount Due (USD)* $ 4664.90" at bounding box center [612, 351] width 782 height 59
click at [392, 447] on label "Display in Planning Portal?* Info" at bounding box center [414, 451] width 367 height 19
drag, startPoint x: 351, startPoint y: 419, endPoint x: 237, endPoint y: 406, distance: 115.0
click at [237, 406] on div "Calendar [DATE] Expand" at bounding box center [414, 415] width 367 height 26
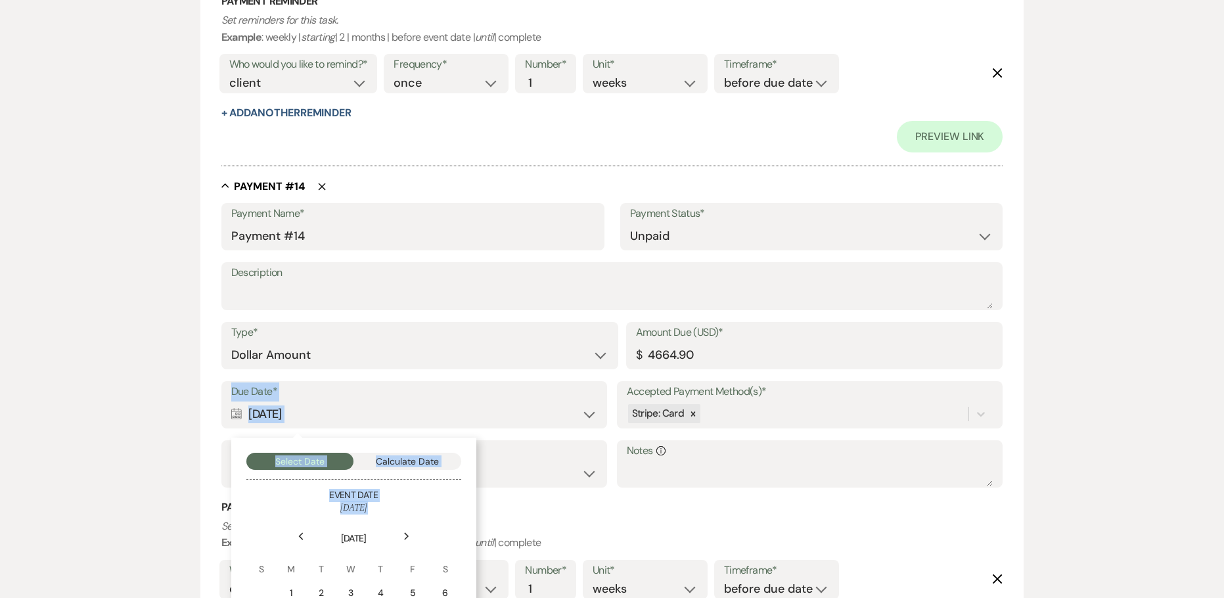
copy div "[DATE]"
click at [232, 239] on input "Payment #14" at bounding box center [412, 236] width 363 height 26
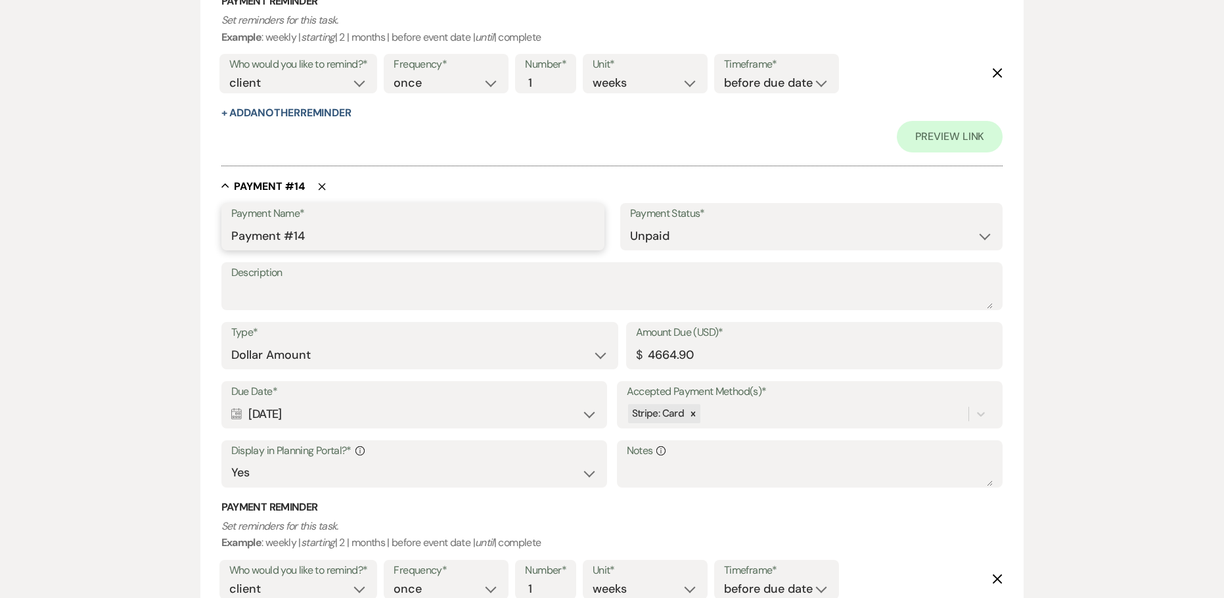
paste input "[DATE]"
click at [407, 235] on input "[DATE] Payment #14" at bounding box center [412, 236] width 363 height 26
click at [658, 363] on input "4664.90" at bounding box center [814, 355] width 357 height 26
drag, startPoint x: 706, startPoint y: 354, endPoint x: 487, endPoint y: 344, distance: 219.7
click at [488, 345] on div "Type* Dollar Amount Percentage of Grand Total Amount Due (USD)* $ 4664.90" at bounding box center [612, 351] width 782 height 59
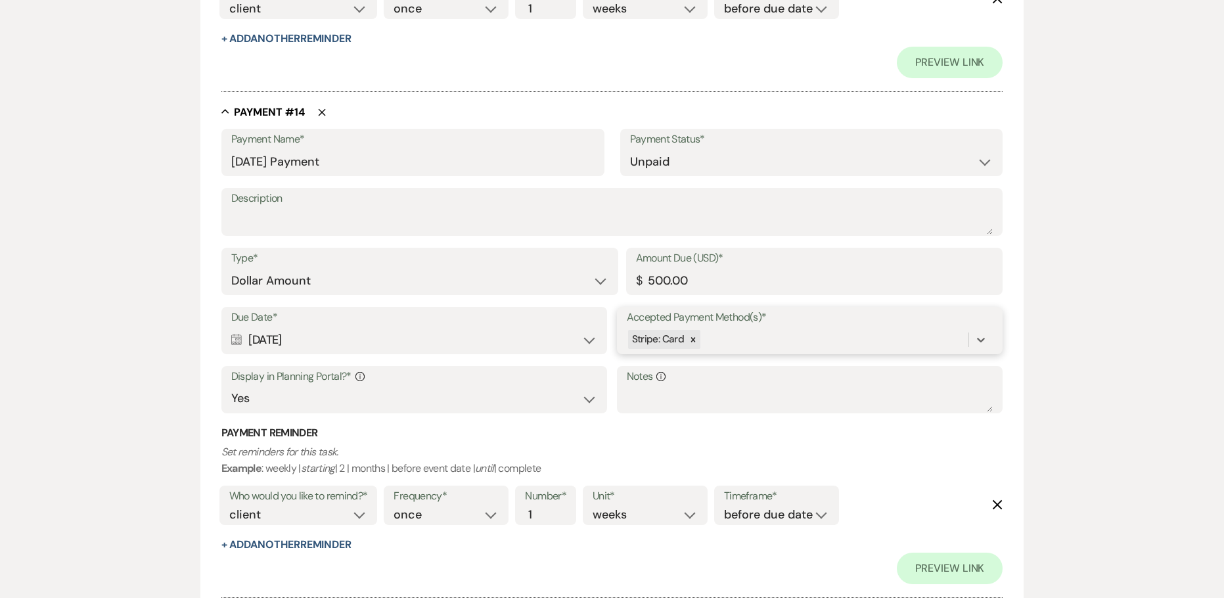
scroll to position [7515, 0]
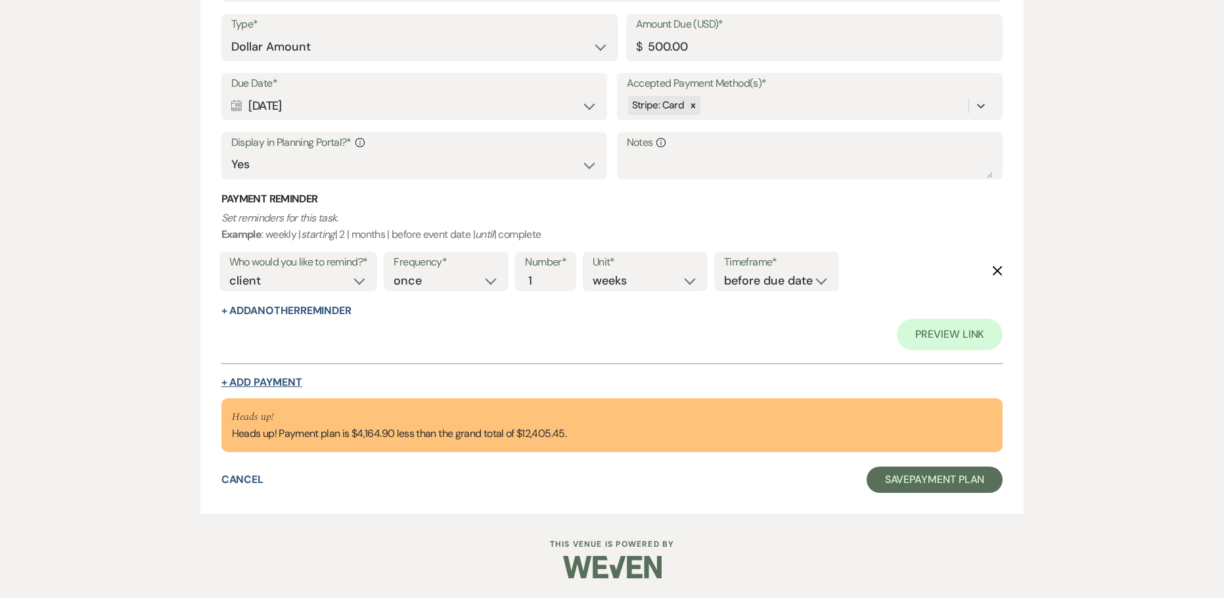
click at [239, 386] on button "+ Add Payment" at bounding box center [261, 382] width 81 height 11
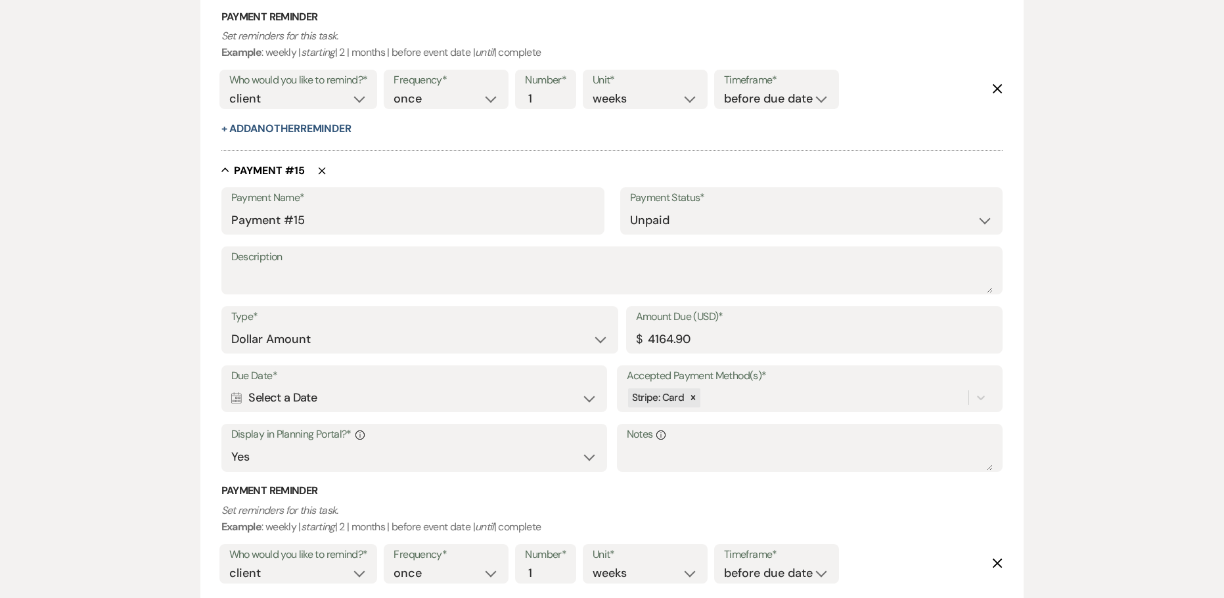
scroll to position [7302, 0]
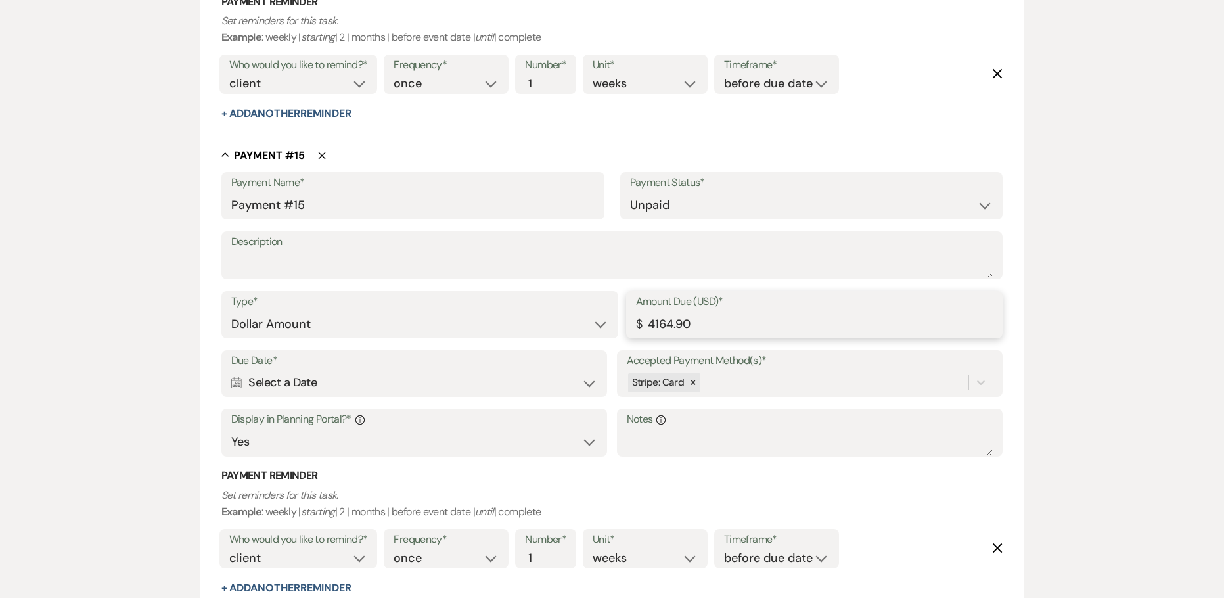
drag, startPoint x: 618, startPoint y: 315, endPoint x: 553, endPoint y: 307, distance: 65.6
click at [565, 312] on div "Type* Dollar Amount Percentage of Grand Total Amount Due (USD)* $ 4164.90" at bounding box center [612, 320] width 782 height 59
click at [267, 386] on div "Calendar Select a Date Expand" at bounding box center [414, 383] width 367 height 26
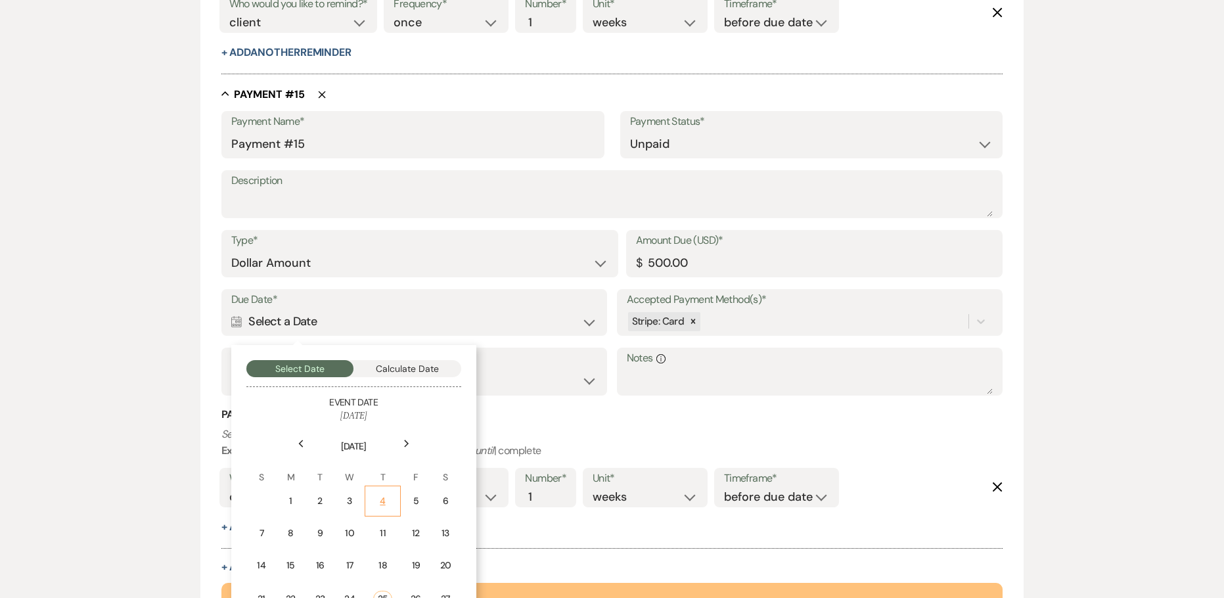
scroll to position [7433, 0]
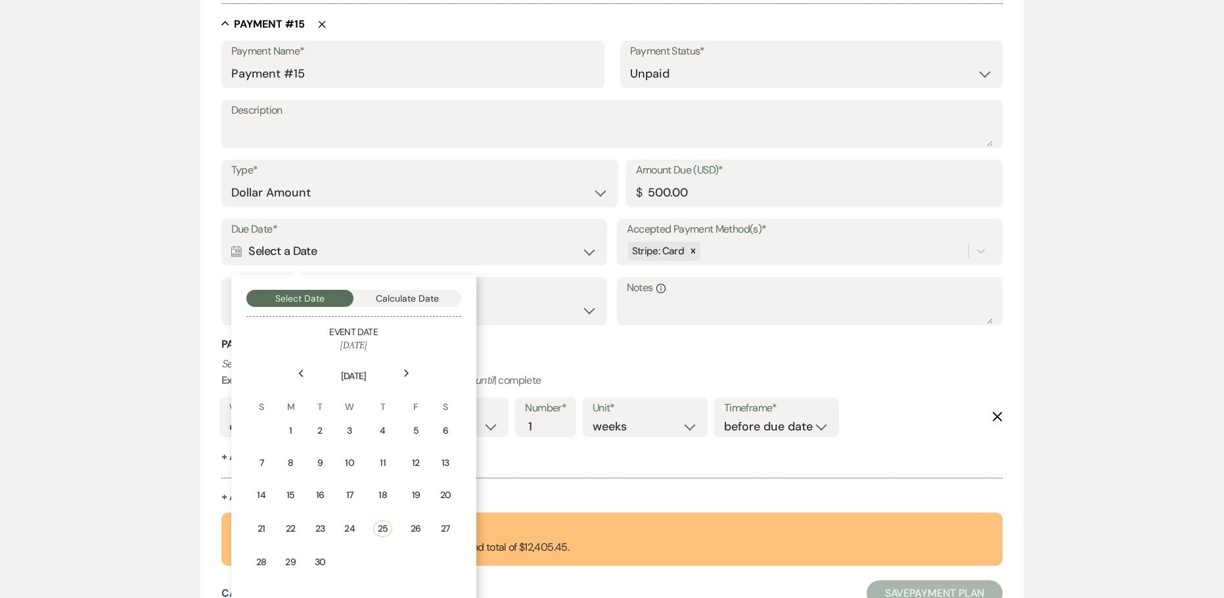
click at [405, 379] on div "Next" at bounding box center [406, 373] width 21 height 21
click at [409, 382] on div "Next" at bounding box center [406, 373] width 21 height 21
click at [409, 380] on div "Next" at bounding box center [406, 373] width 21 height 21
click at [416, 424] on div "2" at bounding box center [414, 431] width 12 height 14
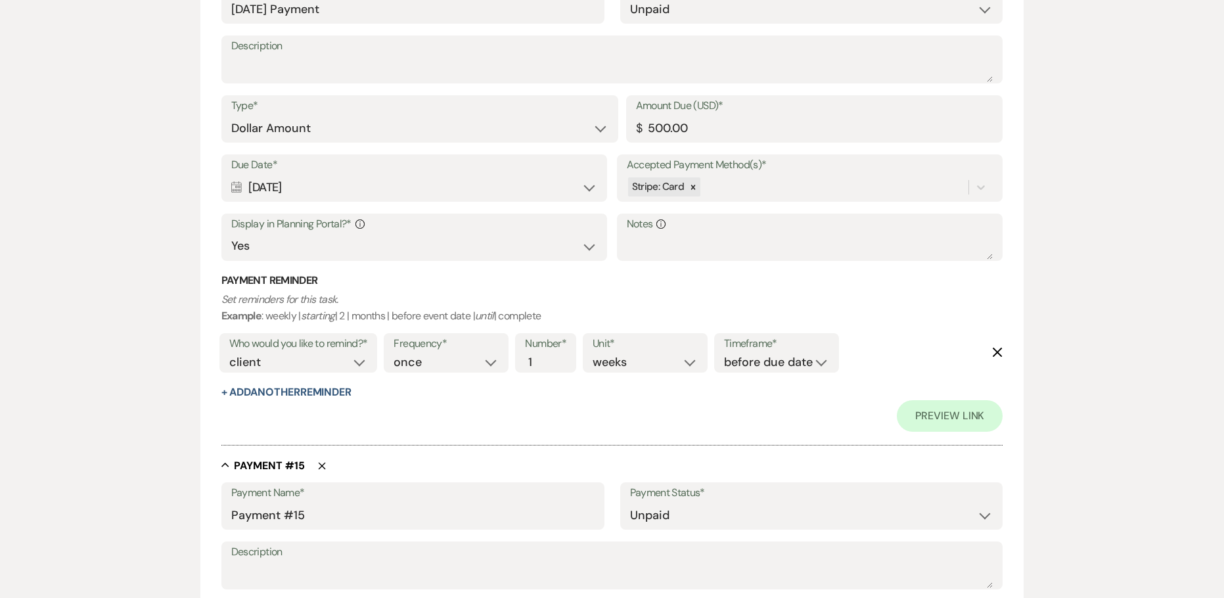
scroll to position [7875, 0]
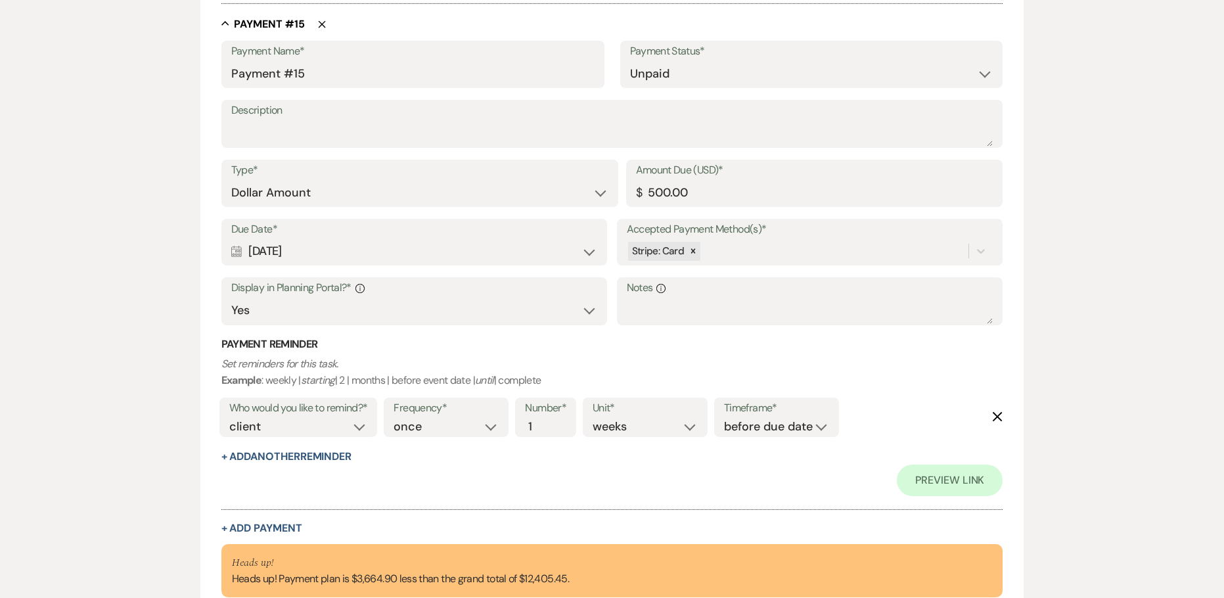
drag, startPoint x: 327, startPoint y: 250, endPoint x: 257, endPoint y: 252, distance: 70.3
click at [264, 254] on div "Calendar [DATE] Expand" at bounding box center [414, 252] width 367 height 26
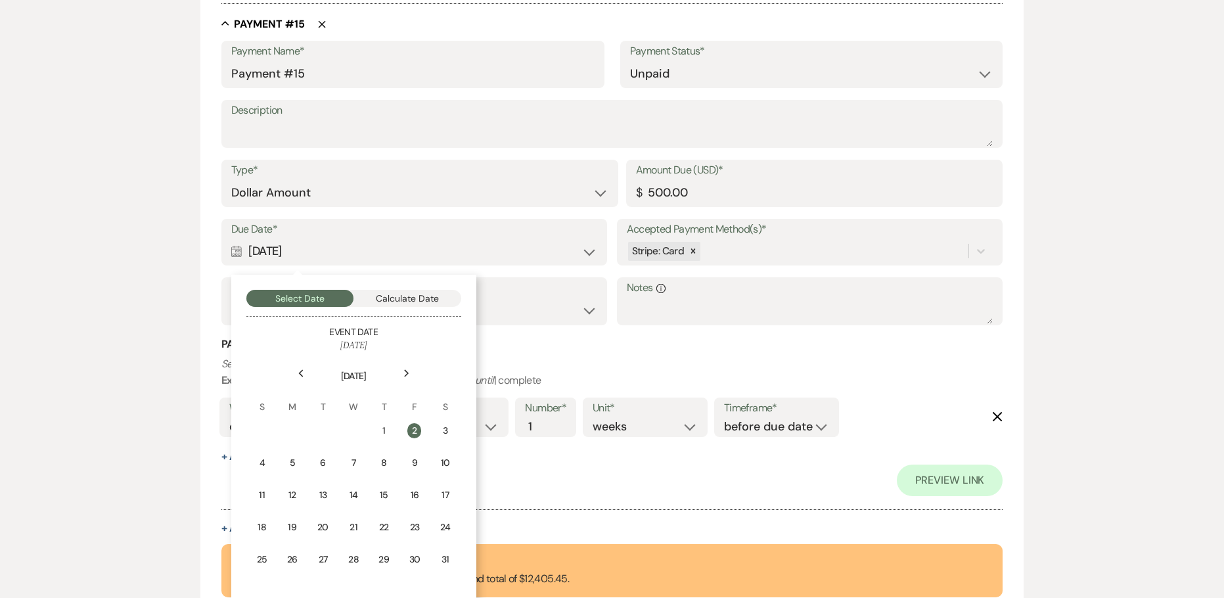
click at [351, 252] on div "Calendar [DATE] Collapse" at bounding box center [414, 252] width 367 height 26
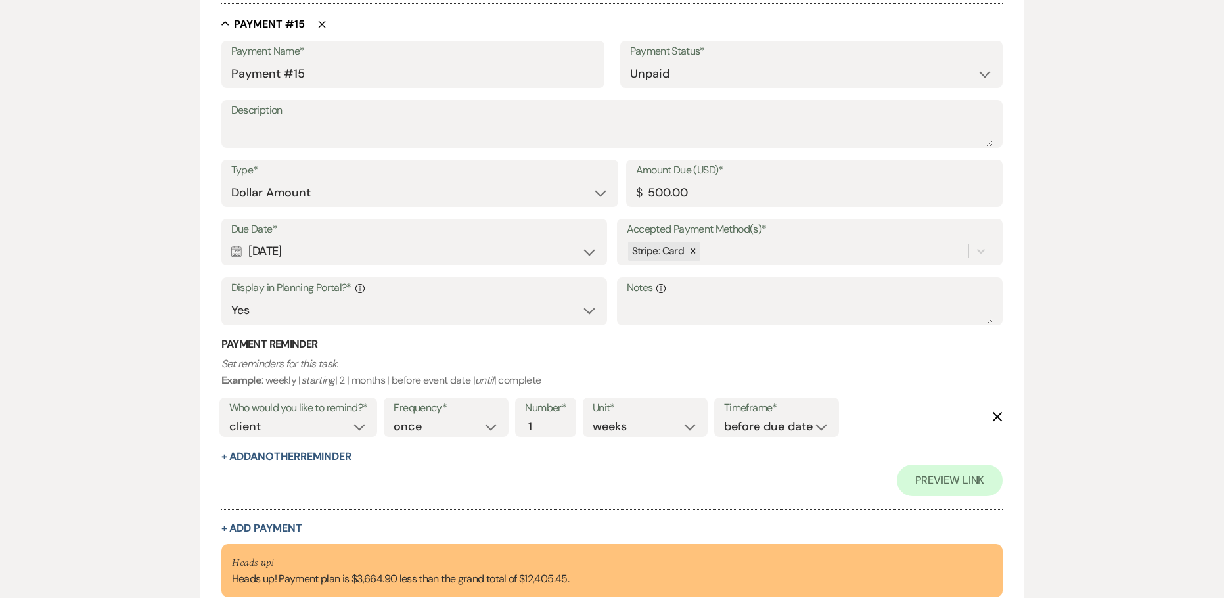
drag, startPoint x: 307, startPoint y: 250, endPoint x: 231, endPoint y: 250, distance: 75.6
click at [231, 250] on div "Calendar [DATE] Expand" at bounding box center [414, 252] width 367 height 26
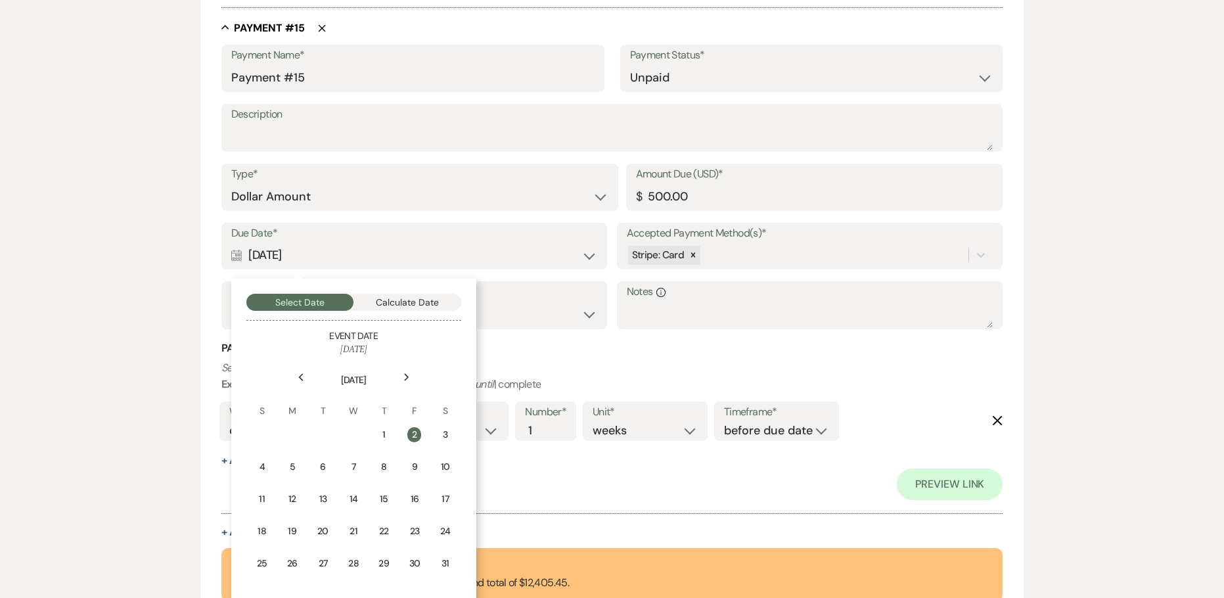
scroll to position [7744, 0]
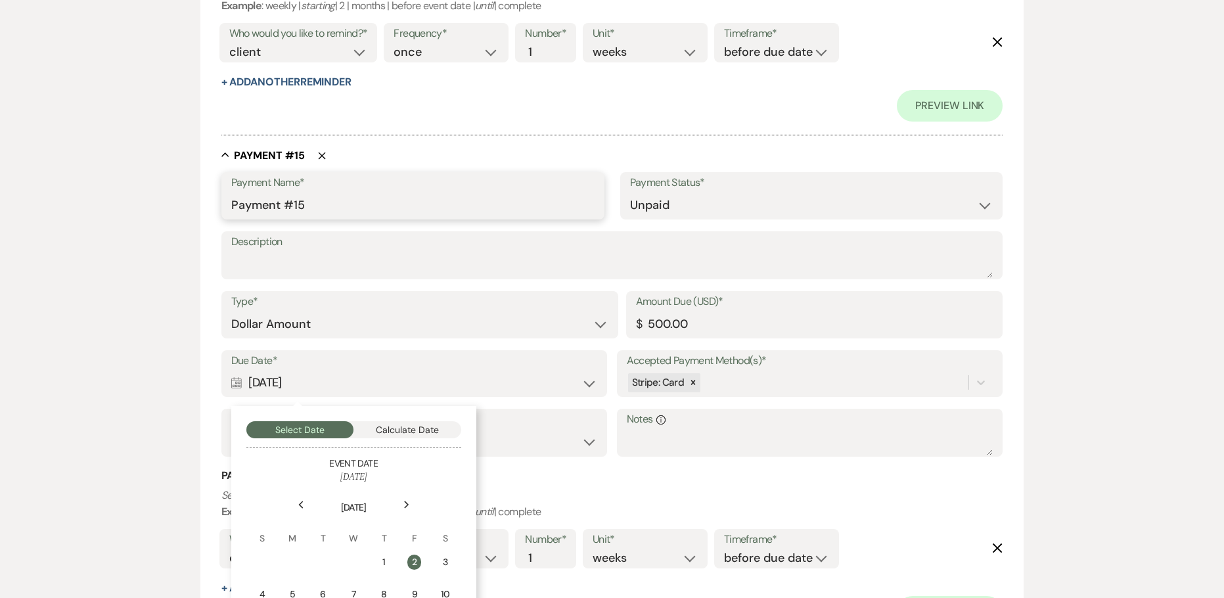
click at [231, 204] on input "Payment #15" at bounding box center [412, 206] width 363 height 26
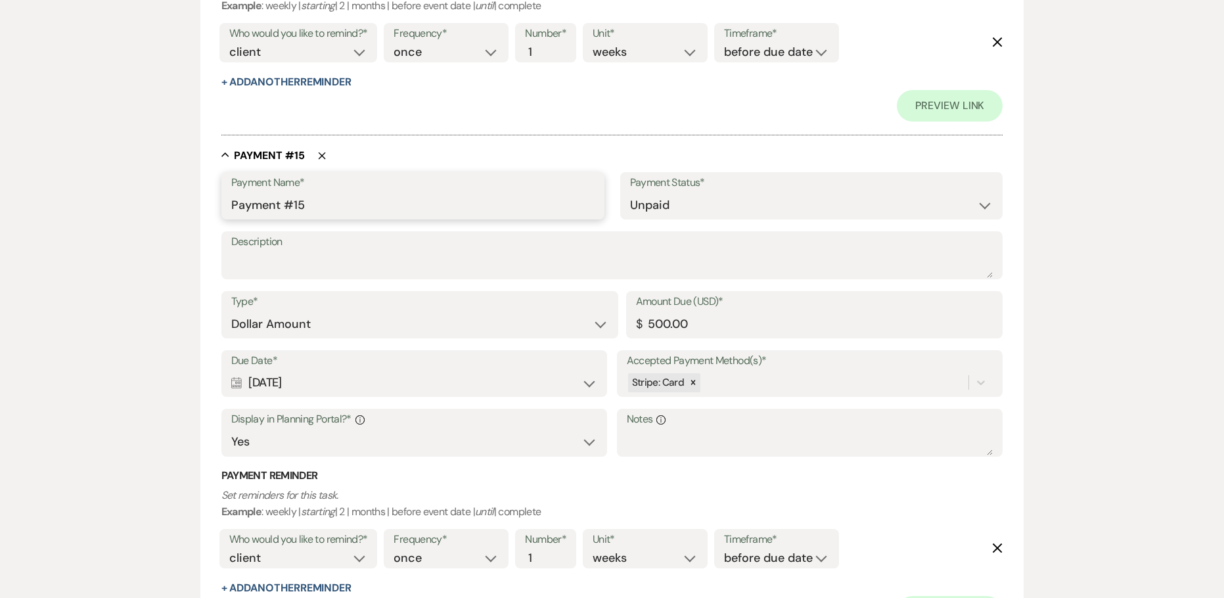
paste input "[DATE]"
click at [410, 210] on input "[DATE] Payment #15" at bounding box center [412, 206] width 363 height 26
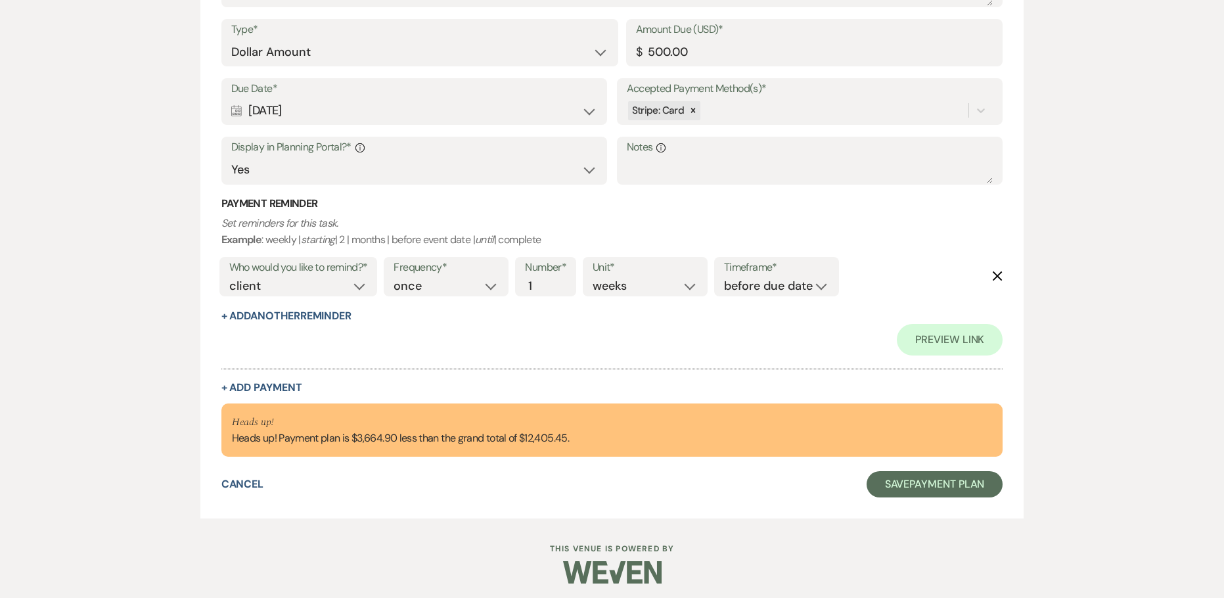
scroll to position [8021, 0]
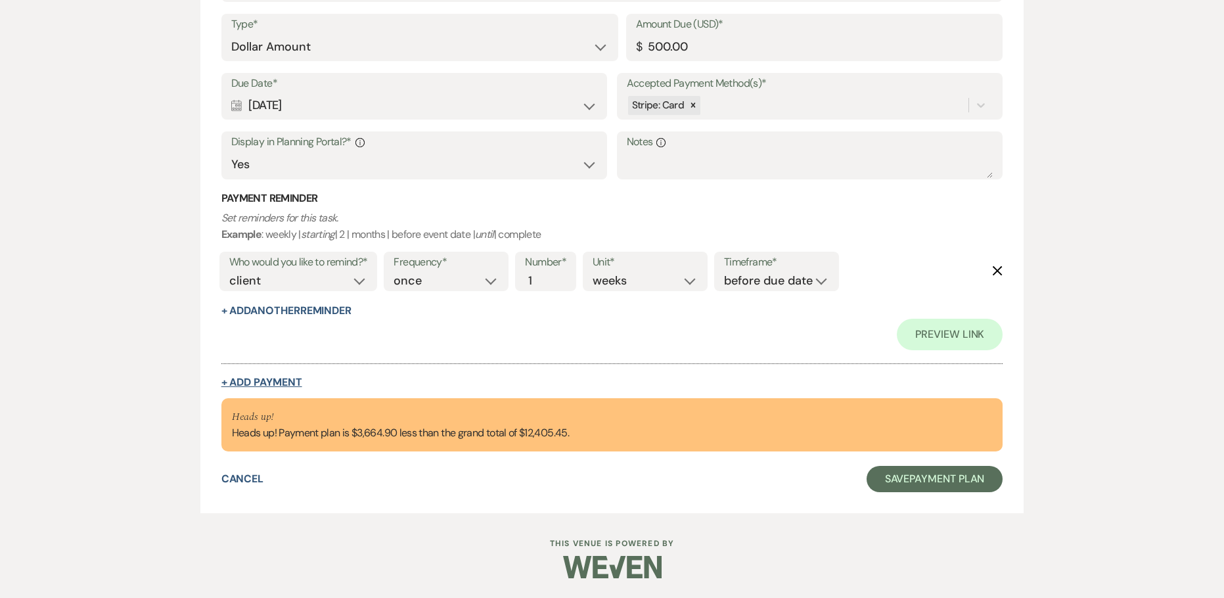
click at [271, 386] on button "+ Add Payment" at bounding box center [261, 382] width 81 height 11
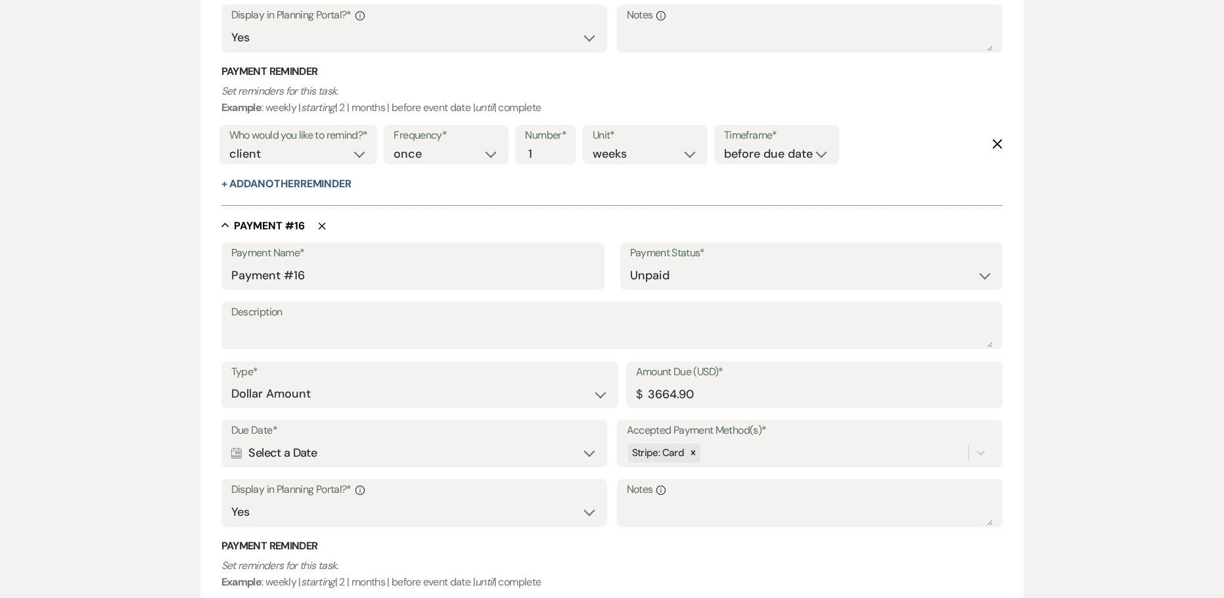
scroll to position [7711, 0]
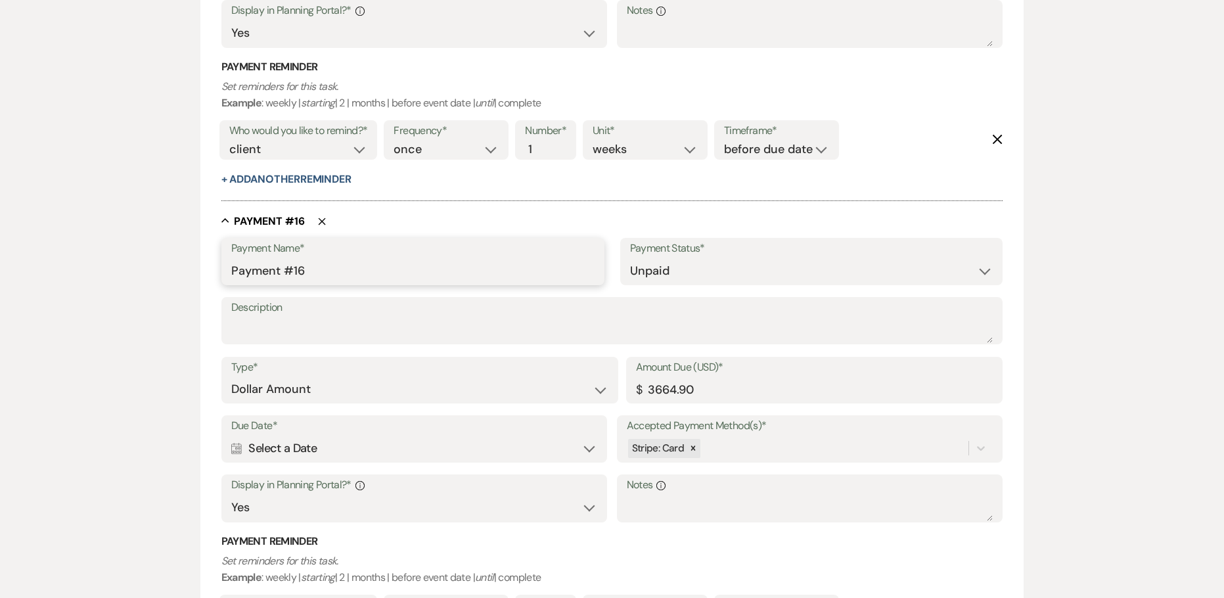
click at [232, 272] on input "Payment #16" at bounding box center [412, 271] width 363 height 26
paste input "[DATE]"
click at [267, 267] on input "[DATE] Payment #16" at bounding box center [412, 271] width 363 height 26
click at [393, 268] on input "[DATE] Payment #16" at bounding box center [412, 271] width 363 height 26
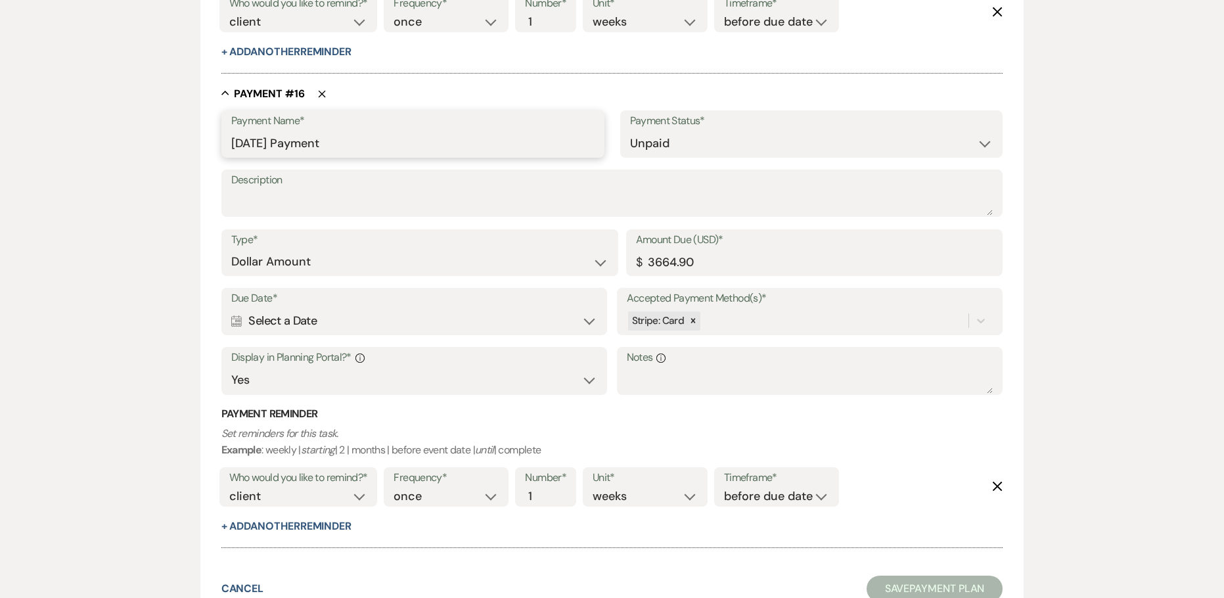
scroll to position [7842, 0]
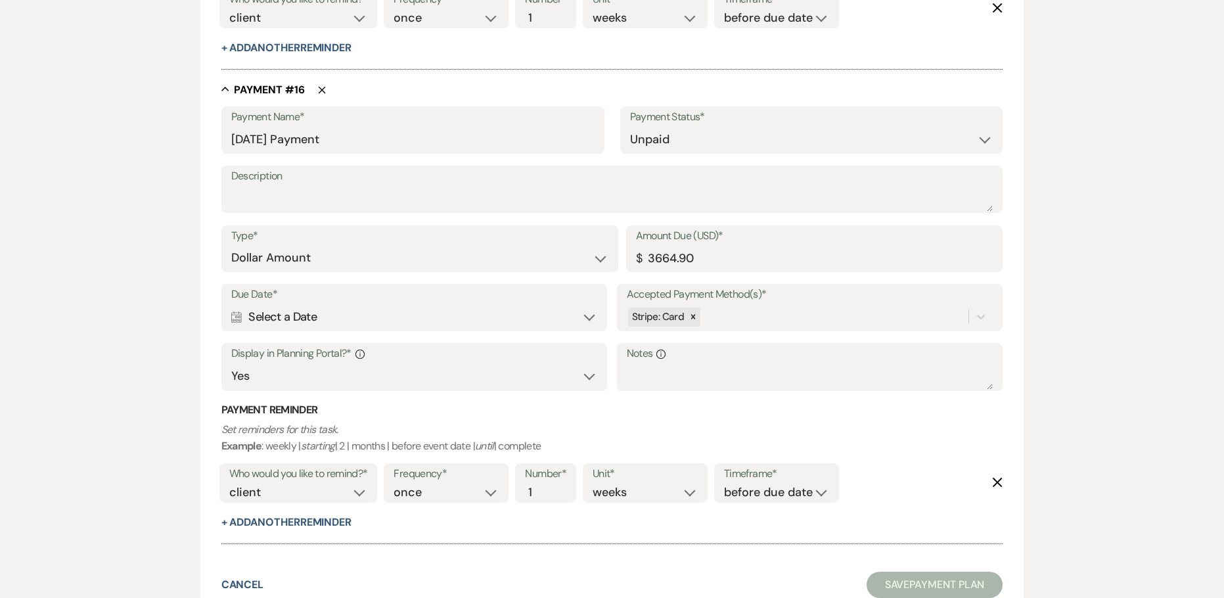
click at [286, 323] on div "Calendar Select a Date Expand" at bounding box center [414, 317] width 367 height 26
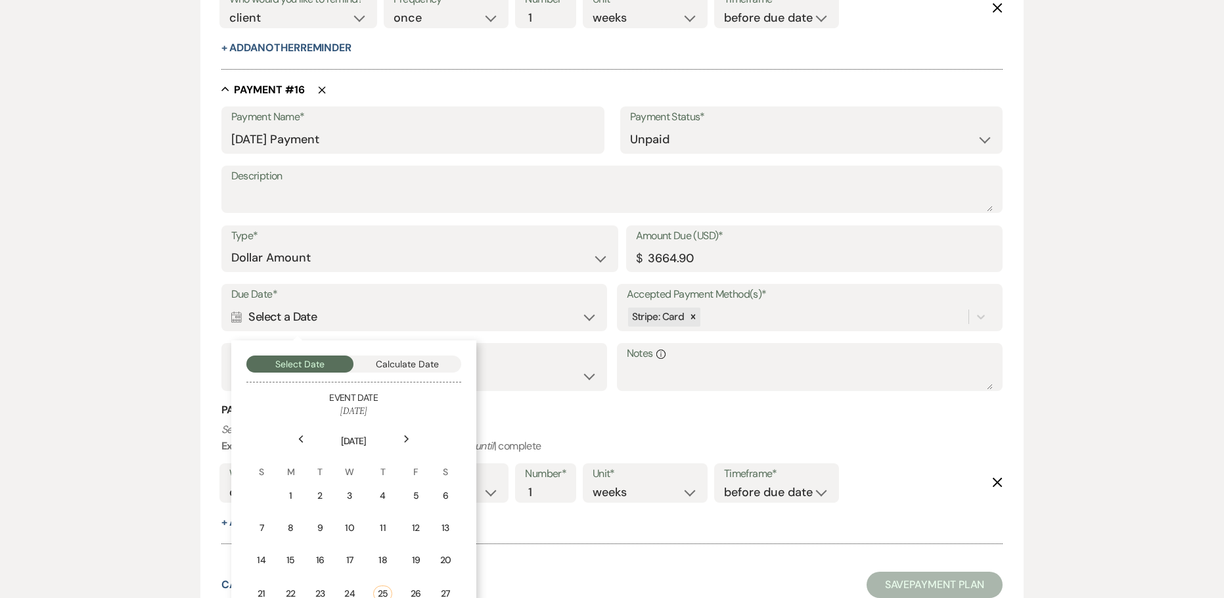
click at [405, 437] on icon "Next" at bounding box center [406, 439] width 7 height 8
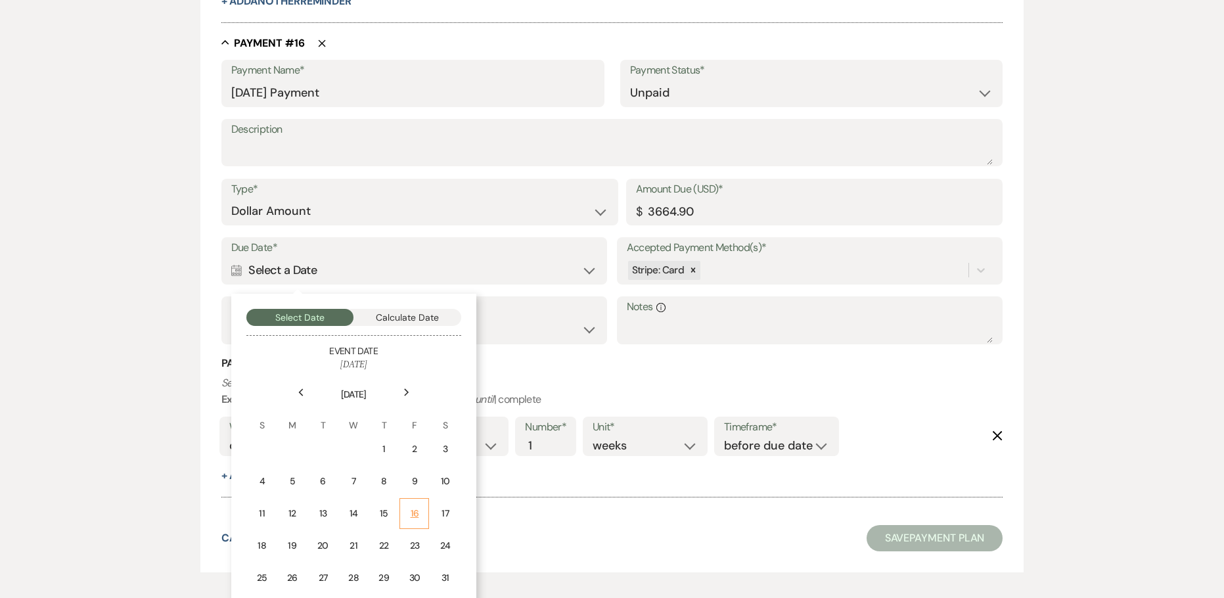
scroll to position [7949, 0]
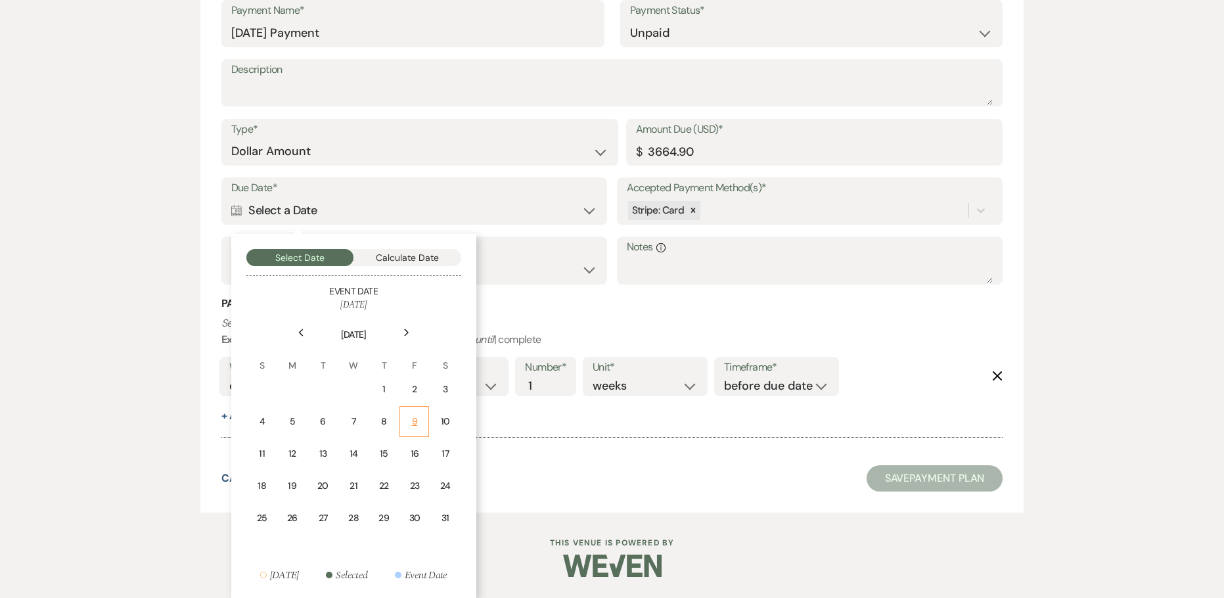
click at [415, 426] on div "9" at bounding box center [414, 422] width 12 height 14
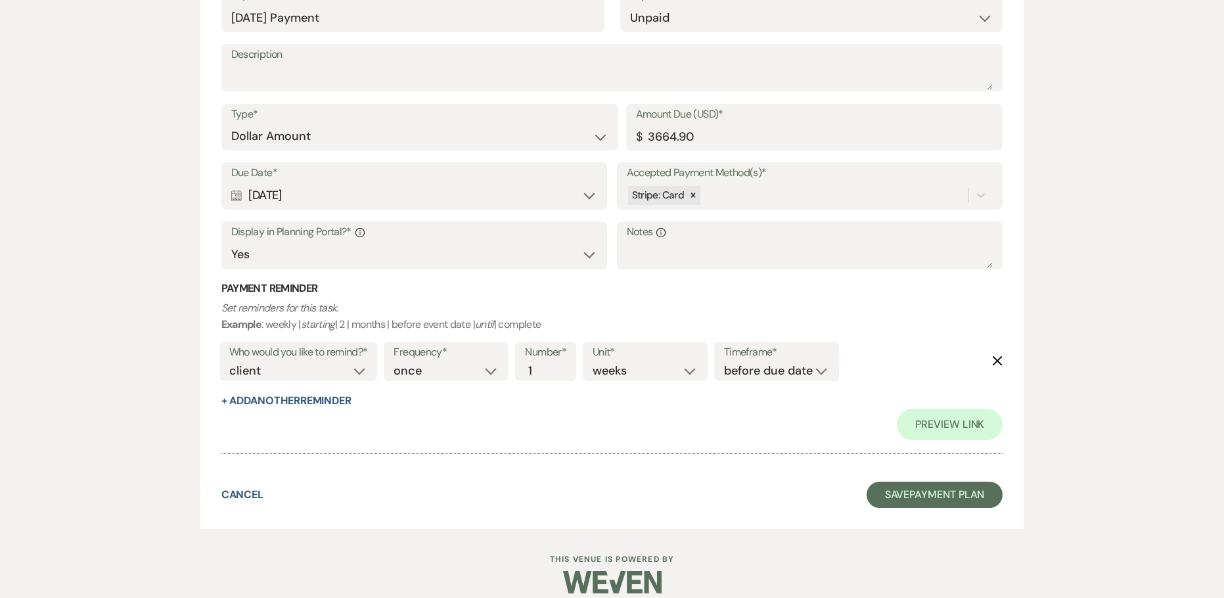
scroll to position [8452, 0]
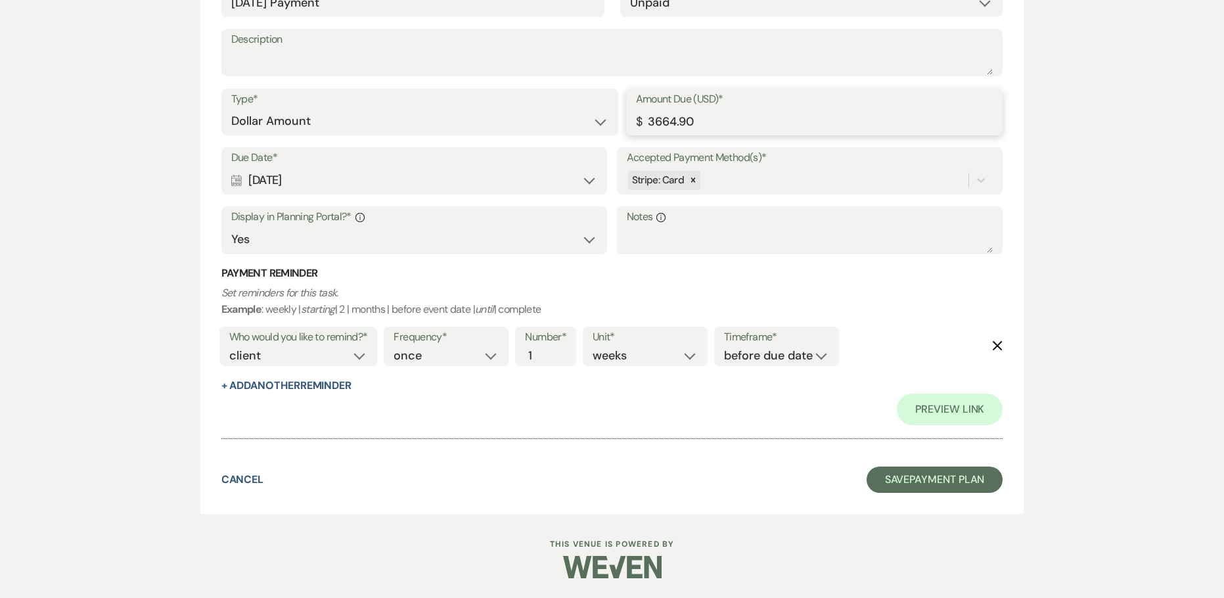
drag, startPoint x: 534, startPoint y: 121, endPoint x: 463, endPoint y: 116, distance: 71.2
click at [471, 119] on div "Type* Dollar Amount Percentage of Grand Total Amount Due (USD)* $ 3664.90" at bounding box center [612, 118] width 782 height 59
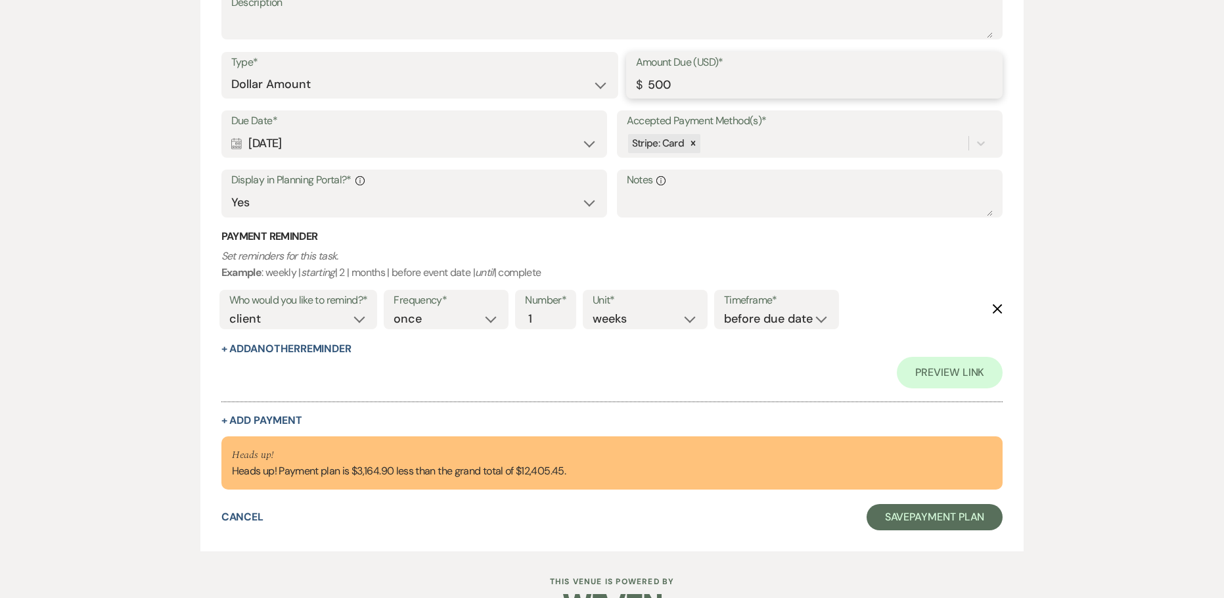
scroll to position [8527, 0]
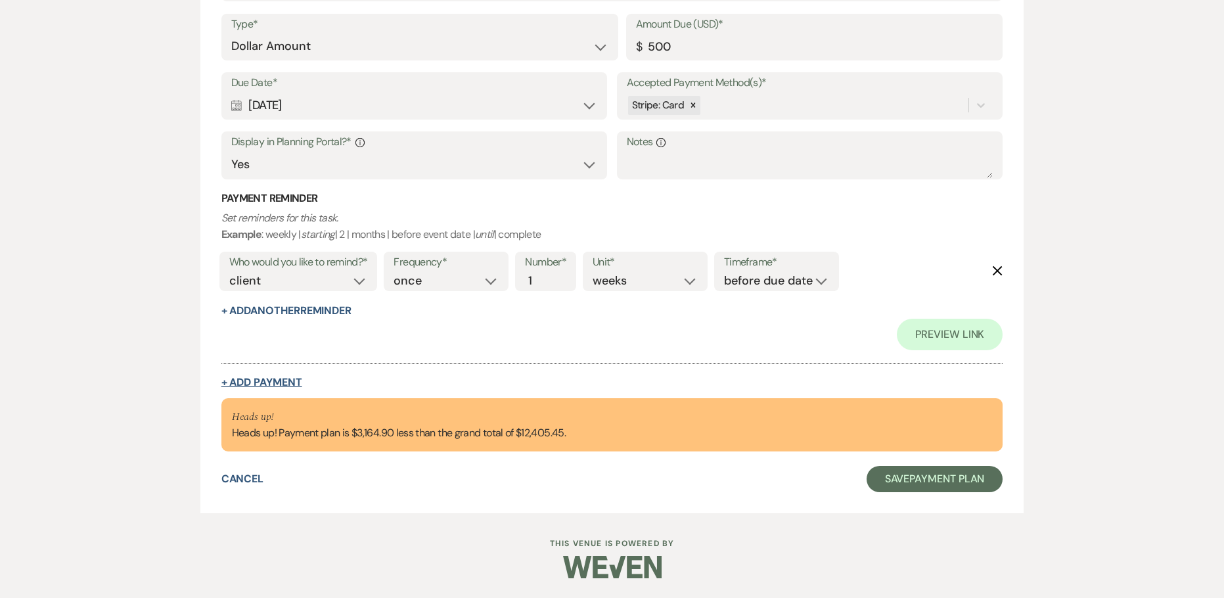
click at [277, 377] on button "+ Add Payment" at bounding box center [261, 382] width 81 height 11
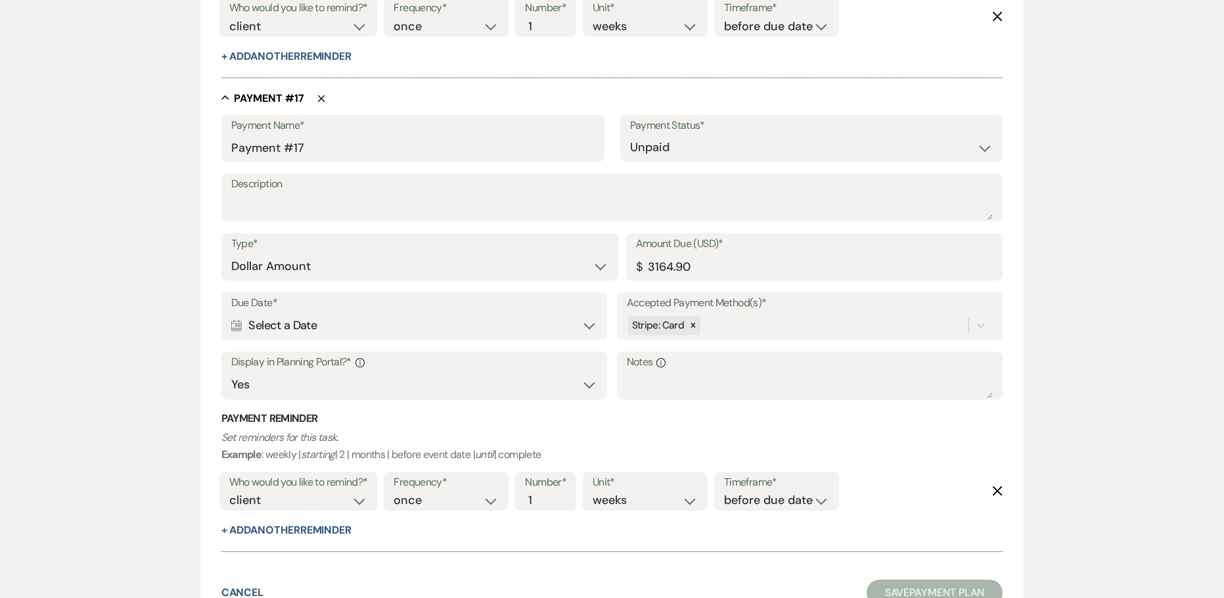
scroll to position [8317, 0]
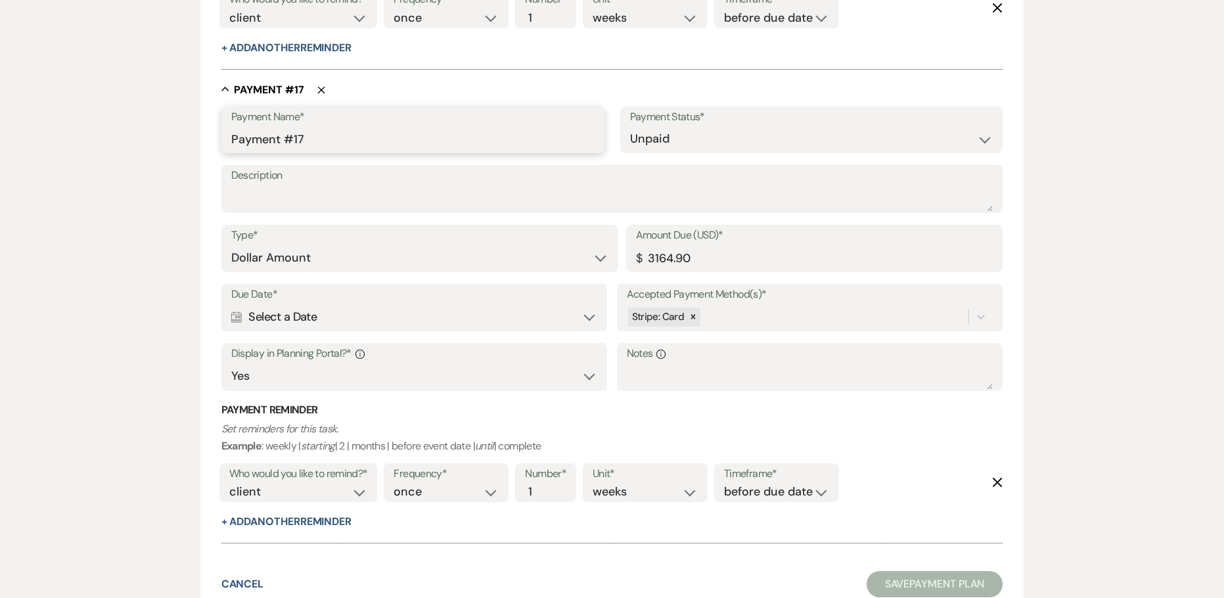
click at [232, 138] on input "Payment #17" at bounding box center [412, 139] width 363 height 26
paste input "[DATE]"
click at [268, 139] on input "[DATE]Payment #17" at bounding box center [412, 139] width 363 height 26
click at [403, 131] on input "[DATE]Payment #17" at bounding box center [412, 139] width 363 height 26
click at [276, 315] on div "Calendar Select a Date Expand" at bounding box center [414, 317] width 367 height 26
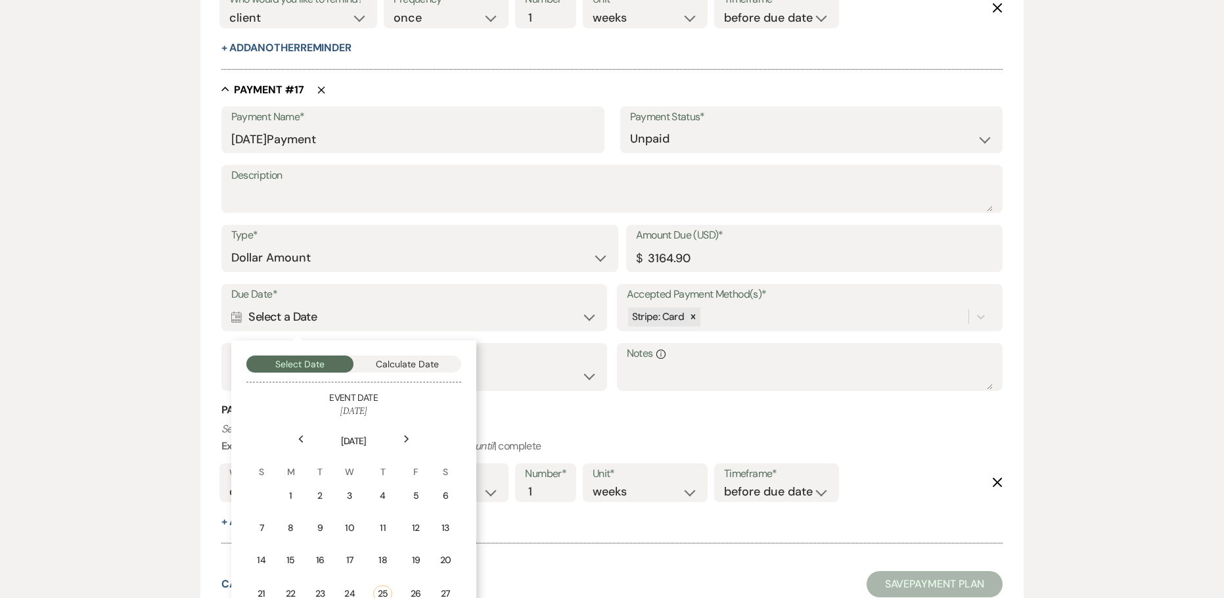
click at [407, 438] on use at bounding box center [406, 438] width 5 height 7
click at [407, 440] on icon "Next" at bounding box center [406, 439] width 7 height 8
click at [411, 563] on div "16" at bounding box center [414, 560] width 12 height 14
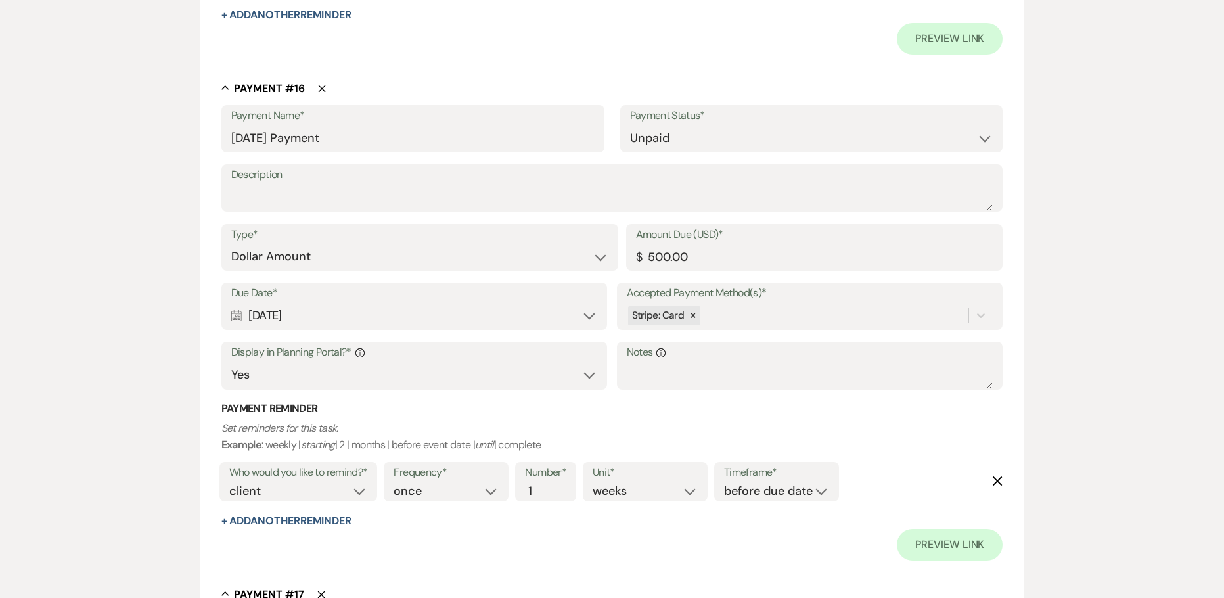
scroll to position [8790, 0]
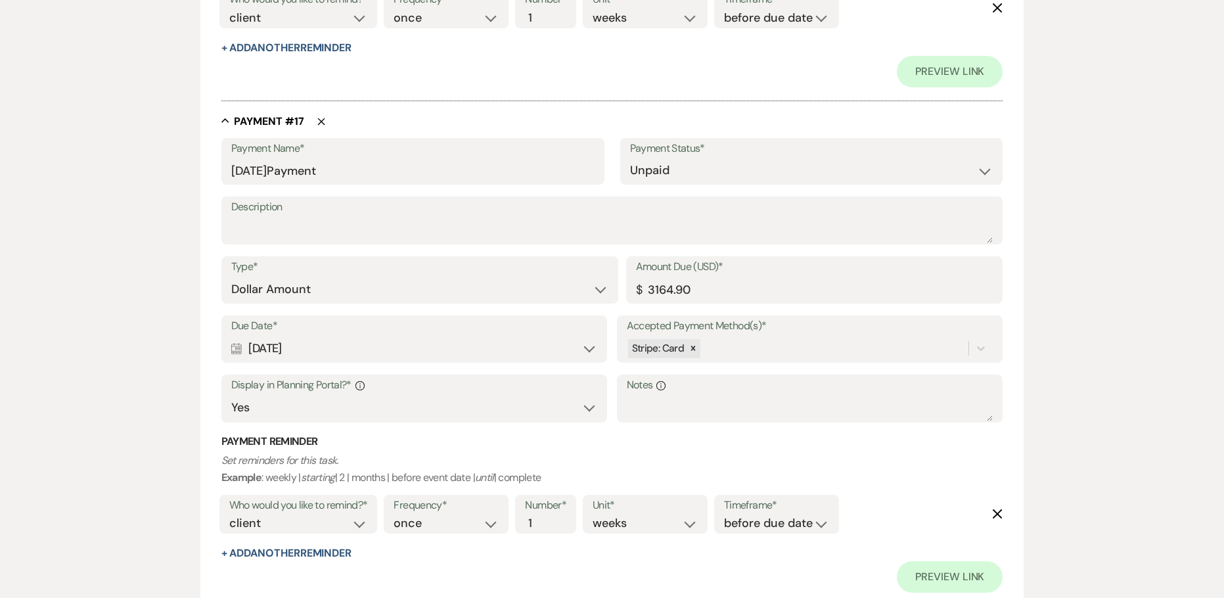
click at [304, 357] on div "Calendar [DATE] Expand" at bounding box center [414, 349] width 367 height 26
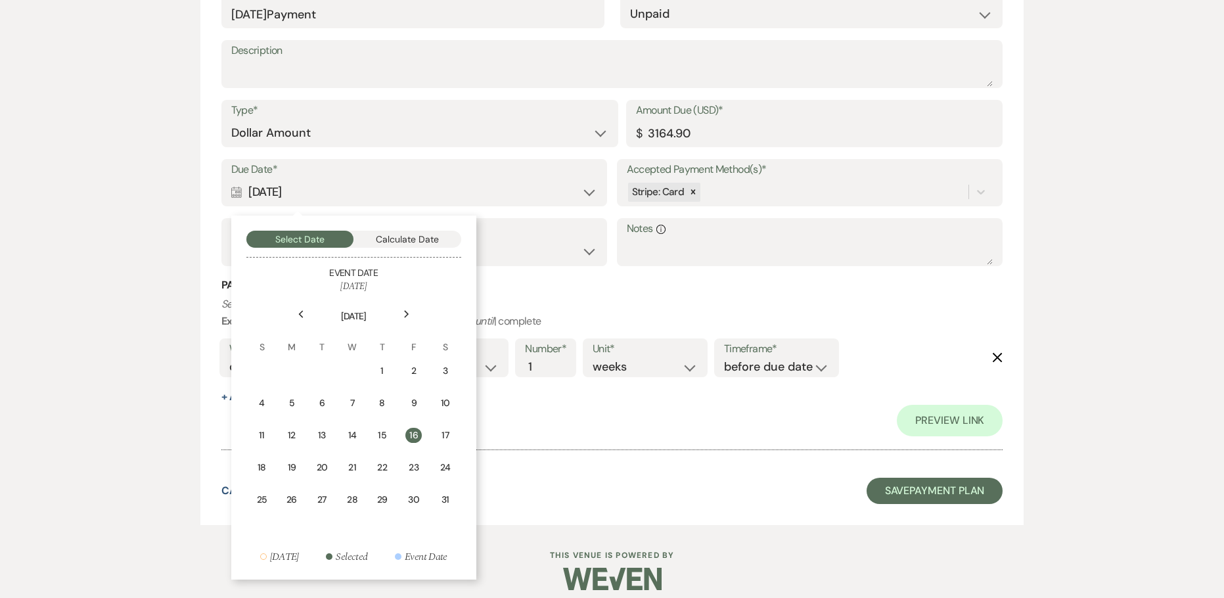
scroll to position [8958, 0]
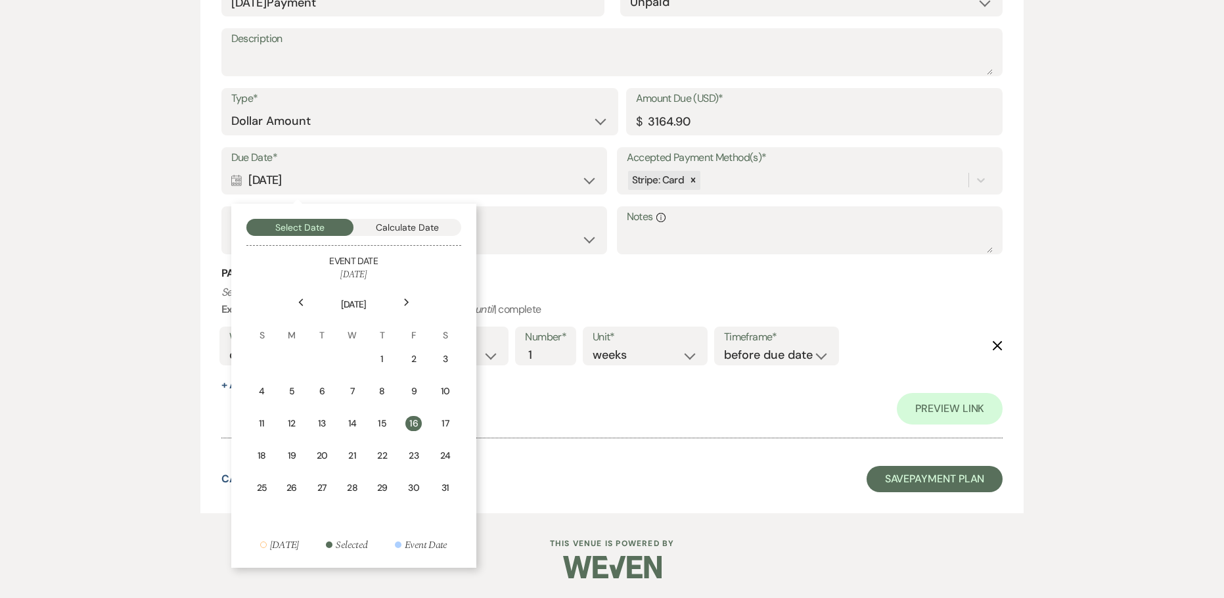
click at [487, 176] on div "Calendar [DATE] Collapse" at bounding box center [414, 181] width 367 height 26
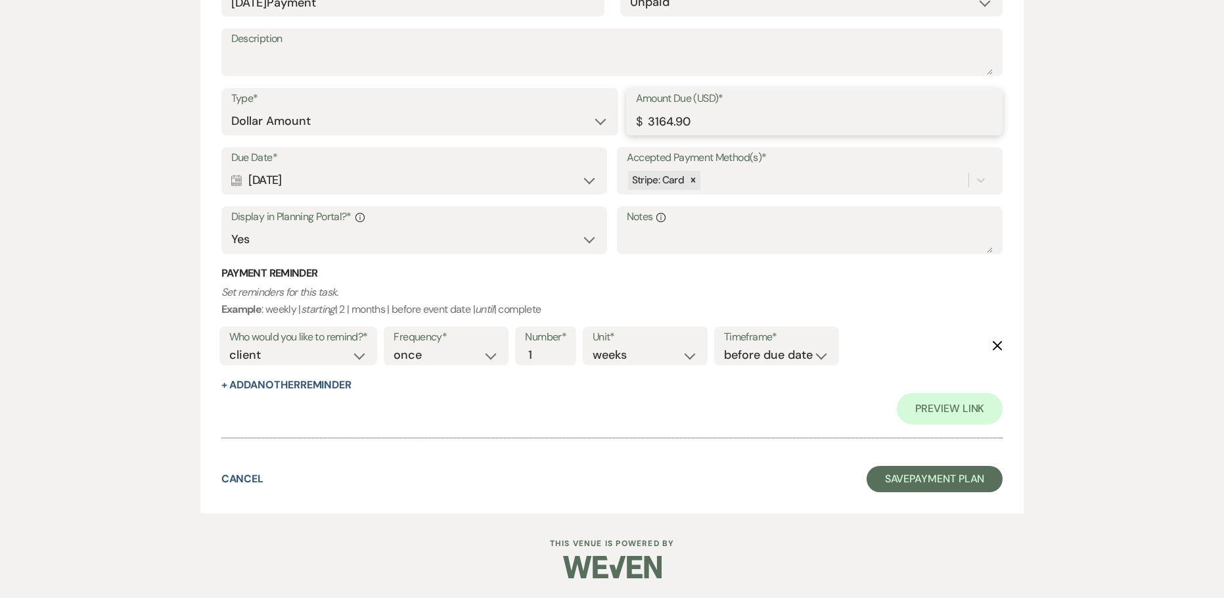
drag, startPoint x: 641, startPoint y: 122, endPoint x: 572, endPoint y: 125, distance: 69.7
click at [585, 124] on div "Type* Dollar Amount Percentage of Grand Total Amount Due (USD)* $ 3164.90" at bounding box center [612, 117] width 782 height 59
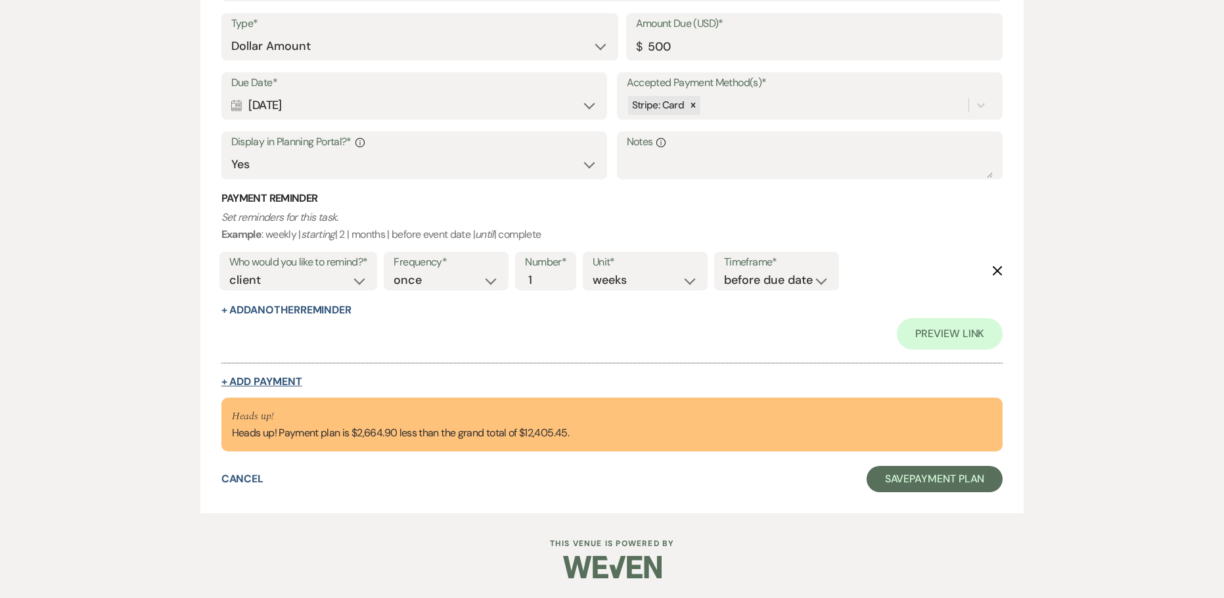
click at [271, 384] on button "+ Add Payment" at bounding box center [261, 382] width 81 height 11
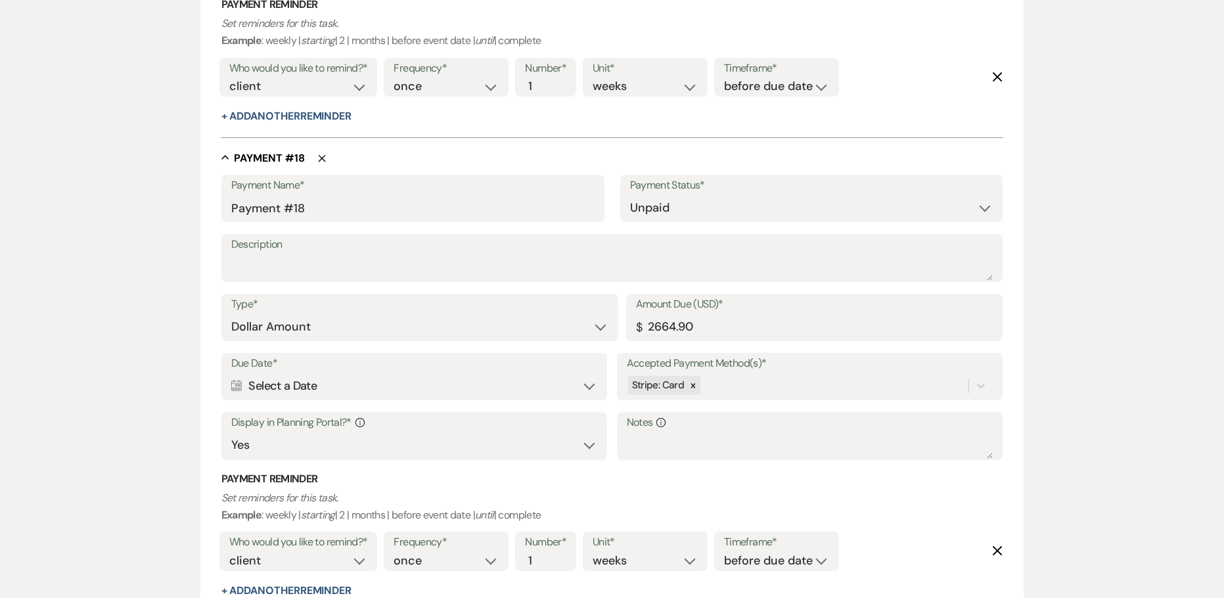
scroll to position [8725, 0]
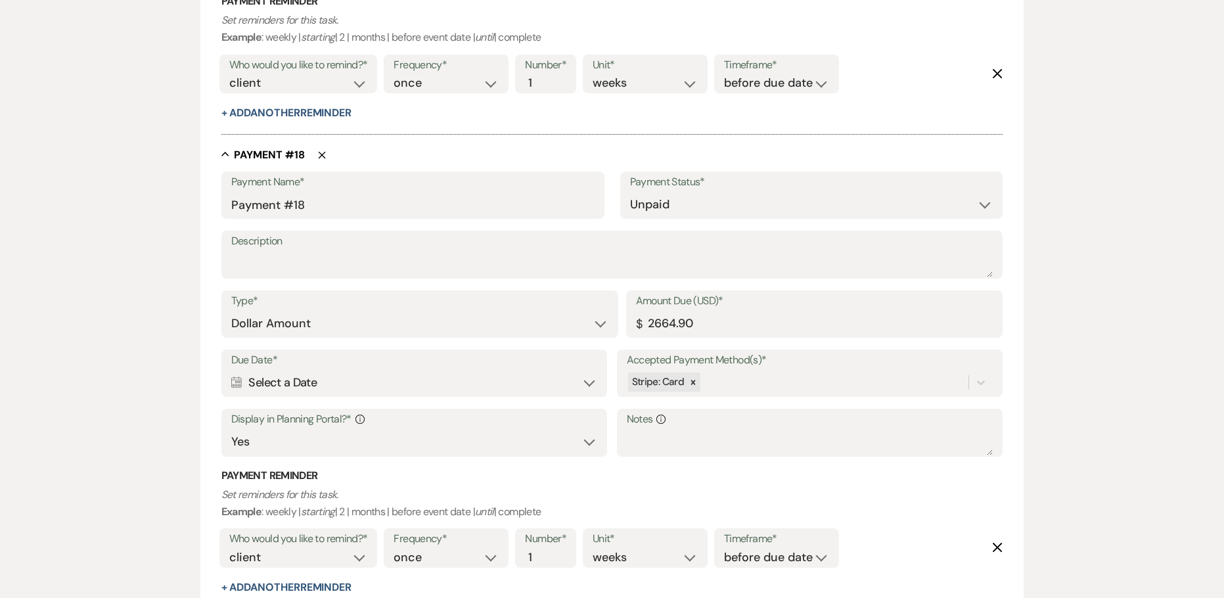
click at [293, 377] on div "Calendar Select a Date Expand" at bounding box center [414, 383] width 367 height 26
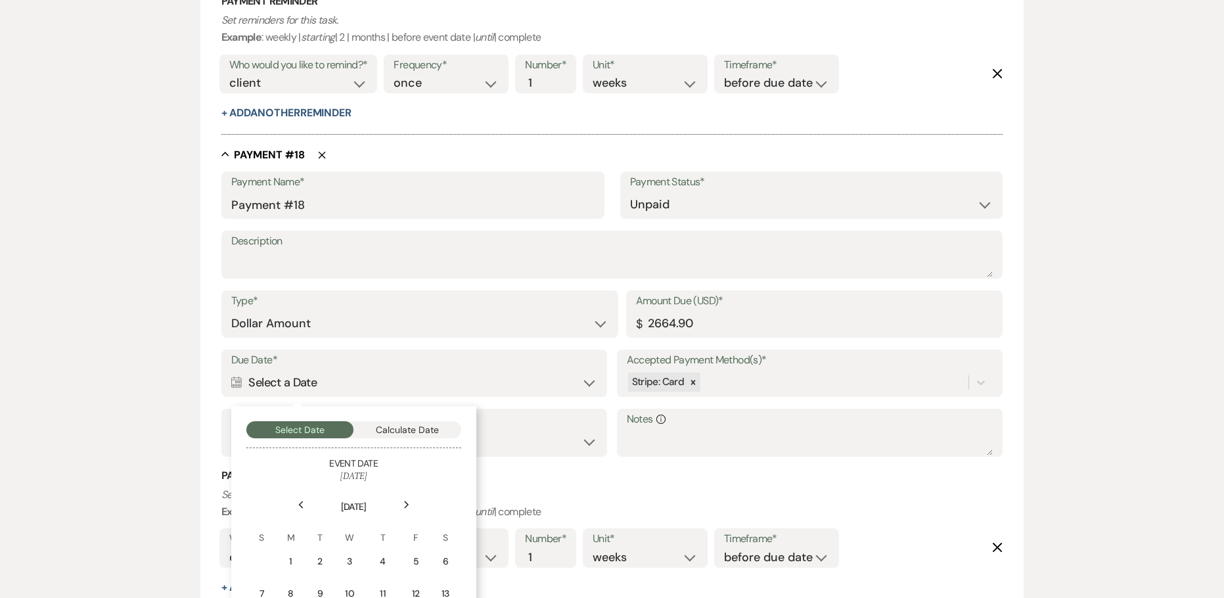
click at [411, 501] on div "Next" at bounding box center [406, 504] width 21 height 21
click at [410, 501] on div "Next" at bounding box center [406, 504] width 21 height 21
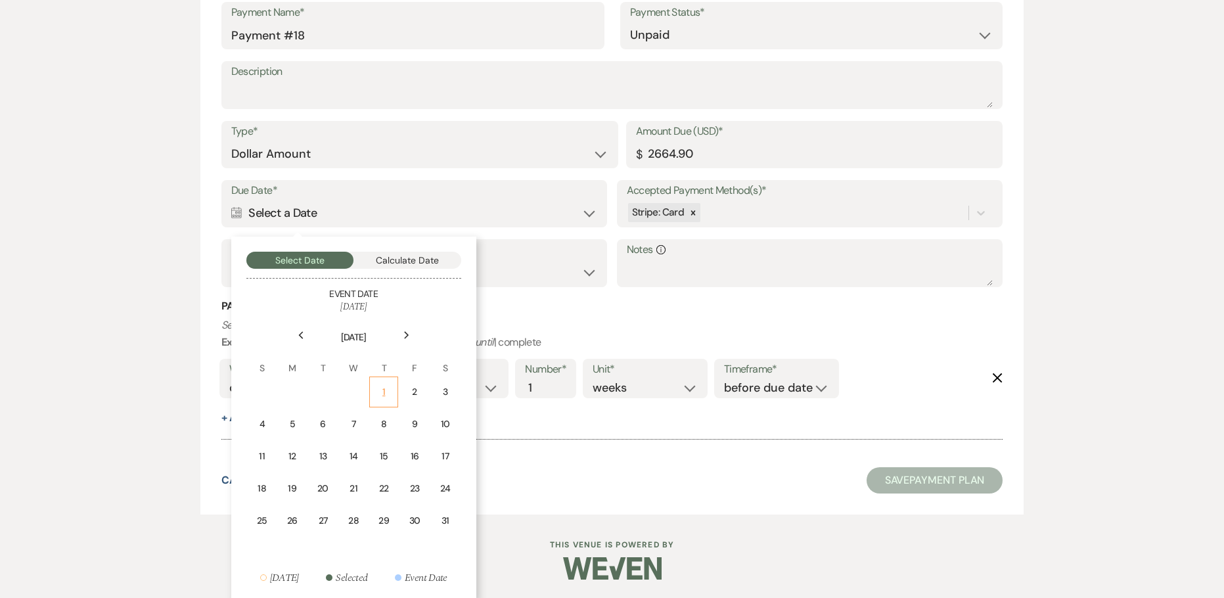
scroll to position [8897, 0]
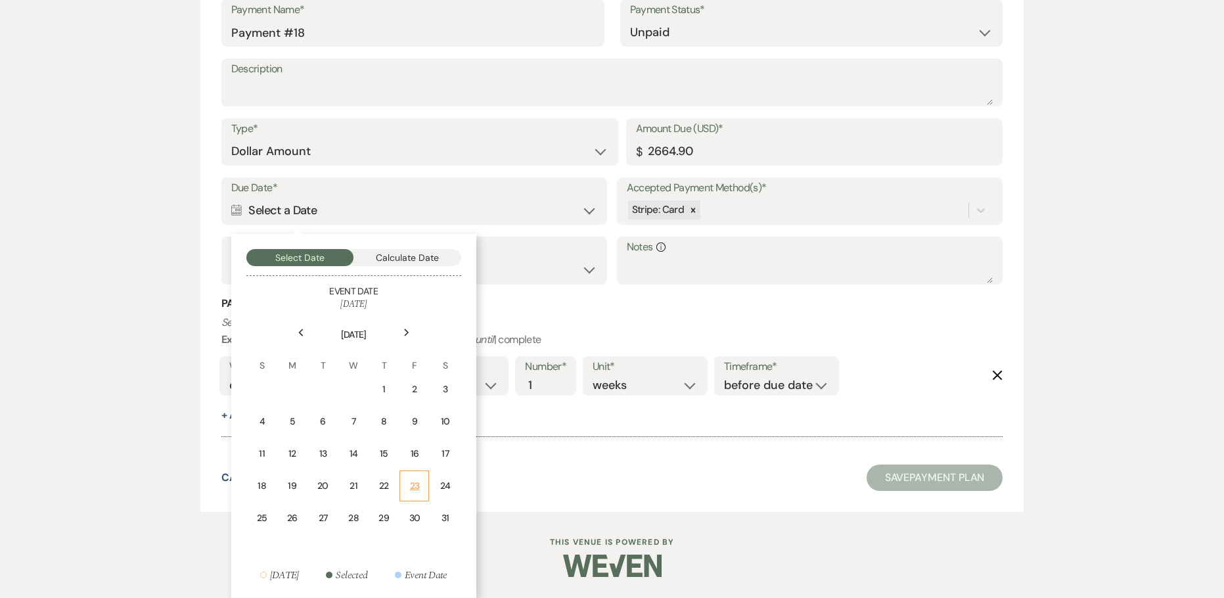
click at [415, 493] on div "23" at bounding box center [414, 486] width 12 height 14
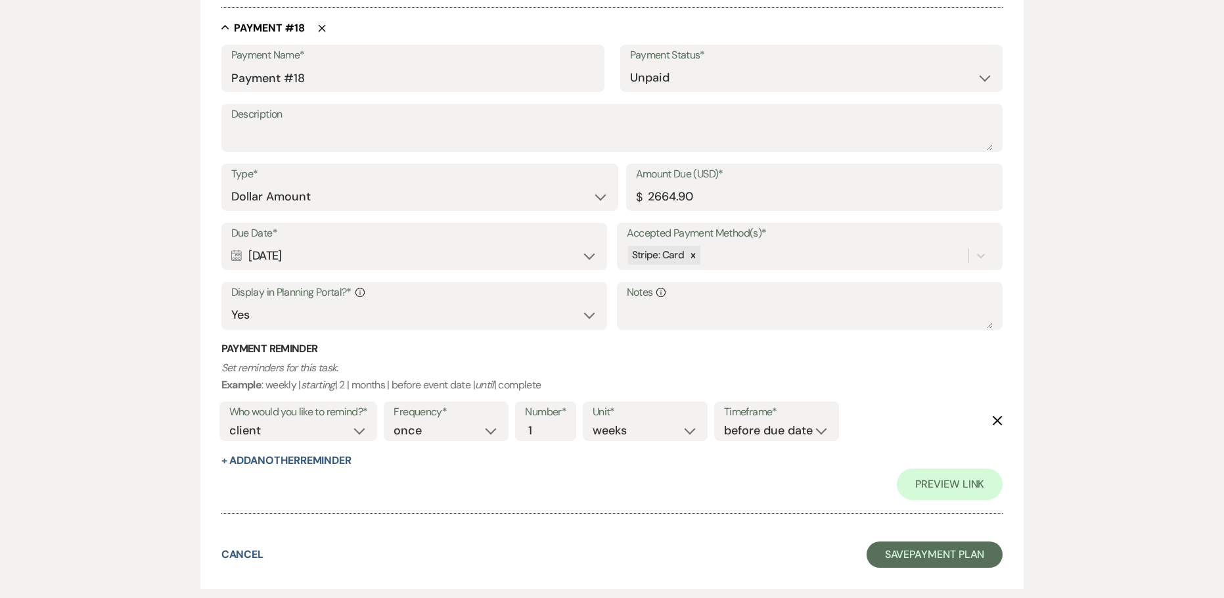
scroll to position [9302, 0]
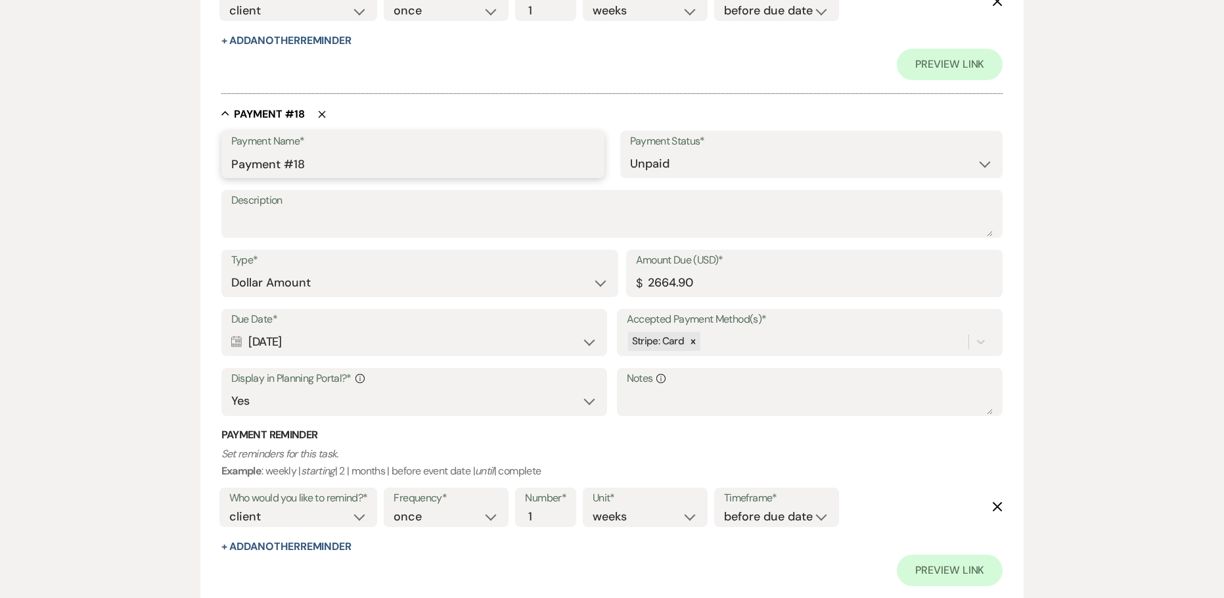
click at [231, 164] on input "Payment #18" at bounding box center [412, 164] width 363 height 26
paste input "[DATE]"
click at [265, 165] on input "[DATE] Payment #18" at bounding box center [412, 164] width 363 height 26
click at [393, 156] on input "[DATE] Payment #18" at bounding box center [412, 164] width 363 height 26
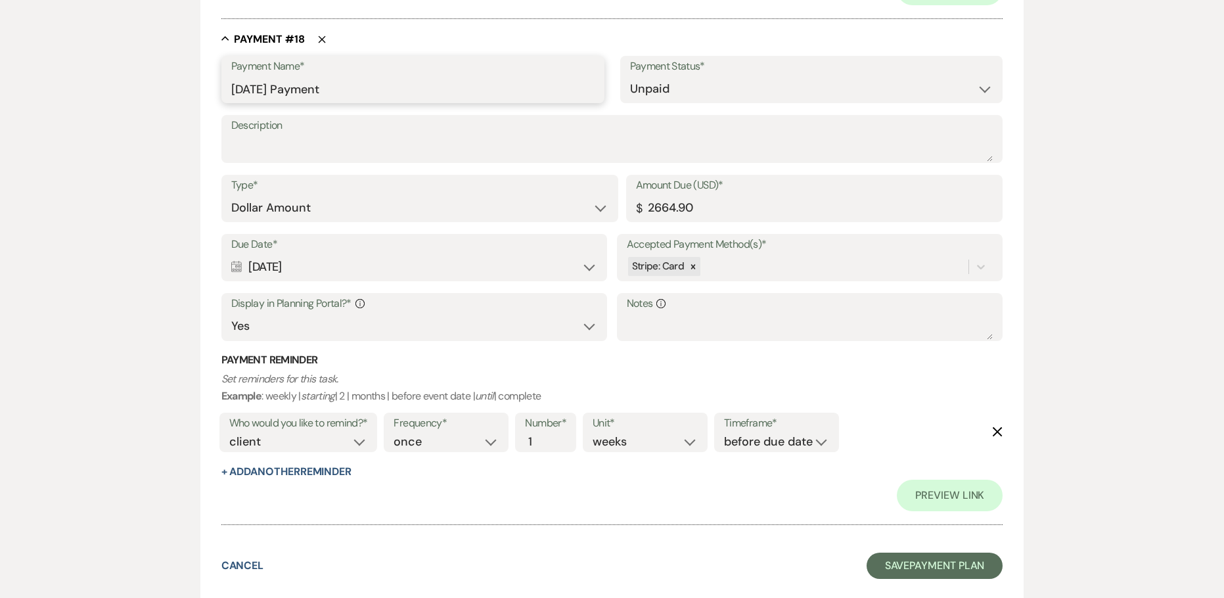
scroll to position [9464, 0]
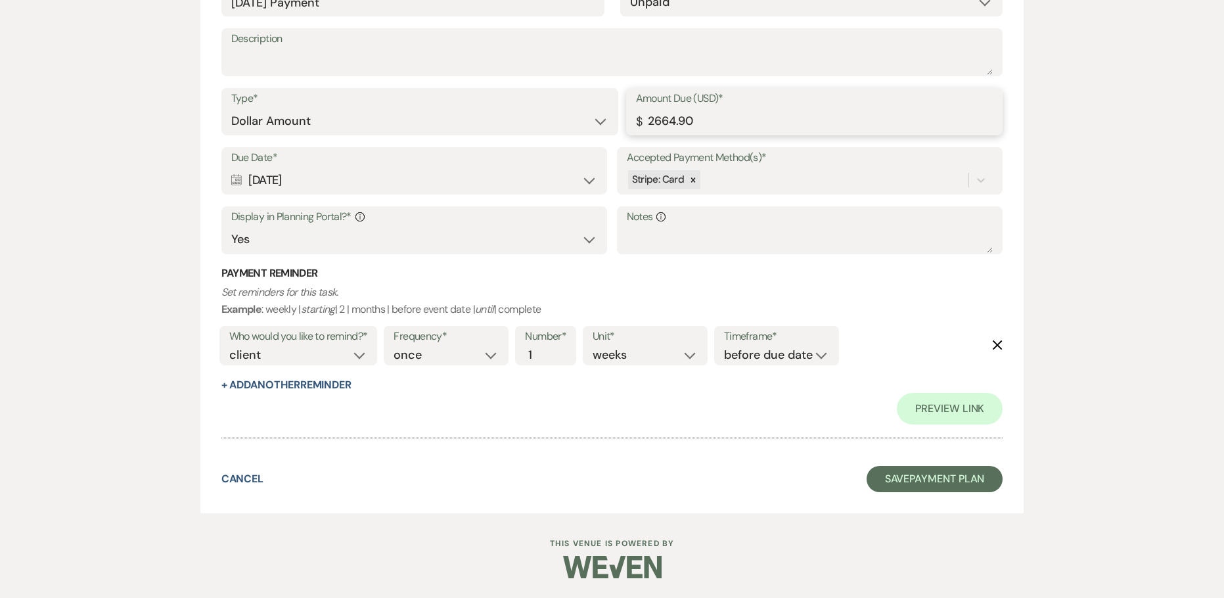
drag, startPoint x: 715, startPoint y: 122, endPoint x: 608, endPoint y: 125, distance: 106.5
click at [608, 125] on div "Type* Dollar Amount Percentage of Grand Total Amount Due (USD)* $ 2664.90" at bounding box center [612, 117] width 782 height 59
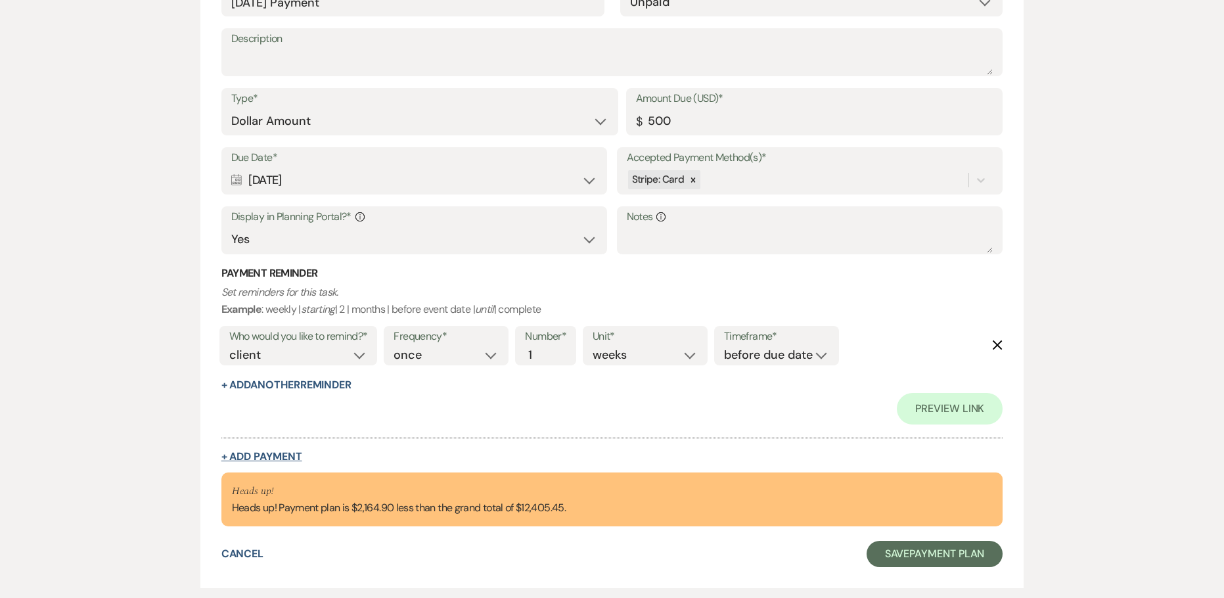
click at [277, 453] on button "+ Add Payment" at bounding box center [261, 456] width 81 height 11
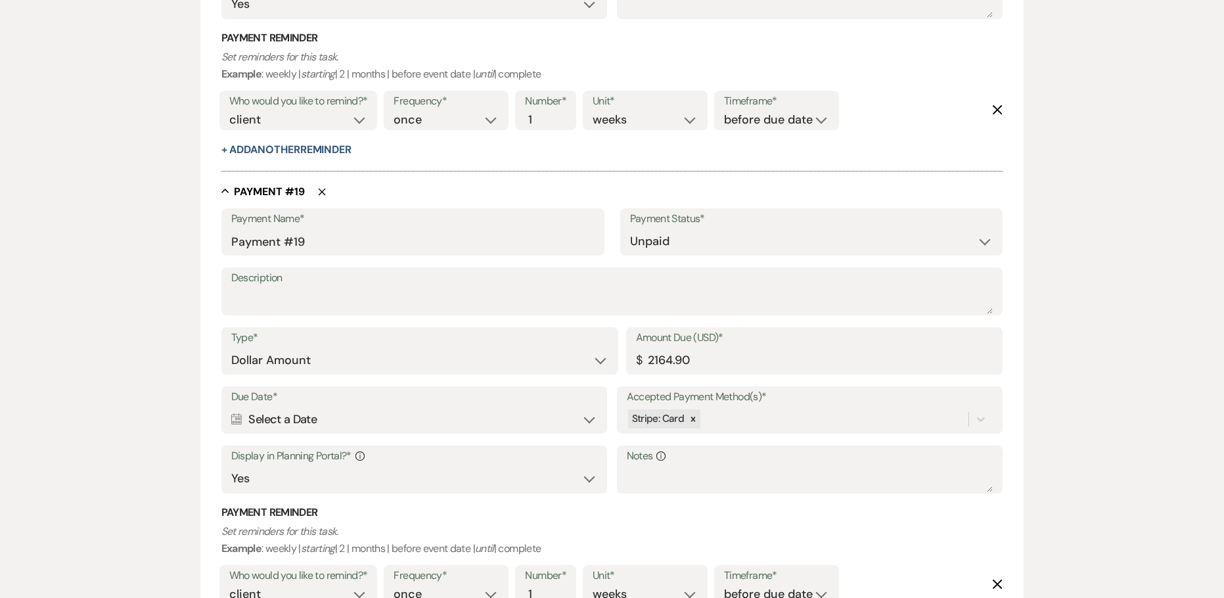
scroll to position [9191, 0]
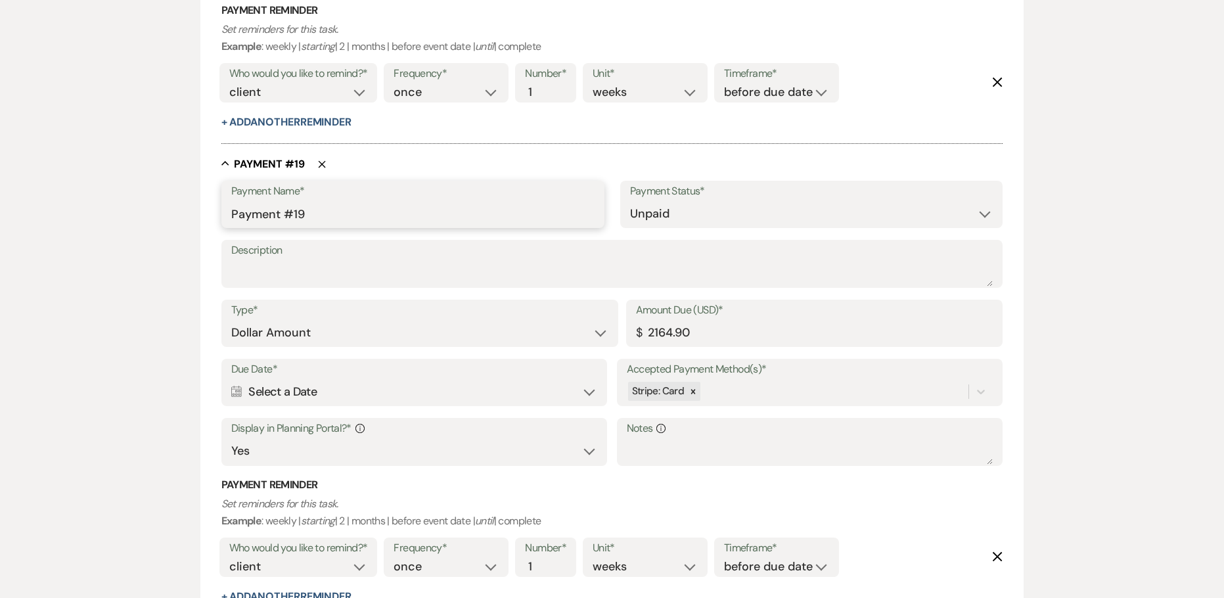
click at [307, 213] on input "Payment #19" at bounding box center [412, 214] width 363 height 26
click at [273, 396] on div "Calendar Select a Date Expand" at bounding box center [414, 392] width 367 height 26
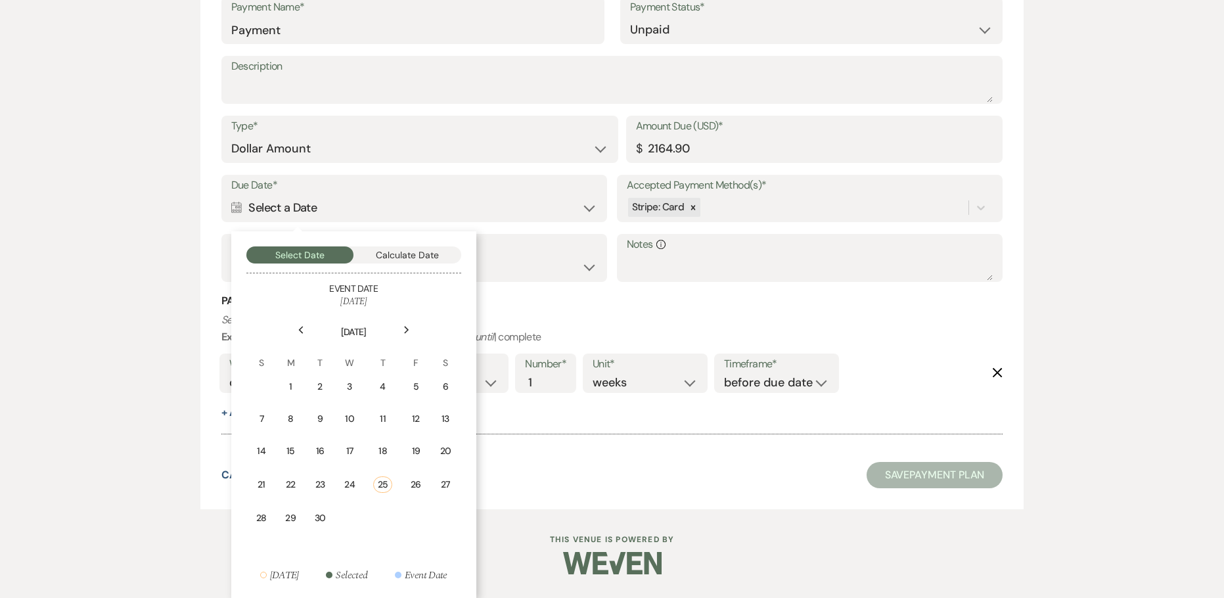
click at [411, 331] on div "Next" at bounding box center [406, 329] width 21 height 21
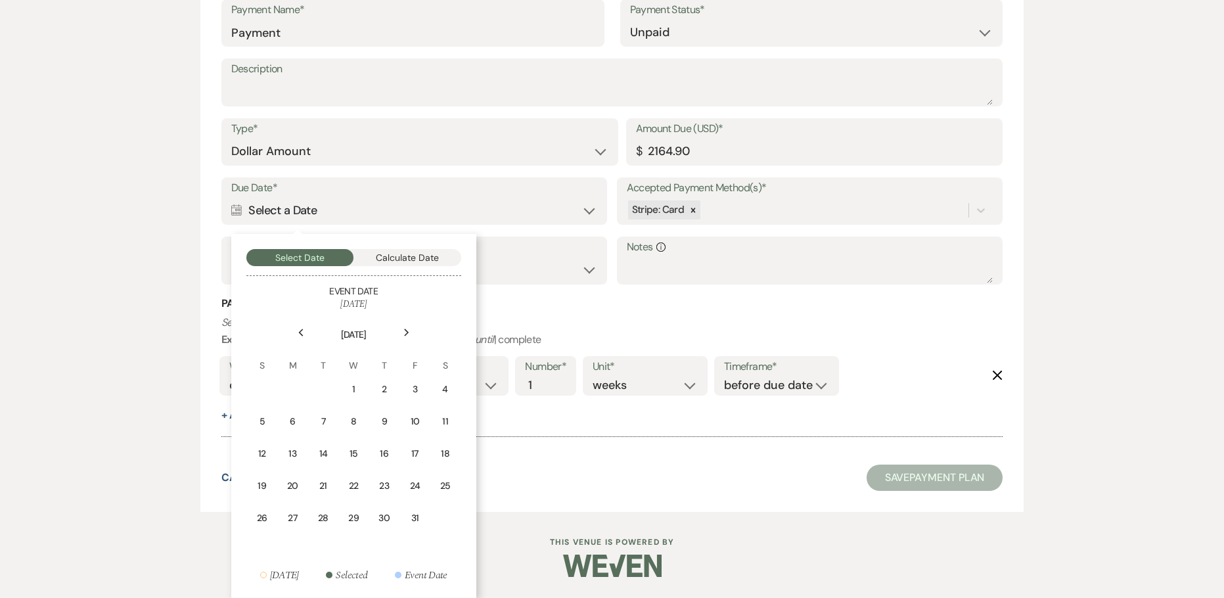
scroll to position [9372, 0]
click at [406, 334] on use at bounding box center [406, 332] width 5 height 7
click at [408, 511] on div "30" at bounding box center [414, 518] width 12 height 14
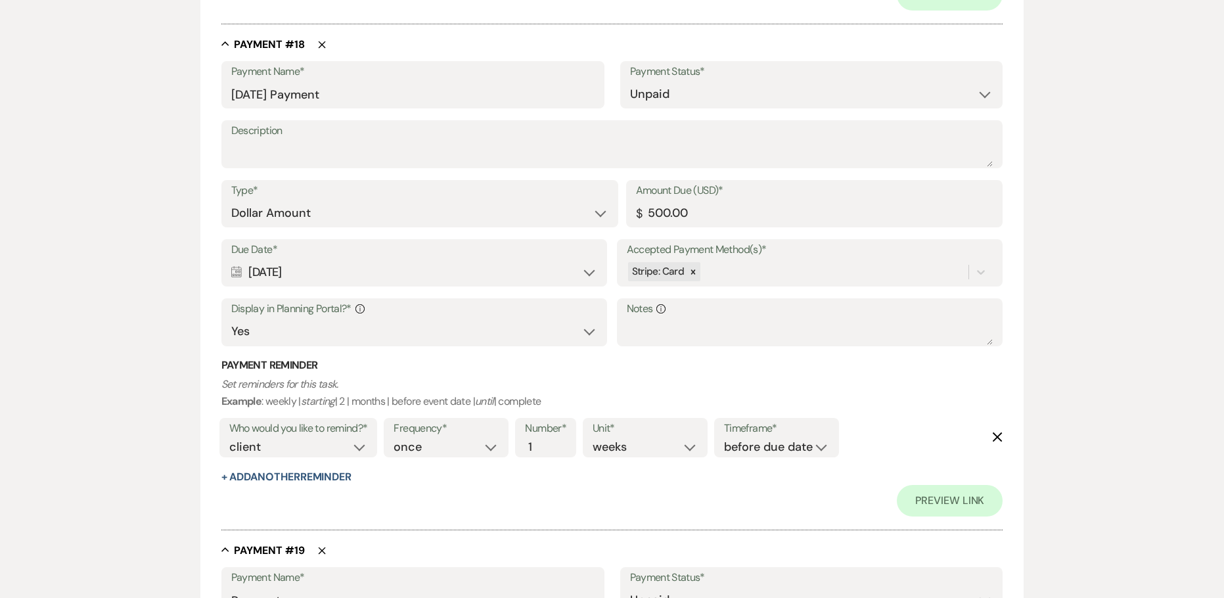
scroll to position [9942, 0]
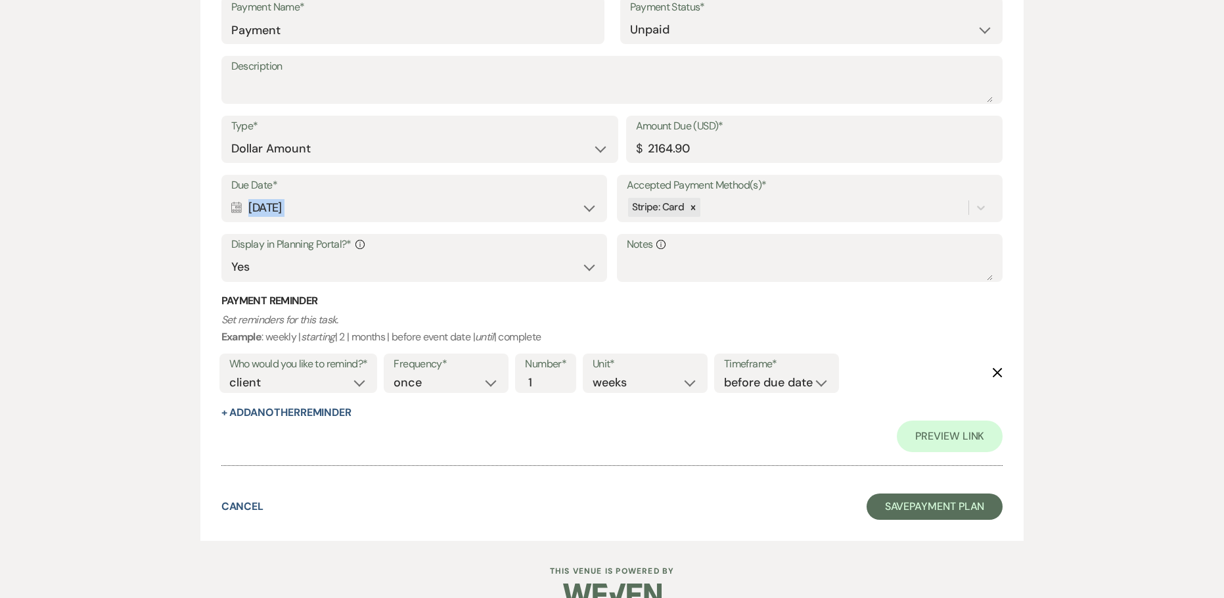
drag, startPoint x: 322, startPoint y: 206, endPoint x: 260, endPoint y: 206, distance: 61.8
click at [262, 202] on div "Calendar [DATE] Expand" at bounding box center [414, 208] width 367 height 26
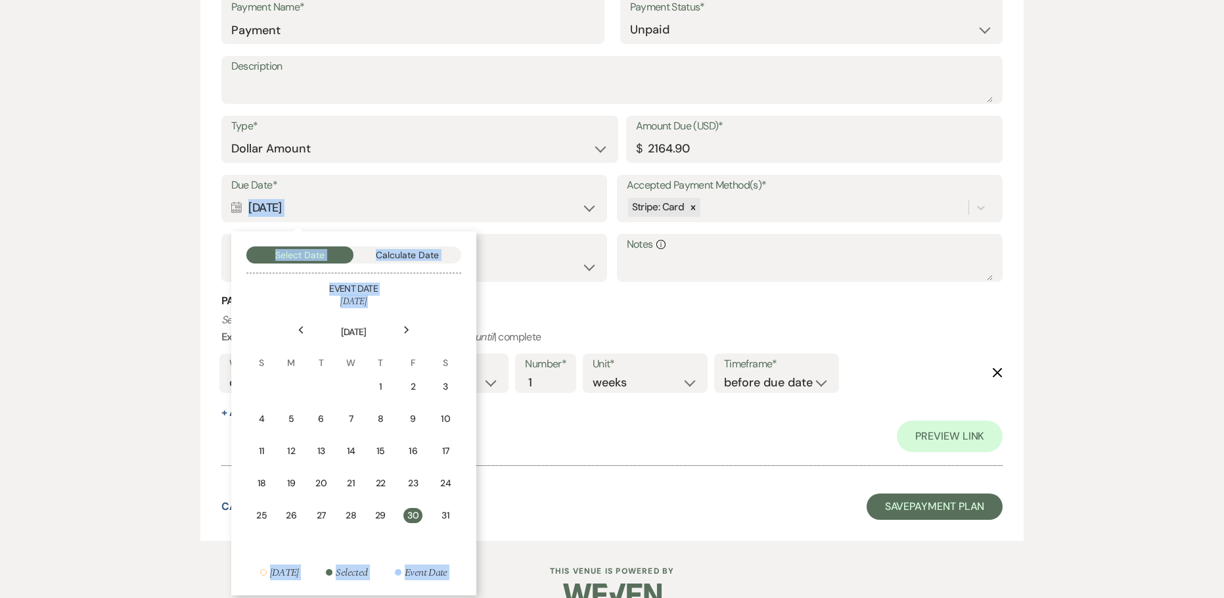
click at [341, 200] on div "Calendar [DATE] Collapse" at bounding box center [414, 208] width 367 height 26
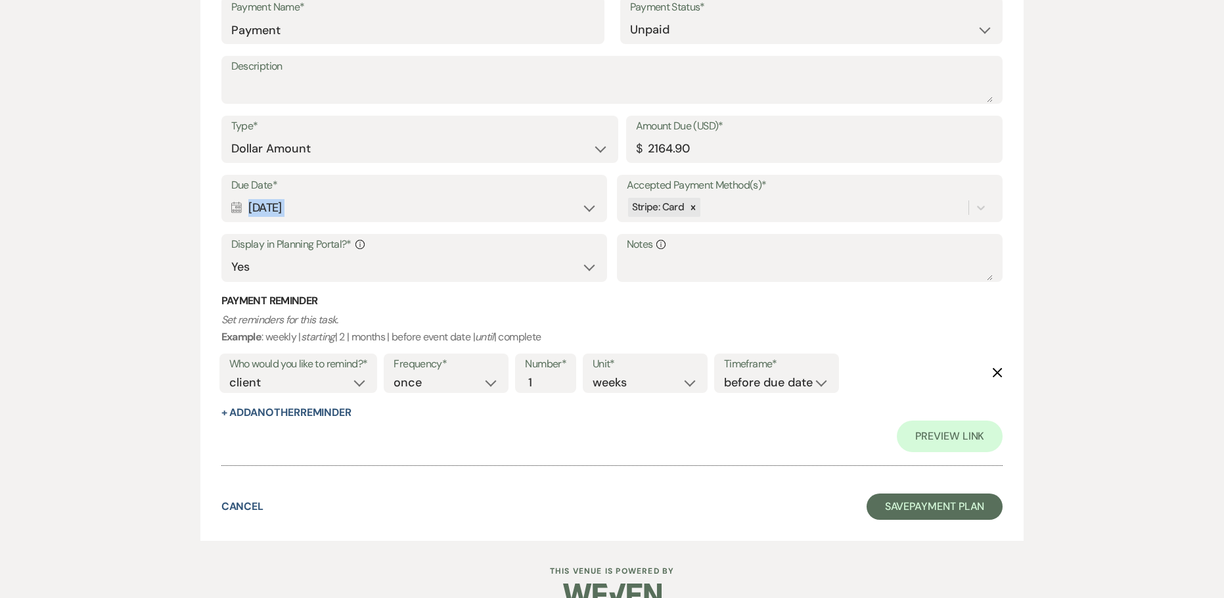
scroll to position [9745, 0]
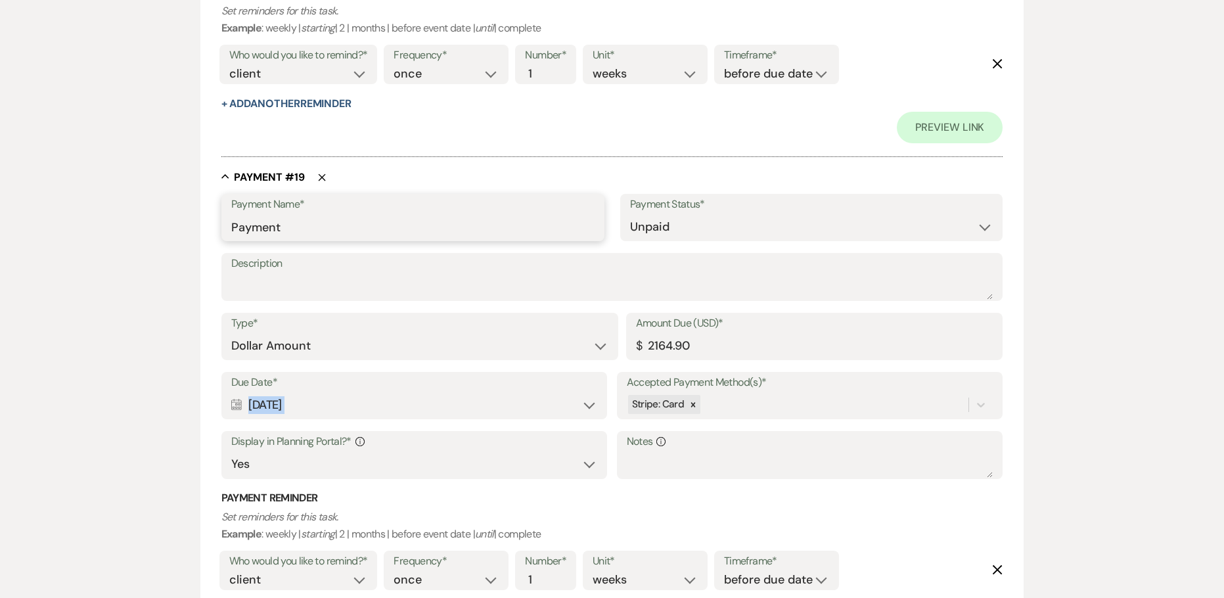
click at [231, 225] on input "Payment" at bounding box center [412, 227] width 363 height 26
paste input "[DATE]"
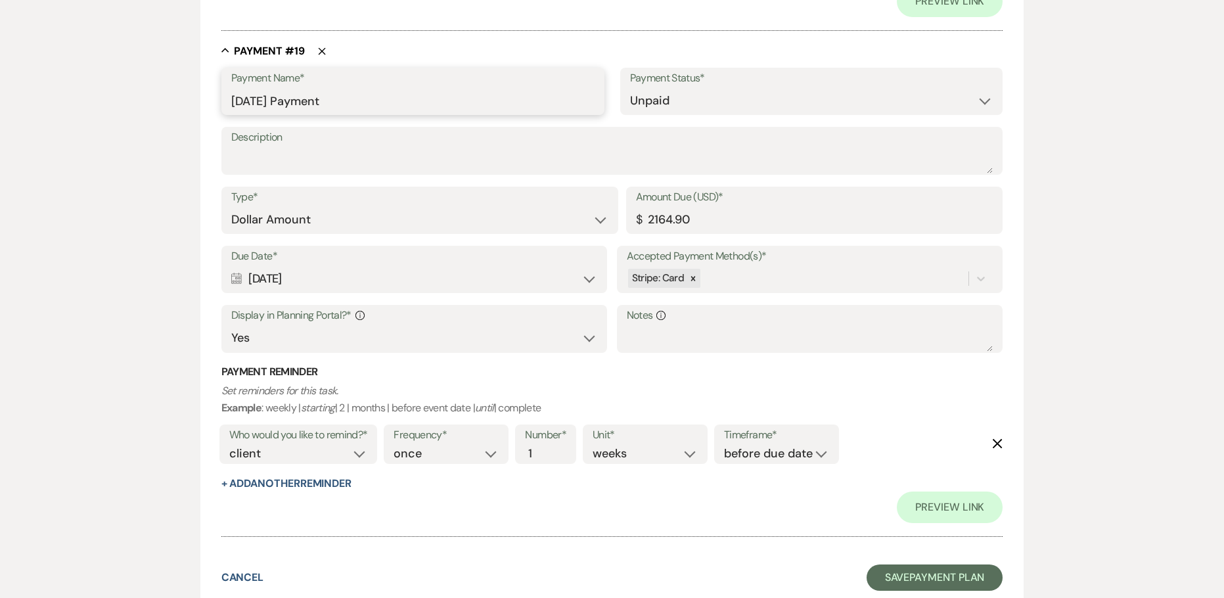
scroll to position [9877, 0]
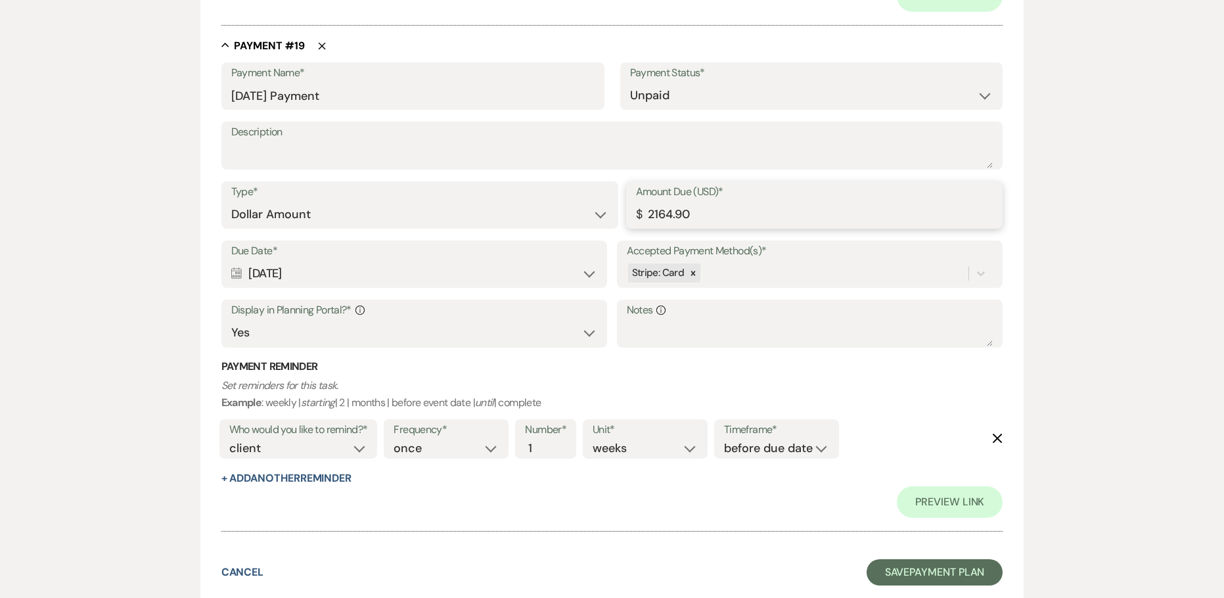
drag, startPoint x: 693, startPoint y: 218, endPoint x: 367, endPoint y: 217, distance: 325.3
click at [371, 218] on div "Type* Dollar Amount Percentage of Grand Total Amount Due (USD)* $ 2164.90" at bounding box center [612, 210] width 782 height 59
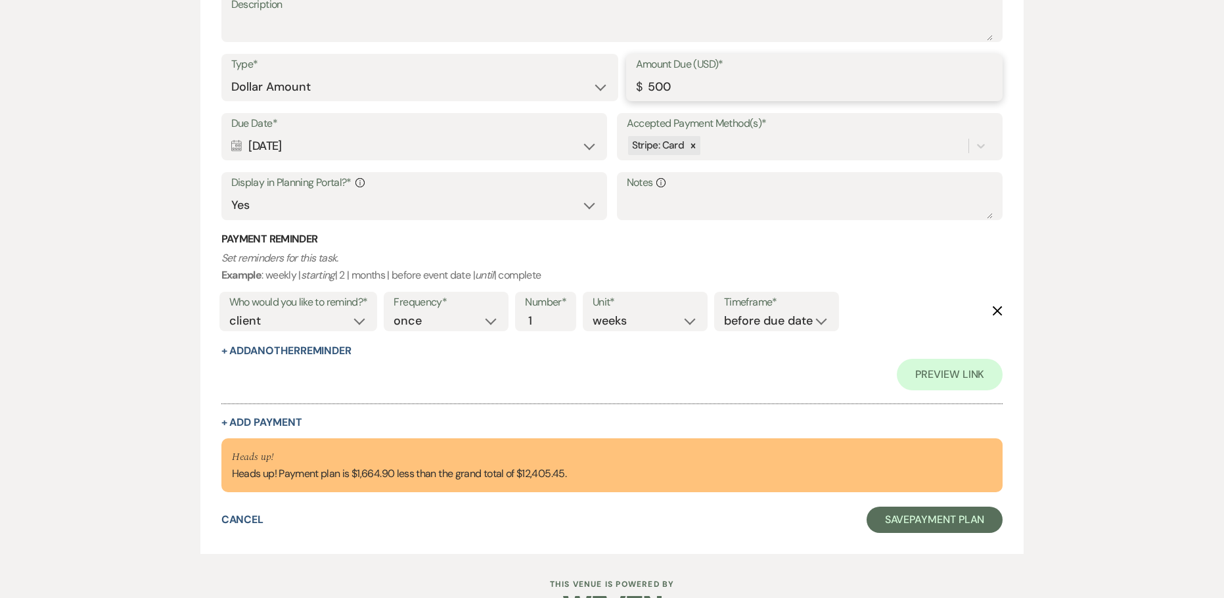
scroll to position [10044, 0]
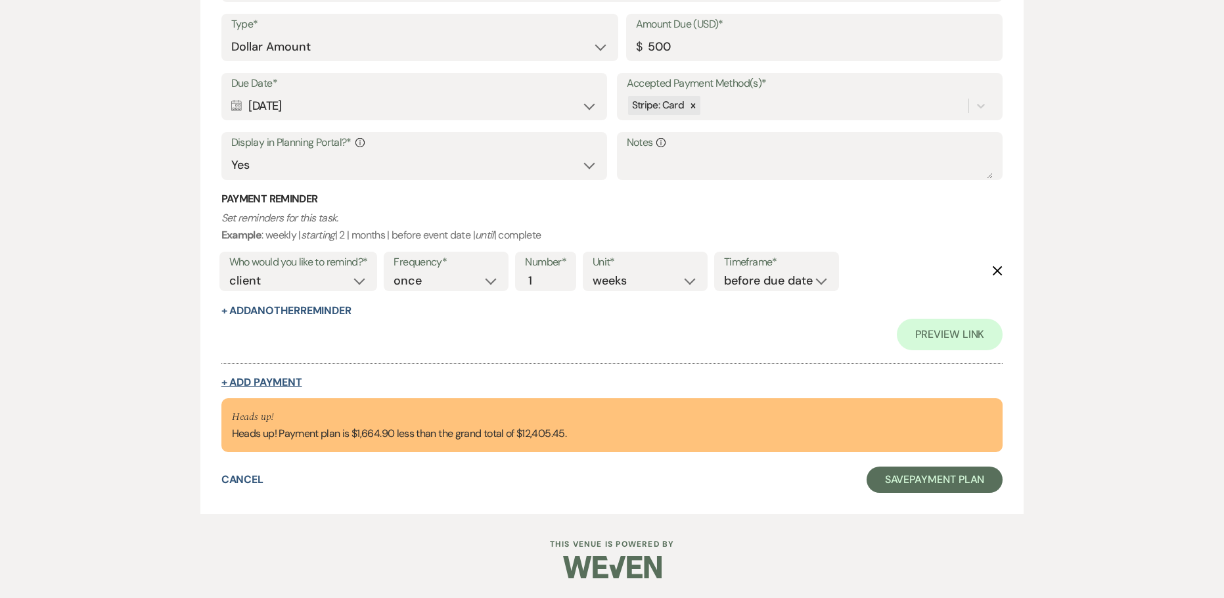
click at [283, 380] on button "+ Add Payment" at bounding box center [261, 382] width 81 height 11
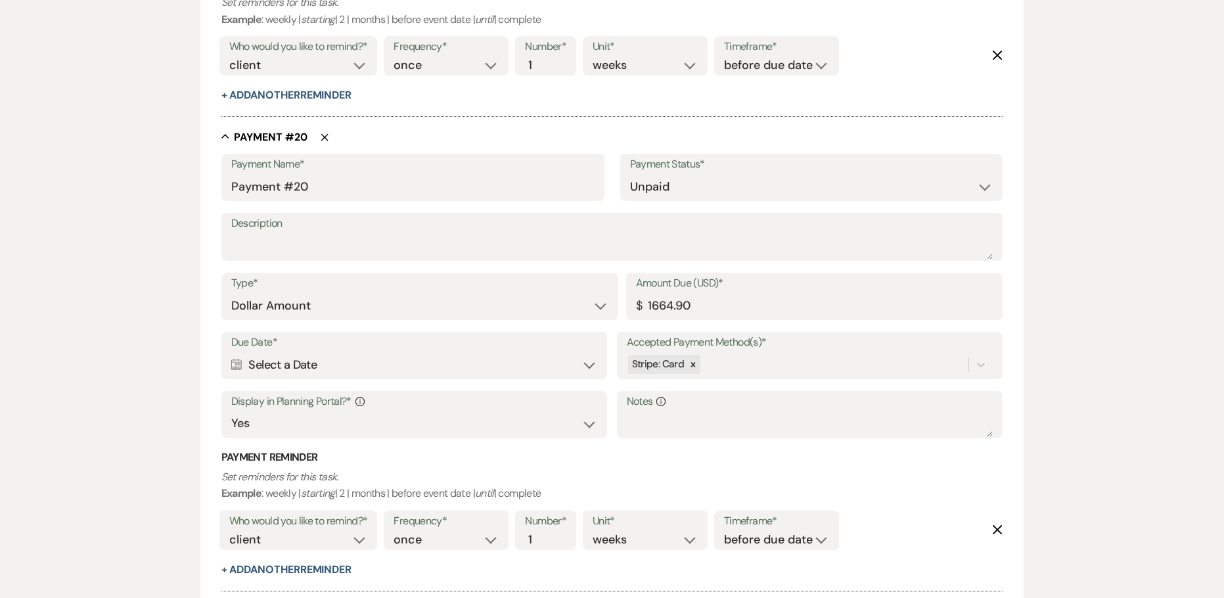
scroll to position [9739, 0]
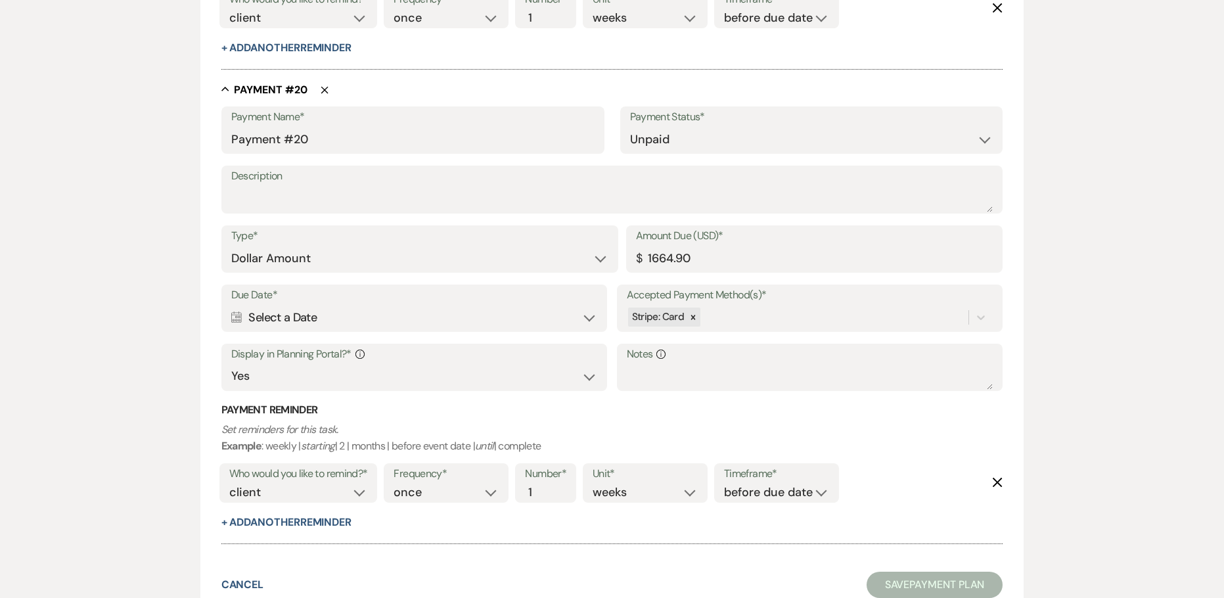
click at [277, 317] on div "Calendar Select a Date Expand" at bounding box center [414, 318] width 367 height 26
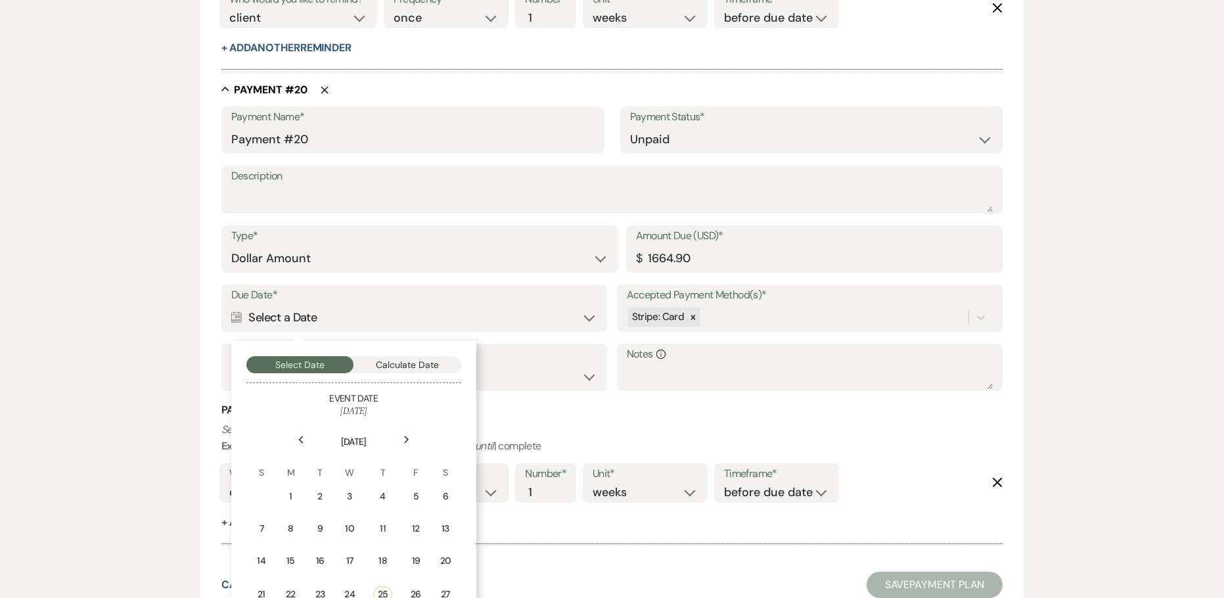
click at [403, 442] on icon "Next" at bounding box center [406, 440] width 7 height 8
click at [402, 442] on div "Next" at bounding box center [406, 439] width 21 height 21
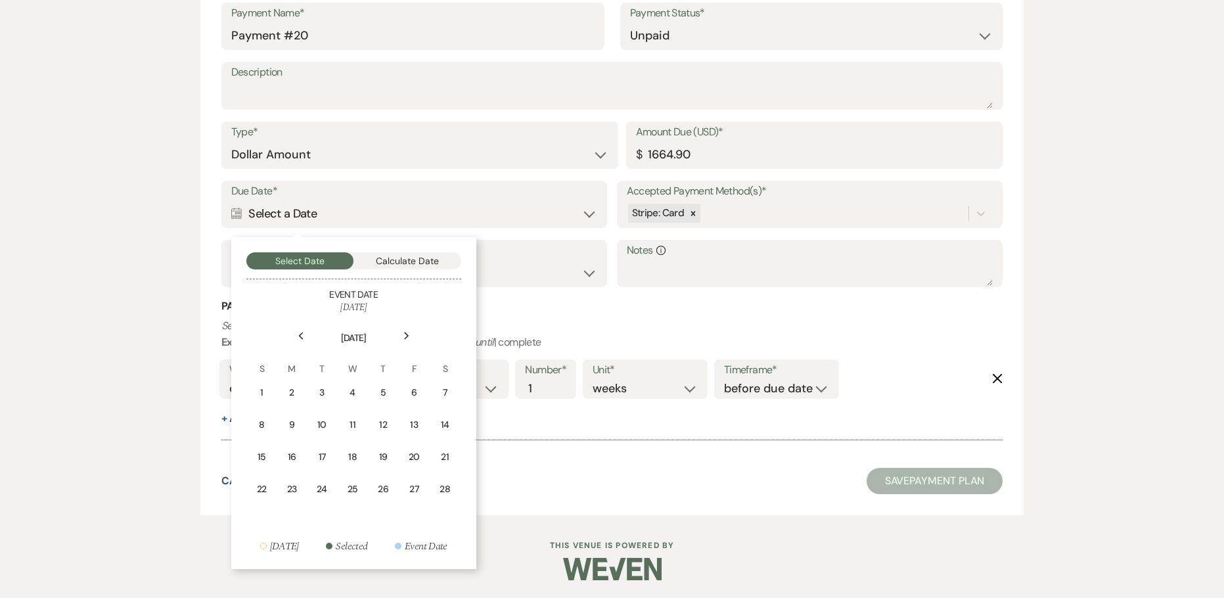
scroll to position [9845, 0]
click at [298, 333] on icon "Previous" at bounding box center [301, 334] width 7 height 8
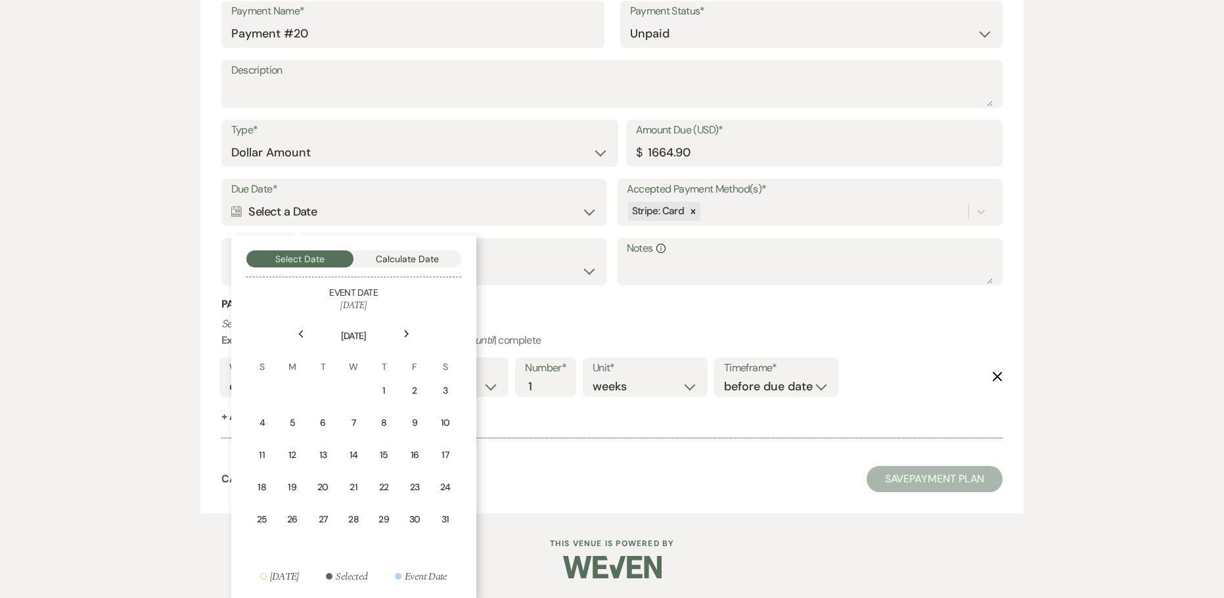
click at [409, 333] on icon "Next" at bounding box center [406, 334] width 7 height 8
click at [414, 388] on div "6" at bounding box center [413, 391] width 13 height 14
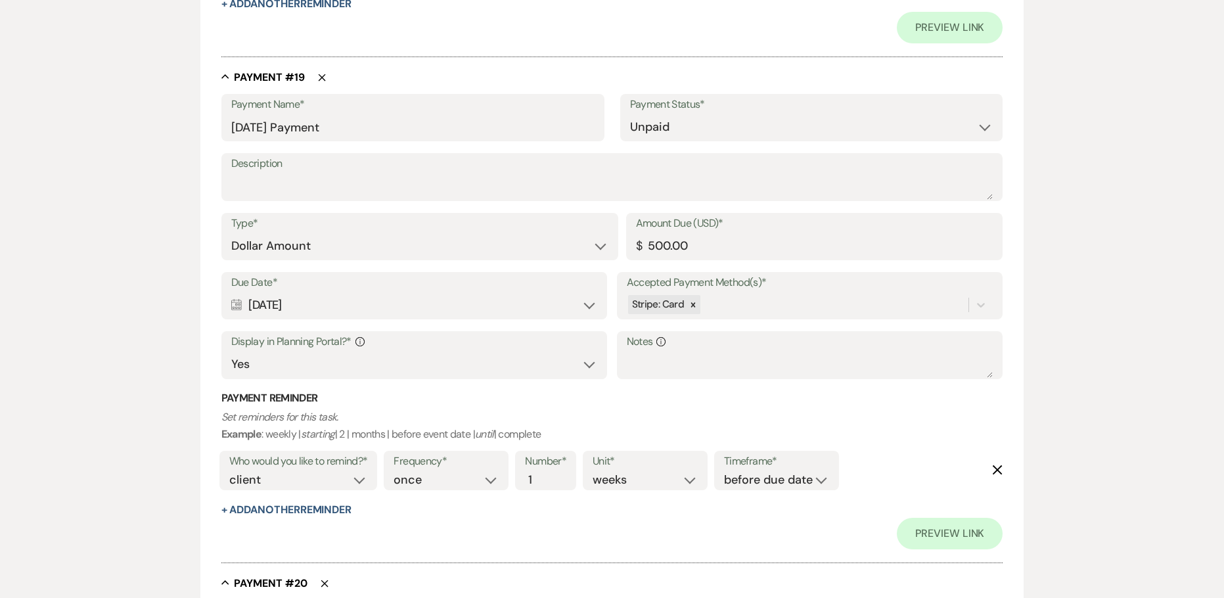
scroll to position [10444, 0]
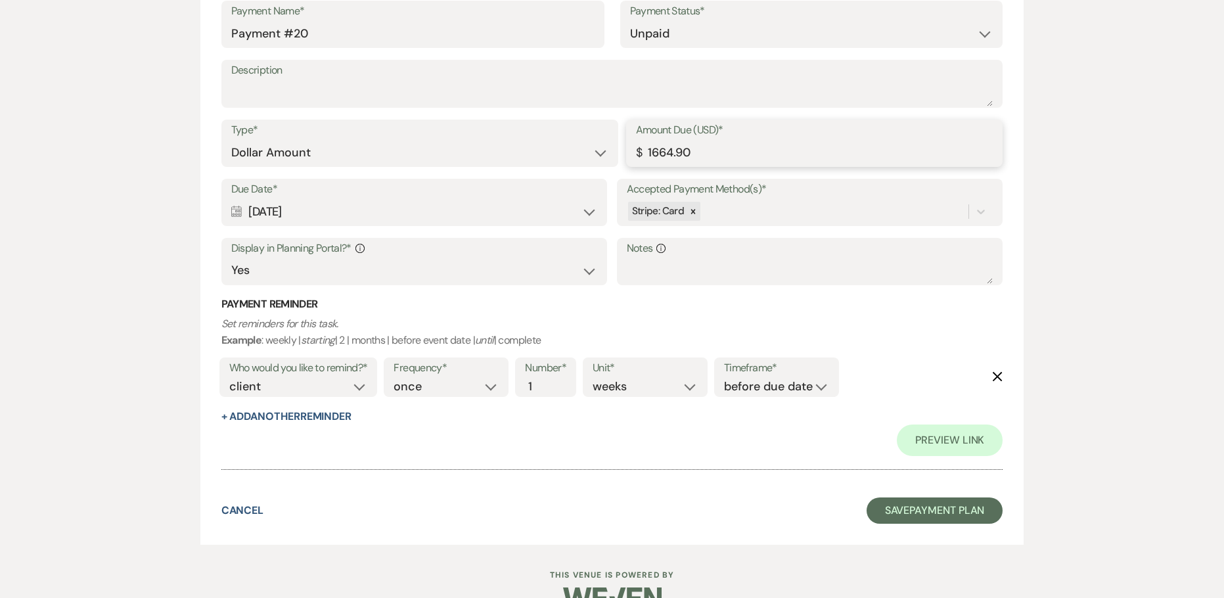
drag, startPoint x: 562, startPoint y: 169, endPoint x: 501, endPoint y: 162, distance: 62.1
click at [505, 164] on div "Type* Dollar Amount Percentage of Grand Total Amount Due (USD)* $ 1664.90" at bounding box center [612, 149] width 782 height 59
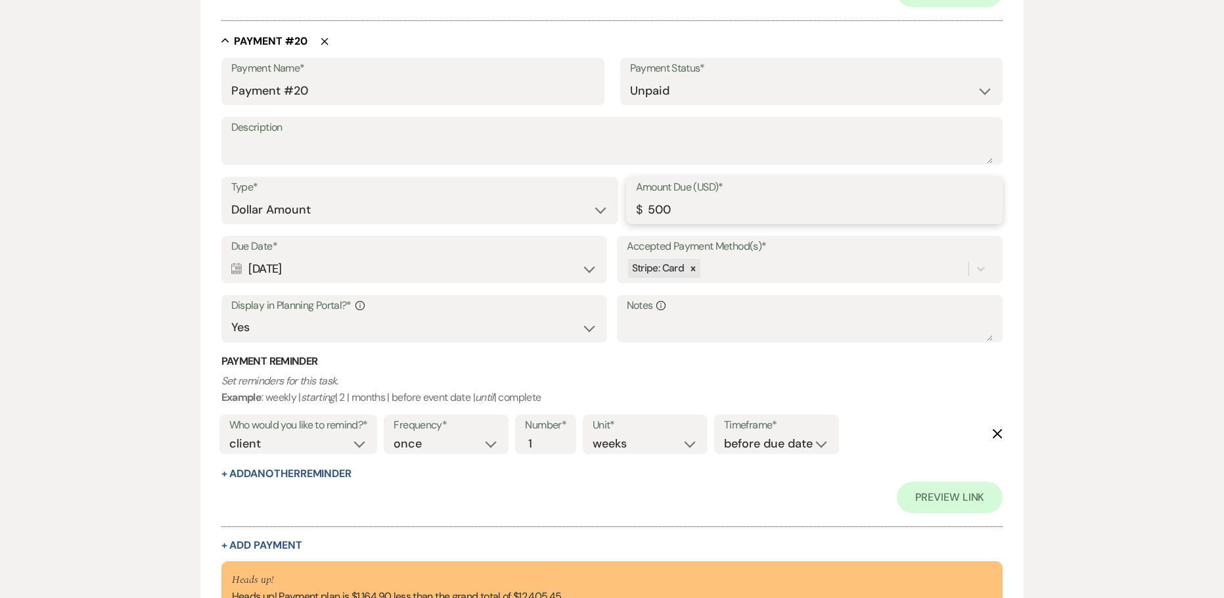
scroll to position [10313, 0]
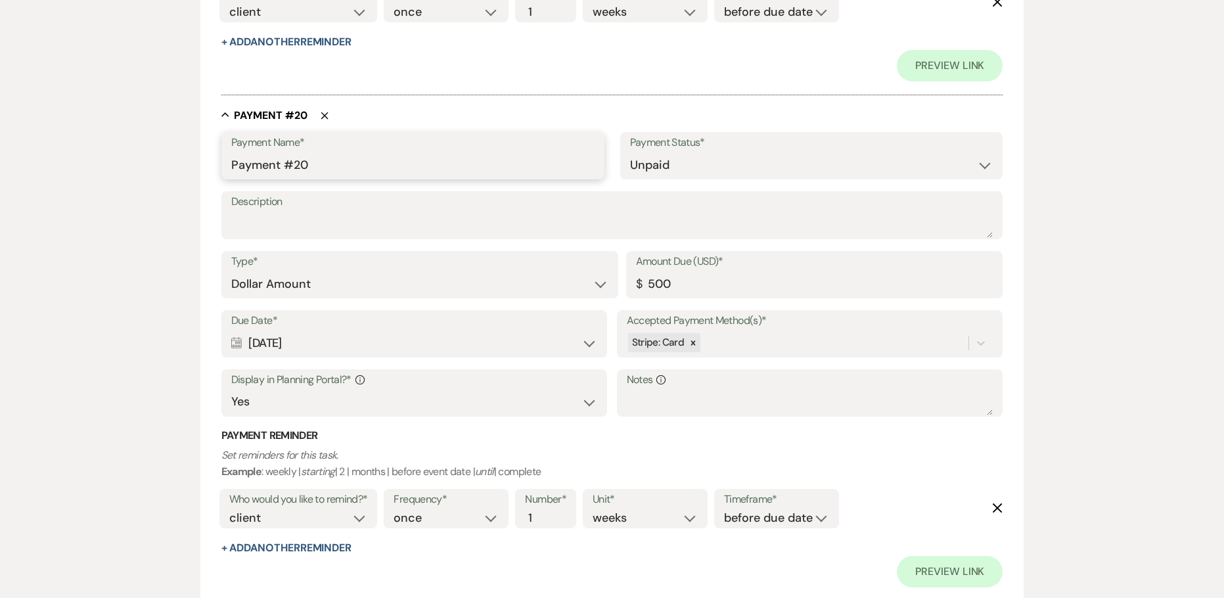
click at [233, 161] on input "Payment #20" at bounding box center [412, 165] width 363 height 26
drag, startPoint x: 216, startPoint y: 346, endPoint x: 128, endPoint y: 357, distance: 88.0
click at [232, 163] on input "Payment #20" at bounding box center [412, 165] width 363 height 26
paste input "[DATE]"
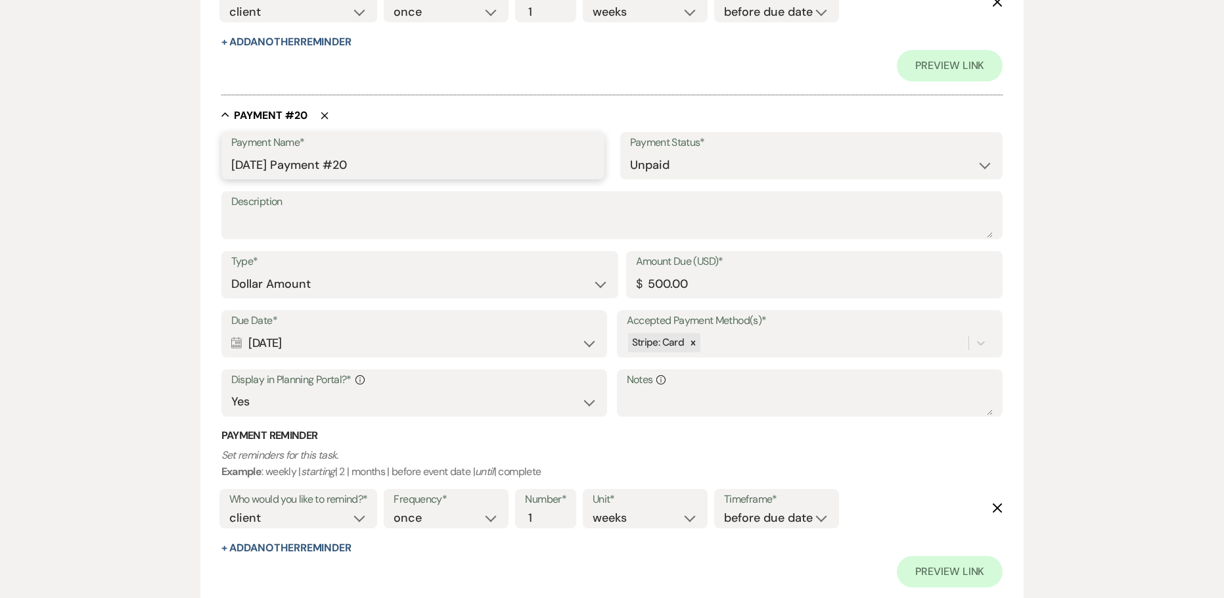
click at [396, 164] on input "[DATE] Payment #20" at bounding box center [412, 165] width 363 height 26
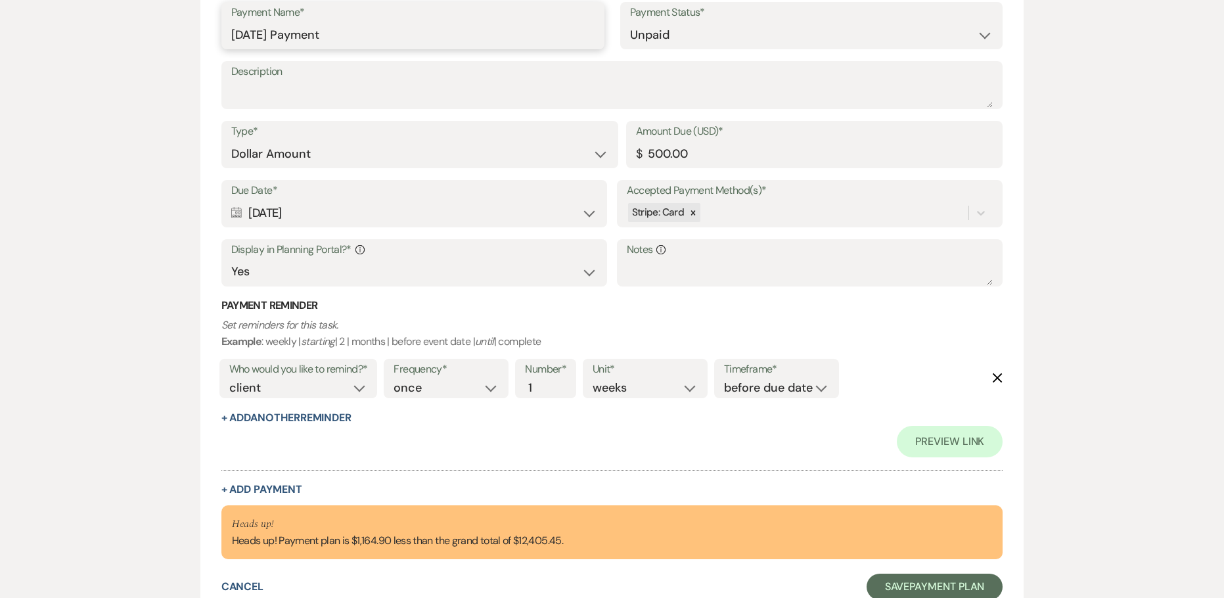
scroll to position [10444, 0]
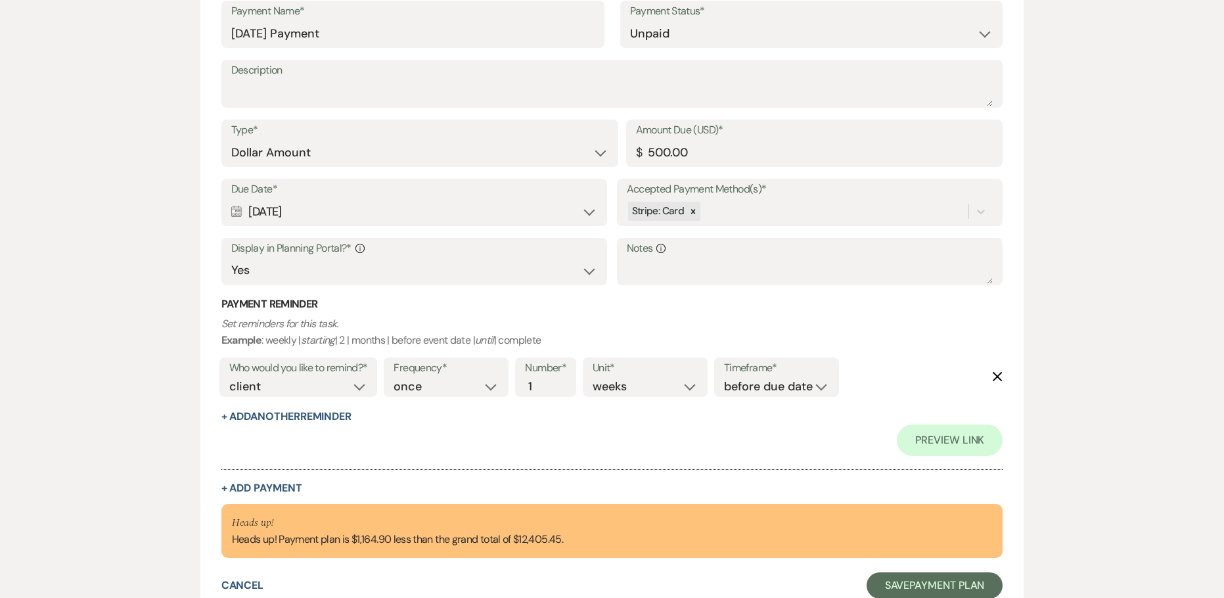
click at [283, 212] on div "Calendar [DATE] Expand" at bounding box center [414, 212] width 367 height 26
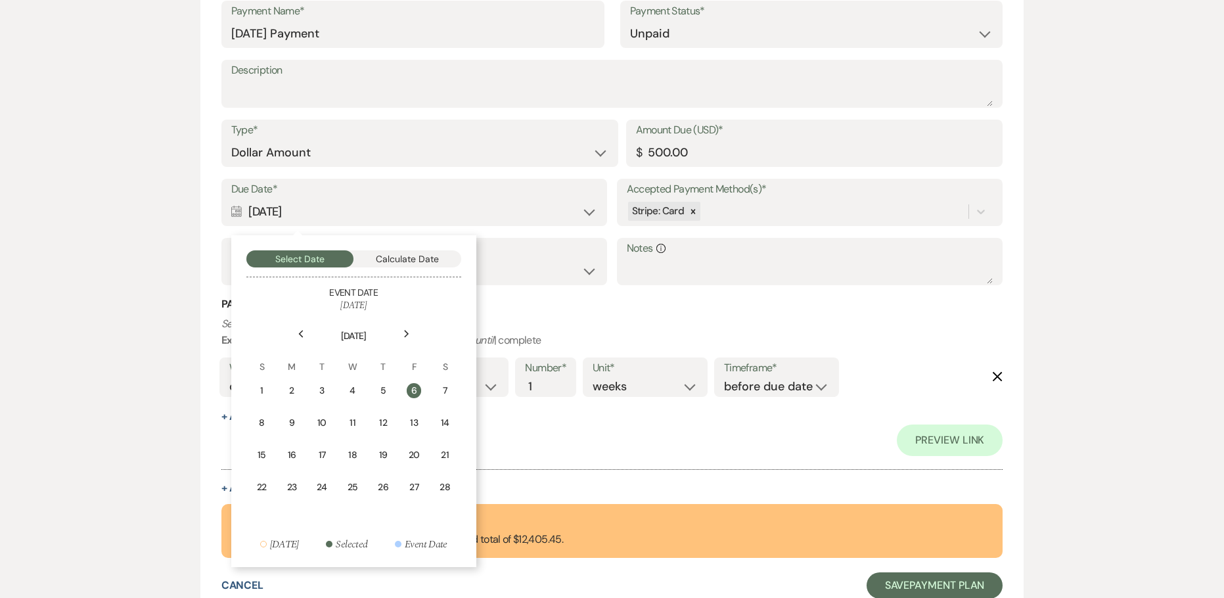
click at [242, 210] on icon "Calendar" at bounding box center [236, 212] width 11 height 12
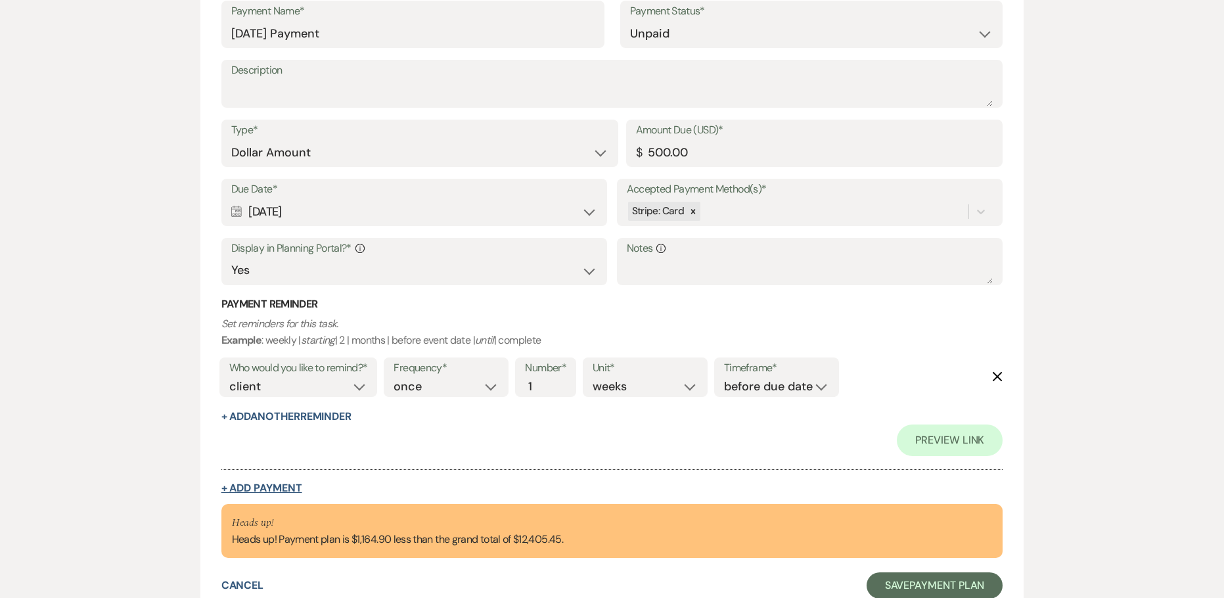
click at [279, 488] on button "+ Add Payment" at bounding box center [261, 488] width 81 height 11
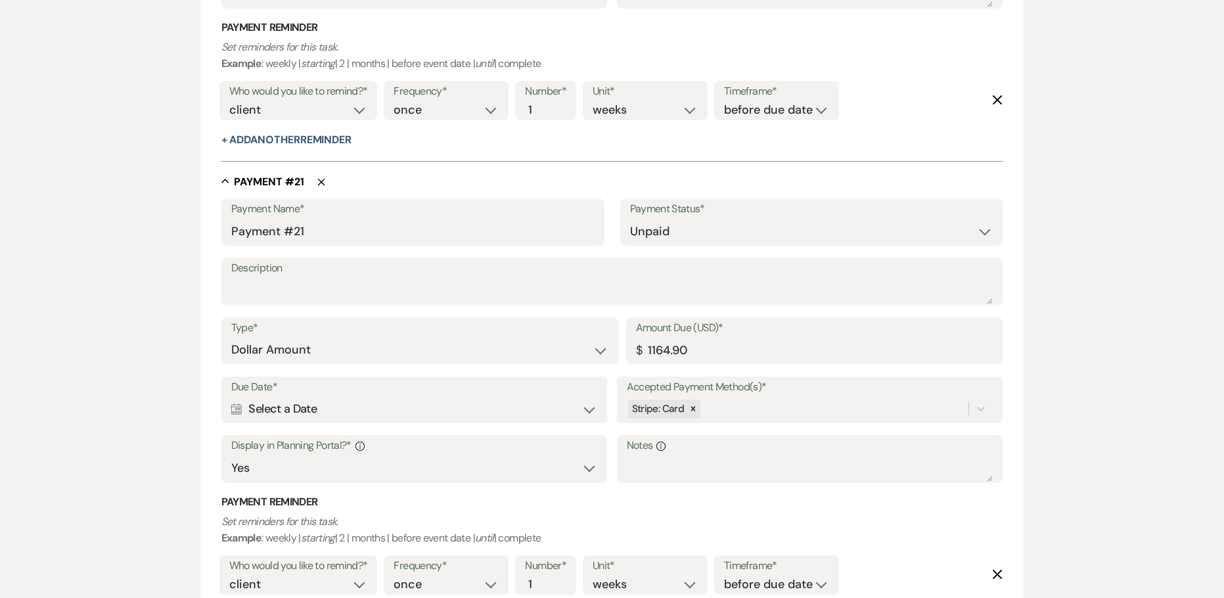
scroll to position [10174, 0]
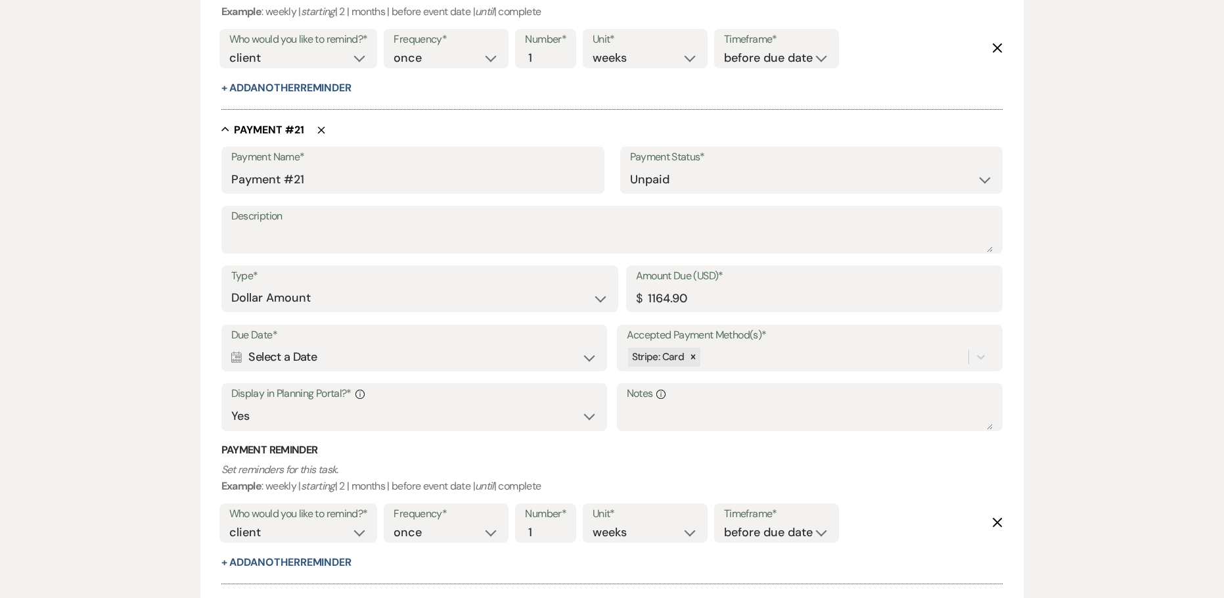
click at [285, 356] on div "Calendar Select a Date Expand" at bounding box center [414, 357] width 367 height 26
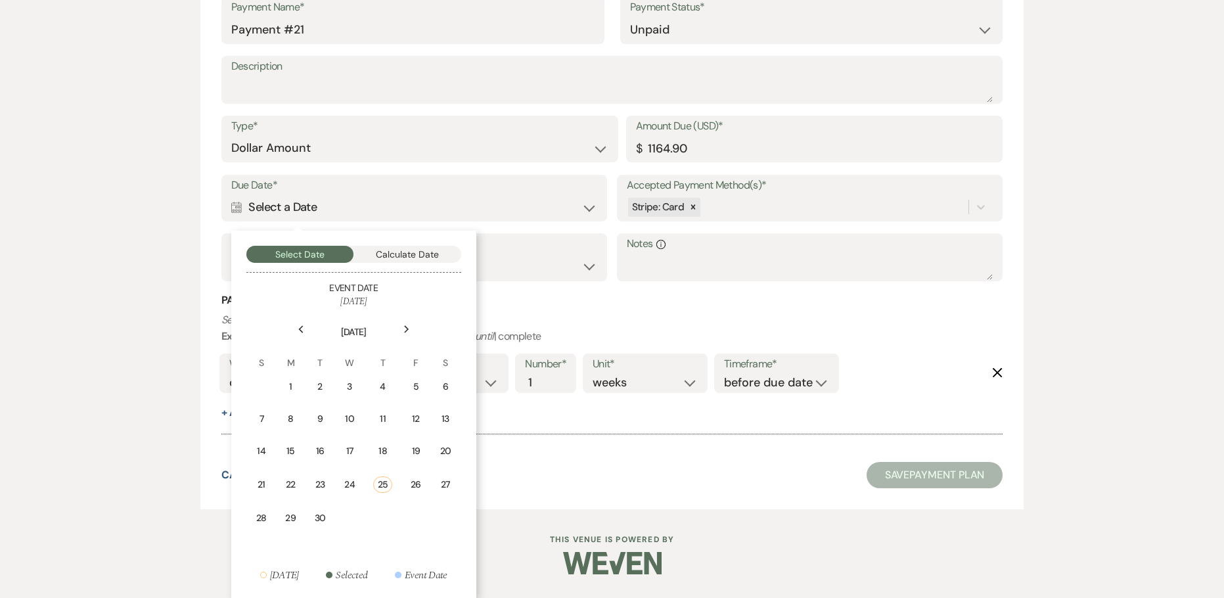
click at [407, 329] on use at bounding box center [406, 329] width 5 height 7
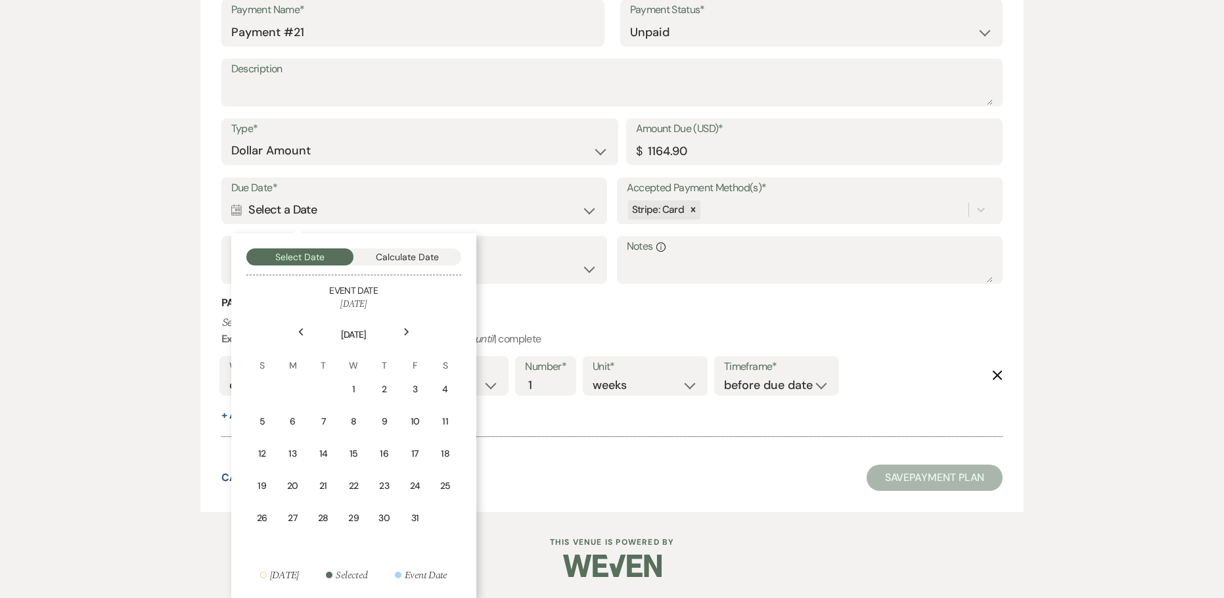
scroll to position [10321, 0]
click at [407, 329] on icon "Next" at bounding box center [406, 332] width 7 height 8
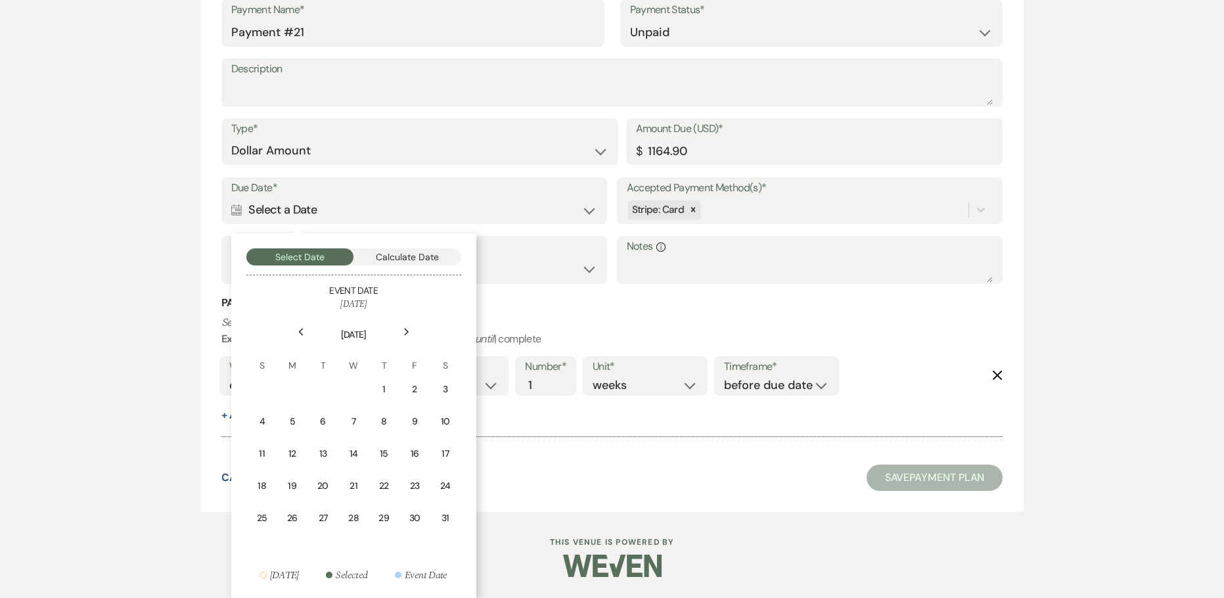
scroll to position [10319, 0]
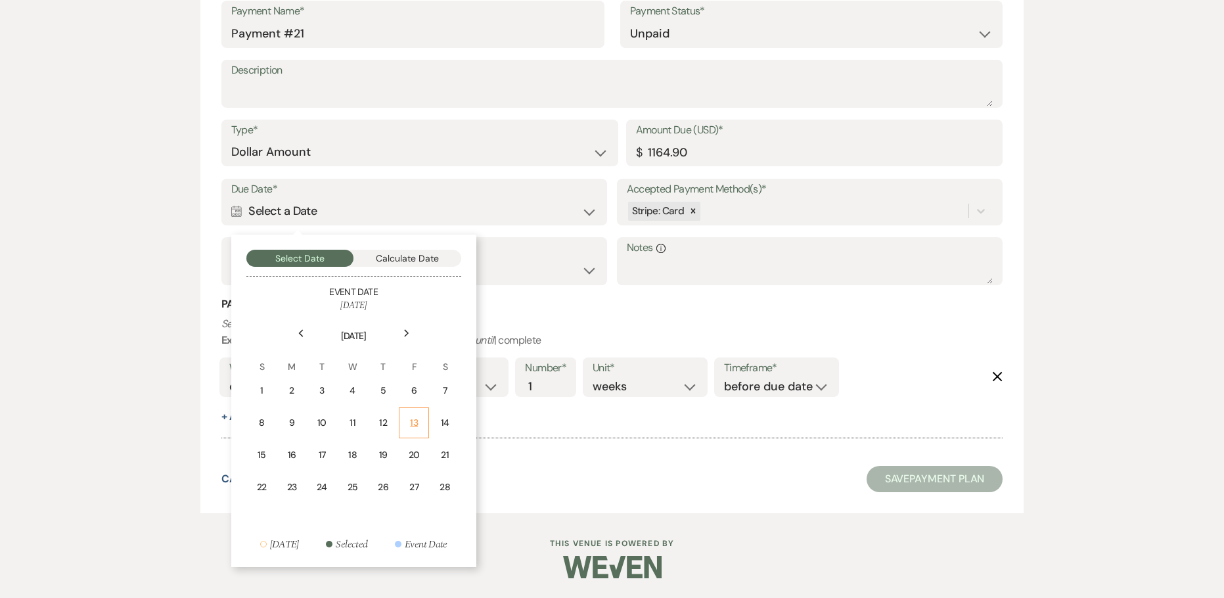
click at [419, 426] on div "13" at bounding box center [413, 423] width 13 height 14
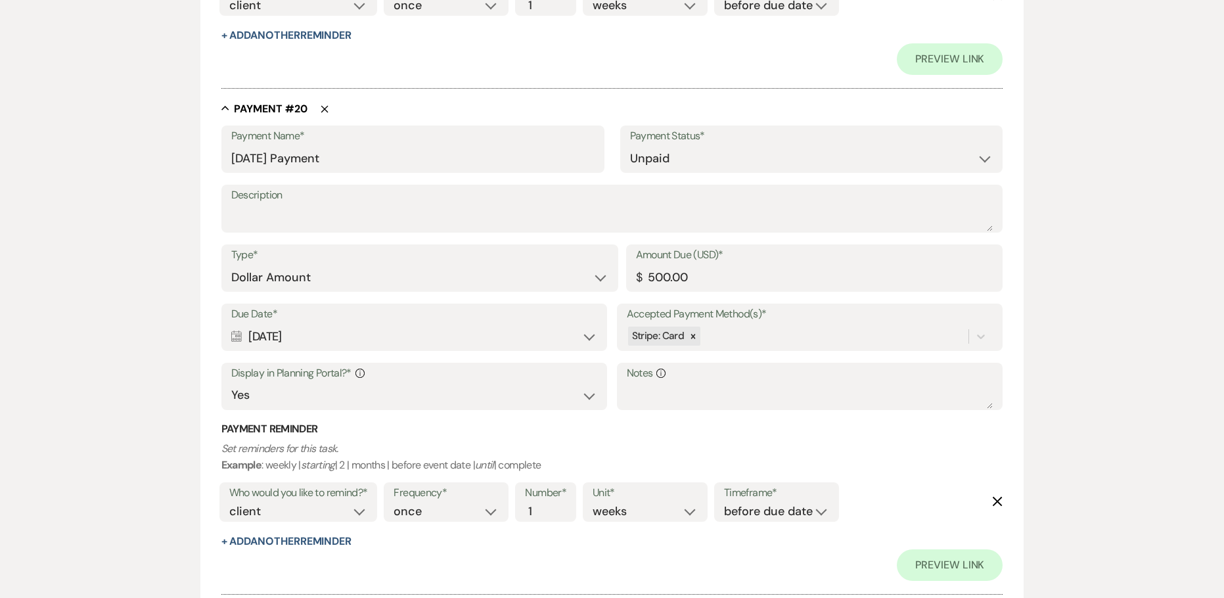
scroll to position [10954, 0]
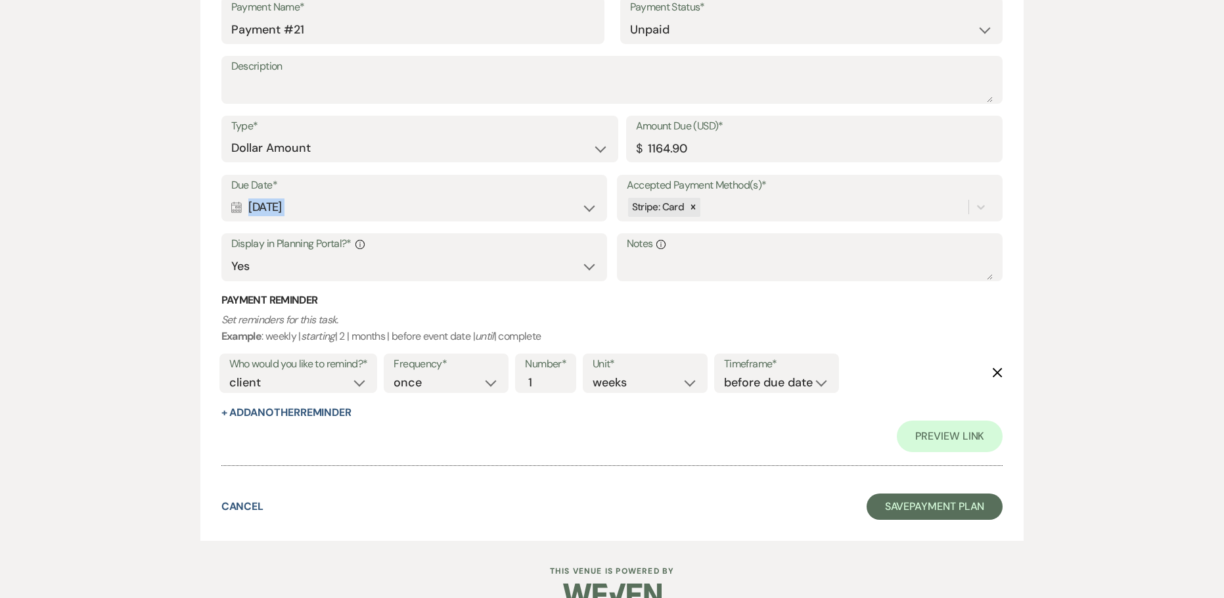
drag, startPoint x: 319, startPoint y: 206, endPoint x: 125, endPoint y: 200, distance: 194.6
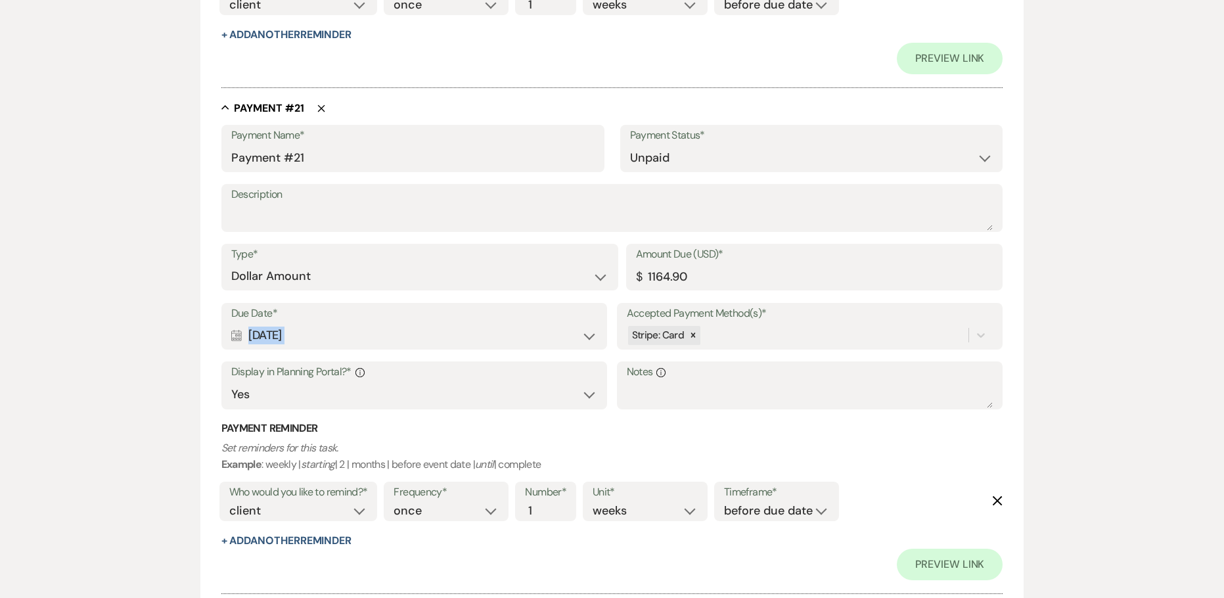
scroll to position [10823, 0]
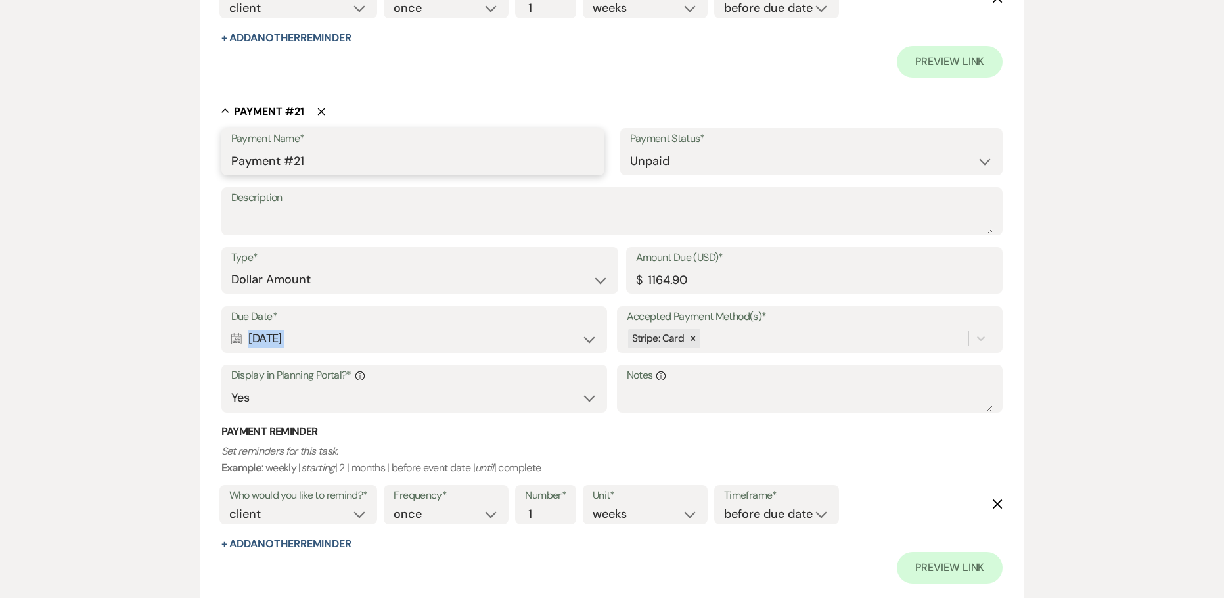
click at [231, 166] on input "Payment #21" at bounding box center [412, 162] width 363 height 26
paste input "[DATE]"
click at [384, 157] on input "[DATE] Payment #21" at bounding box center [412, 162] width 363 height 26
click at [703, 278] on input "1164.90" at bounding box center [814, 280] width 357 height 26
drag, startPoint x: 703, startPoint y: 278, endPoint x: 553, endPoint y: 275, distance: 149.8
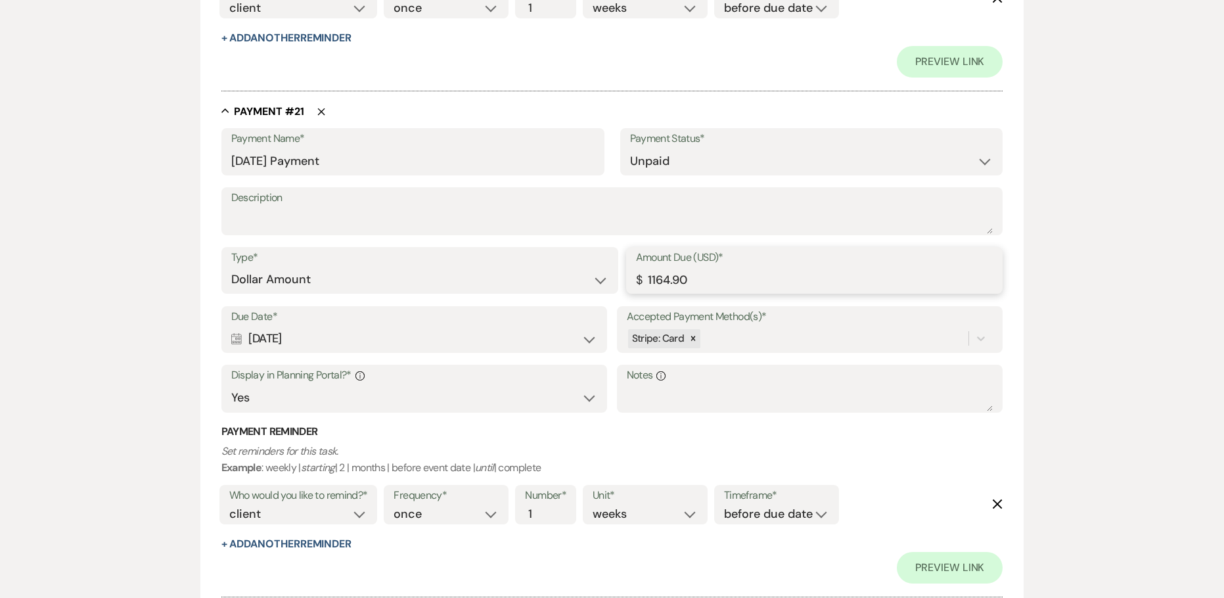
click at [562, 275] on div "Type* Dollar Amount Percentage of Grand Total Amount Due (USD)* $ 1164.90" at bounding box center [612, 276] width 782 height 59
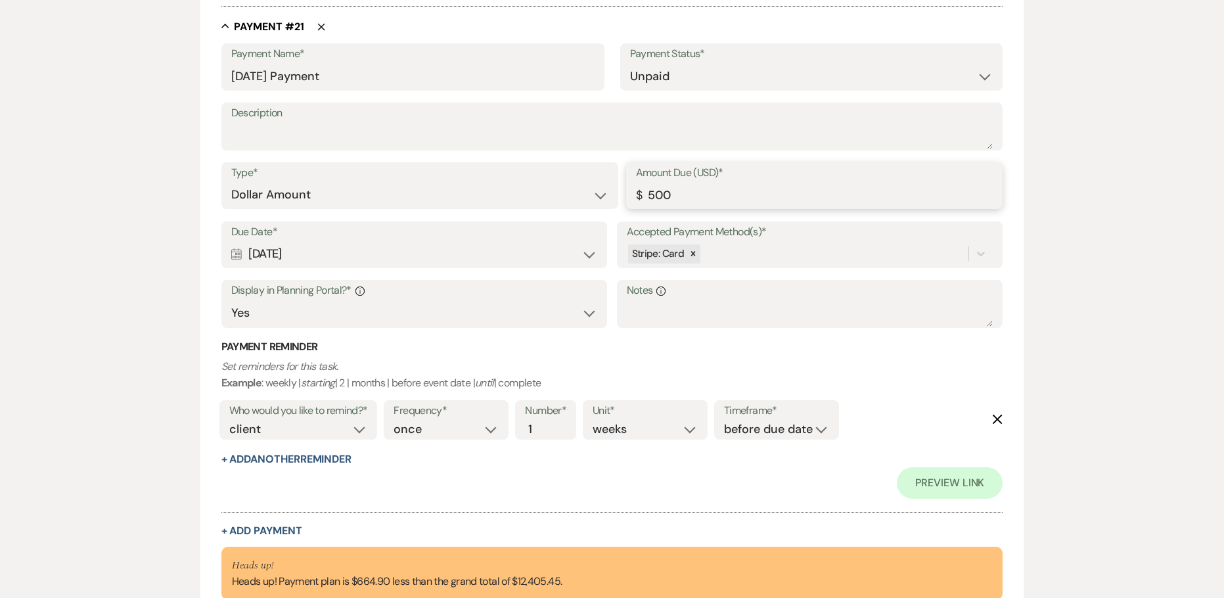
scroll to position [11056, 0]
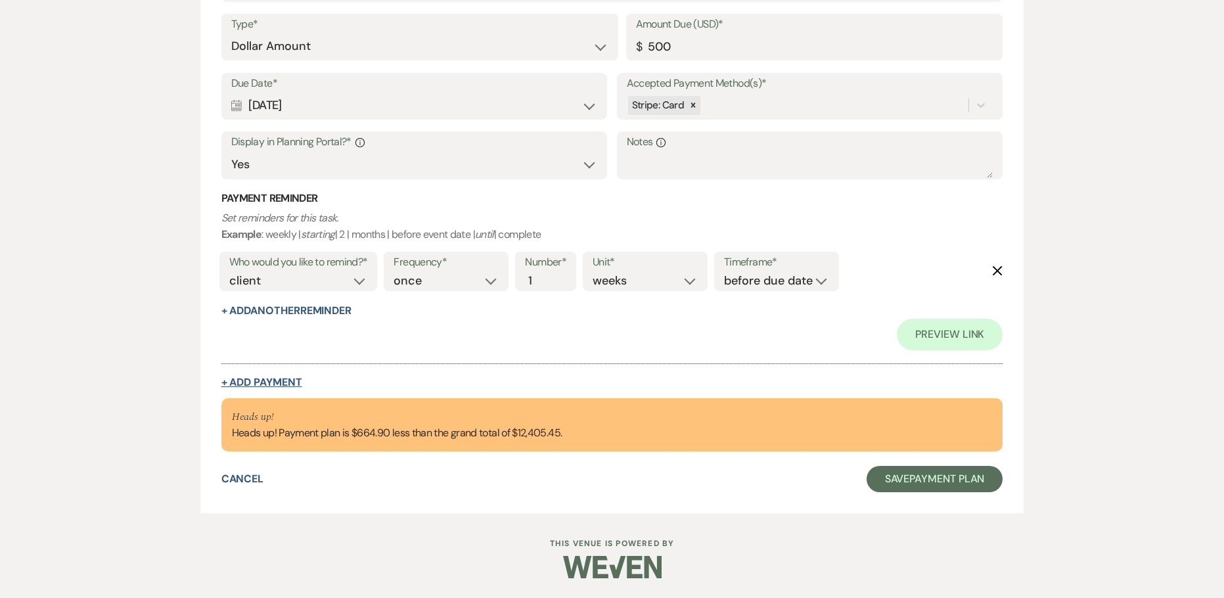
click at [258, 379] on button "+ Add Payment" at bounding box center [261, 382] width 81 height 11
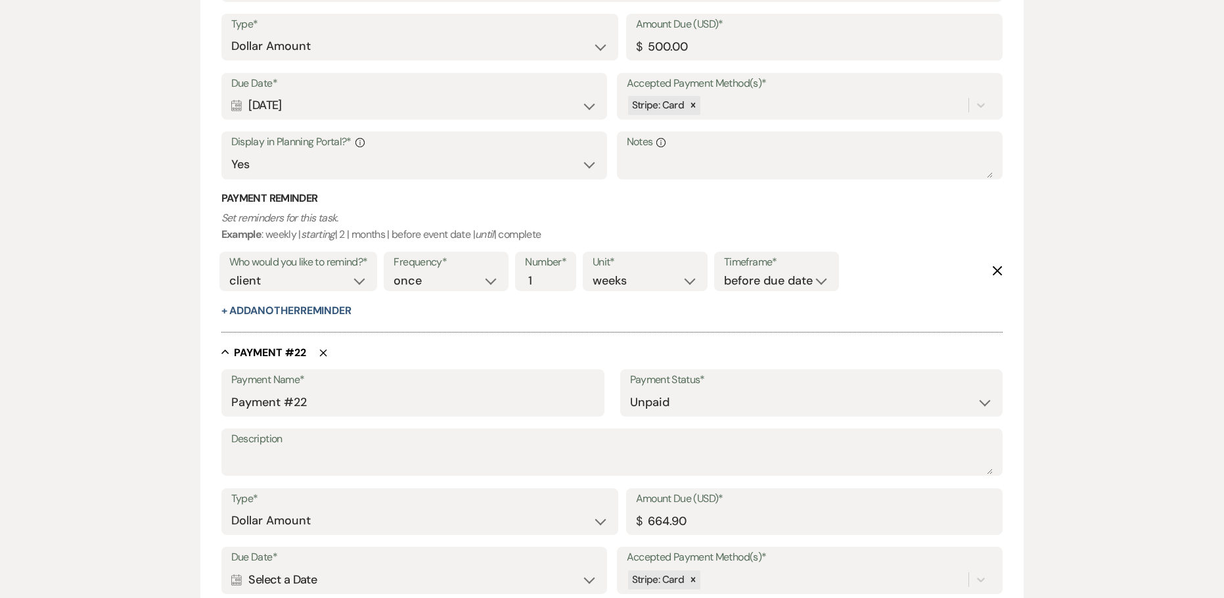
scroll to position [10491, 0]
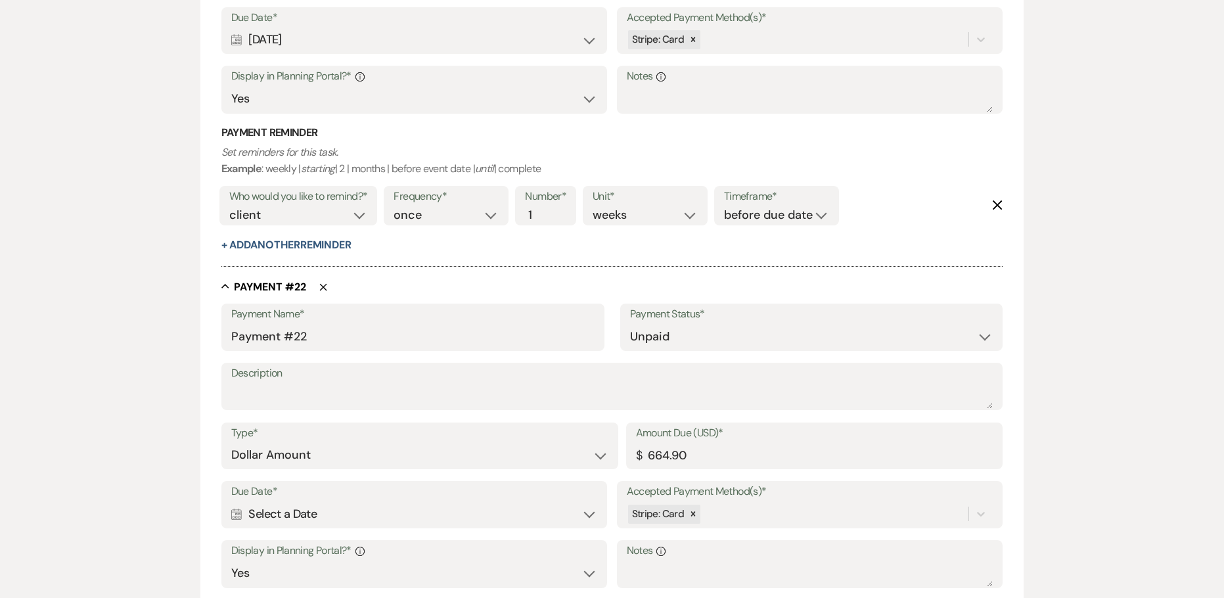
click at [285, 515] on div "Calendar Select a Date Expand" at bounding box center [414, 514] width 367 height 26
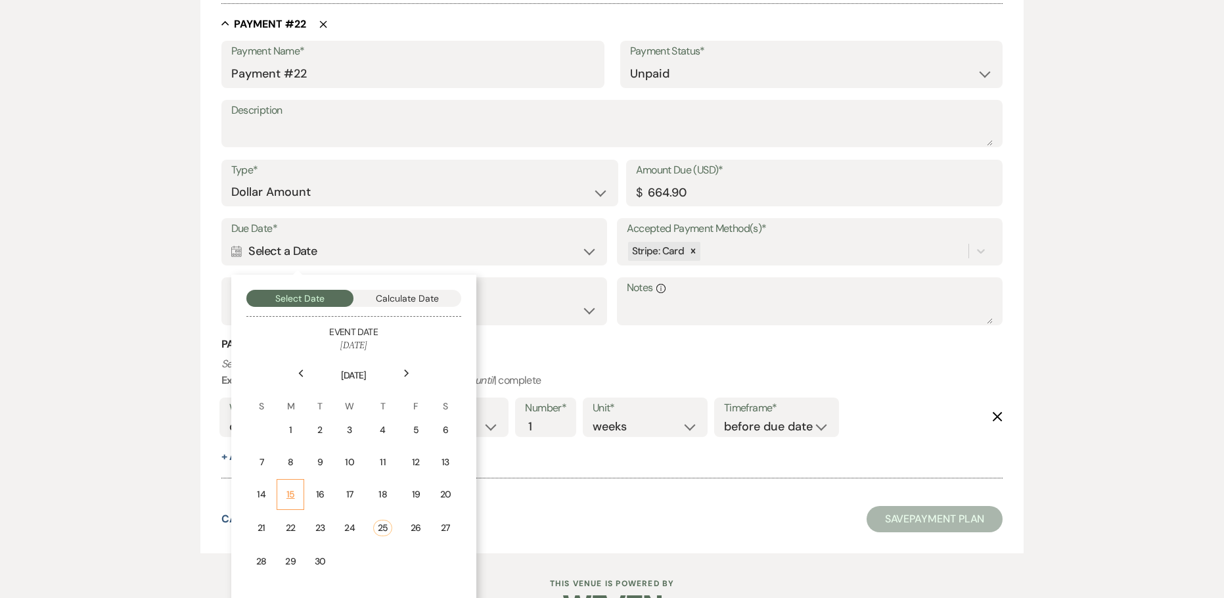
scroll to position [10797, 0]
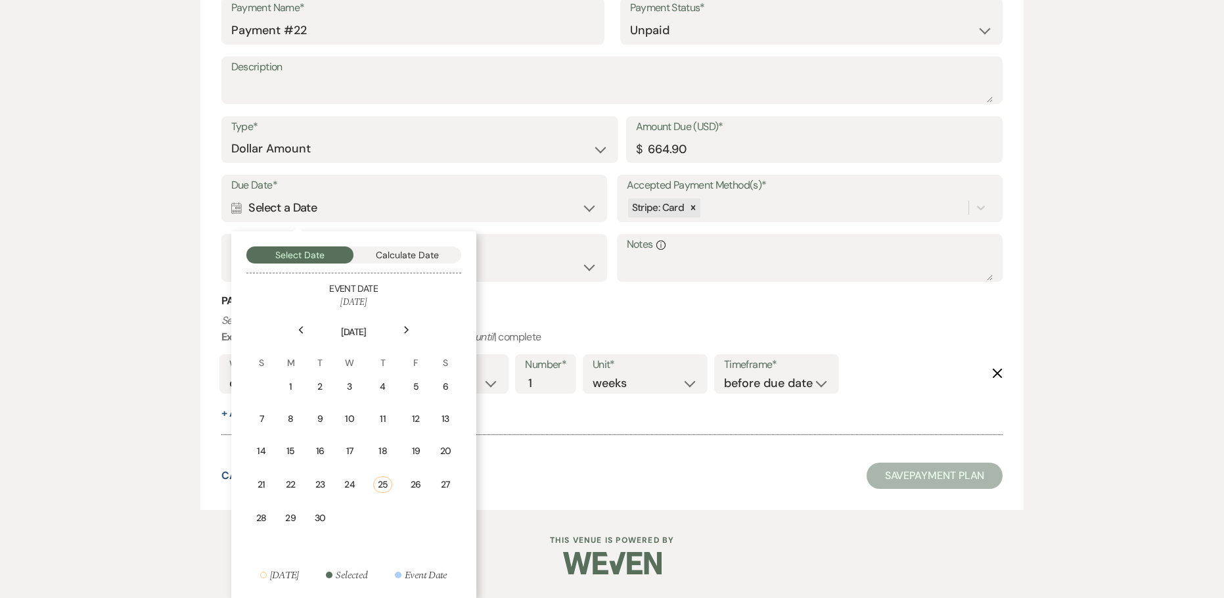
click at [402, 333] on div "Next" at bounding box center [406, 329] width 21 height 21
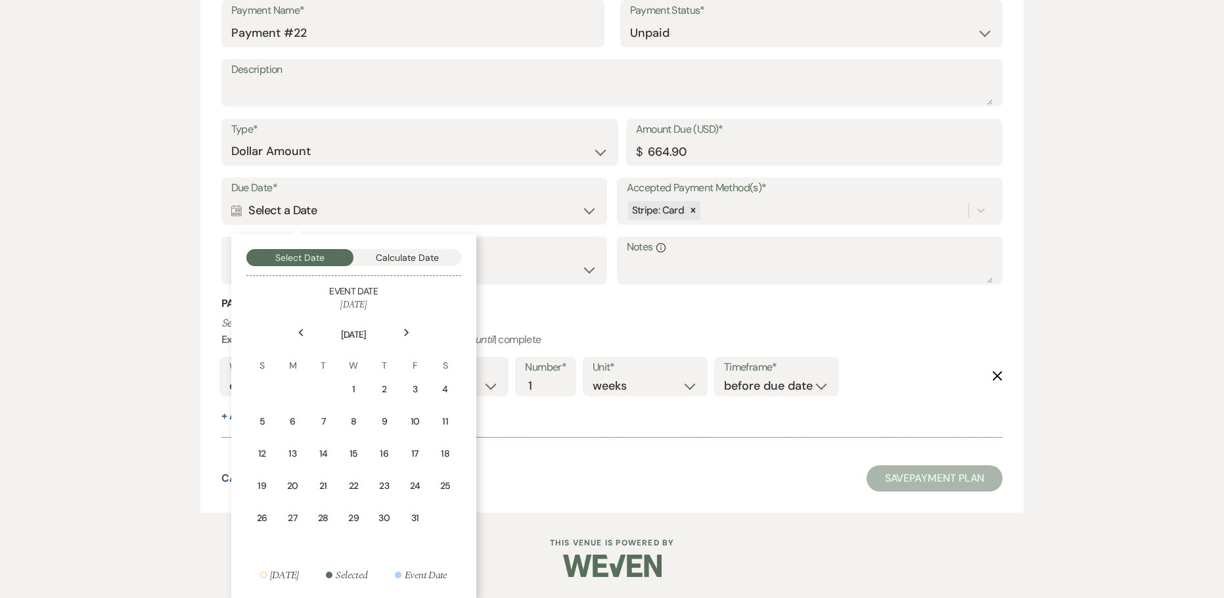
click at [402, 333] on div "Next" at bounding box center [406, 332] width 21 height 21
click at [402, 335] on div "Next" at bounding box center [406, 332] width 21 height 21
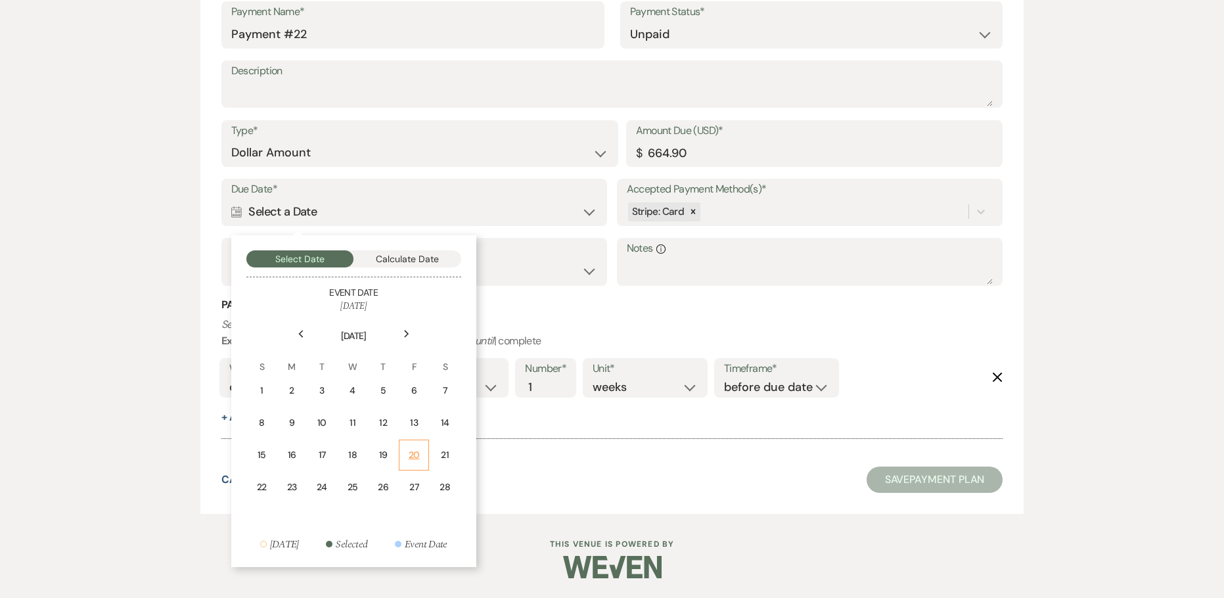
click at [415, 460] on div "20" at bounding box center [413, 455] width 13 height 14
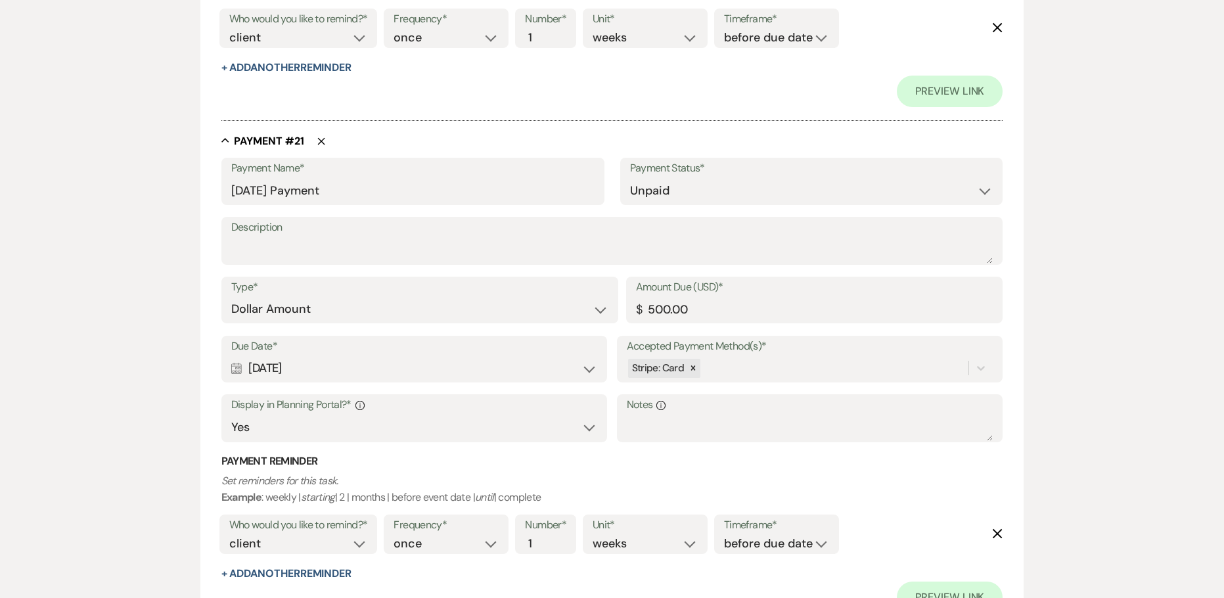
scroll to position [11460, 0]
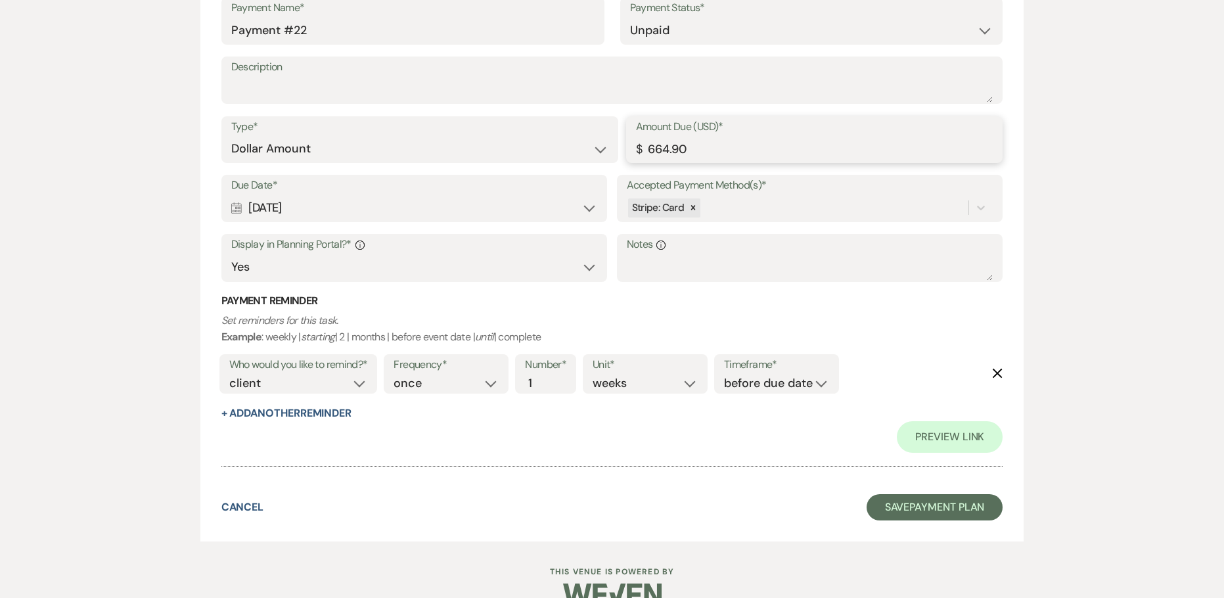
drag, startPoint x: 627, startPoint y: 150, endPoint x: 507, endPoint y: 147, distance: 119.6
click at [509, 147] on div "Type* Dollar Amount Percentage of Grand Total Amount Due (USD)* $ 664.90" at bounding box center [612, 145] width 782 height 59
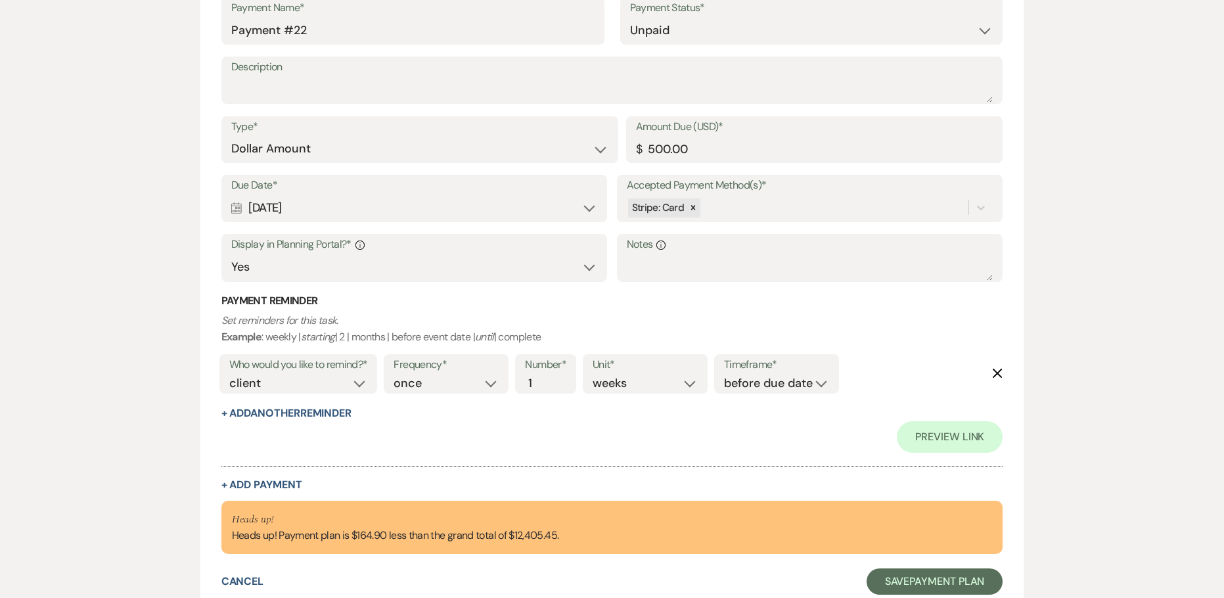
drag, startPoint x: 325, startPoint y: 205, endPoint x: 197, endPoint y: 205, distance: 127.5
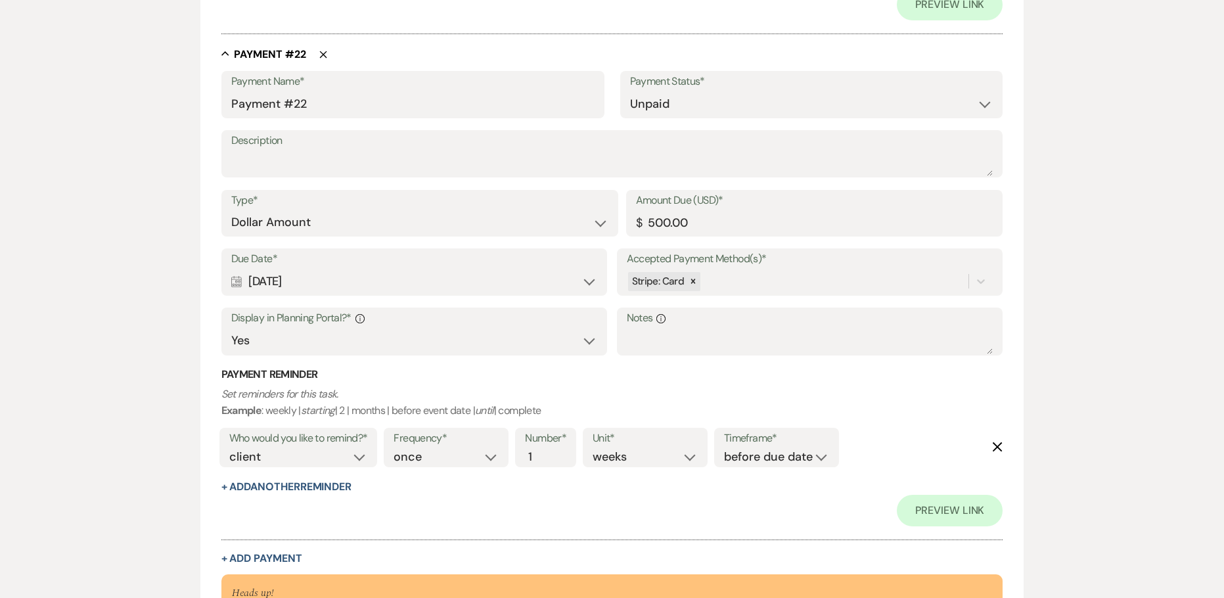
scroll to position [11262, 0]
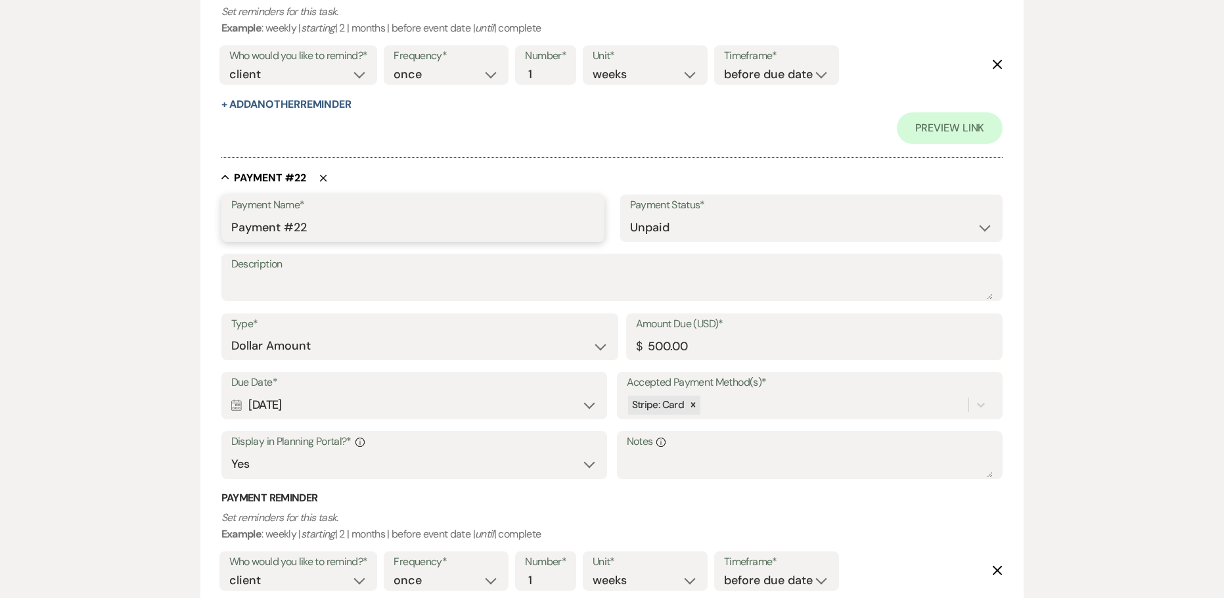
click at [233, 225] on input "Payment #22" at bounding box center [412, 228] width 363 height 26
paste input "[DATE]"
click at [448, 231] on input "[DATE] Payment #22" at bounding box center [412, 228] width 363 height 26
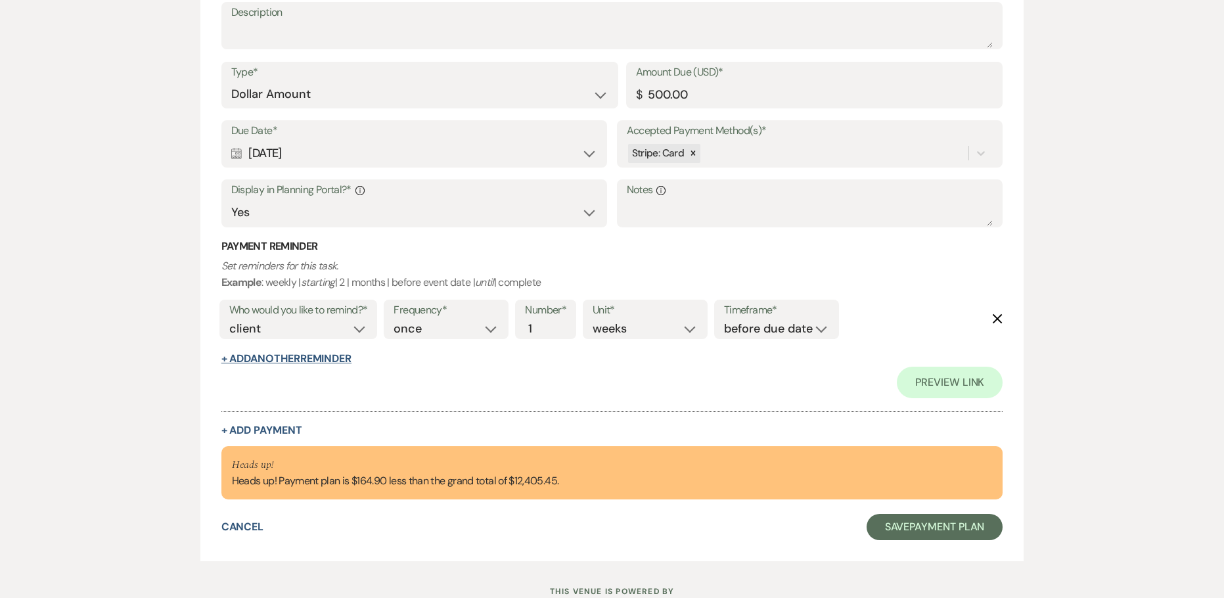
scroll to position [11525, 0]
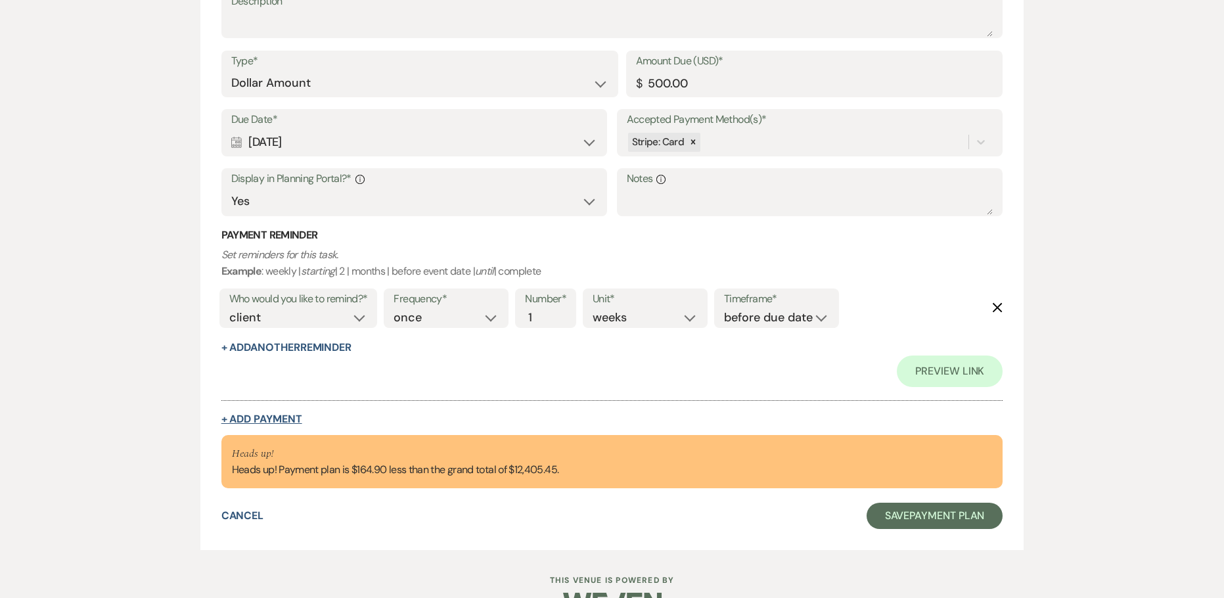
click at [261, 418] on button "+ Add Payment" at bounding box center [261, 419] width 81 height 11
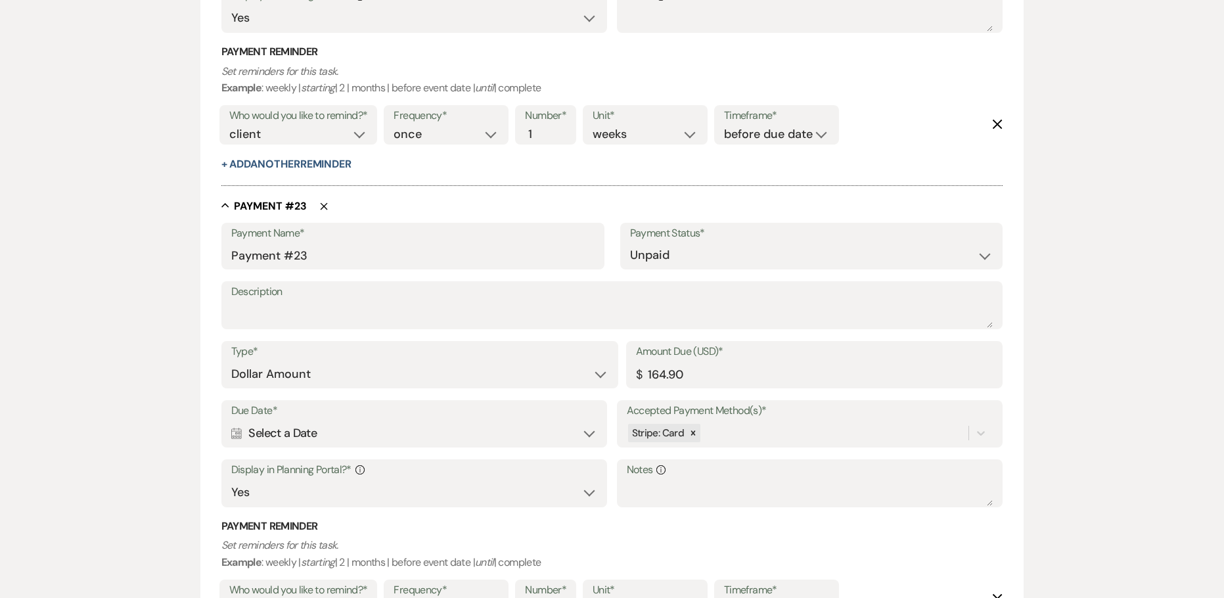
scroll to position [11060, 0]
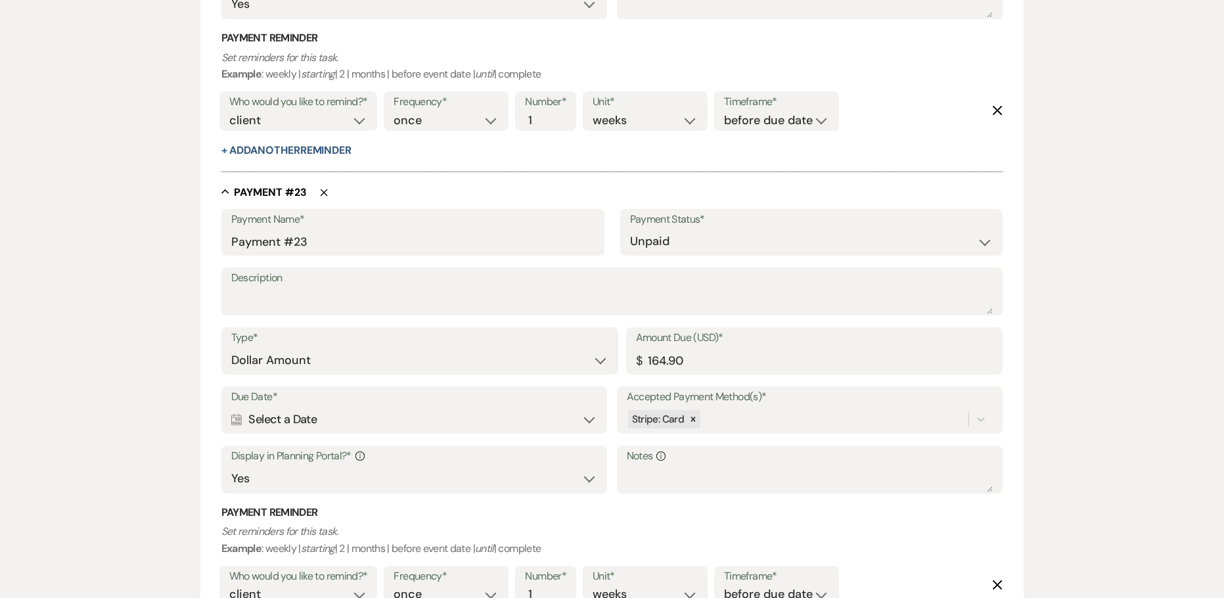
click at [315, 420] on div "Calendar Select a Date Expand" at bounding box center [414, 420] width 367 height 26
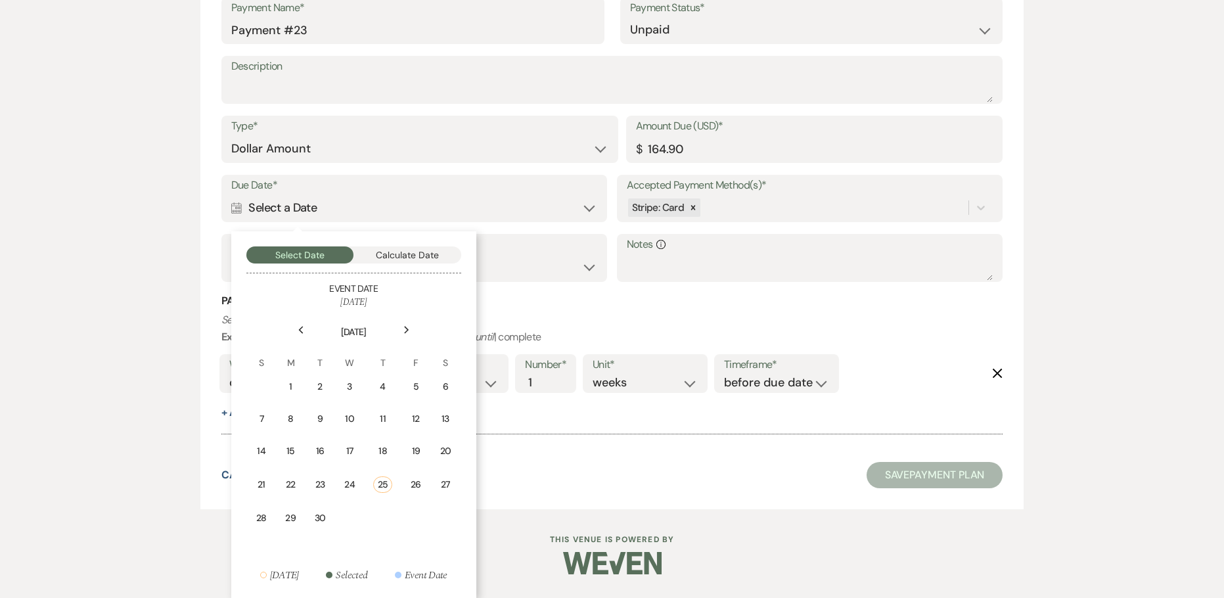
click at [405, 333] on use at bounding box center [406, 329] width 5 height 7
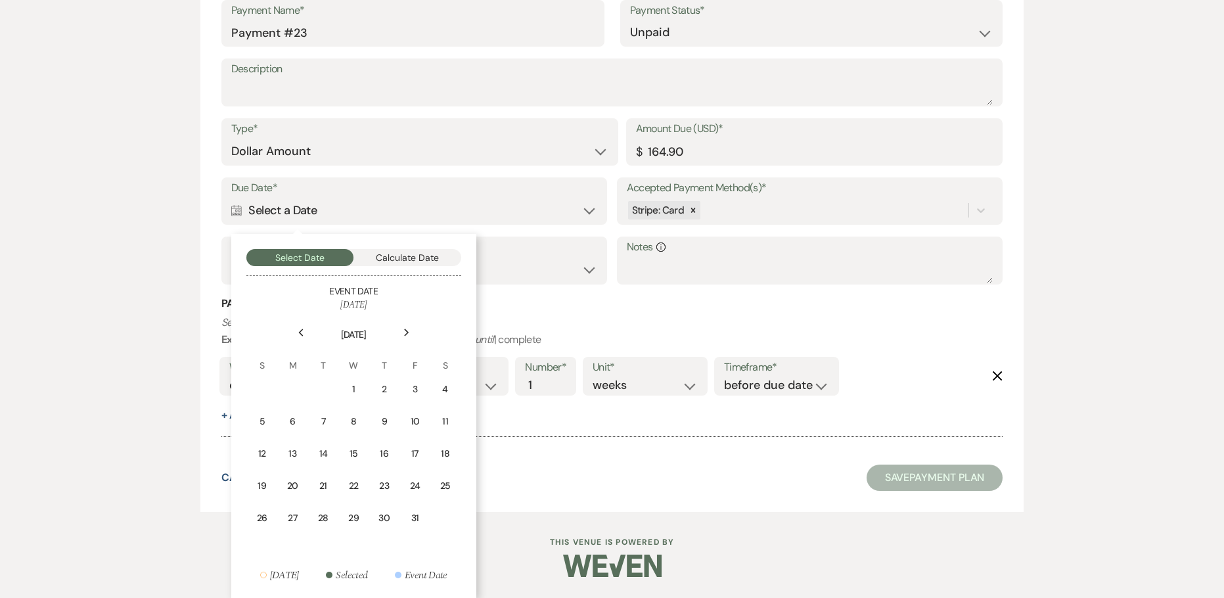
scroll to position [11269, 0]
click at [405, 333] on icon "Next" at bounding box center [406, 333] width 7 height 8
click at [405, 334] on icon "Next" at bounding box center [406, 333] width 7 height 8
click at [405, 333] on icon "Next" at bounding box center [406, 333] width 7 height 8
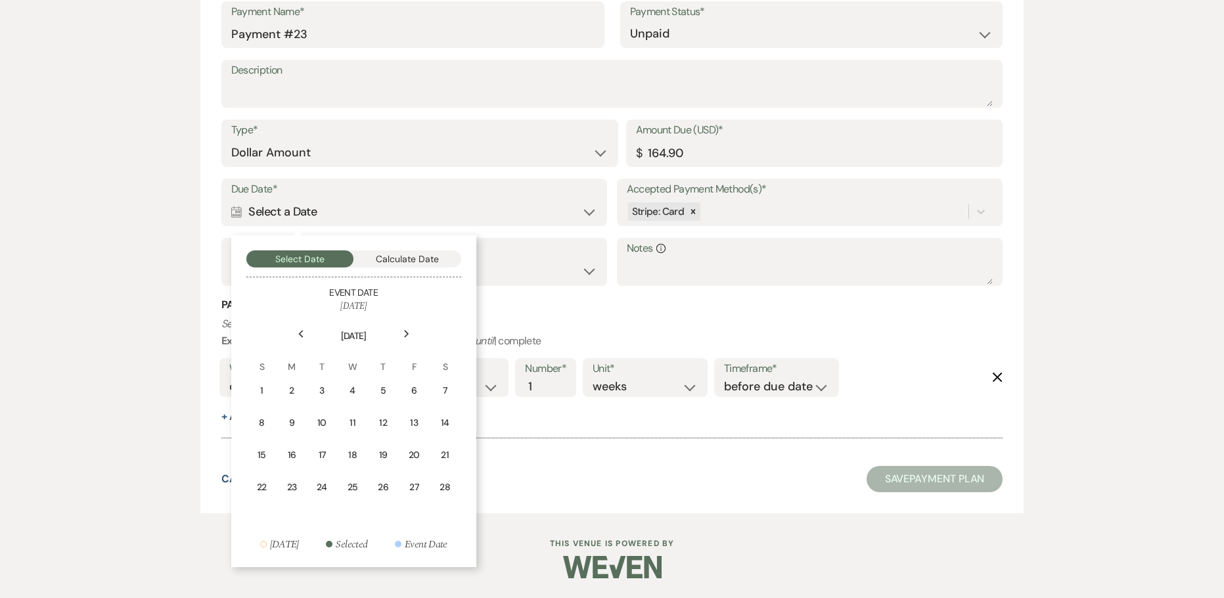
scroll to position [11268, 0]
click at [409, 481] on div "27" at bounding box center [413, 487] width 13 height 14
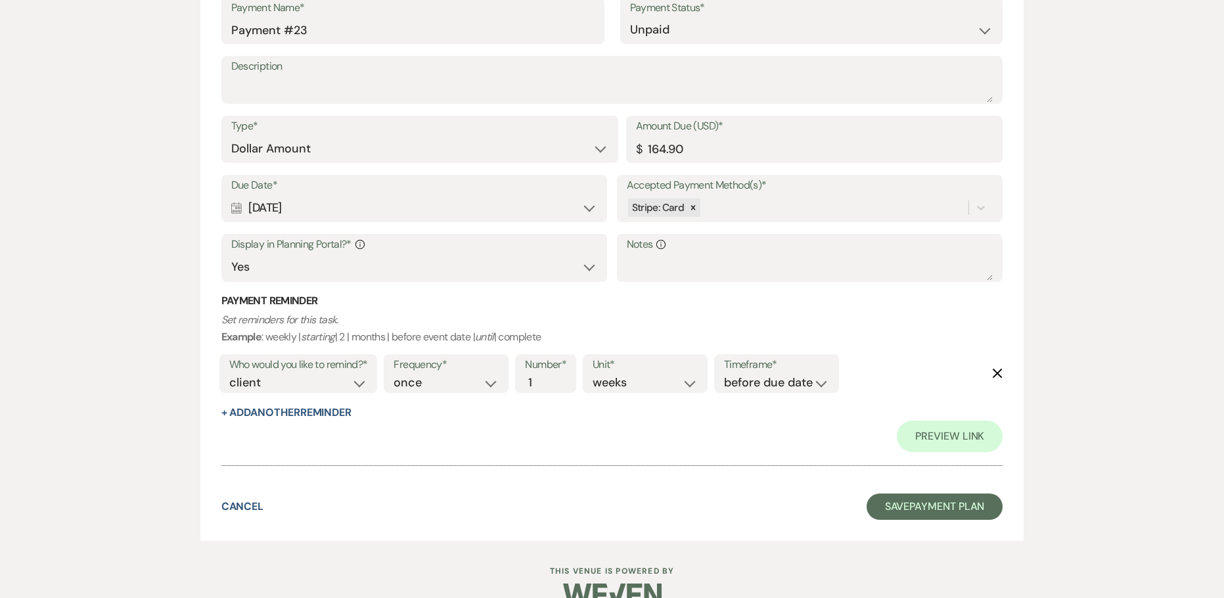
drag, startPoint x: 328, startPoint y: 205, endPoint x: 202, endPoint y: 202, distance: 126.2
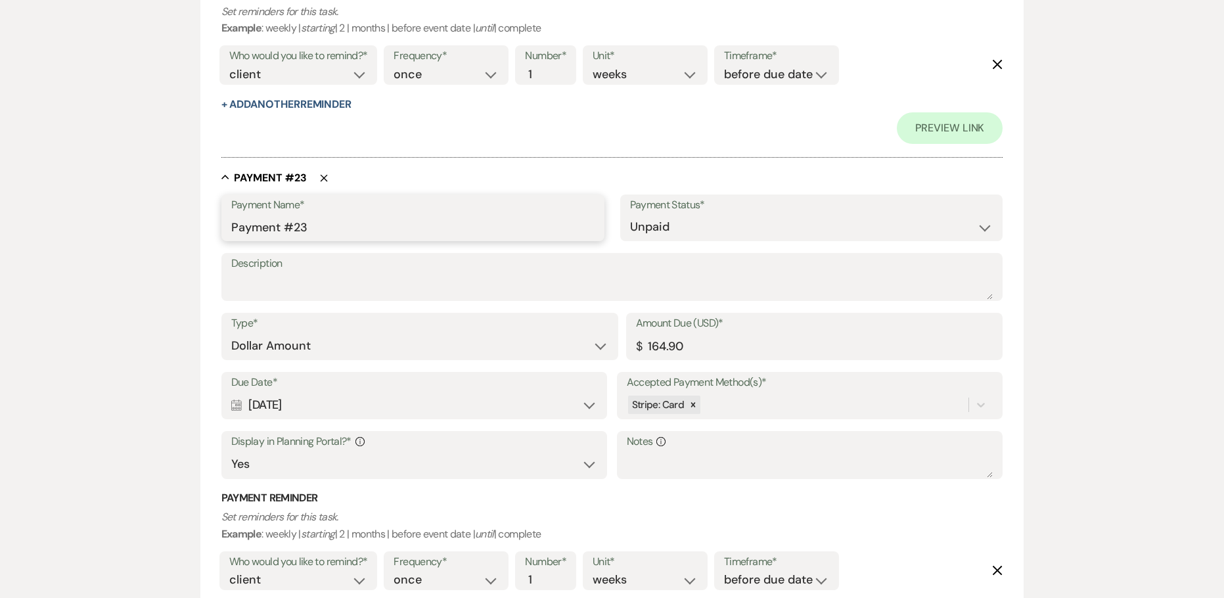
click at [233, 227] on input "Payment #23" at bounding box center [412, 227] width 363 height 26
paste input "[DATE]"
click at [395, 227] on input "[DATE] Payment #23" at bounding box center [412, 227] width 363 height 26
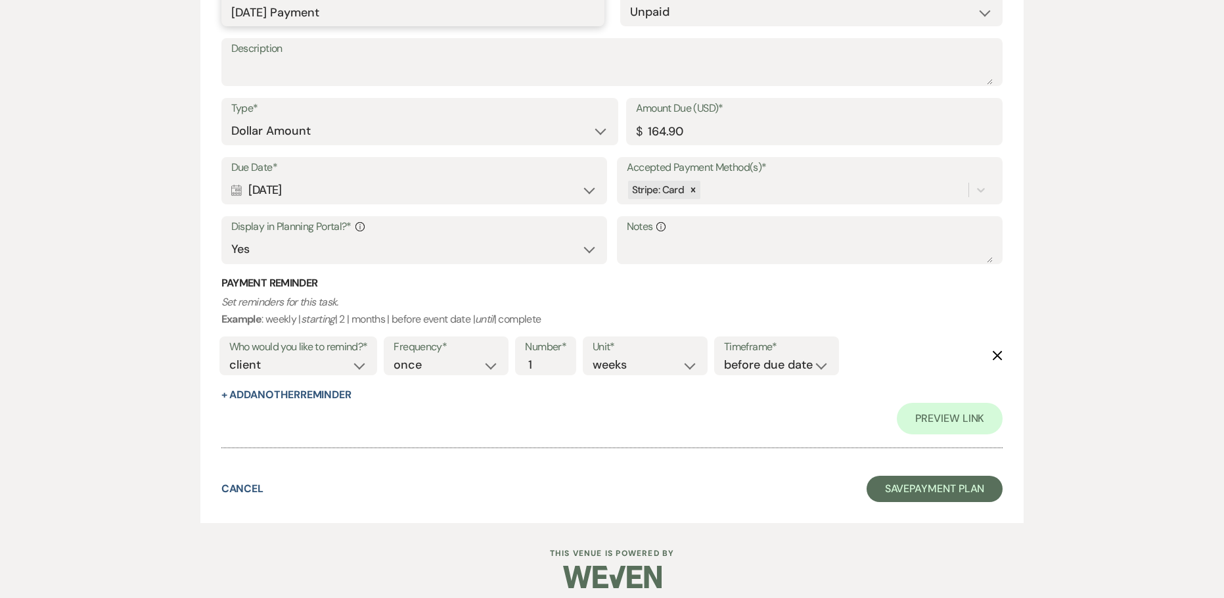
scroll to position [11993, 0]
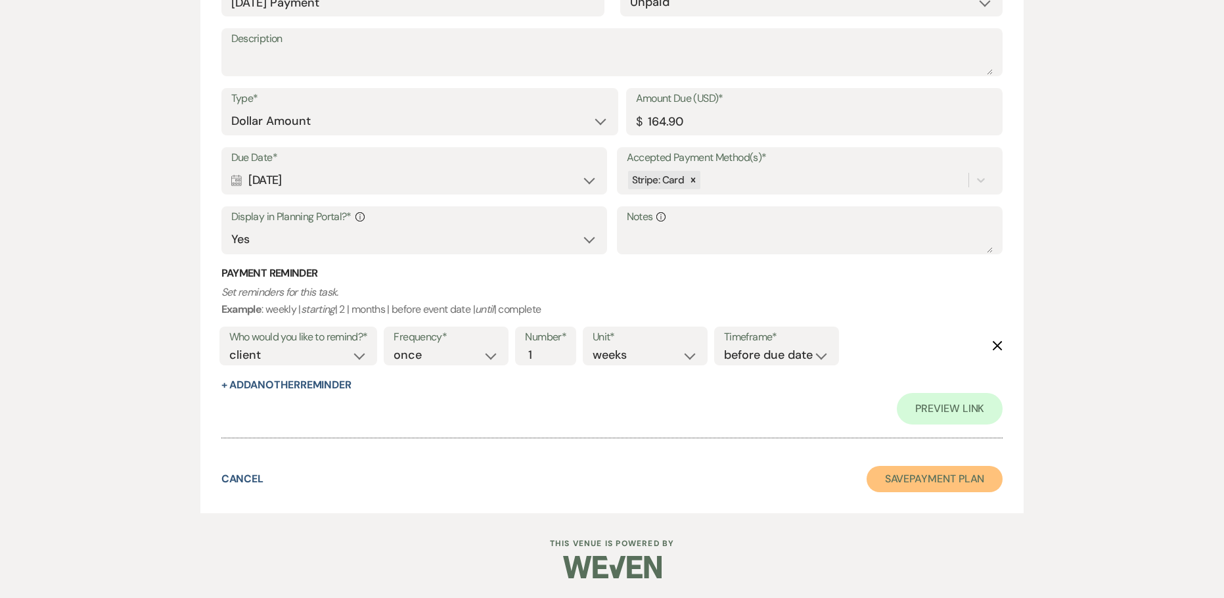
click at [932, 480] on button "Save Payment Plan" at bounding box center [935, 479] width 137 height 26
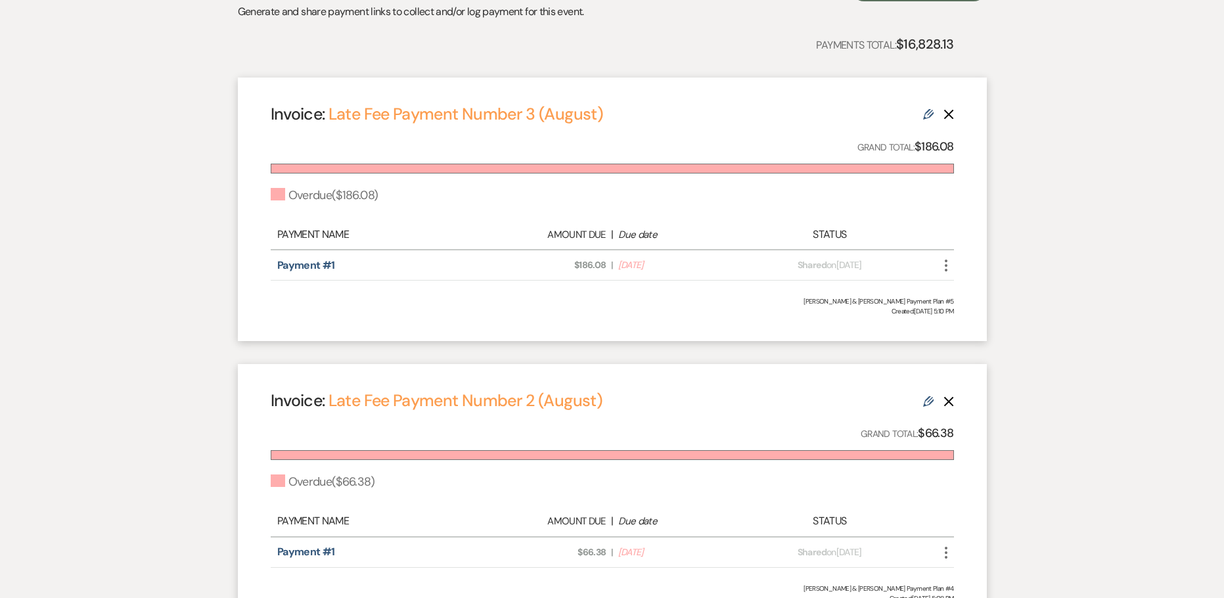
scroll to position [152, 0]
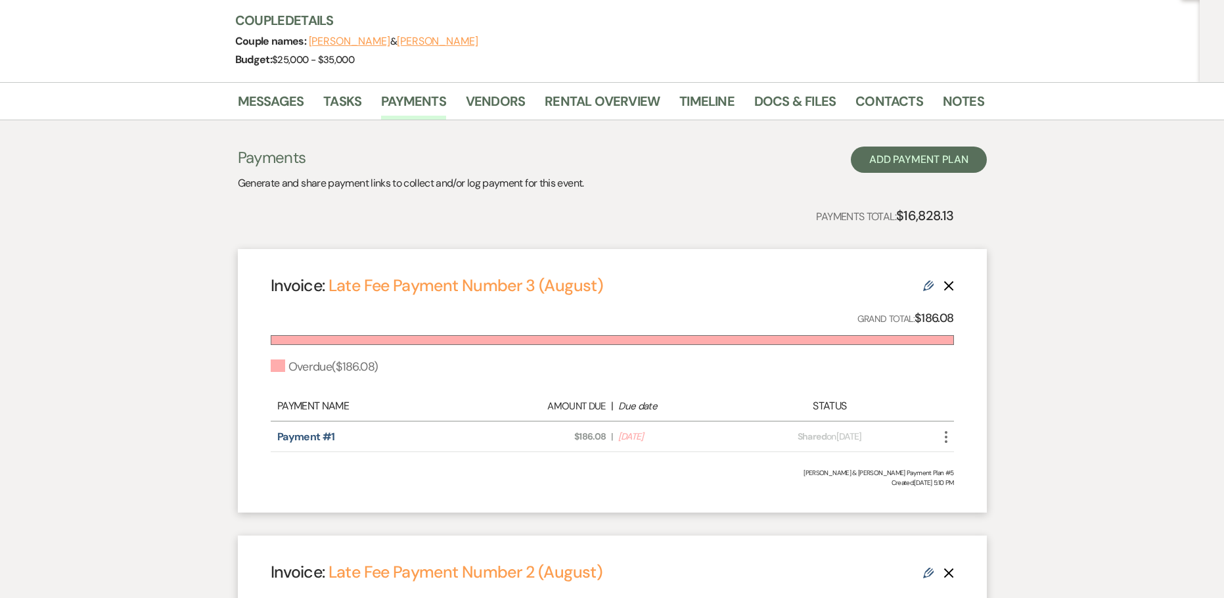
click at [950, 287] on use "button" at bounding box center [949, 286] width 10 height 10
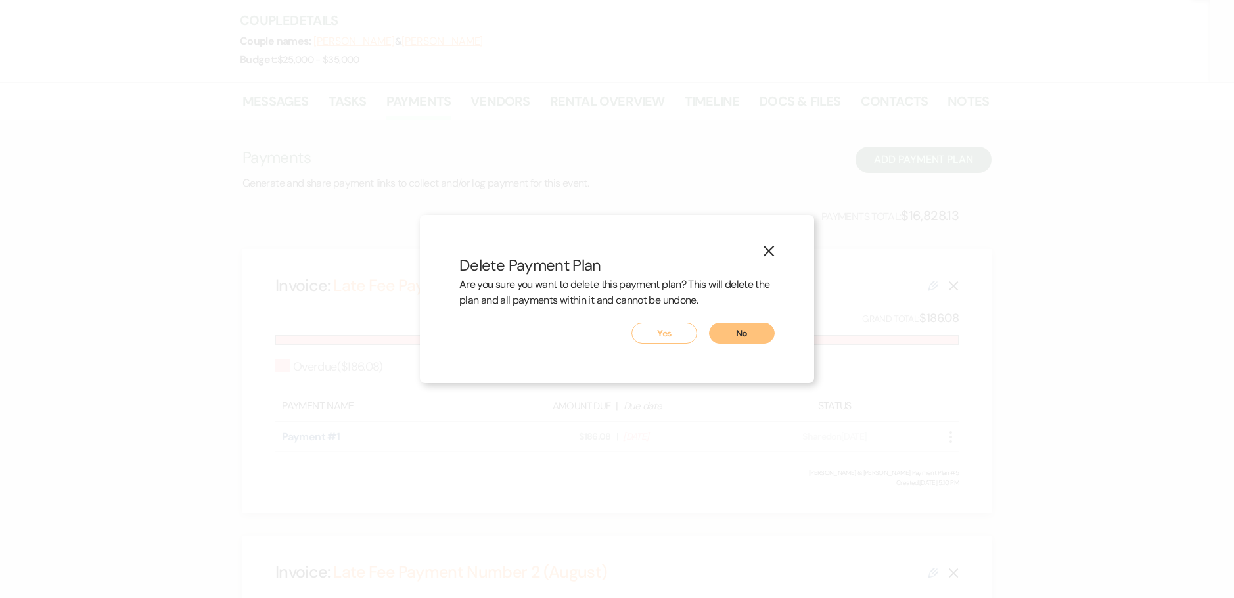
click at [653, 336] on button "Yes" at bounding box center [664, 333] width 66 height 21
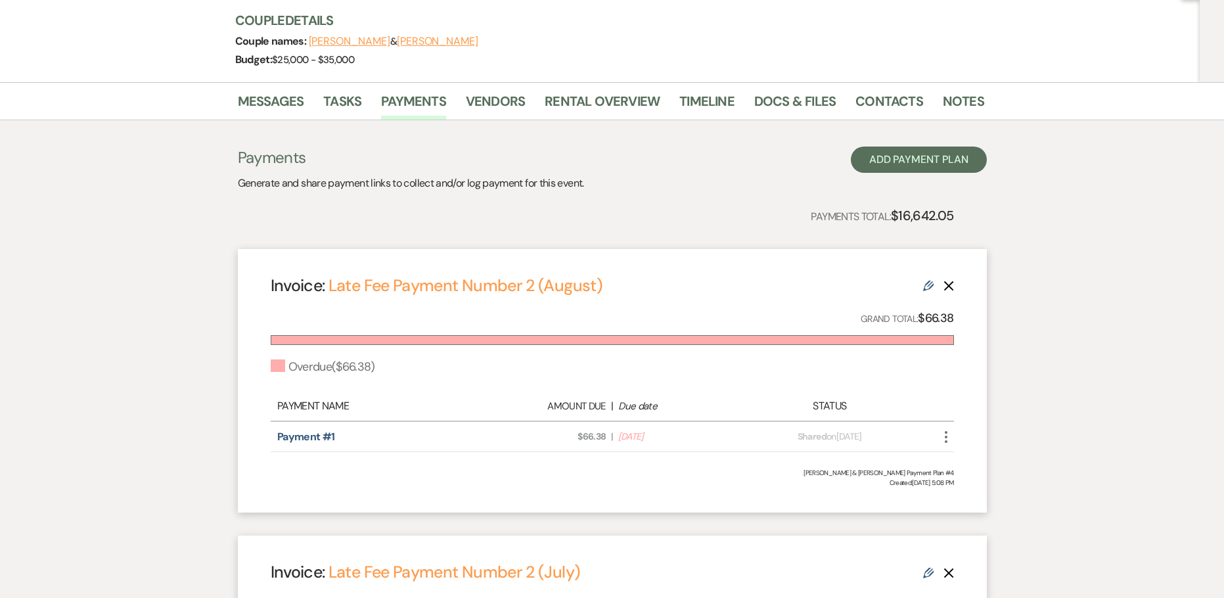
click at [949, 281] on icon "Delete" at bounding box center [949, 286] width 11 height 11
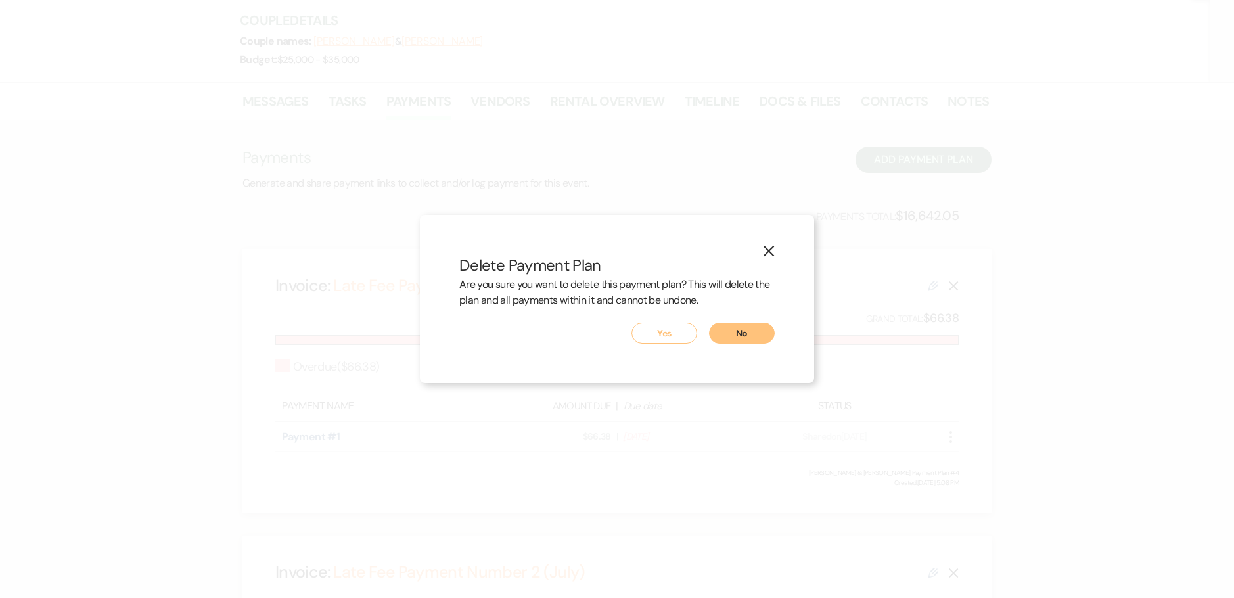
click at [637, 325] on button "Yes" at bounding box center [664, 333] width 66 height 21
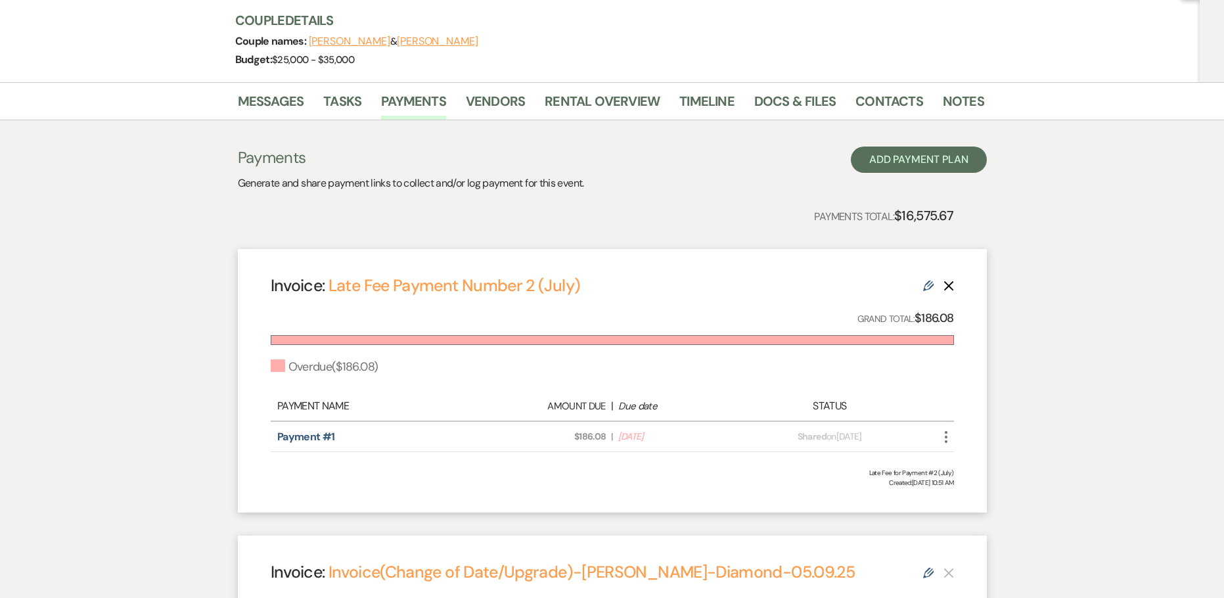
click at [948, 288] on use "button" at bounding box center [949, 286] width 10 height 10
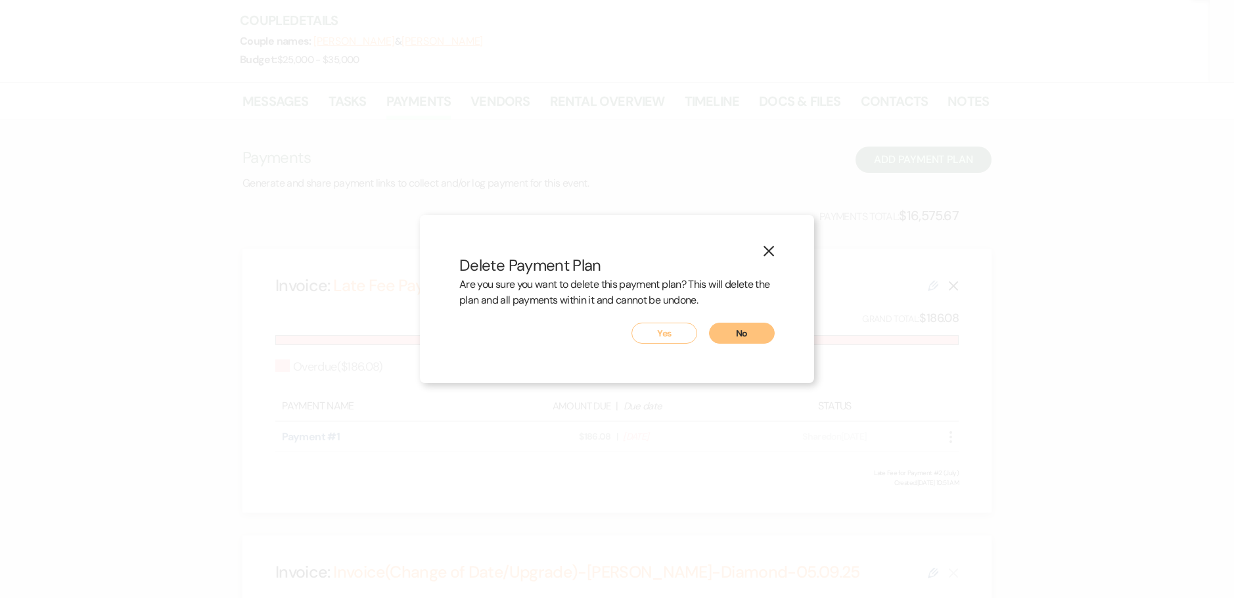
click at [692, 340] on button "Yes" at bounding box center [664, 333] width 66 height 21
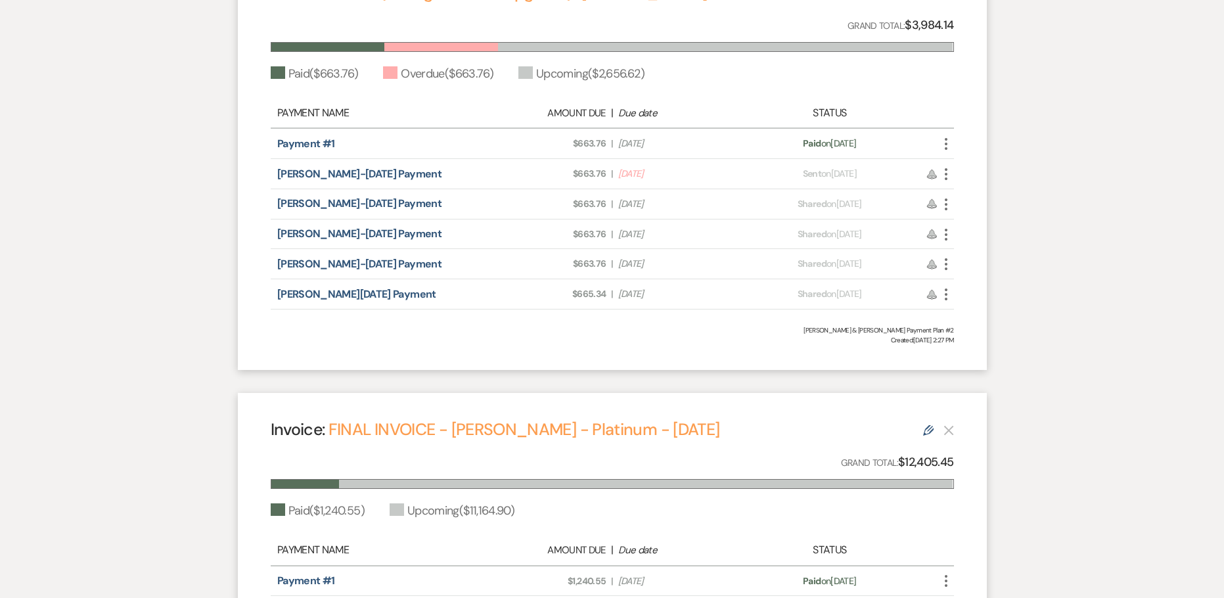
scroll to position [263, 0]
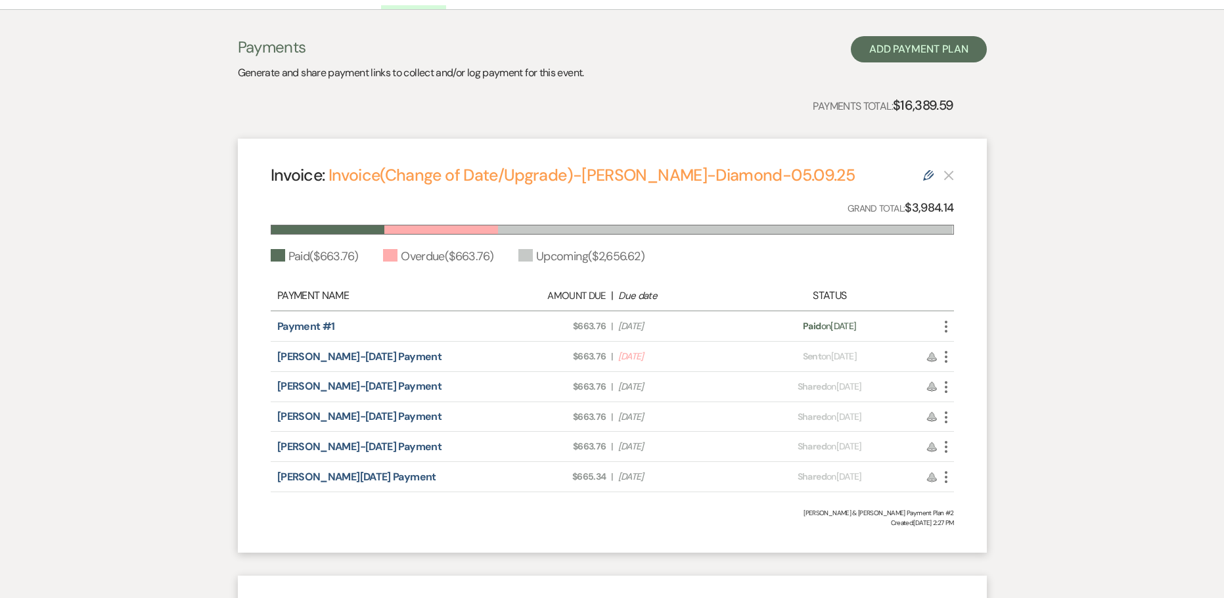
click at [944, 356] on icon "More" at bounding box center [946, 357] width 16 height 16
click at [971, 422] on link "Pencil Edit" at bounding box center [1004, 428] width 133 height 22
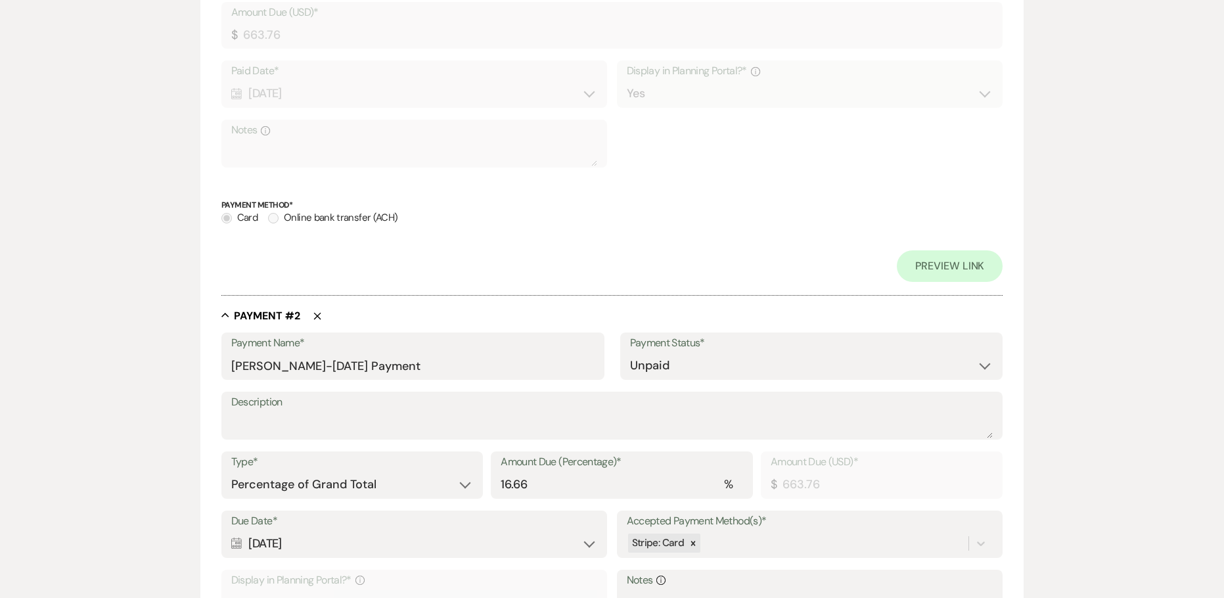
scroll to position [657, 0]
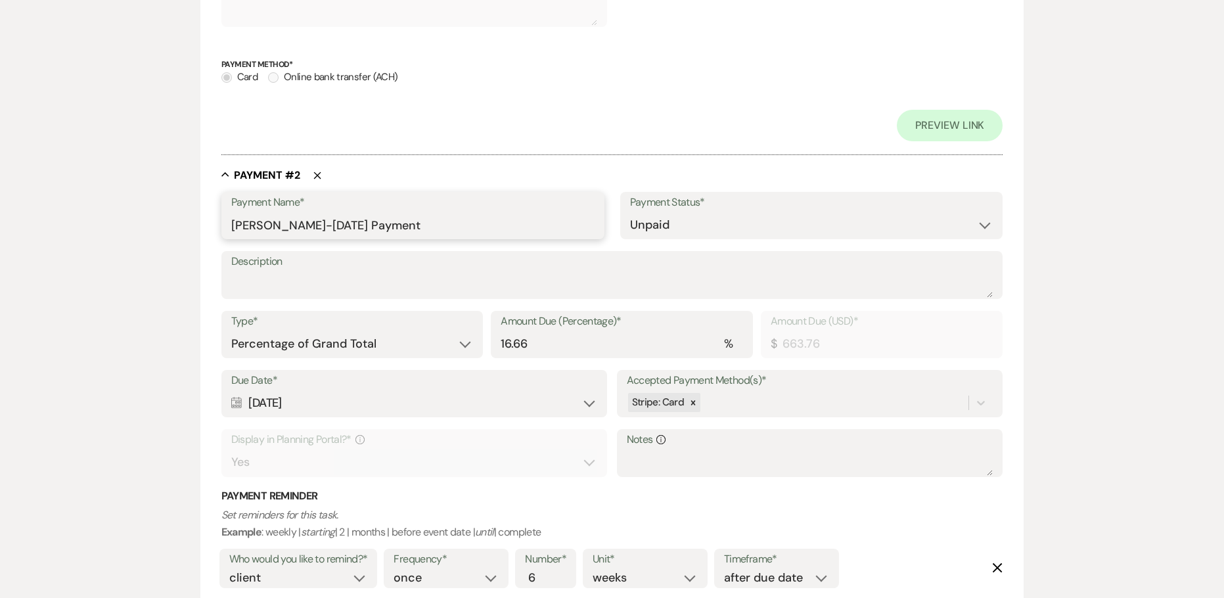
drag, startPoint x: 350, startPoint y: 224, endPoint x: 158, endPoint y: 219, distance: 192.6
paste input "[DATE]"
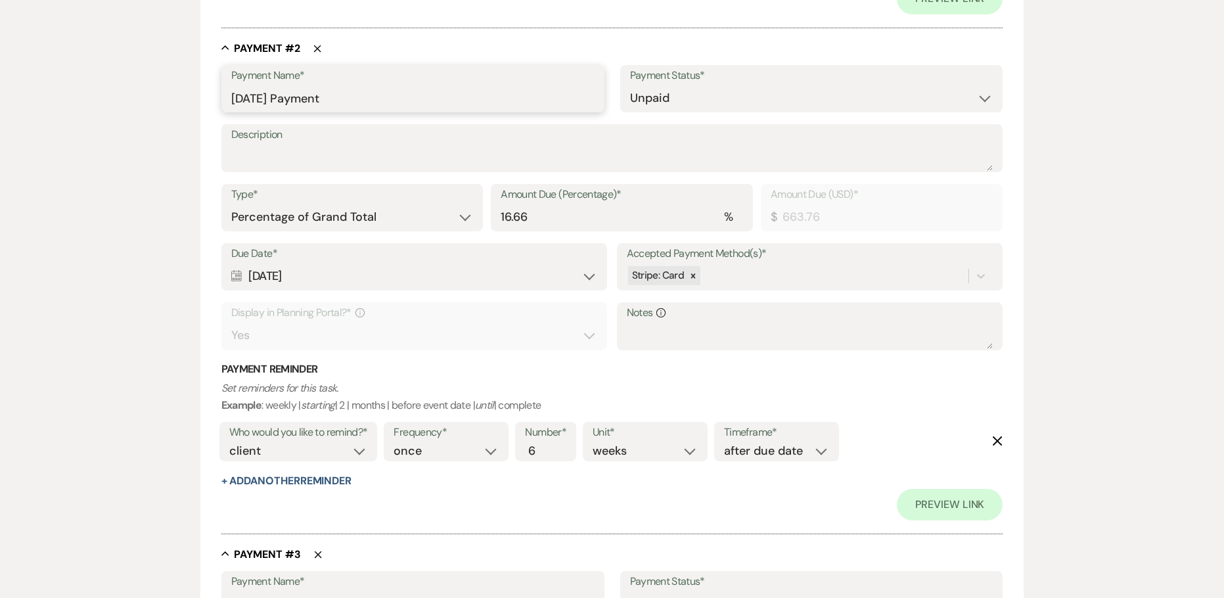
scroll to position [789, 0]
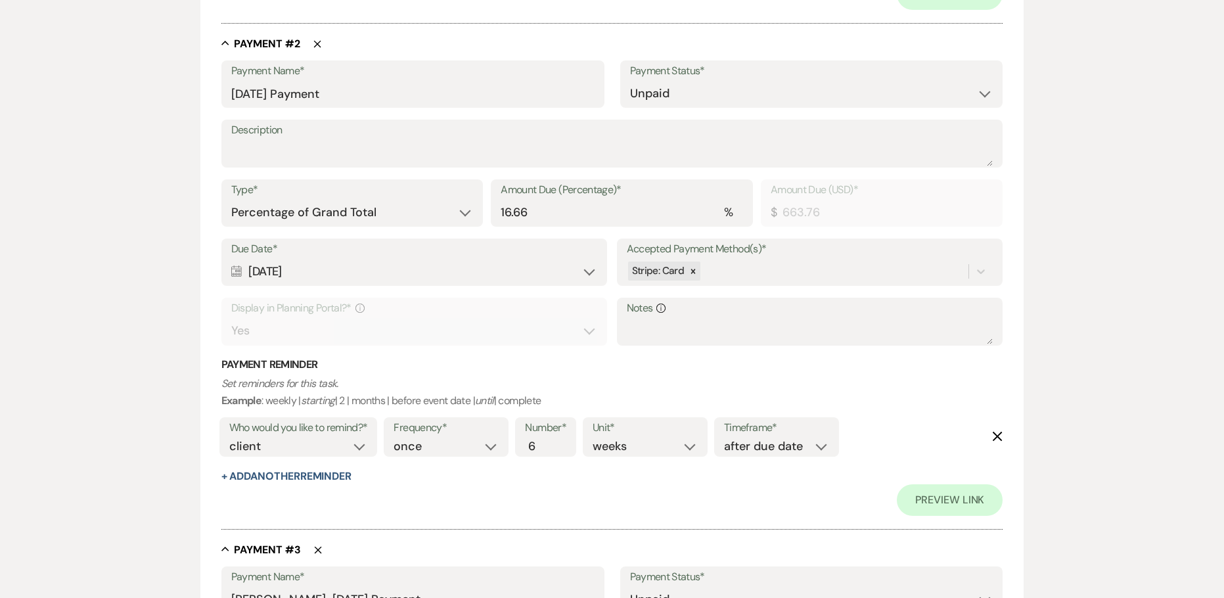
click at [297, 269] on div "Calendar [DATE] Expand" at bounding box center [414, 272] width 367 height 26
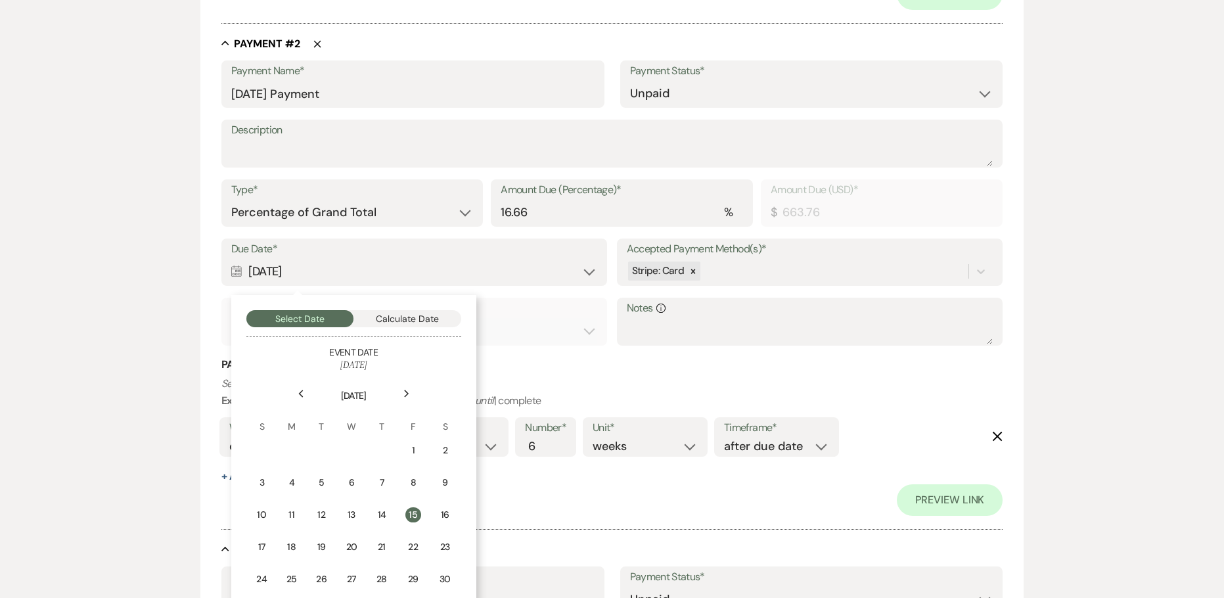
click at [409, 388] on div "Next" at bounding box center [406, 393] width 21 height 21
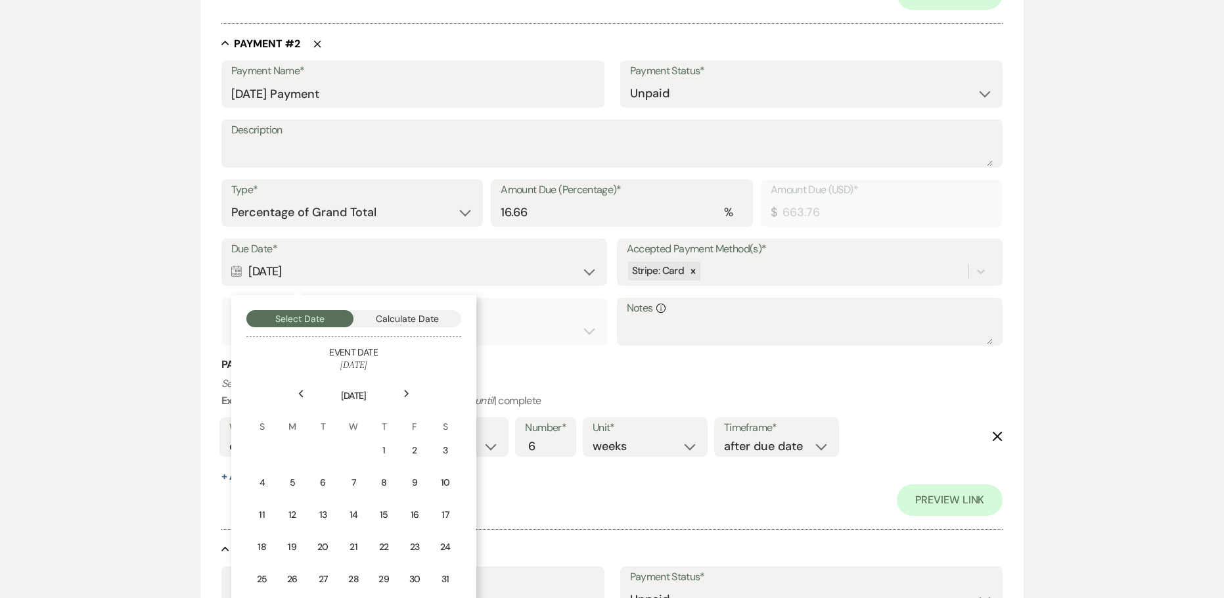
click at [409, 388] on div "Next" at bounding box center [406, 393] width 21 height 21
click at [420, 546] on div "27" at bounding box center [413, 547] width 13 height 14
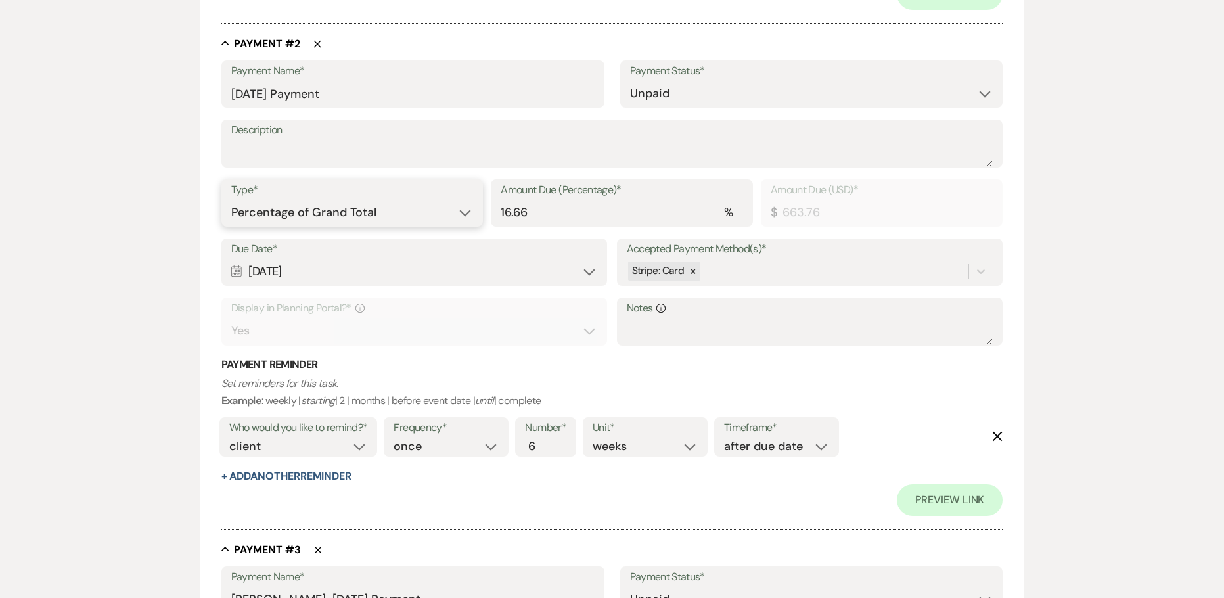
click at [363, 210] on select "Dollar Amount Percentage of Grand Total" at bounding box center [352, 213] width 242 height 26
click at [231, 200] on select "Dollar Amount Percentage of Grand Total" at bounding box center [352, 213] width 242 height 26
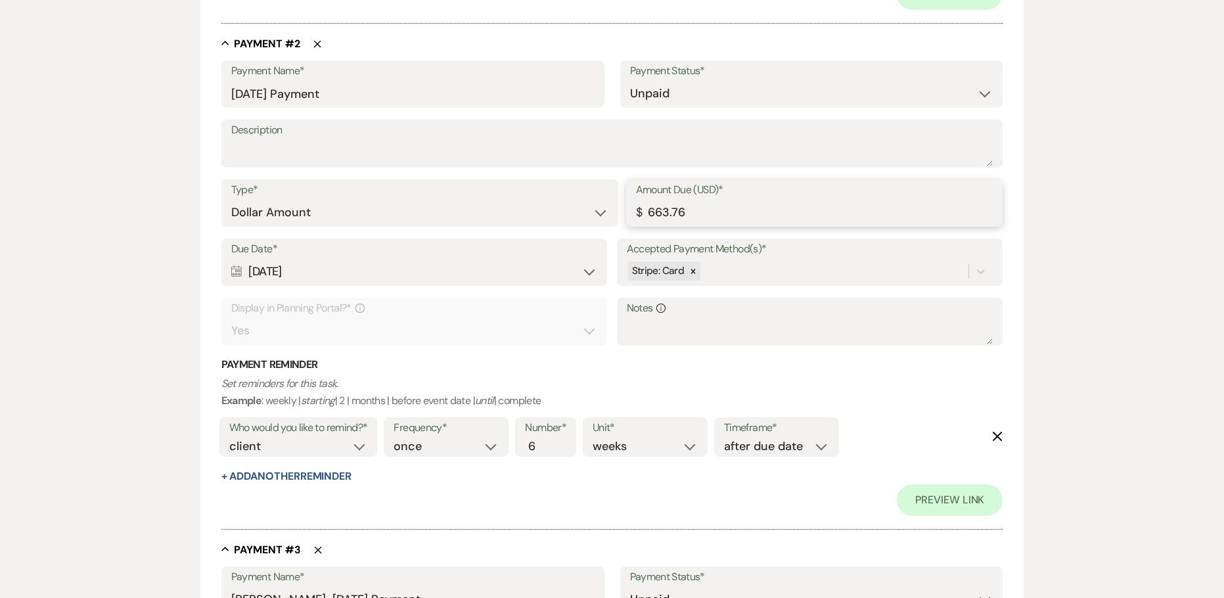
drag, startPoint x: 729, startPoint y: 210, endPoint x: 344, endPoint y: 217, distance: 385.1
click at [368, 216] on div "Type* Dollar Amount Percentage of Grand Total Amount Due (USD)* $ 663.76" at bounding box center [612, 208] width 782 height 59
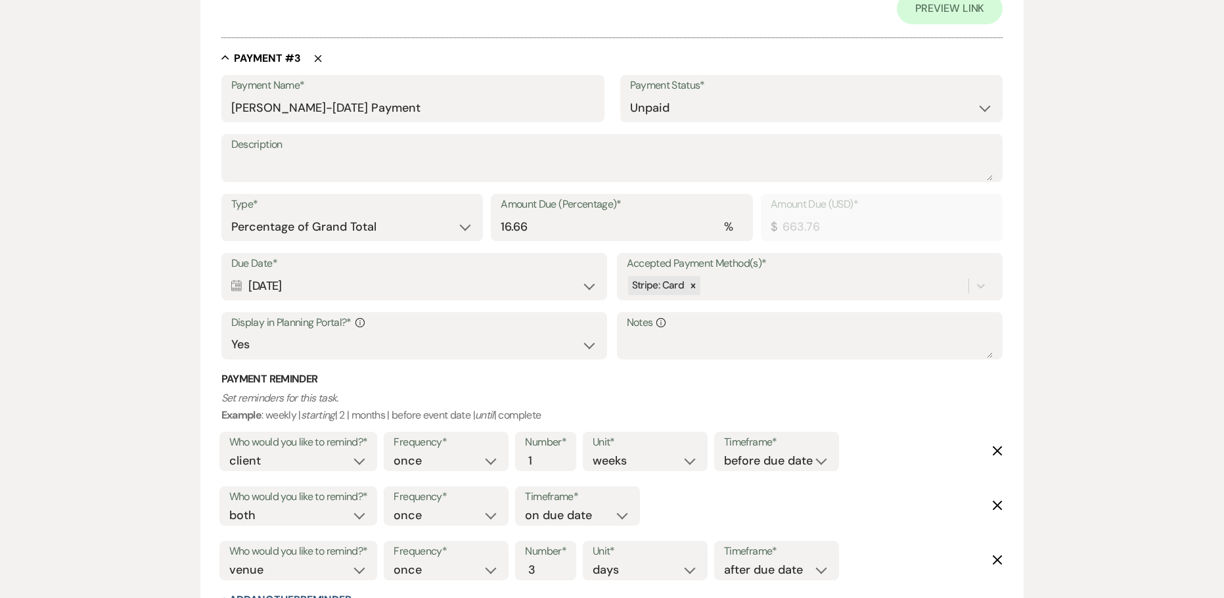
scroll to position [1249, 0]
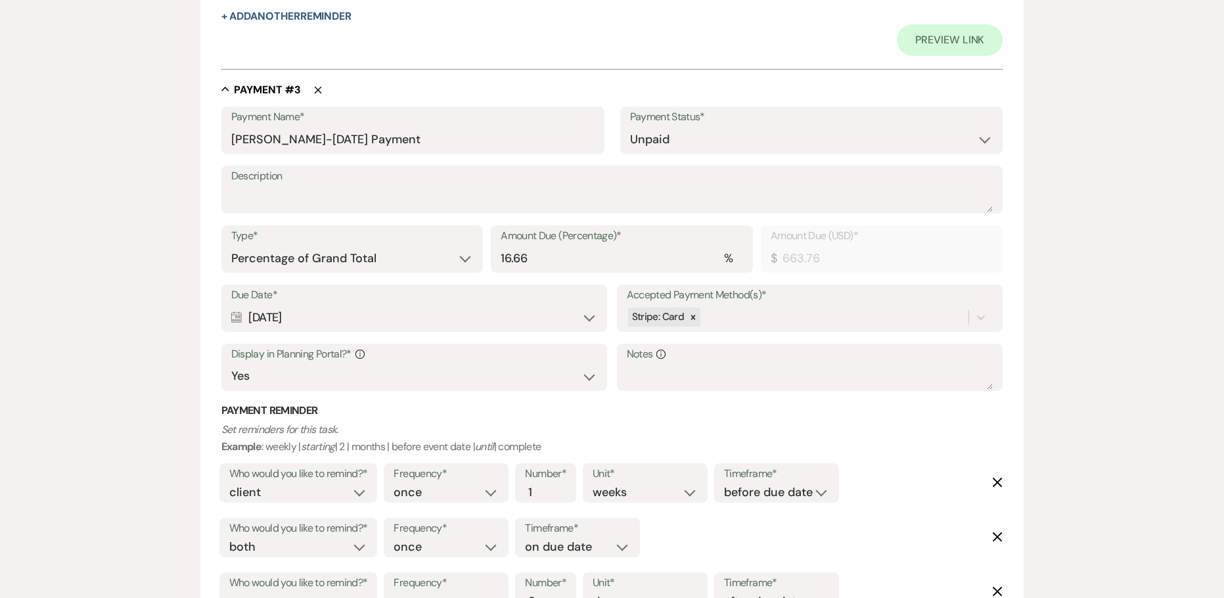
click at [279, 313] on div "Calendar [DATE] Expand" at bounding box center [414, 318] width 367 height 26
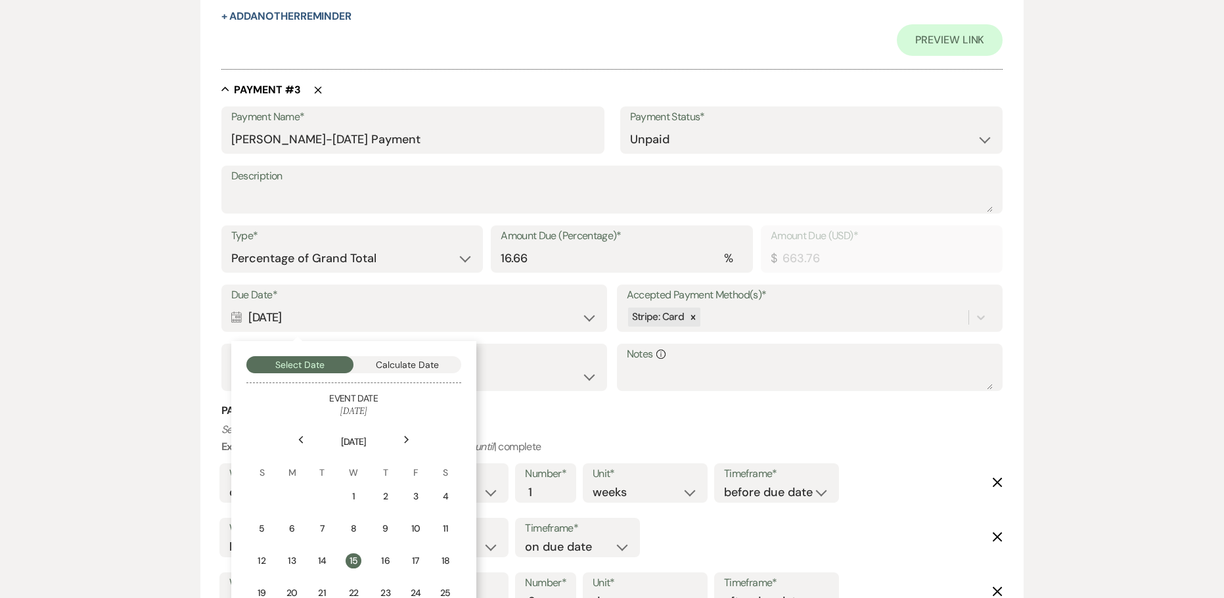
click at [404, 440] on icon "Next" at bounding box center [406, 440] width 7 height 8
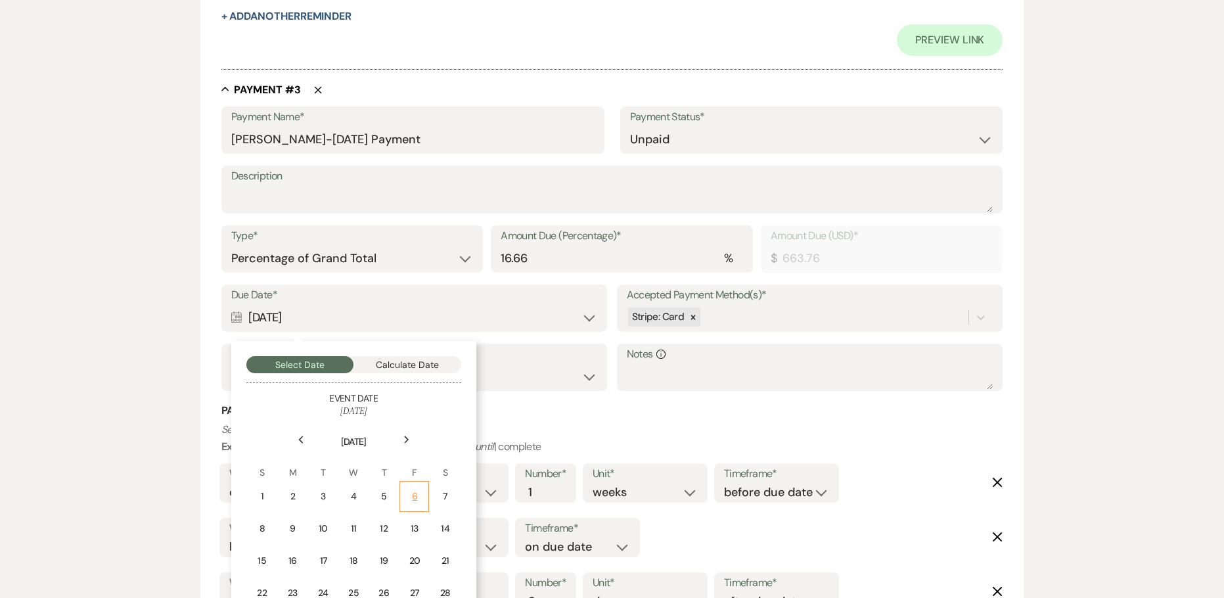
click at [408, 497] on div "6" at bounding box center [414, 497] width 12 height 14
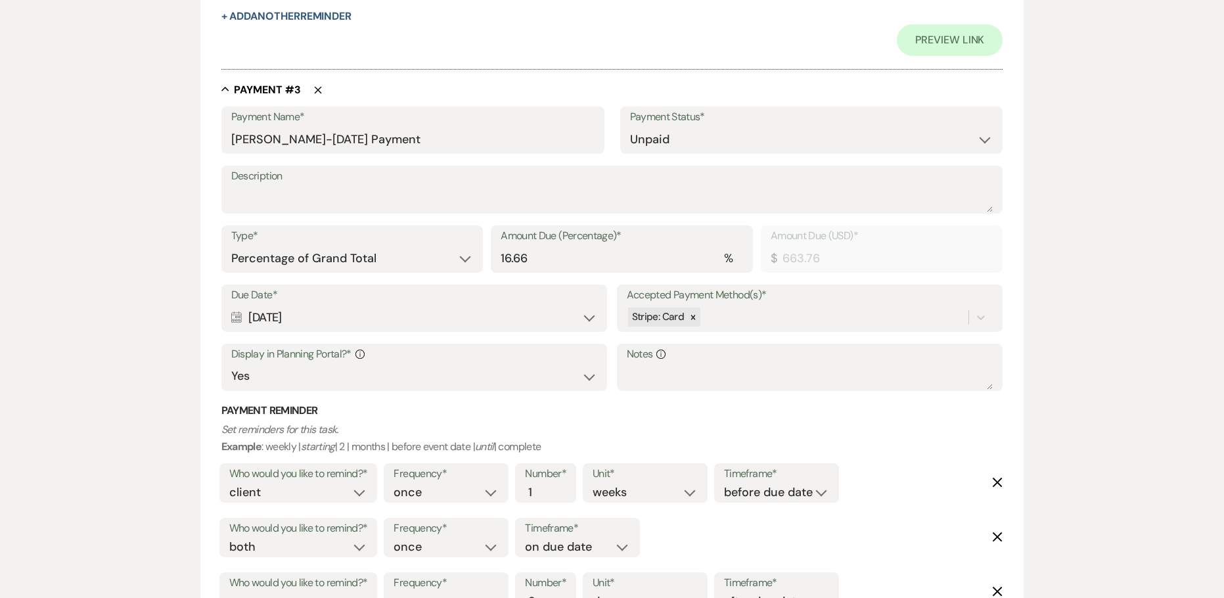
drag, startPoint x: 333, startPoint y: 318, endPoint x: 143, endPoint y: 301, distance: 190.7
click at [324, 305] on div "Calendar [DATE] Expand" at bounding box center [414, 318] width 367 height 26
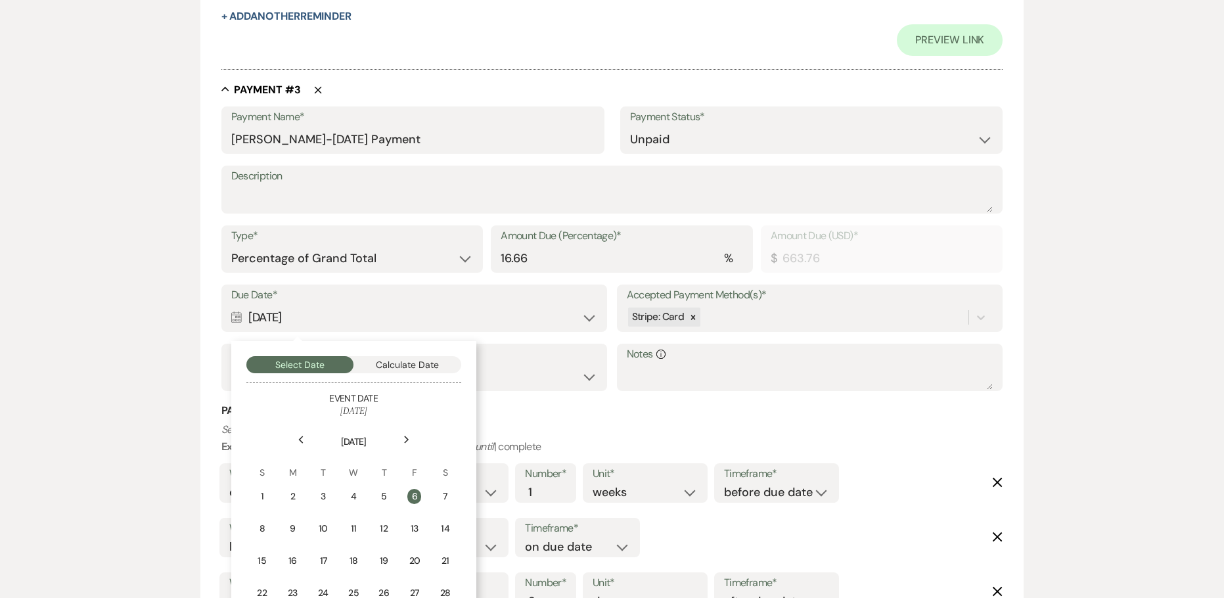
drag, startPoint x: 334, startPoint y: 321, endPoint x: 250, endPoint y: 310, distance: 84.9
click at [250, 310] on div "Calendar [DATE] Collapse" at bounding box center [414, 318] width 367 height 26
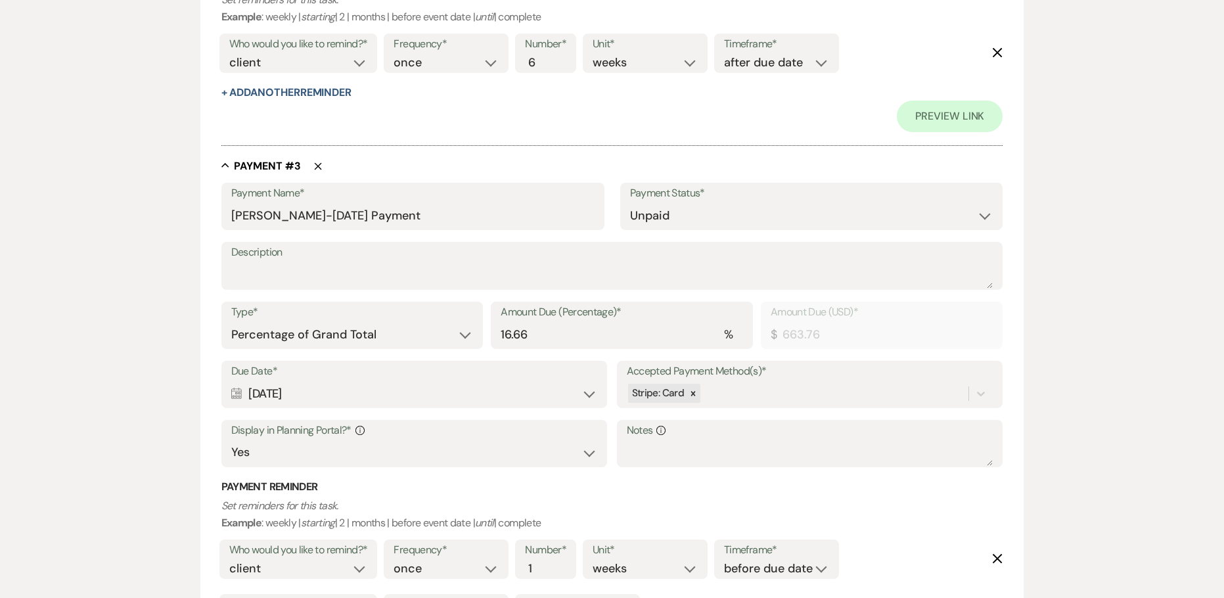
scroll to position [1051, 0]
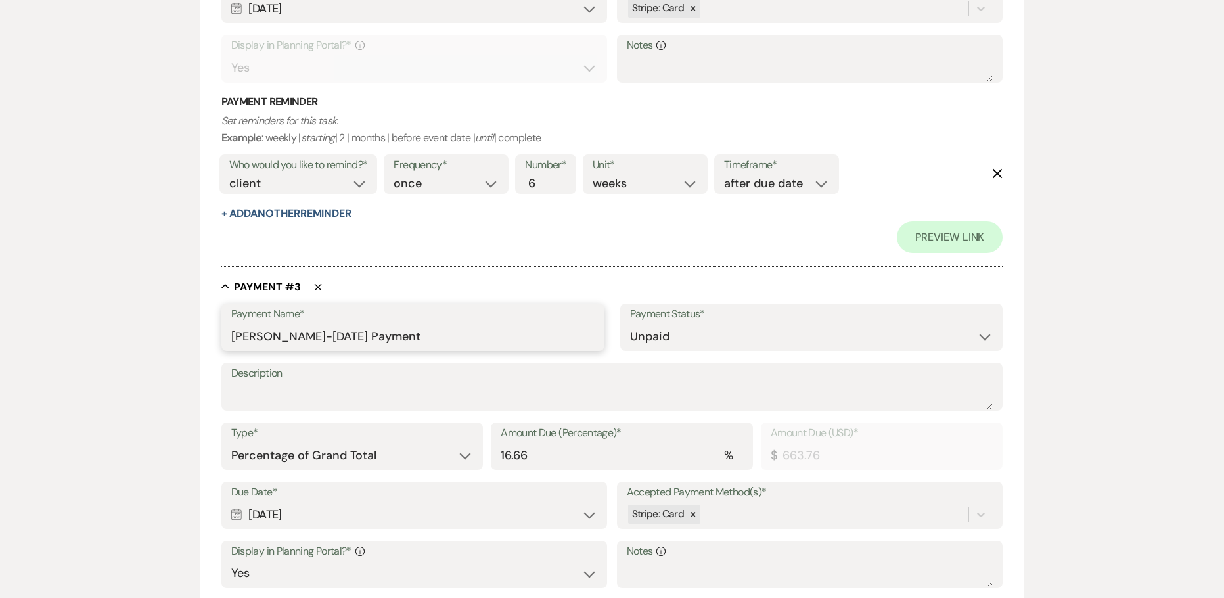
click at [300, 338] on input "[PERSON_NAME]-[DATE] Payment" at bounding box center [412, 337] width 363 height 26
drag, startPoint x: 347, startPoint y: 333, endPoint x: 174, endPoint y: 320, distance: 173.3
paste input "[DATE]"
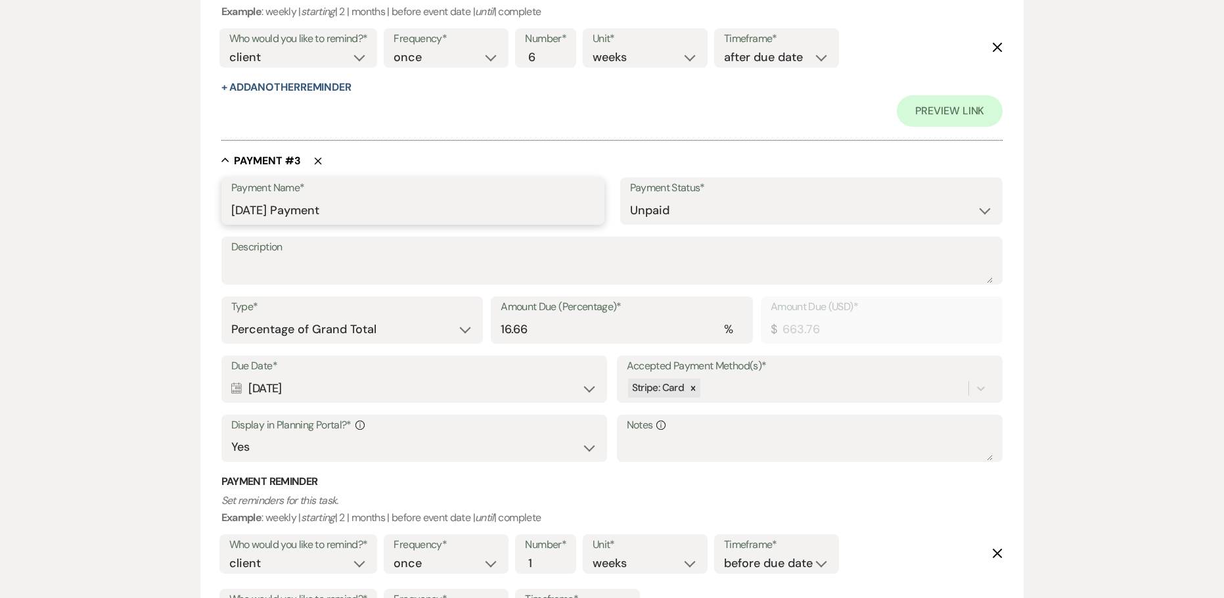
scroll to position [1183, 0]
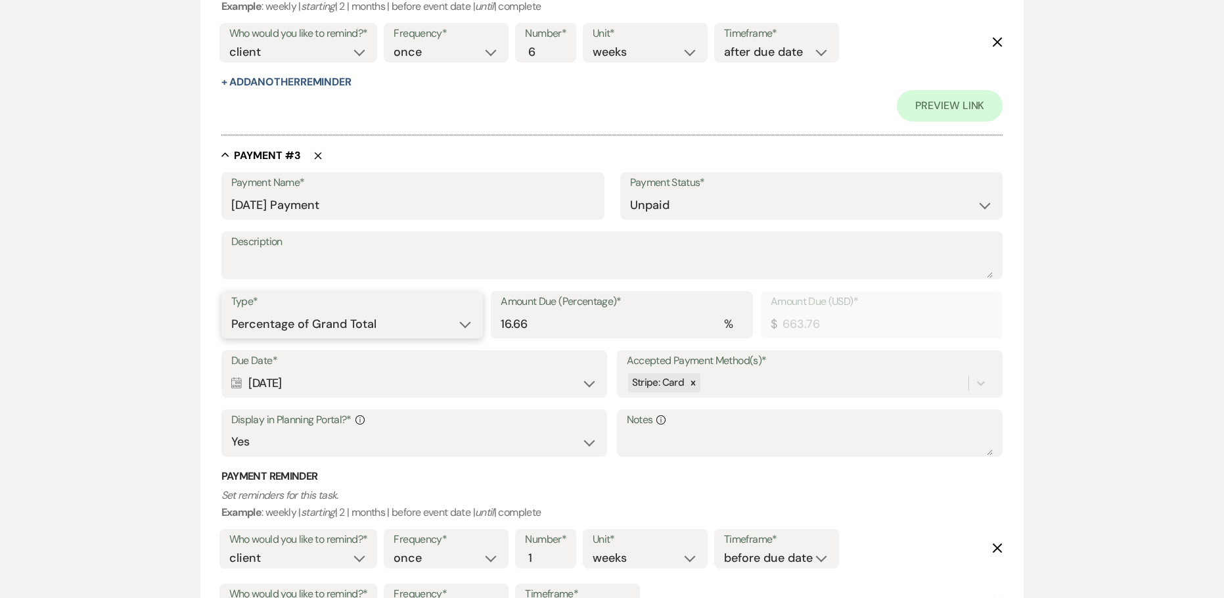
click at [384, 329] on select "Dollar Amount Percentage of Grand Total" at bounding box center [352, 324] width 242 height 26
click at [231, 311] on select "Dollar Amount Percentage of Grand Total" at bounding box center [352, 324] width 242 height 26
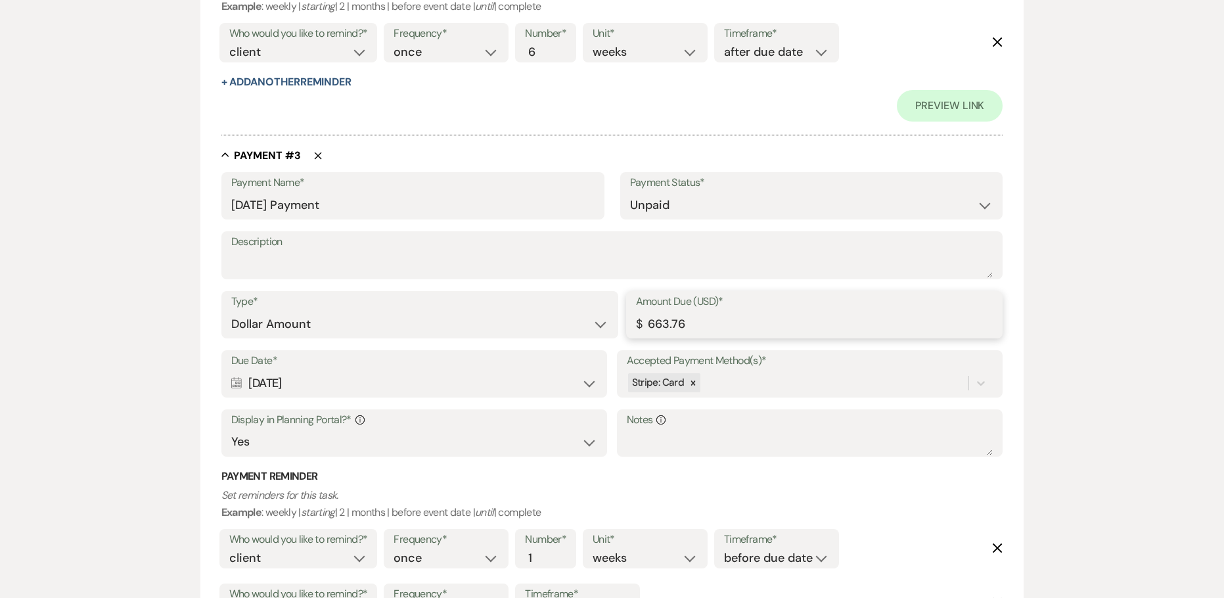
drag, startPoint x: 614, startPoint y: 327, endPoint x: 526, endPoint y: 330, distance: 88.1
click at [549, 330] on div "Type* Dollar Amount Percentage of Grand Total Amount Due (USD)* $ 663.76" at bounding box center [612, 320] width 782 height 59
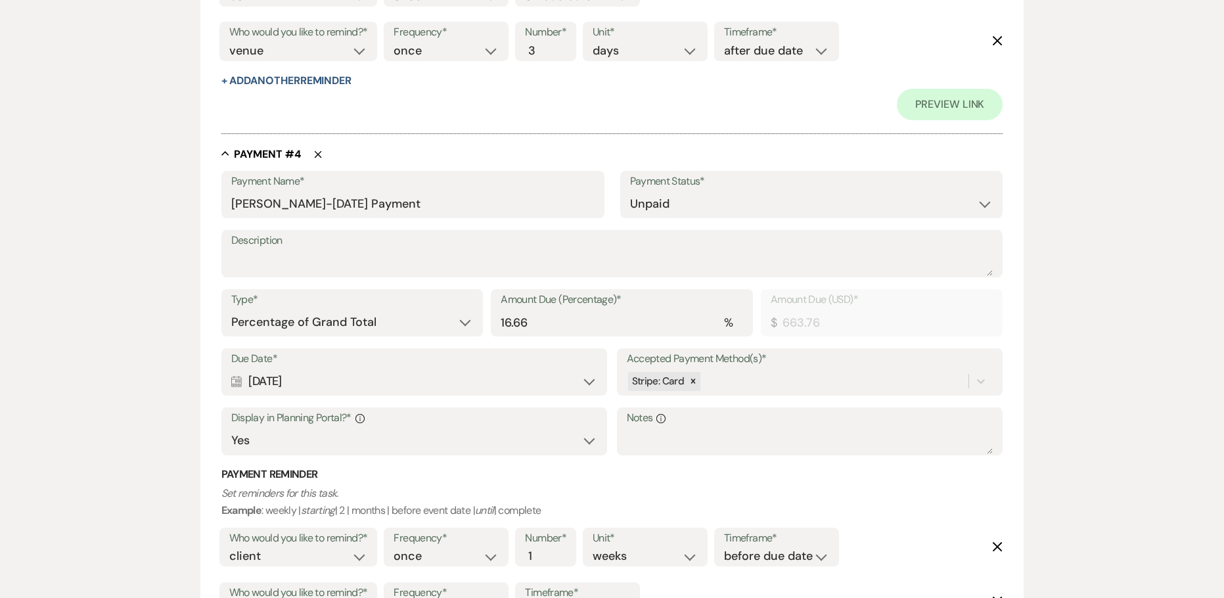
scroll to position [1840, 0]
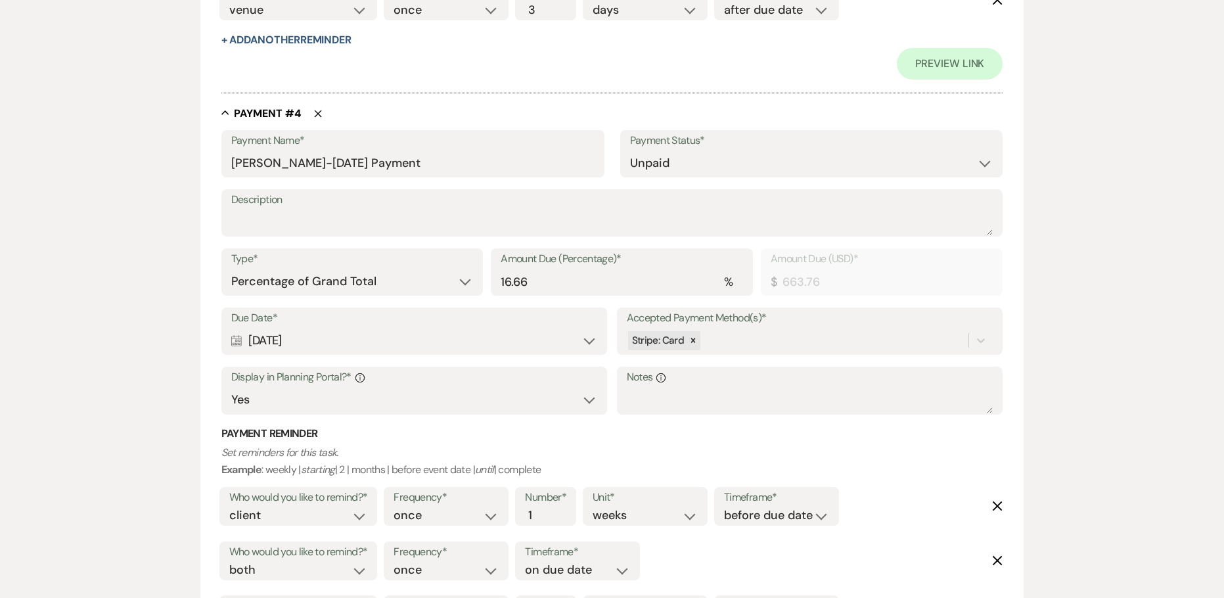
click at [277, 338] on div "Calendar [DATE] Expand" at bounding box center [414, 341] width 367 height 26
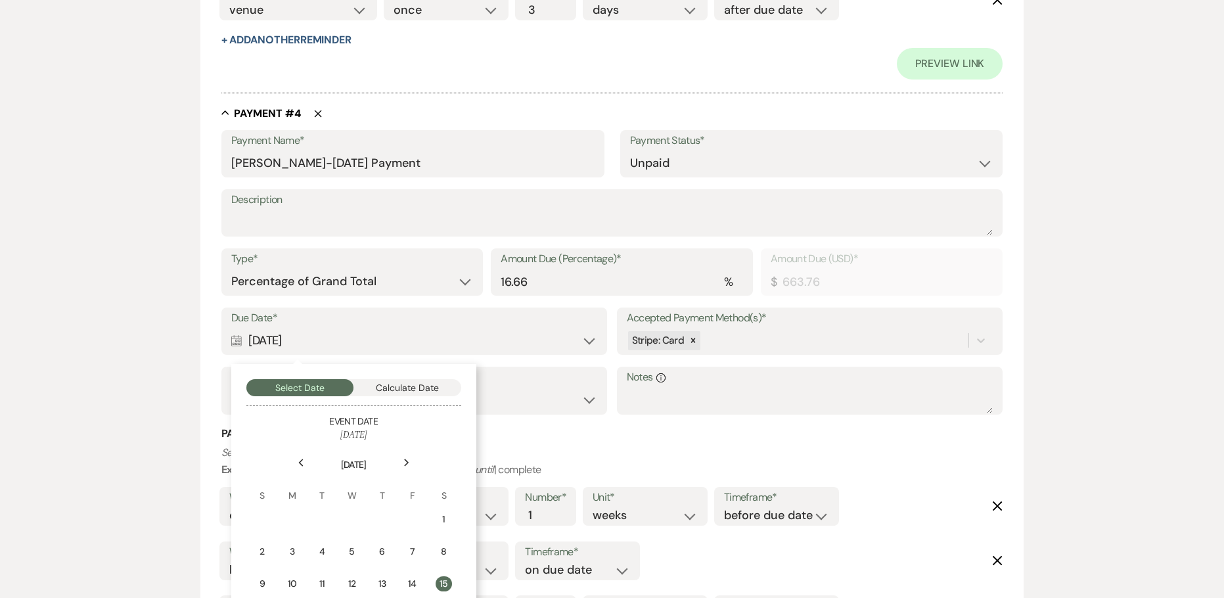
click at [405, 463] on icon "Next" at bounding box center [406, 463] width 7 height 8
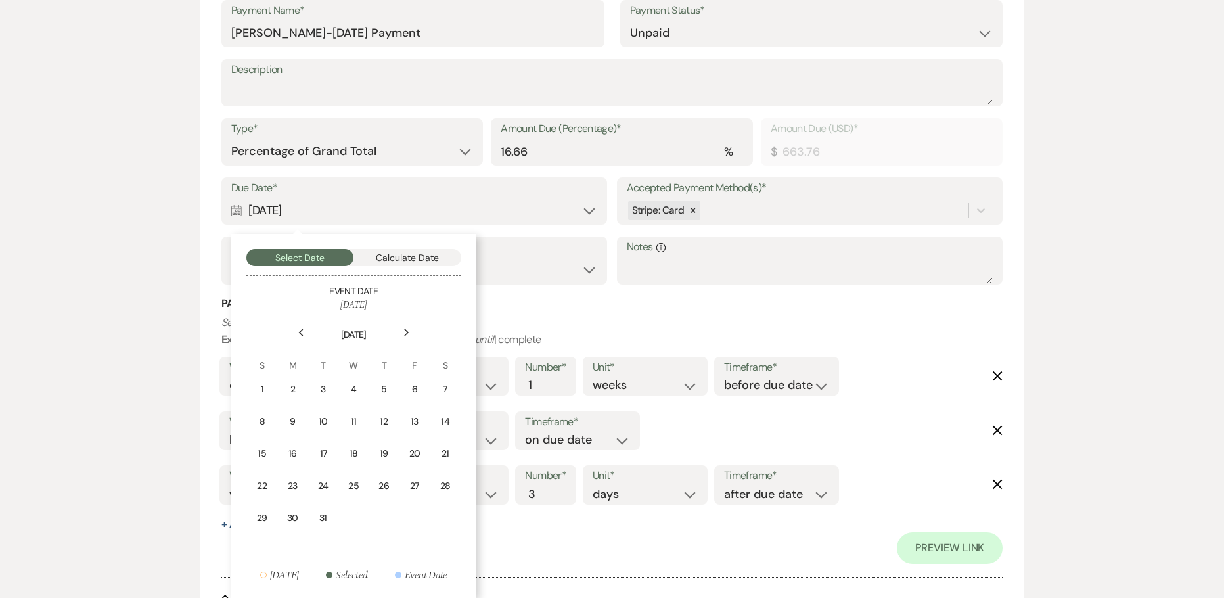
scroll to position [1971, 0]
click at [418, 425] on div "13" at bounding box center [414, 420] width 12 height 14
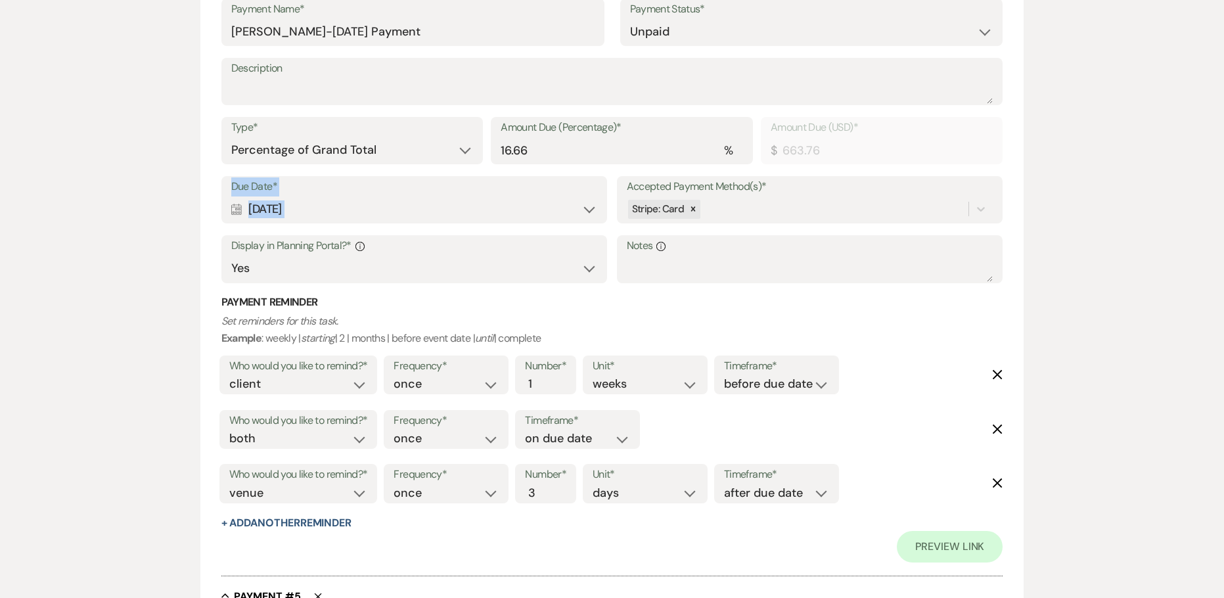
drag, startPoint x: 315, startPoint y: 206, endPoint x: 224, endPoint y: 192, distance: 92.4
click at [226, 192] on div "Due Date* Calendar [DATE] Expand" at bounding box center [414, 199] width 386 height 47
click at [397, 232] on div "Due Date* Calendar [DATE] Expand Accepted Payment Method(s)* Stripe: Card Displ…" at bounding box center [612, 235] width 782 height 119
drag, startPoint x: 325, startPoint y: 208, endPoint x: 250, endPoint y: 206, distance: 75.6
click at [250, 206] on div "Calendar [DATE] Expand" at bounding box center [414, 209] width 367 height 26
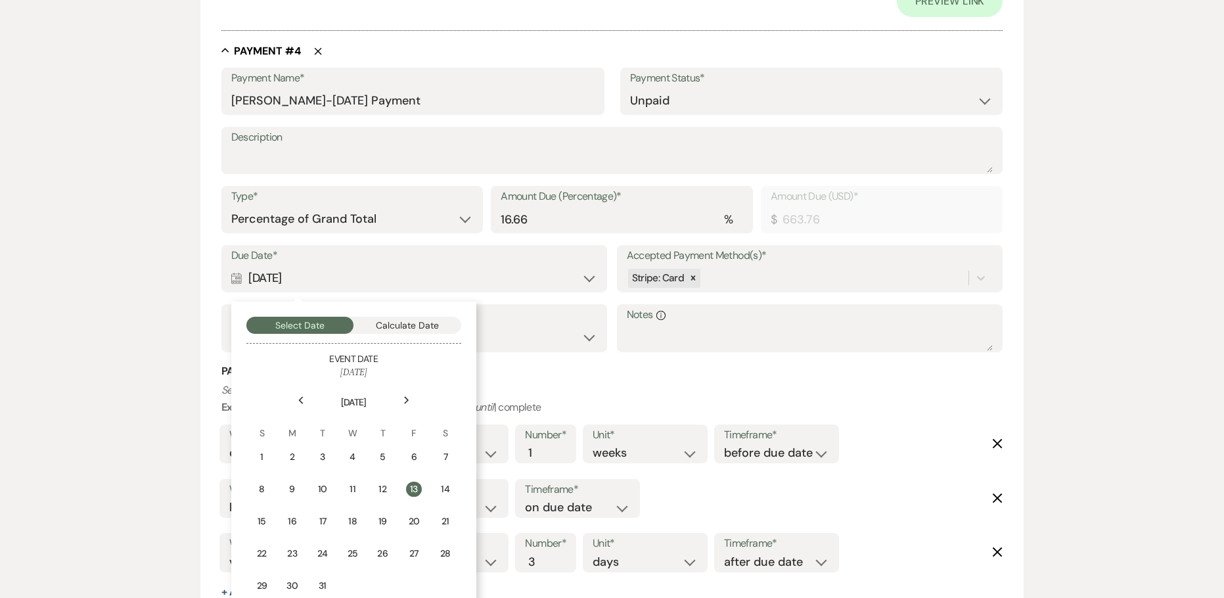
scroll to position [1840, 0]
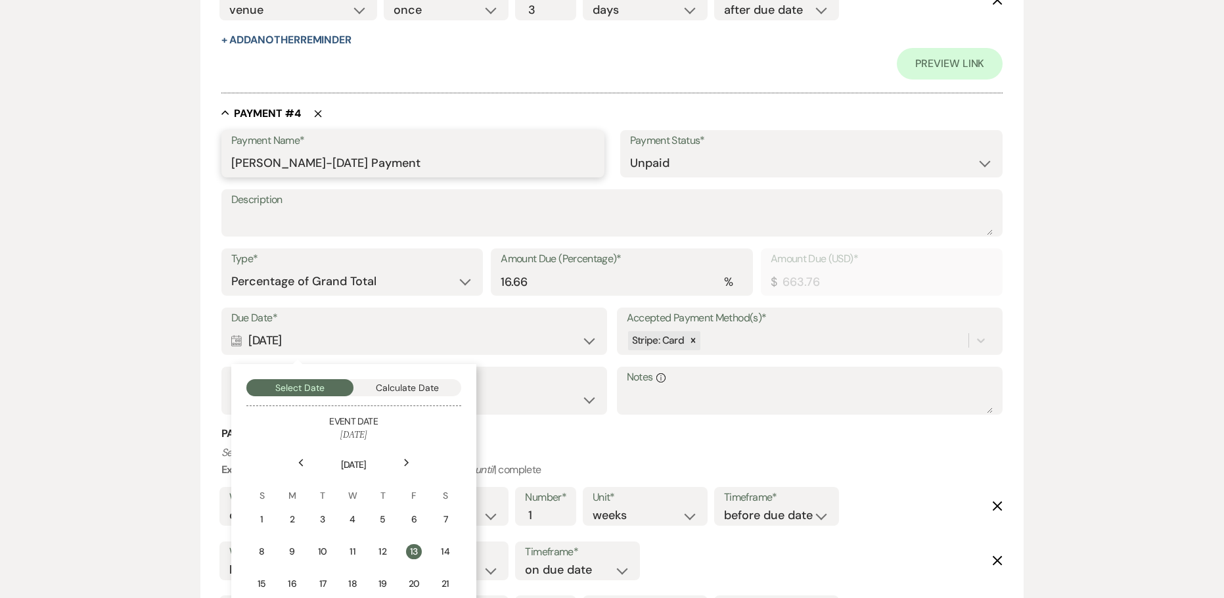
drag, startPoint x: 346, startPoint y: 162, endPoint x: 203, endPoint y: 160, distance: 142.6
click at [203, 160] on form "Edit Payment Plan Create link(s) to collect and/or log payments for this event:…" at bounding box center [612, 187] width 824 height 3799
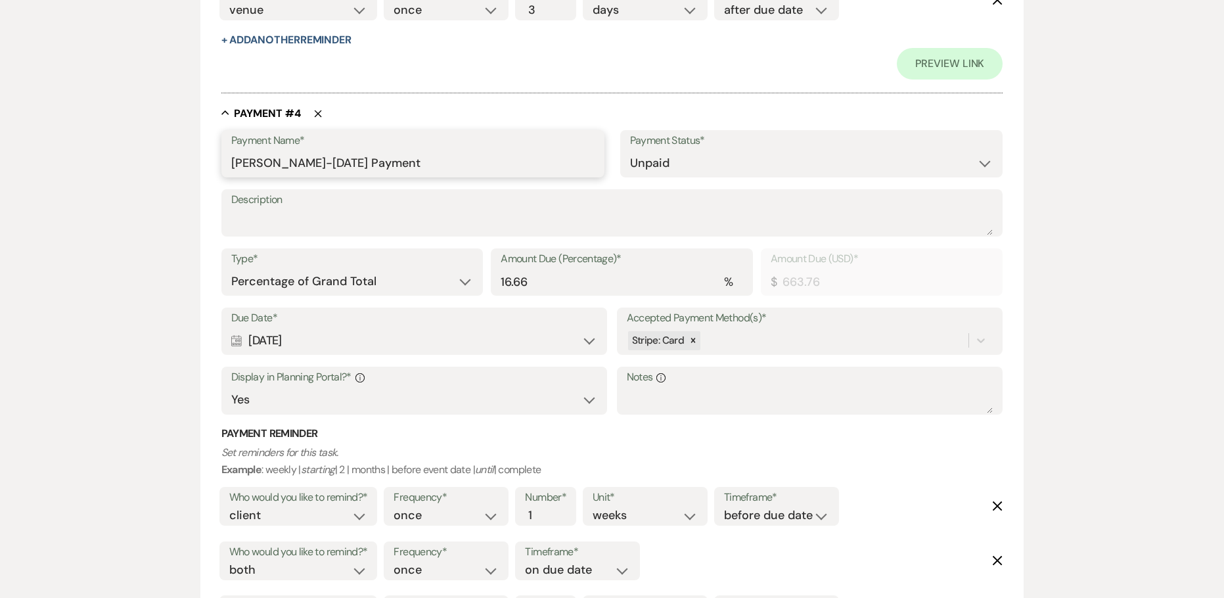
paste input "[DATE]"
click at [351, 276] on select "Dollar Amount Percentage of Grand Total" at bounding box center [352, 282] width 242 height 26
click at [231, 269] on select "Dollar Amount Percentage of Grand Total" at bounding box center [352, 282] width 242 height 26
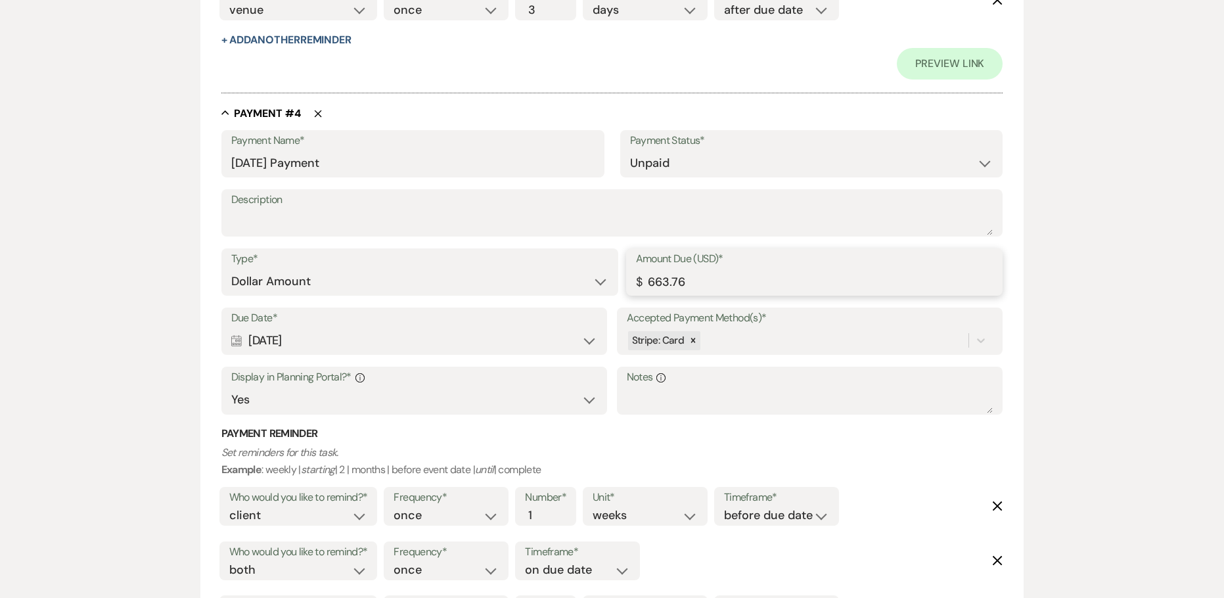
drag, startPoint x: 531, startPoint y: 279, endPoint x: 520, endPoint y: 279, distance: 11.2
click at [520, 279] on div "Type* Dollar Amount Percentage of Grand Total Amount Due (USD)* $ 663.76" at bounding box center [612, 277] width 782 height 59
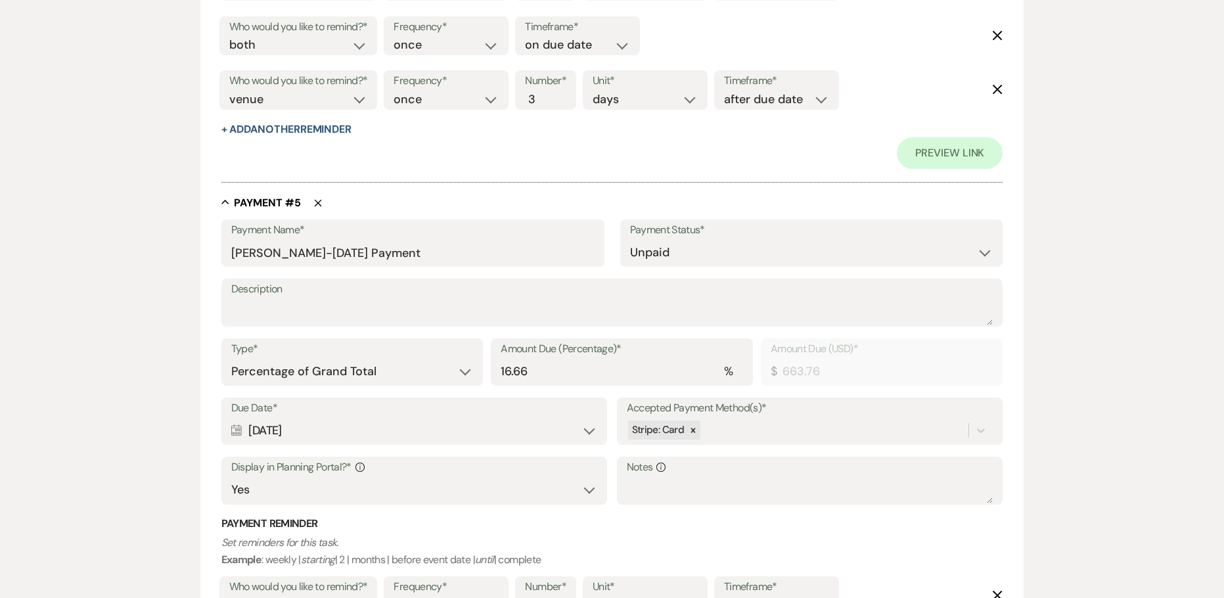
scroll to position [2366, 0]
click at [298, 430] on div "Calendar [DATE] Expand" at bounding box center [414, 430] width 367 height 26
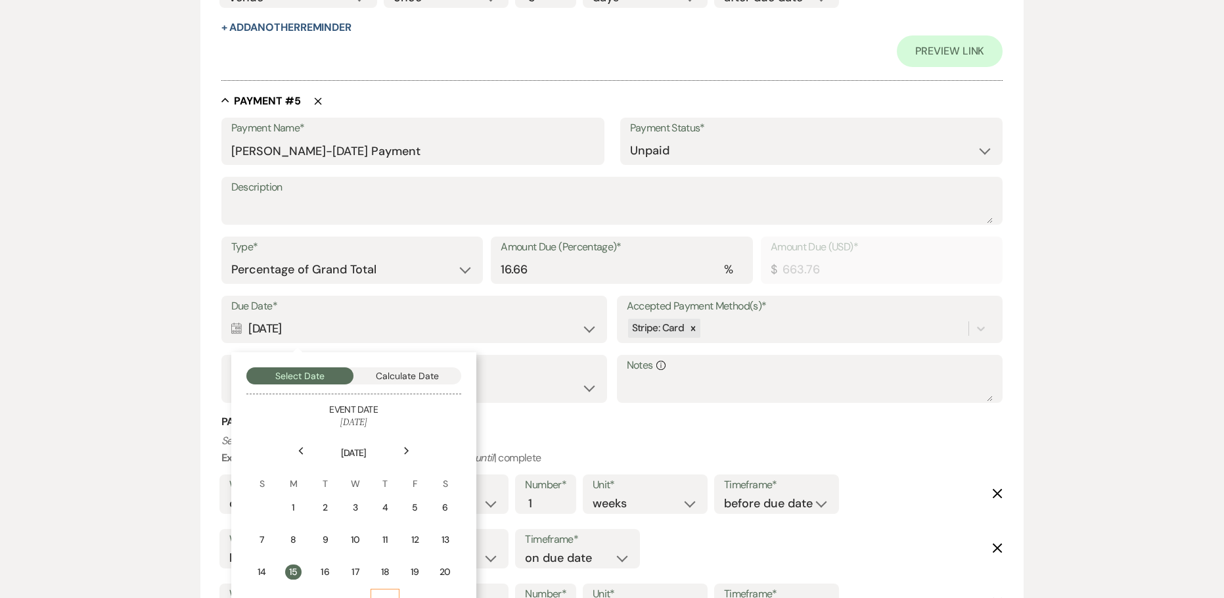
scroll to position [2628, 0]
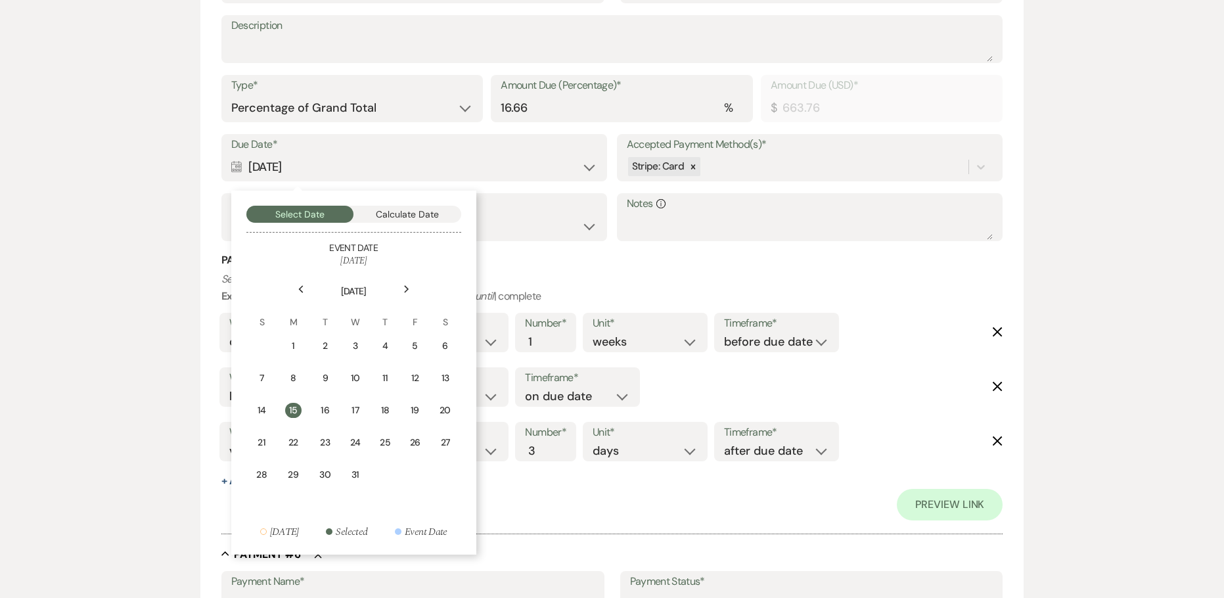
click at [411, 285] on div "Next" at bounding box center [406, 289] width 21 height 21
click at [410, 285] on div "Next" at bounding box center [406, 289] width 21 height 21
click at [308, 283] on div "Previous" at bounding box center [300, 289] width 21 height 21
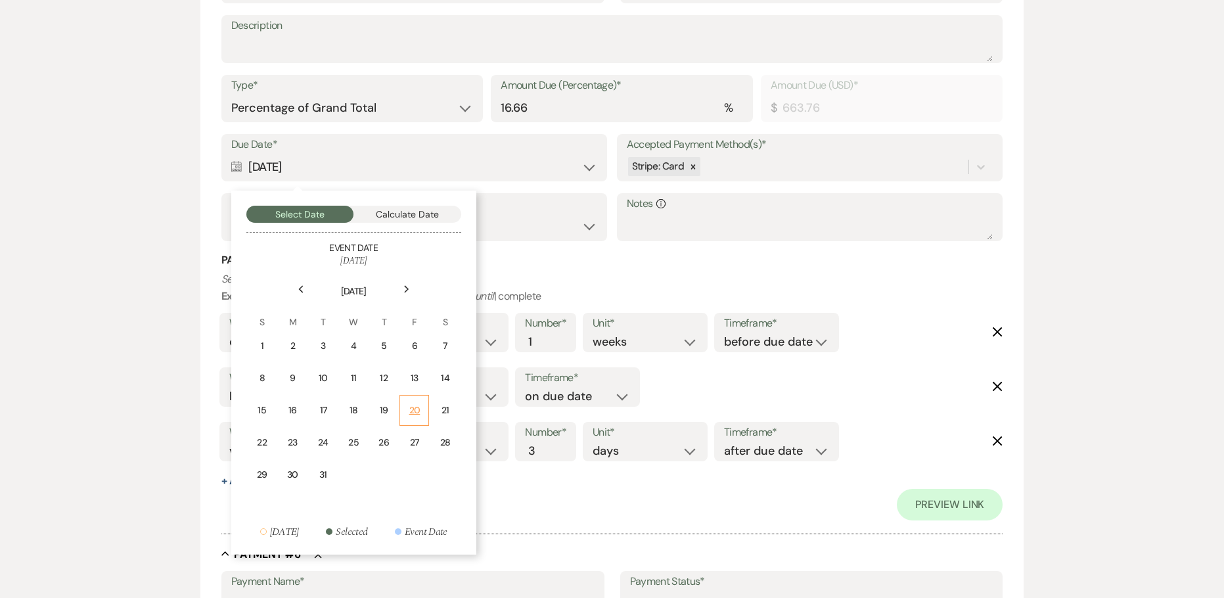
click at [420, 413] on div "20" at bounding box center [414, 410] width 12 height 14
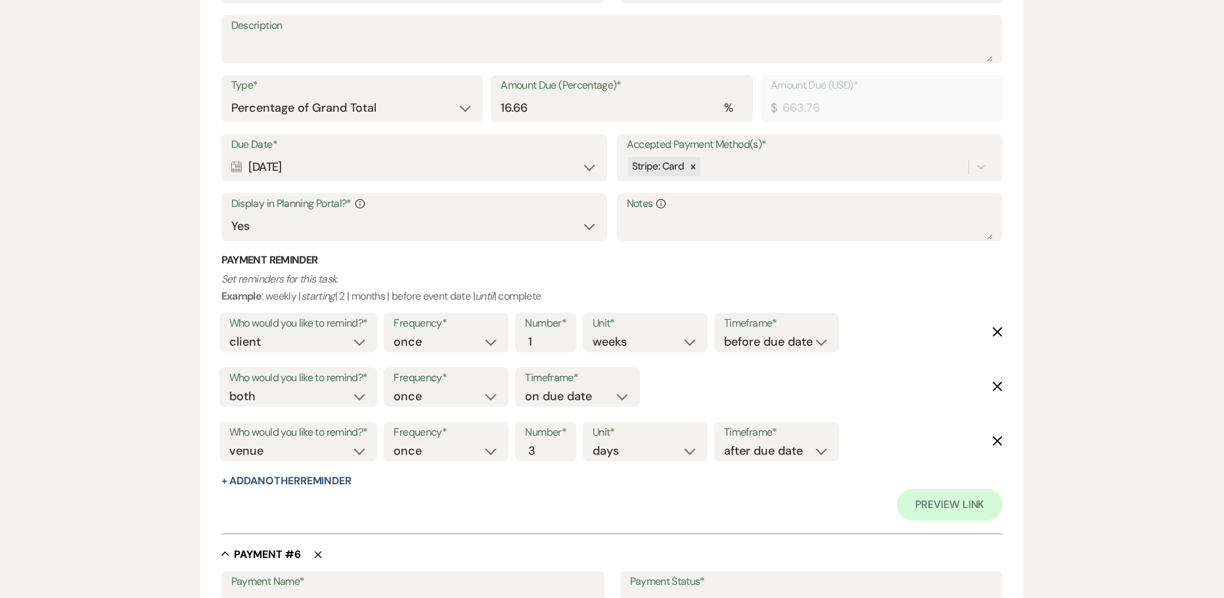
drag, startPoint x: 320, startPoint y: 164, endPoint x: 253, endPoint y: 171, distance: 67.4
click at [253, 171] on div "Calendar [DATE] Expand" at bounding box center [414, 167] width 367 height 26
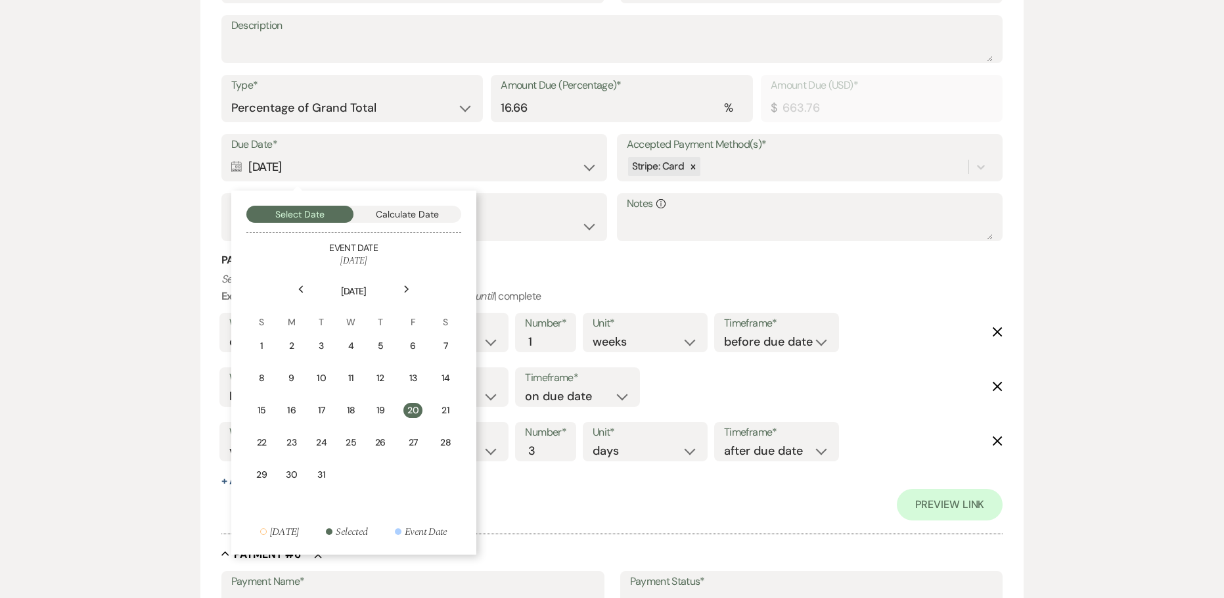
scroll to position [2431, 0]
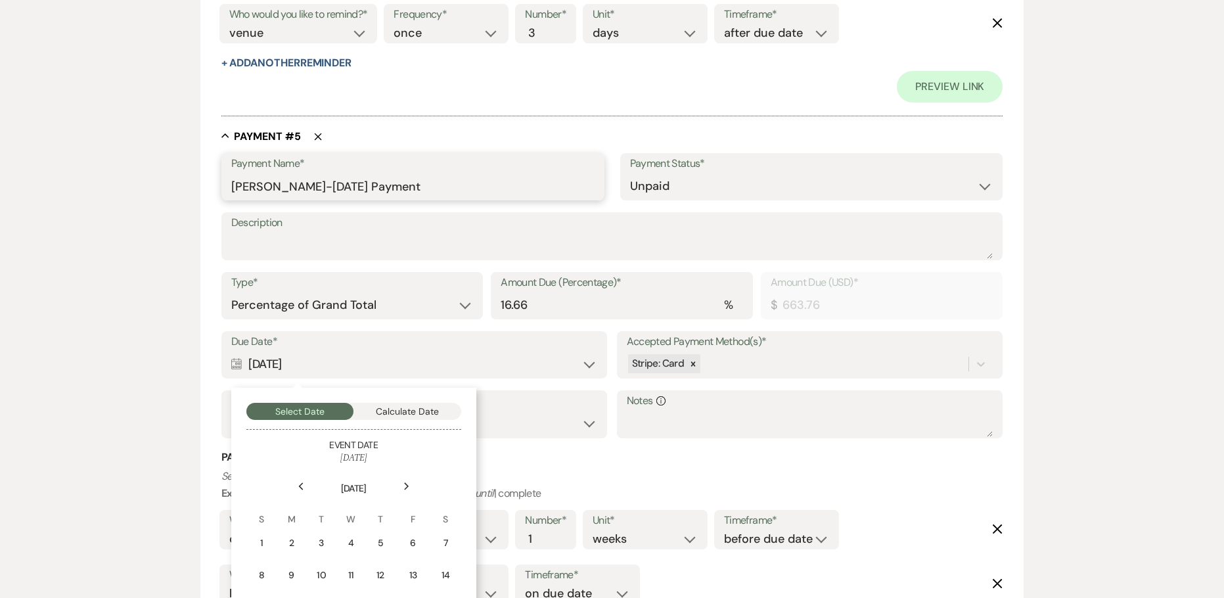
drag, startPoint x: 348, startPoint y: 185, endPoint x: 133, endPoint y: 176, distance: 215.1
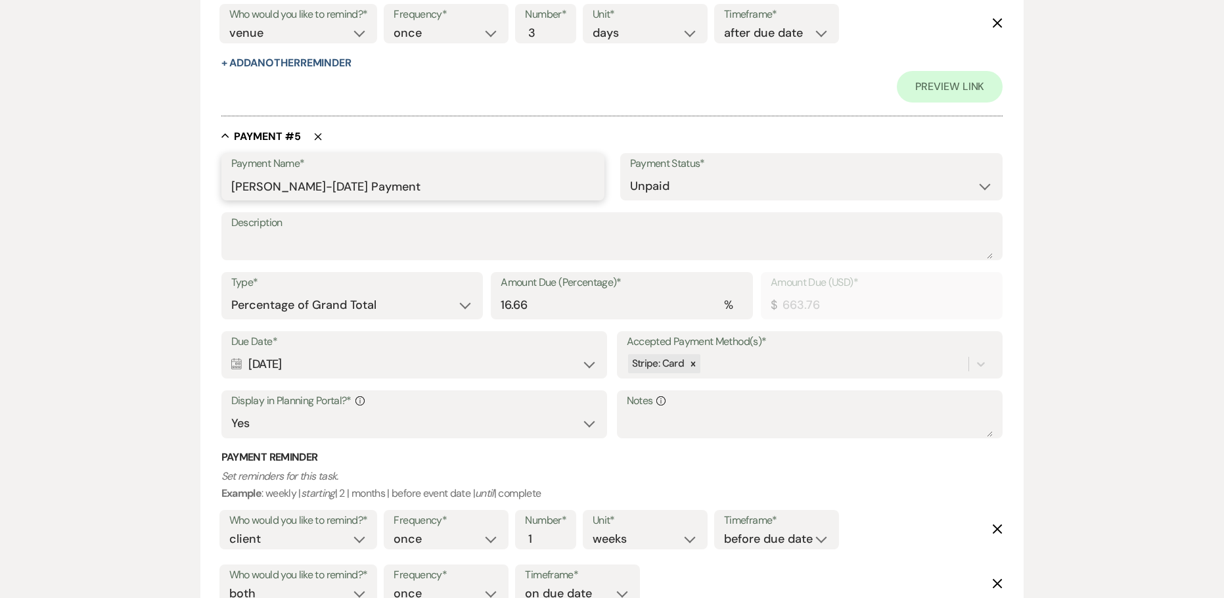
paste input "[DATE]"
click at [343, 305] on select "Dollar Amount Percentage of Grand Total" at bounding box center [352, 305] width 242 height 26
click at [231, 292] on select "Dollar Amount Percentage of Grand Total" at bounding box center [352, 305] width 242 height 26
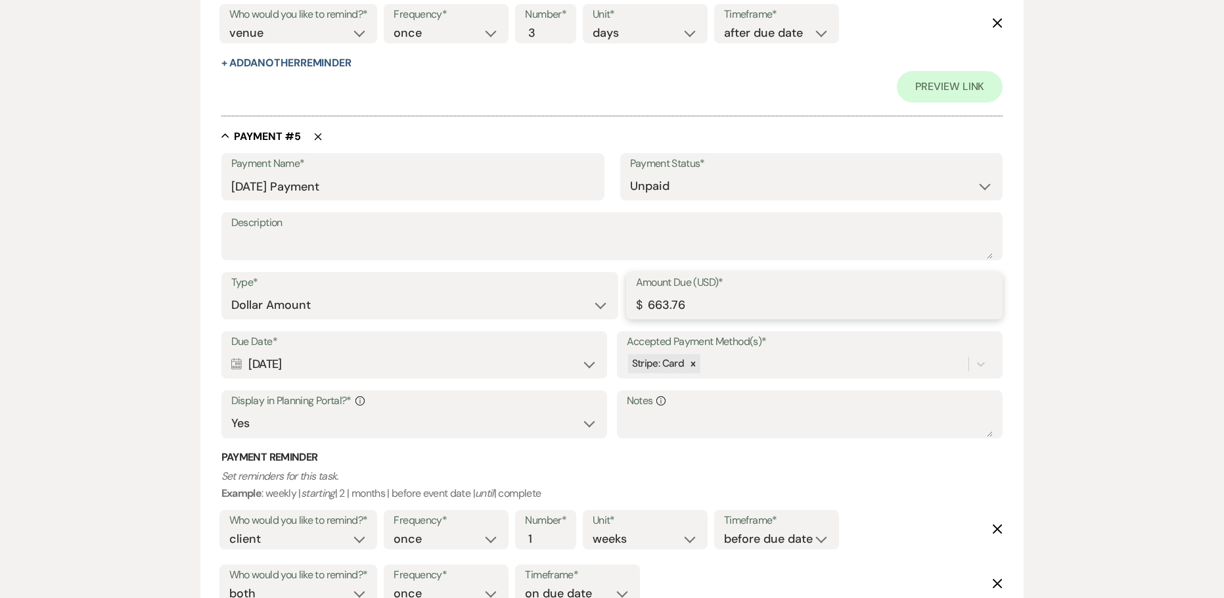
drag, startPoint x: 691, startPoint y: 304, endPoint x: 403, endPoint y: 298, distance: 288.5
click at [432, 304] on div "Type* Dollar Amount Percentage of Grand Total Amount Due (USD)* $ 663.76" at bounding box center [612, 301] width 782 height 59
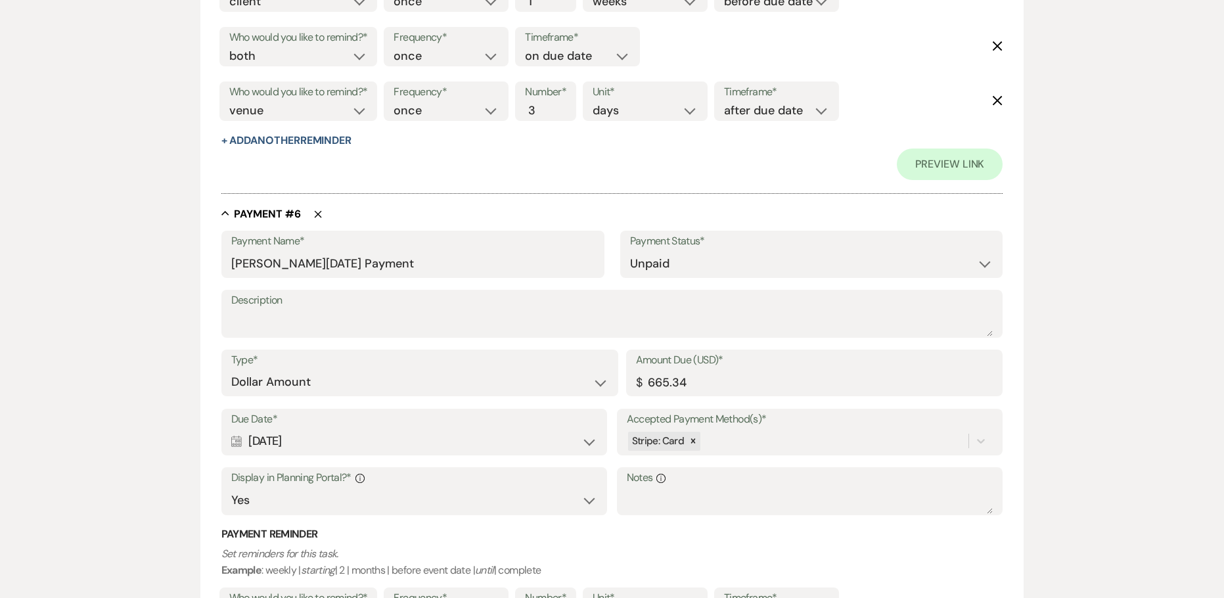
scroll to position [3023, 0]
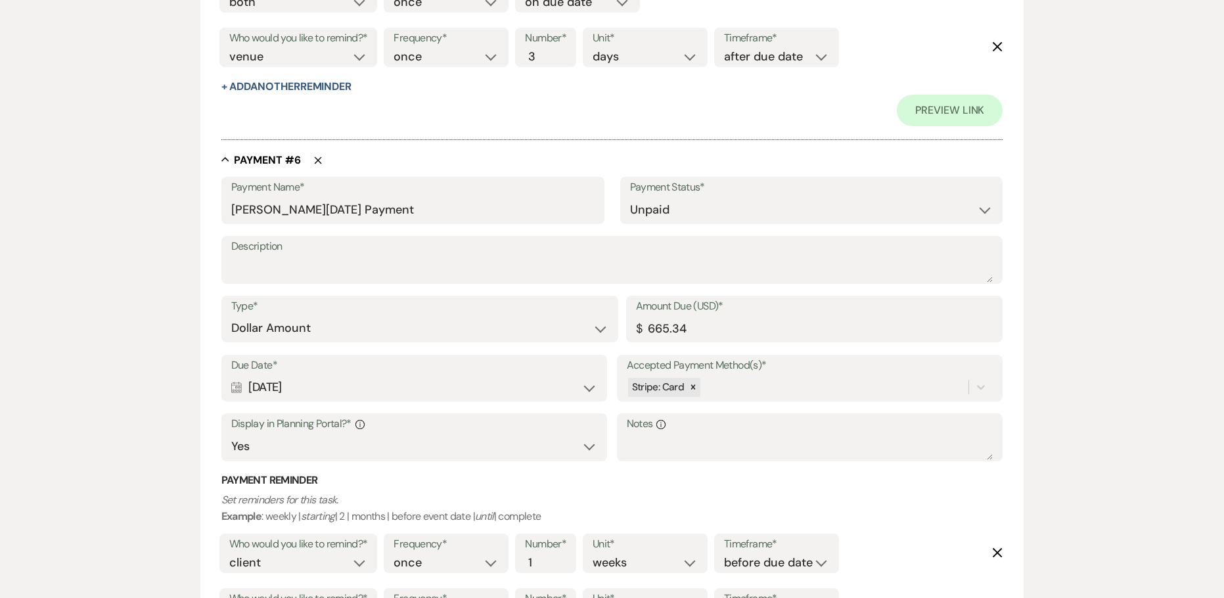
click at [274, 385] on div "Calendar [DATE] Expand" at bounding box center [414, 388] width 367 height 26
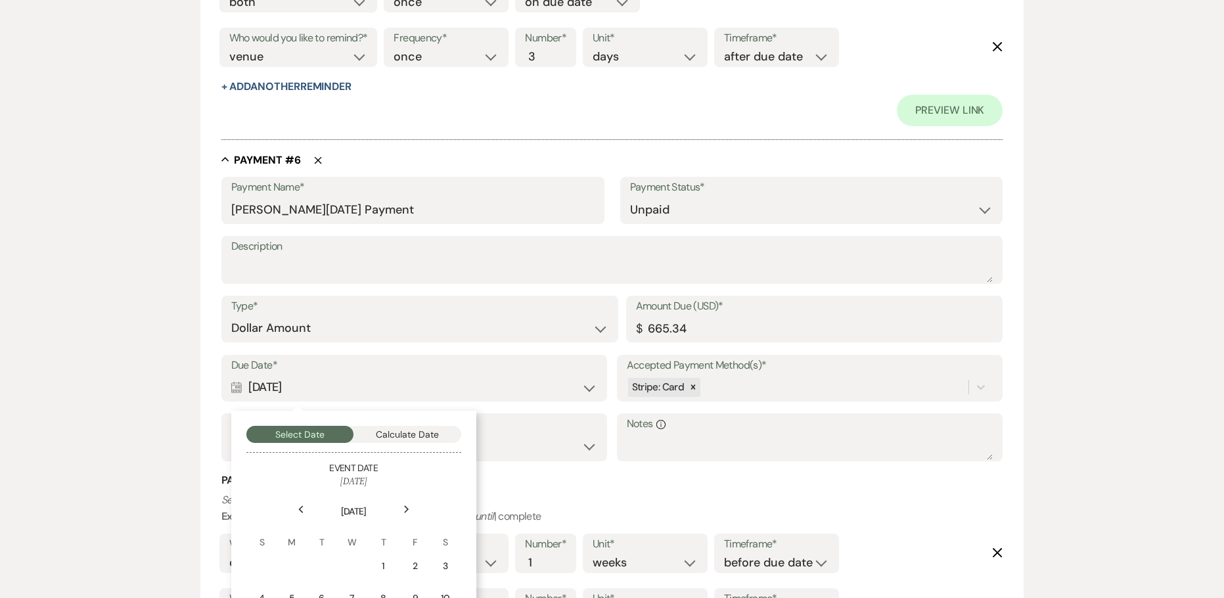
click at [401, 506] on div "Next" at bounding box center [406, 509] width 21 height 21
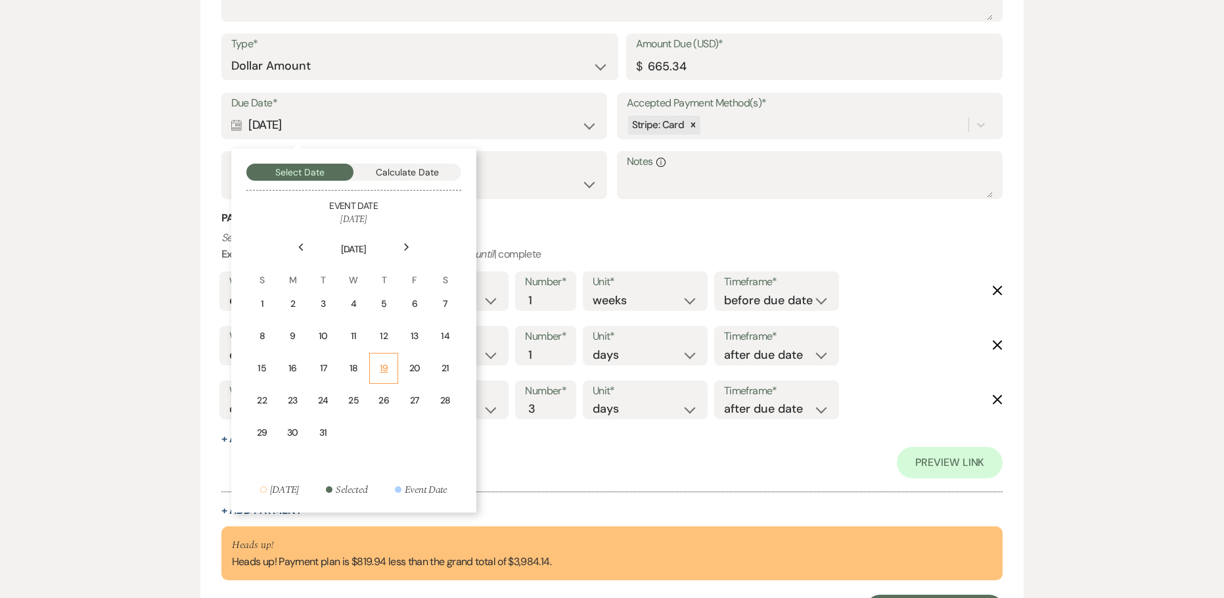
scroll to position [3286, 0]
click at [408, 406] on div "27" at bounding box center [414, 400] width 12 height 14
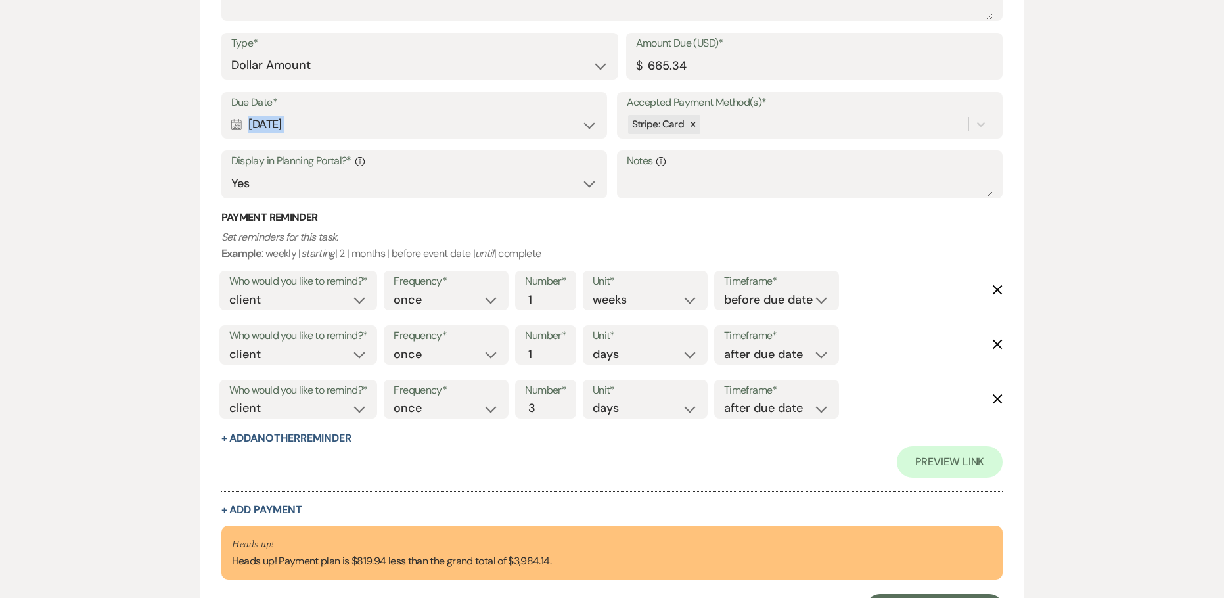
drag, startPoint x: 315, startPoint y: 124, endPoint x: 260, endPoint y: 126, distance: 55.2
click at [260, 126] on div "Calendar [DATE] Expand" at bounding box center [414, 125] width 367 height 26
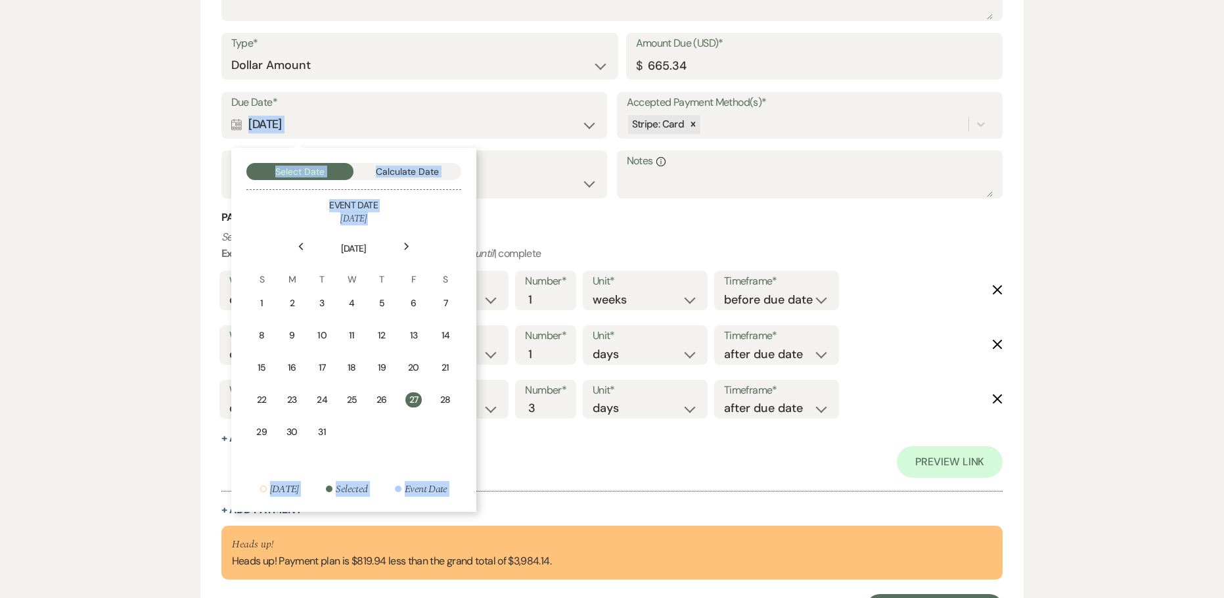
click at [343, 136] on div "Calendar [DATE] Collapse" at bounding box center [414, 125] width 367 height 26
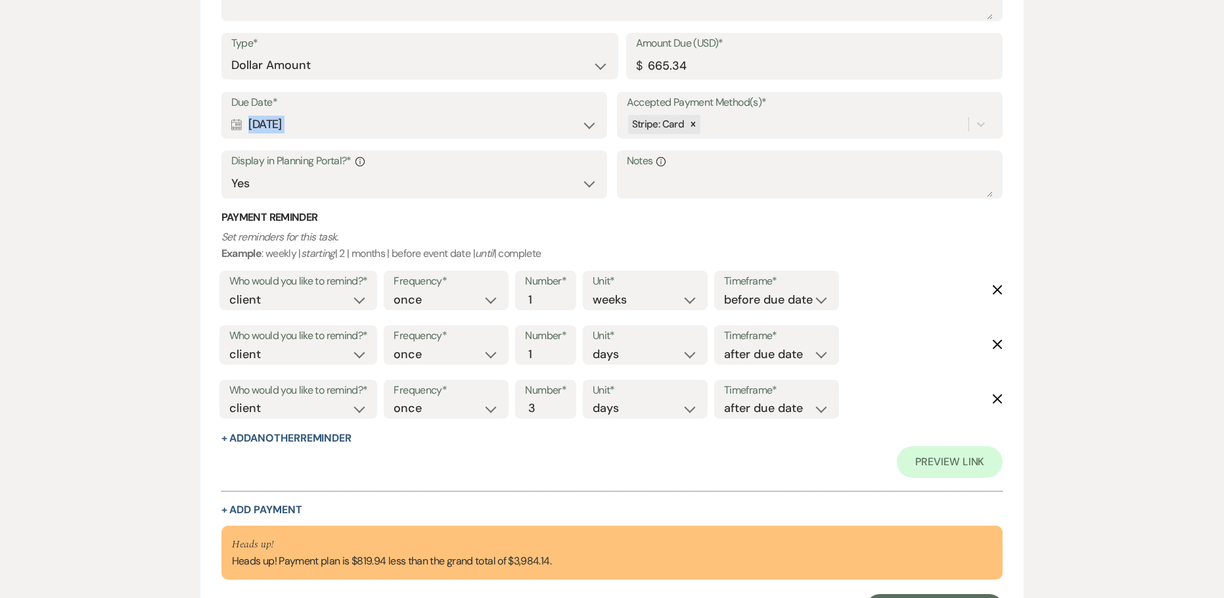
drag, startPoint x: 335, startPoint y: 126, endPoint x: 248, endPoint y: 127, distance: 86.8
click at [248, 127] on div "Calendar [DATE] Expand" at bounding box center [414, 125] width 367 height 26
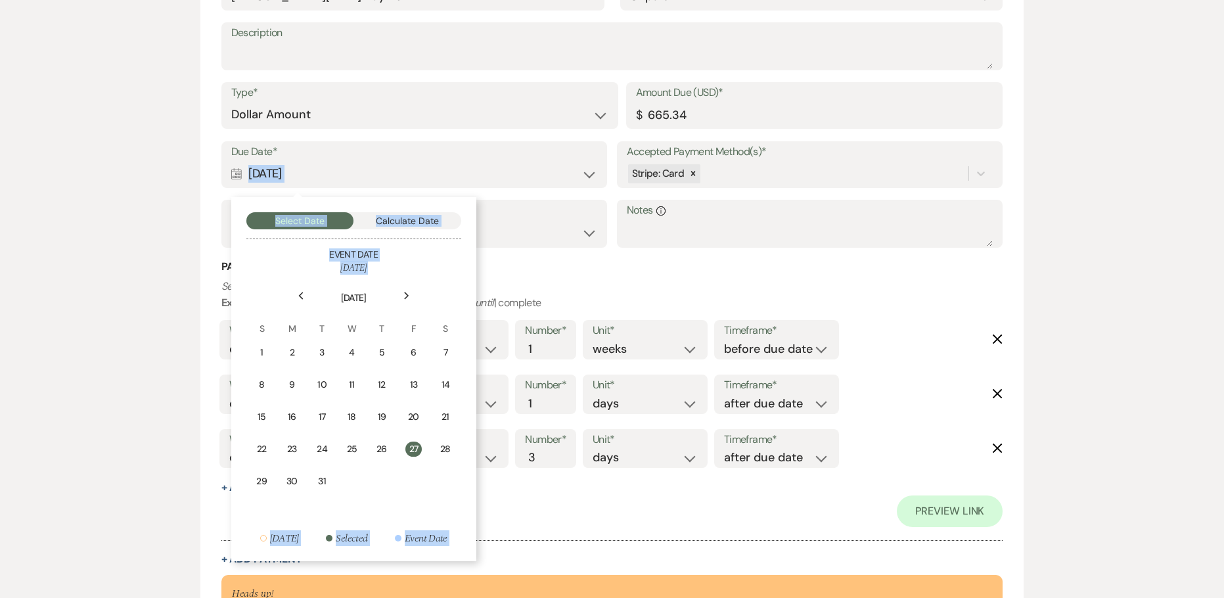
scroll to position [3088, 0]
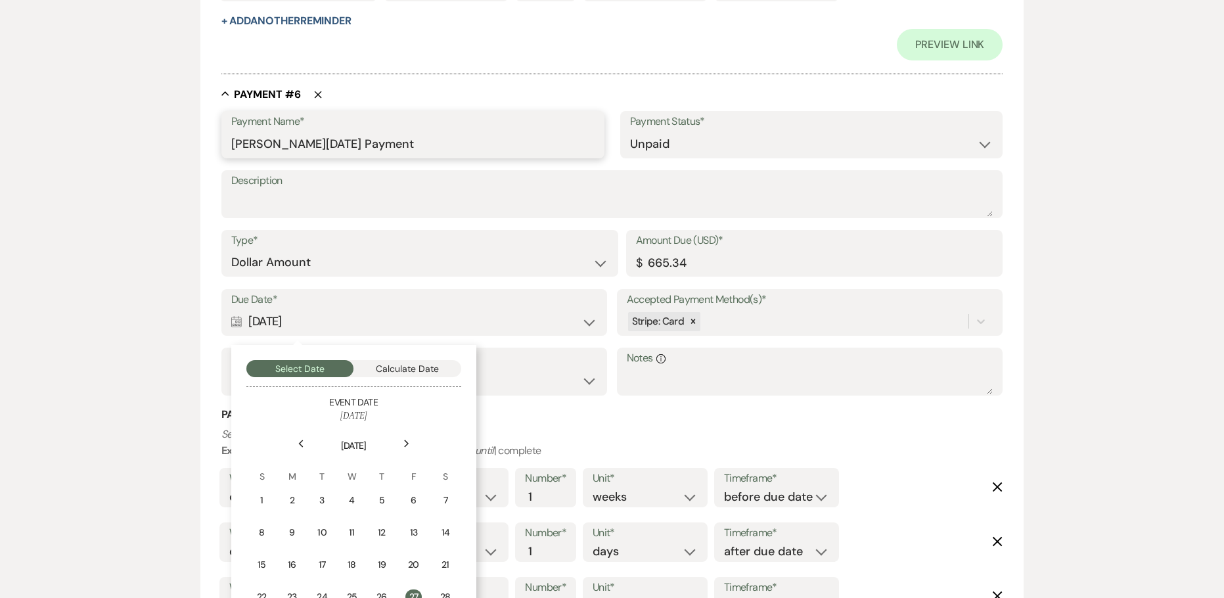
drag, startPoint x: 346, startPoint y: 147, endPoint x: 214, endPoint y: 156, distance: 132.4
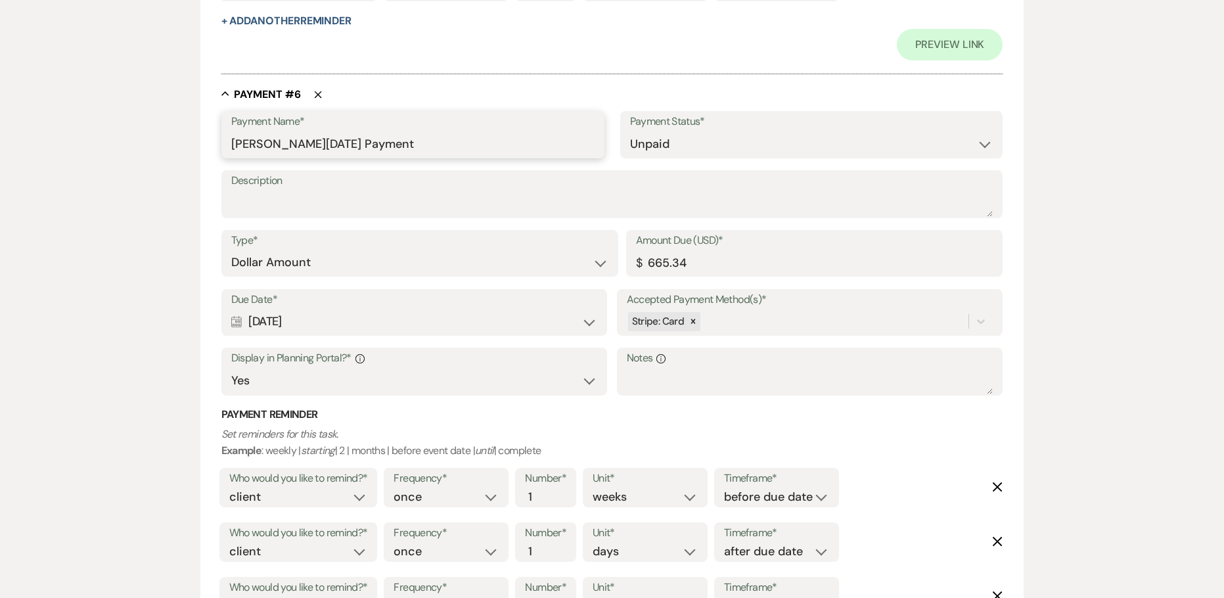
paste input "[DATE]"
click at [415, 172] on label "Description" at bounding box center [612, 181] width 762 height 19
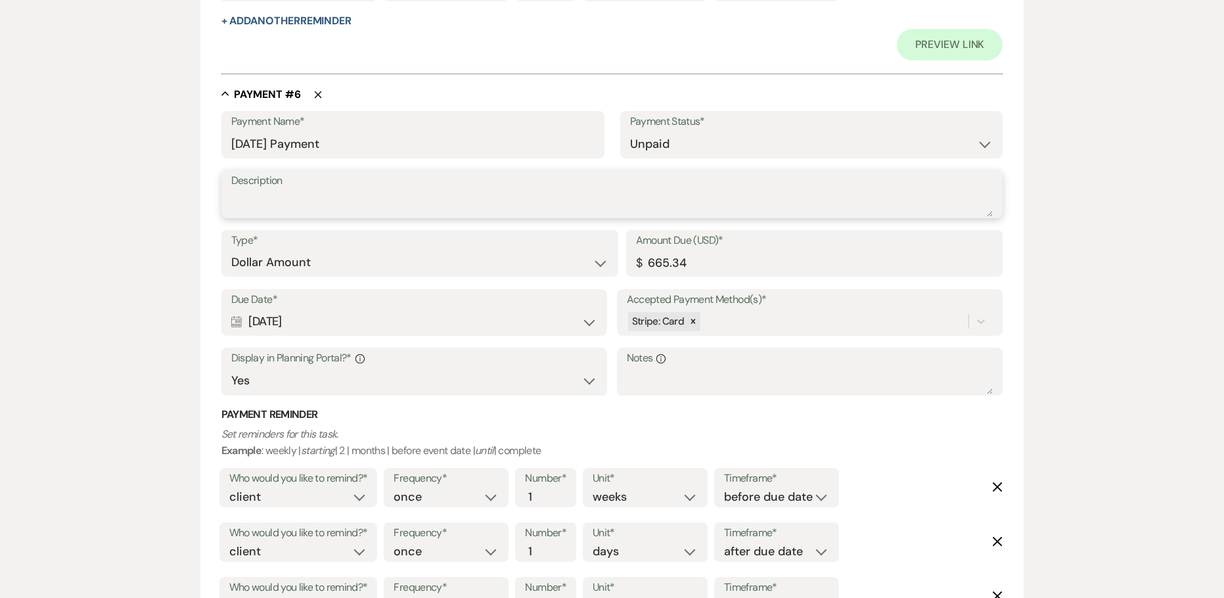
click at [415, 191] on textarea "Description" at bounding box center [612, 204] width 762 height 26
click at [377, 265] on select "Dollar Amount Percentage of Grand Total" at bounding box center [419, 263] width 377 height 26
click at [231, 250] on select "Dollar Amount Percentage of Grand Total" at bounding box center [419, 263] width 377 height 26
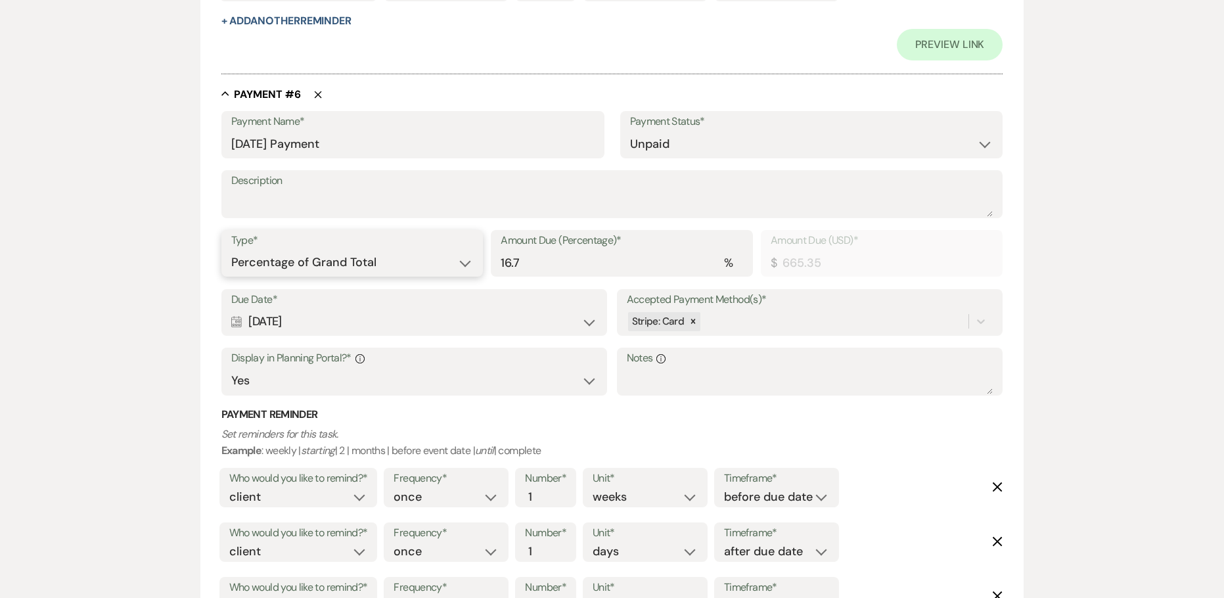
click at [317, 264] on select "Dollar Amount Percentage of Grand Total" at bounding box center [352, 263] width 242 height 26
click at [231, 250] on select "Dollar Amount Percentage of Grand Total" at bounding box center [352, 263] width 242 height 26
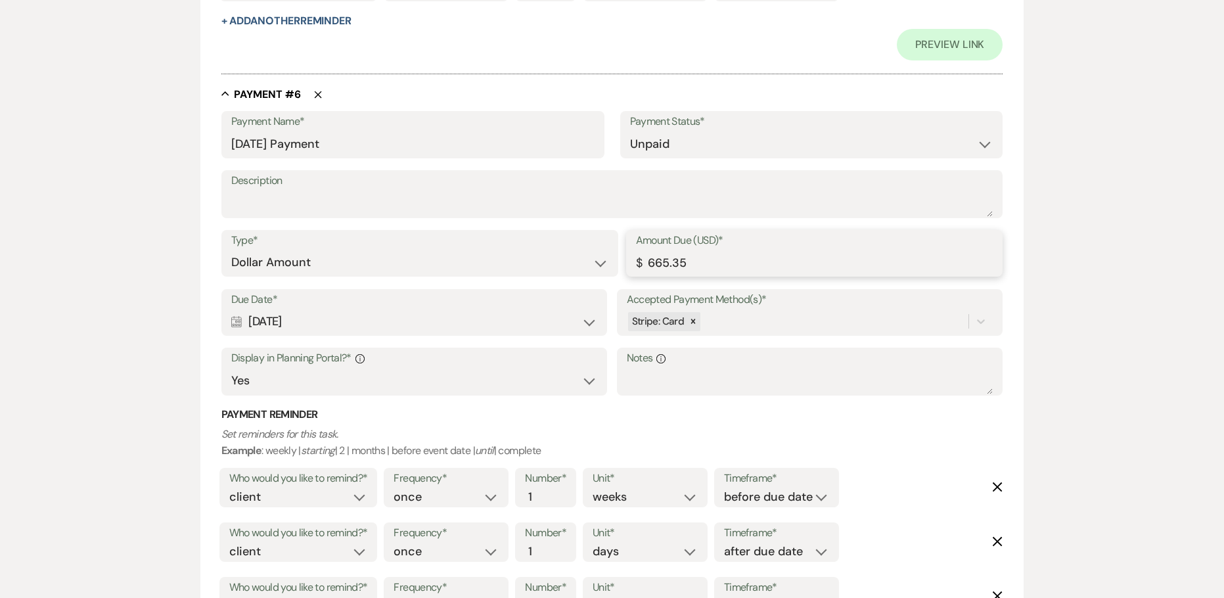
drag, startPoint x: 359, startPoint y: 269, endPoint x: 298, endPoint y: 273, distance: 61.2
click at [308, 273] on div "Type* Dollar Amount Percentage of Grand Total Amount Due (USD)* $ 665.35" at bounding box center [612, 259] width 782 height 59
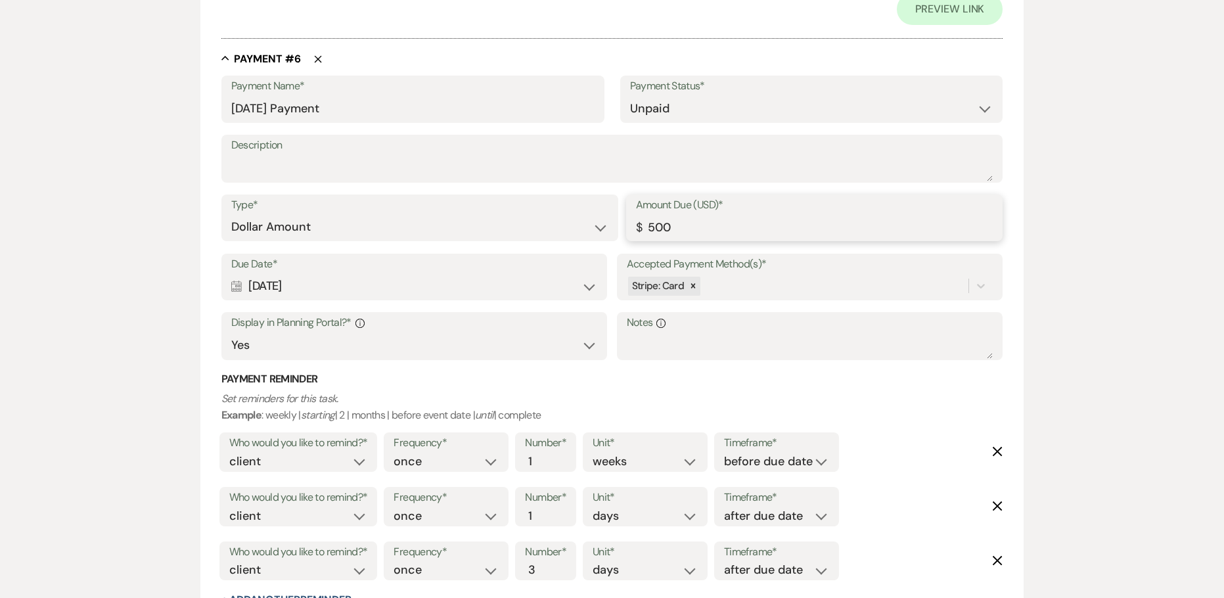
scroll to position [3085, 0]
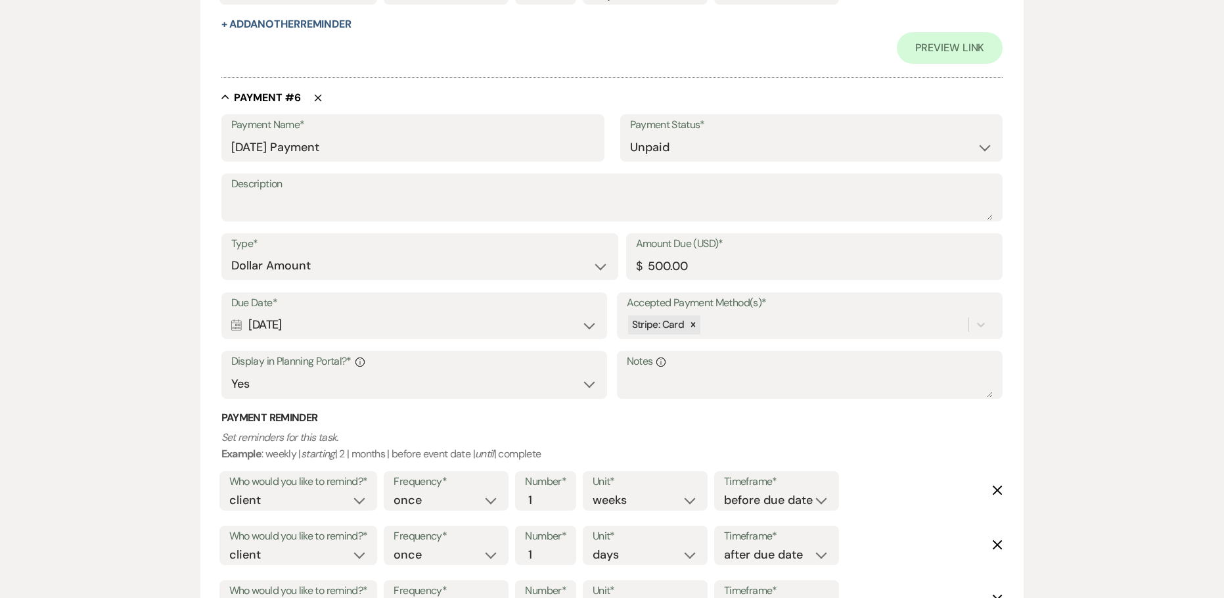
click at [227, 97] on icon "Collapse" at bounding box center [225, 97] width 8 height 5
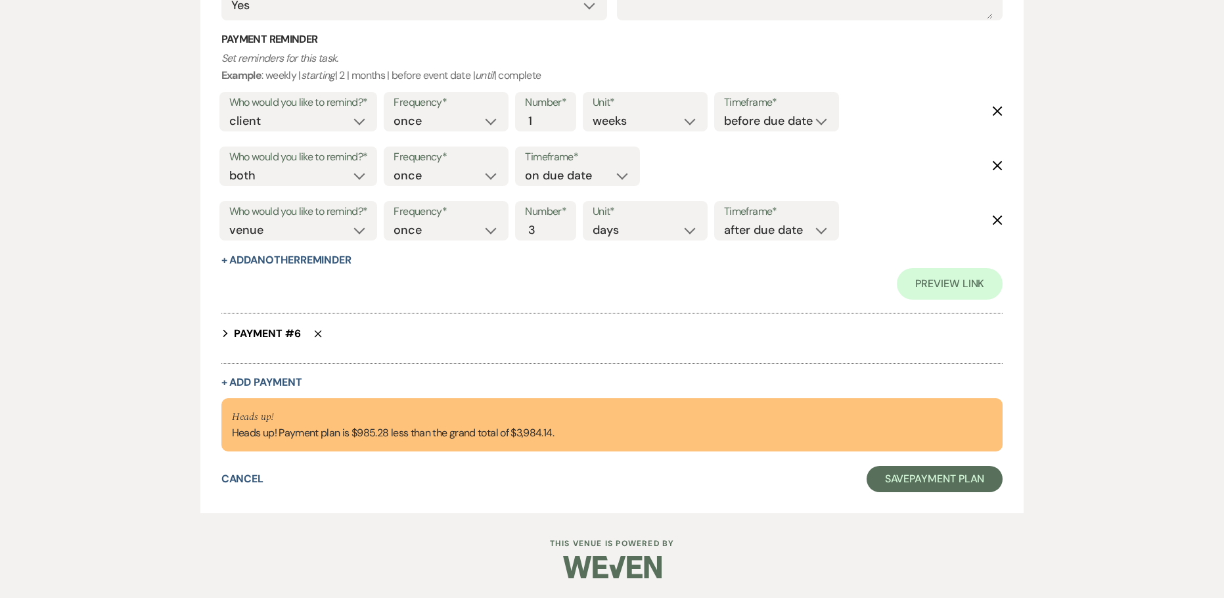
click at [312, 333] on button "Delete" at bounding box center [311, 333] width 21 height 11
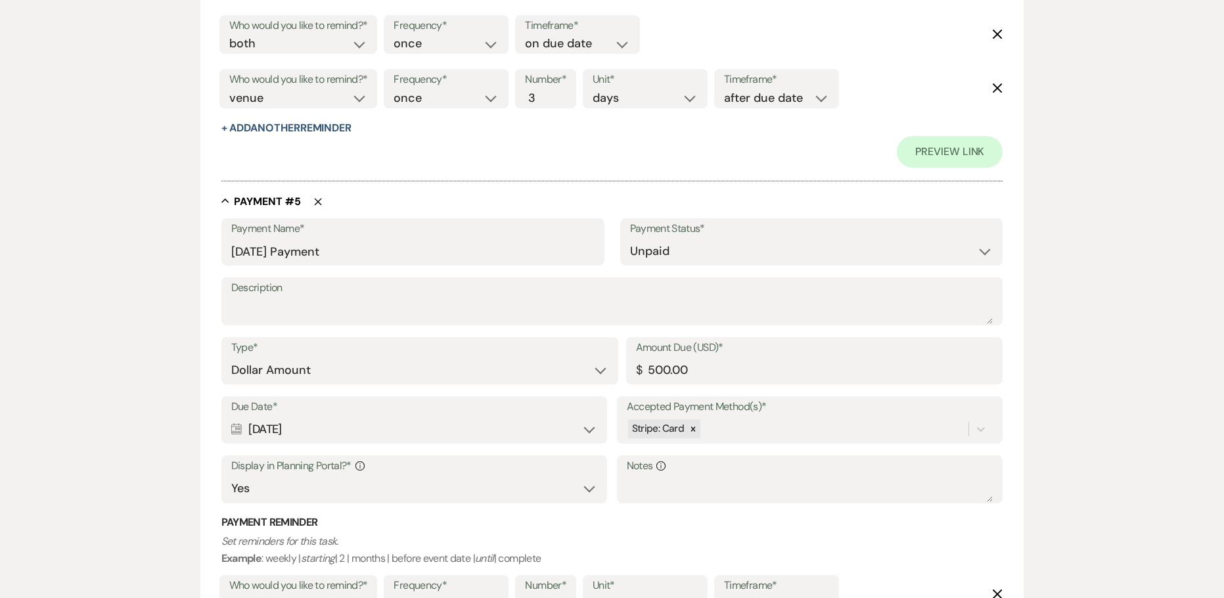
scroll to position [2339, 0]
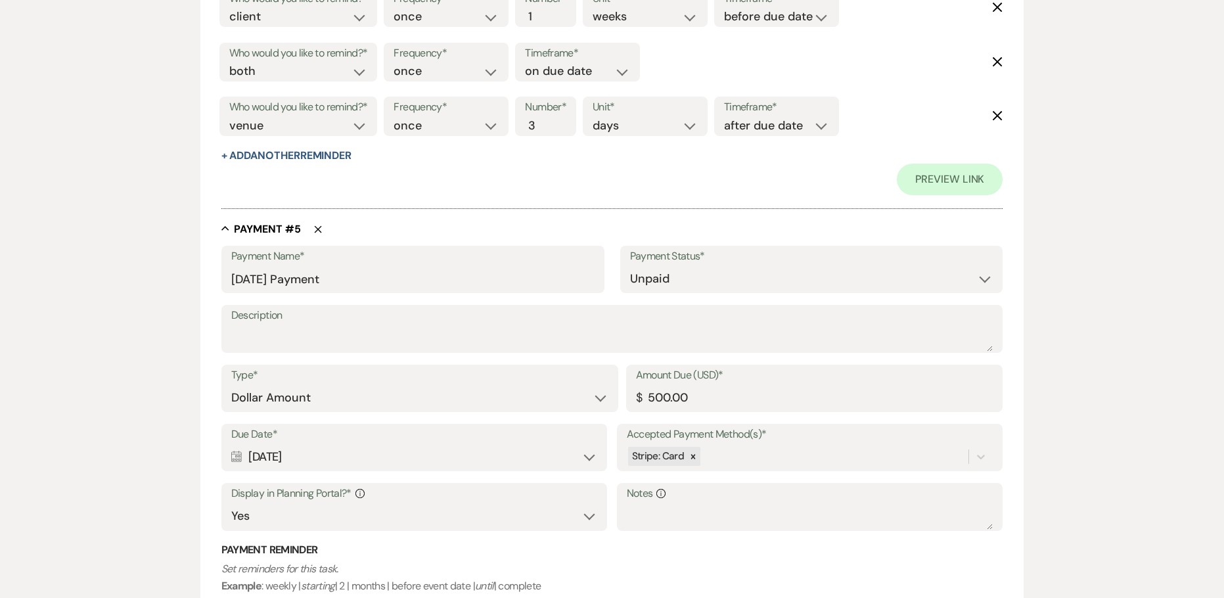
click at [319, 230] on icon "Delete" at bounding box center [318, 229] width 8 height 8
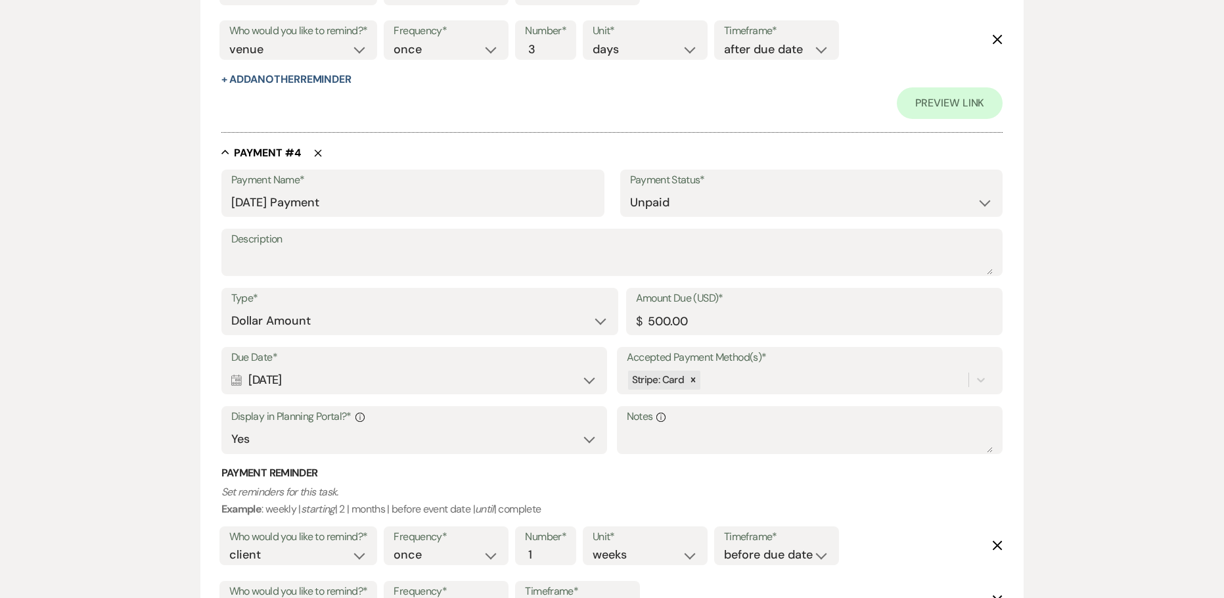
scroll to position [1724, 0]
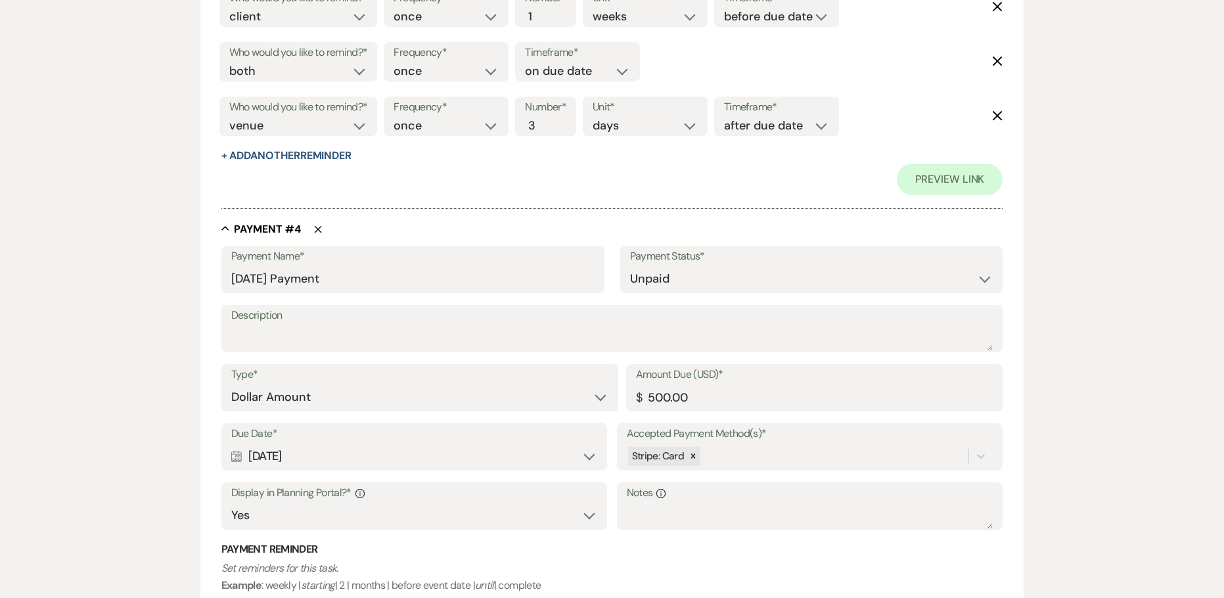
click at [317, 227] on icon "Delete" at bounding box center [318, 229] width 8 height 8
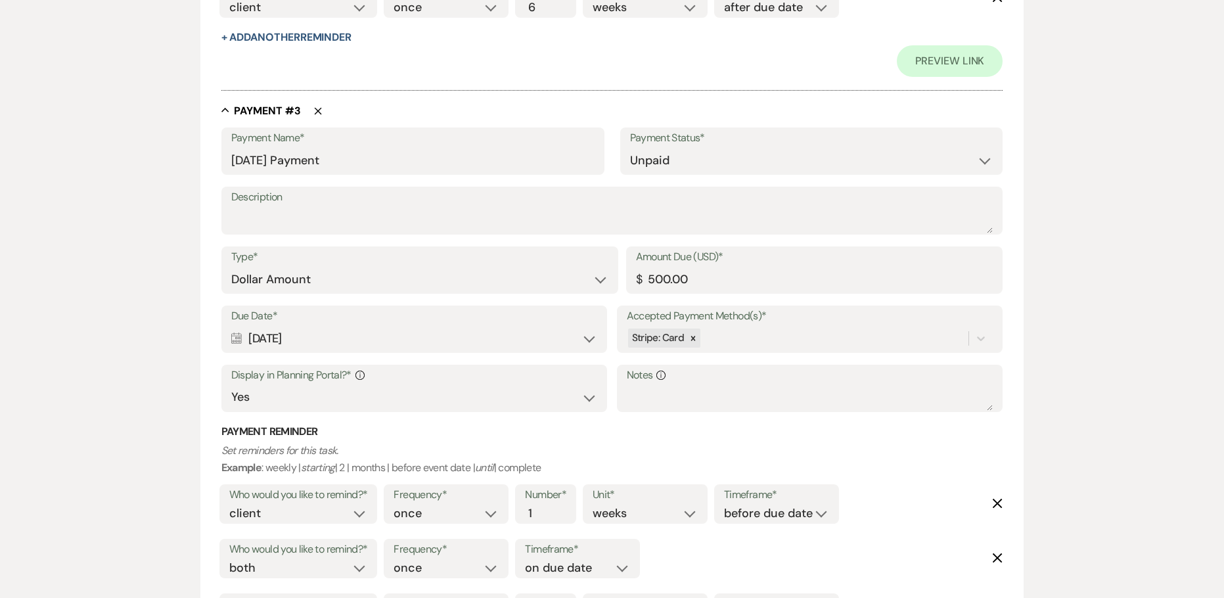
scroll to position [1372, 0]
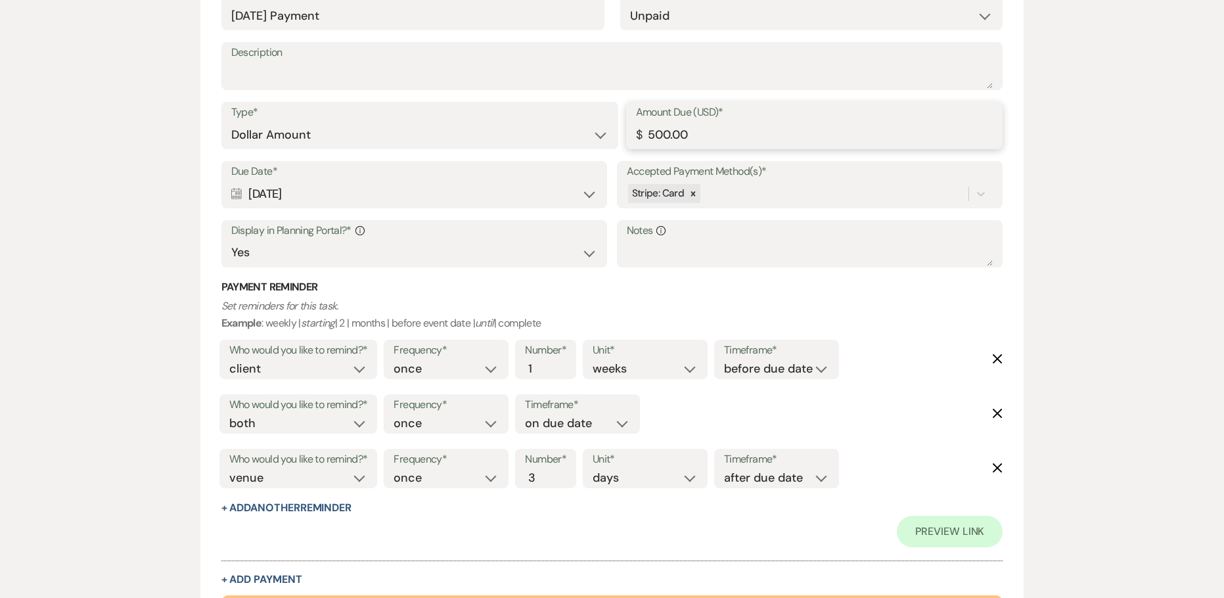
click at [649, 143] on input "500.00" at bounding box center [814, 135] width 357 height 26
click at [719, 135] on input "500.00" at bounding box center [814, 135] width 357 height 26
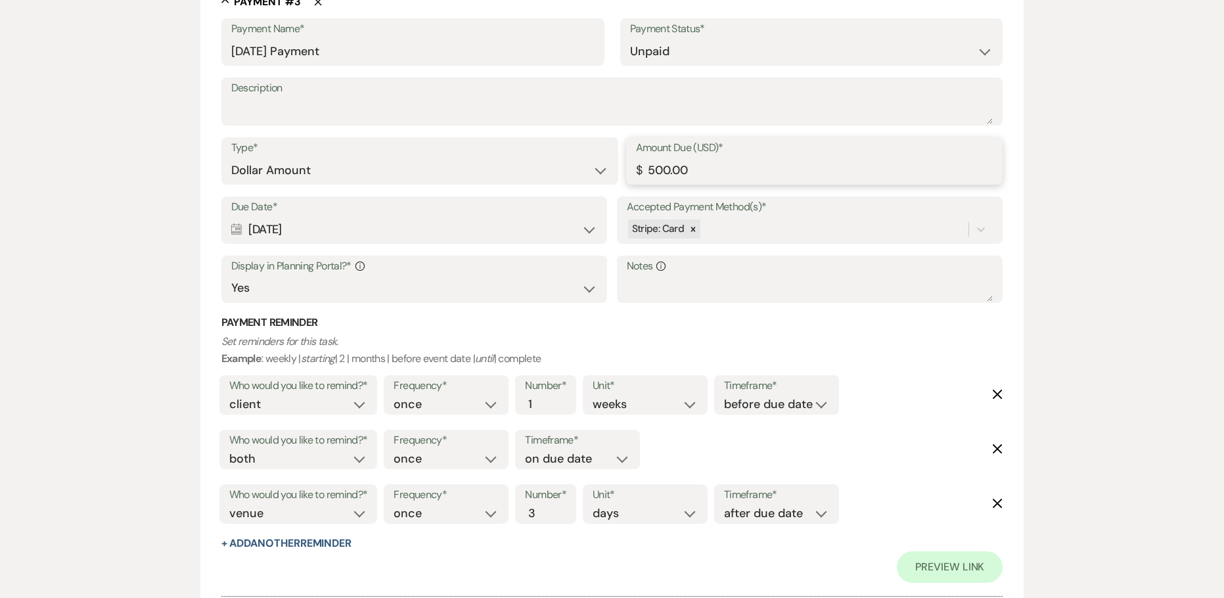
scroll to position [1306, 0]
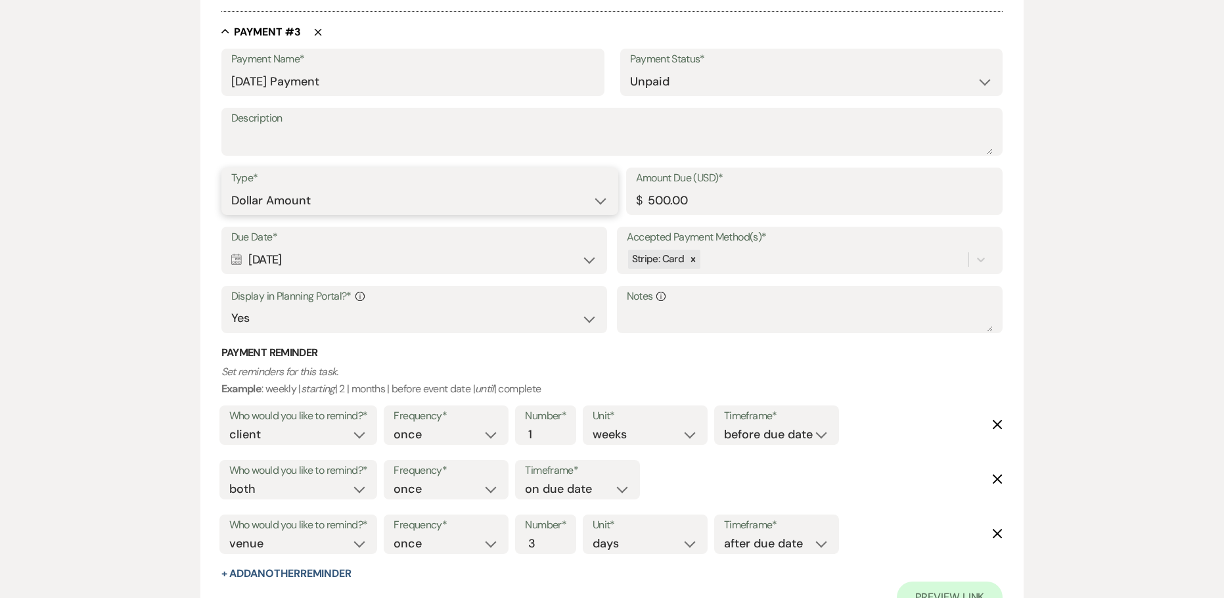
click at [298, 202] on select "Dollar Amount Percentage of Grand Total" at bounding box center [419, 201] width 377 height 26
click at [231, 188] on select "Dollar Amount Percentage of Grand Total" at bounding box center [419, 201] width 377 height 26
click at [580, 204] on input "12.55" at bounding box center [622, 201] width 242 height 26
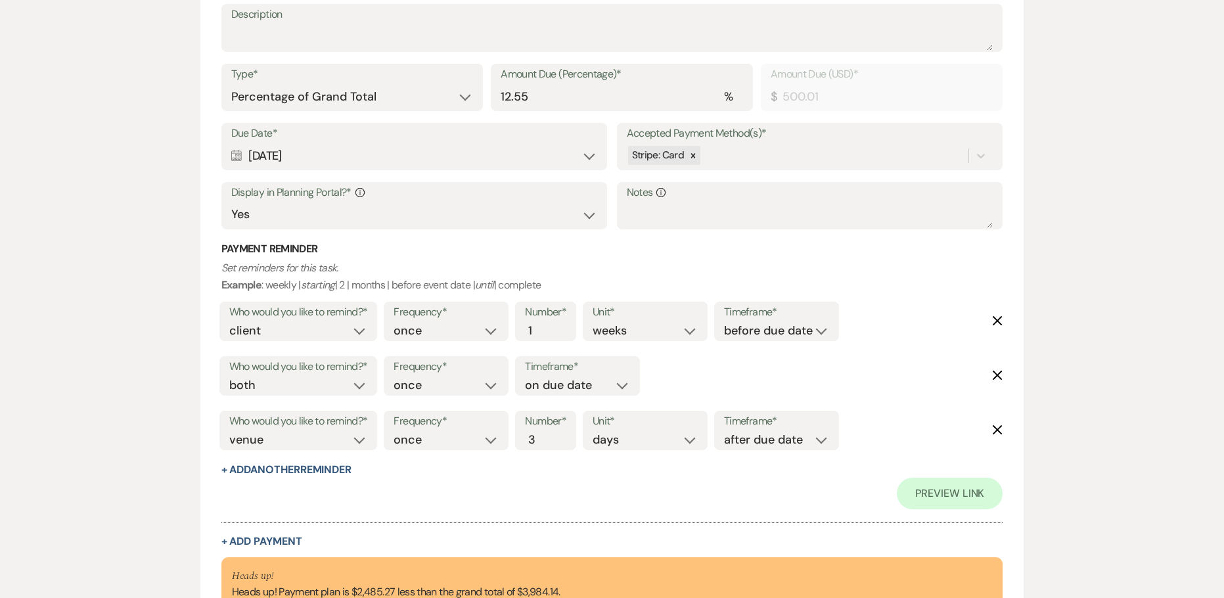
scroll to position [1372, 0]
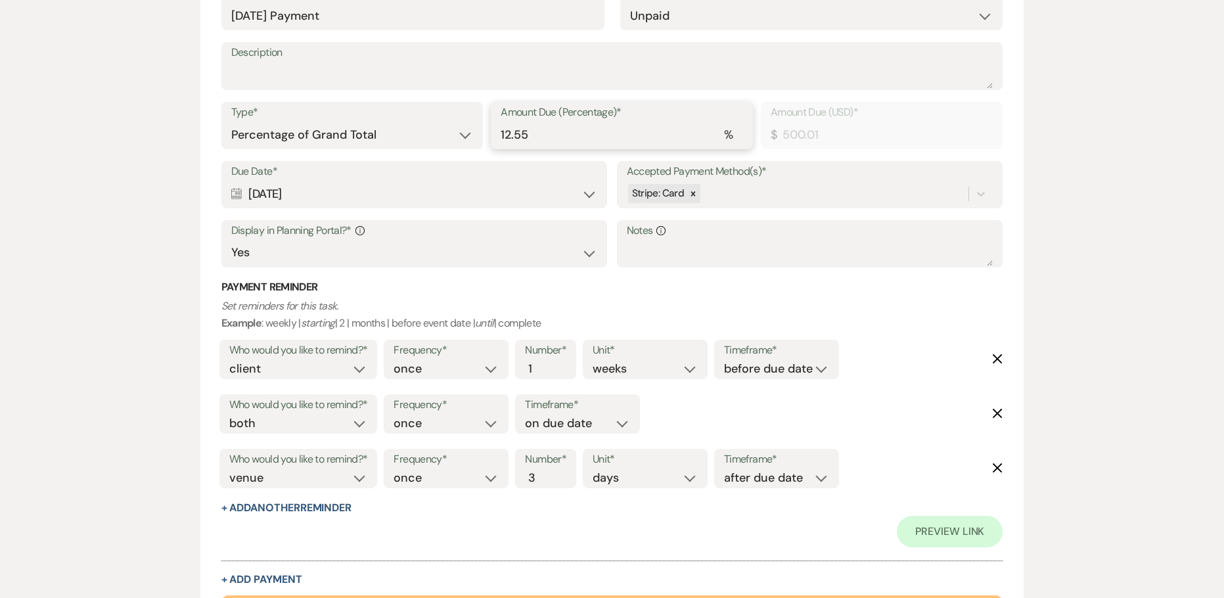
drag, startPoint x: 570, startPoint y: 136, endPoint x: 406, endPoint y: 142, distance: 163.7
click at [413, 142] on div "Type* Dollar Amount Percentage of Grand Total Amount Due (Percentage)* % 12.55 …" at bounding box center [612, 131] width 782 height 59
click at [340, 123] on select "Dollar Amount Percentage of Grand Total" at bounding box center [352, 135] width 242 height 26
click at [231, 122] on select "Dollar Amount Percentage of Grand Total" at bounding box center [352, 135] width 242 height 26
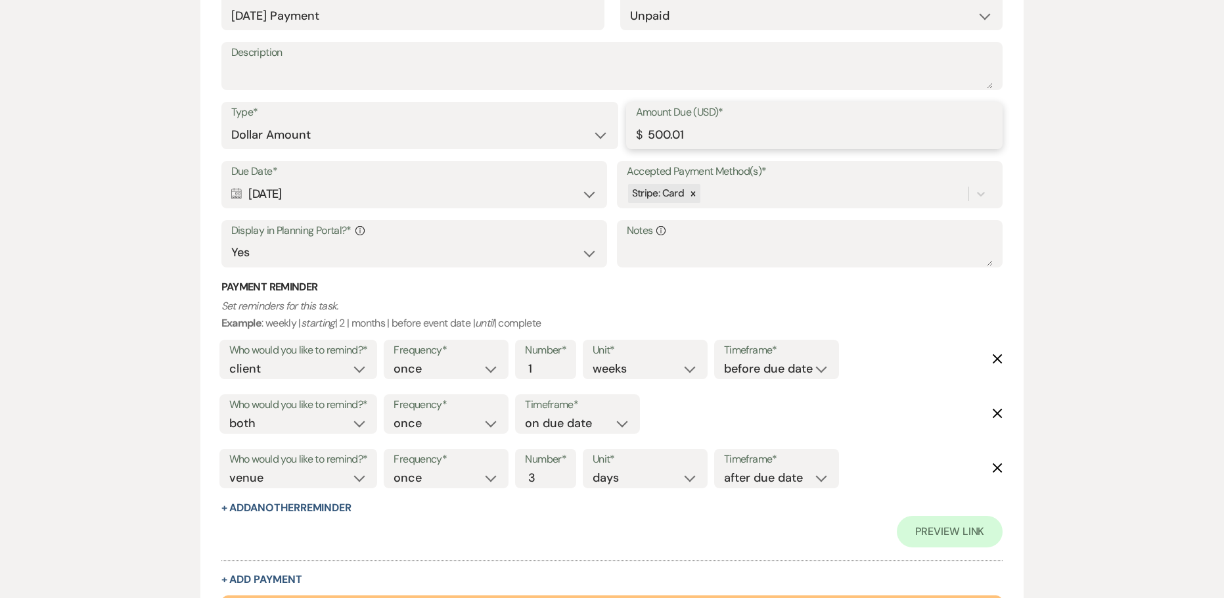
drag, startPoint x: 679, startPoint y: 133, endPoint x: 373, endPoint y: 157, distance: 306.5
click at [406, 157] on div "Type* Dollar Amount Percentage of Grand Total Amount Due (USD)* $ 500.01" at bounding box center [612, 131] width 782 height 59
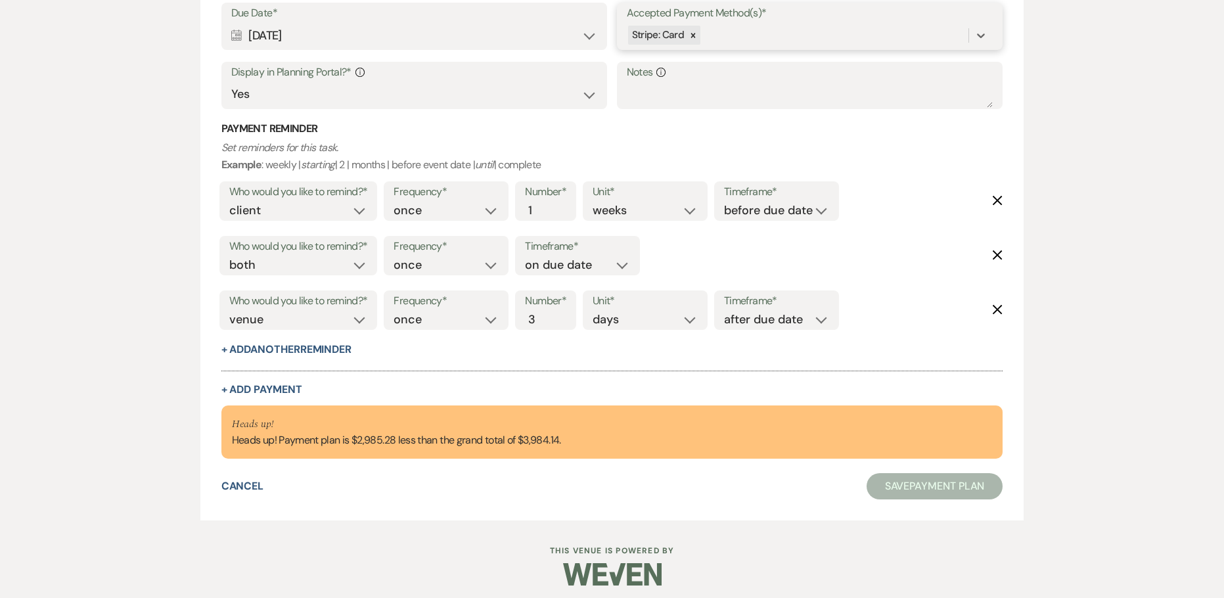
scroll to position [1476, 0]
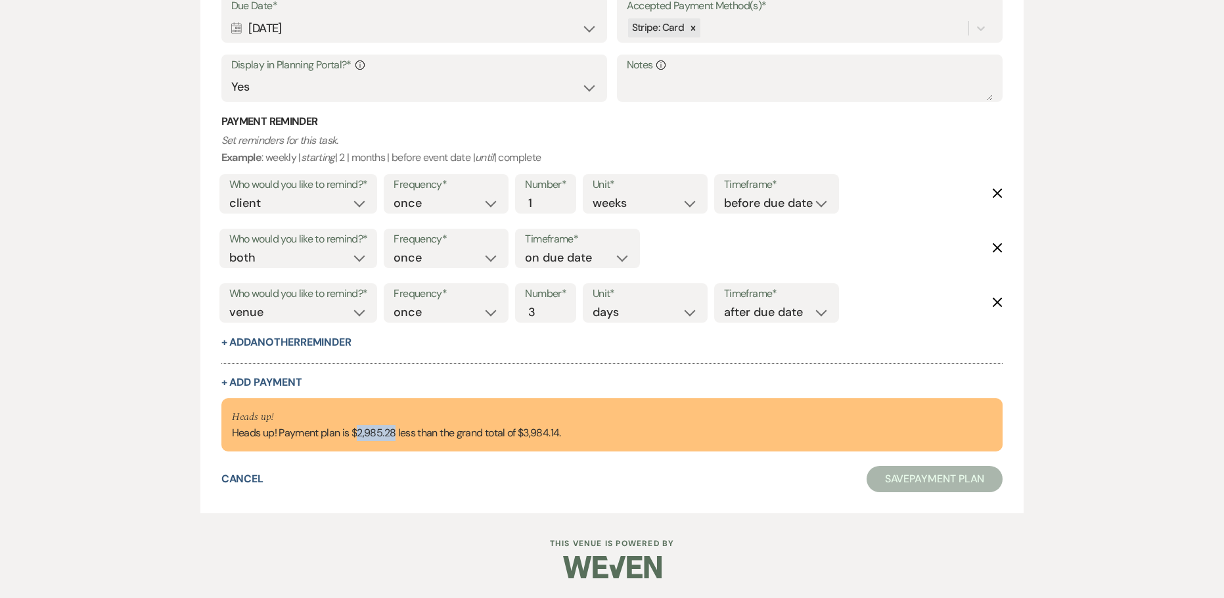
drag, startPoint x: 396, startPoint y: 433, endPoint x: 356, endPoint y: 431, distance: 40.8
click at [356, 431] on div "Heads up! Heads up! Payment plan is $2,985.28 less than the grand total of $3,9…" at bounding box center [396, 425] width 329 height 33
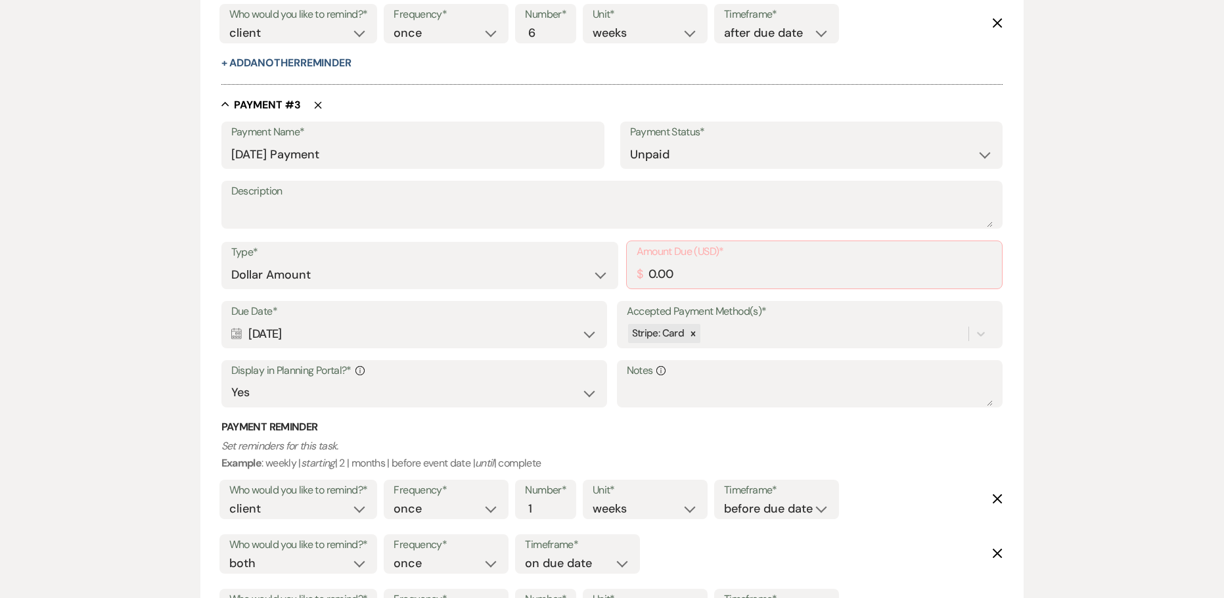
scroll to position [1147, 0]
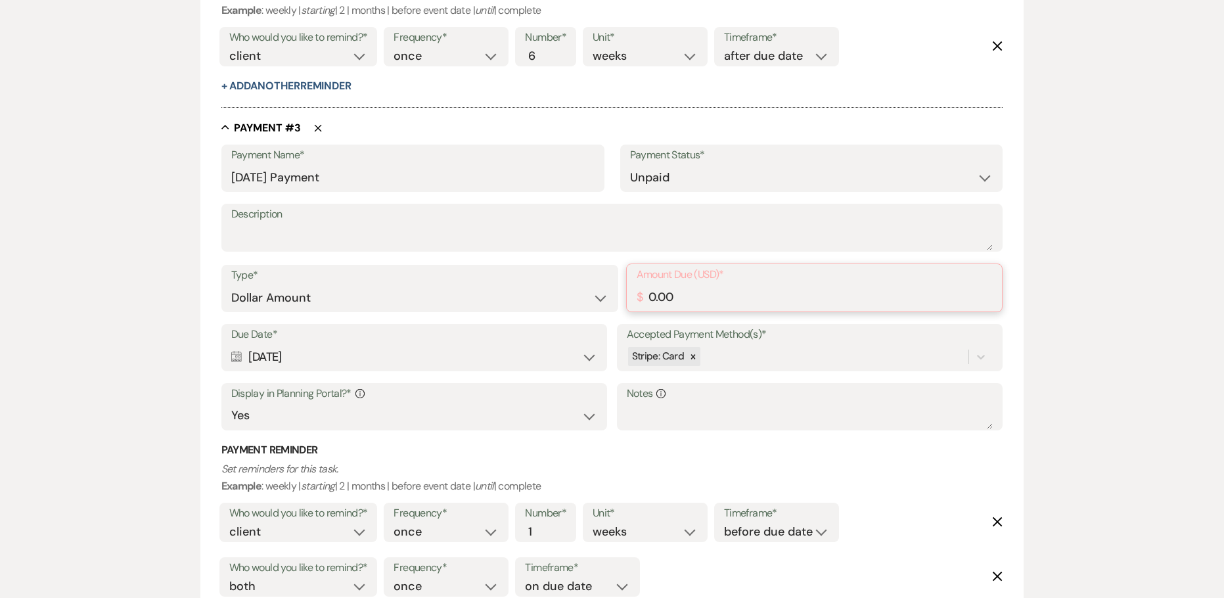
drag, startPoint x: 699, startPoint y: 306, endPoint x: 538, endPoint y: 304, distance: 161.0
click at [548, 304] on div "Type* Dollar Amount Percentage of Grand Total Amount Due (USD)* $ 0.00" at bounding box center [612, 294] width 782 height 60
paste input "2985.28"
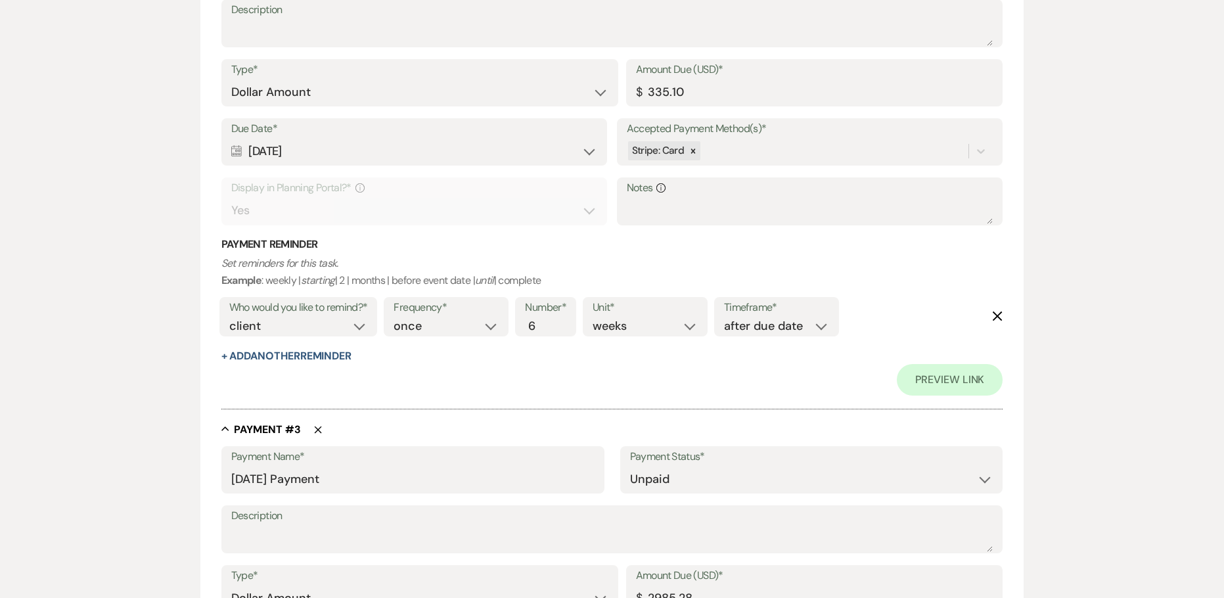
scroll to position [904, 0]
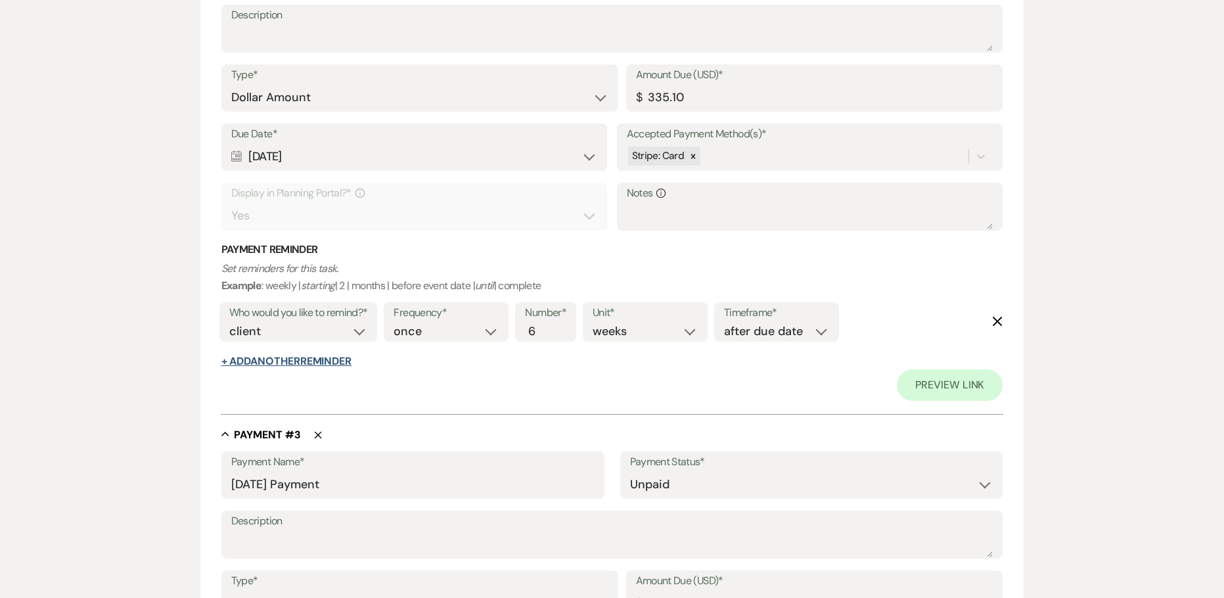
click at [294, 357] on button "+ Add Another Reminder" at bounding box center [286, 361] width 130 height 11
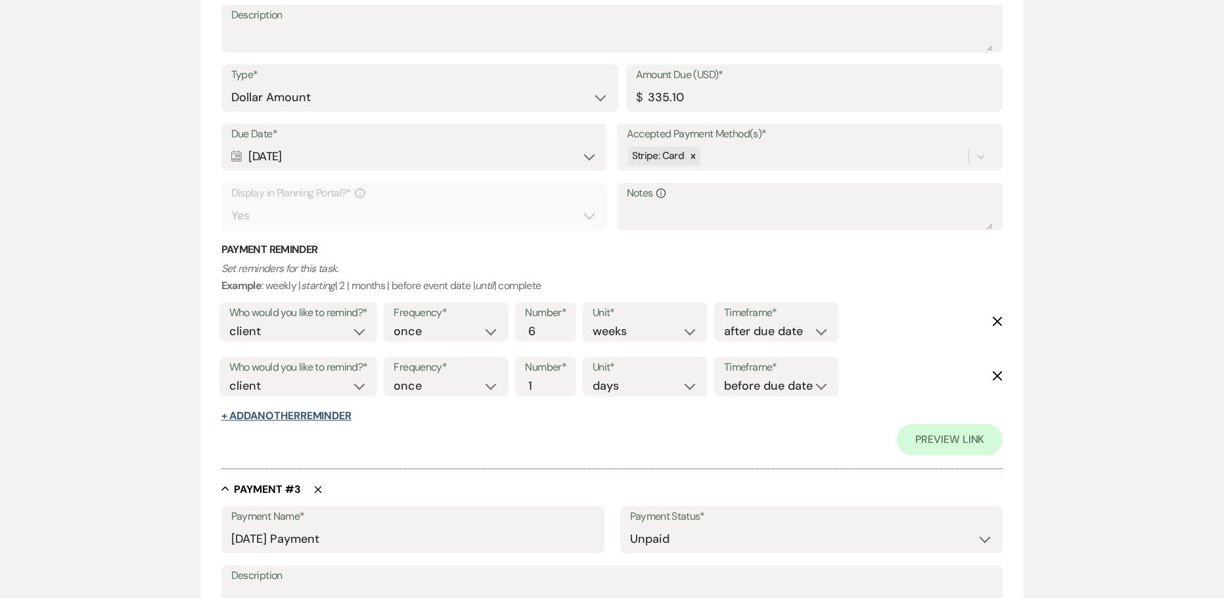
click at [277, 414] on button "+ Add Another Reminder" at bounding box center [286, 416] width 130 height 11
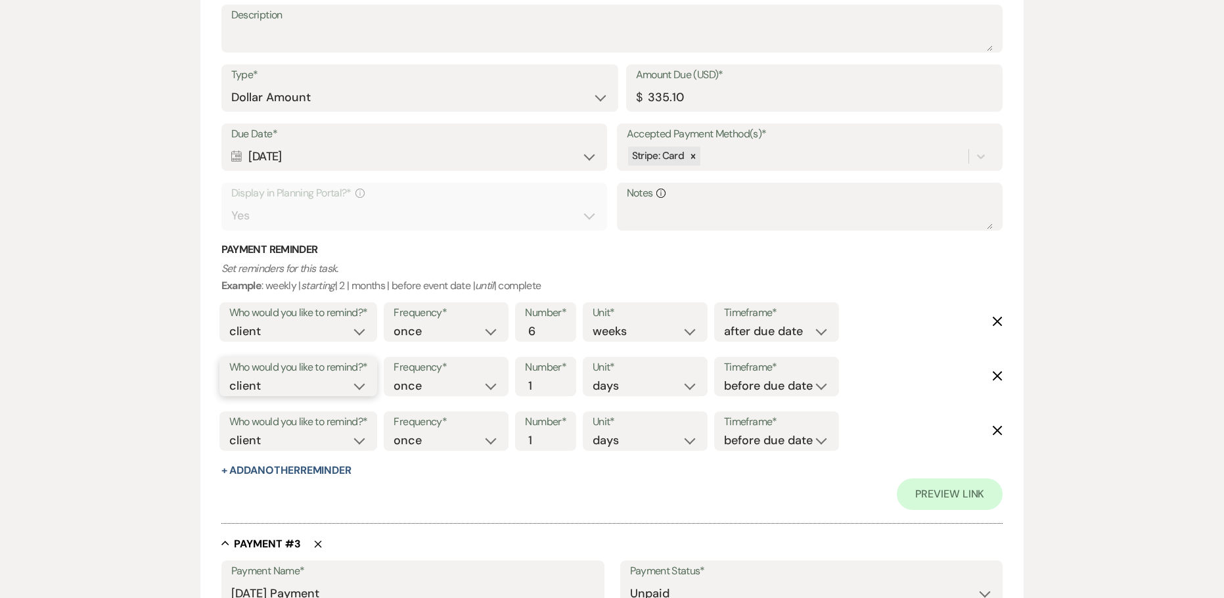
click at [257, 385] on select "client venue both" at bounding box center [298, 386] width 139 height 18
click at [229, 377] on select "client venue both" at bounding box center [298, 386] width 139 height 18
click at [756, 386] on select "before due date after due date on due date on custom date" at bounding box center [776, 386] width 105 height 18
click at [724, 377] on select "before due date after due date on due date on custom date" at bounding box center [776, 386] width 105 height 18
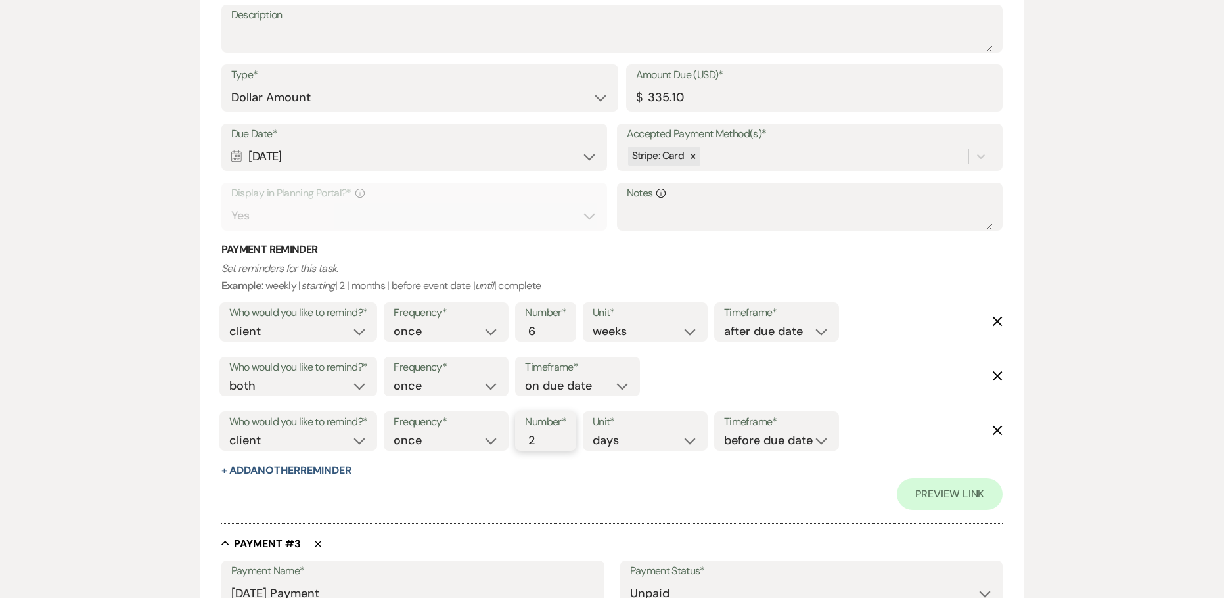
click at [547, 434] on input "2" at bounding box center [539, 441] width 28 height 18
click at [547, 434] on input "3" at bounding box center [539, 441] width 28 height 18
click at [787, 444] on select "before due date after due date on due date on custom date" at bounding box center [776, 441] width 105 height 18
click at [727, 432] on select "before due date after due date on due date on custom date" at bounding box center [776, 441] width 105 height 18
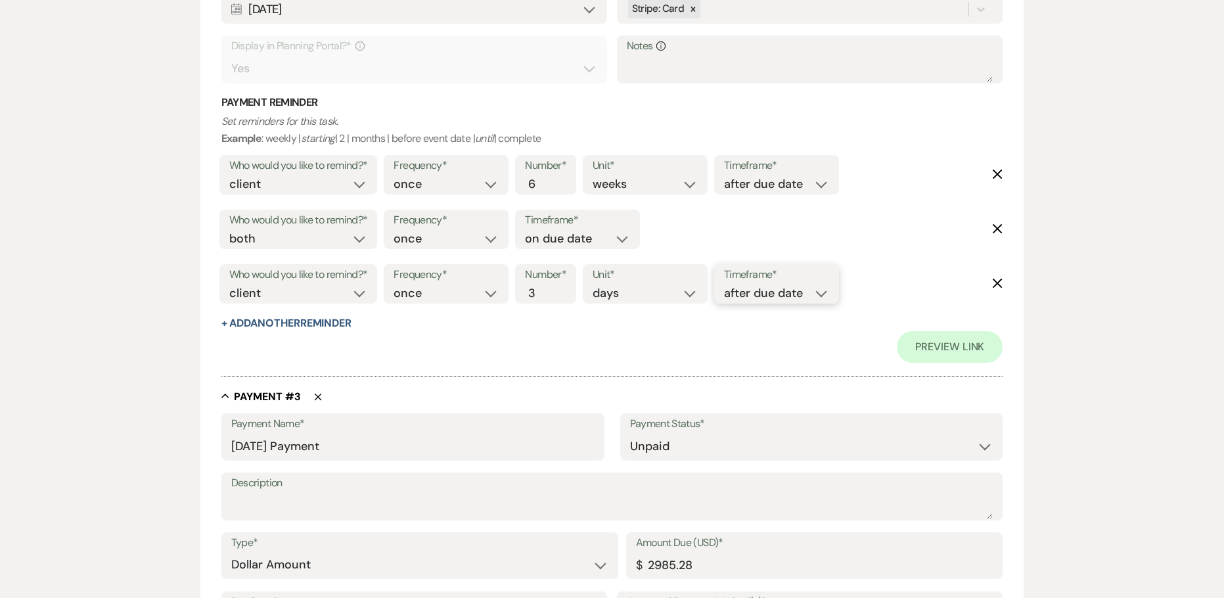
scroll to position [1051, 0]
click at [547, 175] on input "7" at bounding box center [539, 184] width 28 height 18
click at [545, 187] on input "6" at bounding box center [539, 184] width 28 height 18
click at [545, 187] on input "5" at bounding box center [539, 184] width 28 height 18
click at [545, 187] on input "4" at bounding box center [539, 184] width 28 height 18
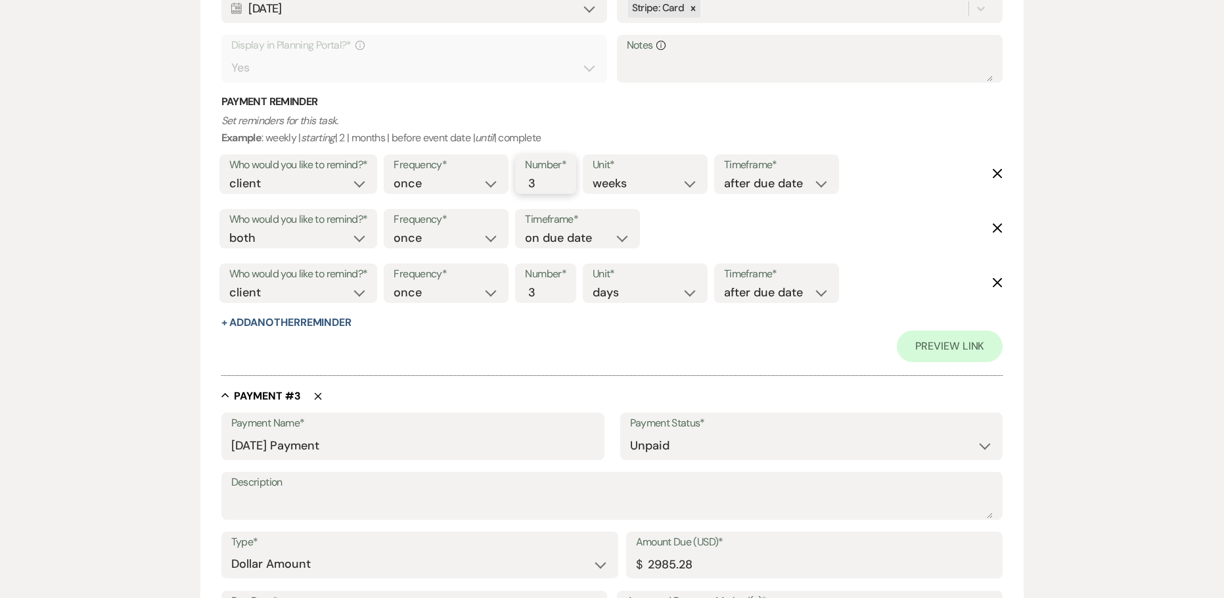
click at [545, 187] on input "3" at bounding box center [539, 184] width 28 height 18
click at [545, 187] on input "2" at bounding box center [539, 184] width 28 height 18
click at [545, 187] on input "1" at bounding box center [539, 184] width 28 height 18
click at [794, 180] on select "before due date after due date on due date on custom date" at bounding box center [776, 184] width 105 height 18
click at [727, 175] on select "before due date after due date on due date on custom date" at bounding box center [776, 184] width 105 height 18
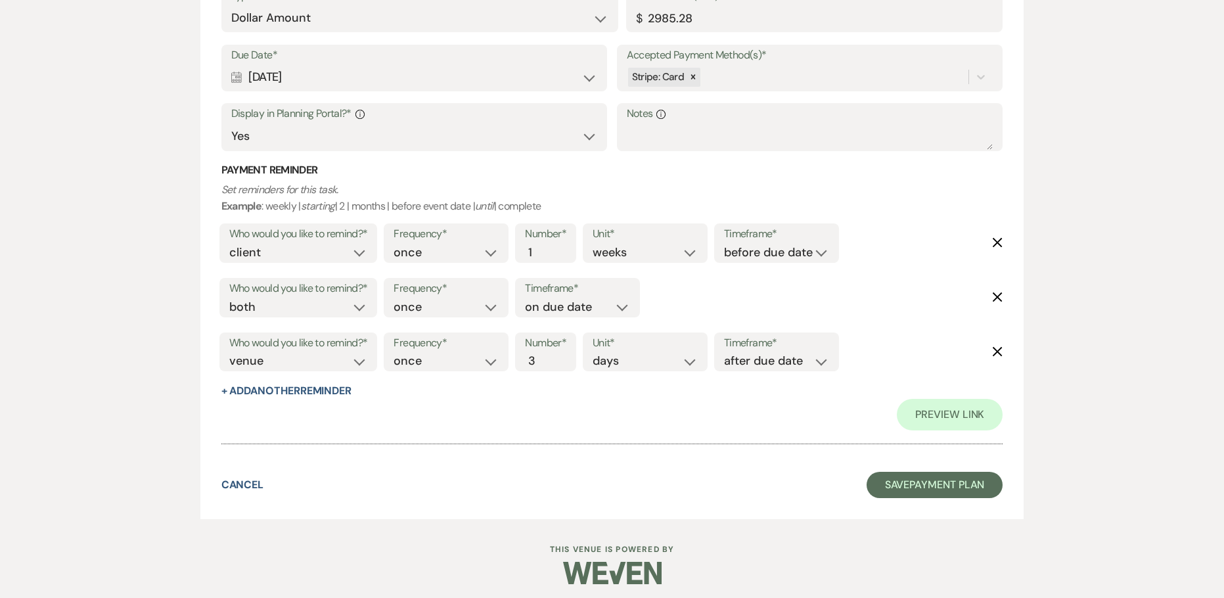
scroll to position [1603, 0]
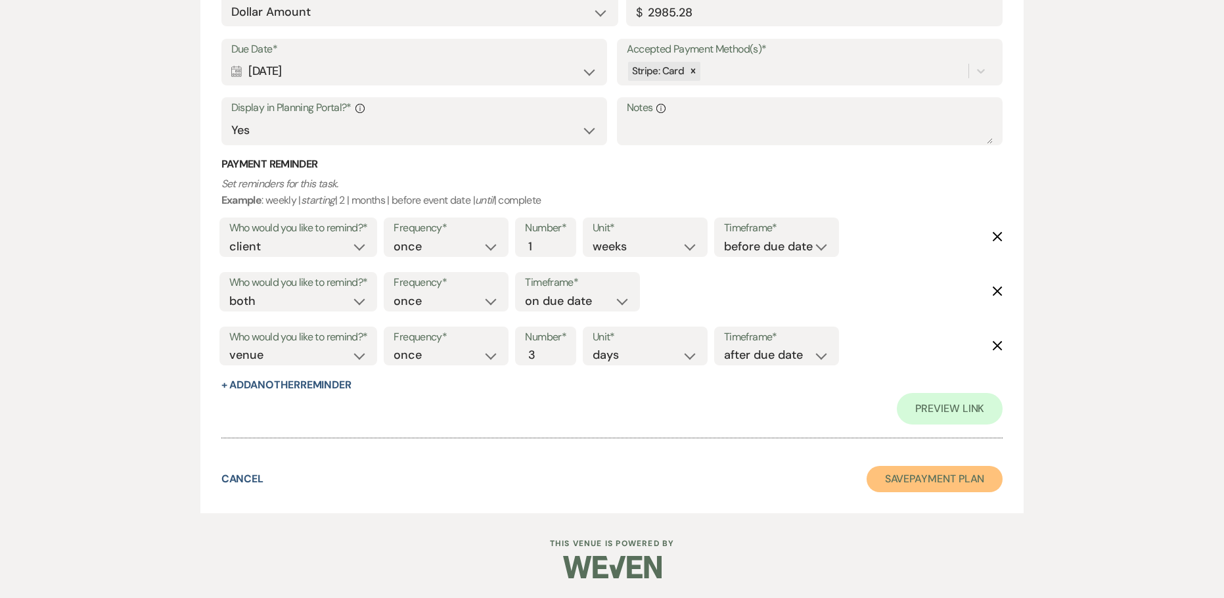
click at [888, 476] on button "Save Payment Plan" at bounding box center [935, 479] width 137 height 26
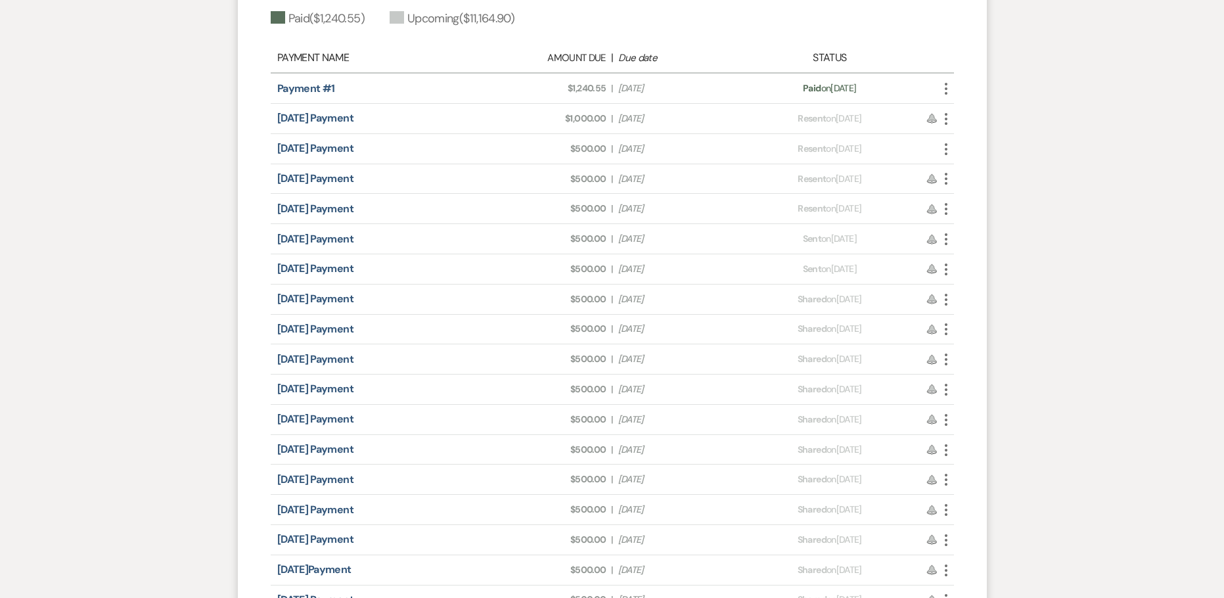
scroll to position [845, 0]
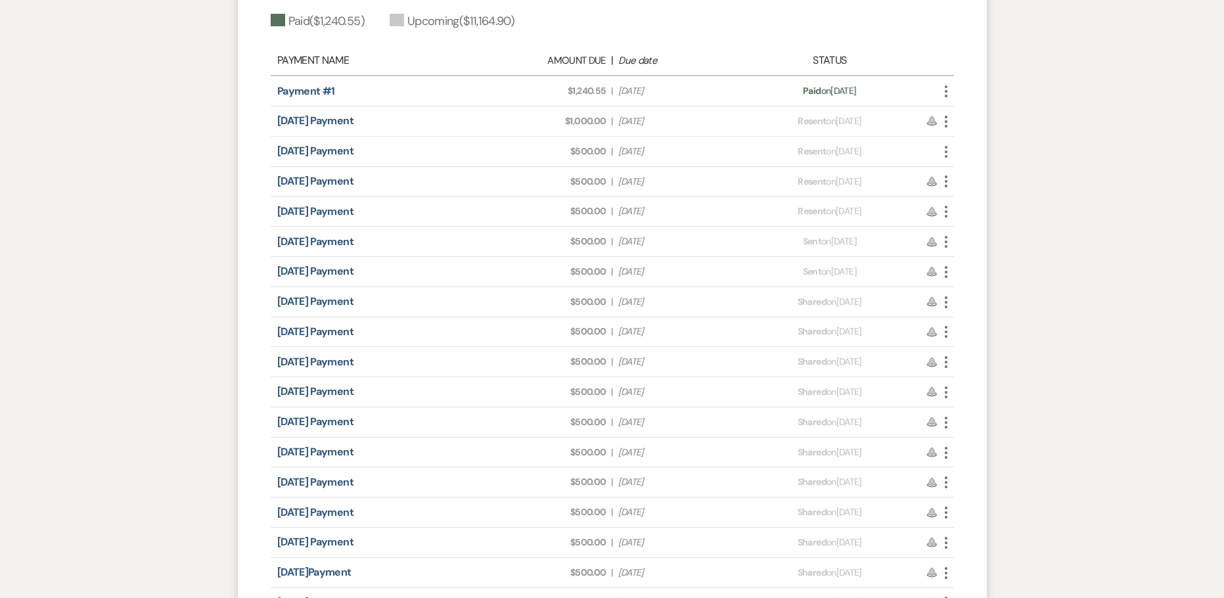
click at [945, 94] on icon "More" at bounding box center [946, 91] width 16 height 16
click at [900, 153] on div "Payment status: Resent on [DATE]" at bounding box center [830, 152] width 168 height 14
click at [947, 116] on use "button" at bounding box center [946, 122] width 3 height 12
click at [980, 193] on link "Pencil Edit" at bounding box center [1004, 192] width 133 height 22
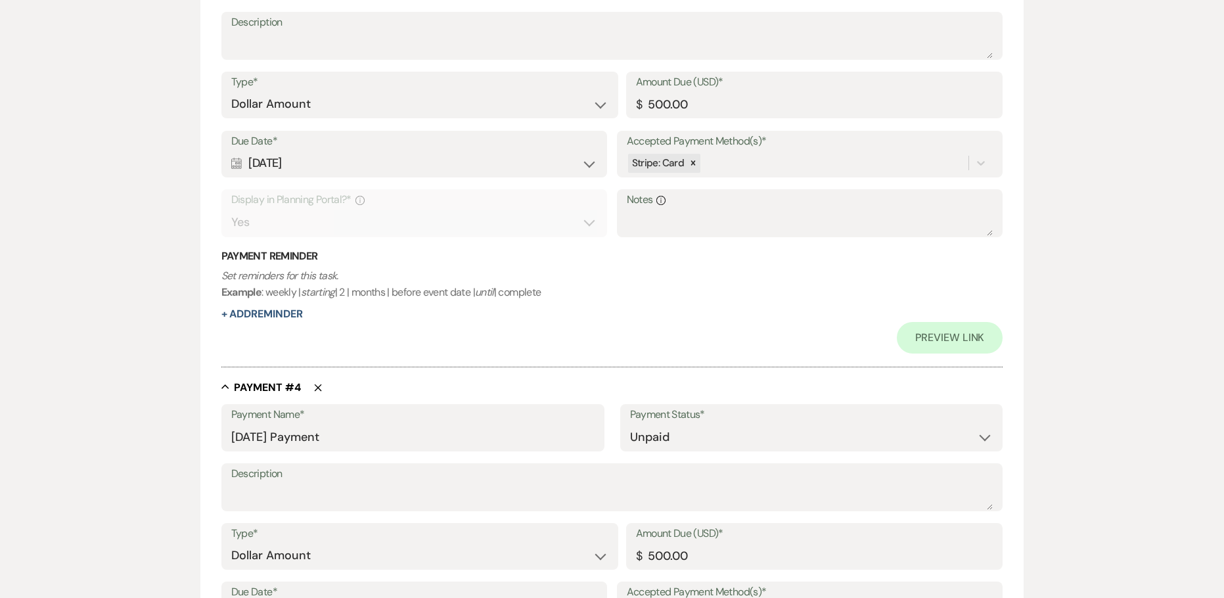
scroll to position [1643, 0]
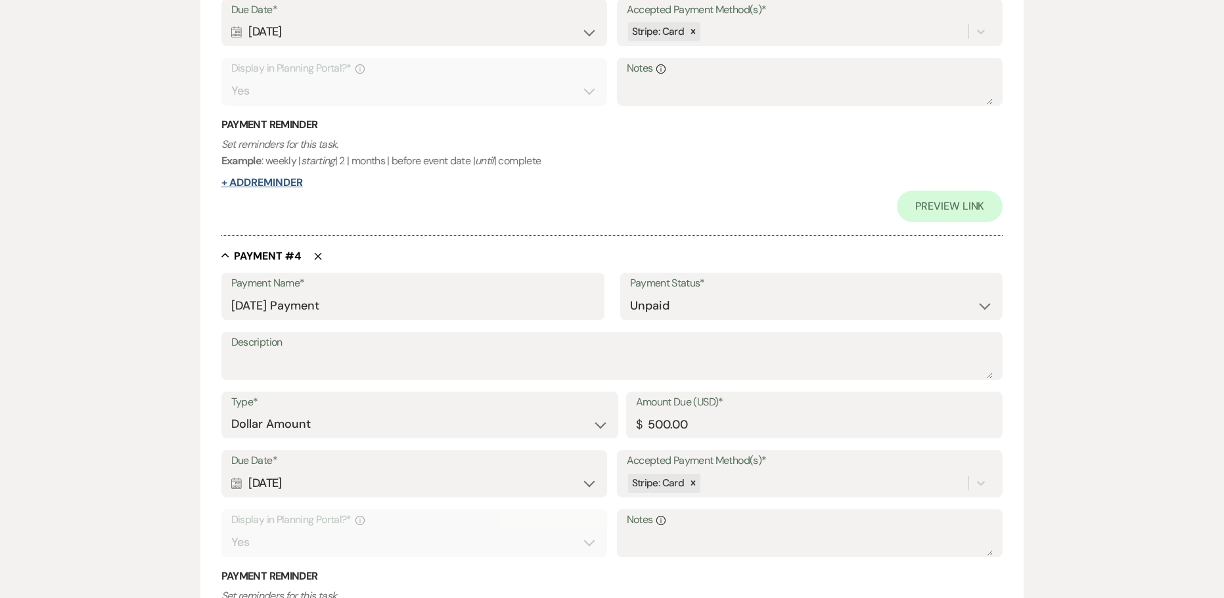
click at [258, 185] on button "+ Add Reminder" at bounding box center [261, 182] width 81 height 11
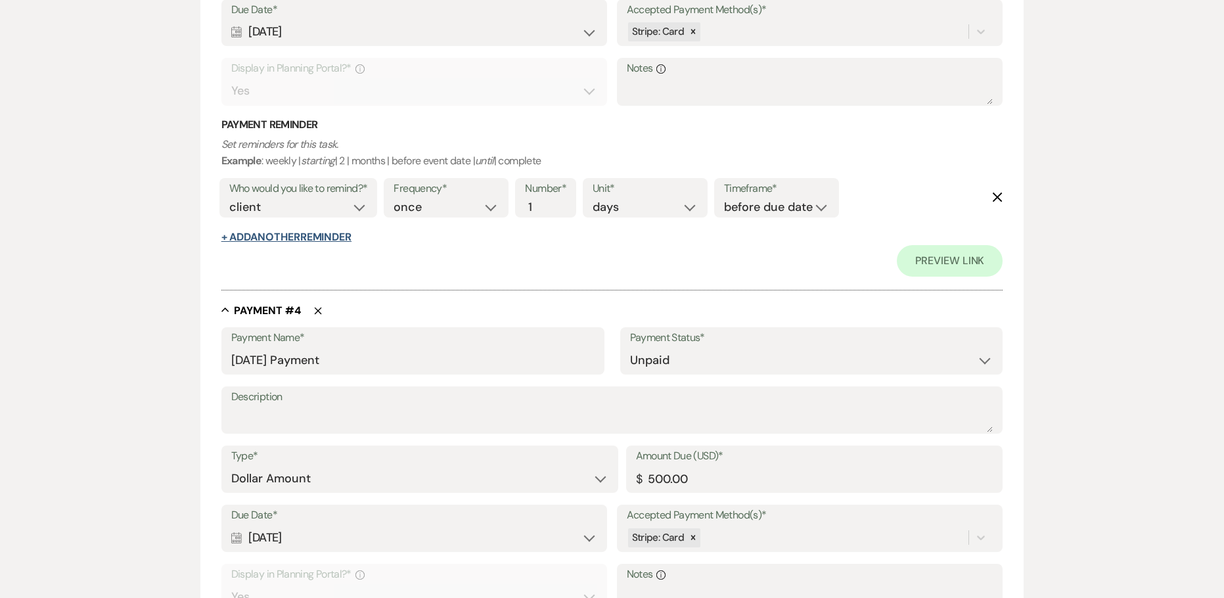
click at [253, 240] on button "+ Add Another Reminder" at bounding box center [286, 237] width 130 height 11
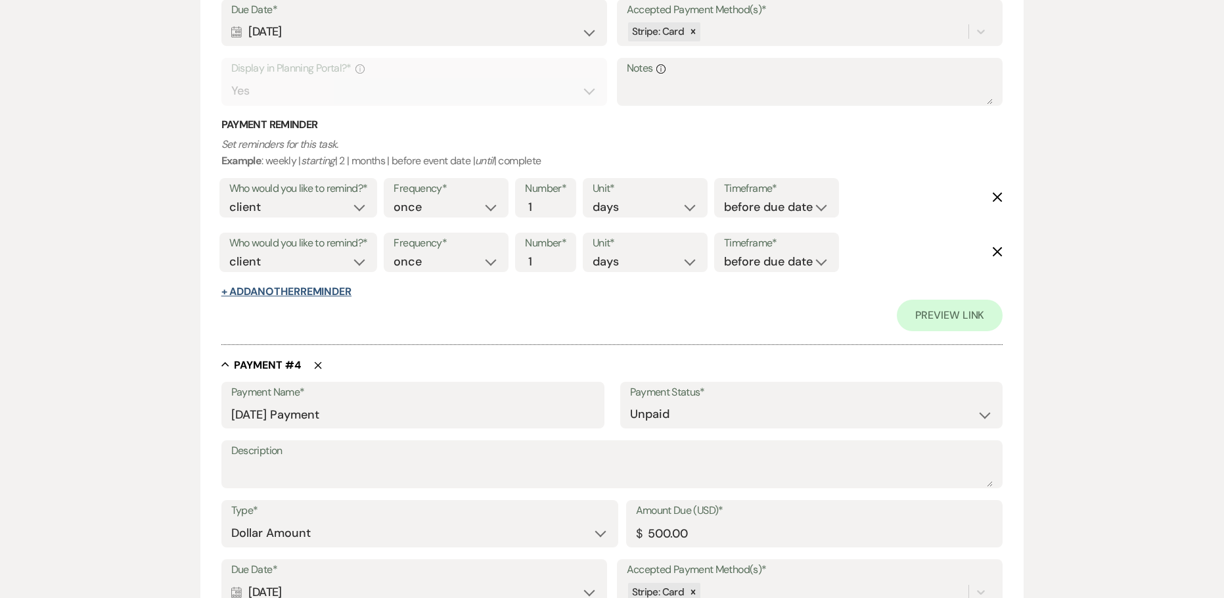
click at [259, 288] on button "+ Add Another Reminder" at bounding box center [286, 292] width 130 height 11
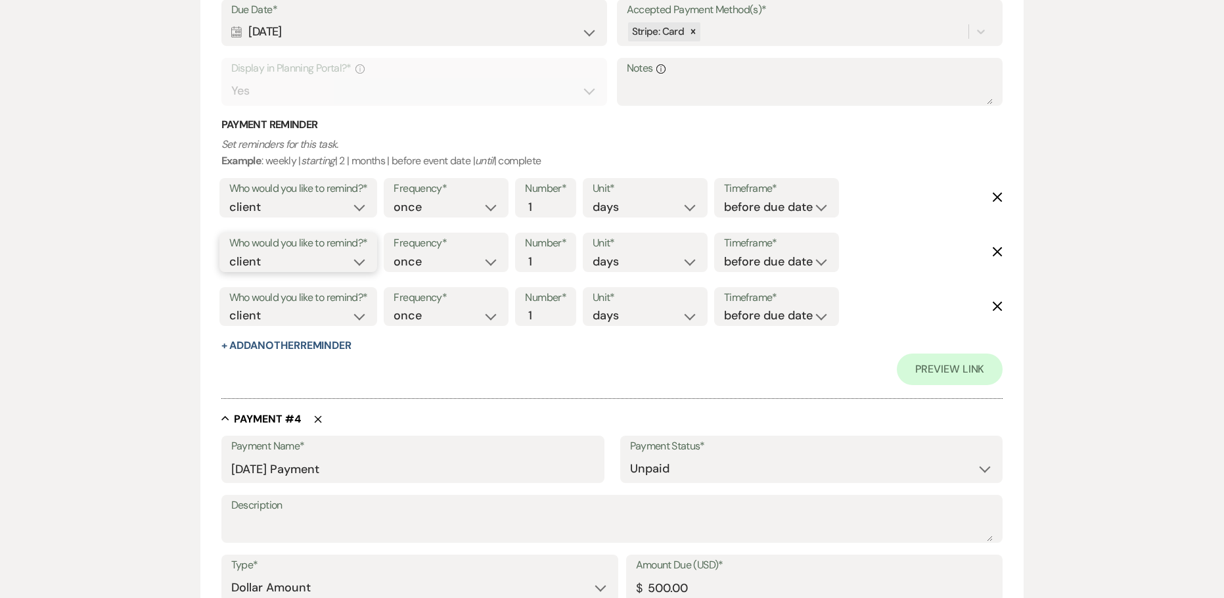
click at [248, 260] on select "client venue both" at bounding box center [298, 262] width 139 height 18
click at [229, 253] on select "client venue both" at bounding box center [298, 262] width 139 height 18
click at [756, 260] on select "before due date after due date on due date on custom date" at bounding box center [776, 262] width 105 height 18
click at [724, 253] on select "before due date after due date on due date on custom date" at bounding box center [776, 262] width 105 height 18
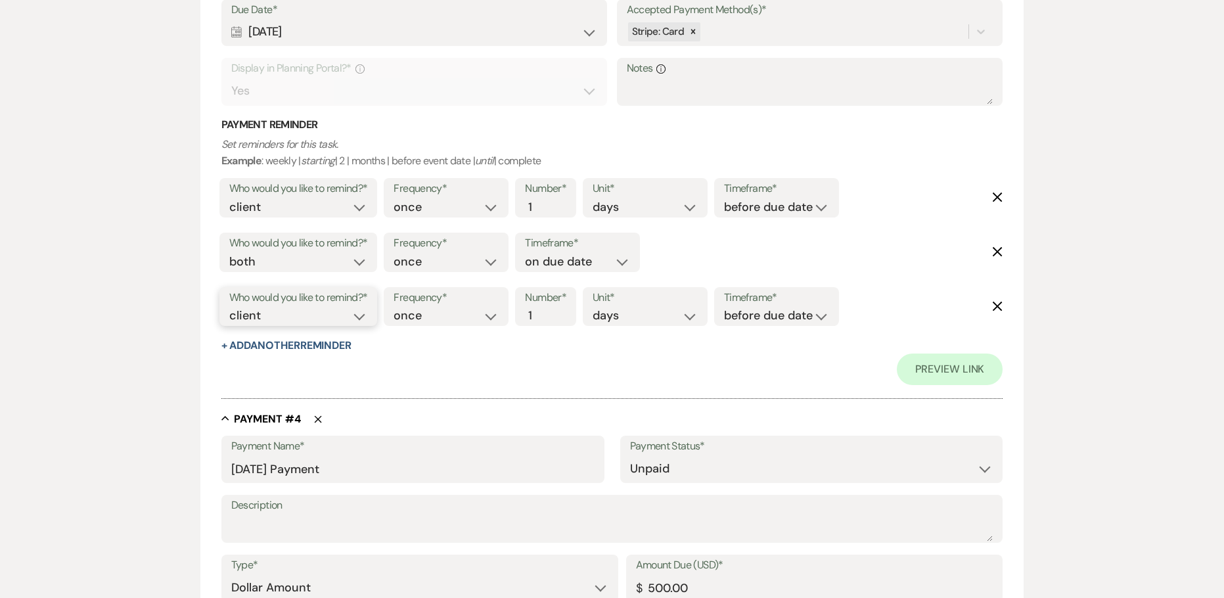
click at [368, 318] on select "client venue both" at bounding box center [298, 316] width 139 height 18
click at [229, 307] on select "client venue both" at bounding box center [298, 316] width 139 height 18
click at [545, 310] on input "2" at bounding box center [539, 316] width 28 height 18
click at [545, 310] on input "3" at bounding box center [539, 316] width 28 height 18
click at [754, 317] on select "before due date after due date on due date on custom date" at bounding box center [776, 316] width 105 height 18
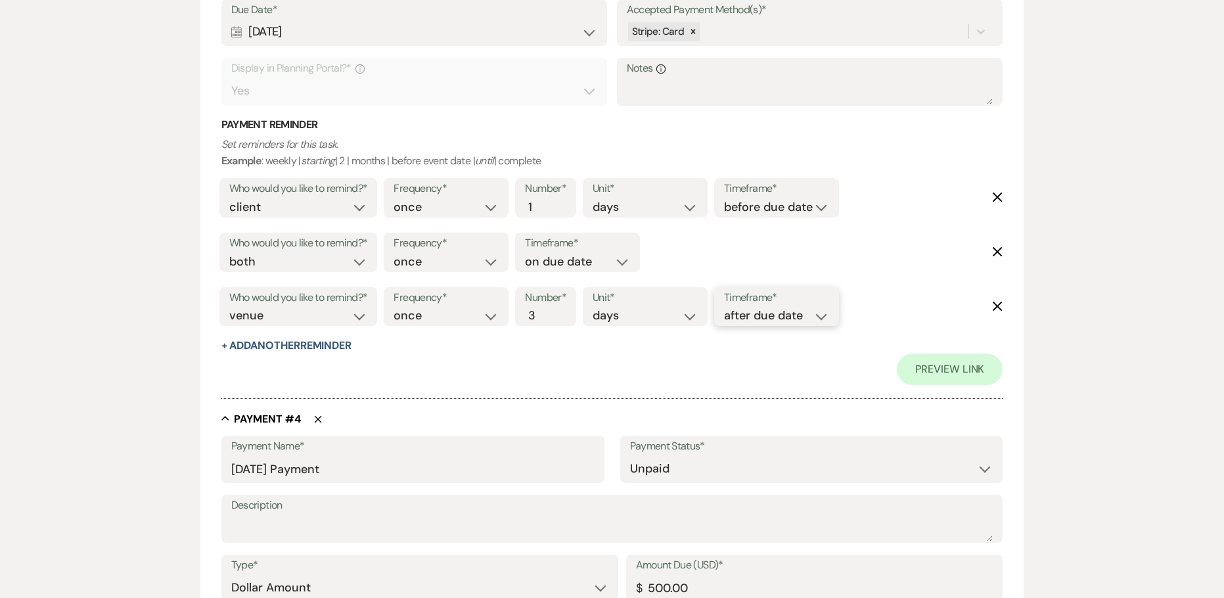
click at [727, 307] on select "before due date after due date on due date on custom date" at bounding box center [776, 316] width 105 height 18
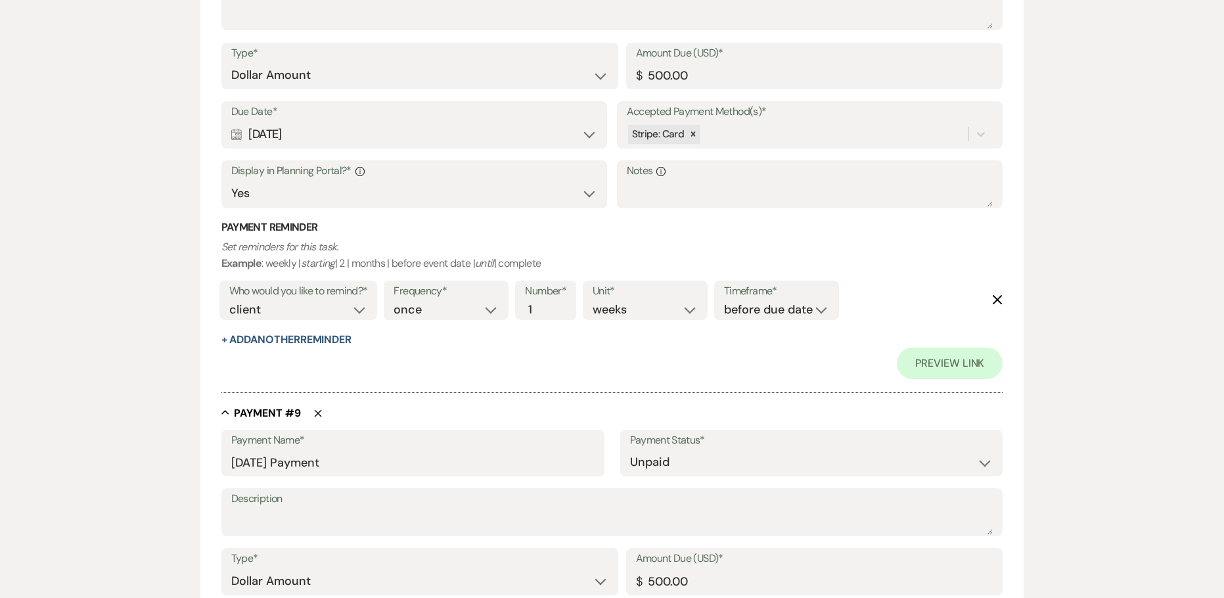
scroll to position [4666, 0]
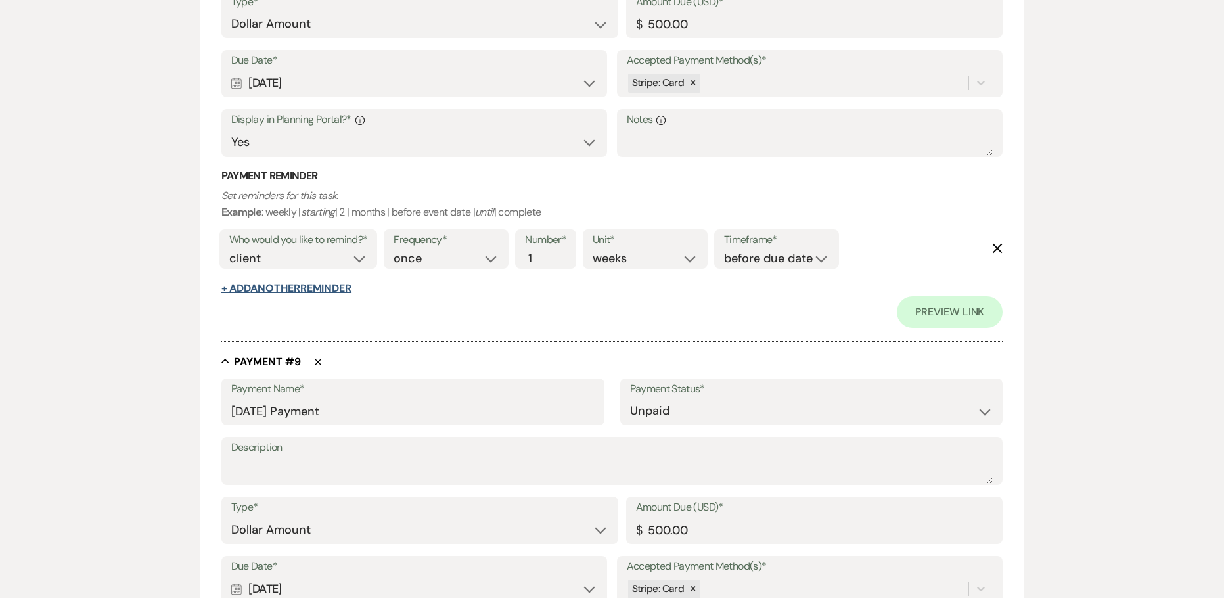
click at [242, 287] on button "+ Add Another Reminder" at bounding box center [286, 288] width 130 height 11
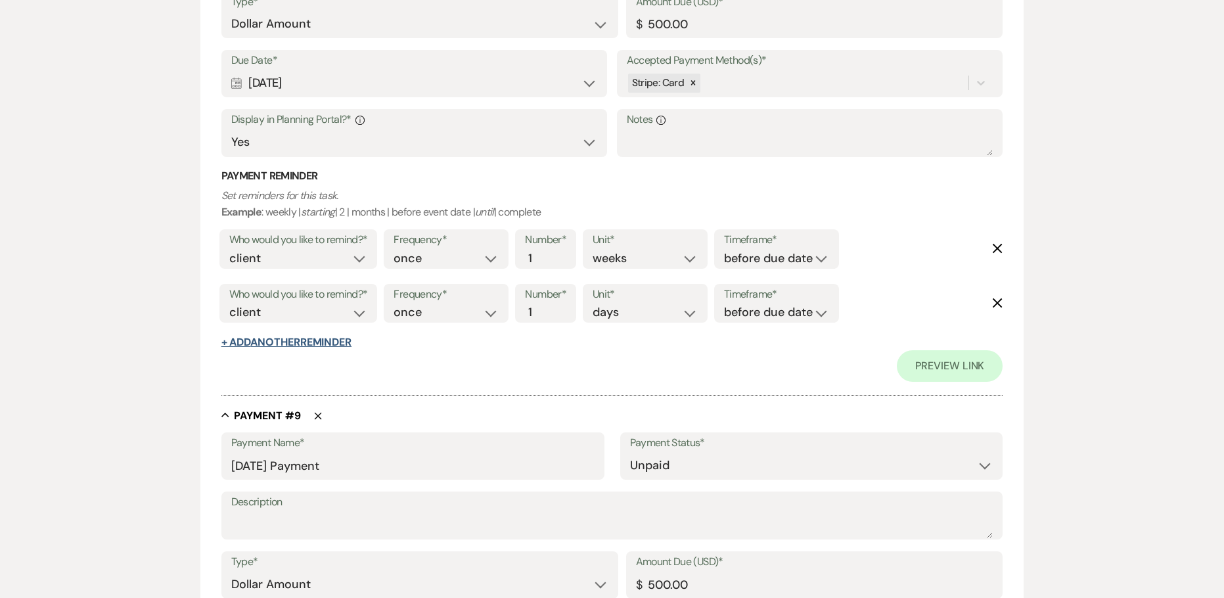
click at [288, 346] on button "+ Add Another Reminder" at bounding box center [286, 342] width 130 height 11
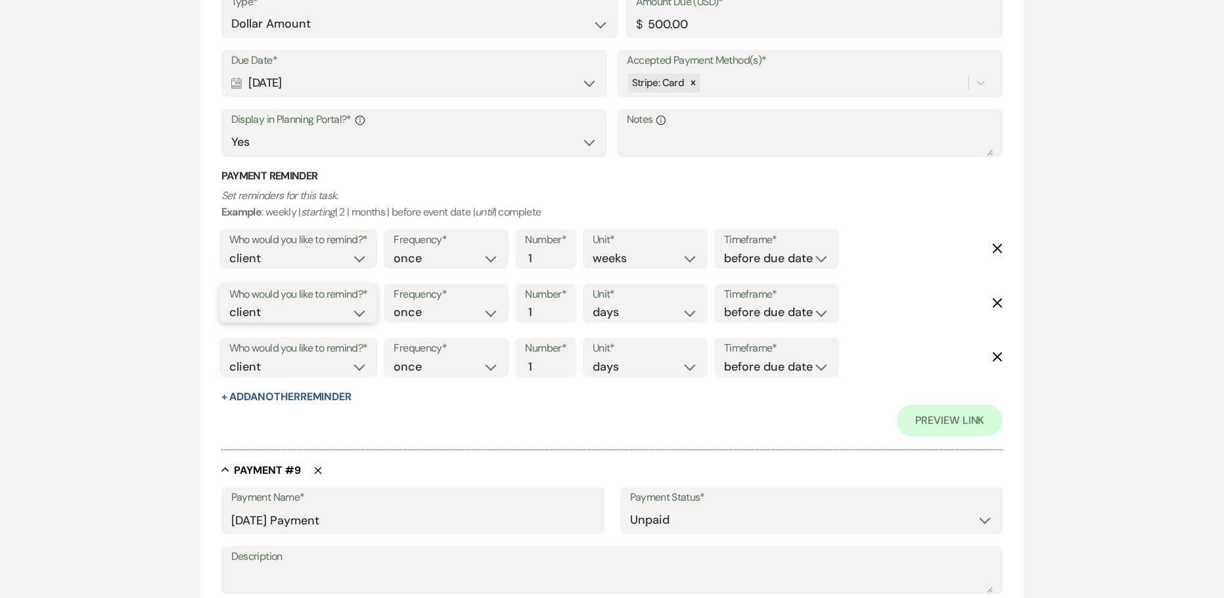
click at [245, 311] on select "client venue both" at bounding box center [298, 313] width 139 height 18
click at [229, 304] on select "client venue both" at bounding box center [298, 313] width 139 height 18
click at [778, 314] on select "before due date after due date on due date on custom date" at bounding box center [776, 313] width 105 height 18
click at [724, 304] on select "before due date after due date on due date on custom date" at bounding box center [776, 313] width 105 height 18
click at [243, 366] on select "client venue both" at bounding box center [298, 367] width 139 height 18
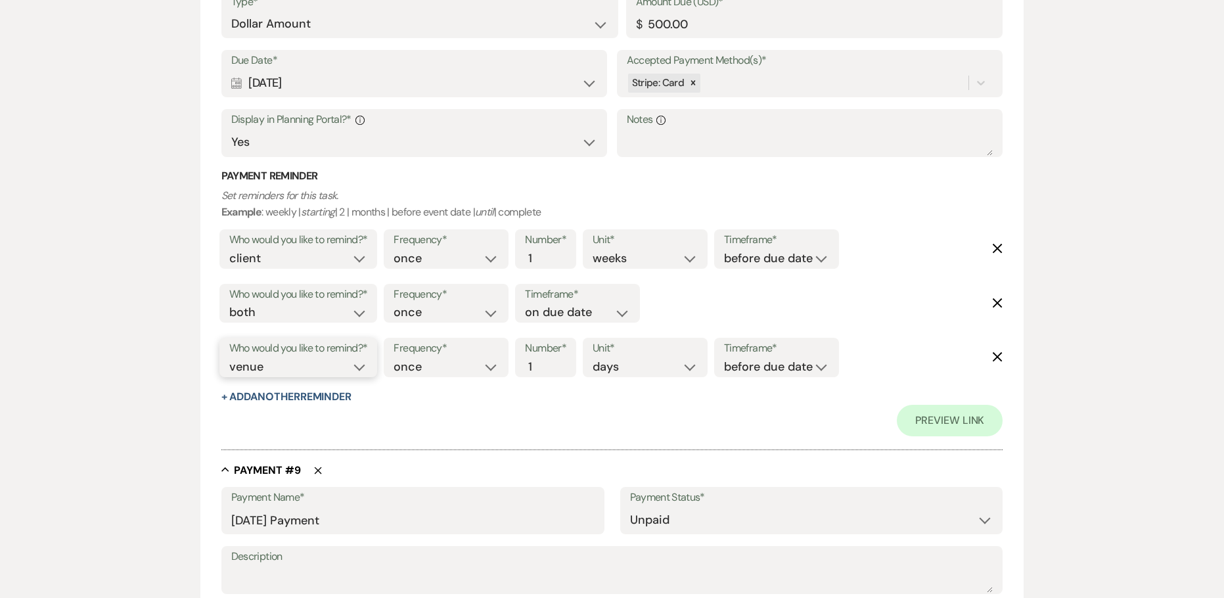
click at [229, 358] on select "client venue both" at bounding box center [298, 367] width 139 height 18
click at [549, 359] on input "2" at bounding box center [539, 367] width 28 height 18
click at [549, 359] on input "3" at bounding box center [539, 367] width 28 height 18
click at [748, 369] on select "before due date after due date on due date on custom date" at bounding box center [776, 367] width 105 height 18
click at [727, 358] on select "before due date after due date on due date on custom date" at bounding box center [776, 367] width 105 height 18
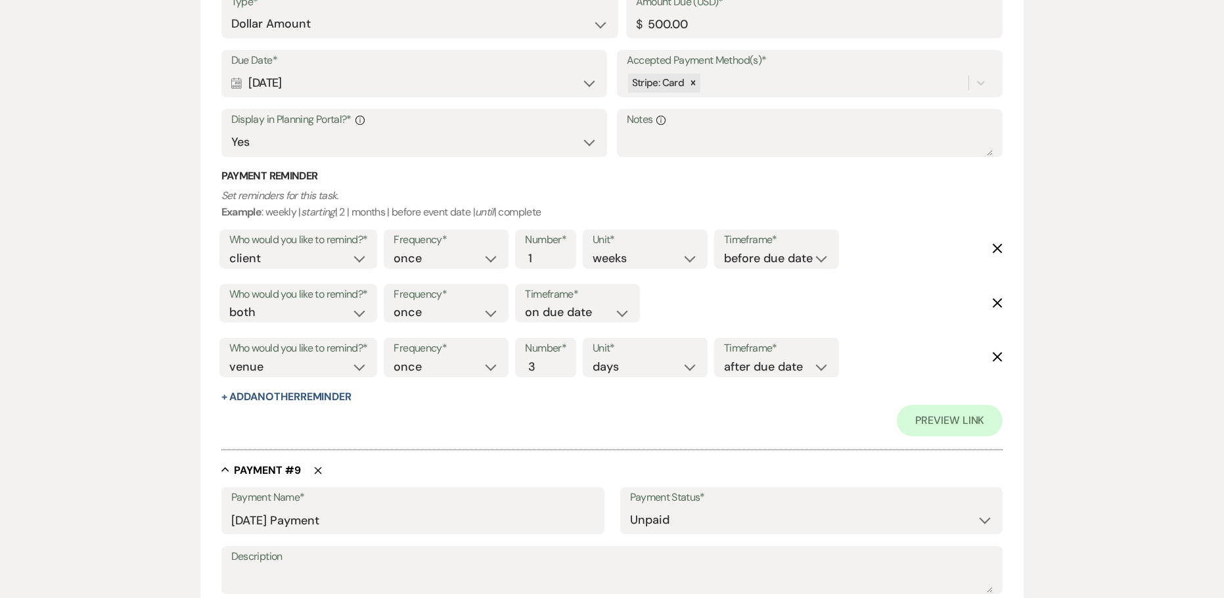
click at [538, 422] on div "Preview Link" at bounding box center [612, 421] width 782 height 32
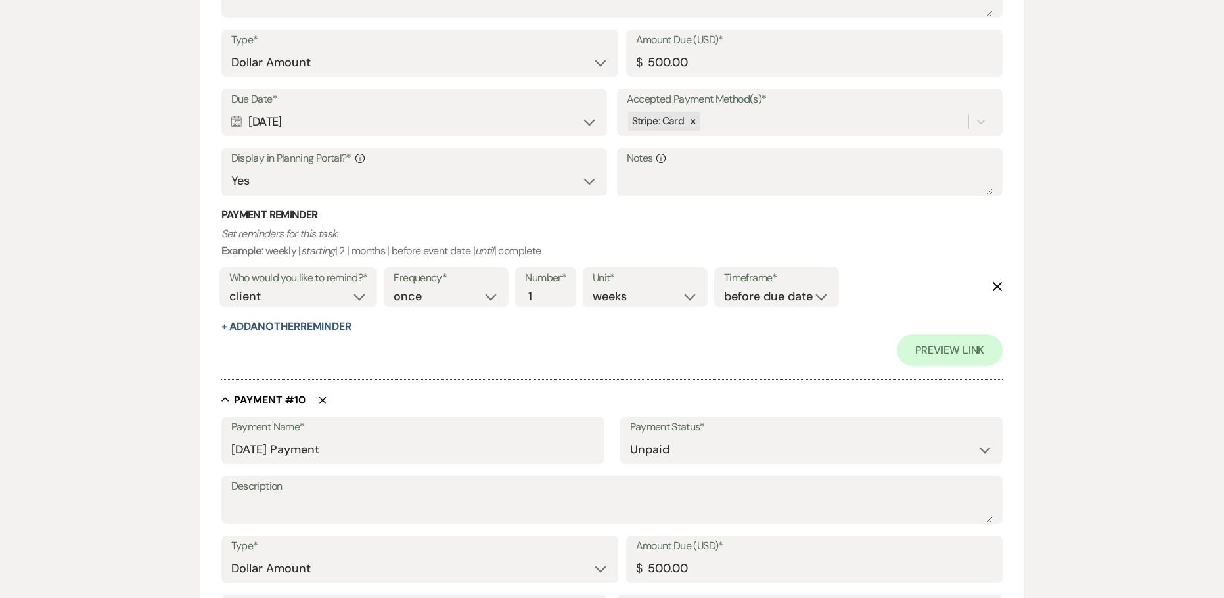
scroll to position [5257, 0]
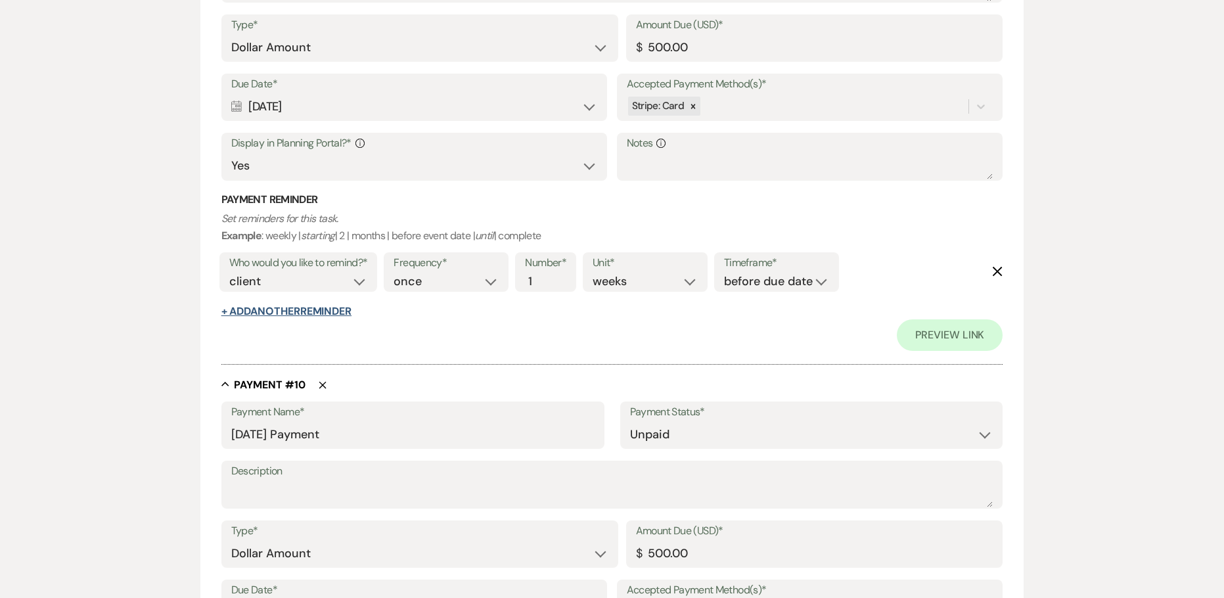
click at [246, 315] on button "+ Add Another Reminder" at bounding box center [286, 311] width 130 height 11
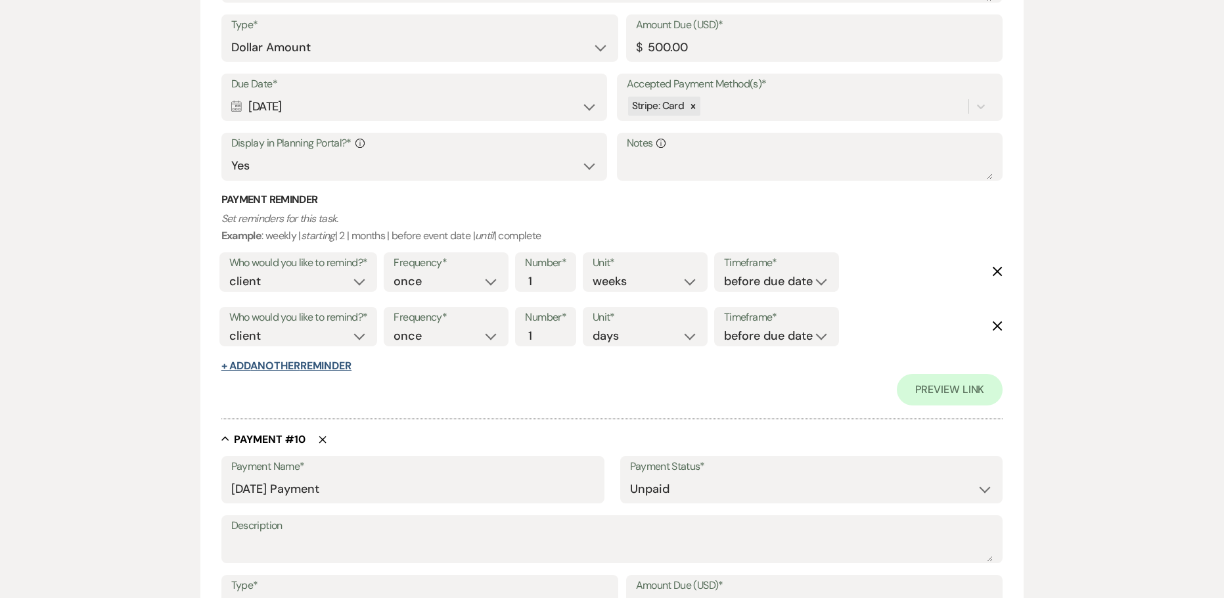
click at [261, 368] on button "+ Add Another Reminder" at bounding box center [286, 366] width 130 height 11
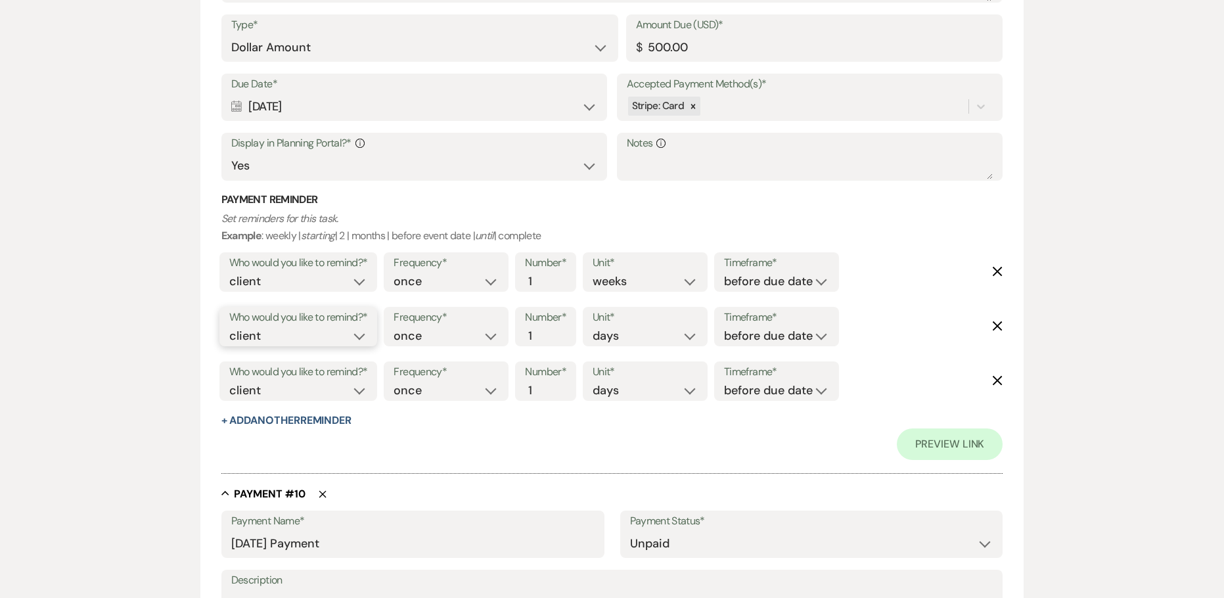
click at [244, 331] on select "client venue both" at bounding box center [298, 336] width 139 height 18
click at [229, 327] on select "client venue both" at bounding box center [298, 336] width 139 height 18
click at [763, 338] on select "before due date after due date on due date on custom date" at bounding box center [776, 336] width 105 height 18
click at [724, 327] on select "before due date after due date on due date on custom date" at bounding box center [776, 336] width 105 height 18
click at [263, 391] on select "client venue both" at bounding box center [298, 391] width 139 height 18
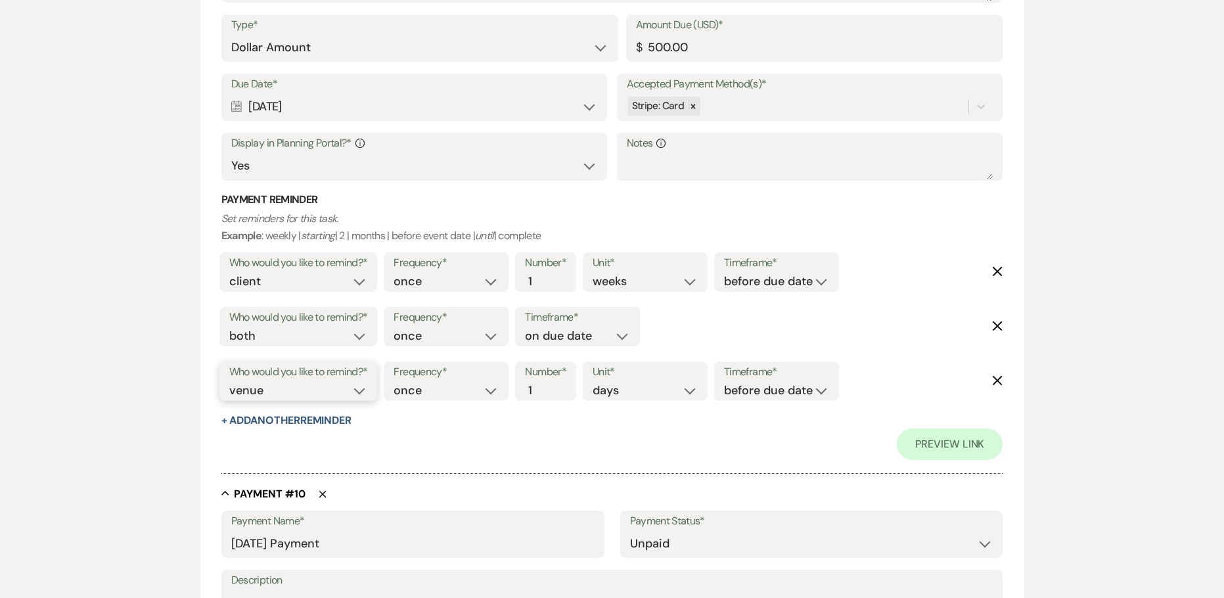
click at [229, 382] on select "client venue both" at bounding box center [298, 391] width 139 height 18
click at [545, 384] on input "2" at bounding box center [539, 391] width 28 height 18
click at [546, 384] on input "3" at bounding box center [539, 391] width 28 height 18
click at [733, 390] on select "before due date after due date on due date on custom date" at bounding box center [776, 391] width 105 height 18
click at [727, 382] on select "before due date after due date on due date on custom date" at bounding box center [776, 391] width 105 height 18
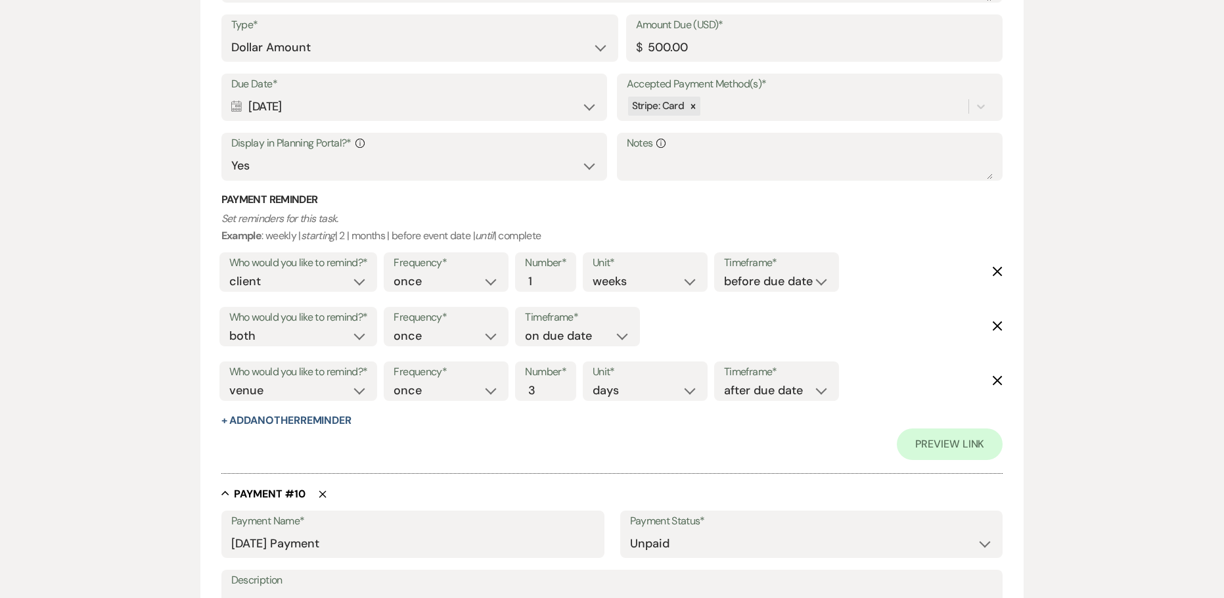
click at [633, 432] on div "Preview Link" at bounding box center [612, 444] width 782 height 32
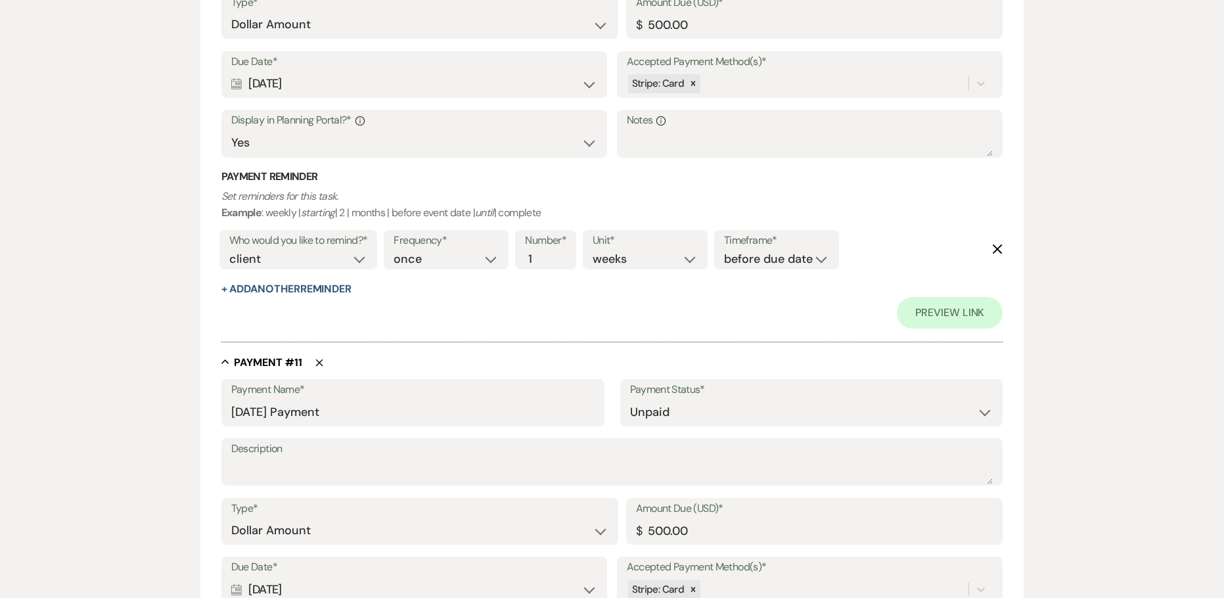
scroll to position [5914, 0]
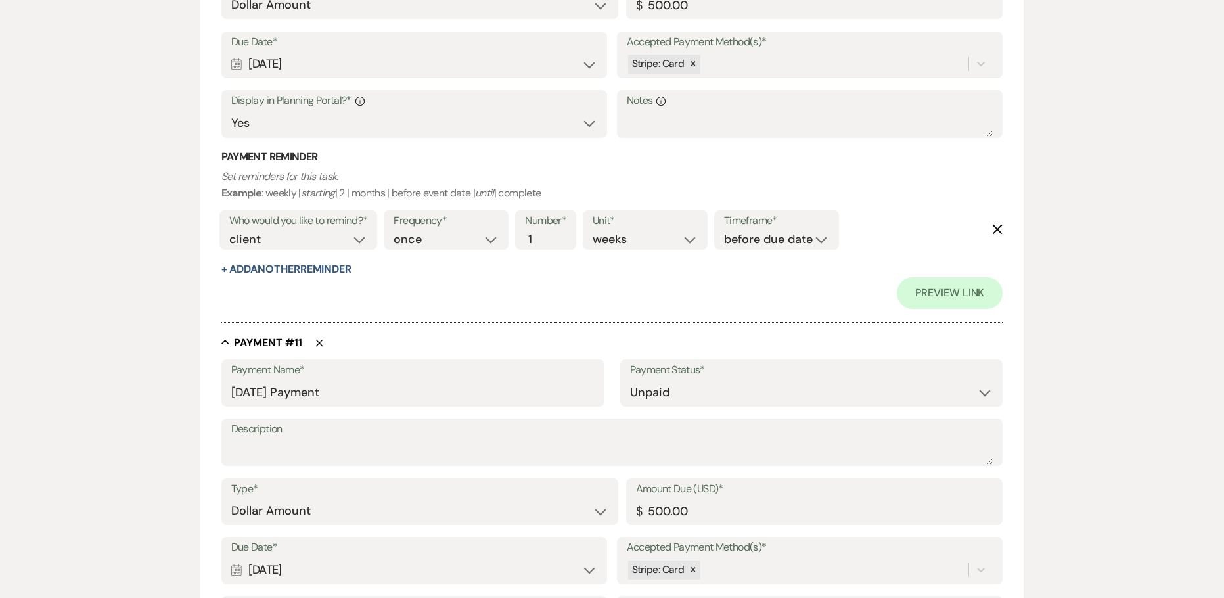
click at [271, 277] on div "Payment Reminder Set reminders for this task. Example : weekly | starting | 2 |…" at bounding box center [612, 213] width 782 height 127
click at [264, 261] on div "Payment Reminder Set reminders for this task. Example : weekly | starting | 2 |…" at bounding box center [612, 213] width 782 height 127
click at [250, 267] on button "+ Add Another Reminder" at bounding box center [286, 269] width 130 height 11
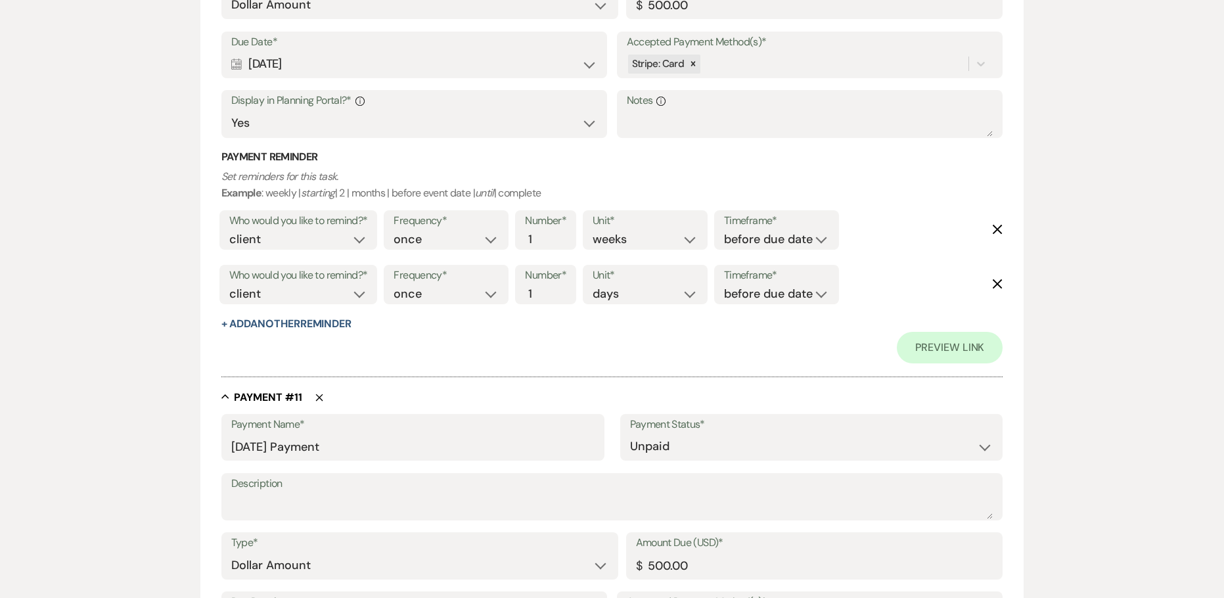
drag, startPoint x: 268, startPoint y: 325, endPoint x: 250, endPoint y: 306, distance: 25.6
click at [268, 325] on button "+ Add Another Reminder" at bounding box center [286, 324] width 130 height 11
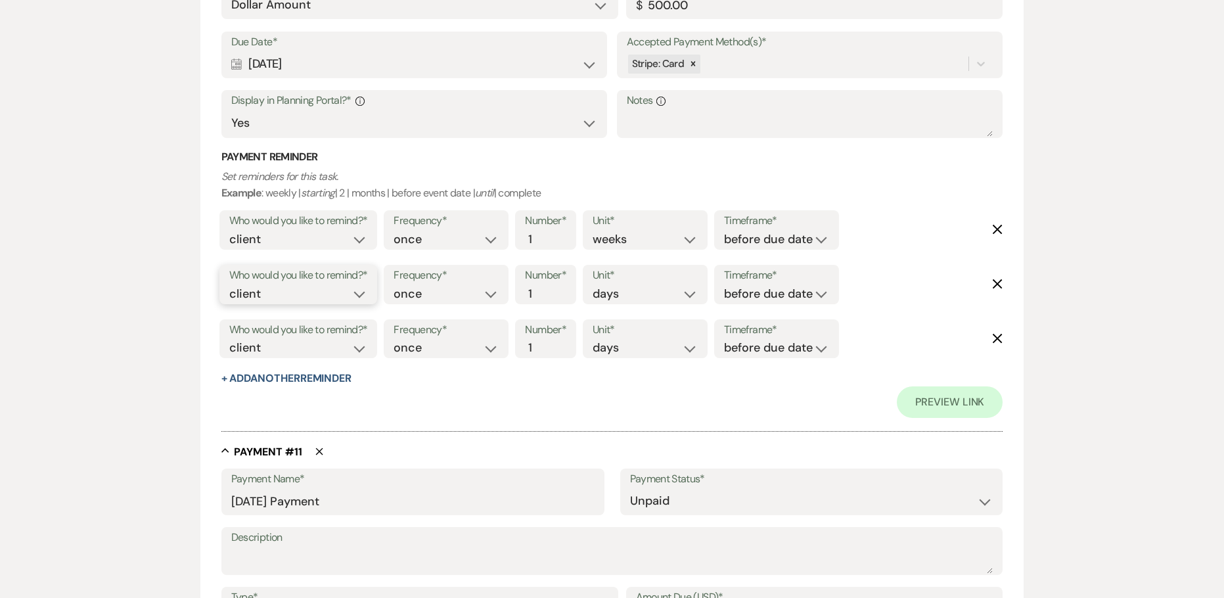
click at [241, 286] on select "client venue both" at bounding box center [298, 294] width 139 height 18
click at [229, 285] on select "client venue both" at bounding box center [298, 294] width 139 height 18
click at [769, 300] on select "before due date after due date on due date on custom date" at bounding box center [776, 294] width 105 height 18
click at [724, 285] on select "before due date after due date on due date on custom date" at bounding box center [776, 294] width 105 height 18
click at [246, 347] on select "client venue both" at bounding box center [298, 348] width 139 height 18
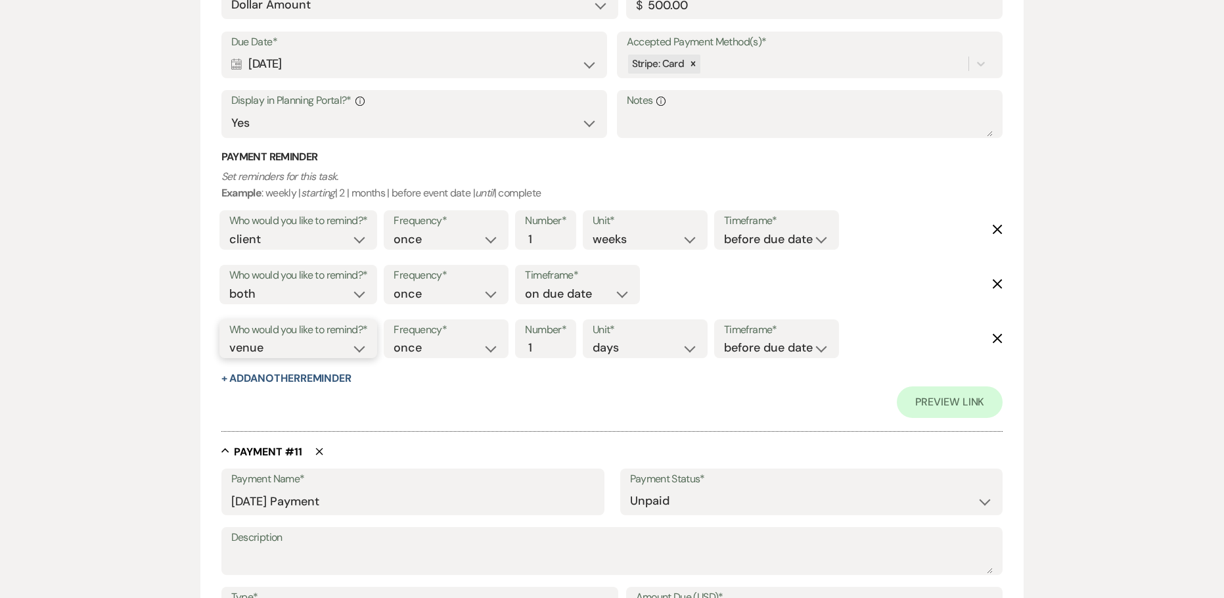
click at [229, 339] on select "client venue both" at bounding box center [298, 348] width 139 height 18
click at [543, 340] on input "2" at bounding box center [539, 348] width 28 height 18
click at [543, 340] on input "3" at bounding box center [539, 348] width 28 height 18
click at [772, 352] on select "before due date after due date on due date on custom date" at bounding box center [776, 348] width 105 height 18
click at [727, 339] on select "before due date after due date on due date on custom date" at bounding box center [776, 348] width 105 height 18
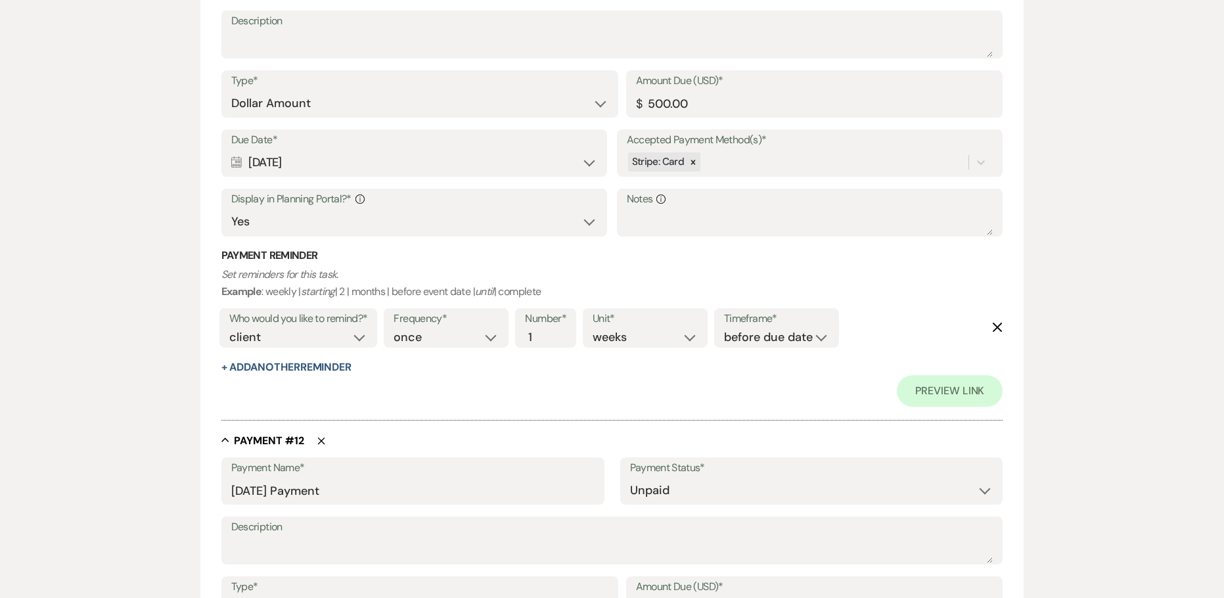
scroll to position [6506, 0]
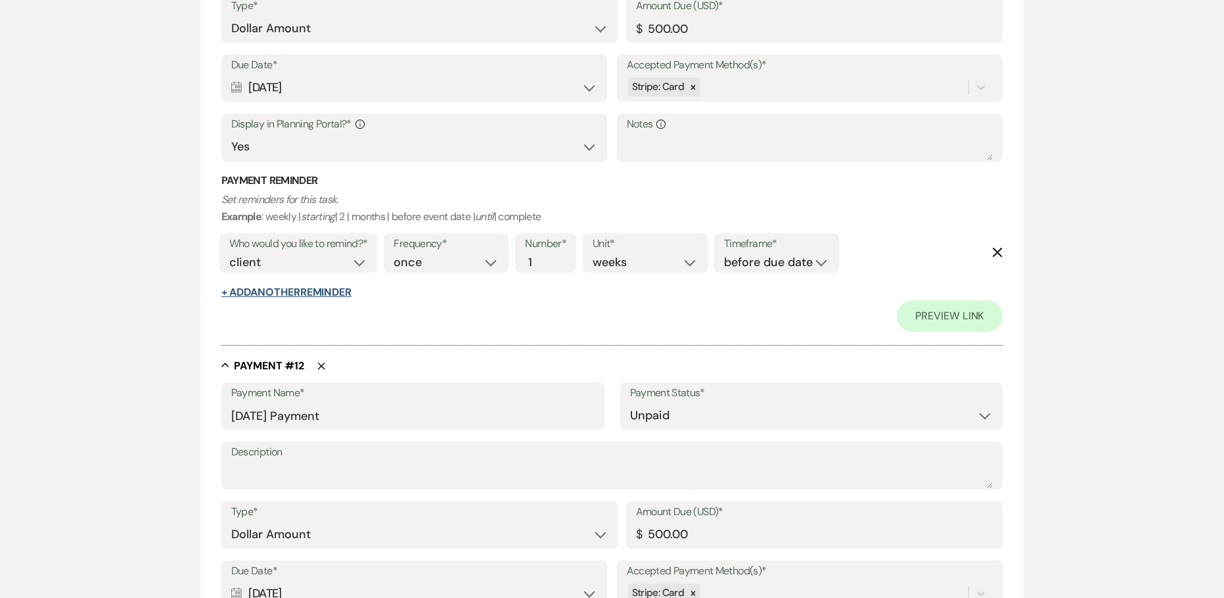
click at [274, 296] on button "+ Add Another Reminder" at bounding box center [286, 292] width 130 height 11
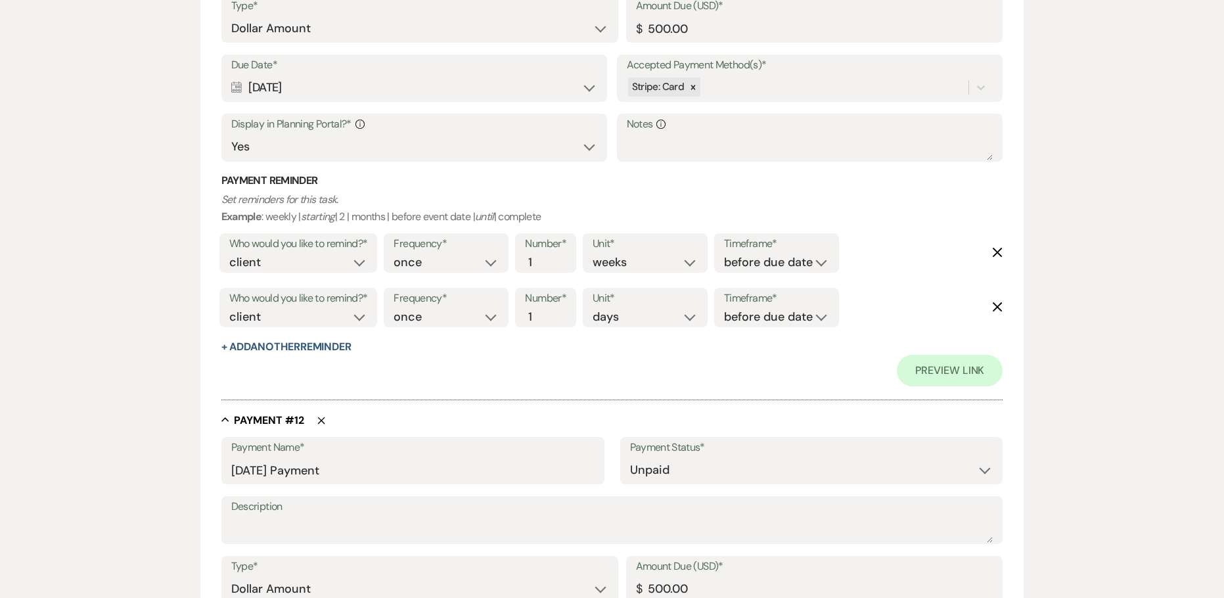
click at [299, 358] on div "Preview Link" at bounding box center [612, 371] width 782 height 32
click at [299, 342] on button "+ Add Another Reminder" at bounding box center [286, 347] width 130 height 11
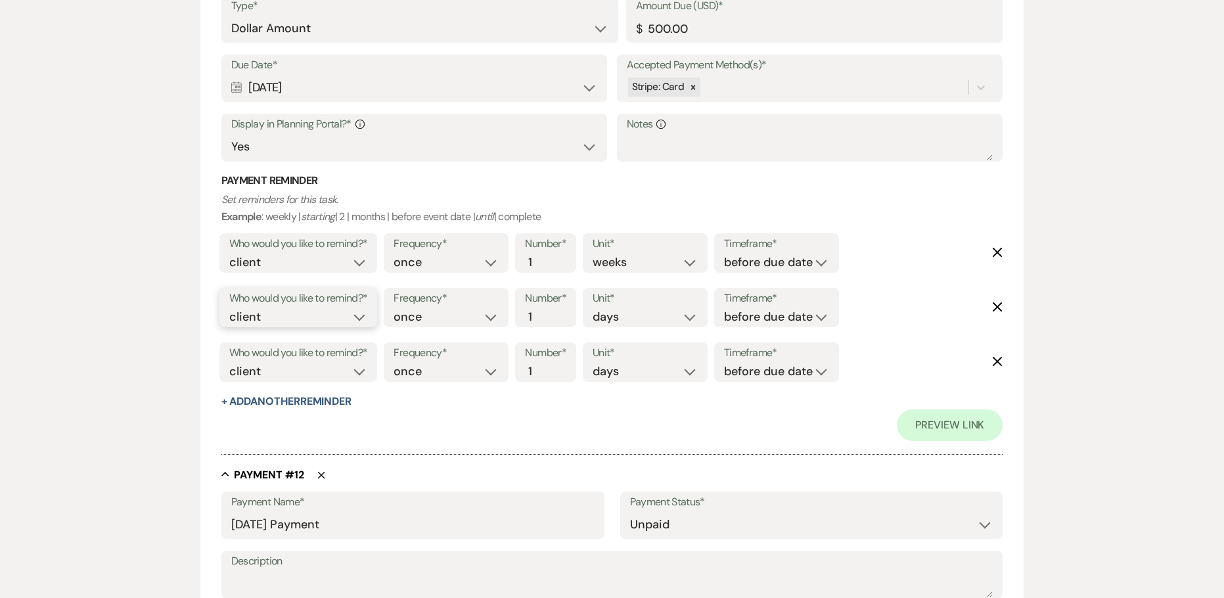
click at [241, 315] on select "client venue both" at bounding box center [298, 317] width 139 height 18
click at [229, 308] on select "client venue both" at bounding box center [298, 317] width 139 height 18
click at [749, 323] on select "before due date after due date on due date on custom date" at bounding box center [776, 317] width 105 height 18
click at [724, 308] on select "before due date after due date on due date on custom date" at bounding box center [776, 317] width 105 height 18
click at [252, 379] on select "client venue both" at bounding box center [298, 372] width 139 height 18
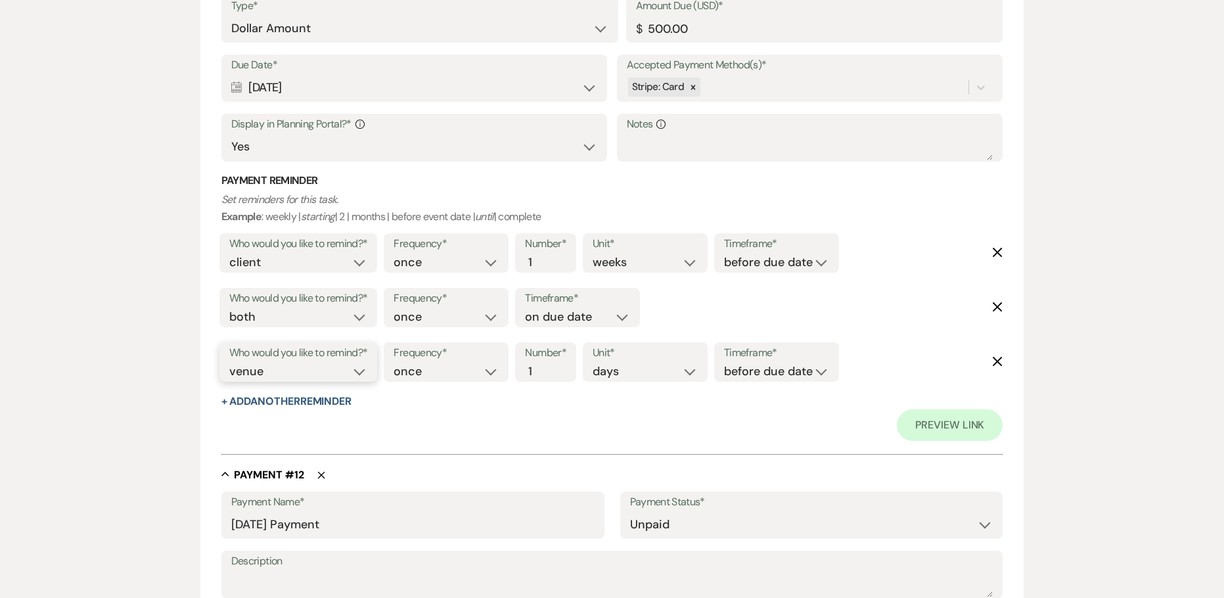
click at [229, 363] on select "client venue both" at bounding box center [298, 372] width 139 height 18
click at [553, 374] on input "1" at bounding box center [539, 372] width 28 height 18
click at [551, 365] on input "2" at bounding box center [539, 372] width 28 height 18
click at [547, 364] on input "3" at bounding box center [539, 372] width 28 height 18
drag, startPoint x: 789, startPoint y: 371, endPoint x: 764, endPoint y: 381, distance: 27.1
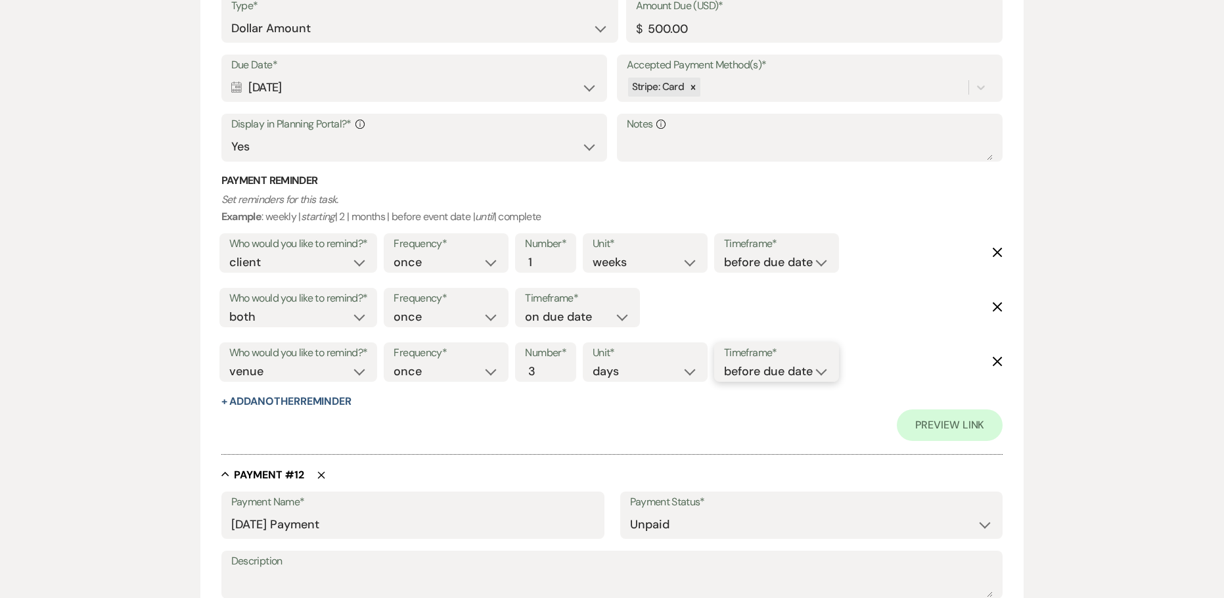
click at [789, 371] on select "before due date after due date on due date on custom date" at bounding box center [776, 372] width 105 height 18
click at [727, 363] on select "before due date after due date on due date on custom date" at bounding box center [776, 372] width 105 height 18
click at [637, 421] on div "Preview Link" at bounding box center [612, 425] width 782 height 32
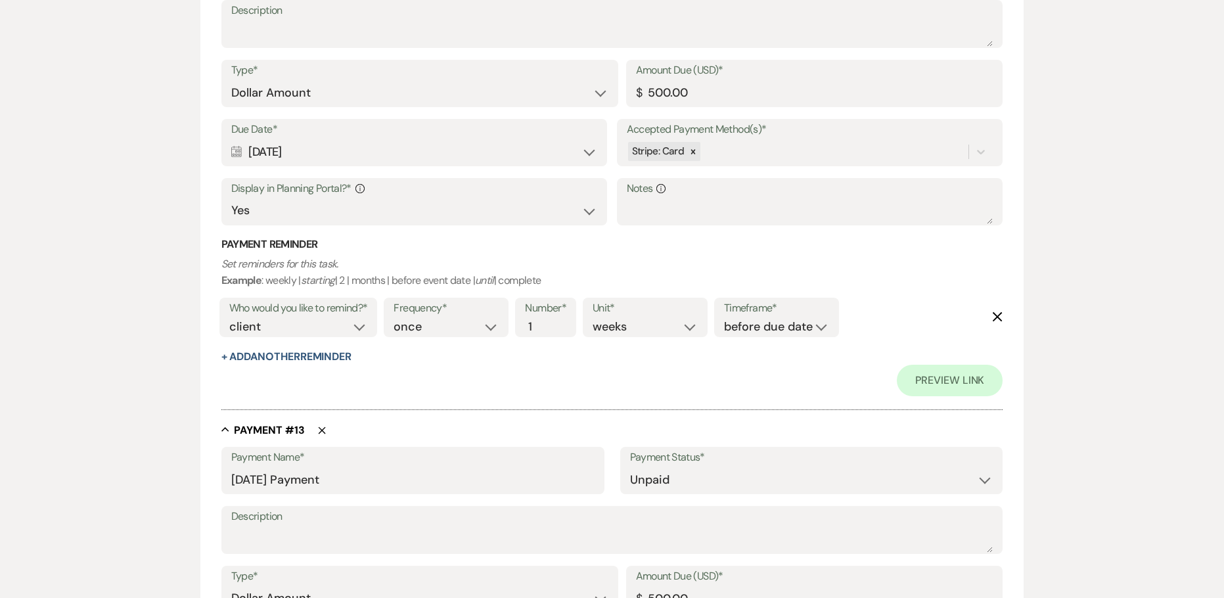
scroll to position [7097, 0]
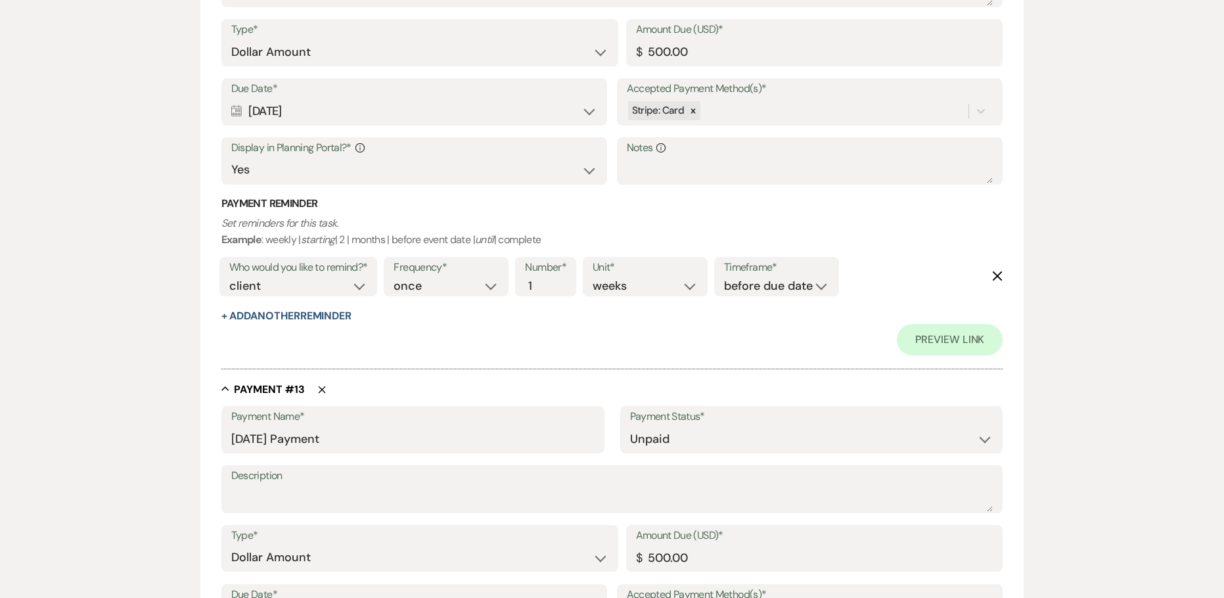
click at [254, 307] on div "Who would you like to remind?* client venue both" at bounding box center [298, 281] width 165 height 55
click at [254, 317] on button "+ Add Another Reminder" at bounding box center [286, 316] width 130 height 11
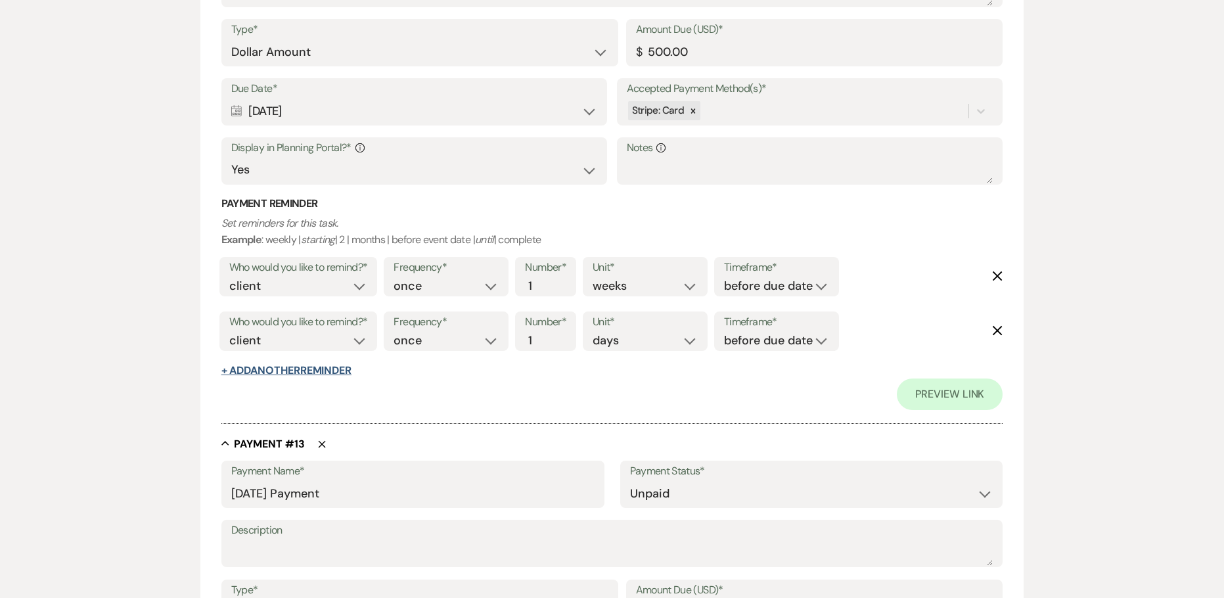
click at [260, 373] on button "+ Add Another Reminder" at bounding box center [286, 370] width 130 height 11
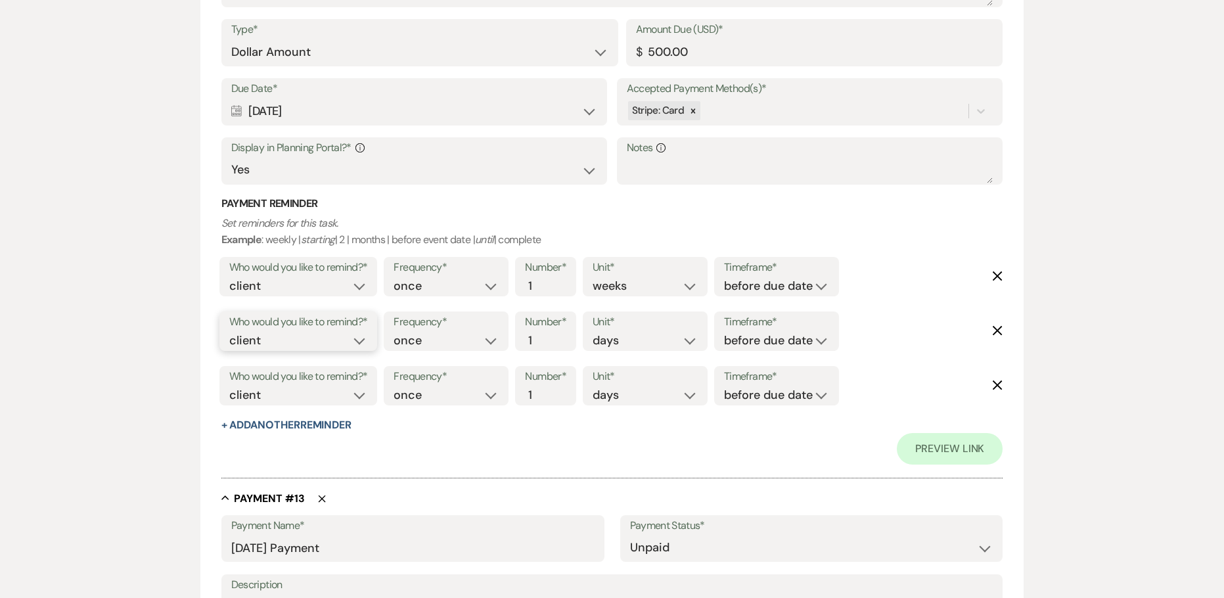
click at [241, 340] on select "client venue both" at bounding box center [298, 341] width 139 height 18
click at [244, 397] on select "client venue both" at bounding box center [298, 395] width 139 height 18
click at [229, 386] on select "client venue both" at bounding box center [298, 395] width 139 height 18
click at [547, 388] on input "2" at bounding box center [539, 395] width 28 height 18
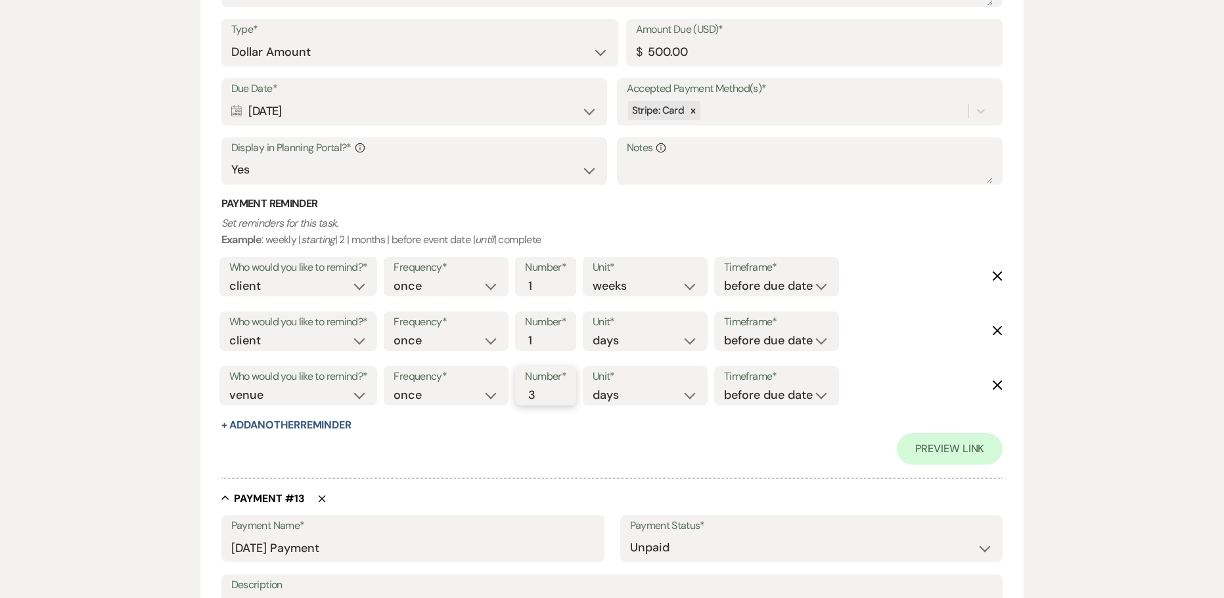
click at [547, 388] on input "3" at bounding box center [539, 395] width 28 height 18
click at [760, 394] on select "before due date after due date on due date on custom date" at bounding box center [776, 395] width 105 height 18
click at [727, 386] on select "before due date after due date on due date on custom date" at bounding box center [776, 395] width 105 height 18
click at [242, 341] on select "client venue both" at bounding box center [298, 341] width 139 height 18
click at [229, 332] on select "client venue both" at bounding box center [298, 341] width 139 height 18
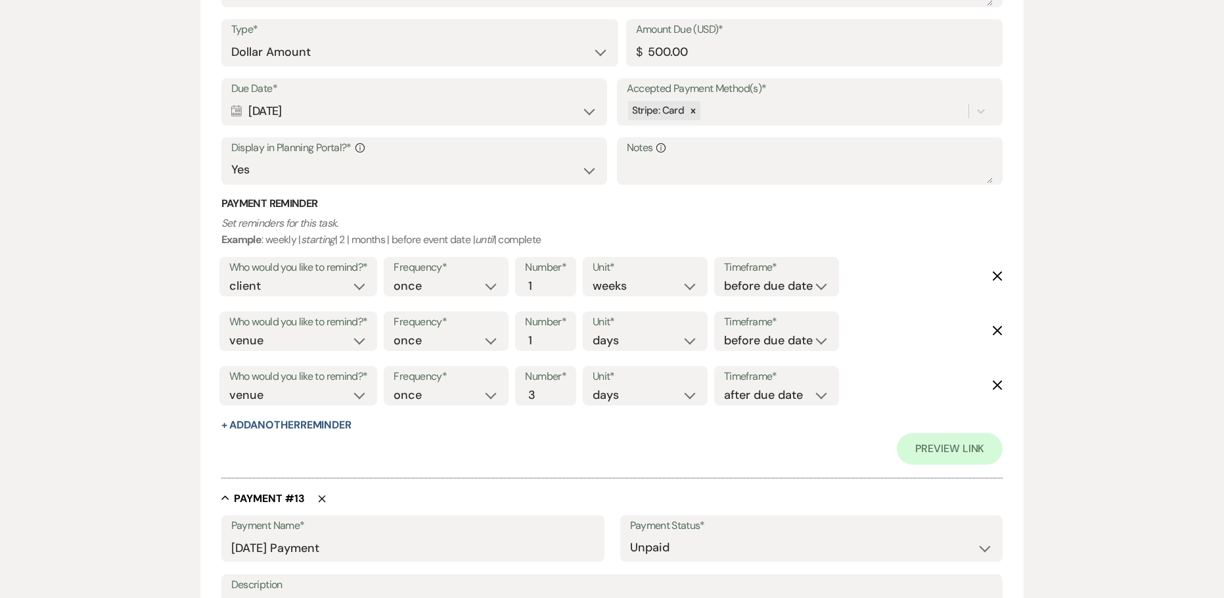
click at [722, 340] on div "Timeframe* before due date after due date on due date on custom date" at bounding box center [776, 330] width 125 height 39
click at [775, 354] on div "Frequency* once daily weekly monthly Number* 1 Unit* days weeks months Timefram…" at bounding box center [611, 335] width 462 height 55
click at [331, 336] on select "client venue both" at bounding box center [298, 341] width 139 height 18
click at [229, 332] on select "client venue both" at bounding box center [298, 341] width 139 height 18
click at [784, 329] on label "Timeframe*" at bounding box center [776, 322] width 105 height 19
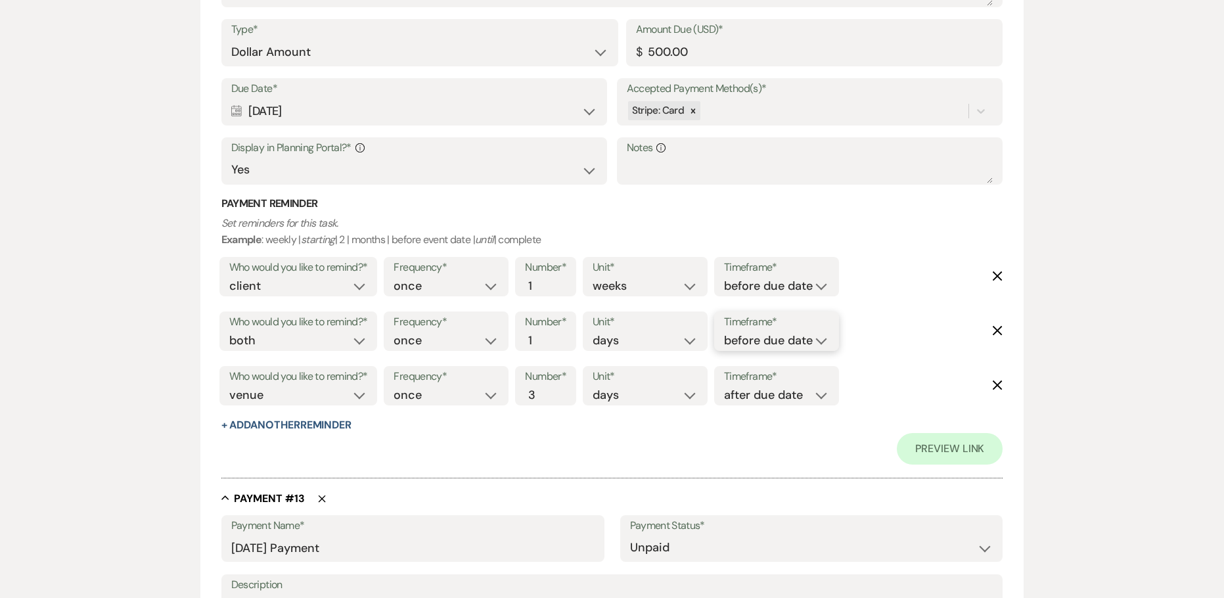
click at [768, 336] on select "before due date after due date on due date on custom date" at bounding box center [776, 341] width 105 height 18
click at [724, 332] on select "before due date after due date on due date on custom date" at bounding box center [776, 341] width 105 height 18
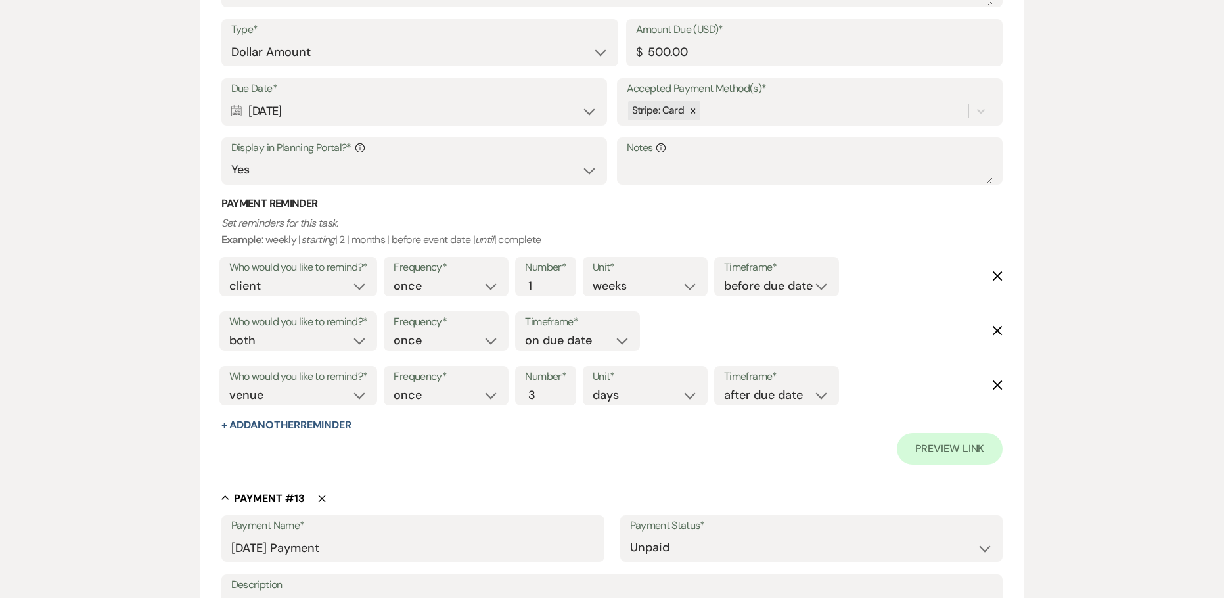
click at [676, 218] on p "Set reminders for this task. Example : weekly | starting | 2 | months | before …" at bounding box center [612, 232] width 782 height 34
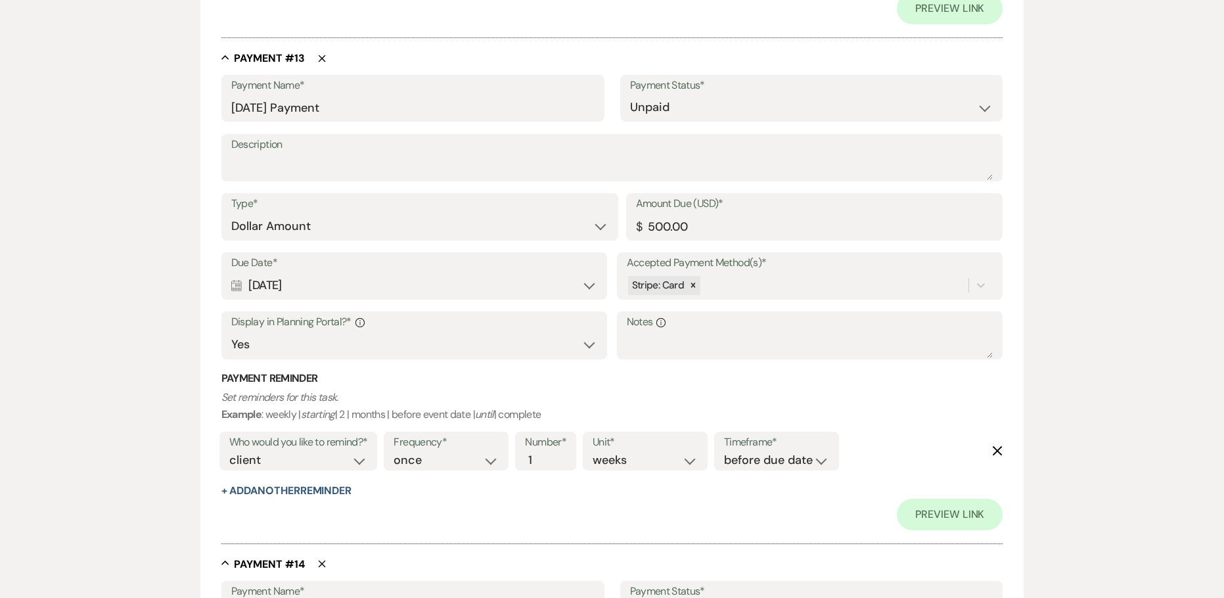
scroll to position [7557, 0]
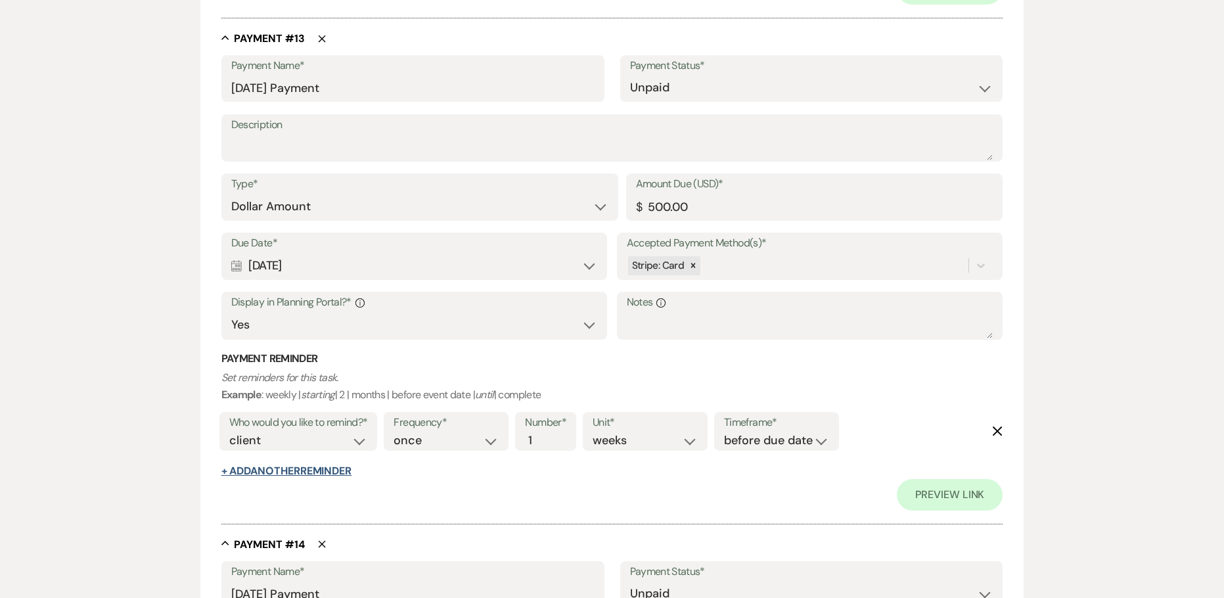
click at [281, 472] on button "+ Add Another Reminder" at bounding box center [286, 471] width 130 height 11
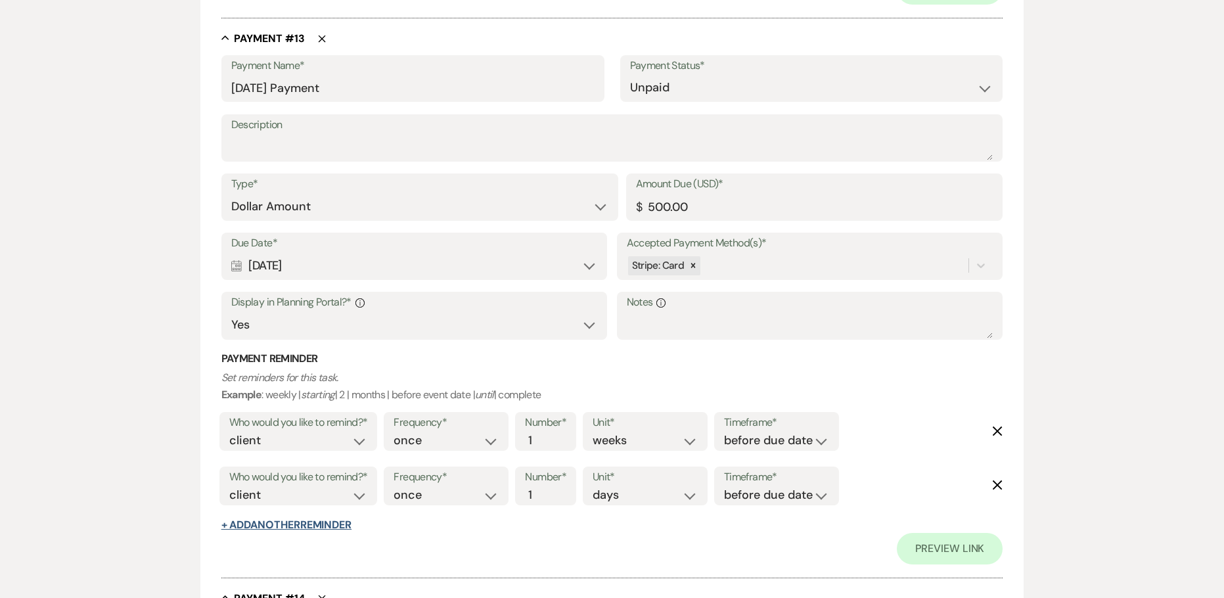
click at [296, 522] on button "+ Add Another Reminder" at bounding box center [286, 525] width 130 height 11
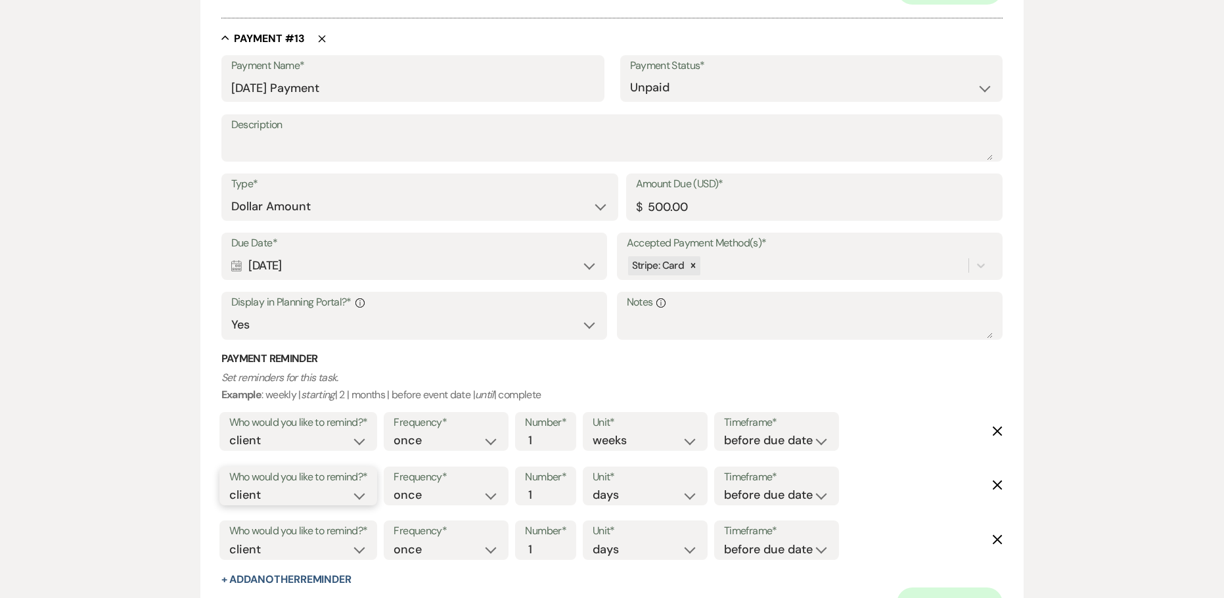
click at [303, 500] on select "client venue both" at bounding box center [298, 495] width 139 height 18
click at [229, 486] on select "client venue both" at bounding box center [298, 495] width 139 height 18
click at [762, 490] on select "before due date after due date on due date on custom date" at bounding box center [776, 495] width 105 height 18
click at [727, 486] on select "before due date after due date on due date on custom date" at bounding box center [776, 495] width 105 height 18
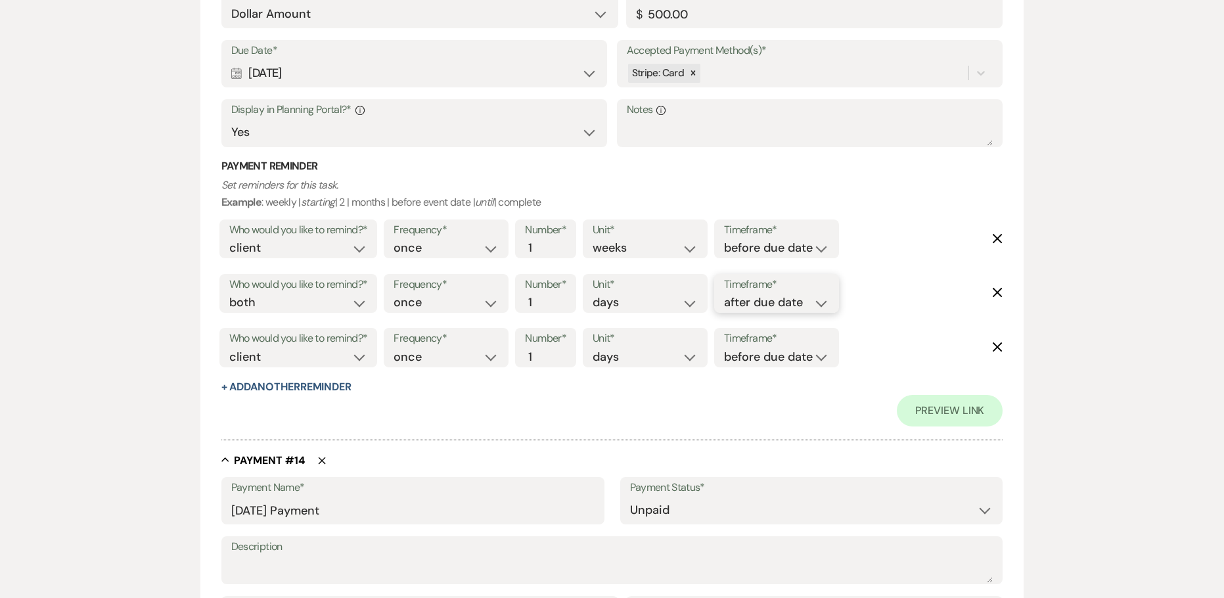
scroll to position [7754, 0]
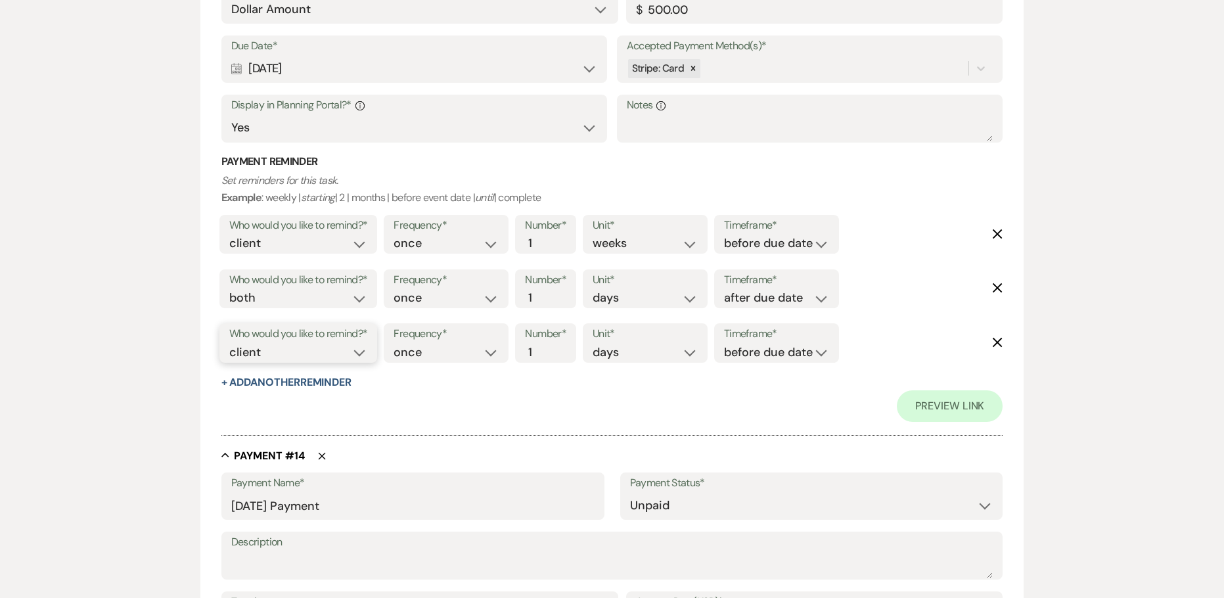
click at [277, 348] on select "client venue both" at bounding box center [298, 353] width 139 height 18
click at [229, 344] on select "client venue both" at bounding box center [298, 353] width 139 height 18
click at [544, 346] on input "2" at bounding box center [539, 353] width 28 height 18
click at [544, 346] on input "3" at bounding box center [539, 353] width 28 height 18
click at [729, 357] on select "before due date after due date on due date on custom date" at bounding box center [776, 353] width 105 height 18
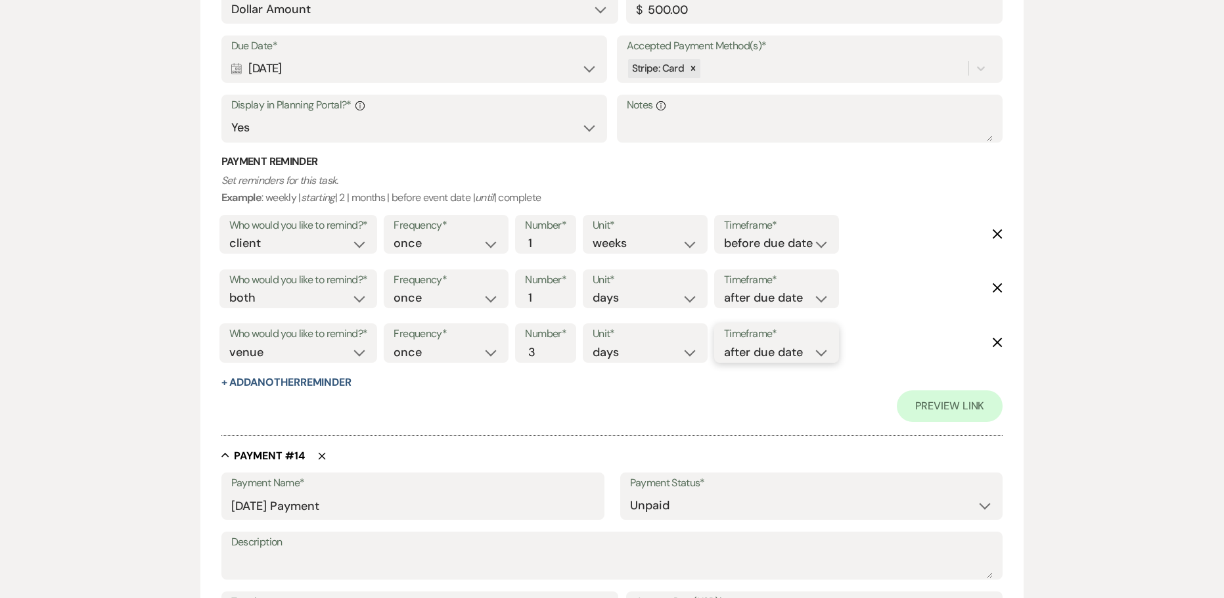
click at [727, 344] on select "before due date after due date on due date on custom date" at bounding box center [776, 353] width 105 height 18
click at [447, 383] on div "Payment Reminder Set reminders for this task. Example : weekly | starting | 2 |…" at bounding box center [612, 272] width 782 height 236
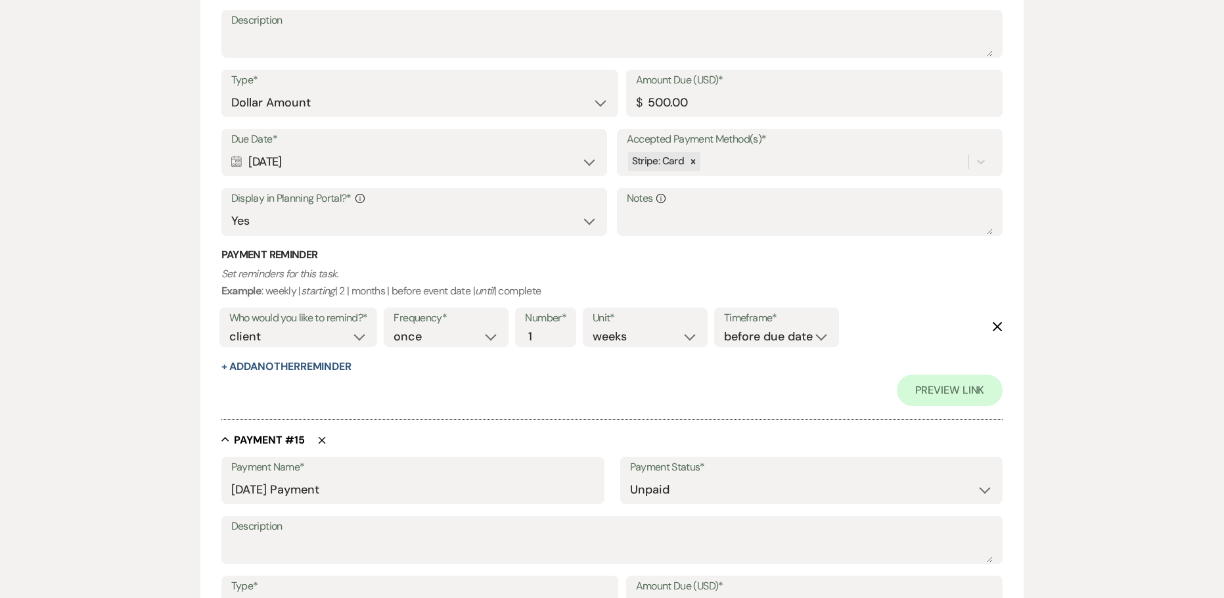
scroll to position [8280, 0]
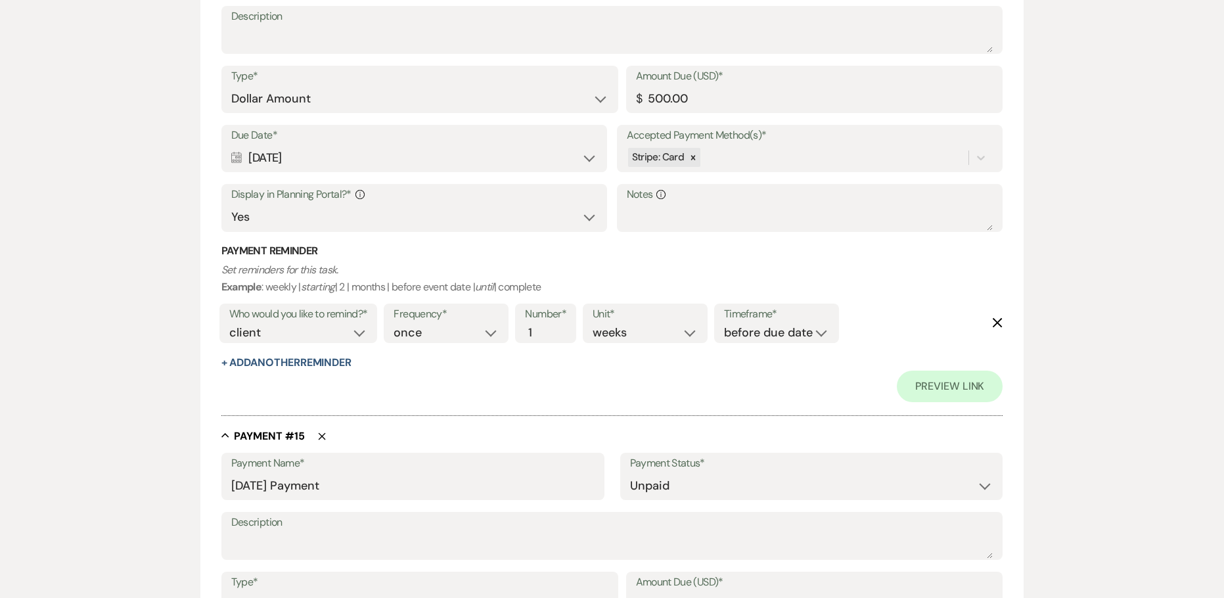
click at [236, 376] on div "Preview Link" at bounding box center [612, 387] width 782 height 32
click at [246, 361] on button "+ Add Another Reminder" at bounding box center [286, 362] width 130 height 11
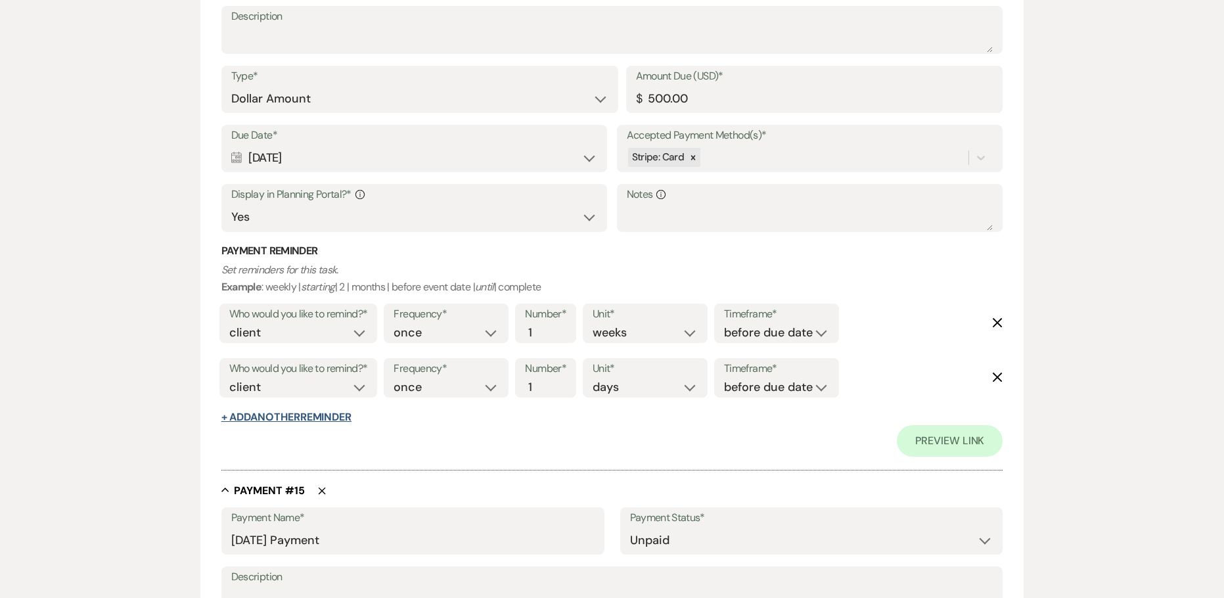
click at [254, 420] on button "+ Add Another Reminder" at bounding box center [286, 417] width 130 height 11
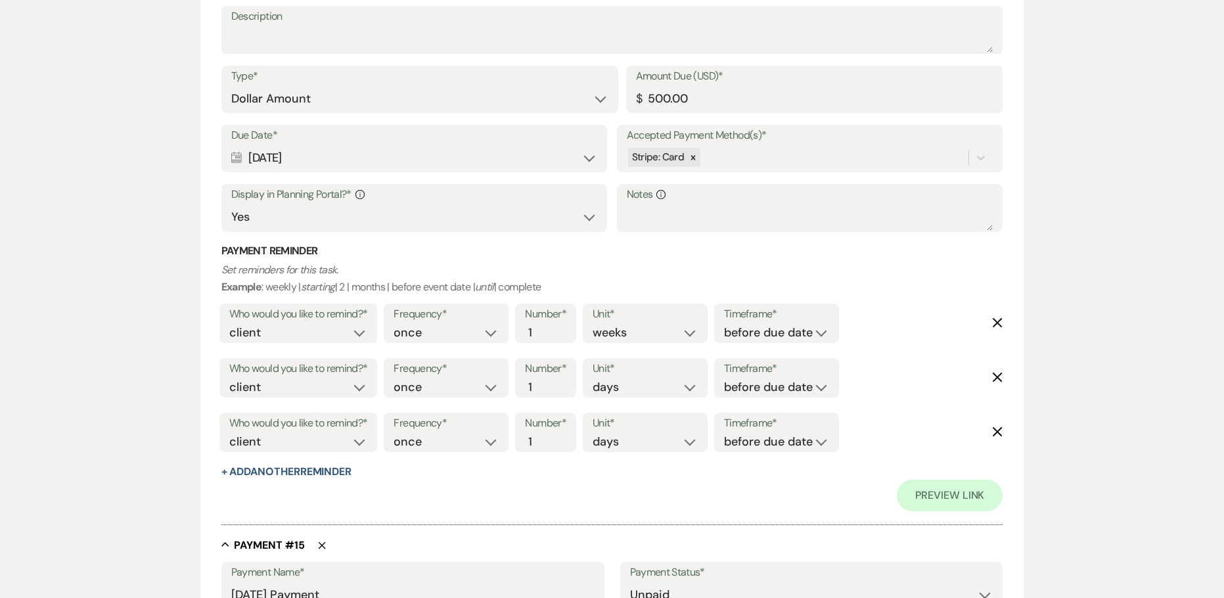
click at [247, 376] on label "Who would you like to remind?*" at bounding box center [298, 368] width 139 height 19
click at [250, 388] on select "client venue both" at bounding box center [298, 388] width 139 height 18
click at [229, 379] on select "client venue both" at bounding box center [298, 388] width 139 height 18
click at [739, 388] on select "before due date after due date on due date on custom date" at bounding box center [776, 388] width 105 height 18
click at [724, 379] on select "before due date after due date on due date on custom date" at bounding box center [776, 388] width 105 height 18
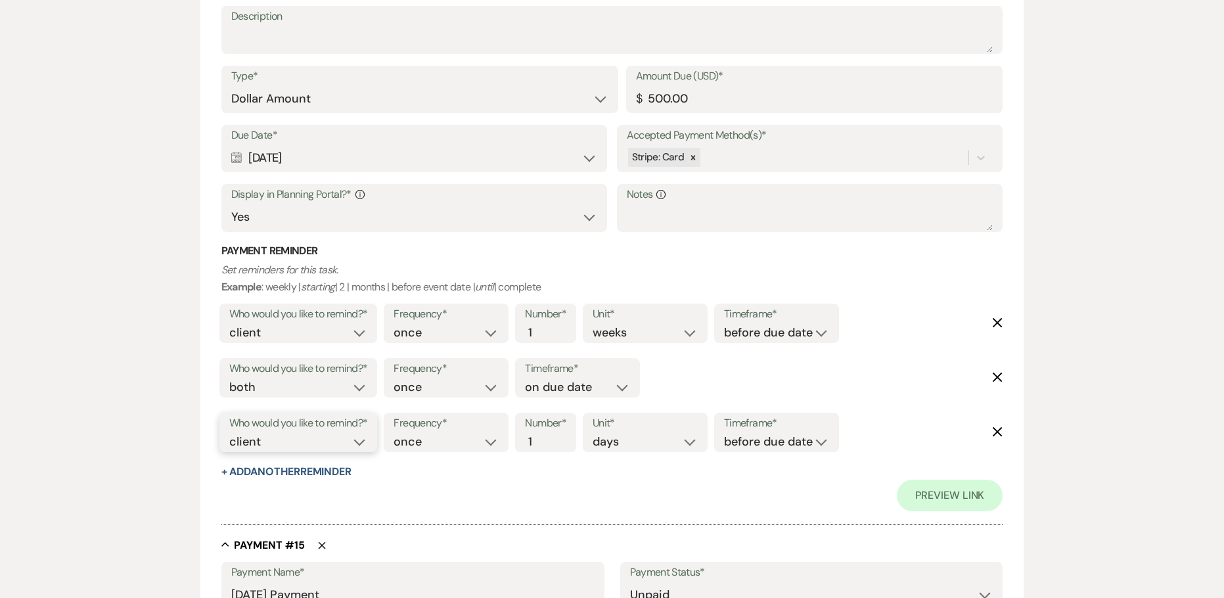
click at [247, 444] on select "client venue both" at bounding box center [298, 442] width 139 height 18
click at [229, 433] on select "client venue both" at bounding box center [298, 442] width 139 height 18
click at [552, 433] on input "2" at bounding box center [539, 442] width 28 height 18
click at [552, 433] on input "3" at bounding box center [539, 442] width 28 height 18
click at [731, 440] on select "before due date after due date on due date on custom date" at bounding box center [776, 442] width 105 height 18
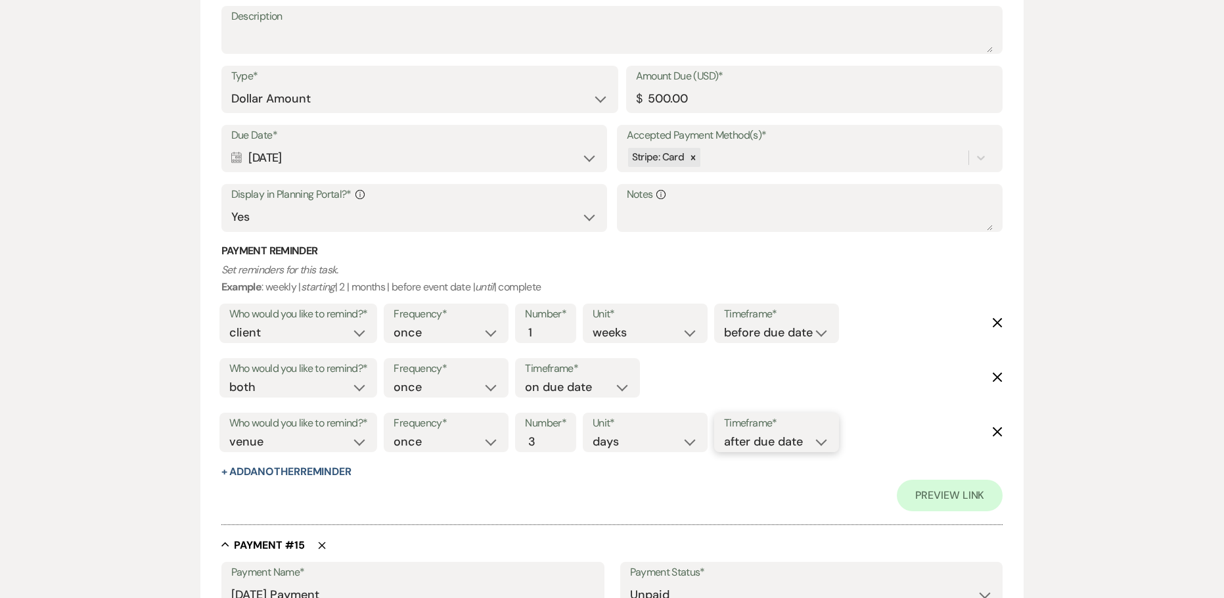
click at [727, 433] on select "before due date after due date on due date on custom date" at bounding box center [776, 442] width 105 height 18
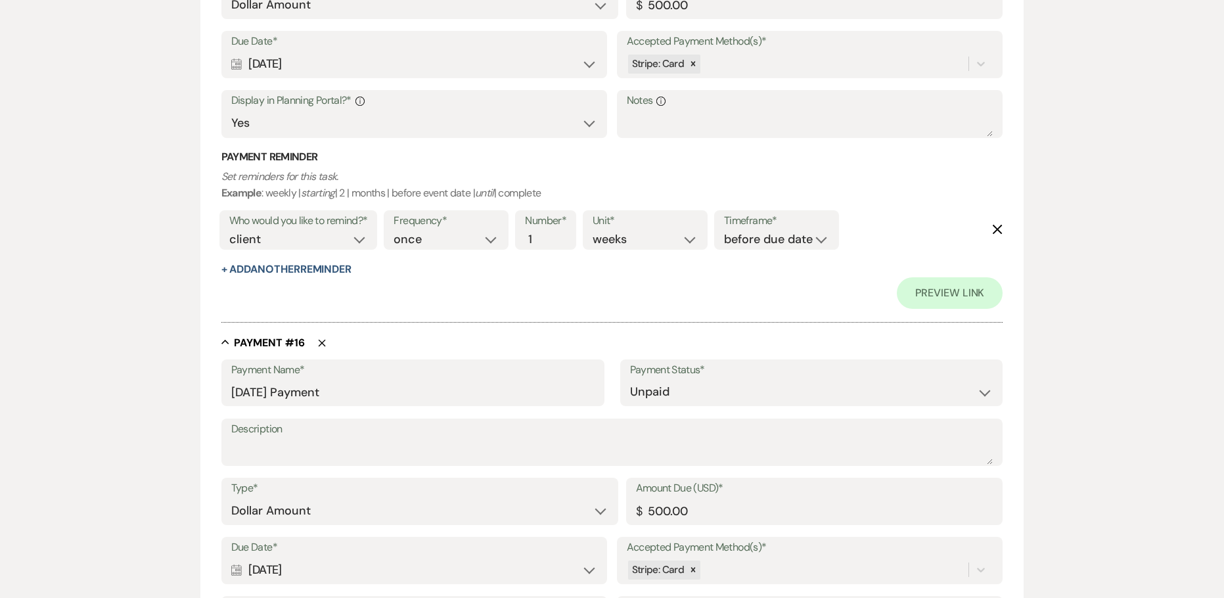
scroll to position [9003, 0]
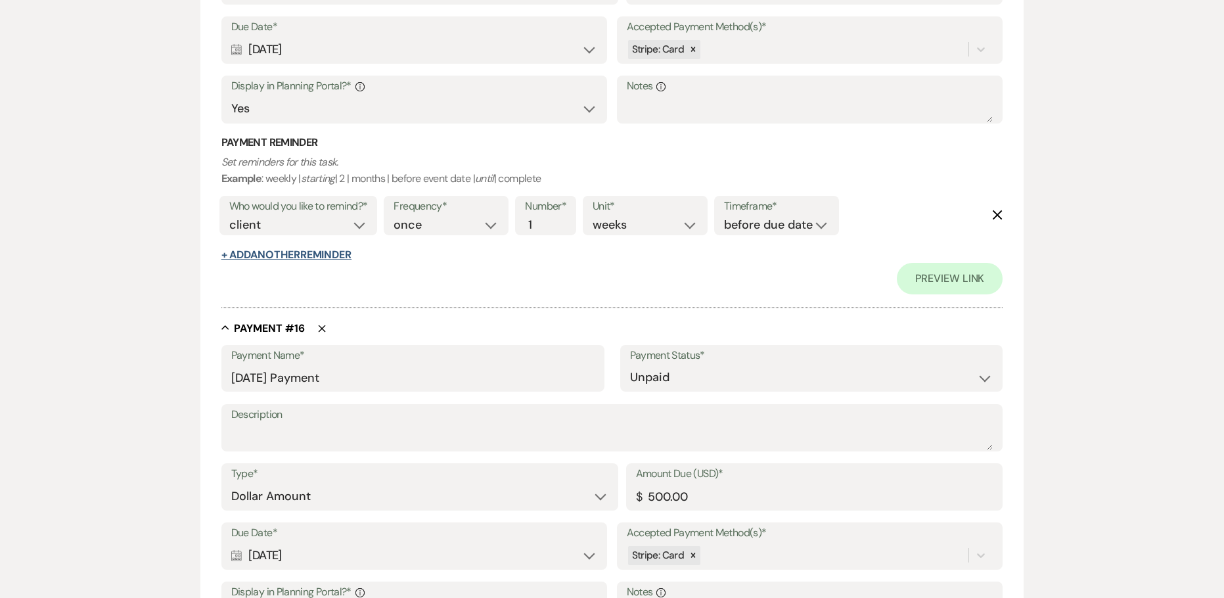
click at [296, 250] on button "+ Add Another Reminder" at bounding box center [286, 255] width 130 height 11
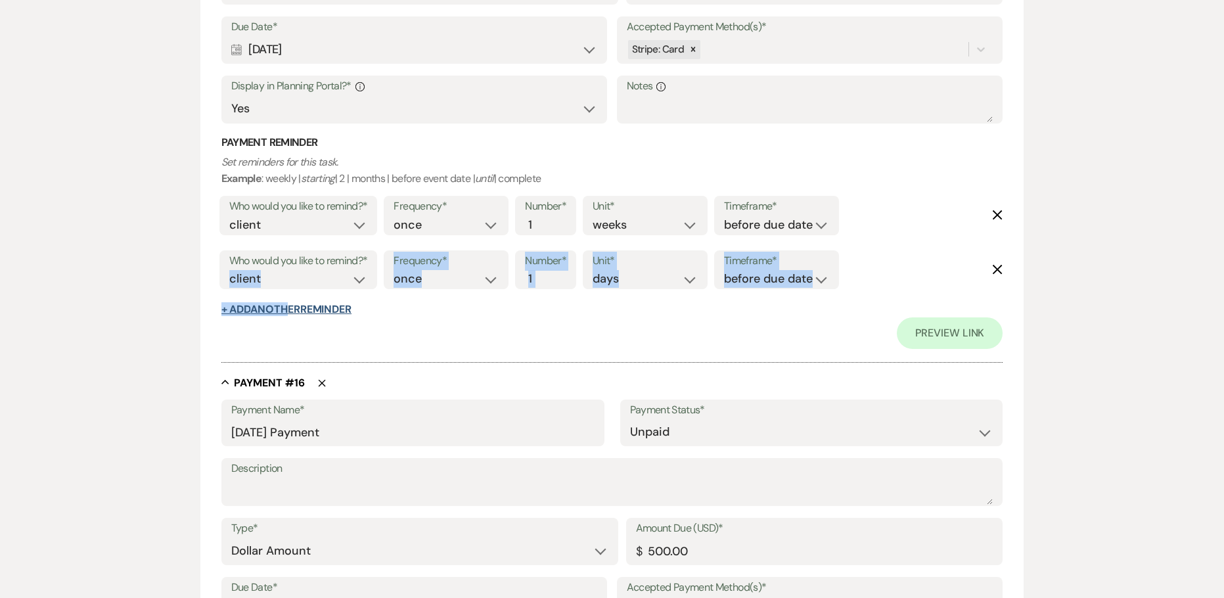
drag, startPoint x: 288, startPoint y: 301, endPoint x: 288, endPoint y: 308, distance: 7.2
click at [288, 308] on div "Payment Reminder Set reminders for this task. Example : weekly | starting | 2 |…" at bounding box center [612, 225] width 782 height 181
click at [288, 308] on button "+ Add Another Reminder" at bounding box center [286, 309] width 130 height 11
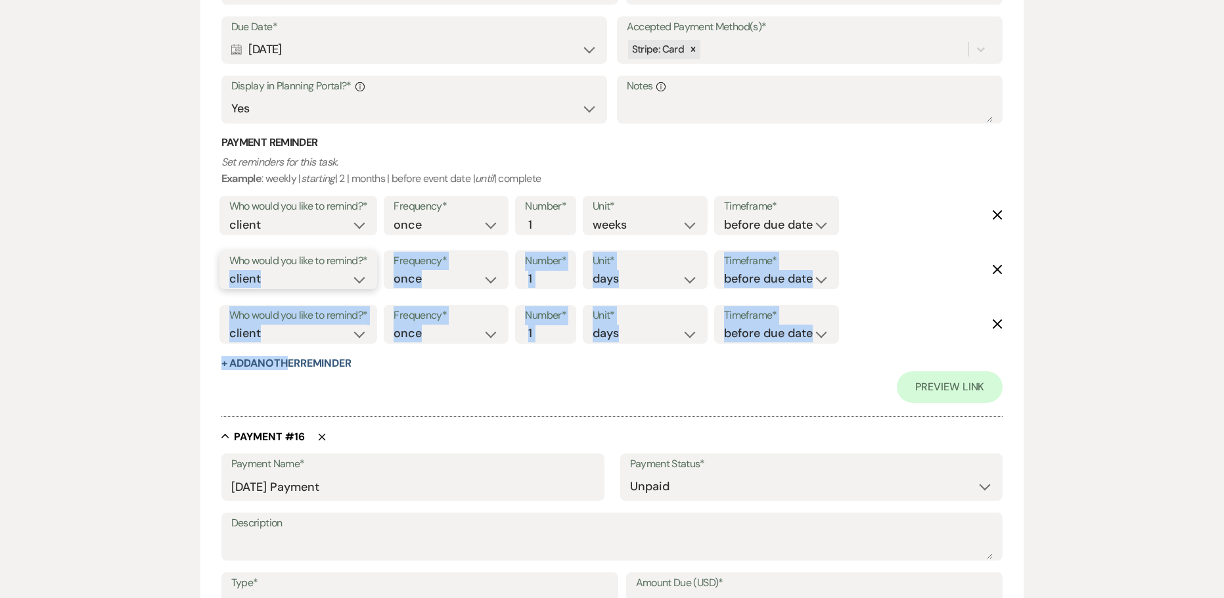
click at [244, 276] on select "client venue both" at bounding box center [298, 279] width 139 height 18
click at [229, 270] on select "client venue both" at bounding box center [298, 279] width 139 height 18
click at [529, 241] on div "Frequency* once daily weekly monthly Number* 1 Unit* days weeks months Timefram…" at bounding box center [611, 220] width 462 height 55
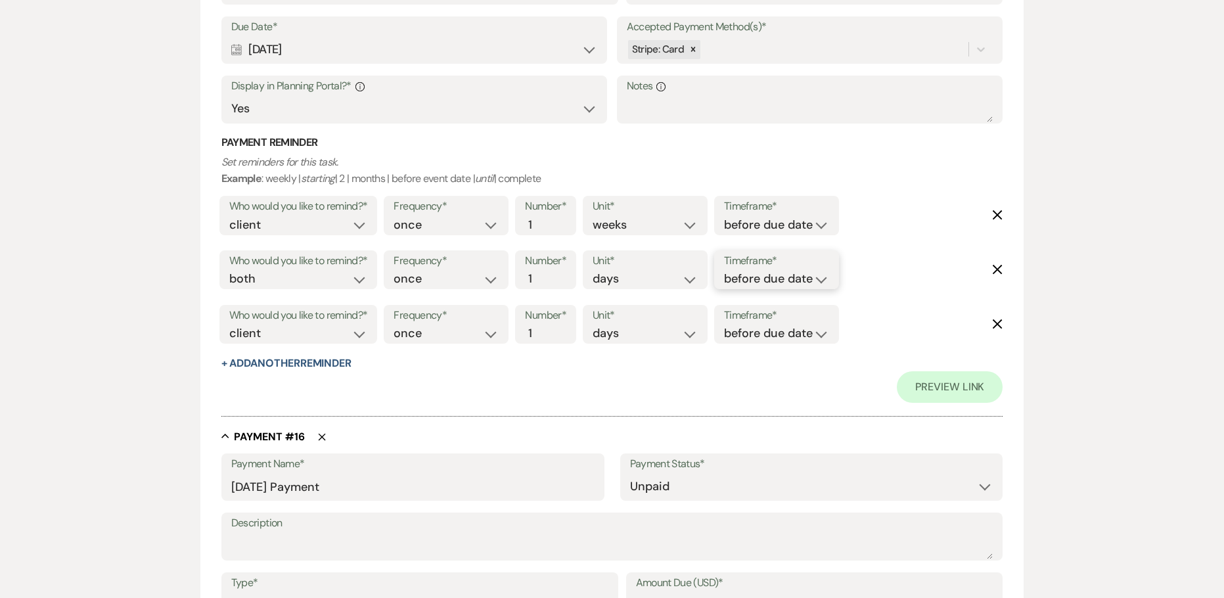
click at [741, 277] on select "before due date after due date on due date on custom date" at bounding box center [776, 279] width 105 height 18
click at [724, 270] on select "before due date after due date on due date on custom date" at bounding box center [776, 279] width 105 height 18
click at [316, 336] on select "client venue both" at bounding box center [298, 334] width 139 height 18
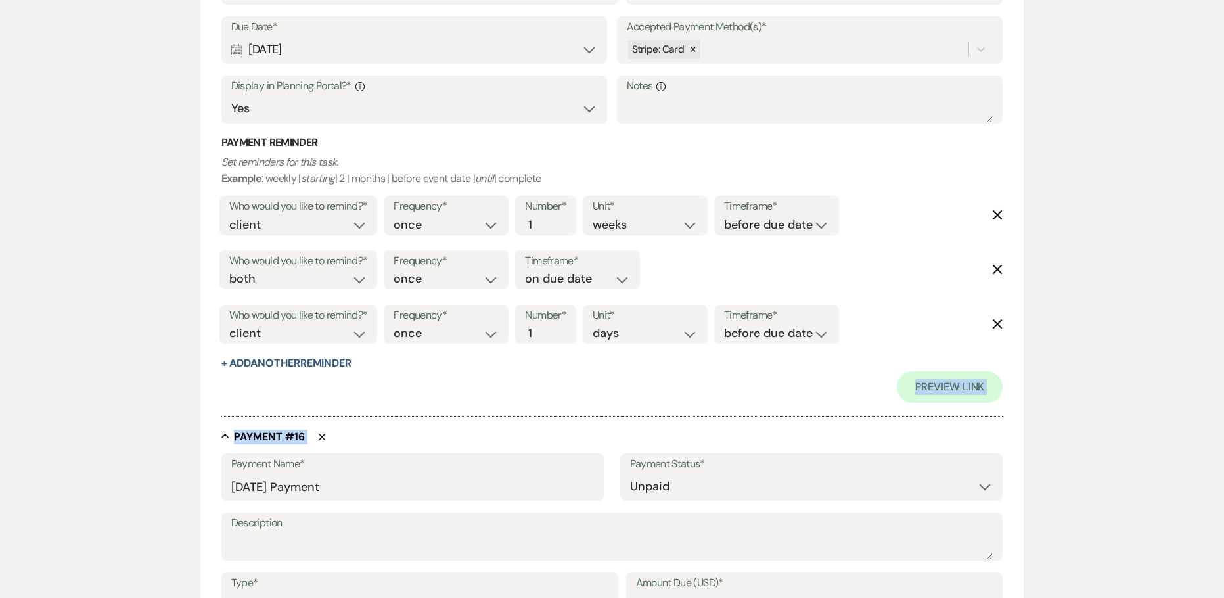
drag, startPoint x: 564, startPoint y: 428, endPoint x: 570, endPoint y: 440, distance: 12.6
click at [523, 419] on div "Collapse Payment # 15 Delete Payment Name* [DATE] Payment Payment Status* Paid …" at bounding box center [612, 122] width 782 height 615
click at [249, 332] on select "client venue both" at bounding box center [298, 334] width 139 height 18
click at [229, 325] on select "client venue both" at bounding box center [298, 334] width 139 height 18
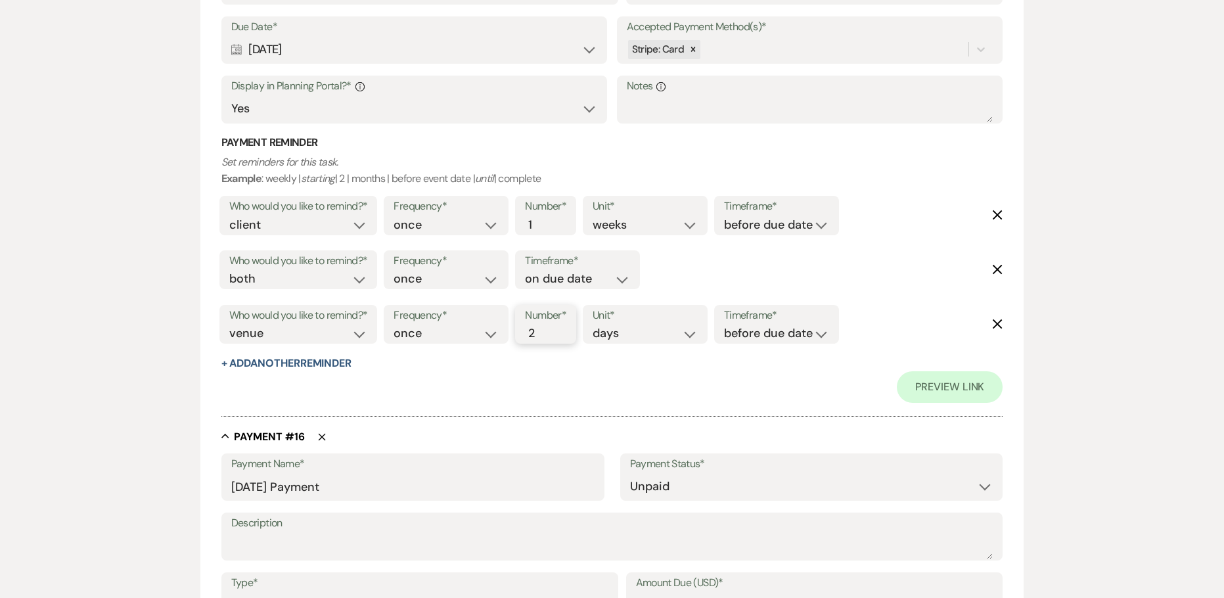
click at [545, 329] on input "2" at bounding box center [539, 334] width 28 height 18
click at [545, 329] on input "3" at bounding box center [539, 334] width 28 height 18
drag, startPoint x: 741, startPoint y: 331, endPoint x: 734, endPoint y: 330, distance: 6.6
click at [741, 331] on select "before due date after due date on due date on custom date" at bounding box center [776, 334] width 105 height 18
click at [727, 325] on select "before due date after due date on due date on custom date" at bounding box center [776, 334] width 105 height 18
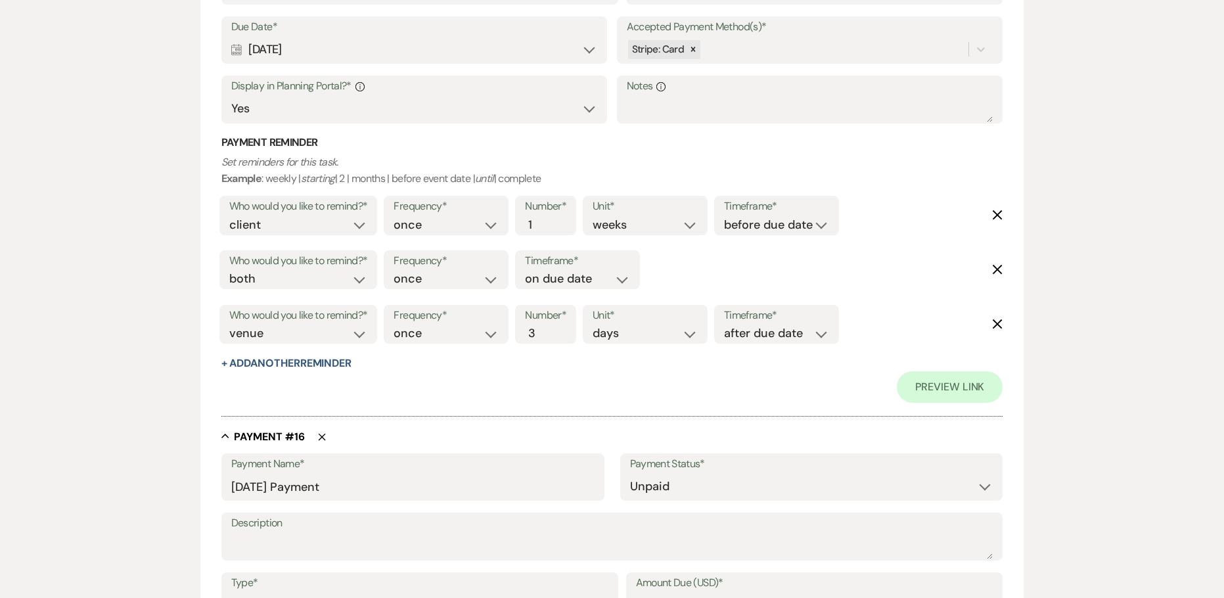
click at [553, 440] on div "Collapse Payment # 16 Delete" at bounding box center [612, 436] width 782 height 13
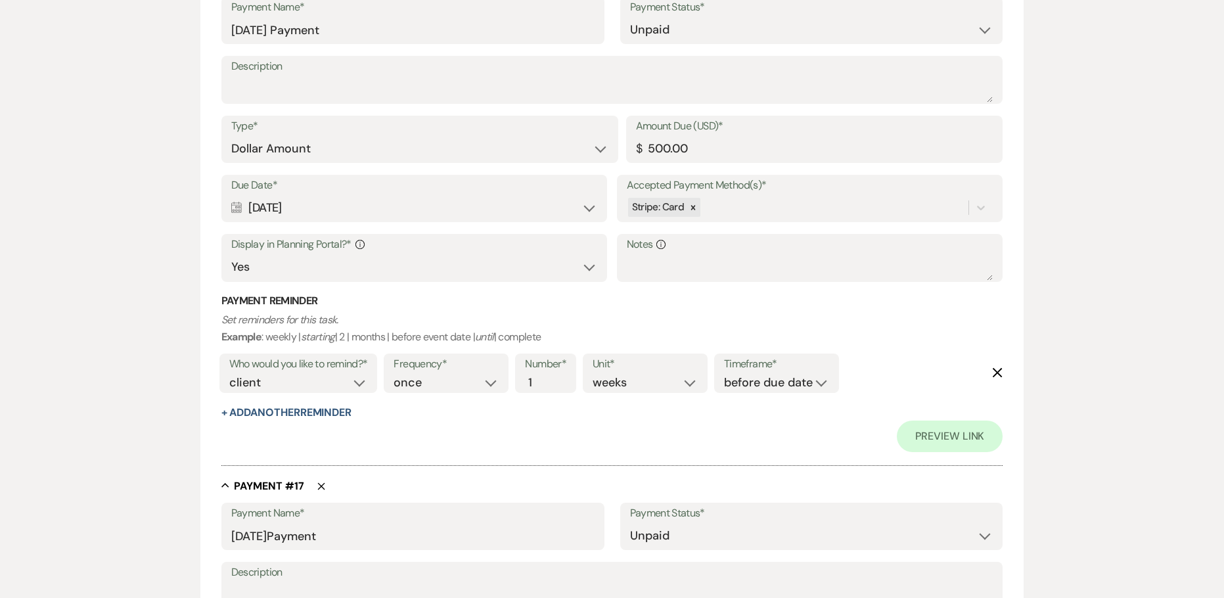
scroll to position [9463, 0]
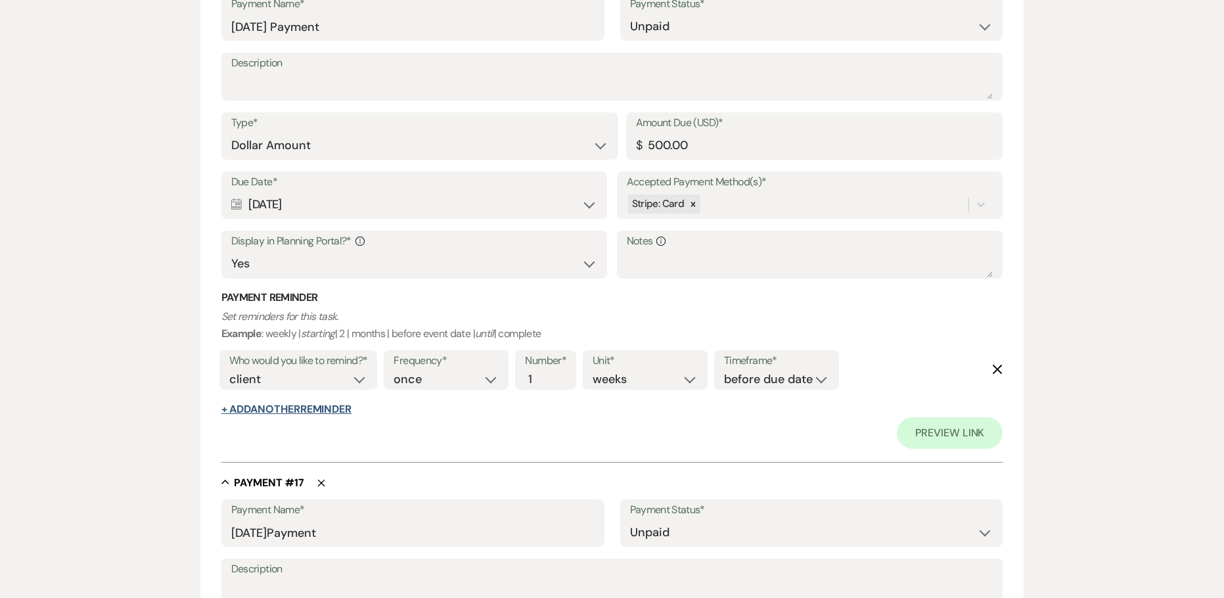
click at [235, 412] on button "+ Add Another Reminder" at bounding box center [286, 409] width 130 height 11
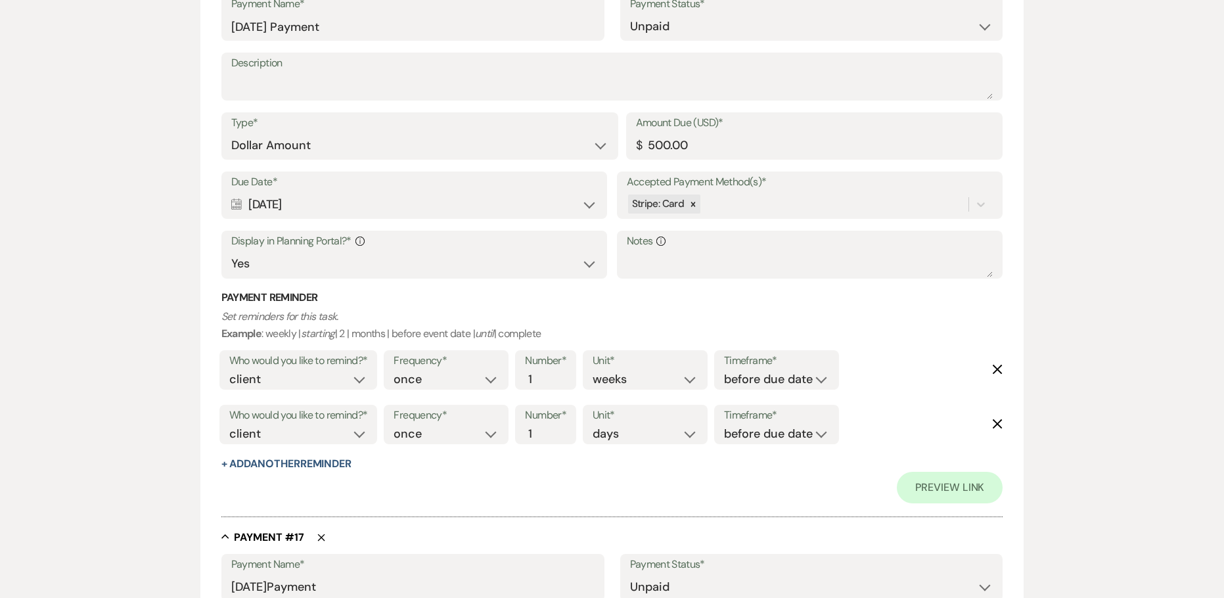
drag, startPoint x: 283, startPoint y: 464, endPoint x: 248, endPoint y: 434, distance: 46.1
click at [281, 465] on button "+ Add Another Reminder" at bounding box center [286, 464] width 130 height 11
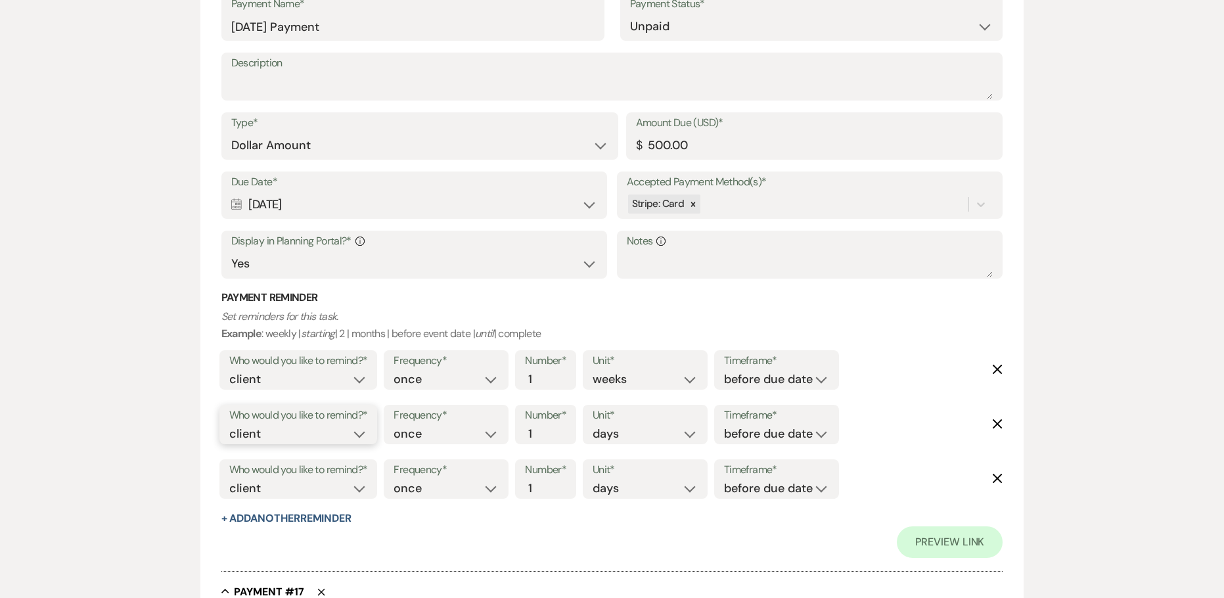
click at [245, 430] on select "client venue both" at bounding box center [298, 434] width 139 height 18
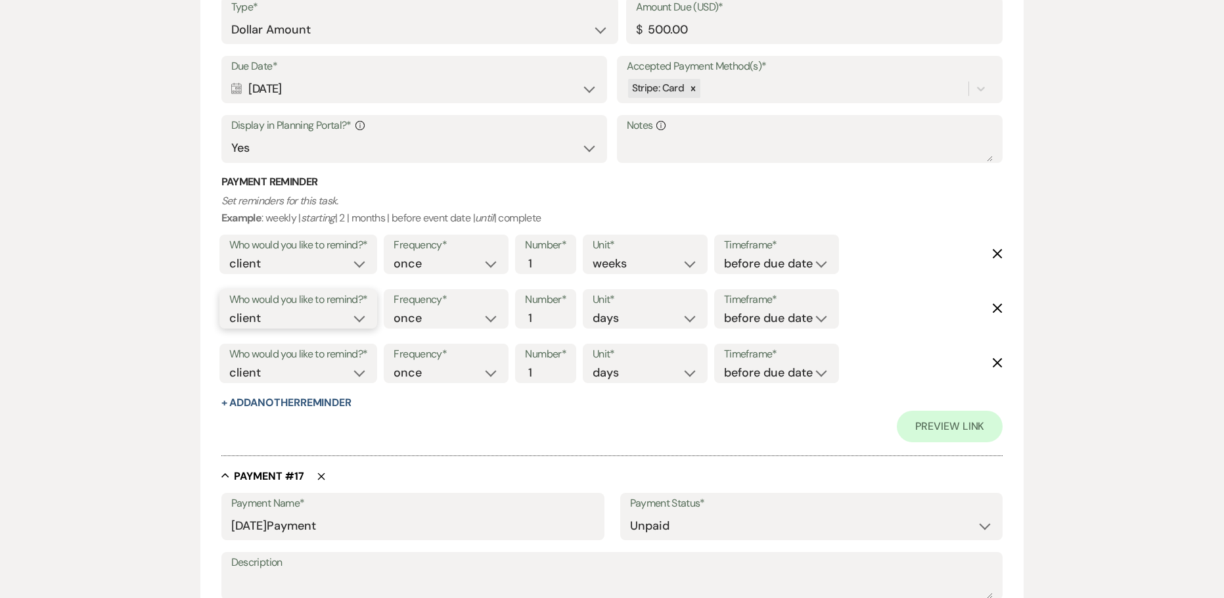
scroll to position [9725, 0]
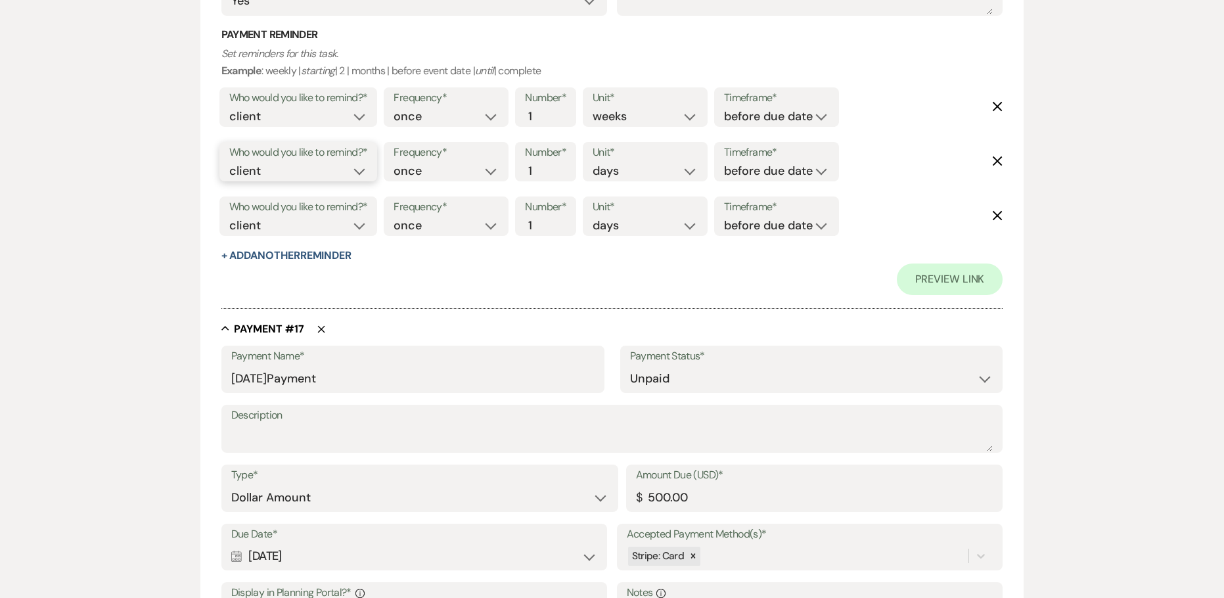
click at [291, 173] on select "client venue both" at bounding box center [298, 171] width 139 height 18
click at [229, 162] on select "client venue both" at bounding box center [298, 171] width 139 height 18
click at [781, 168] on select "before due date after due date on due date on custom date" at bounding box center [776, 171] width 105 height 18
click at [774, 172] on select "before due date after due date on due date on custom date" at bounding box center [776, 171] width 105 height 18
click at [772, 172] on select "before due date after due date on due date on custom date" at bounding box center [776, 171] width 105 height 18
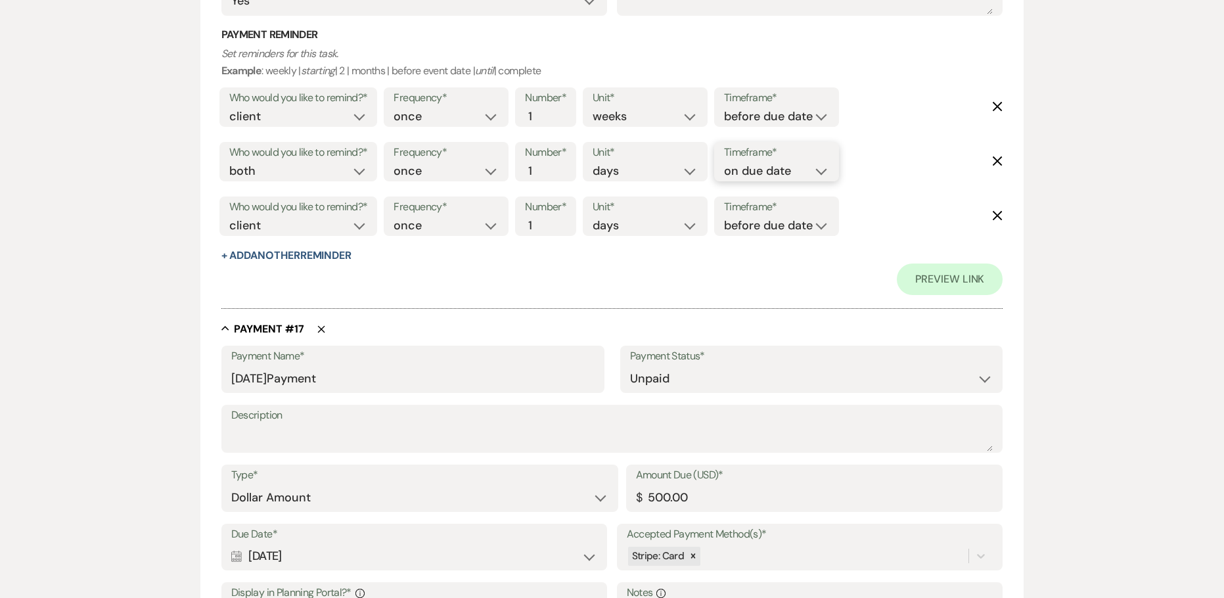
click at [724, 162] on select "before due date after due date on due date on custom date" at bounding box center [776, 171] width 105 height 18
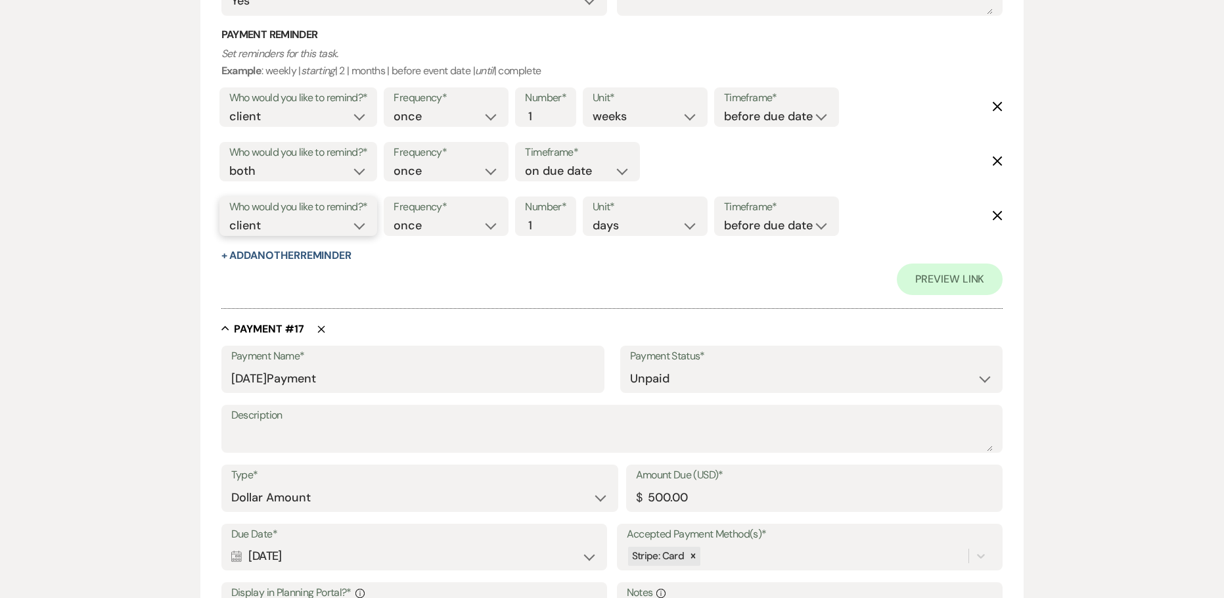
click at [294, 225] on select "client venue both" at bounding box center [298, 226] width 139 height 18
click at [229, 217] on select "client venue both" at bounding box center [298, 226] width 139 height 18
click at [549, 221] on input "2" at bounding box center [539, 226] width 28 height 18
click at [549, 221] on input "3" at bounding box center [539, 226] width 28 height 18
click at [785, 228] on select "before due date after due date on due date on custom date" at bounding box center [776, 226] width 105 height 18
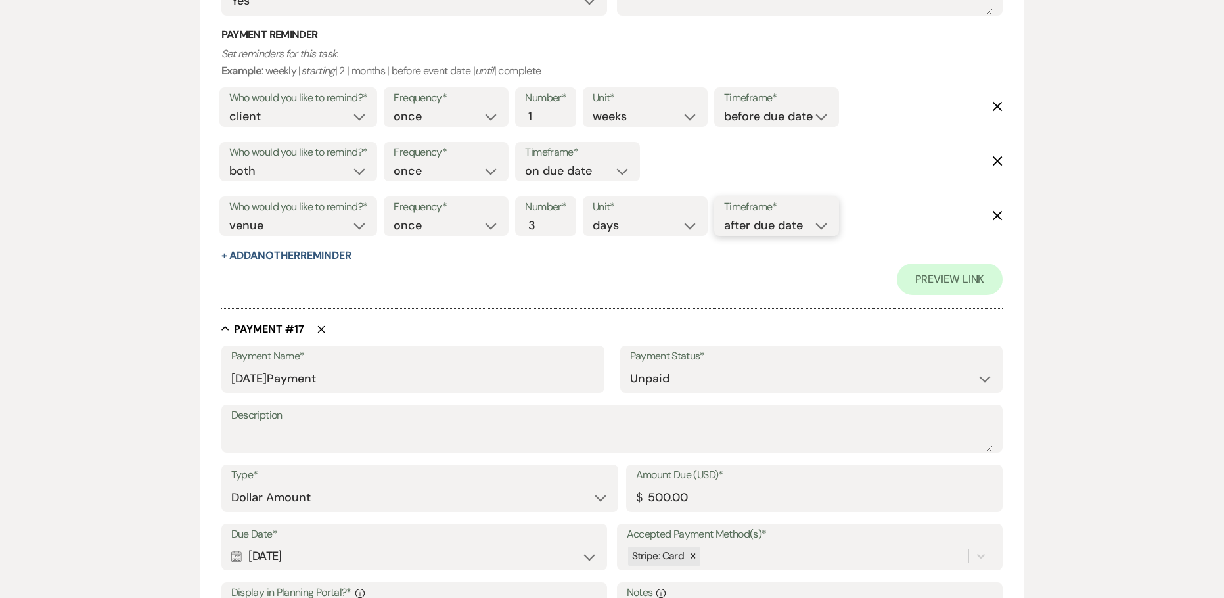
click at [727, 217] on select "before due date after due date on due date on custom date" at bounding box center [776, 226] width 105 height 18
click at [309, 277] on div "Preview Link" at bounding box center [612, 280] width 782 height 32
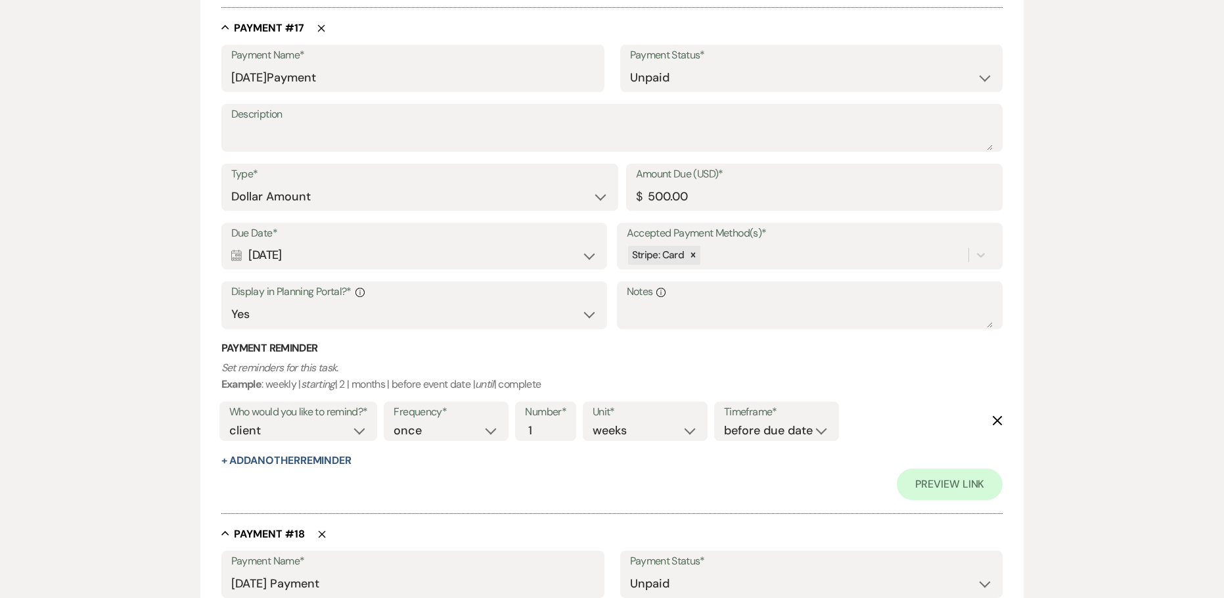
scroll to position [10120, 0]
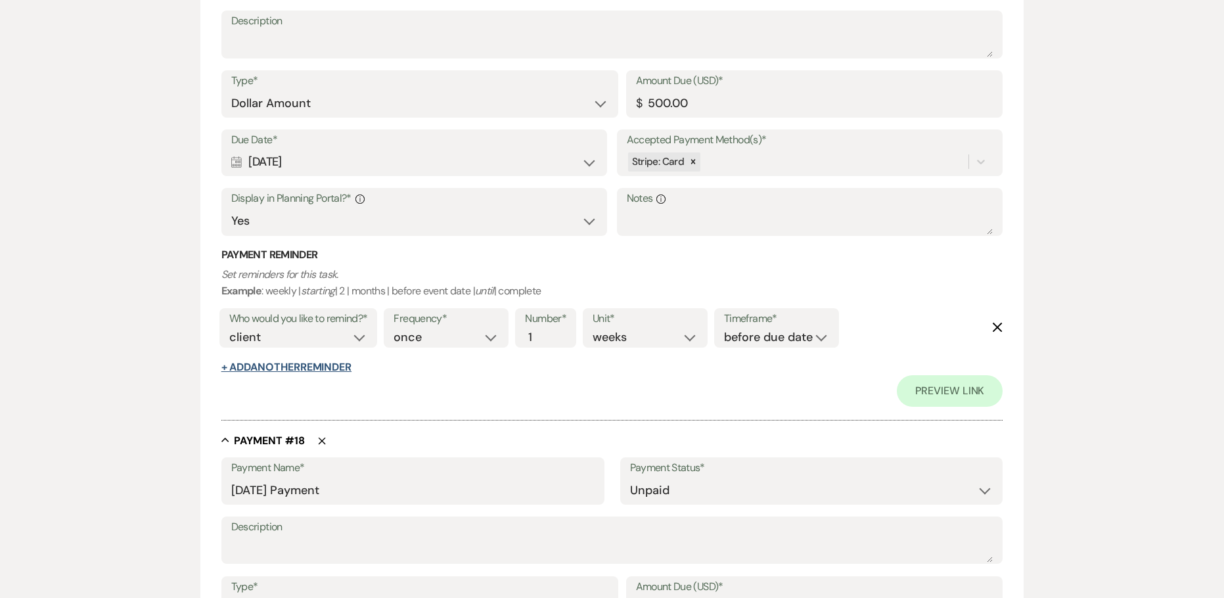
click at [283, 362] on button "+ Add Another Reminder" at bounding box center [286, 367] width 130 height 11
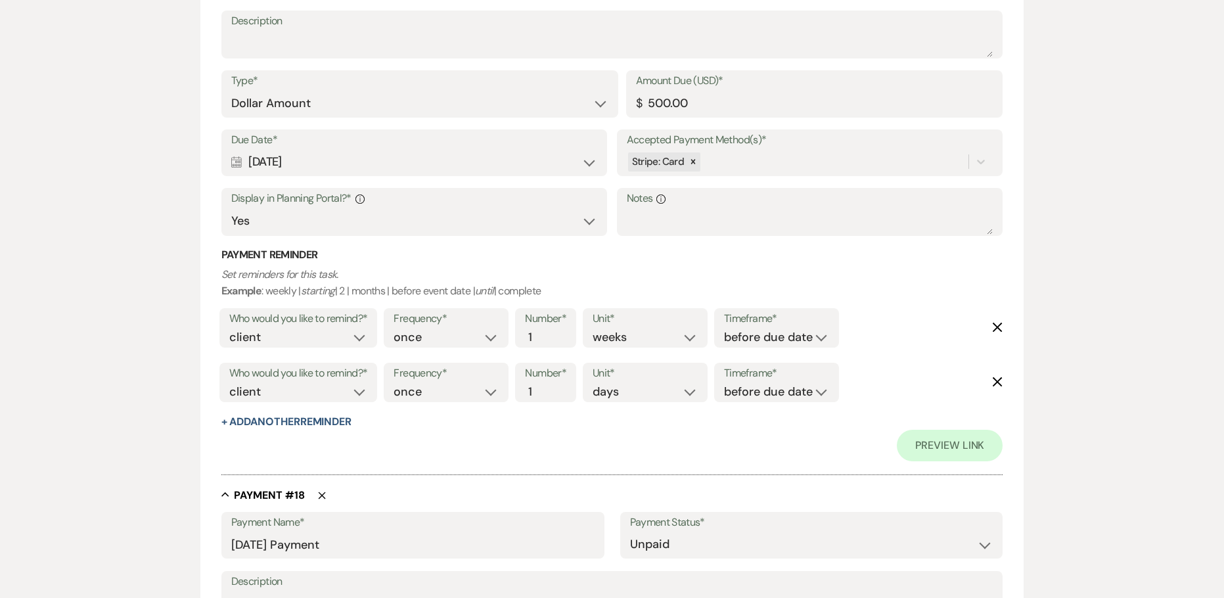
drag, startPoint x: 283, startPoint y: 421, endPoint x: 273, endPoint y: 405, distance: 18.0
click at [283, 421] on button "+ Add Another Reminder" at bounding box center [286, 422] width 130 height 11
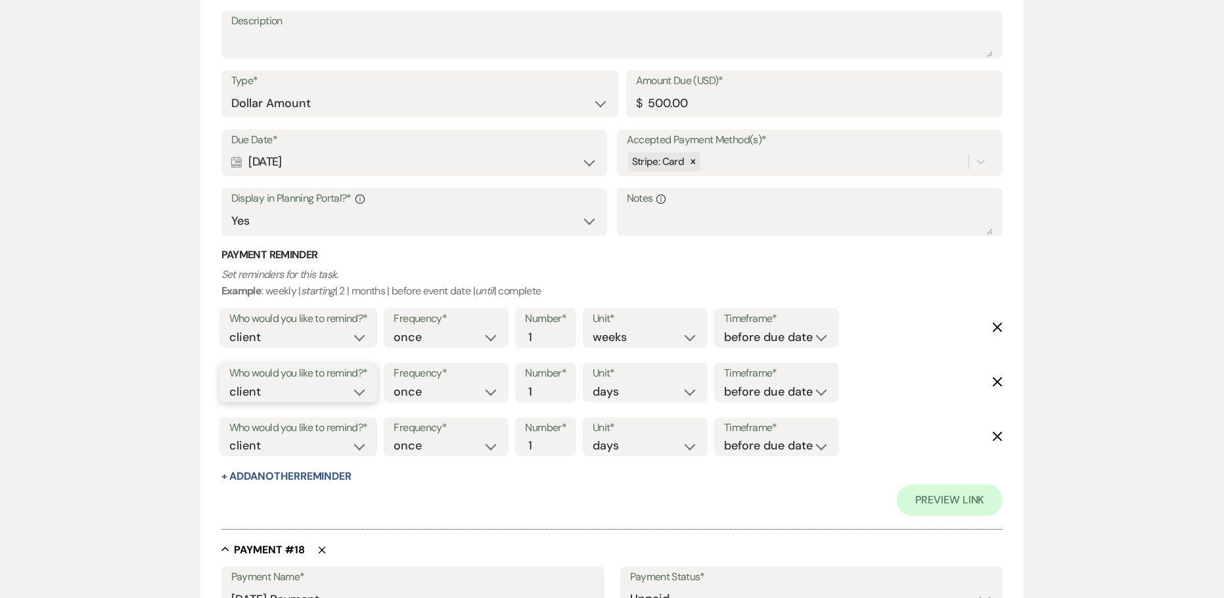
click at [262, 398] on select "client venue both" at bounding box center [298, 392] width 139 height 18
click at [229, 383] on select "client venue both" at bounding box center [298, 392] width 139 height 18
click at [777, 396] on select "before due date after due date on due date on custom date" at bounding box center [776, 392] width 105 height 18
click at [724, 383] on select "before due date after due date on due date on custom date" at bounding box center [776, 392] width 105 height 18
click at [258, 444] on select "client venue both" at bounding box center [298, 446] width 139 height 18
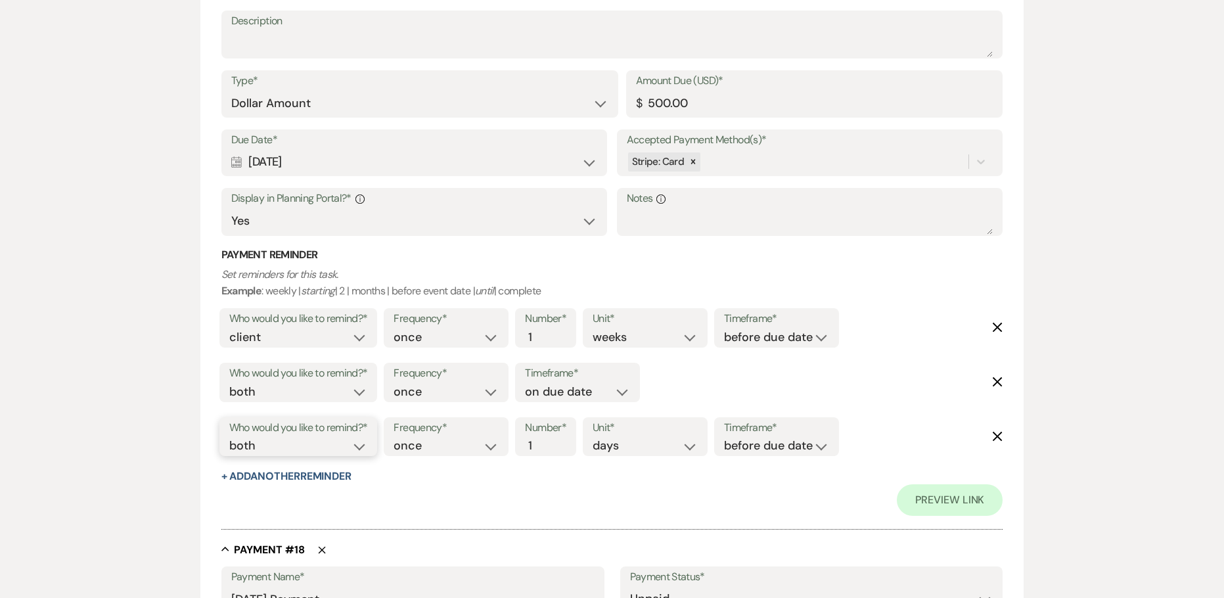
click at [229, 437] on select "client venue both" at bounding box center [298, 446] width 139 height 18
click at [302, 442] on select "client venue both" at bounding box center [298, 446] width 139 height 18
click at [229, 437] on select "client venue both" at bounding box center [298, 446] width 139 height 18
click at [545, 444] on input "2" at bounding box center [539, 446] width 28 height 18
click at [550, 439] on input "3" at bounding box center [539, 446] width 28 height 18
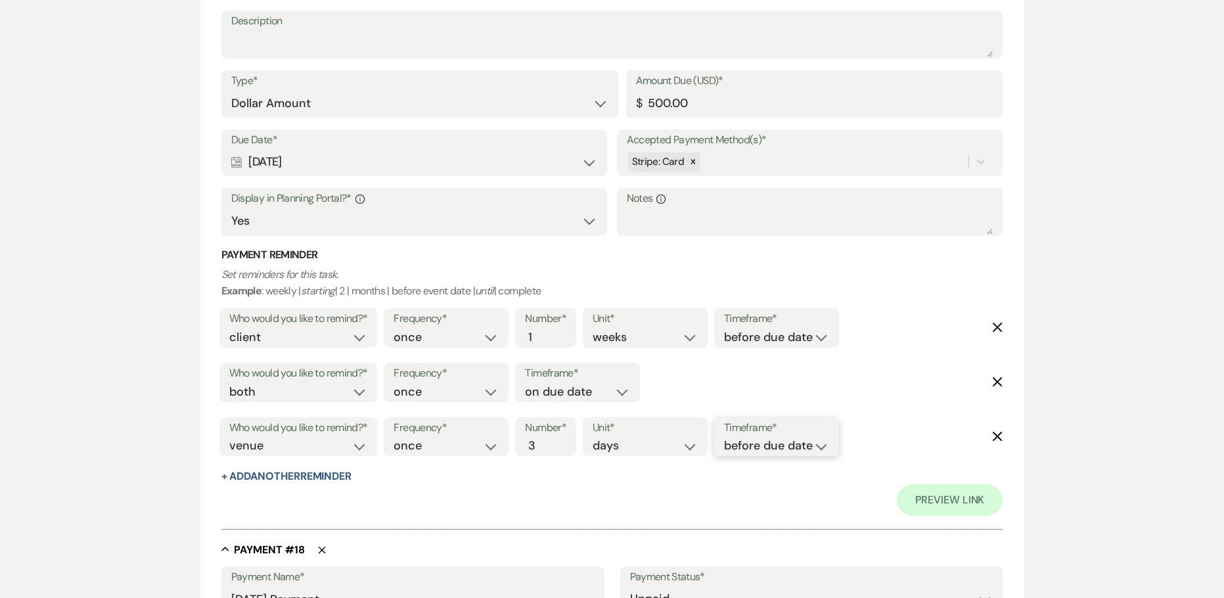
click at [756, 445] on select "before due date after due date on due date on custom date" at bounding box center [776, 446] width 105 height 18
click at [727, 437] on select "before due date after due date on due date on custom date" at bounding box center [776, 446] width 105 height 18
click at [610, 477] on div "Payment Reminder Set reminders for this task. Example : weekly | starting | 2 |…" at bounding box center [612, 366] width 782 height 236
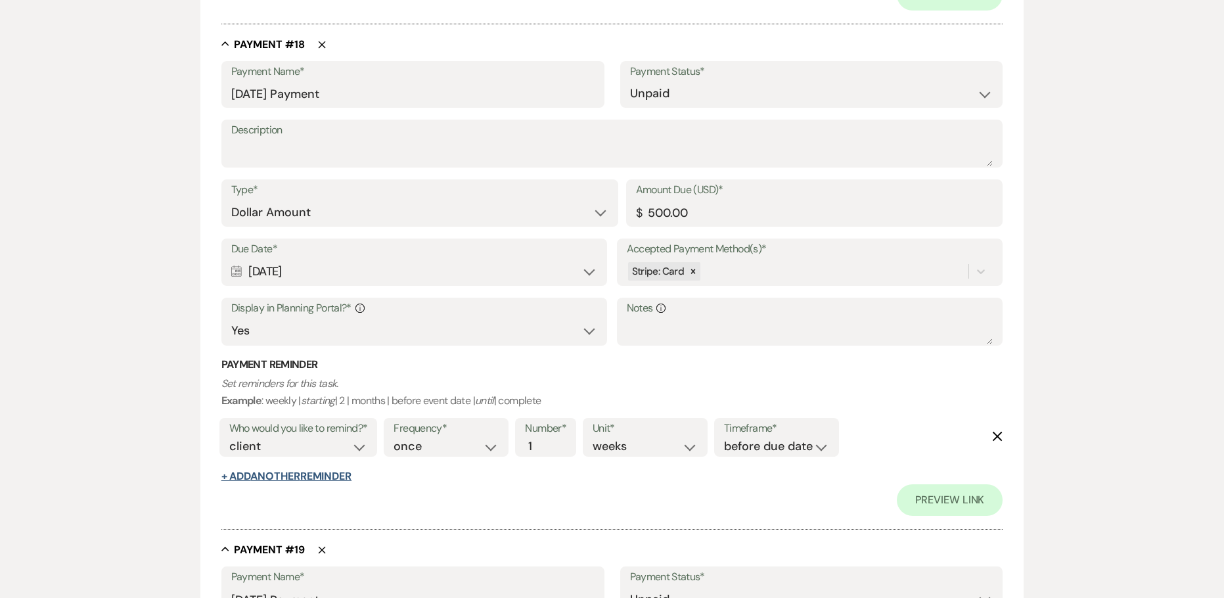
scroll to position [10711, 0]
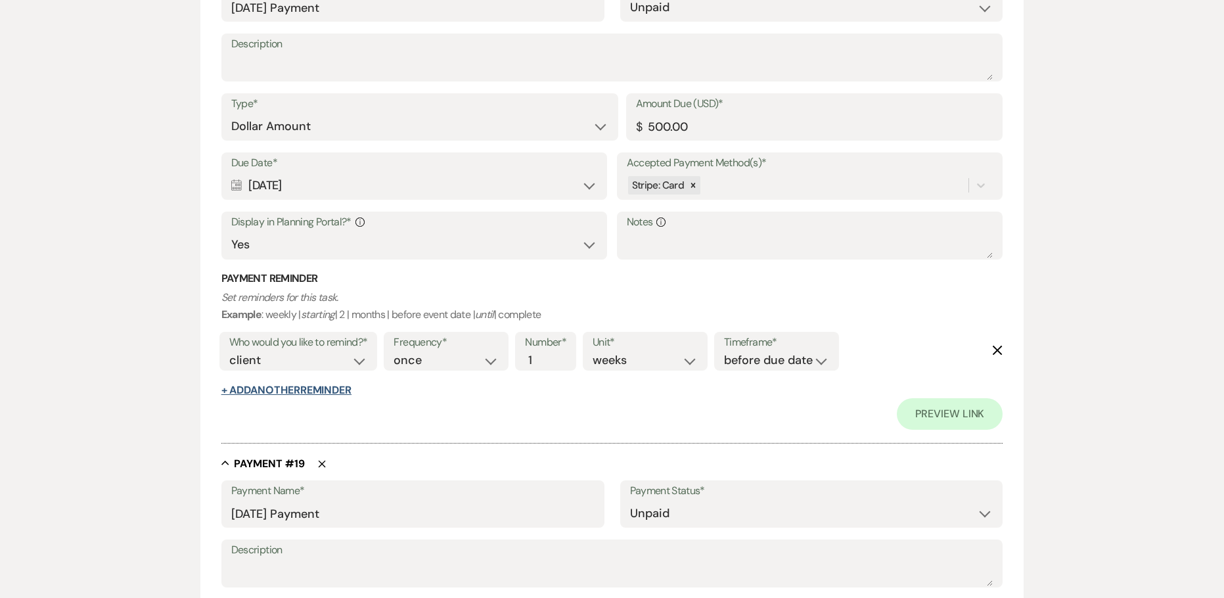
click at [259, 386] on button "+ Add Another Reminder" at bounding box center [286, 390] width 130 height 11
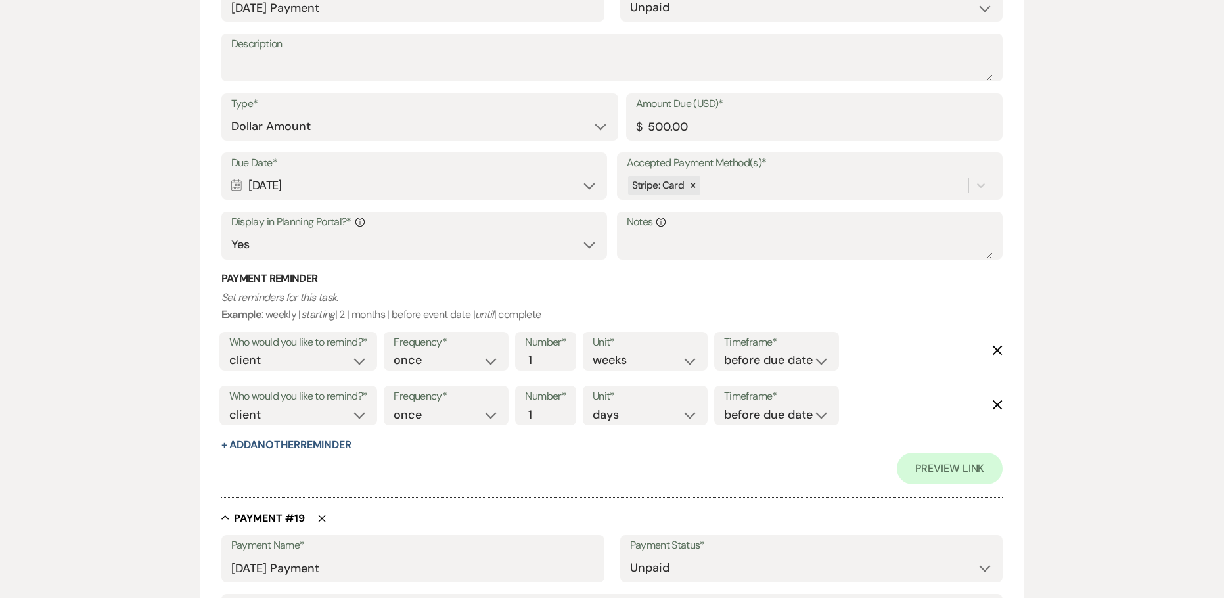
click at [255, 453] on div "Preview Link" at bounding box center [612, 469] width 782 height 32
click at [264, 449] on button "+ Add Another Reminder" at bounding box center [286, 445] width 130 height 11
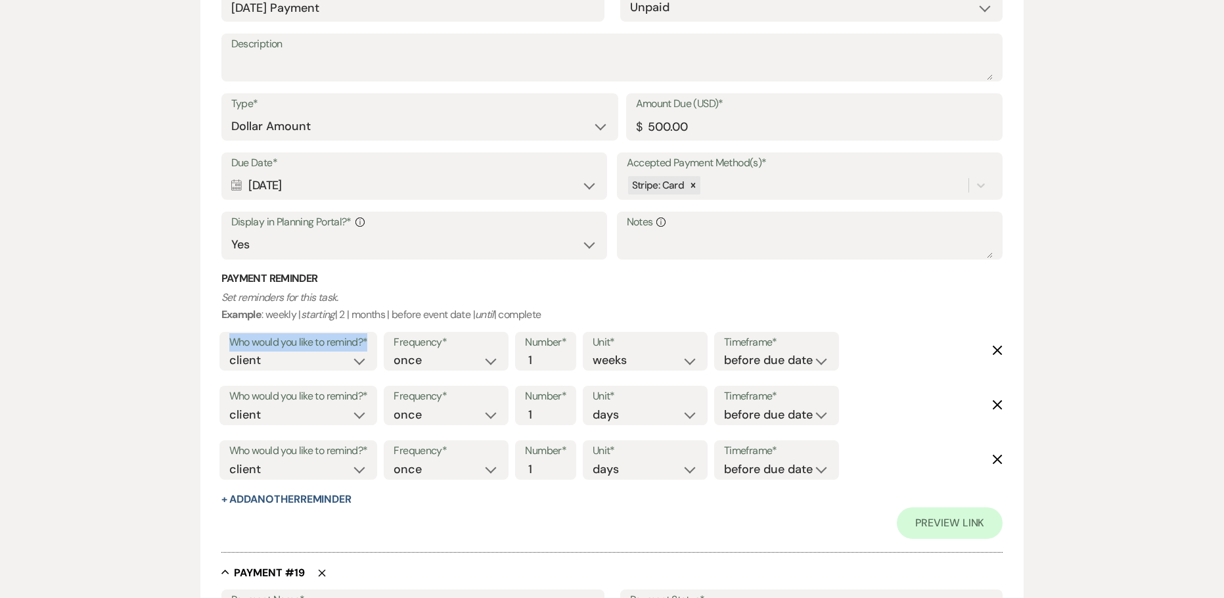
drag, startPoint x: 267, startPoint y: 379, endPoint x: 47, endPoint y: 380, distance: 219.5
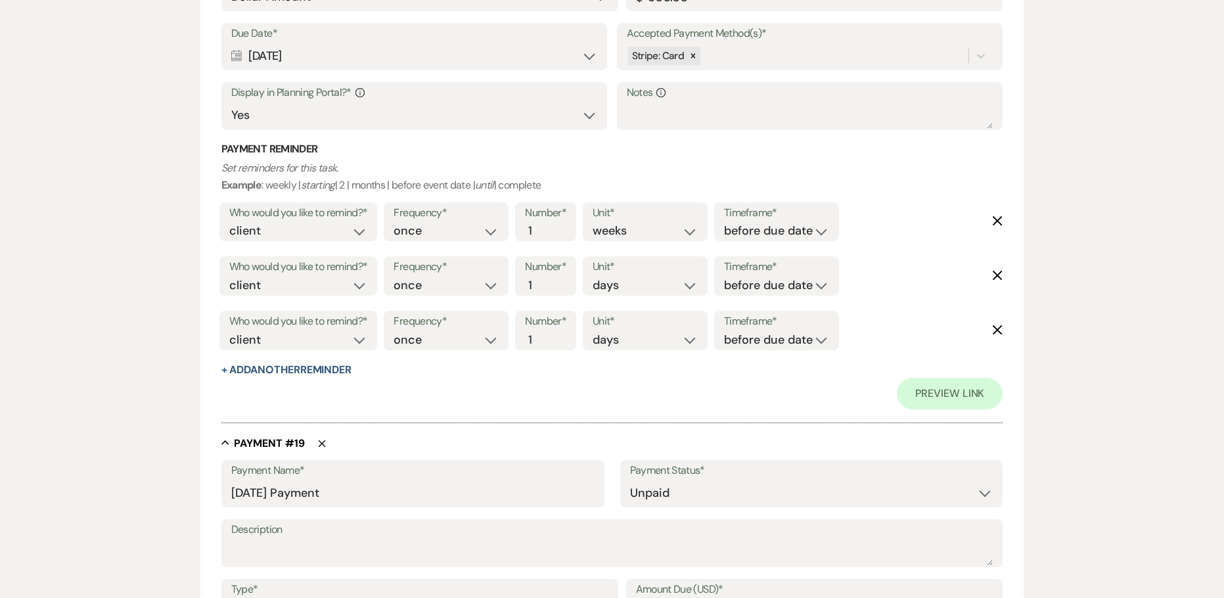
scroll to position [10843, 0]
click at [287, 284] on select "client venue both" at bounding box center [298, 284] width 139 height 18
click at [229, 275] on select "client venue both" at bounding box center [298, 284] width 139 height 18
click at [787, 292] on select "before due date after due date on due date on custom date" at bounding box center [776, 284] width 105 height 18
click at [724, 275] on select "before due date after due date on due date on custom date" at bounding box center [776, 284] width 105 height 18
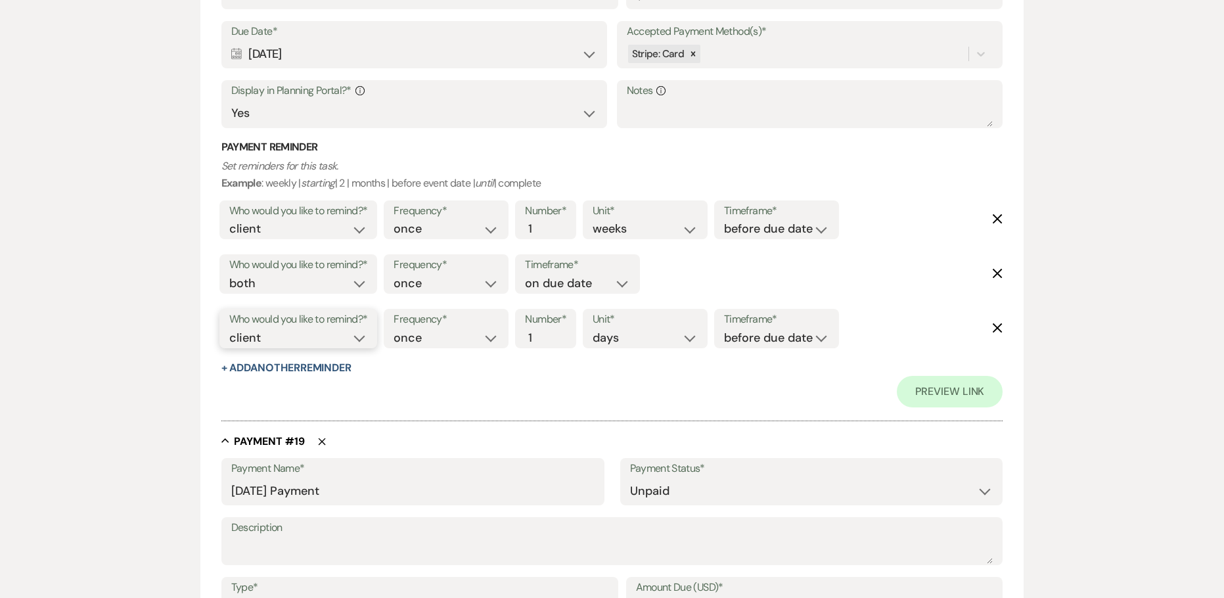
click at [268, 346] on select "client venue both" at bounding box center [298, 338] width 139 height 18
click at [229, 329] on select "client venue both" at bounding box center [298, 338] width 139 height 18
click at [553, 334] on input "1" at bounding box center [539, 338] width 28 height 18
click at [545, 332] on input "2" at bounding box center [539, 338] width 28 height 18
click at [545, 332] on input "3" at bounding box center [539, 338] width 28 height 18
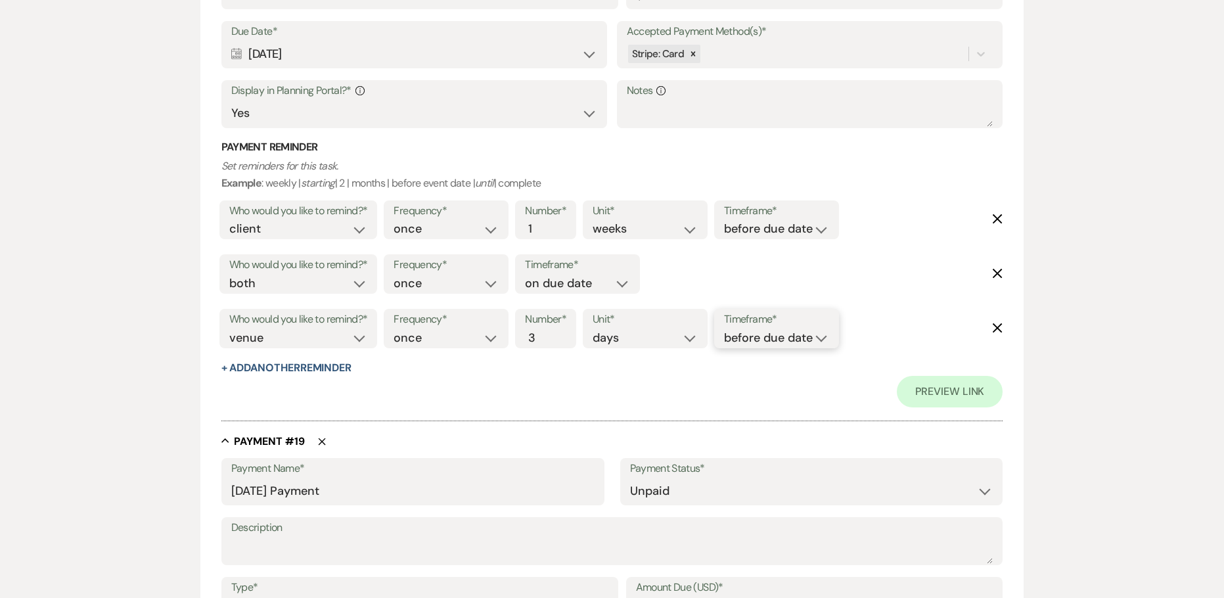
click at [733, 339] on select "before due date after due date on due date on custom date" at bounding box center [776, 338] width 105 height 18
click at [727, 329] on select "before due date after due date on due date on custom date" at bounding box center [776, 338] width 105 height 18
click at [574, 394] on div "Preview Link" at bounding box center [612, 392] width 782 height 32
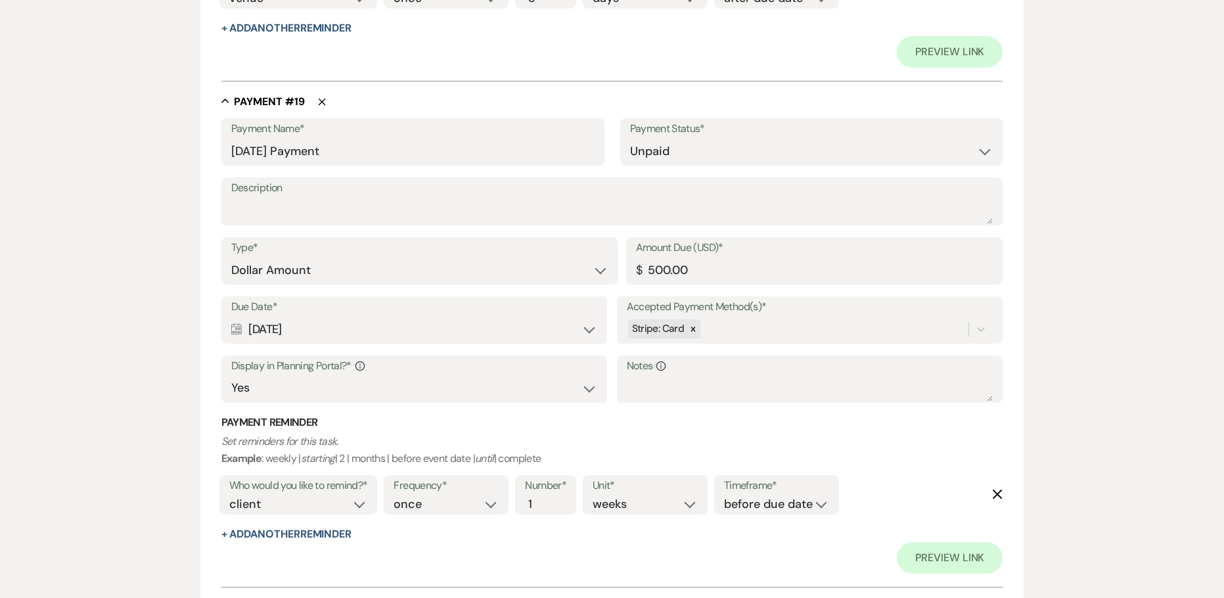
scroll to position [11302, 0]
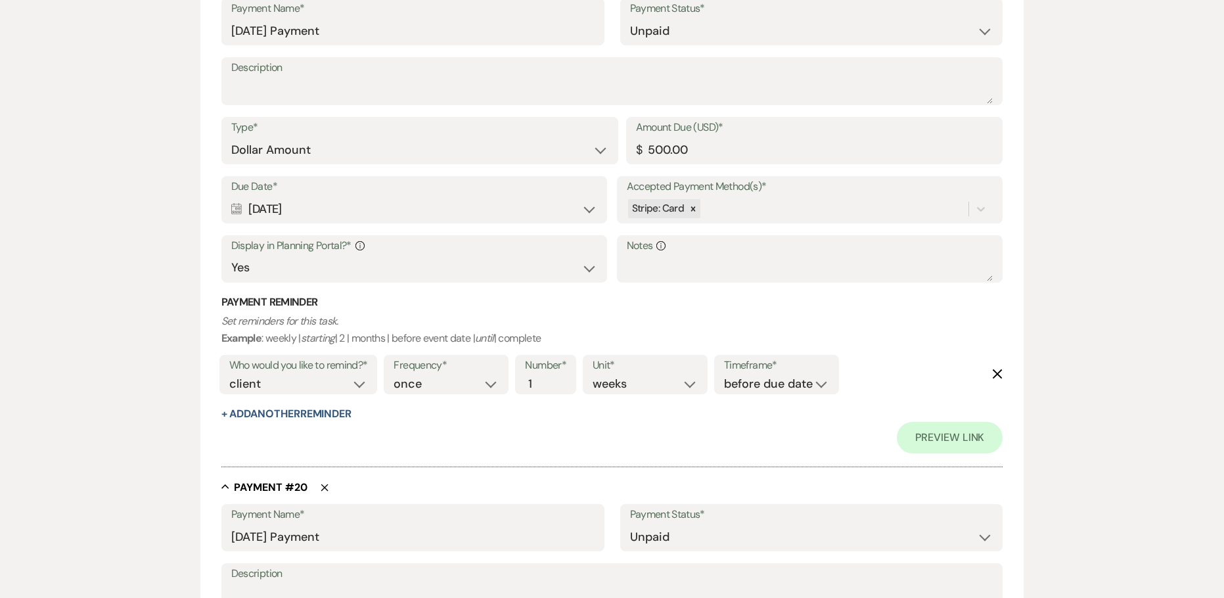
click at [252, 405] on div "Payment Reminder Set reminders for this task. Example : weekly | starting | 2 |…" at bounding box center [612, 358] width 782 height 127
click at [256, 421] on div "Payment Reminder Set reminders for this task. Example : weekly | starting | 2 |…" at bounding box center [612, 358] width 782 height 127
click at [258, 417] on button "+ Add Another Reminder" at bounding box center [286, 414] width 130 height 11
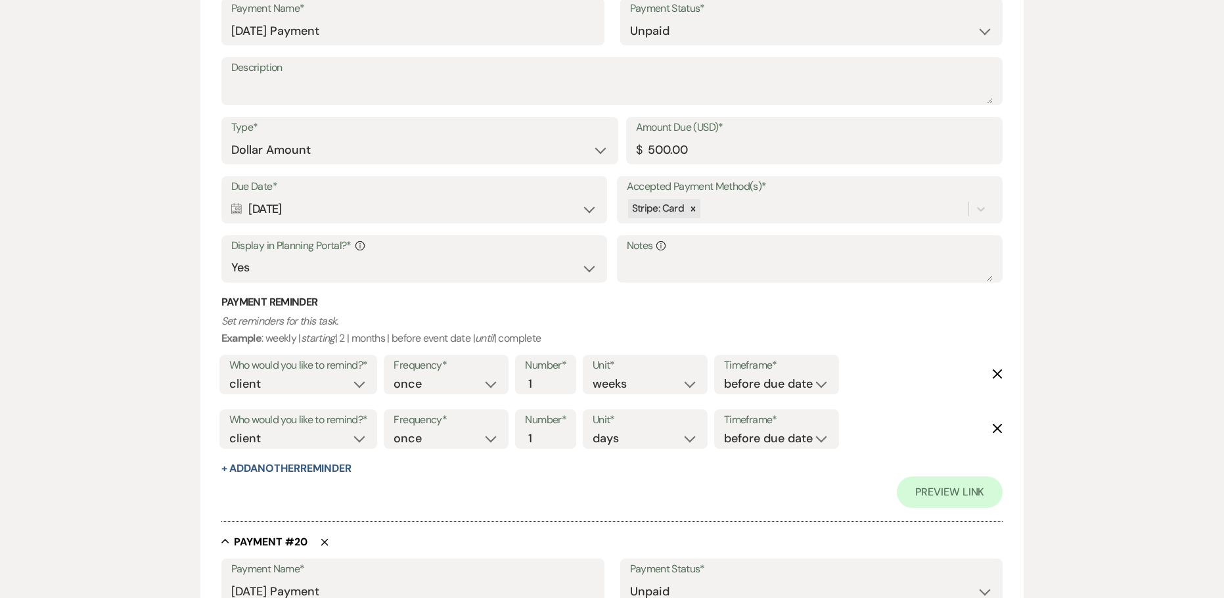
click at [273, 467] on button "+ Add Another Reminder" at bounding box center [286, 468] width 130 height 11
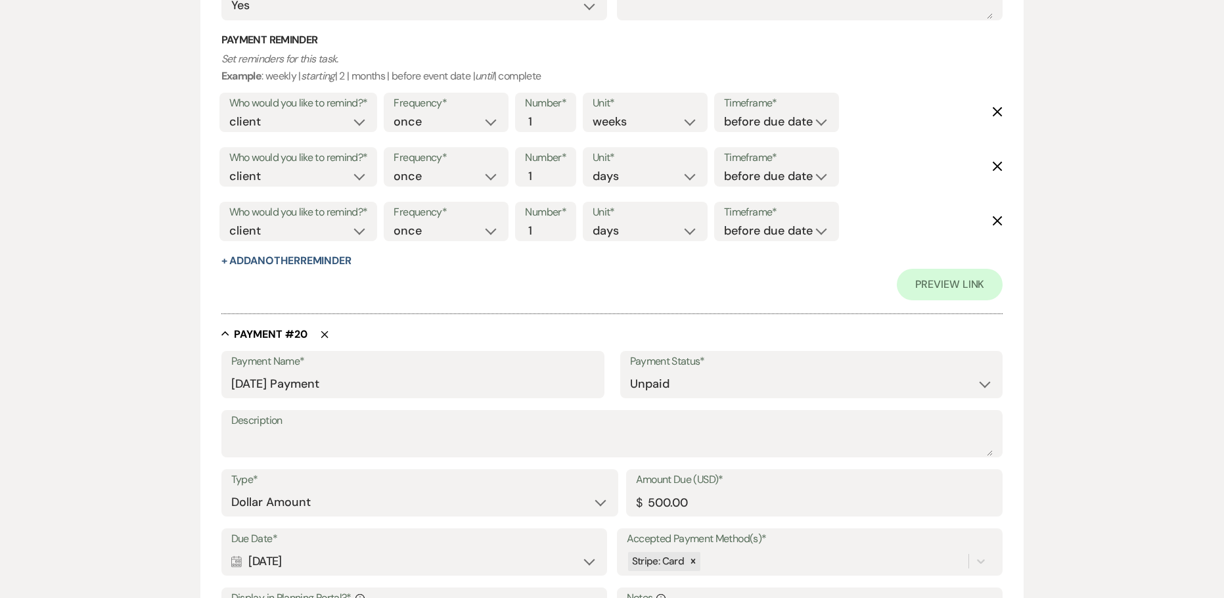
scroll to position [11565, 0]
click at [323, 162] on label "Who would you like to remind?*" at bounding box center [298, 157] width 139 height 19
click at [262, 158] on label "Who would you like to remind?*" at bounding box center [298, 157] width 139 height 19
click at [363, 172] on select "client venue both" at bounding box center [298, 176] width 139 height 18
click at [229, 167] on select "client venue both" at bounding box center [298, 176] width 139 height 18
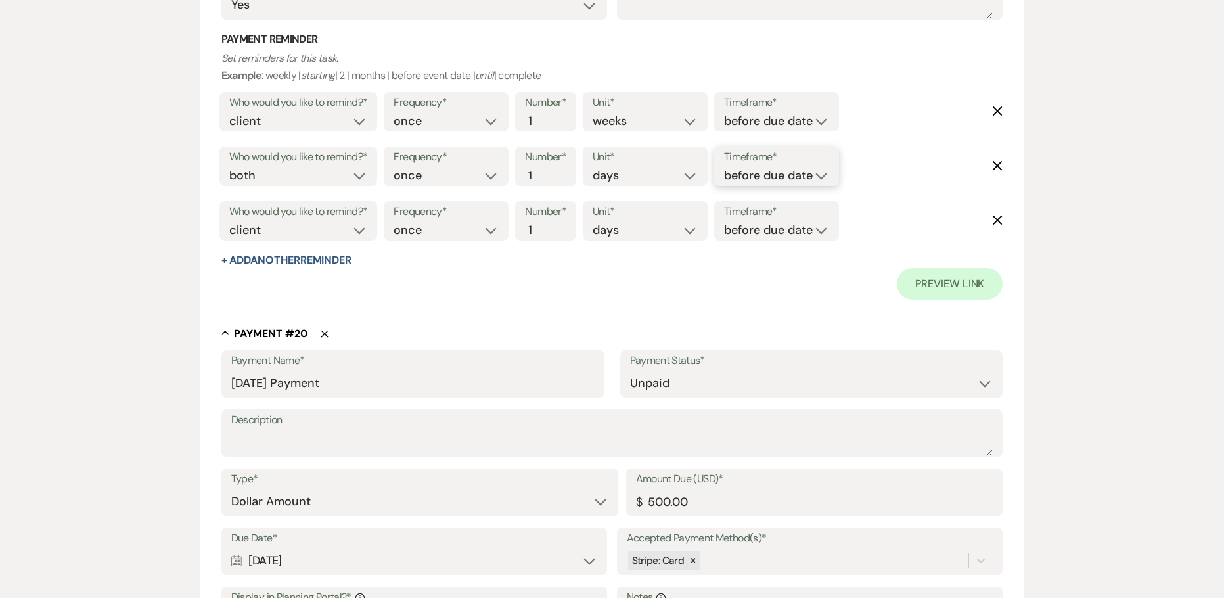
click at [756, 172] on select "before due date after due date on due date on custom date" at bounding box center [776, 176] width 105 height 18
click at [724, 167] on select "before due date after due date on due date on custom date" at bounding box center [776, 176] width 105 height 18
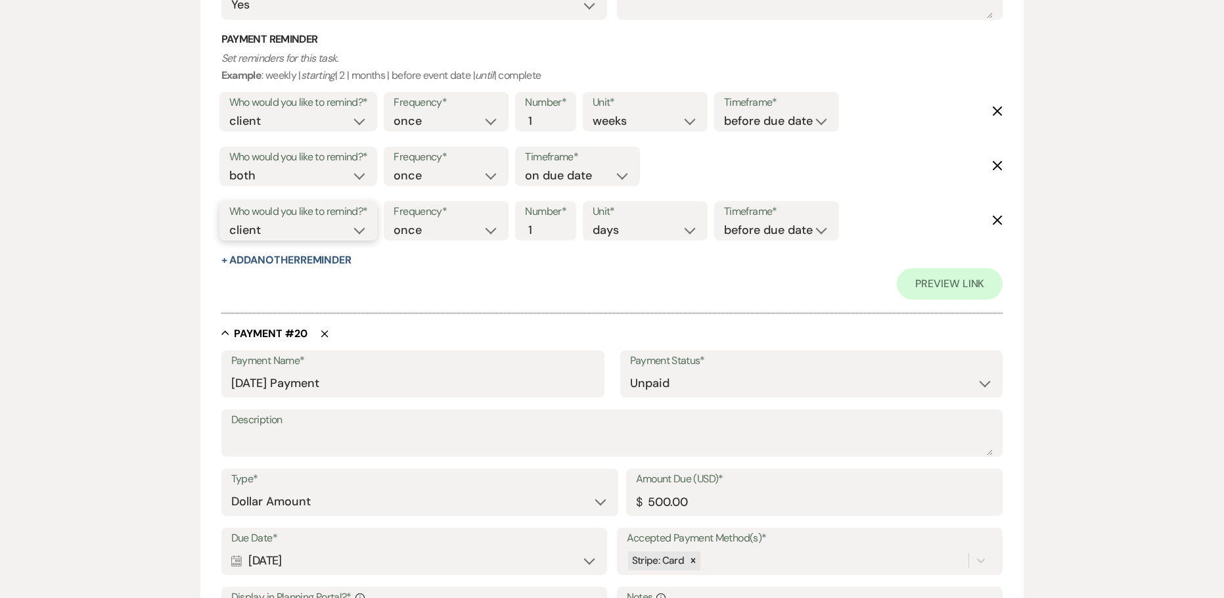
click at [285, 224] on select "client venue both" at bounding box center [298, 230] width 139 height 18
click at [229, 221] on select "client venue both" at bounding box center [298, 230] width 139 height 18
click at [547, 221] on input "2" at bounding box center [539, 230] width 28 height 18
click at [547, 221] on input "3" at bounding box center [539, 230] width 28 height 18
click at [751, 219] on label "Timeframe*" at bounding box center [776, 211] width 105 height 19
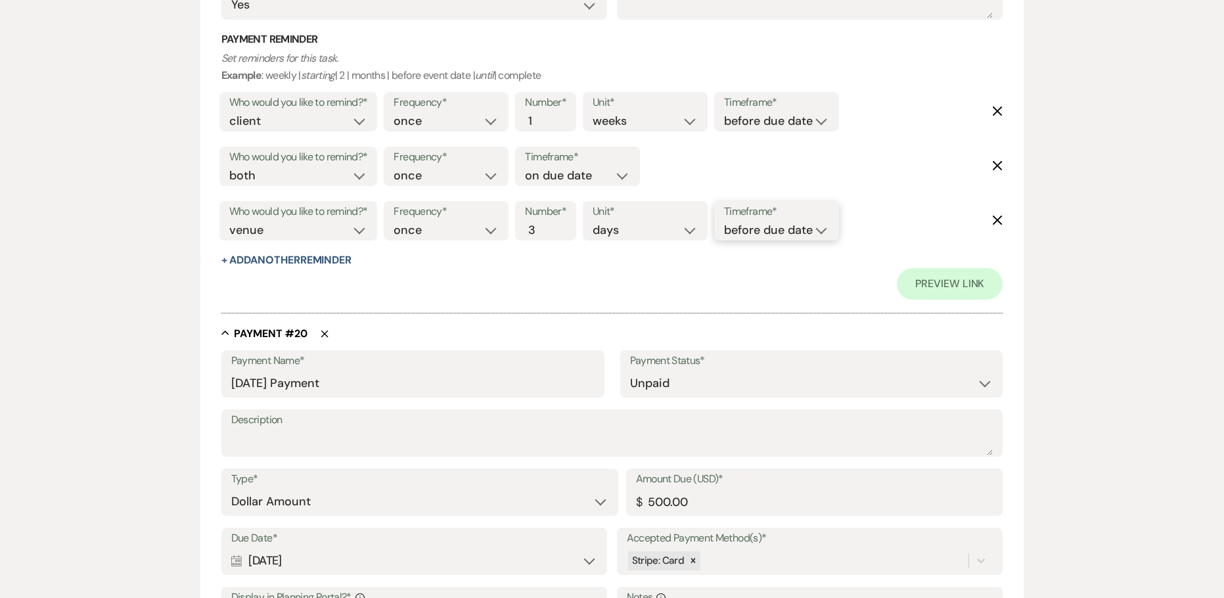
click at [749, 221] on select "before due date after due date on due date on custom date" at bounding box center [776, 230] width 105 height 18
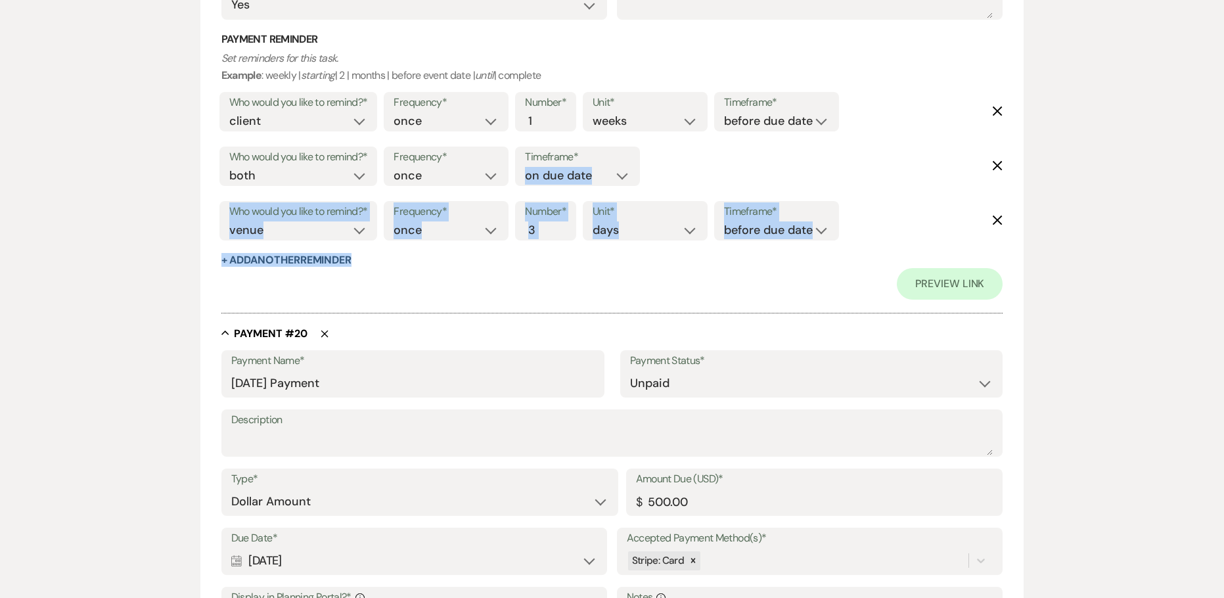
drag, startPoint x: 714, startPoint y: 158, endPoint x: 215, endPoint y: 287, distance: 515.1
click at [499, 371] on input "[DATE] Payment" at bounding box center [412, 384] width 363 height 26
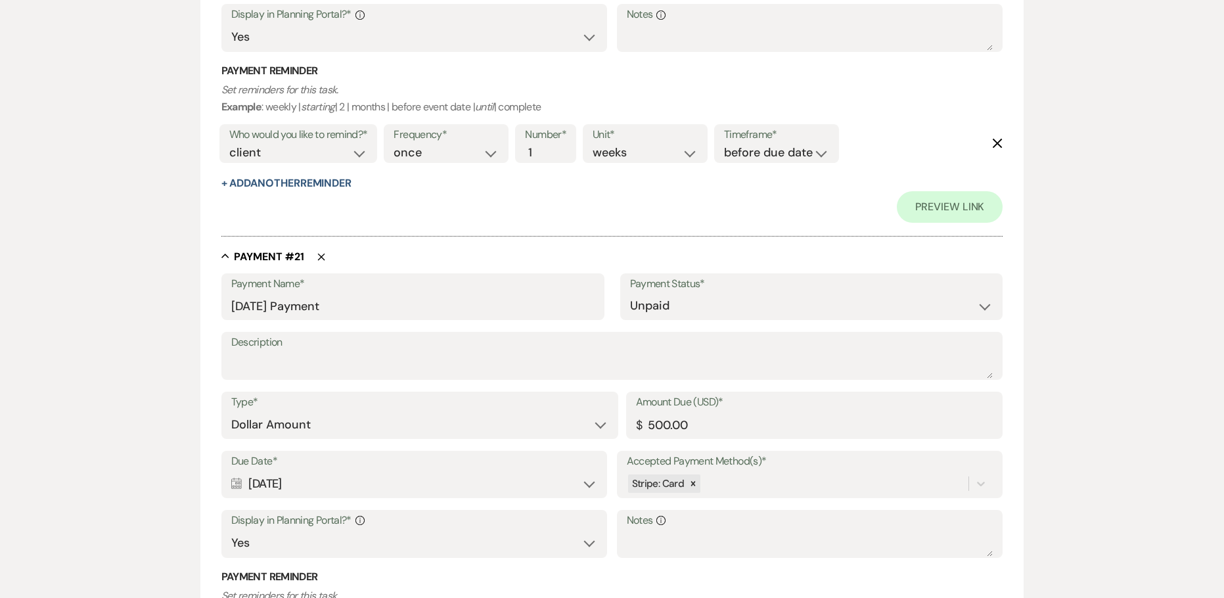
scroll to position [12222, 0]
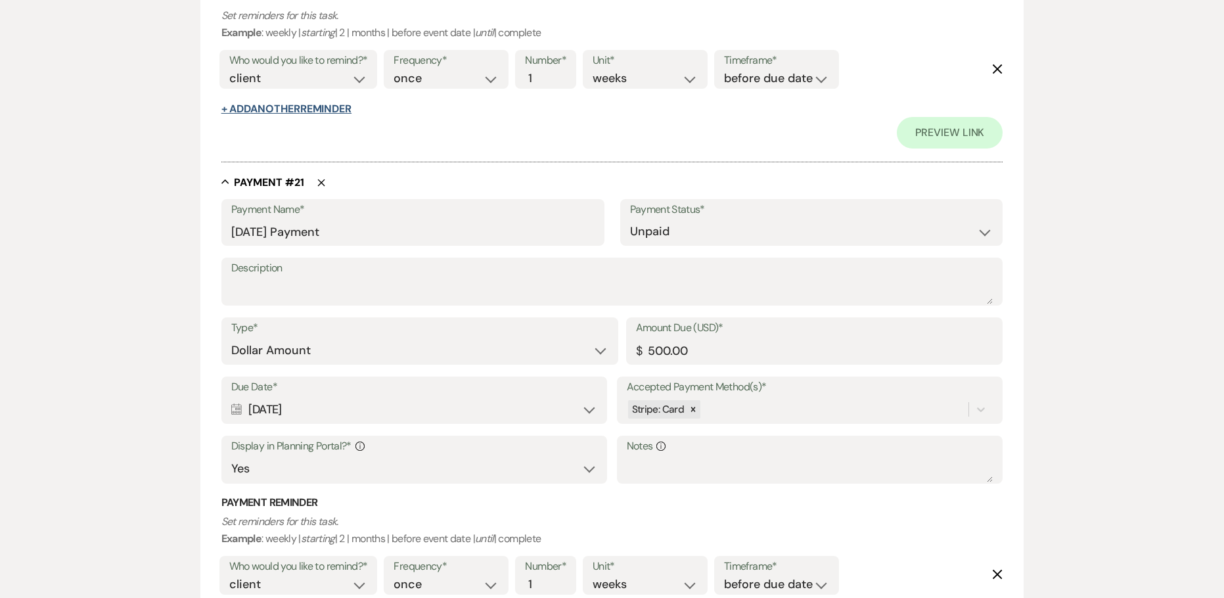
click at [289, 109] on button "+ Add Another Reminder" at bounding box center [286, 109] width 130 height 11
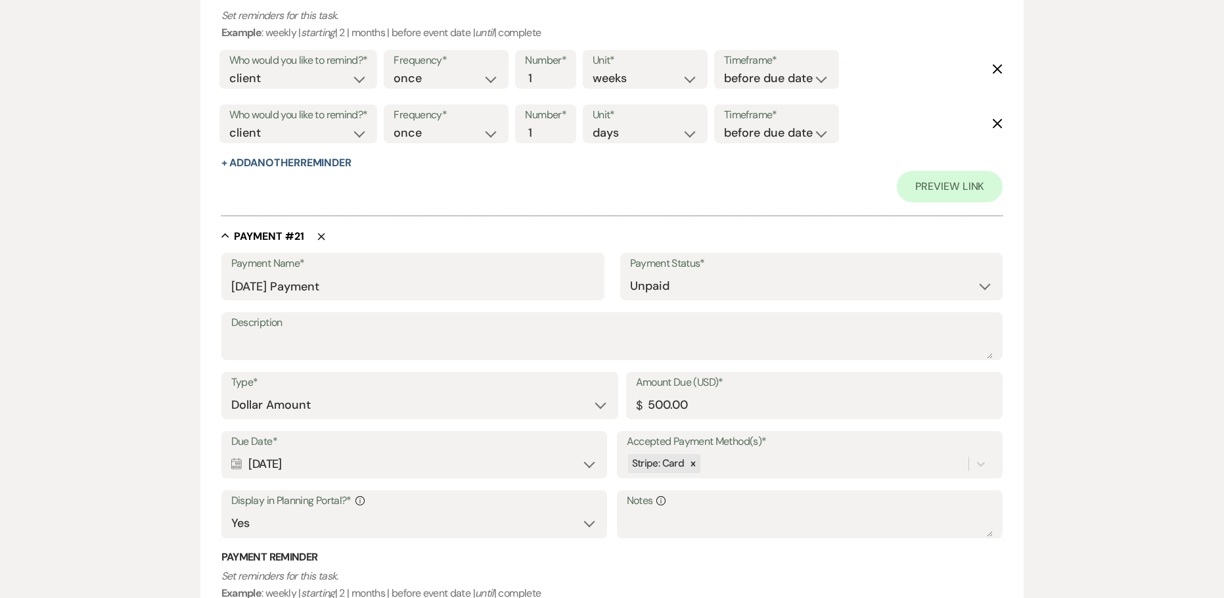
click at [290, 154] on div "Who would you like to remind?* client venue both" at bounding box center [298, 128] width 165 height 55
click at [293, 164] on button "+ Add Another Reminder" at bounding box center [286, 163] width 130 height 11
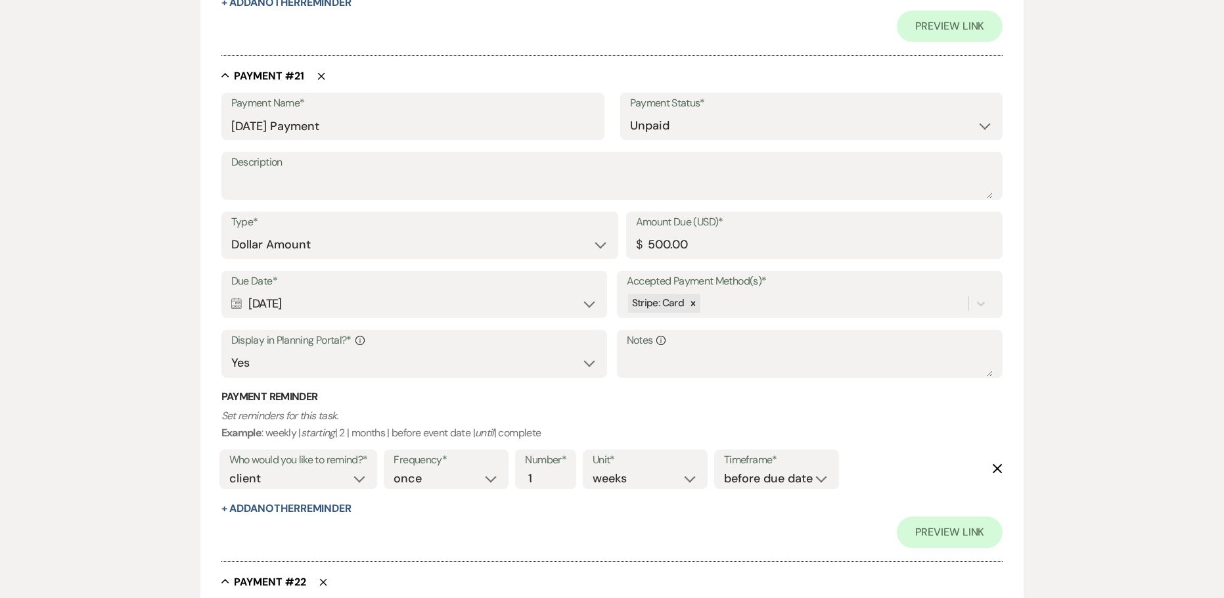
scroll to position [12485, 0]
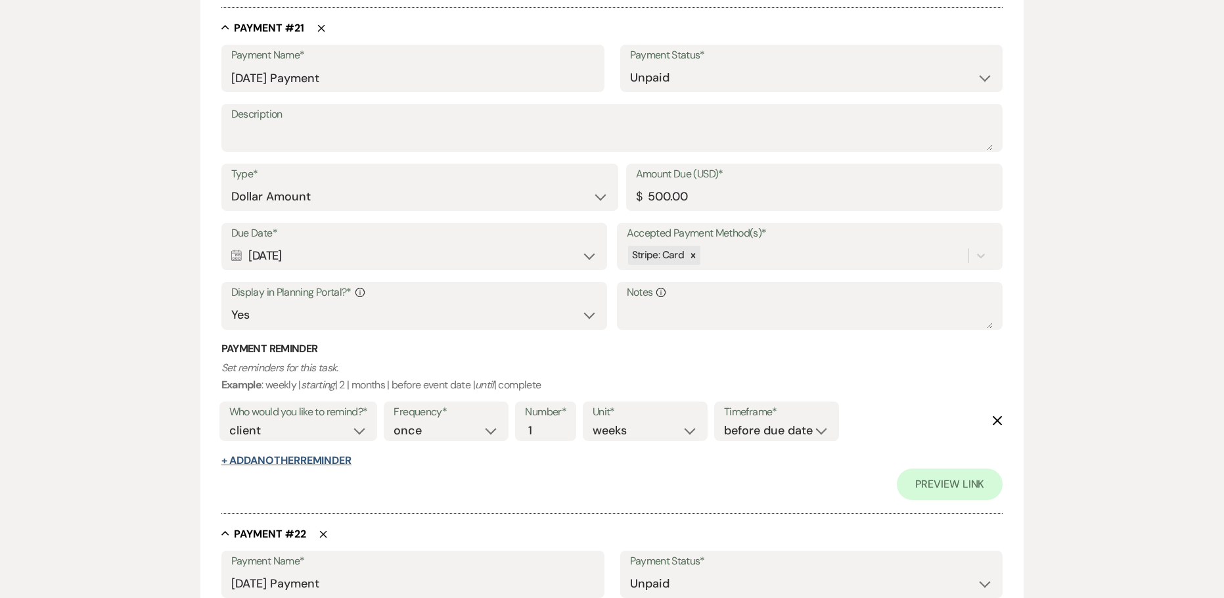
click at [252, 460] on button "+ Add Another Reminder" at bounding box center [286, 460] width 130 height 11
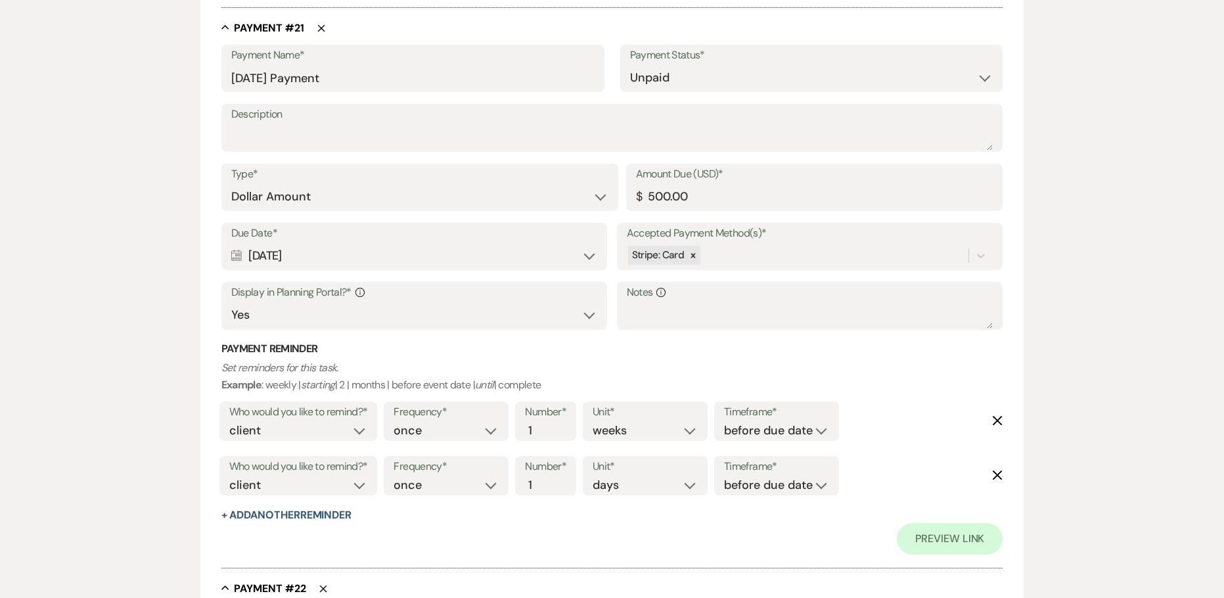
drag, startPoint x: 252, startPoint y: 513, endPoint x: 339, endPoint y: 350, distance: 184.0
click at [252, 513] on button "+ Add Another Reminder" at bounding box center [286, 515] width 130 height 11
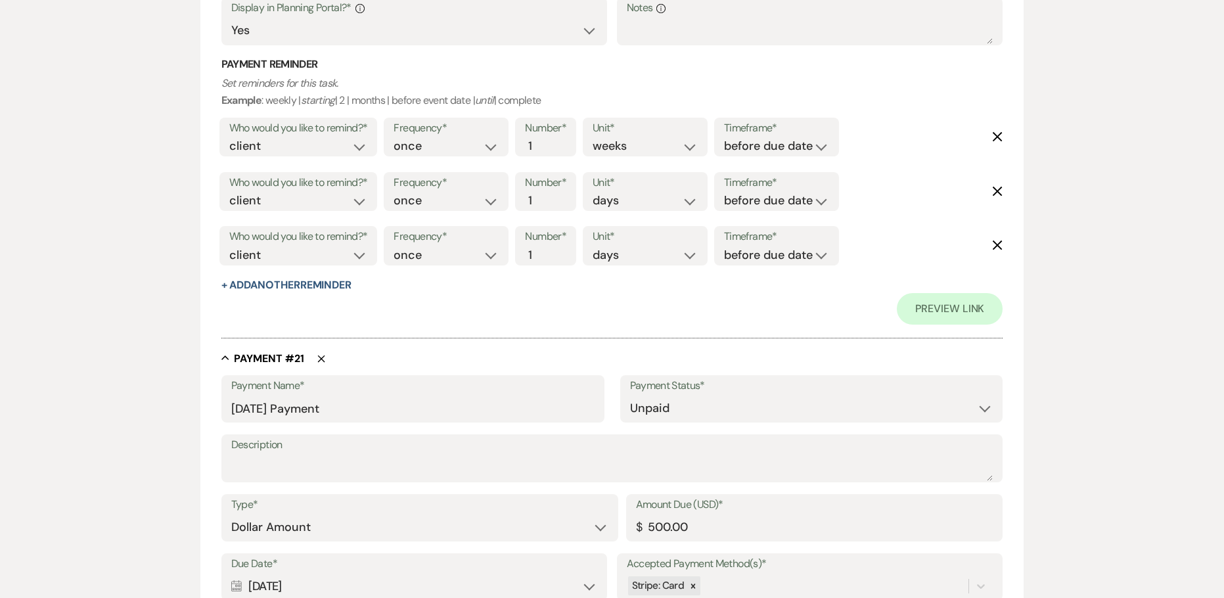
scroll to position [12091, 0]
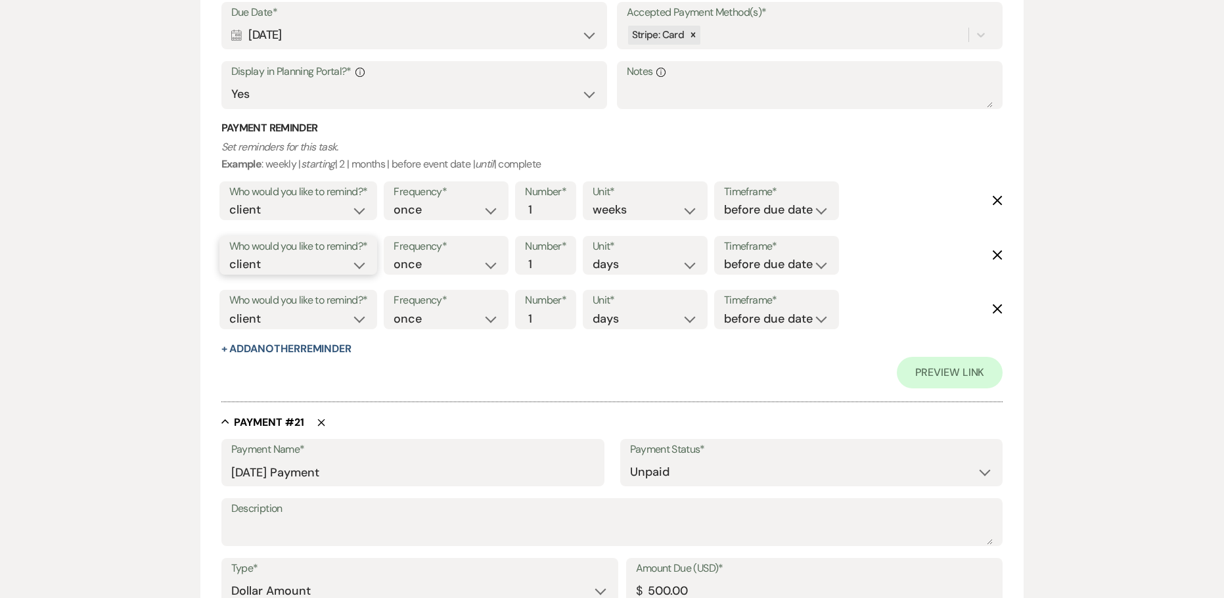
click at [296, 265] on select "client venue both" at bounding box center [298, 265] width 139 height 18
click at [229, 256] on select "client venue both" at bounding box center [298, 265] width 139 height 18
click at [755, 267] on select "before due date after due date on due date on custom date" at bounding box center [776, 265] width 105 height 18
click at [724, 256] on select "before due date after due date on due date on custom date" at bounding box center [776, 265] width 105 height 18
click at [260, 325] on select "client venue both" at bounding box center [298, 319] width 139 height 18
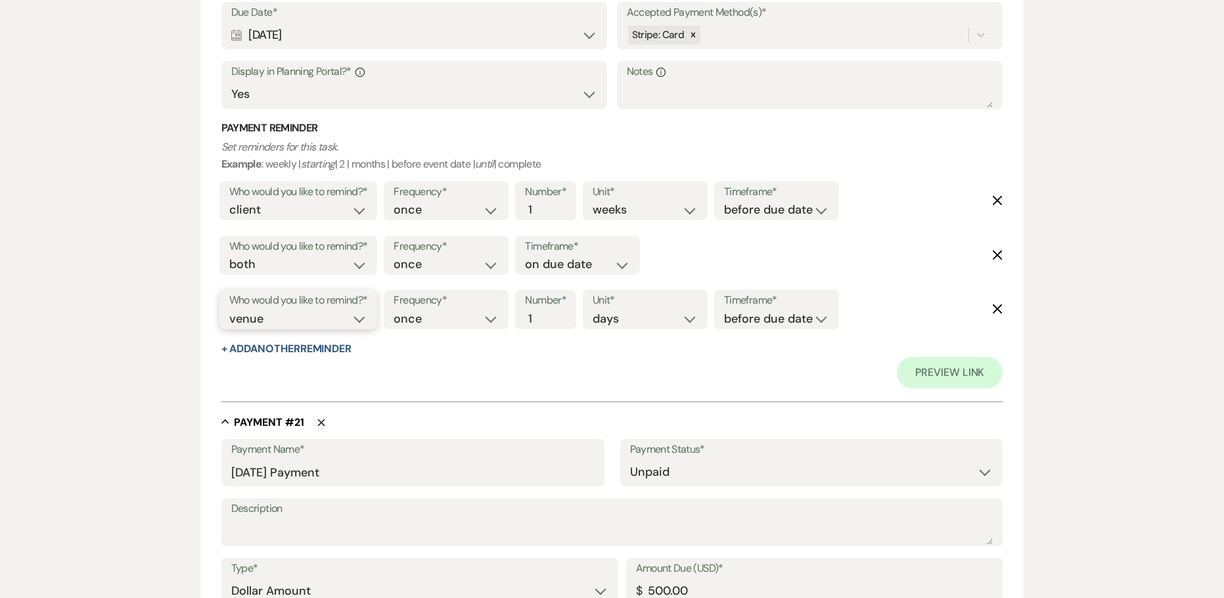
click at [229, 310] on select "client venue both" at bounding box center [298, 319] width 139 height 18
click at [544, 313] on input "2" at bounding box center [539, 319] width 28 height 18
click at [544, 313] on input "3" at bounding box center [539, 319] width 28 height 18
click at [743, 321] on select "before due date after due date on due date on custom date" at bounding box center [776, 319] width 105 height 18
click at [727, 310] on select "before due date after due date on due date on custom date" at bounding box center [776, 319] width 105 height 18
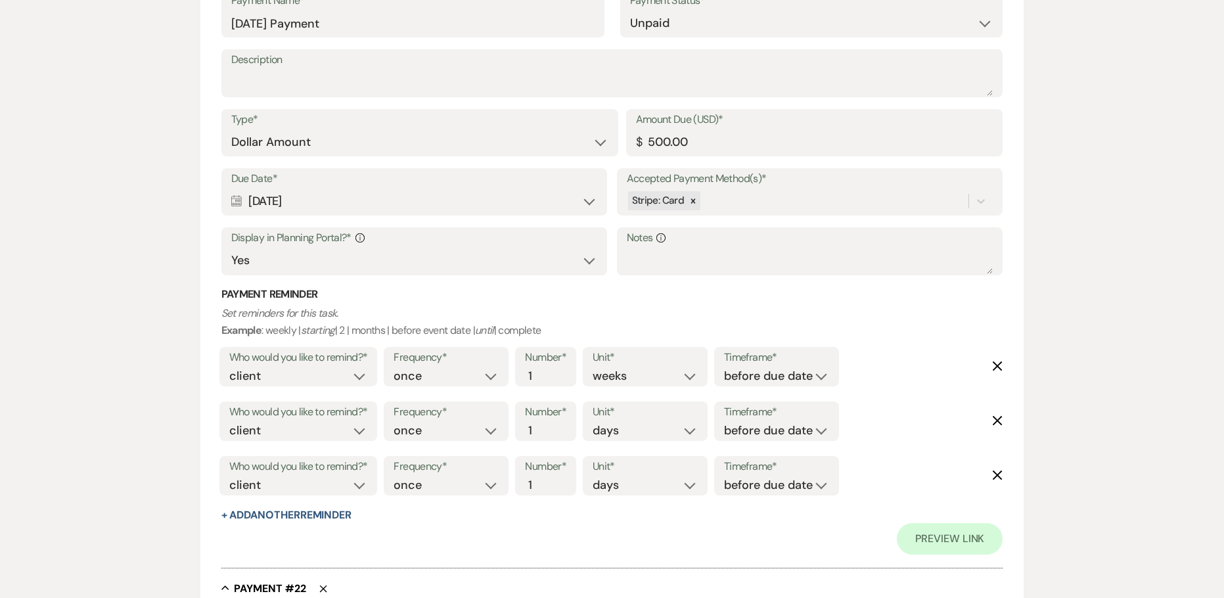
scroll to position [12682, 0]
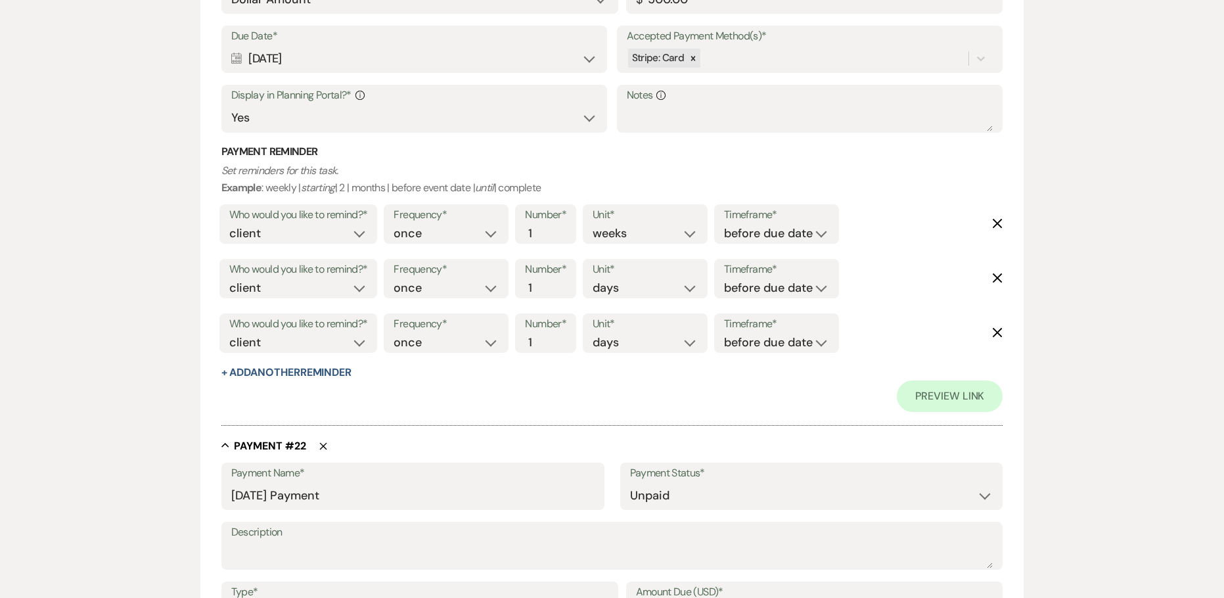
click at [255, 275] on label "Who would you like to remind?*" at bounding box center [298, 269] width 139 height 19
click at [365, 290] on select "client venue both" at bounding box center [298, 288] width 139 height 18
click at [229, 279] on select "client venue both" at bounding box center [298, 288] width 139 height 18
click at [766, 294] on select "before due date after due date on due date on custom date" at bounding box center [776, 288] width 105 height 18
click at [724, 279] on select "before due date after due date on due date on custom date" at bounding box center [776, 288] width 105 height 18
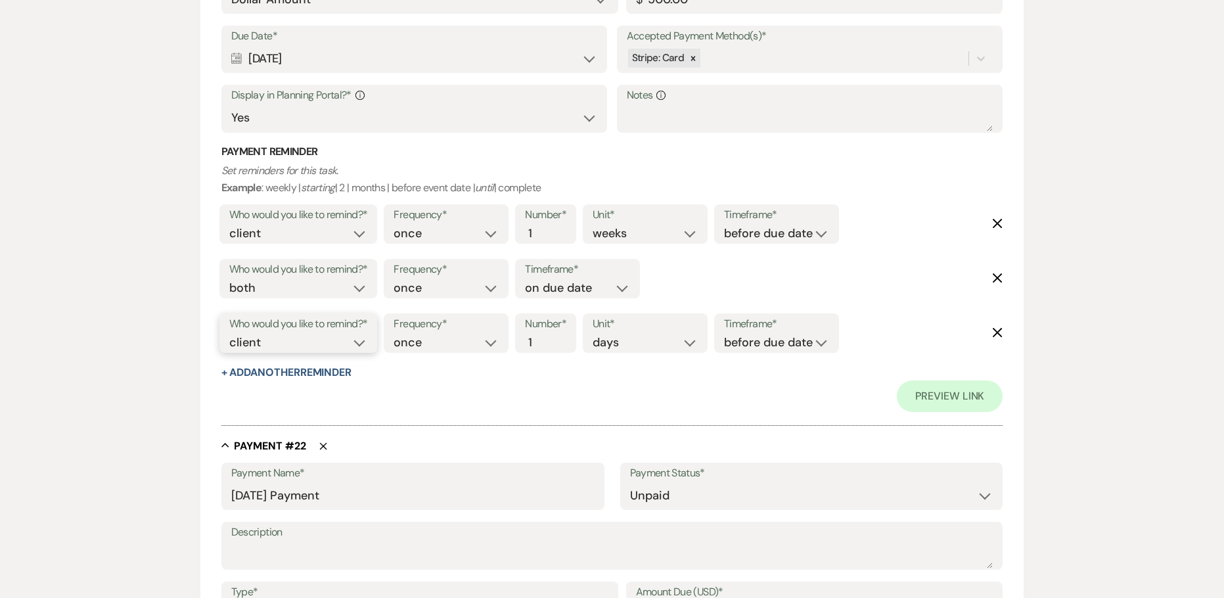
click at [298, 341] on select "client venue both" at bounding box center [298, 343] width 139 height 18
click at [229, 334] on select "client venue both" at bounding box center [298, 343] width 139 height 18
click at [546, 335] on input "2" at bounding box center [539, 343] width 28 height 18
click at [546, 335] on input "3" at bounding box center [539, 343] width 28 height 18
click at [742, 342] on select "before due date after due date on due date on custom date" at bounding box center [776, 343] width 105 height 18
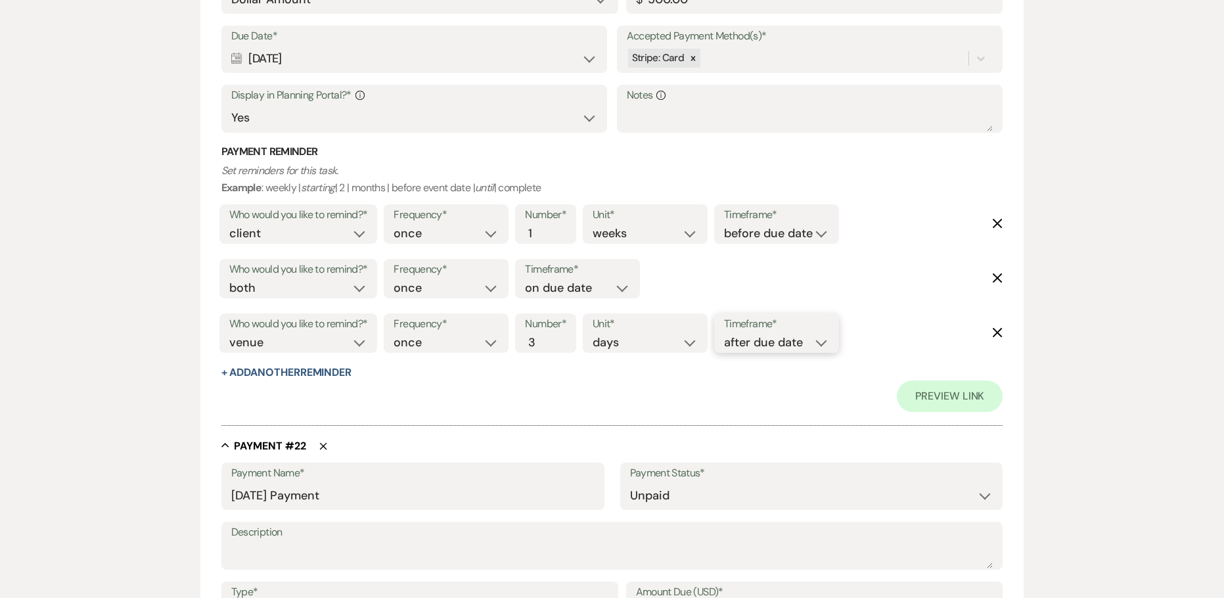
click at [727, 334] on select "before due date after due date on due date on custom date" at bounding box center [776, 343] width 105 height 18
click at [589, 384] on div "Preview Link" at bounding box center [612, 396] width 782 height 32
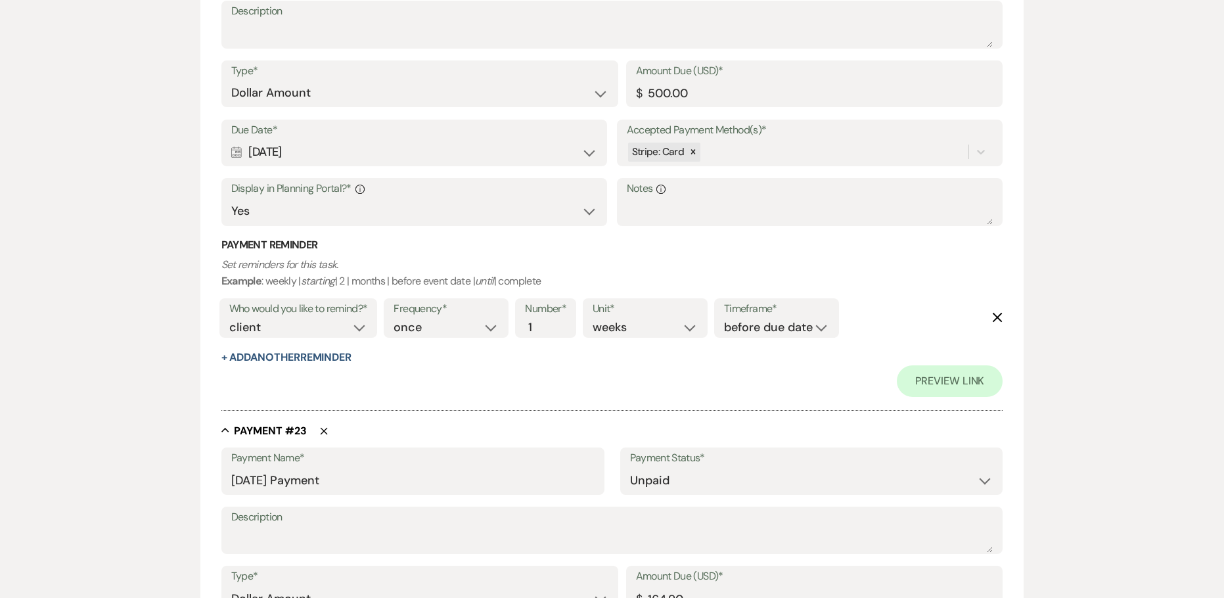
scroll to position [13208, 0]
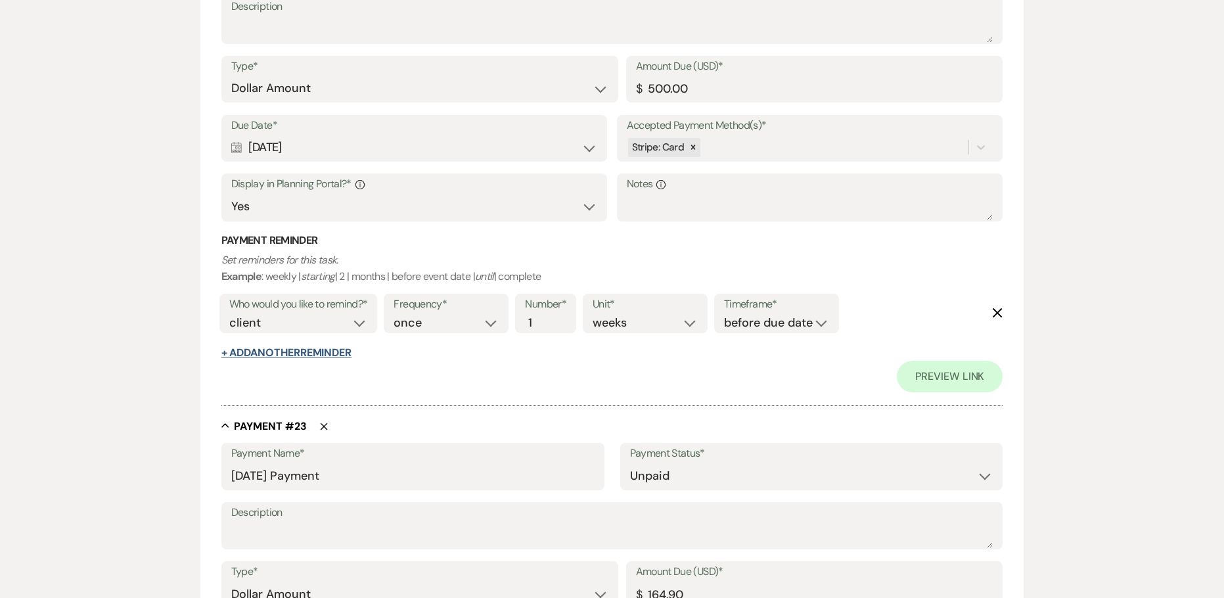
click at [239, 348] on button "+ Add Another Reminder" at bounding box center [286, 353] width 130 height 11
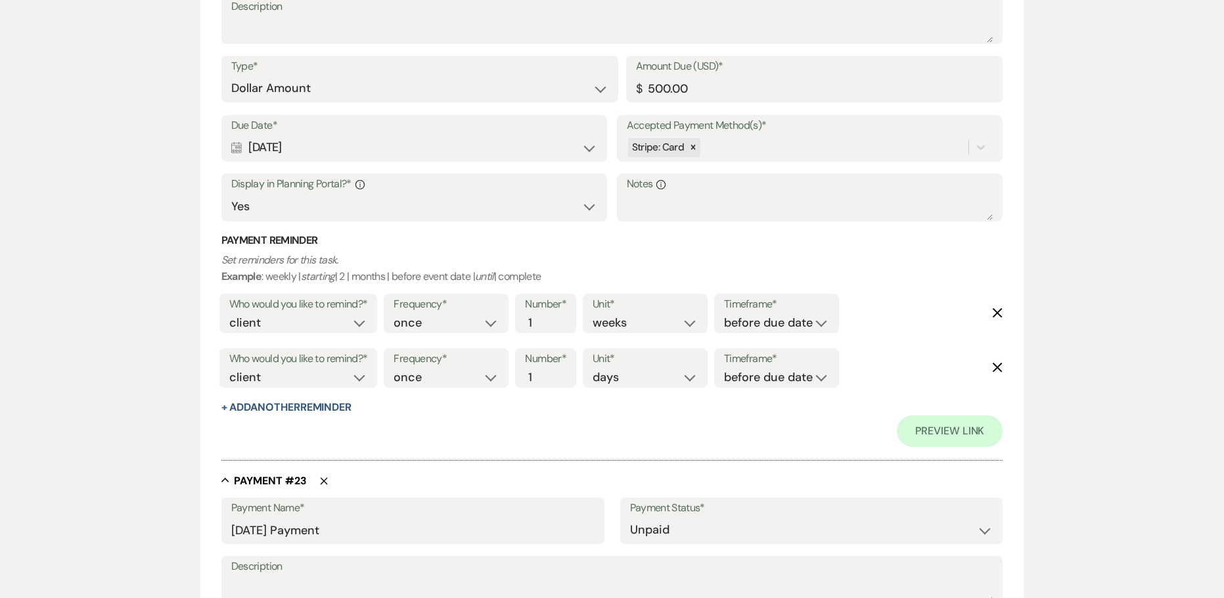
click at [250, 407] on button "+ Add Another Reminder" at bounding box center [286, 407] width 130 height 11
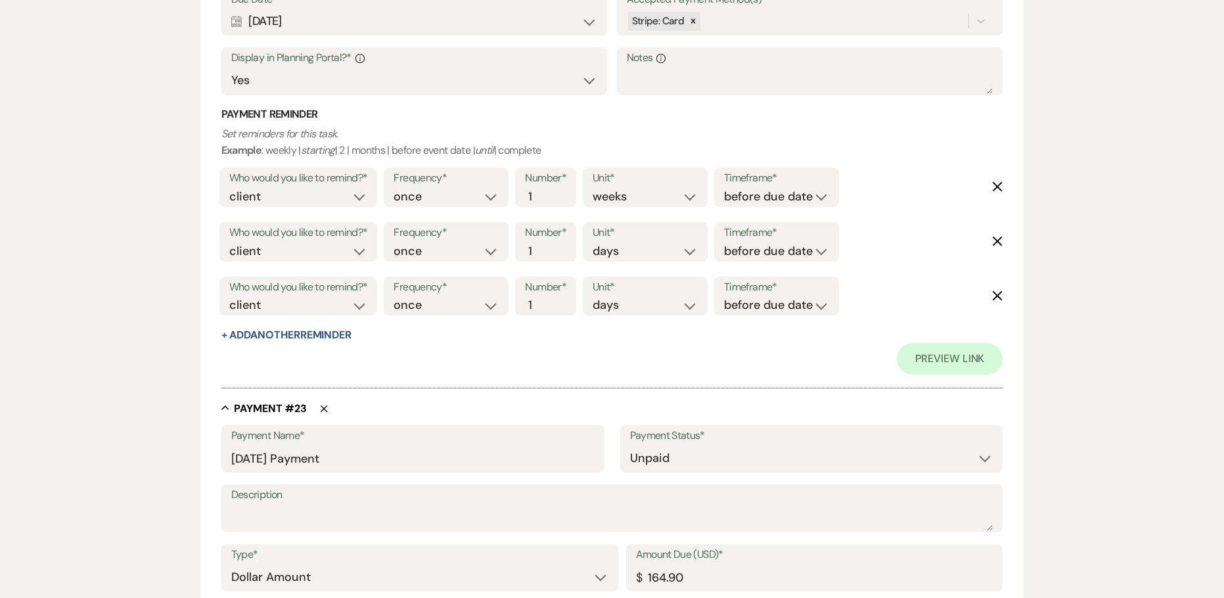
scroll to position [13340, 0]
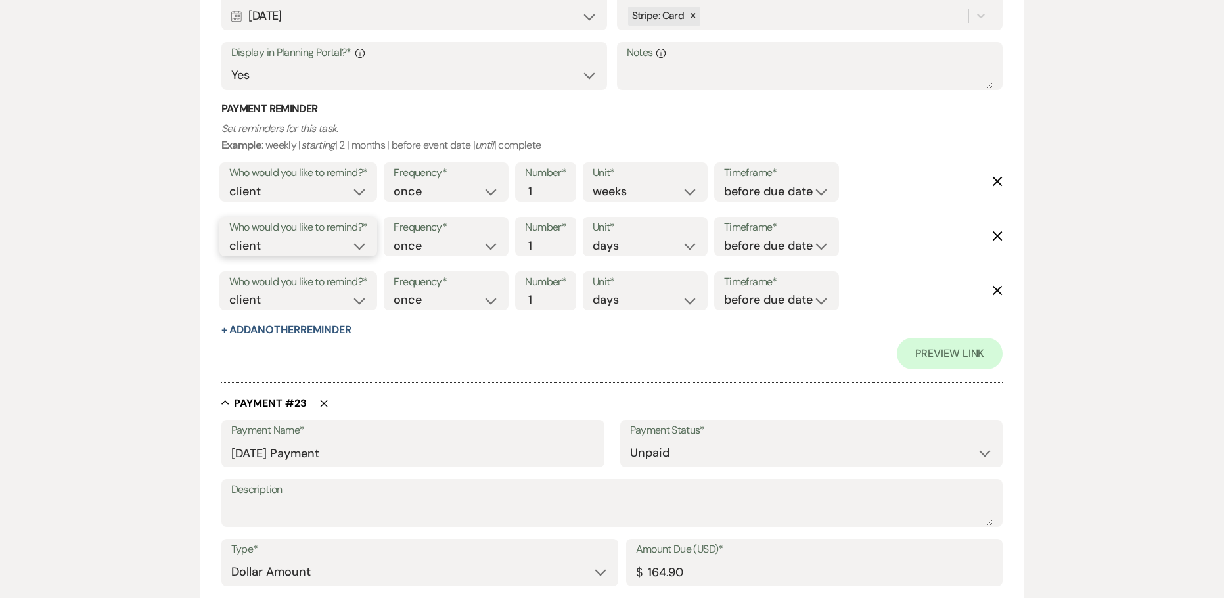
click at [351, 239] on select "client venue both" at bounding box center [298, 246] width 139 height 18
click at [229, 237] on select "client venue both" at bounding box center [298, 246] width 139 height 18
click at [785, 250] on select "before due date after due date on due date on custom date" at bounding box center [776, 246] width 105 height 18
click at [724, 237] on select "before due date after due date on due date on custom date" at bounding box center [776, 246] width 105 height 18
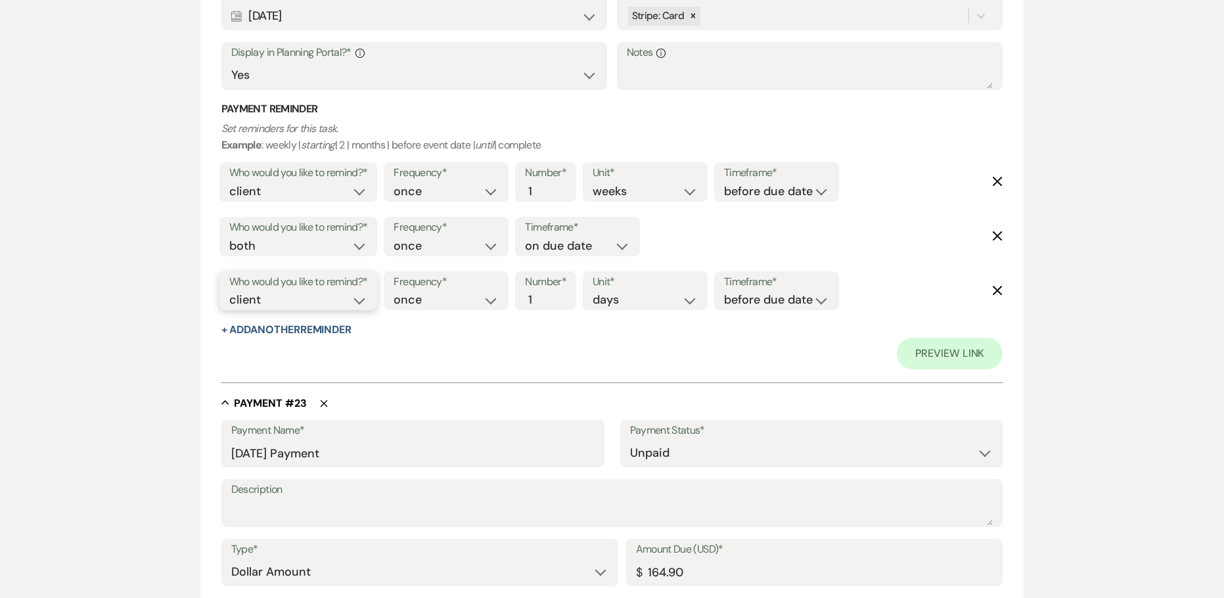
click at [246, 308] on select "client venue both" at bounding box center [298, 300] width 139 height 18
click at [229, 291] on select "client venue both" at bounding box center [298, 300] width 139 height 18
click at [547, 294] on input "2" at bounding box center [539, 300] width 28 height 18
click at [547, 294] on input "3" at bounding box center [539, 300] width 28 height 18
click at [752, 309] on select "before due date after due date on due date on custom date" at bounding box center [776, 300] width 105 height 18
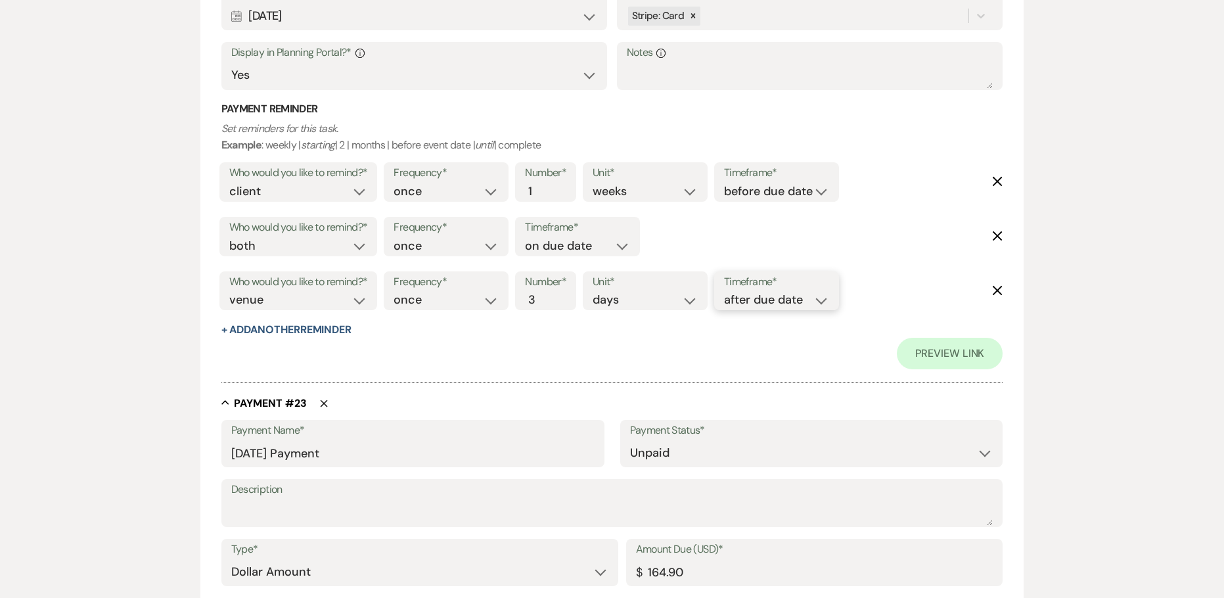
click at [727, 291] on select "before due date after due date on due date on custom date" at bounding box center [776, 300] width 105 height 18
click at [562, 394] on div "Collapse Payment # 22 Delete Payment Name* [DATE] Payment Payment Status* Paid …" at bounding box center [612, 89] width 782 height 615
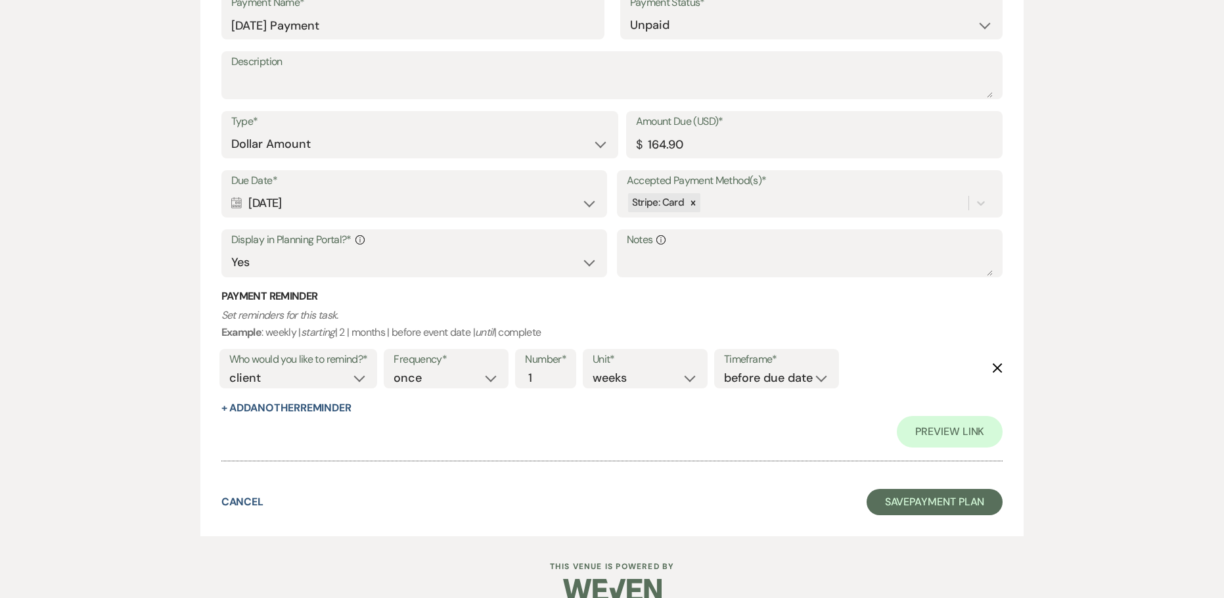
scroll to position [13790, 0]
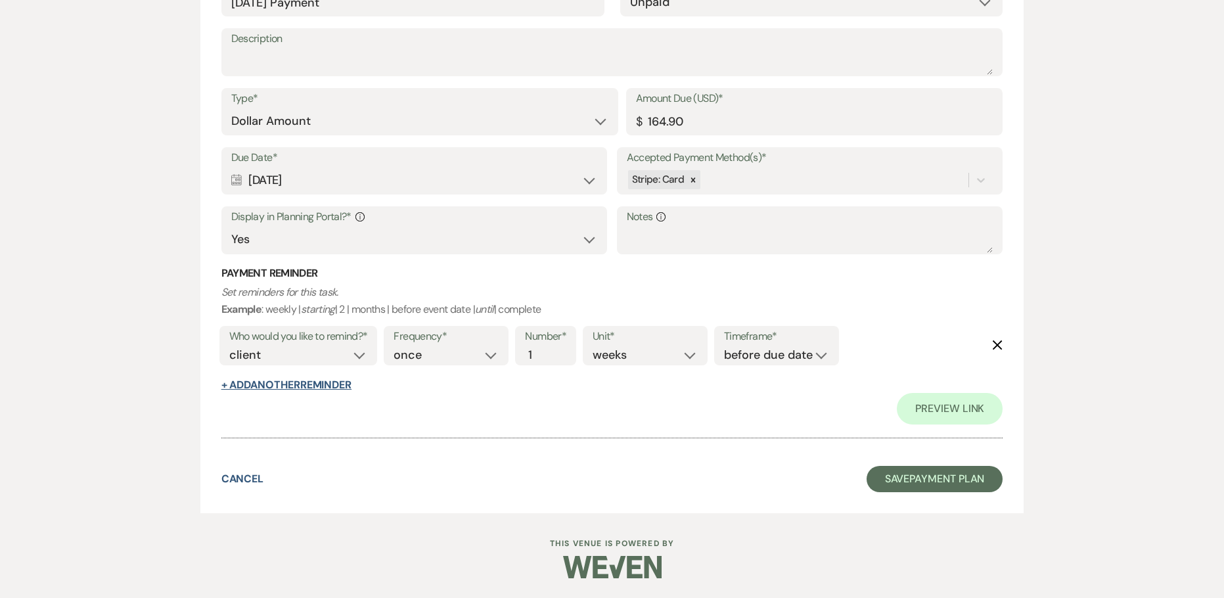
click at [287, 380] on button "+ Add Another Reminder" at bounding box center [286, 385] width 130 height 11
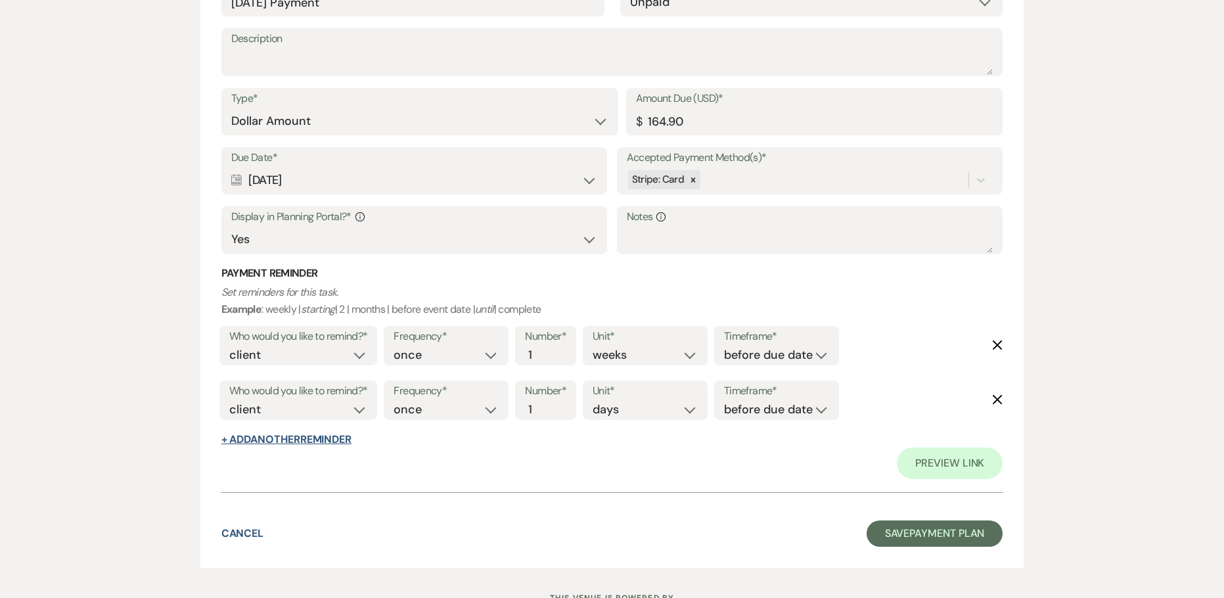
click at [267, 436] on button "+ Add Another Reminder" at bounding box center [286, 439] width 130 height 11
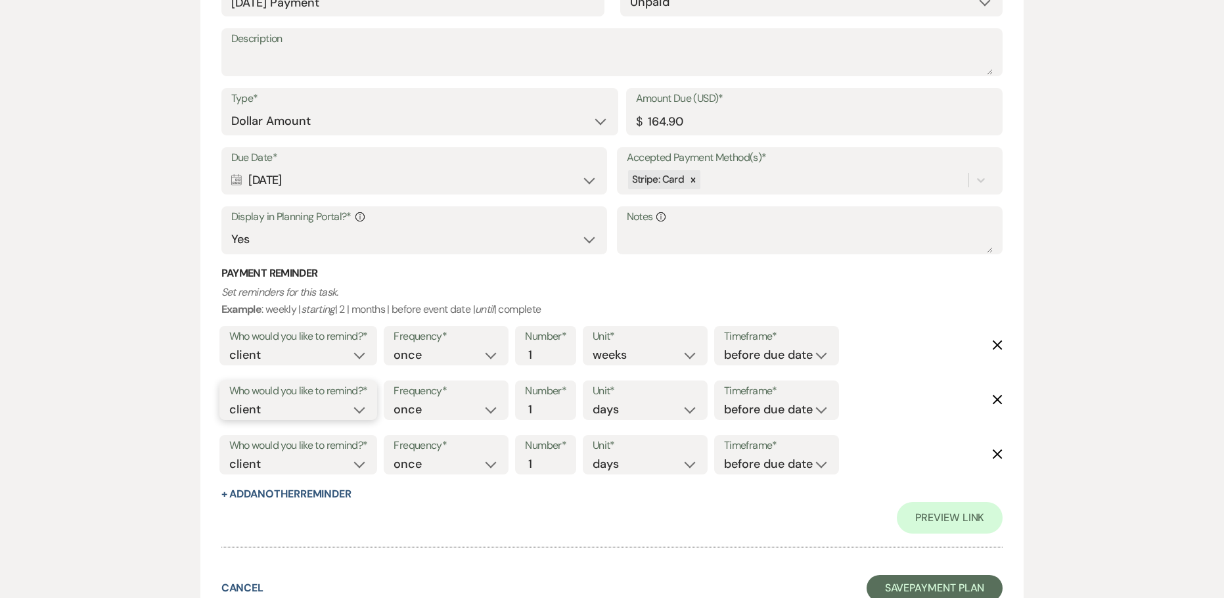
click at [368, 406] on select "client venue both" at bounding box center [298, 410] width 139 height 18
click at [229, 401] on select "client venue both" at bounding box center [298, 410] width 139 height 18
drag, startPoint x: 783, startPoint y: 411, endPoint x: 778, endPoint y: 416, distance: 7.4
click at [783, 411] on select "before due date after due date on due date on custom date" at bounding box center [776, 410] width 105 height 18
click at [724, 401] on select "before due date after due date on due date on custom date" at bounding box center [776, 410] width 105 height 18
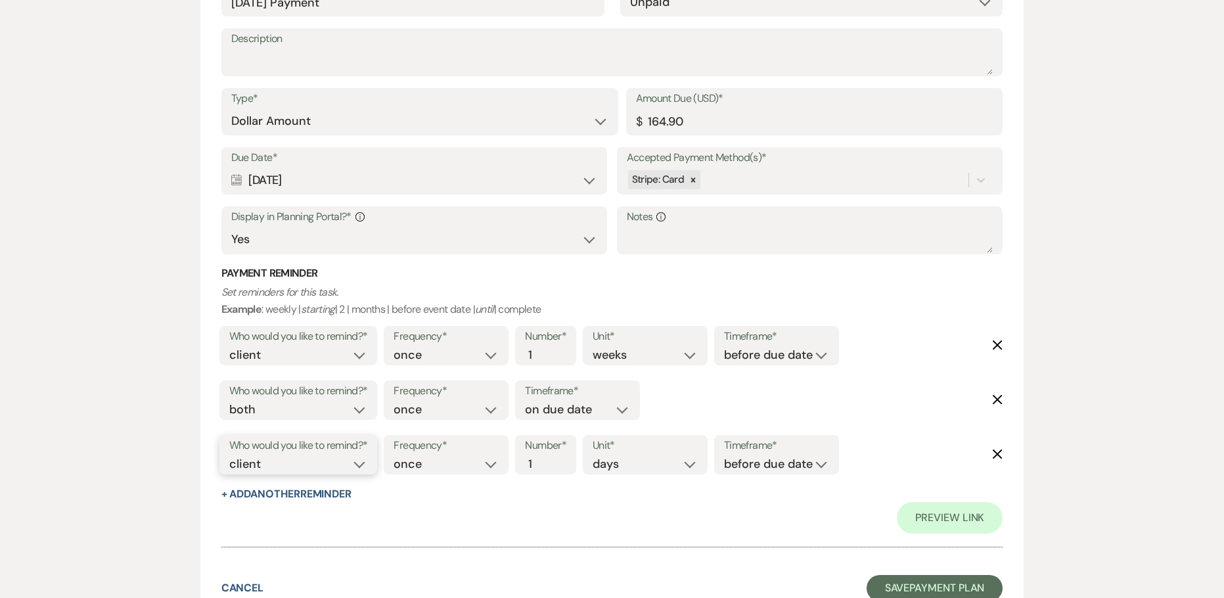
click at [262, 470] on select "client venue both" at bounding box center [298, 464] width 139 height 18
click at [229, 455] on select "client venue both" at bounding box center [298, 464] width 139 height 18
click at [546, 457] on input "2" at bounding box center [539, 464] width 28 height 18
click at [546, 457] on input "3" at bounding box center [539, 464] width 28 height 18
click at [805, 463] on select "before due date after due date on due date on custom date" at bounding box center [776, 464] width 105 height 18
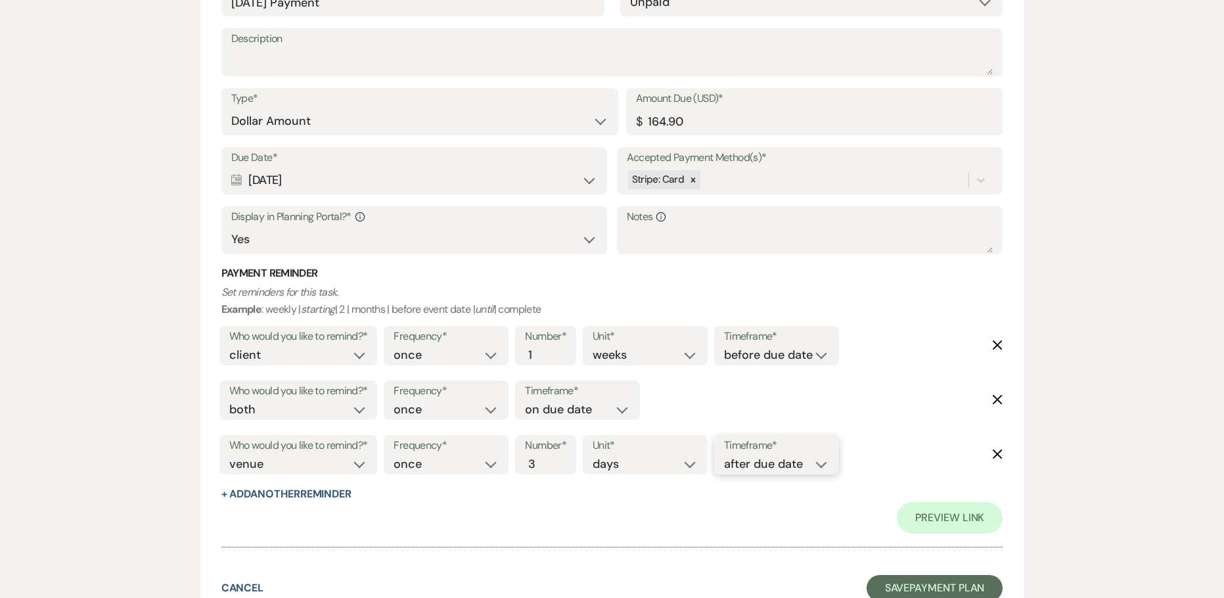
click at [727, 455] on select "before due date after due date on due date on custom date" at bounding box center [776, 464] width 105 height 18
click at [659, 503] on div "Preview Link" at bounding box center [612, 518] width 782 height 32
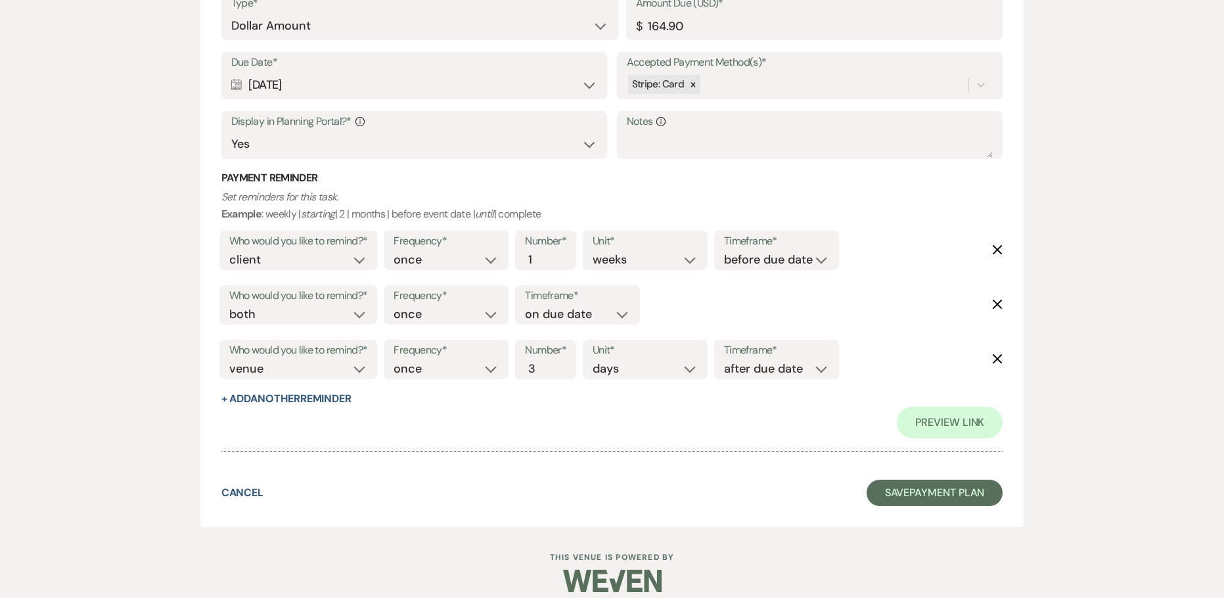
scroll to position [13899, 0]
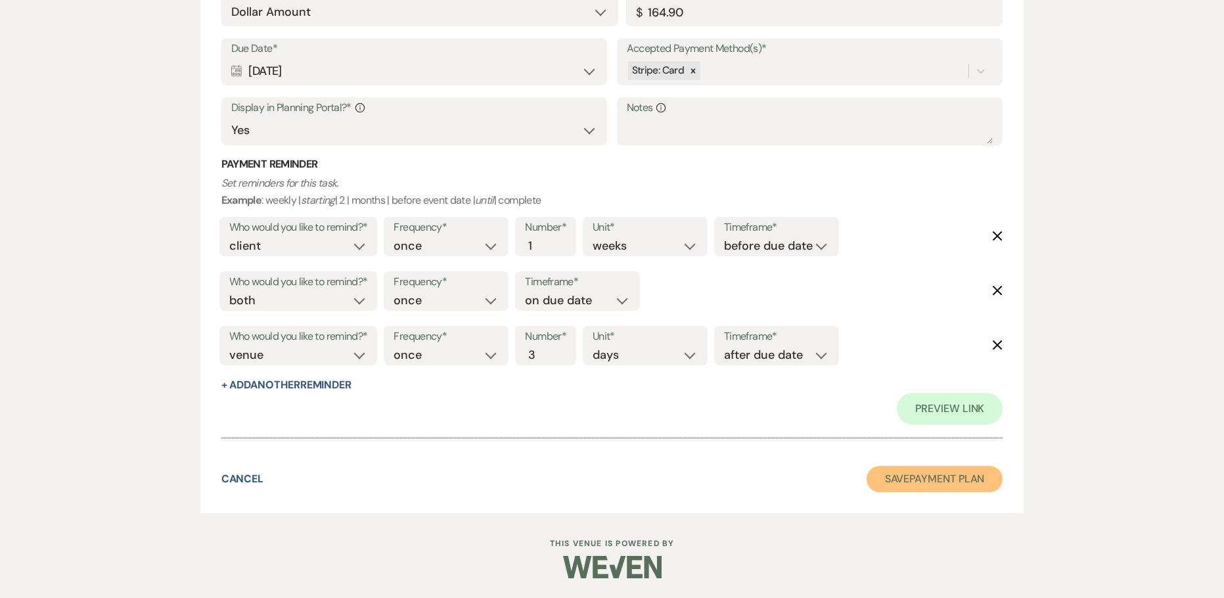
click at [911, 485] on button "Save Payment Plan" at bounding box center [935, 479] width 137 height 26
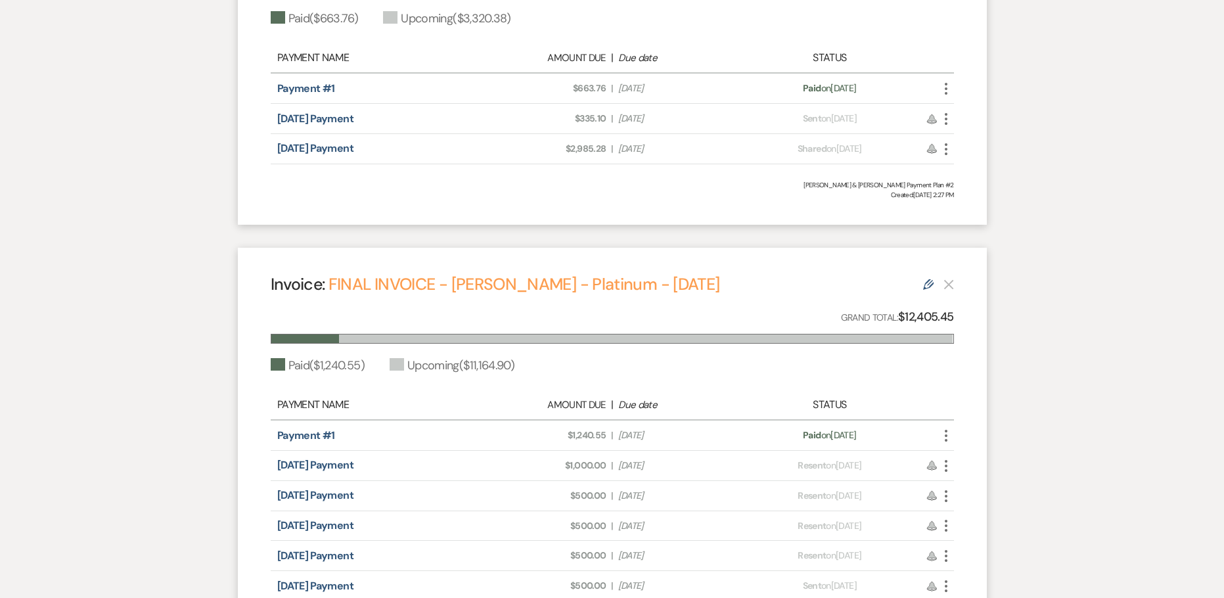
scroll to position [503, 0]
drag, startPoint x: 679, startPoint y: 423, endPoint x: 279, endPoint y: 466, distance: 403.1
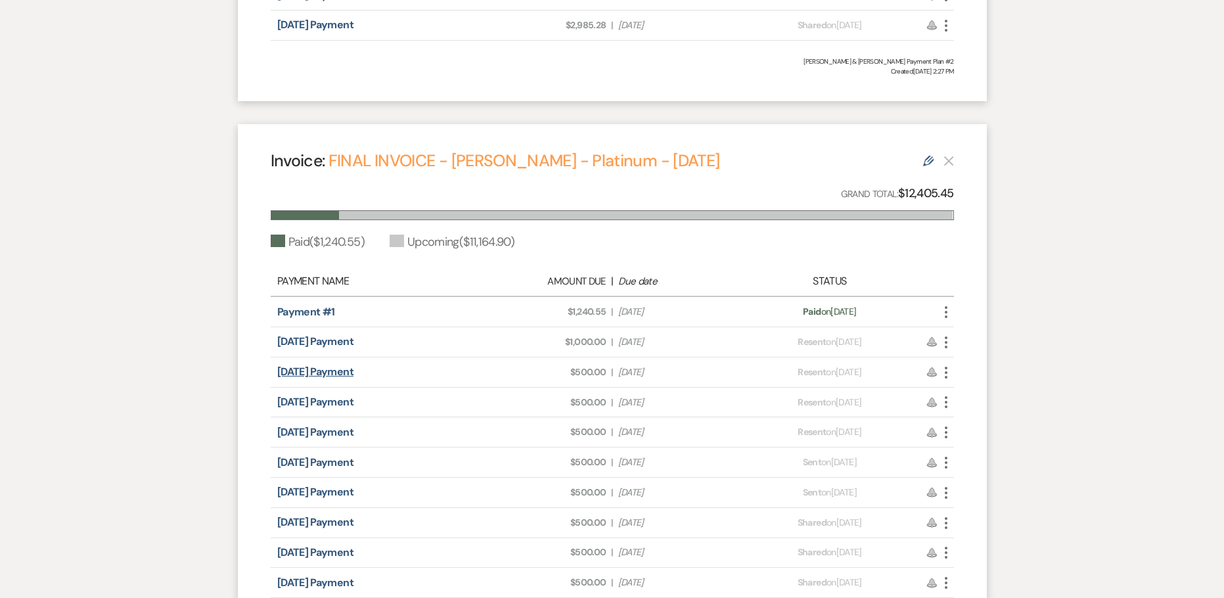
scroll to position [831, 0]
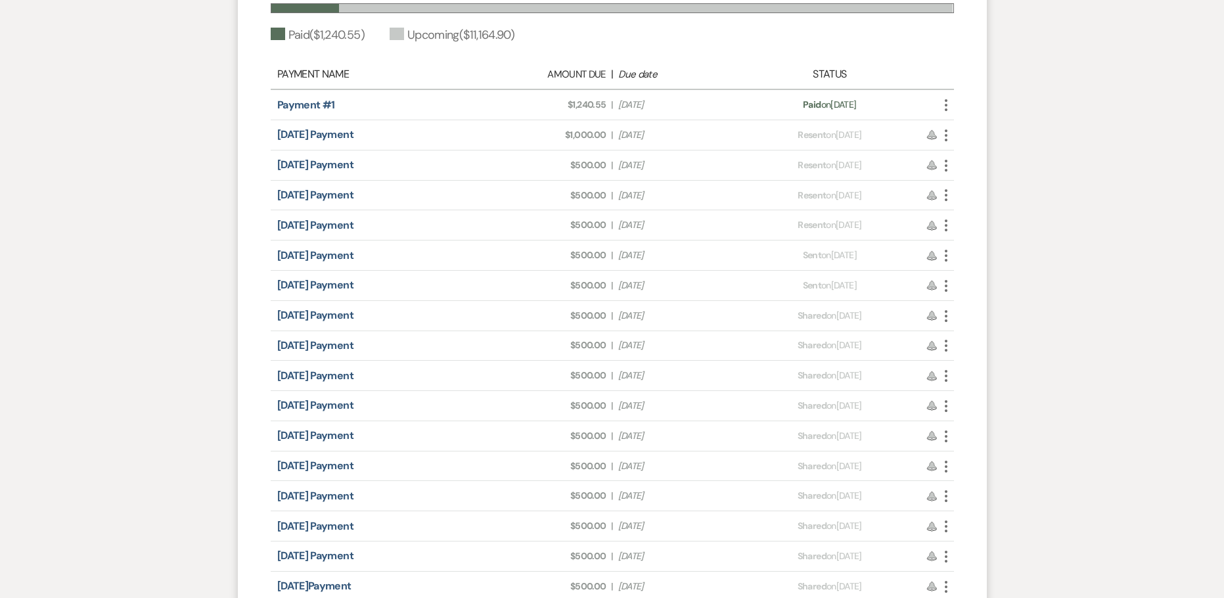
click at [252, 435] on div "Invoice: FINAL INVOICE - [PERSON_NAME] - Platinum - [DATE] Edit Grand Total: $1…" at bounding box center [612, 380] width 749 height 926
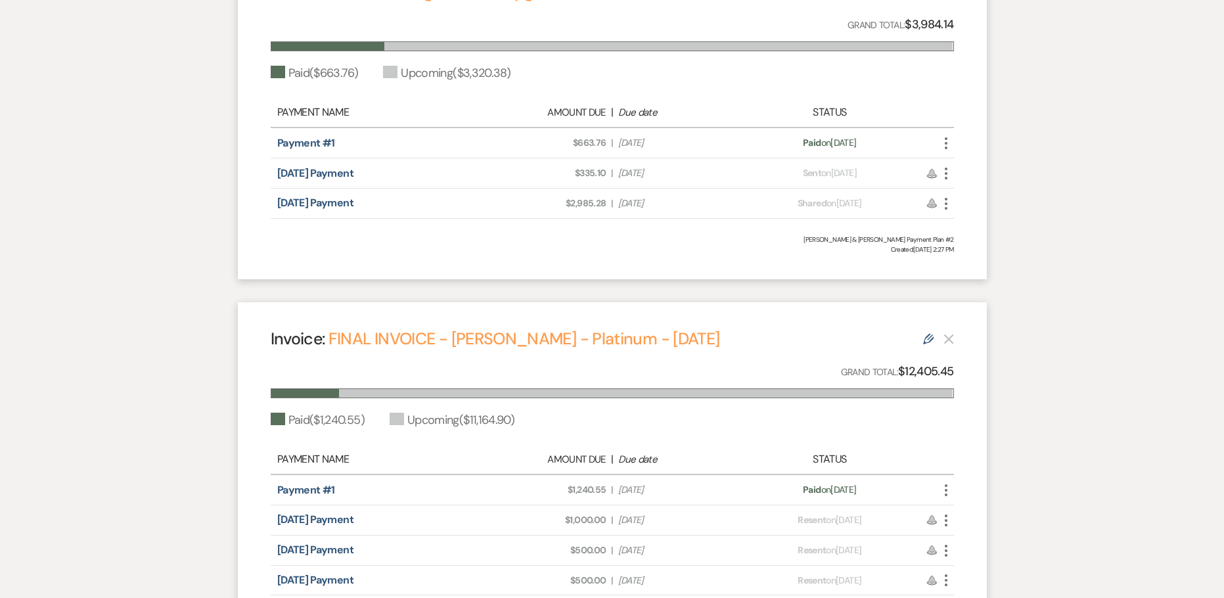
scroll to position [371, 0]
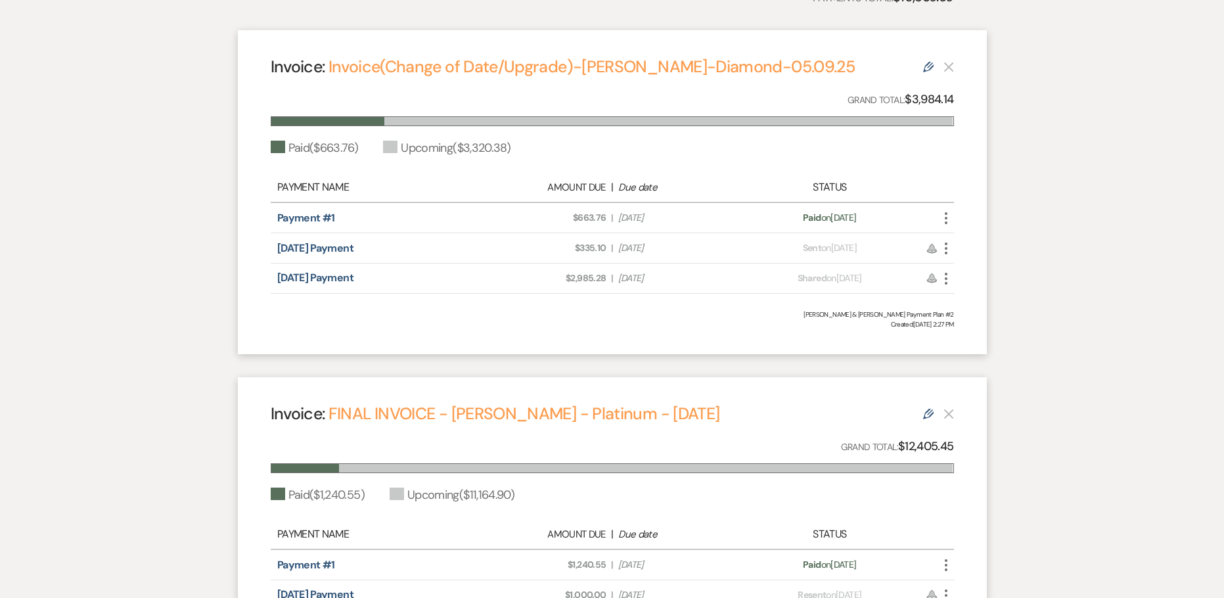
drag, startPoint x: 262, startPoint y: 243, endPoint x: 670, endPoint y: 284, distance: 409.4
click at [670, 284] on div "Invoice: Invoice(Change of Date/Upgrade)-[PERSON_NAME]-Diamond-05.09.25 Edit Gr…" at bounding box center [612, 192] width 749 height 324
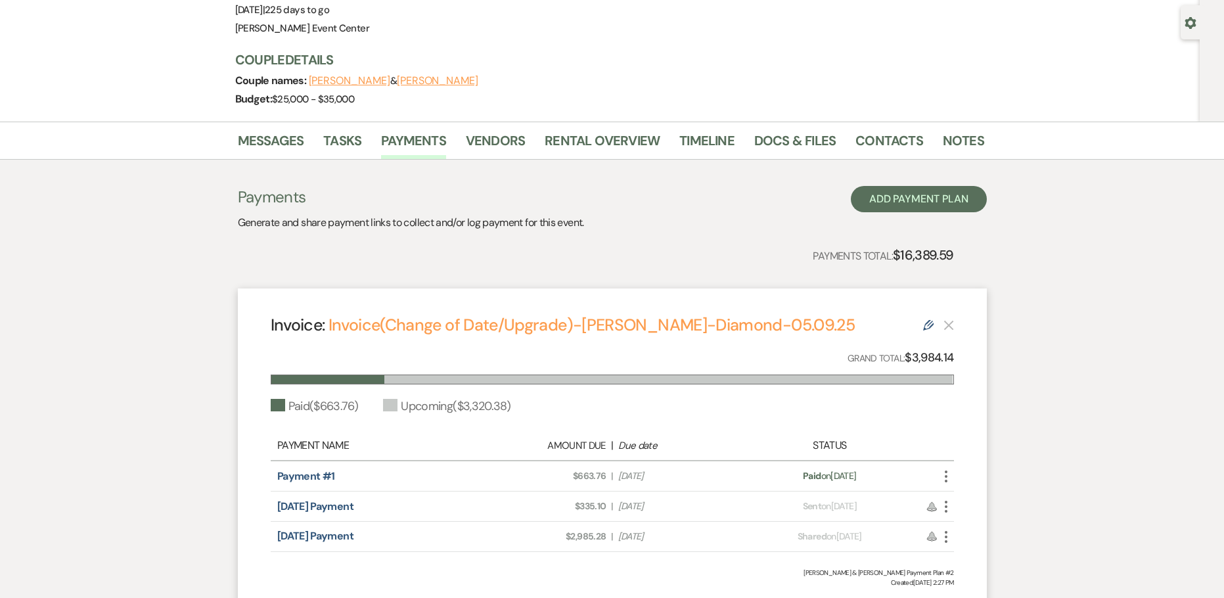
scroll to position [108, 0]
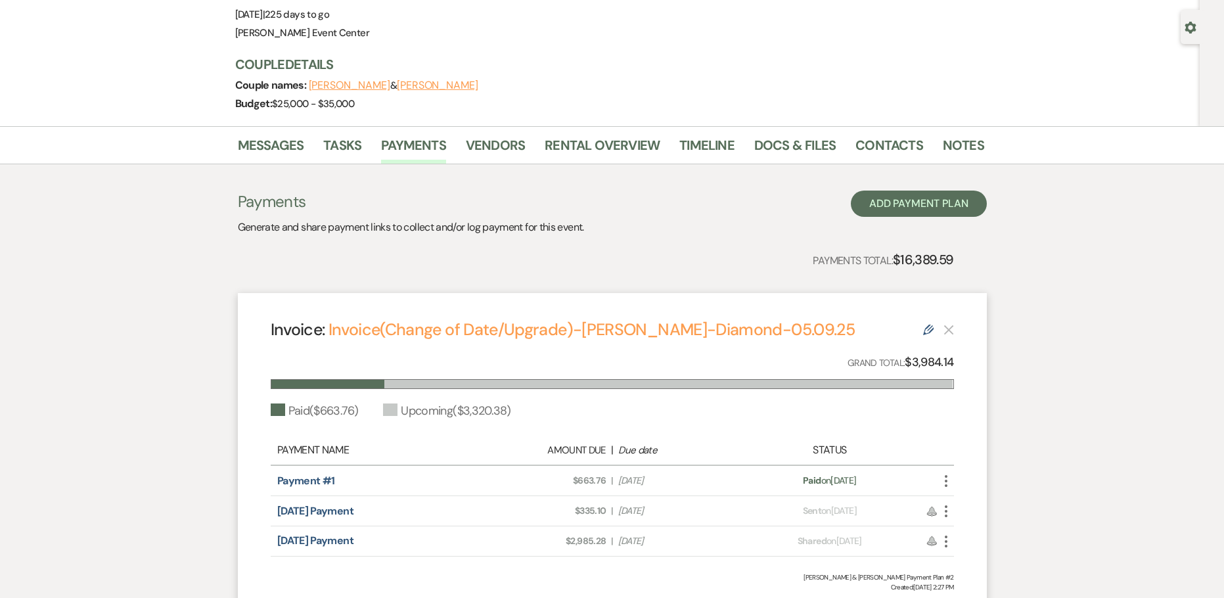
click at [491, 478] on span "Amount Due: $663.76" at bounding box center [545, 481] width 121 height 14
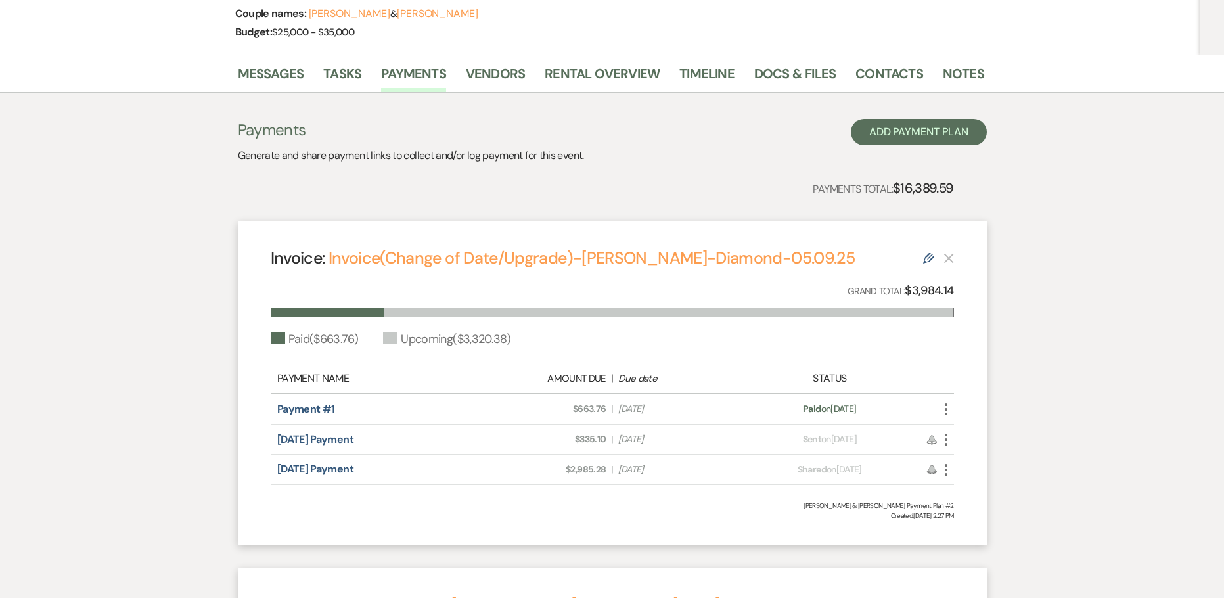
scroll to position [0, 0]
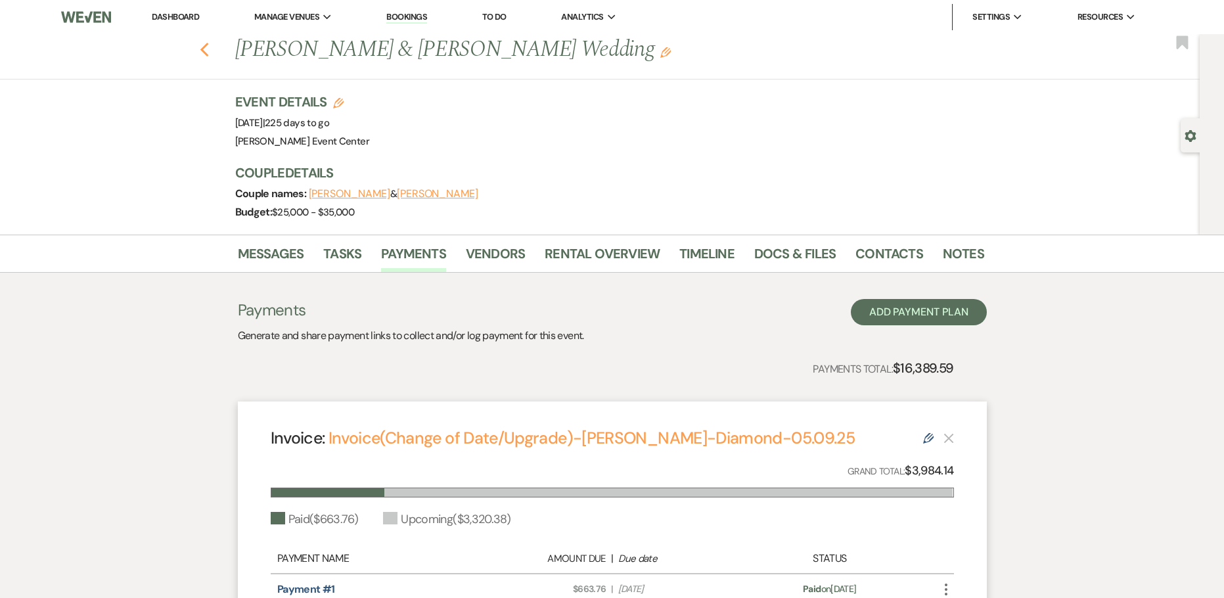
click at [210, 49] on icon "Previous" at bounding box center [205, 50] width 10 height 16
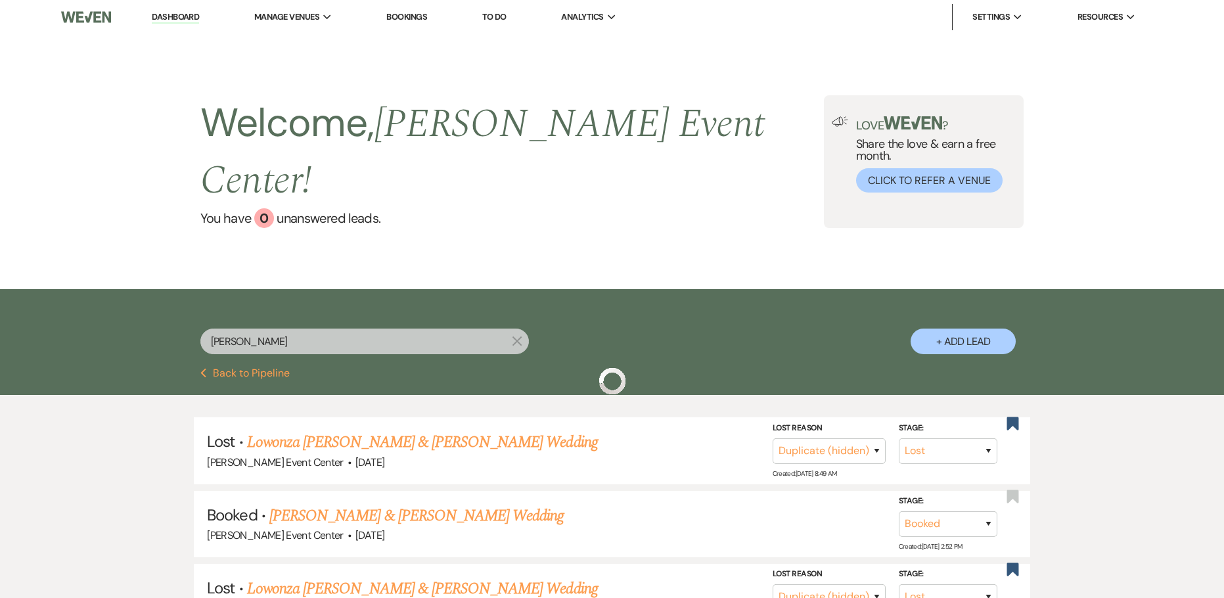
scroll to position [66, 0]
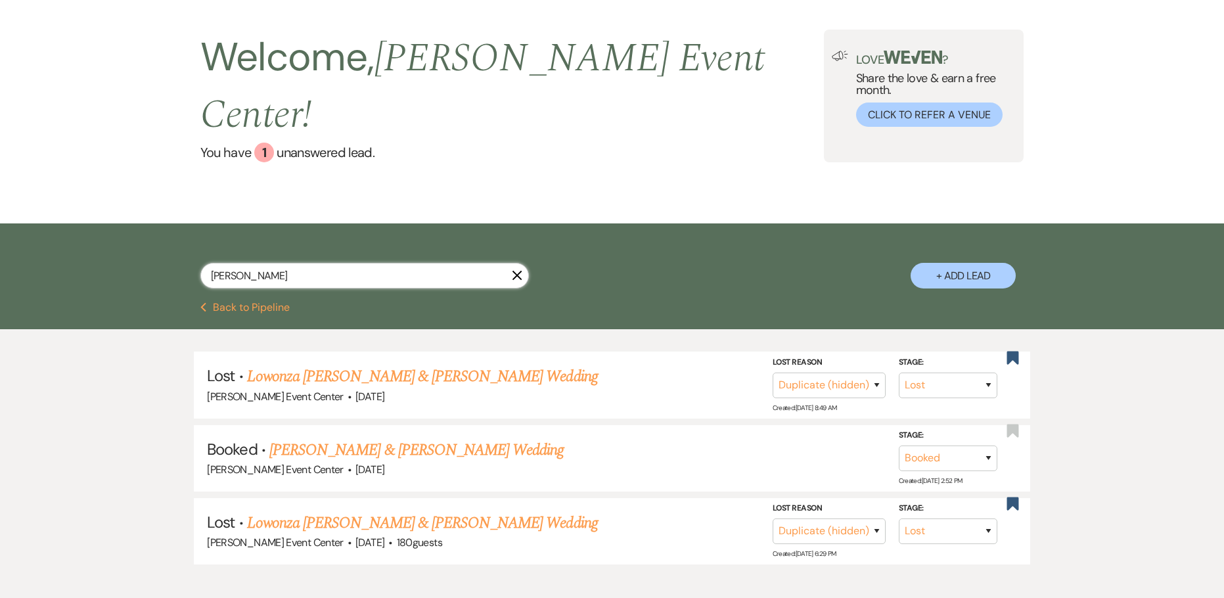
drag, startPoint x: 118, startPoint y: 240, endPoint x: 103, endPoint y: 234, distance: 16.2
click at [106, 236] on div "[PERSON_NAME] X + Add Lead" at bounding box center [612, 262] width 1224 height 79
paste input "[PERSON_NAME]"
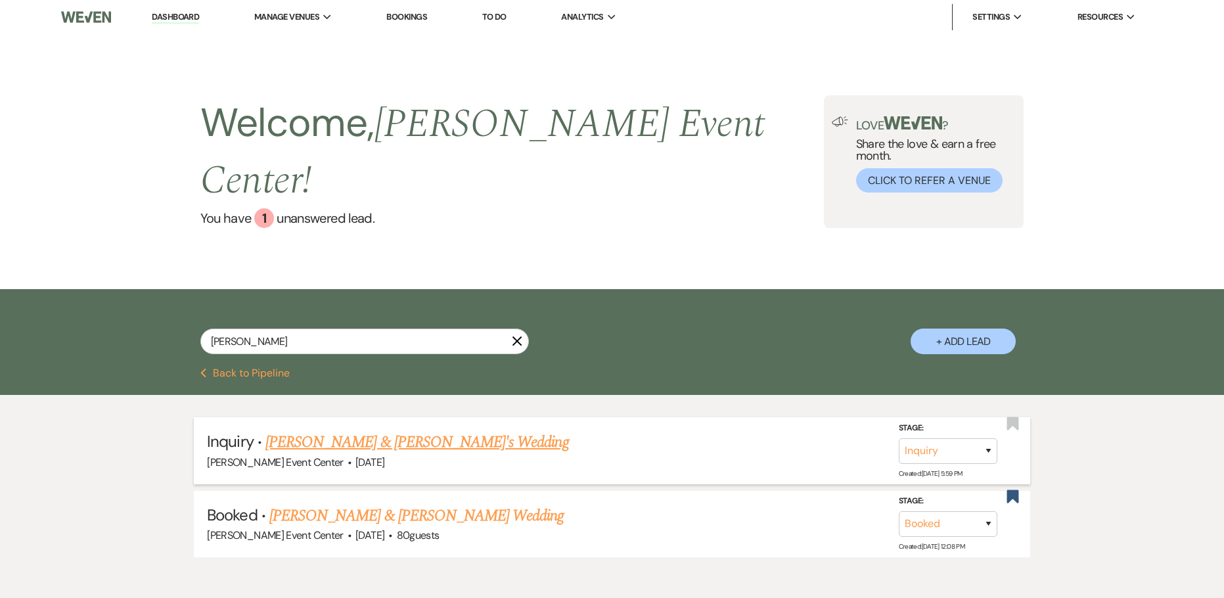
click at [296, 430] on link "[PERSON_NAME] & [PERSON_NAME]'s Wedding" at bounding box center [417, 442] width 304 height 24
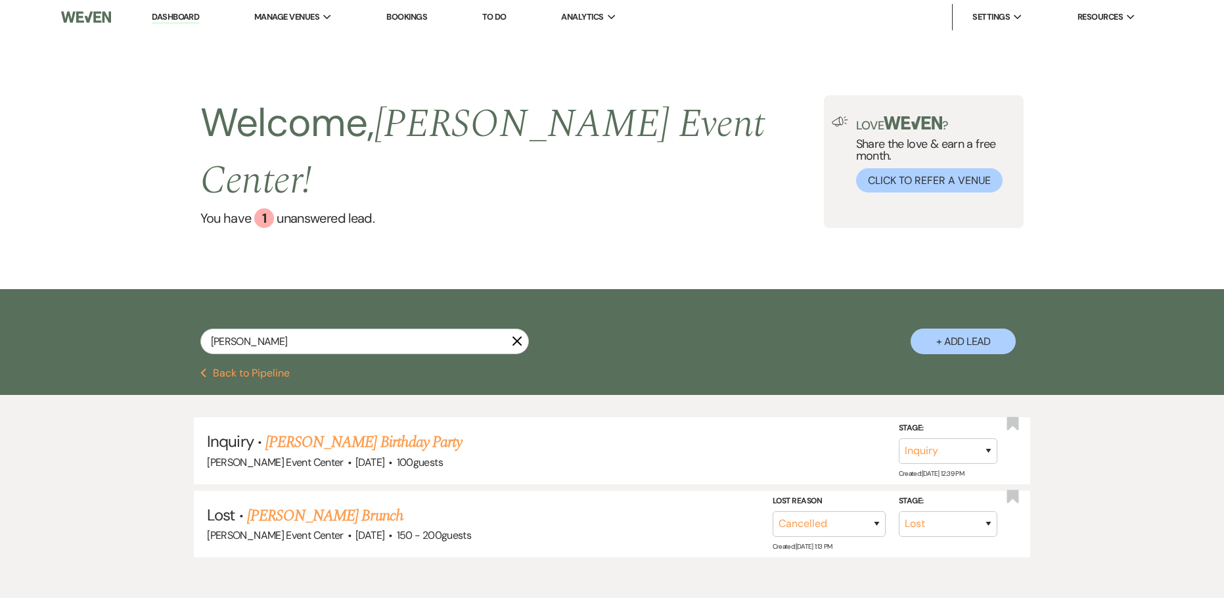
select select "8"
select select "11"
